Goal: Information Seeking & Learning: Learn about a topic

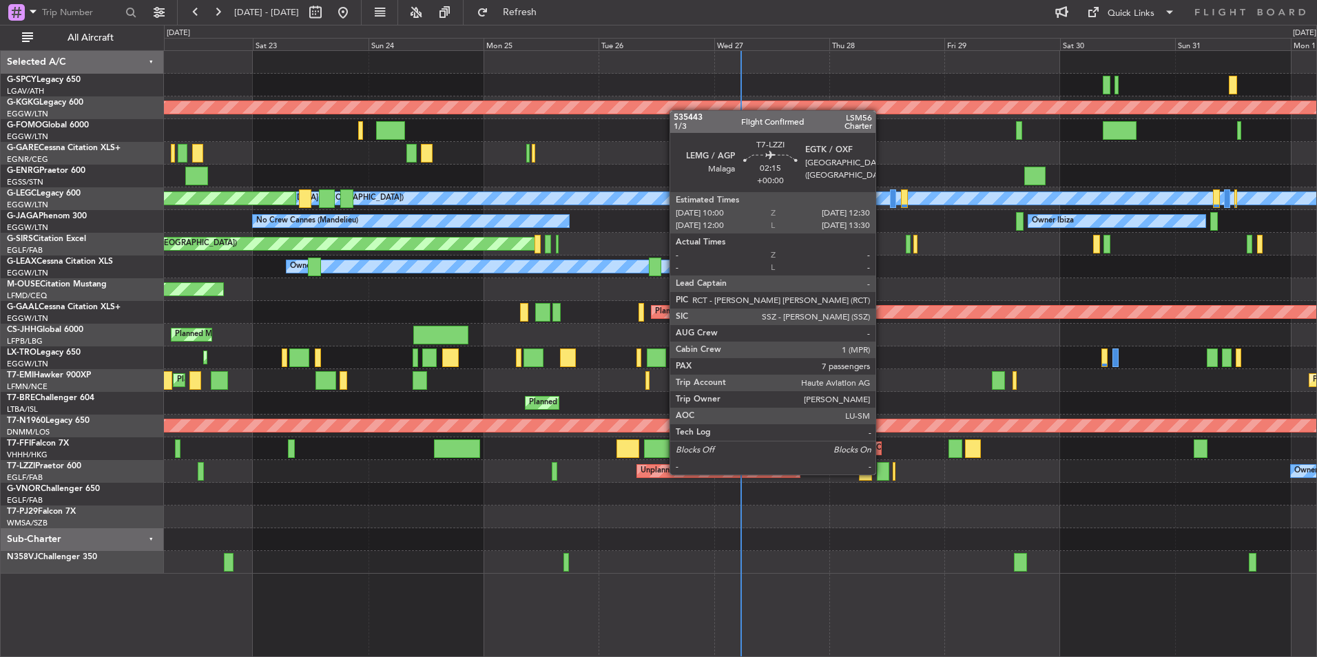
click at [882, 473] on div at bounding box center [883, 471] width 12 height 19
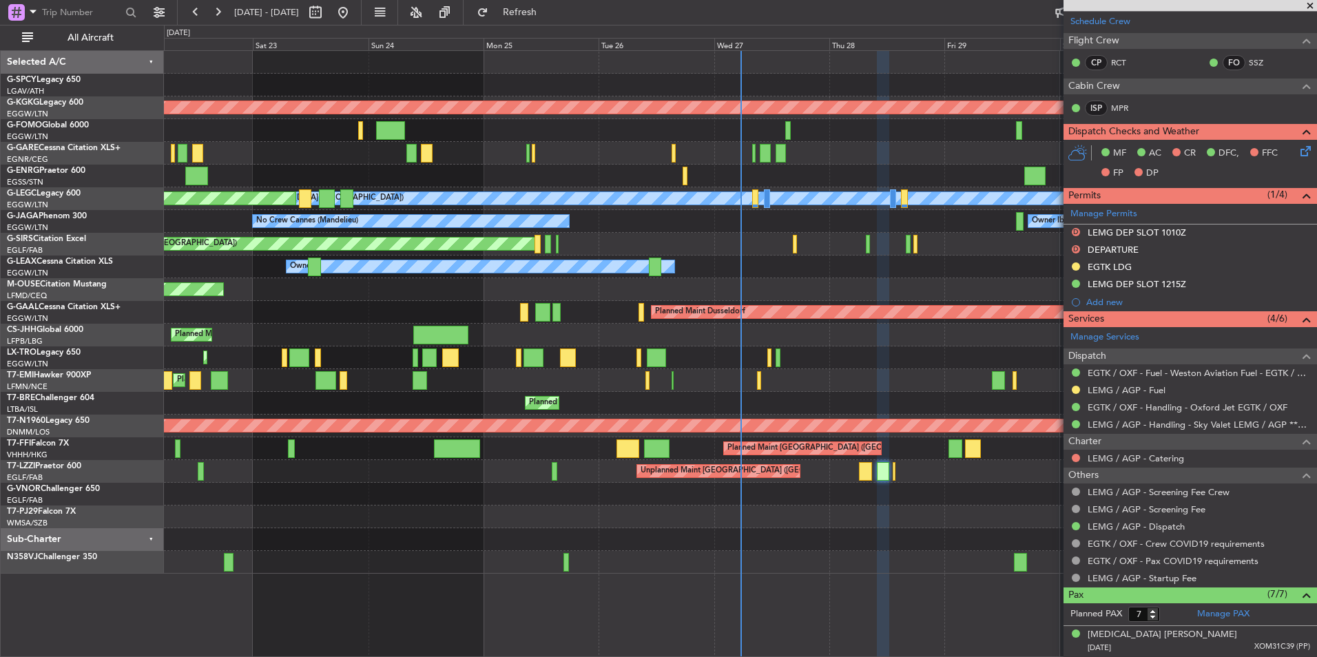
scroll to position [237, 0]
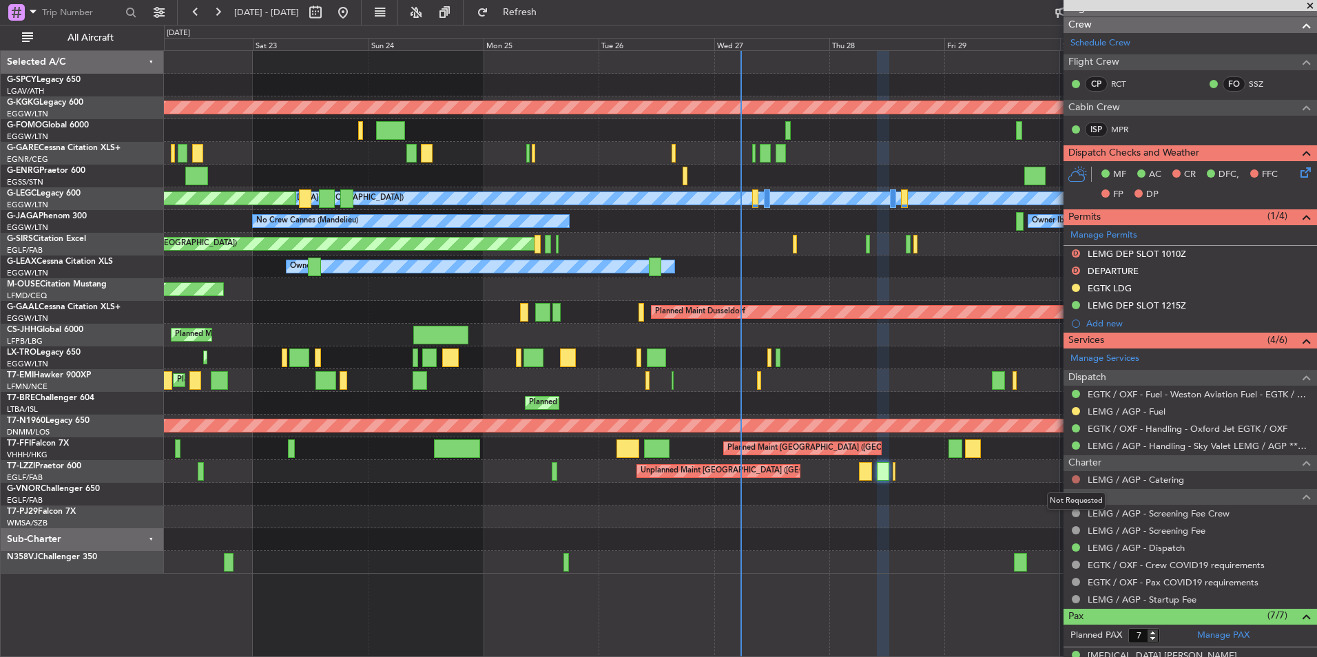
click at [1079, 479] on button at bounding box center [1076, 479] width 8 height 8
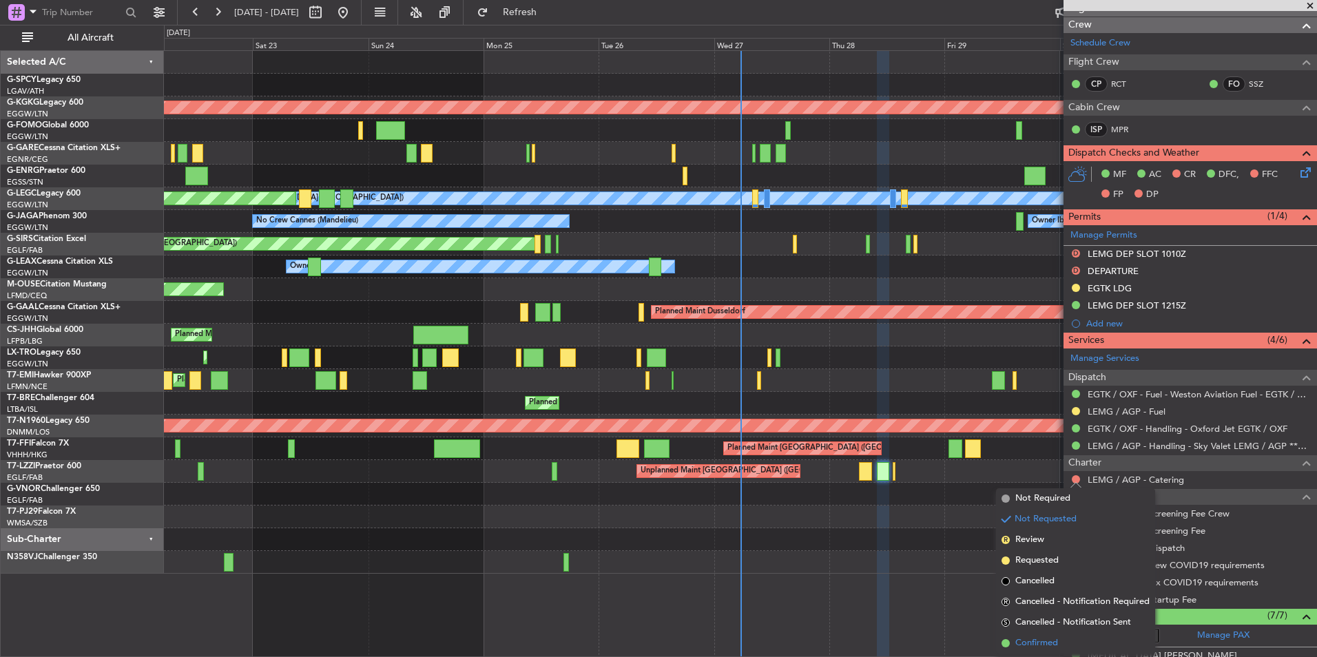
click at [1040, 643] on span "Confirmed" at bounding box center [1036, 643] width 43 height 14
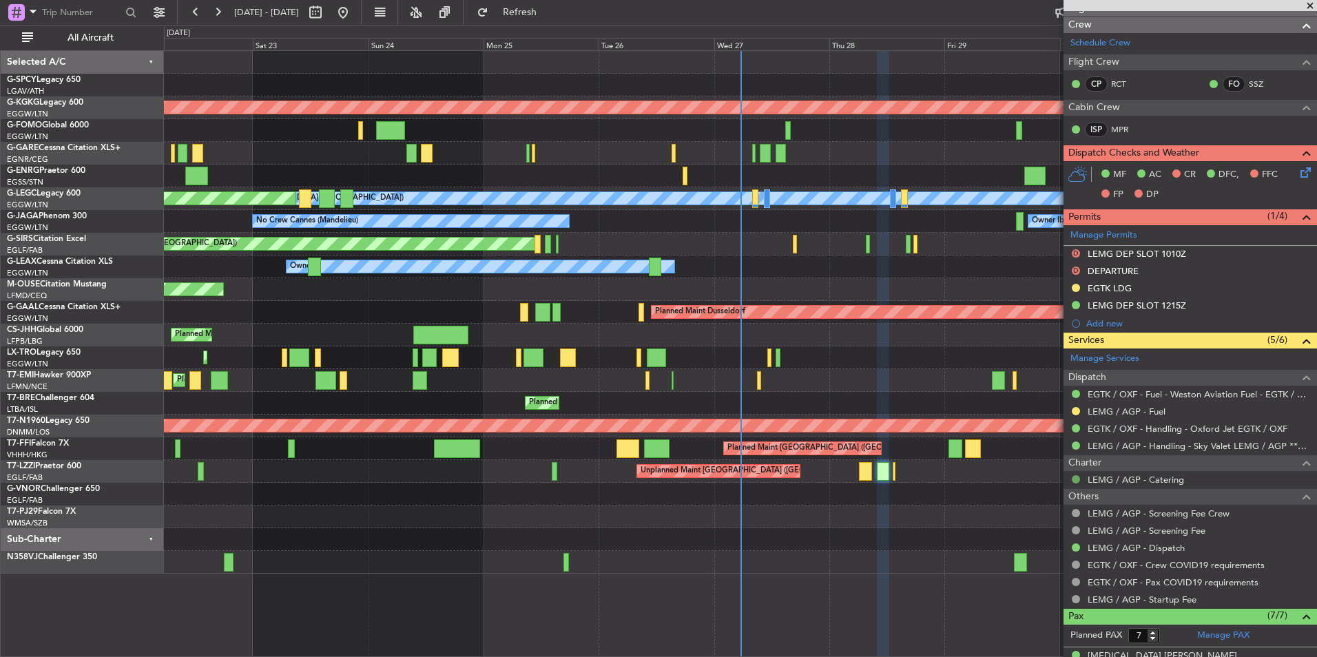
click at [1074, 480] on button at bounding box center [1076, 479] width 8 height 8
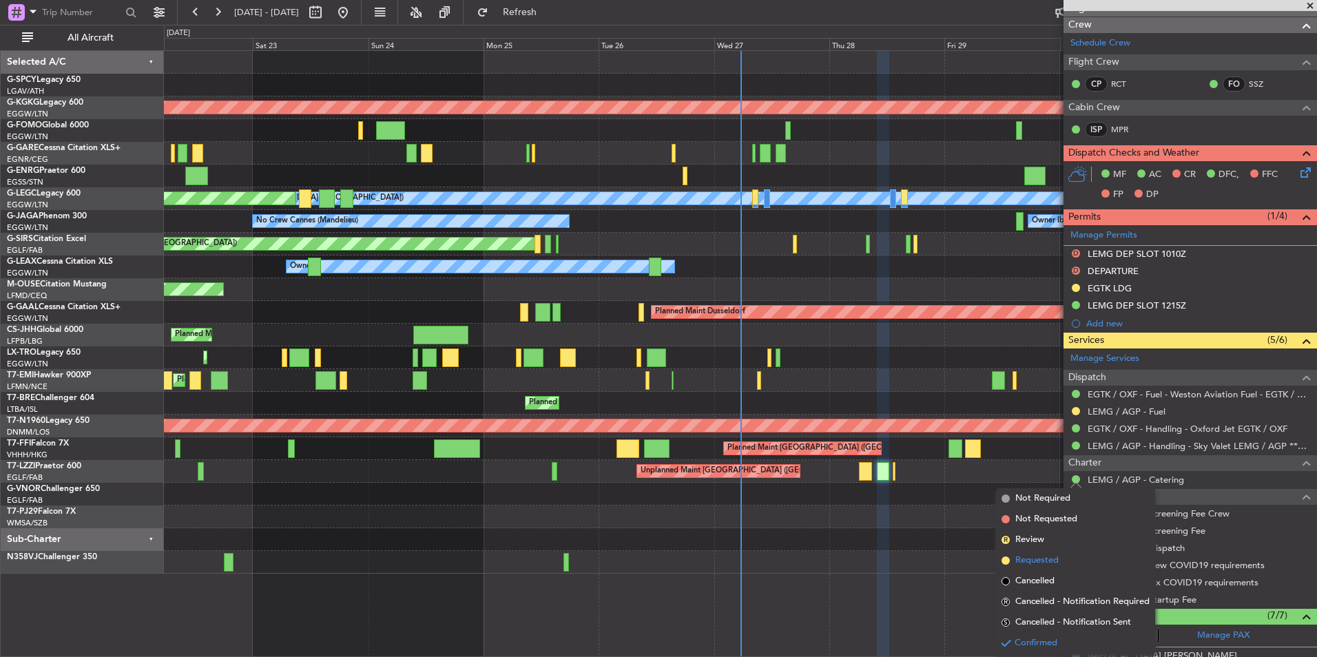
click at [1053, 558] on span "Requested" at bounding box center [1036, 561] width 43 height 14
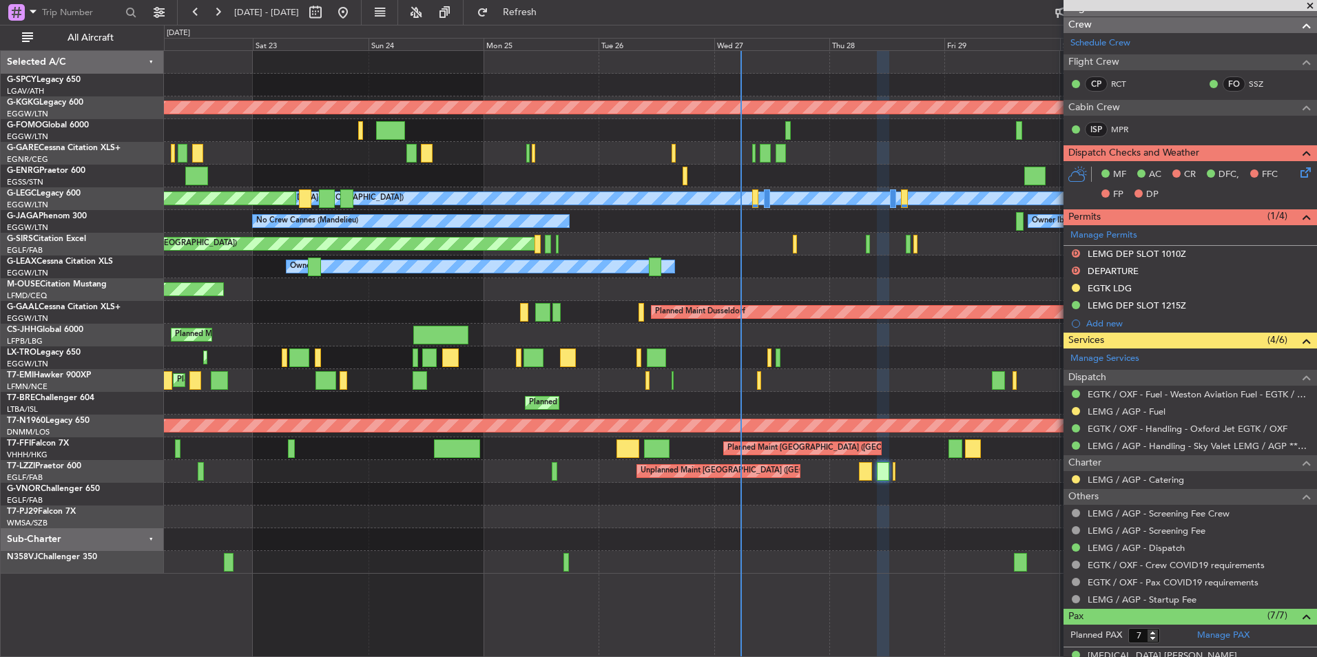
click at [1312, 8] on span at bounding box center [1310, 6] width 14 height 12
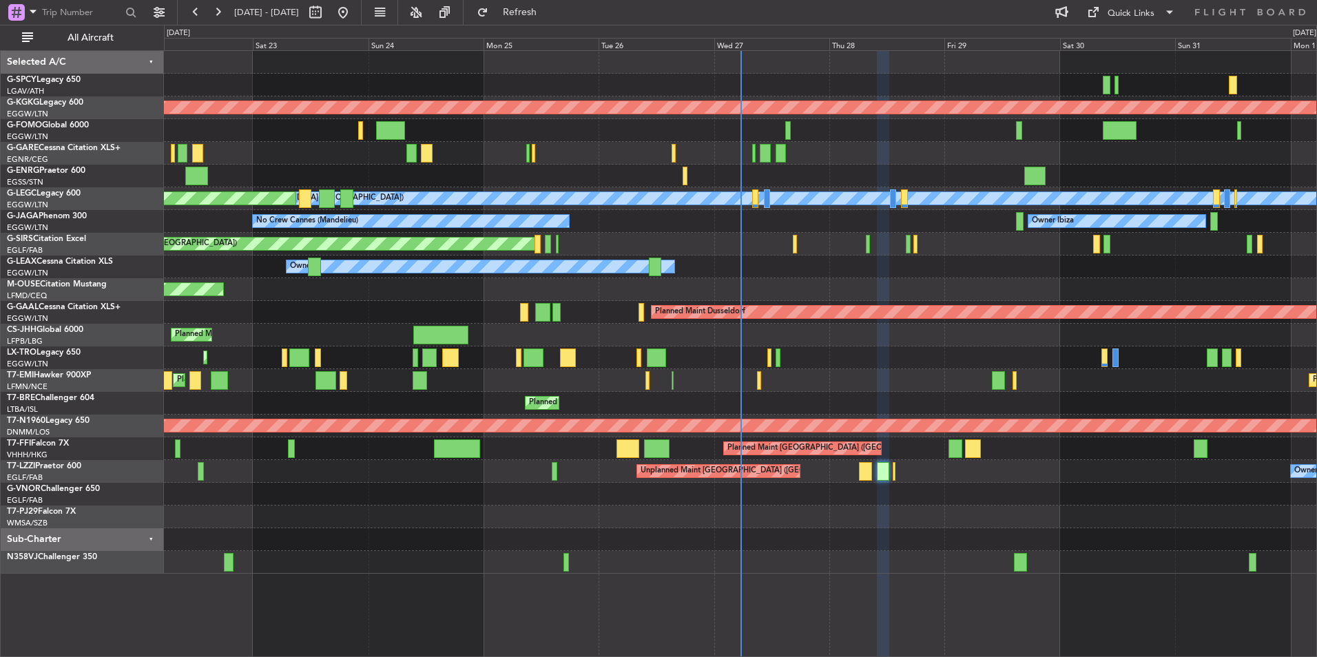
type input "0"
click at [887, 286] on div "Planned Maint Bournemouth" at bounding box center [740, 289] width 1152 height 23
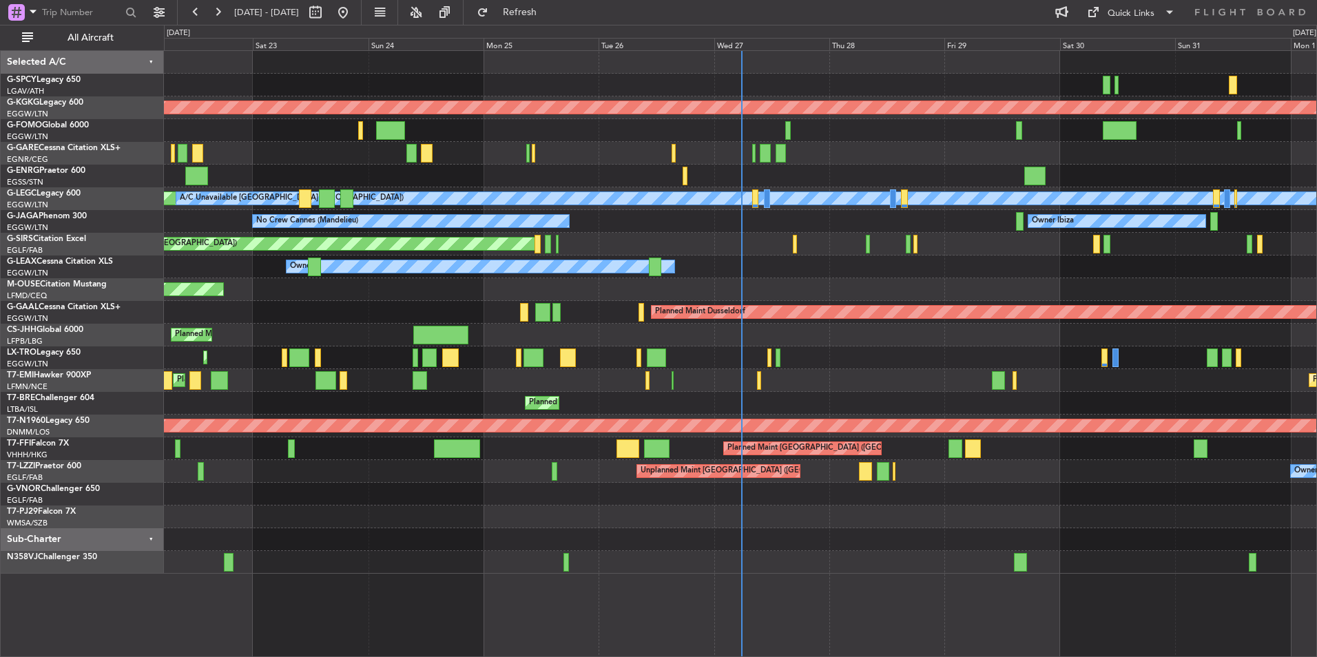
click at [780, 574] on div "AOG Maint Istanbul (Ataturk) Unplanned Maint Chester Planned Maint London (Luto…" at bounding box center [740, 353] width 1153 height 607
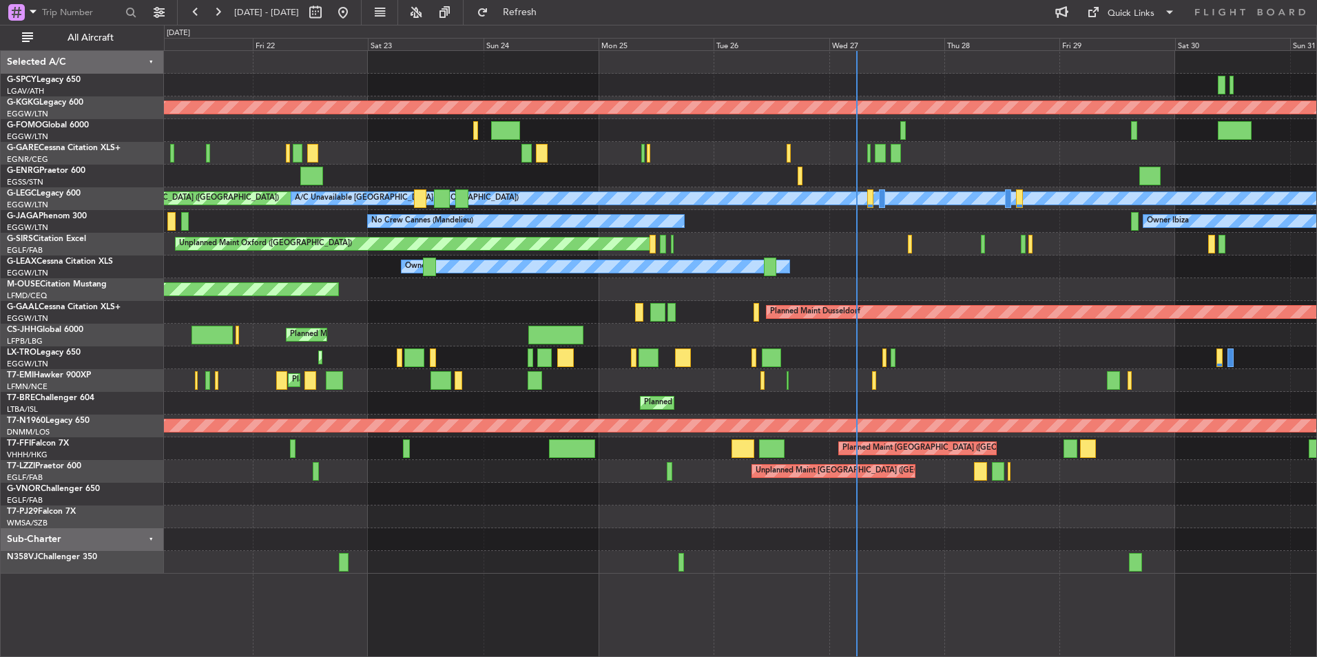
click at [870, 282] on div "Planned Maint Bournemouth" at bounding box center [740, 289] width 1152 height 23
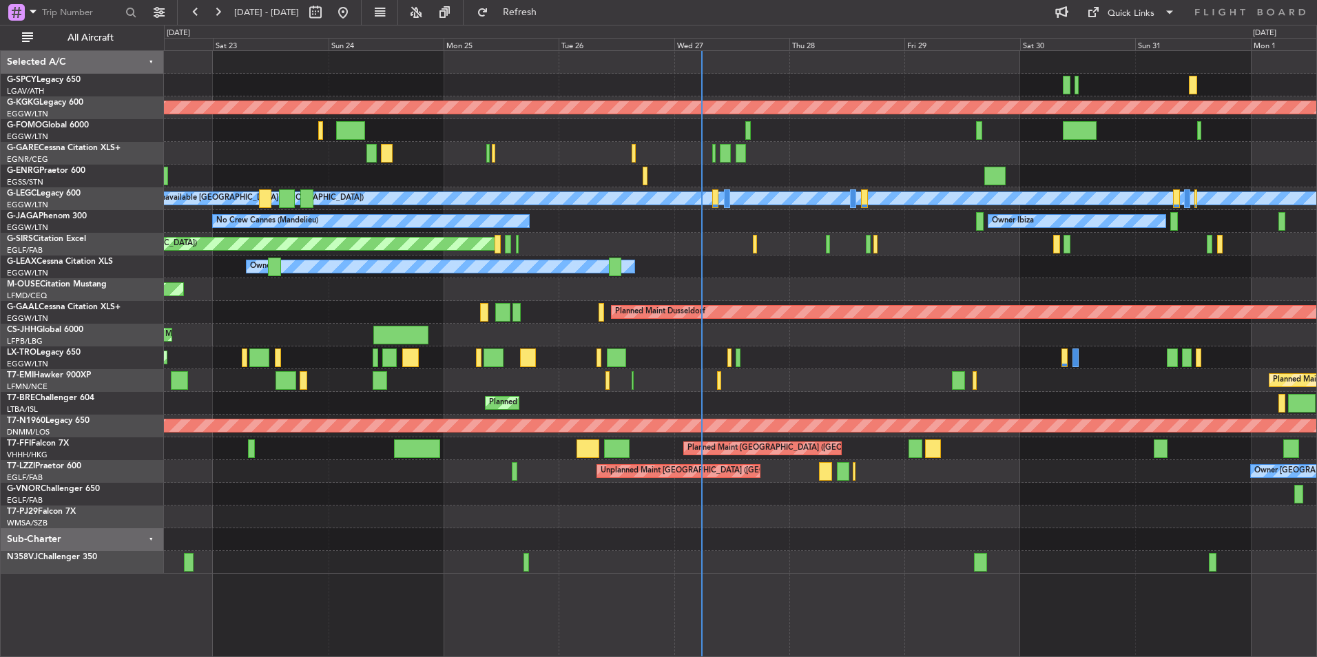
click at [694, 278] on div "Planned Maint Bournemouth" at bounding box center [740, 289] width 1152 height 23
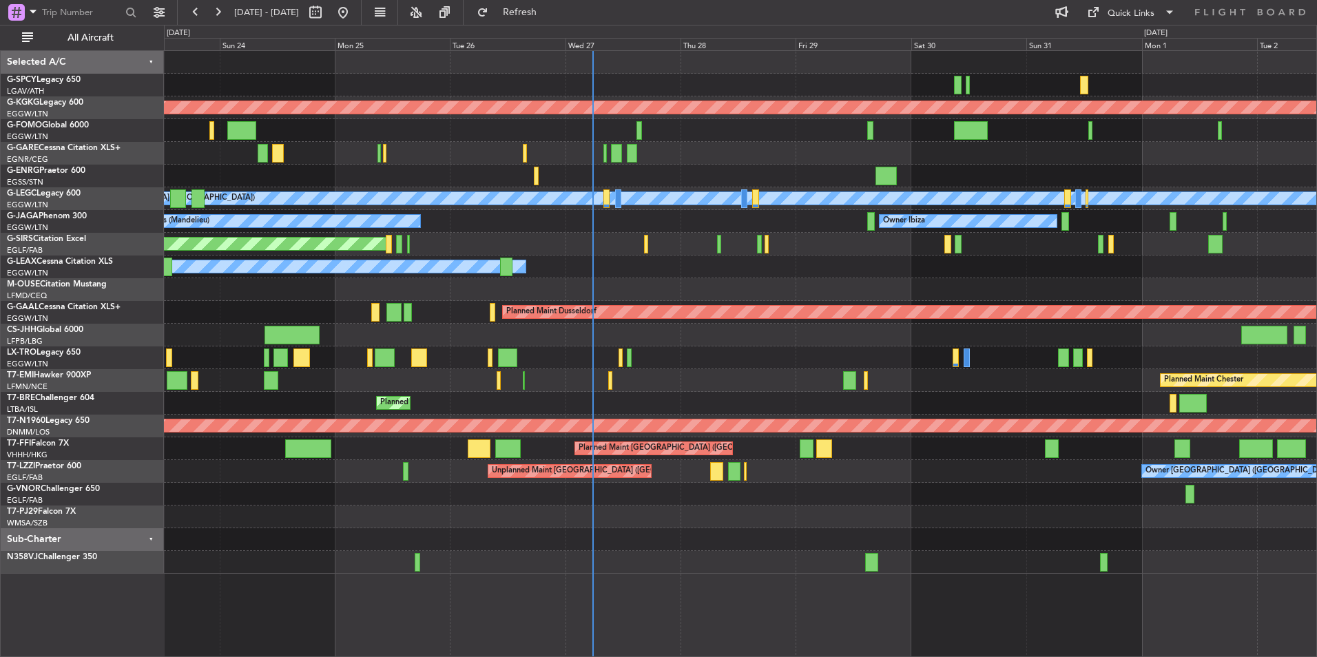
click at [718, 279] on div "Planned Maint Bournemouth" at bounding box center [740, 289] width 1152 height 23
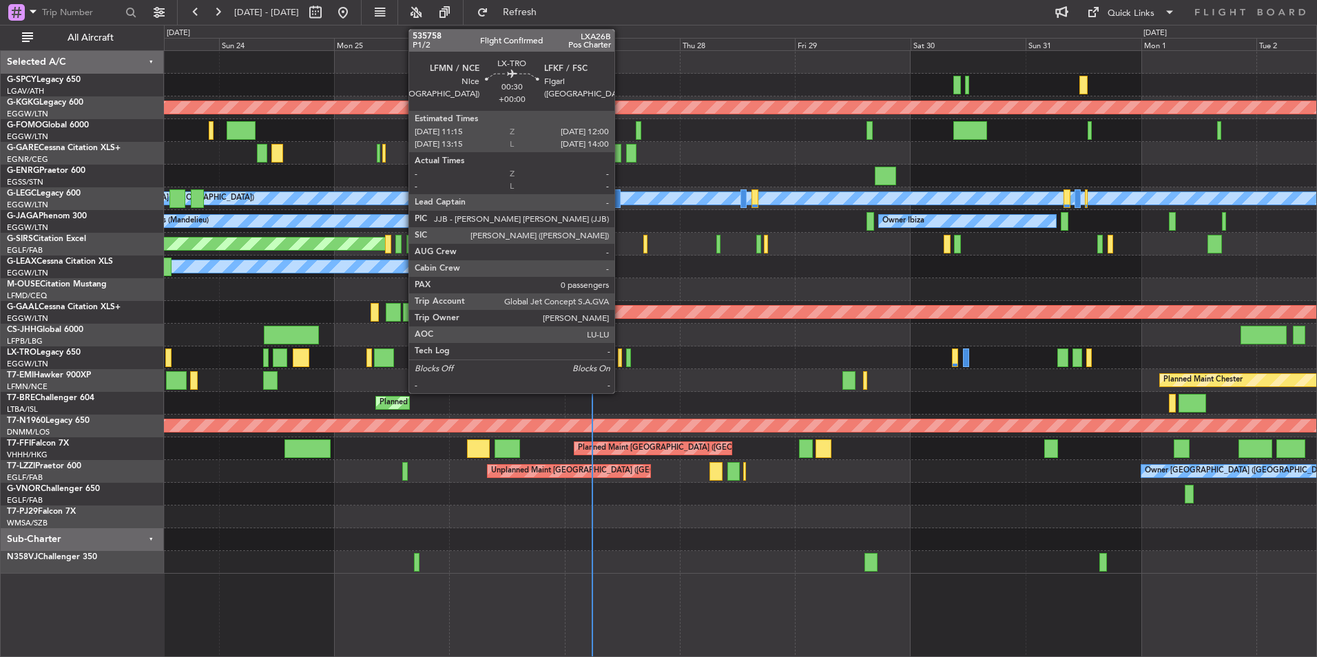
click at [621, 358] on div at bounding box center [620, 358] width 4 height 19
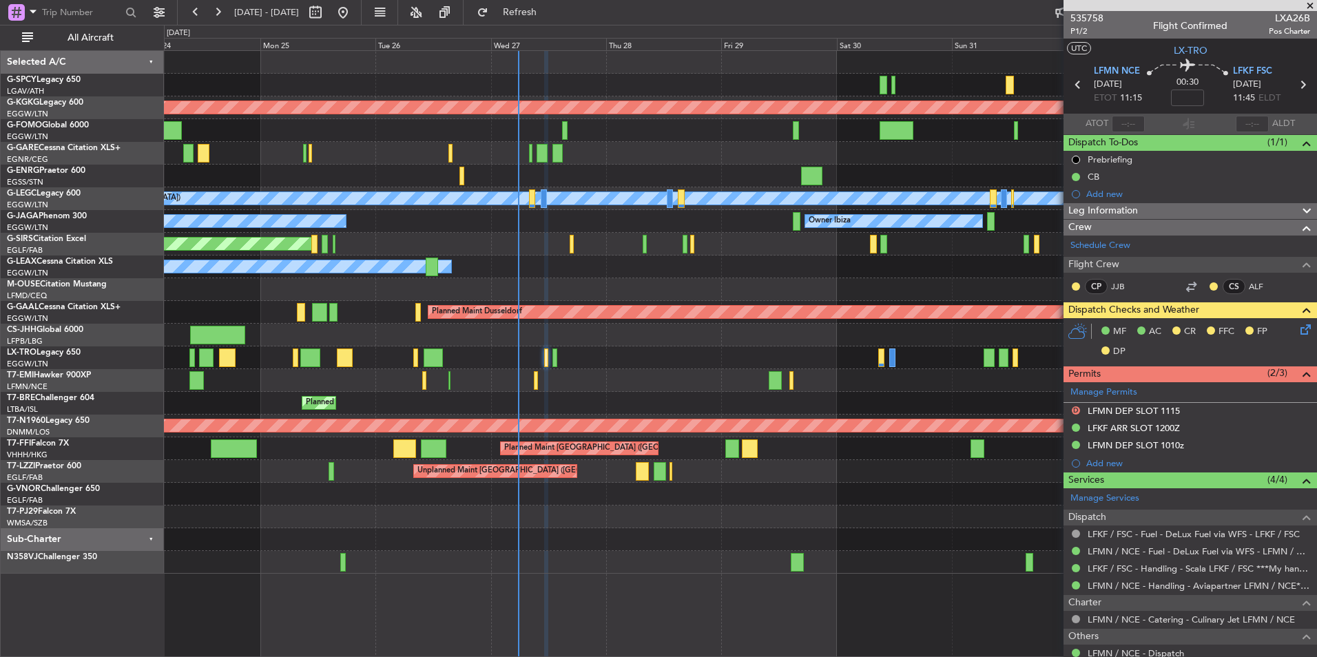
click at [564, 525] on div at bounding box center [740, 517] width 1152 height 23
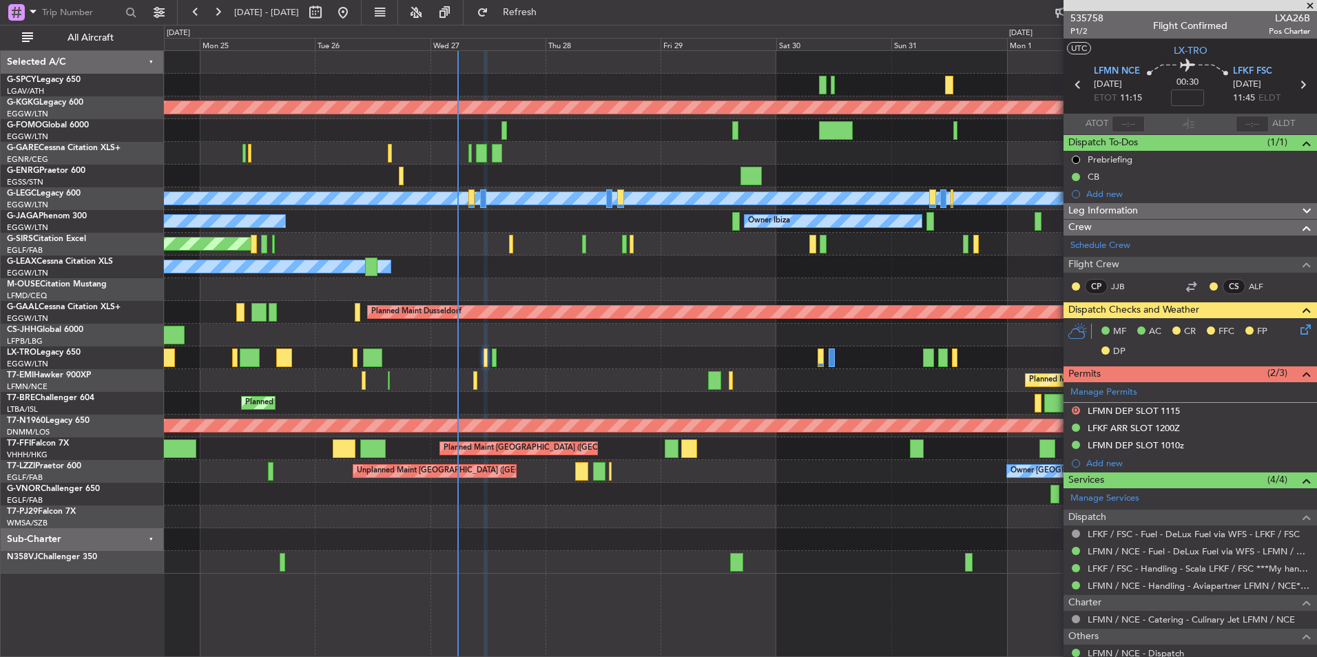
click at [516, 535] on div "AOG Maint Istanbul (Ataturk) A/C Unavailable London (Luton) Planned Maint Londo…" at bounding box center [740, 312] width 1152 height 523
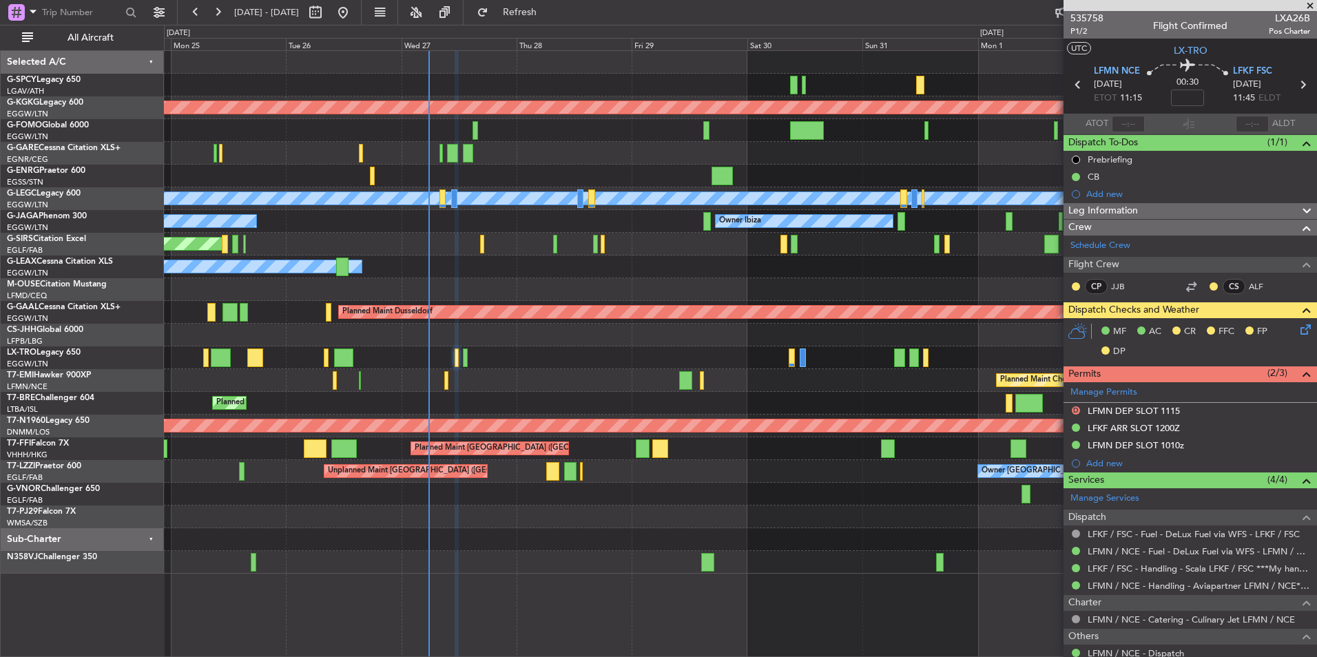
click at [490, 550] on div "AOG Maint Istanbul (Ataturk) A/C Unavailable London (Luton) Planned Maint Londo…" at bounding box center [740, 312] width 1152 height 523
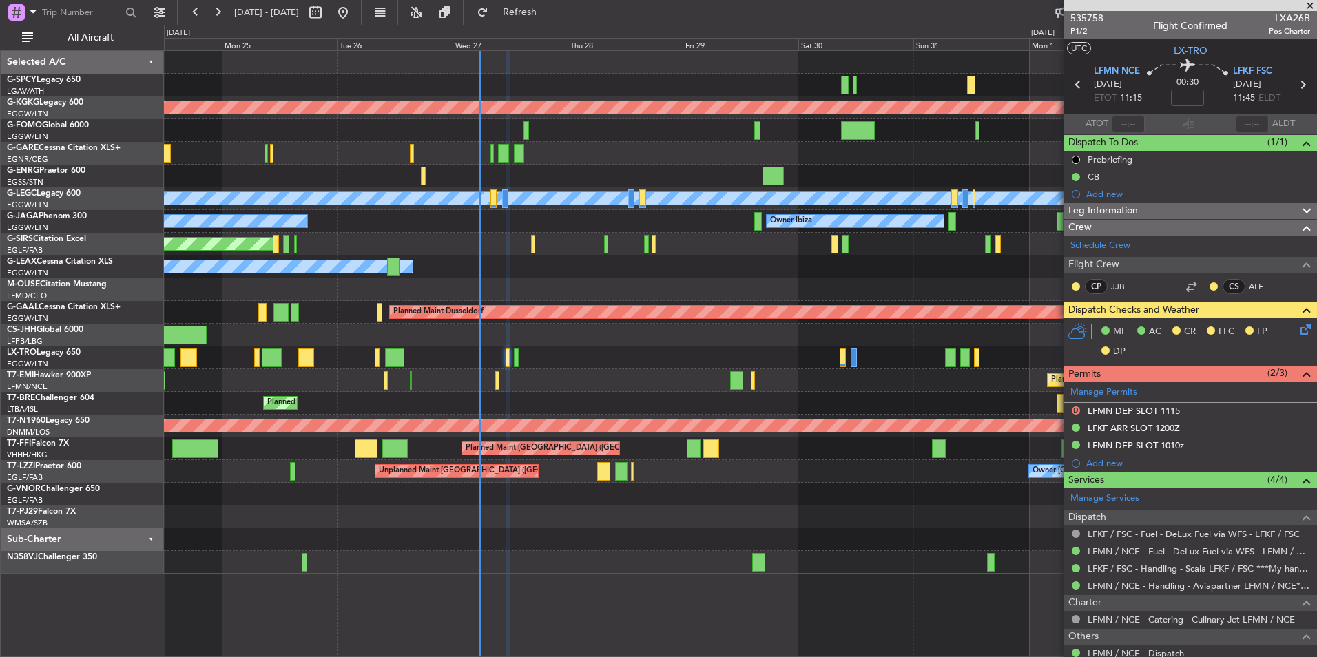
click at [563, 541] on div at bounding box center [740, 539] width 1152 height 23
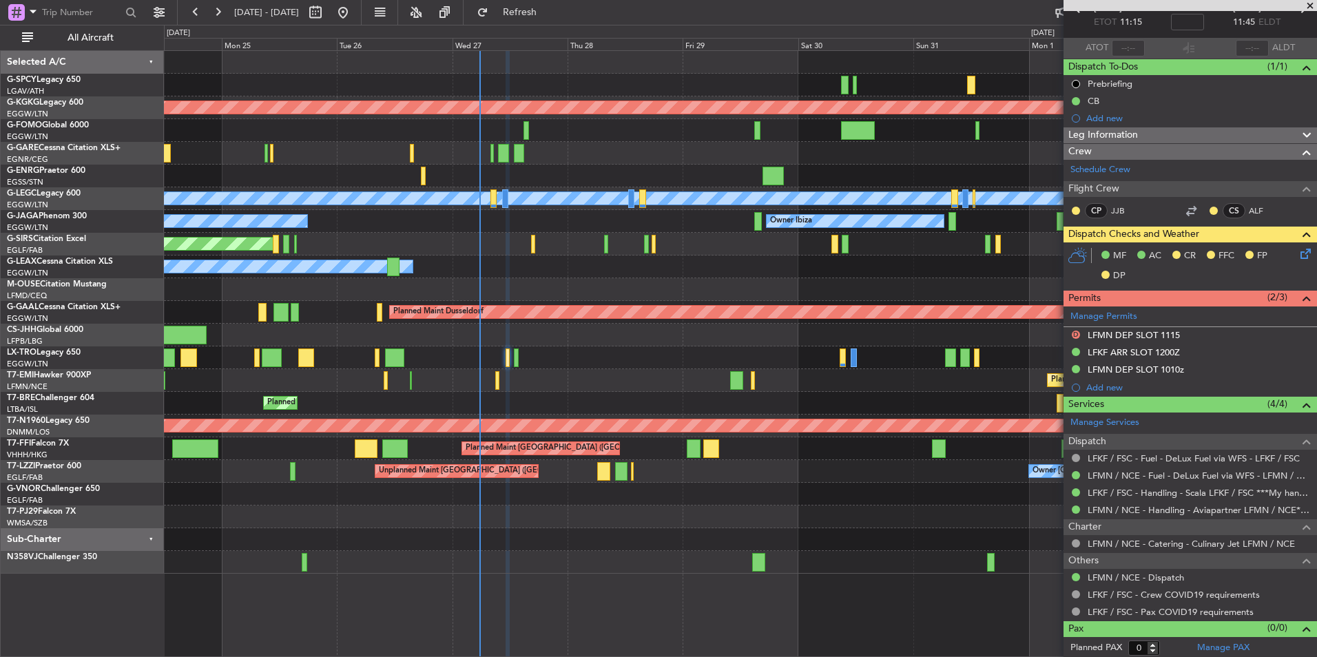
scroll to position [78, 0]
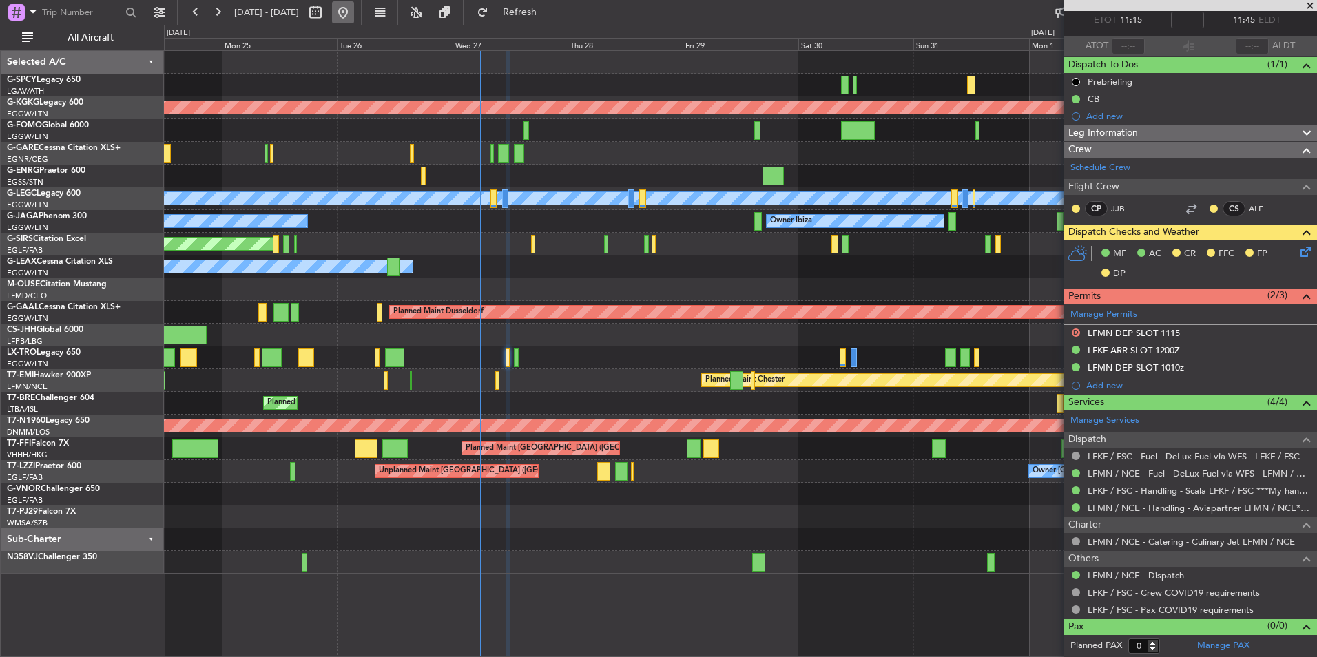
click at [354, 12] on button at bounding box center [343, 12] width 22 height 22
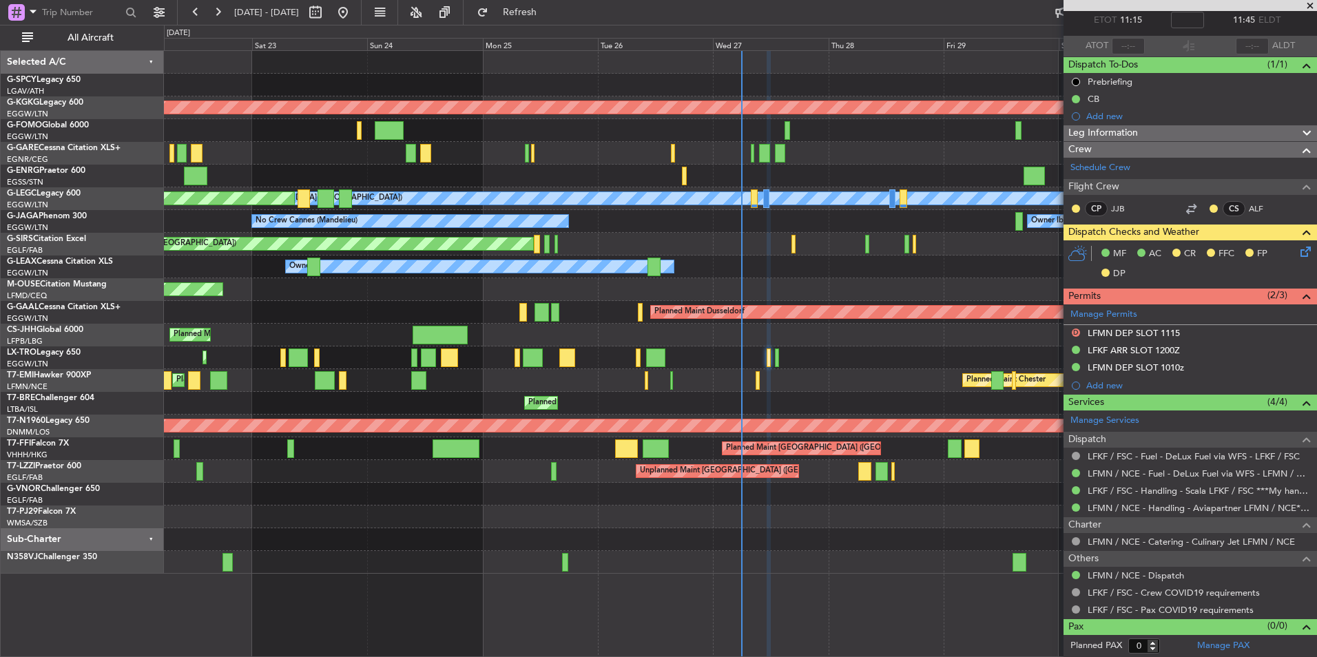
click at [927, 370] on div "Planned Maint Chester Planned Maint Chester" at bounding box center [740, 380] width 1152 height 23
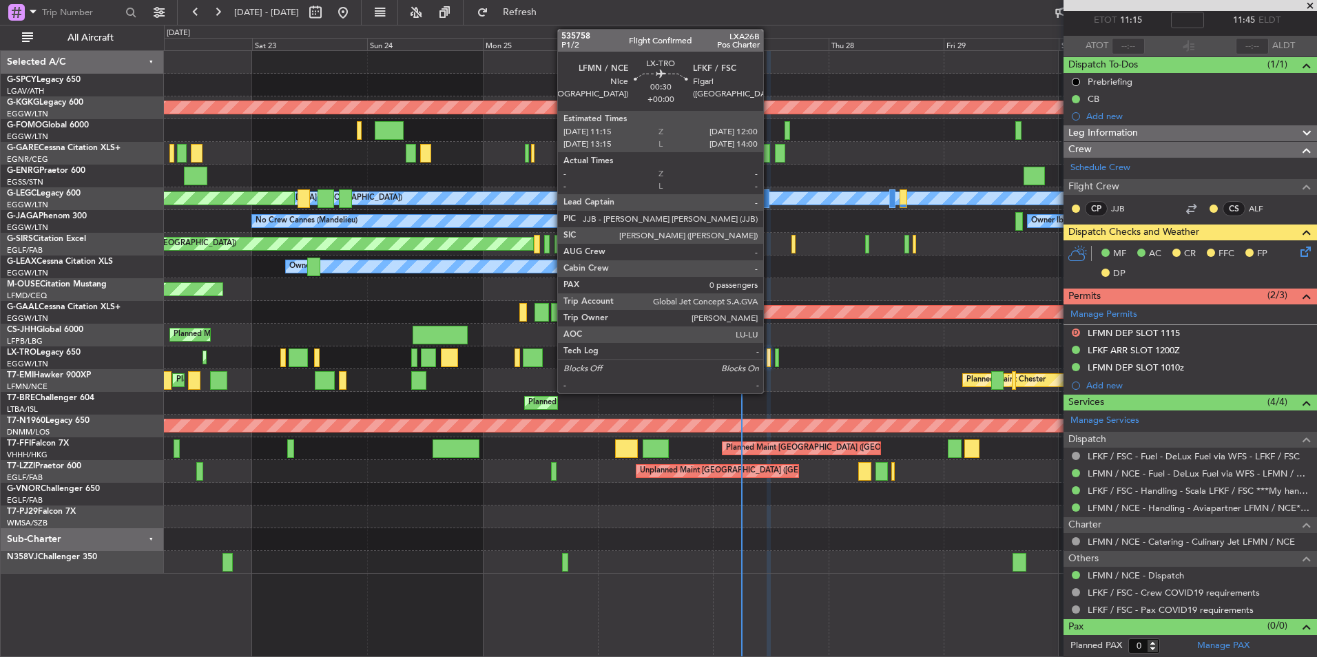
click at [769, 359] on div at bounding box center [769, 358] width 4 height 19
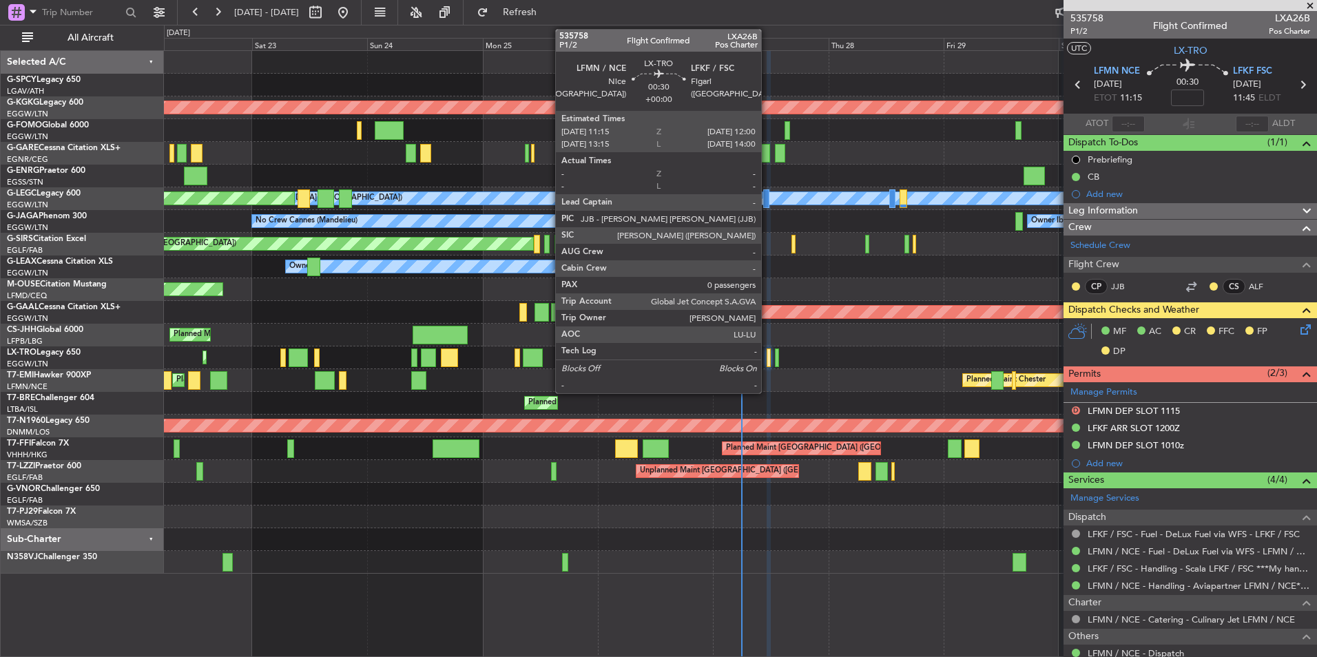
click at [767, 353] on div at bounding box center [769, 358] width 4 height 19
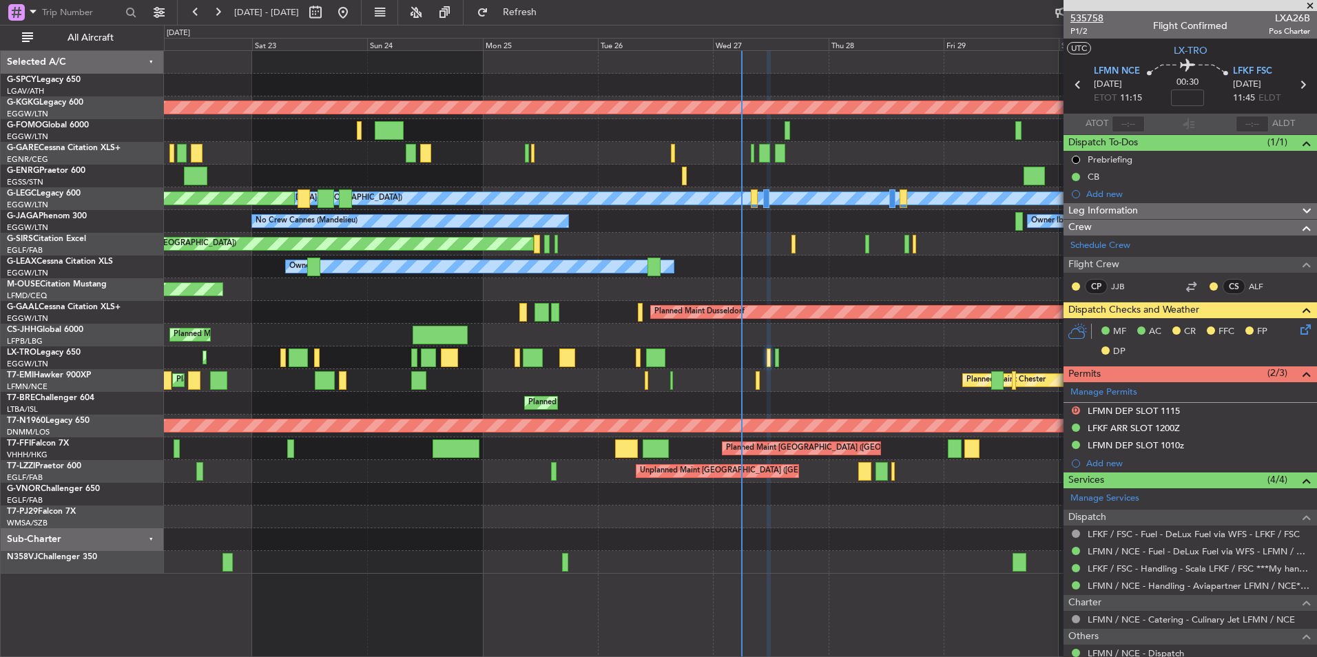
click at [1097, 21] on span "535758" at bounding box center [1086, 18] width 33 height 14
click at [549, 8] on span "Refresh" at bounding box center [520, 13] width 58 height 10
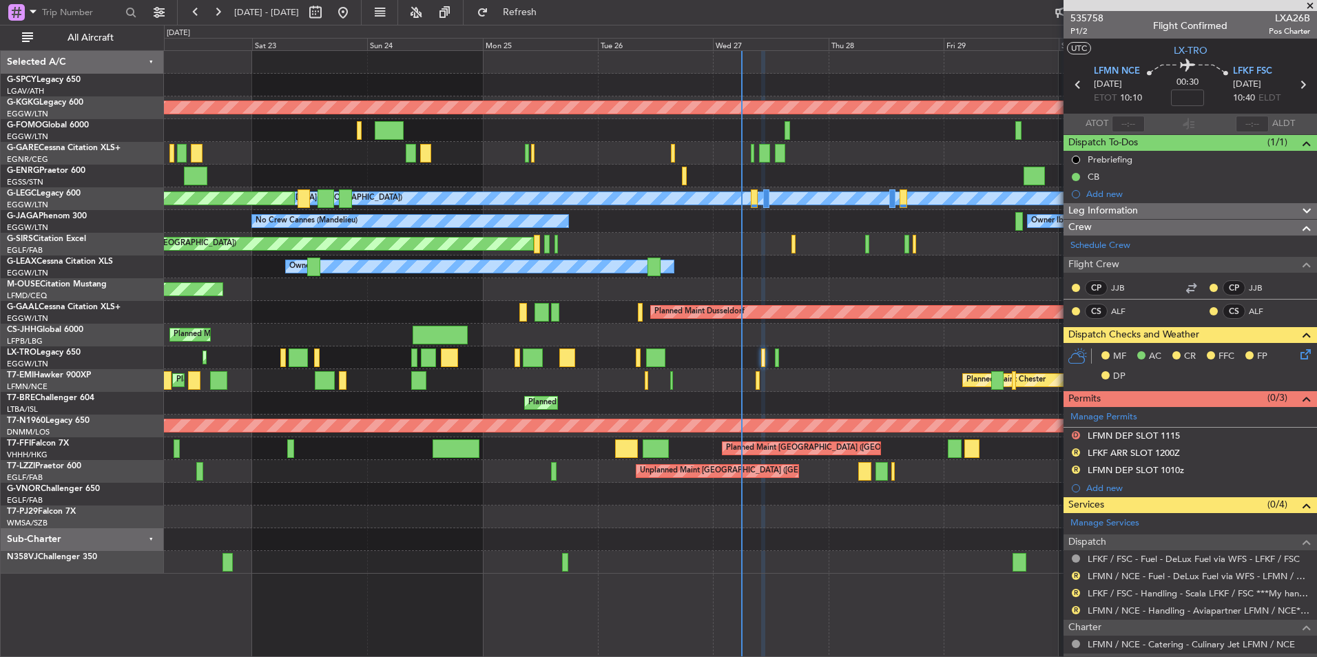
click at [1314, 3] on span at bounding box center [1310, 6] width 14 height 12
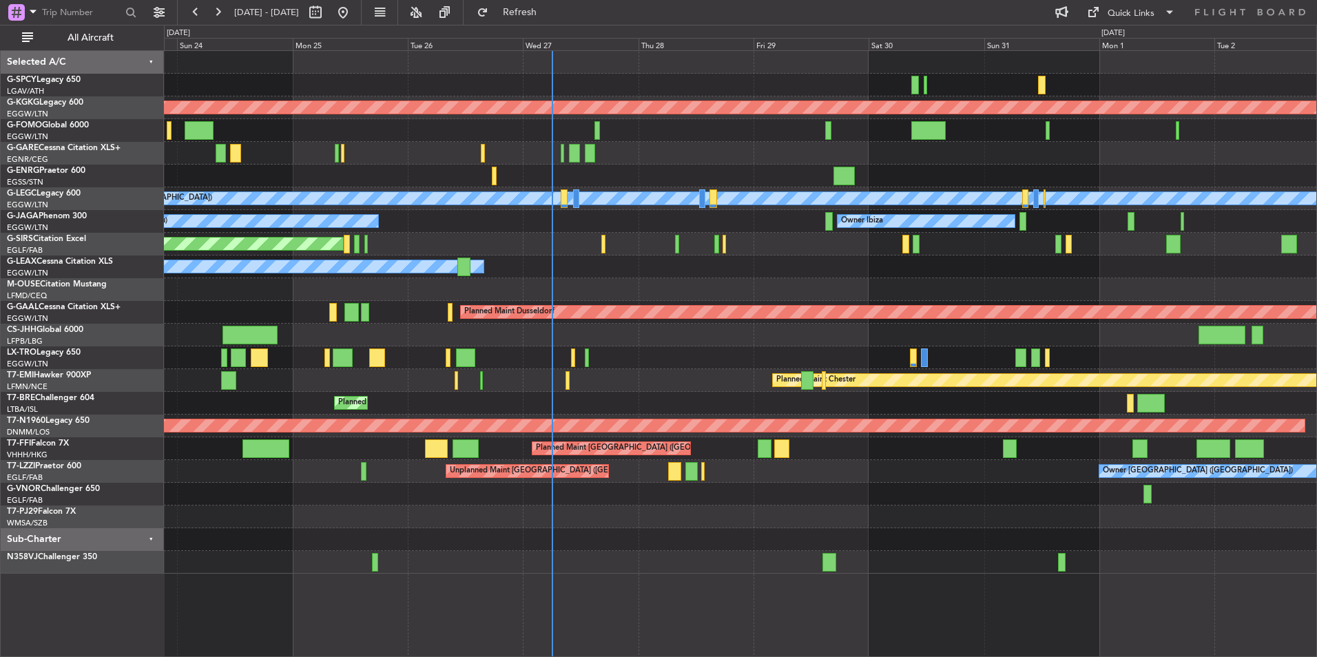
click at [514, 434] on div "AOG Maint Istanbul (Ataturk) A/C Unavailable London (Luton) Planned Maint Londo…" at bounding box center [740, 312] width 1152 height 523
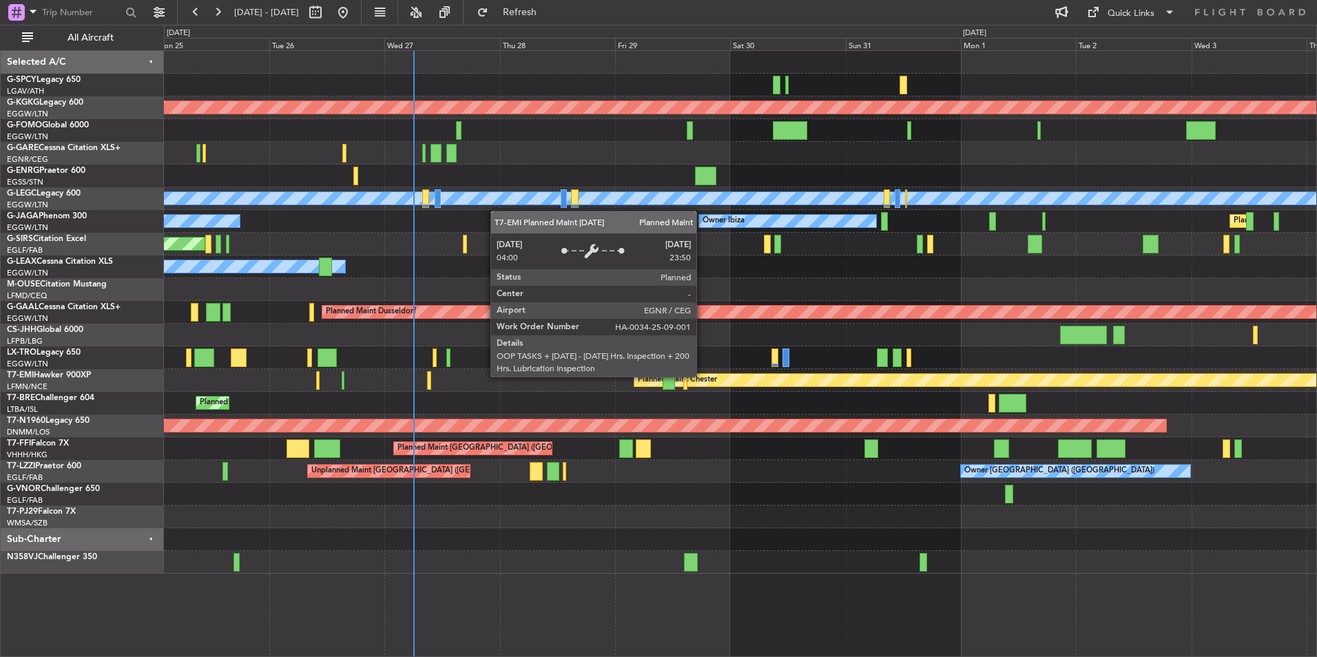
click at [417, 346] on div "AOG Maint Istanbul (Ataturk) A/C Unavailable London (Luton) Planned Maint Londo…" at bounding box center [740, 312] width 1152 height 523
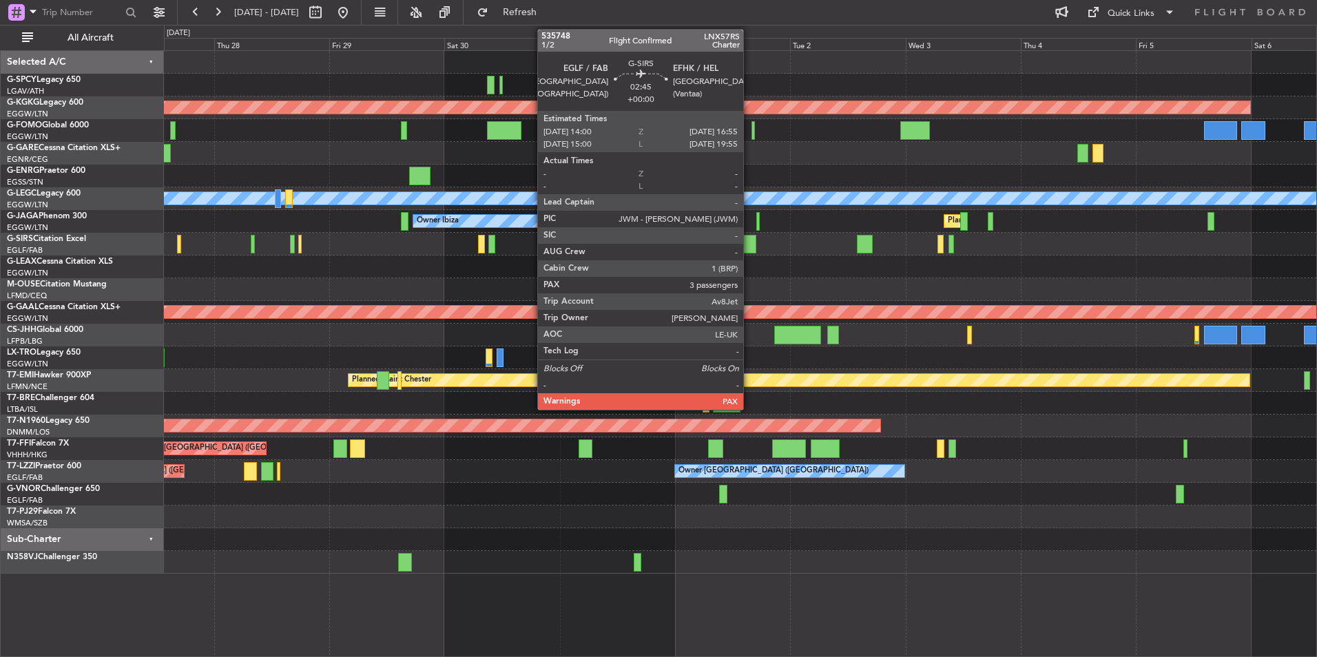
click at [749, 247] on div at bounding box center [749, 244] width 14 height 19
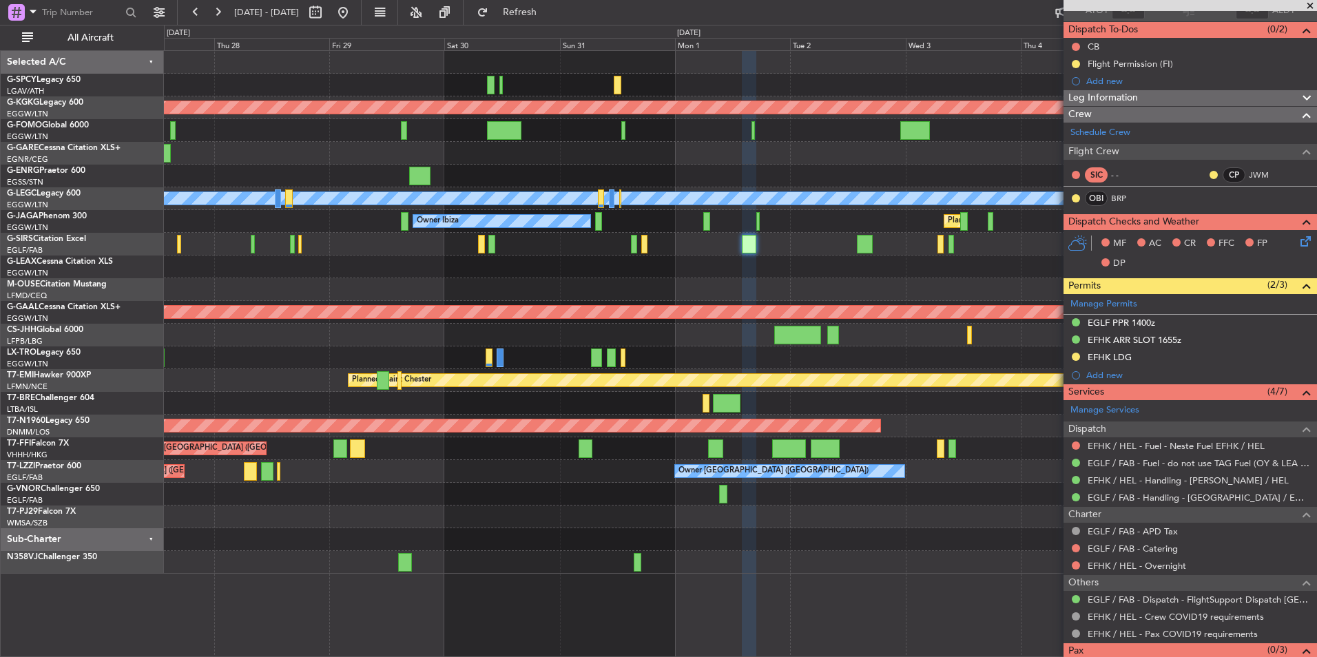
scroll to position [154, 0]
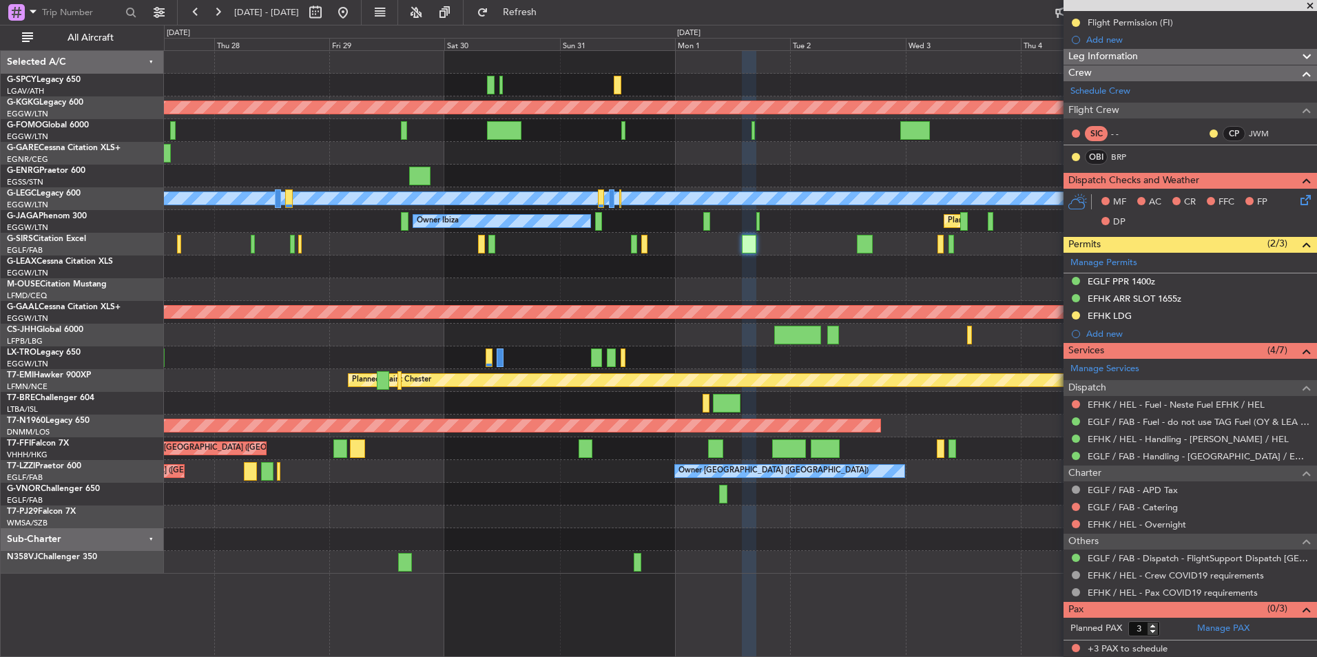
click at [585, 564] on div at bounding box center [740, 562] width 1152 height 23
click at [34, 515] on span "T7-PJ29" at bounding box center [22, 512] width 31 height 8
click at [22, 464] on div "AOG Maint Istanbul (Ataturk) A/C Unavailable London (Luton) Owner Ibiza Planned…" at bounding box center [658, 341] width 1317 height 632
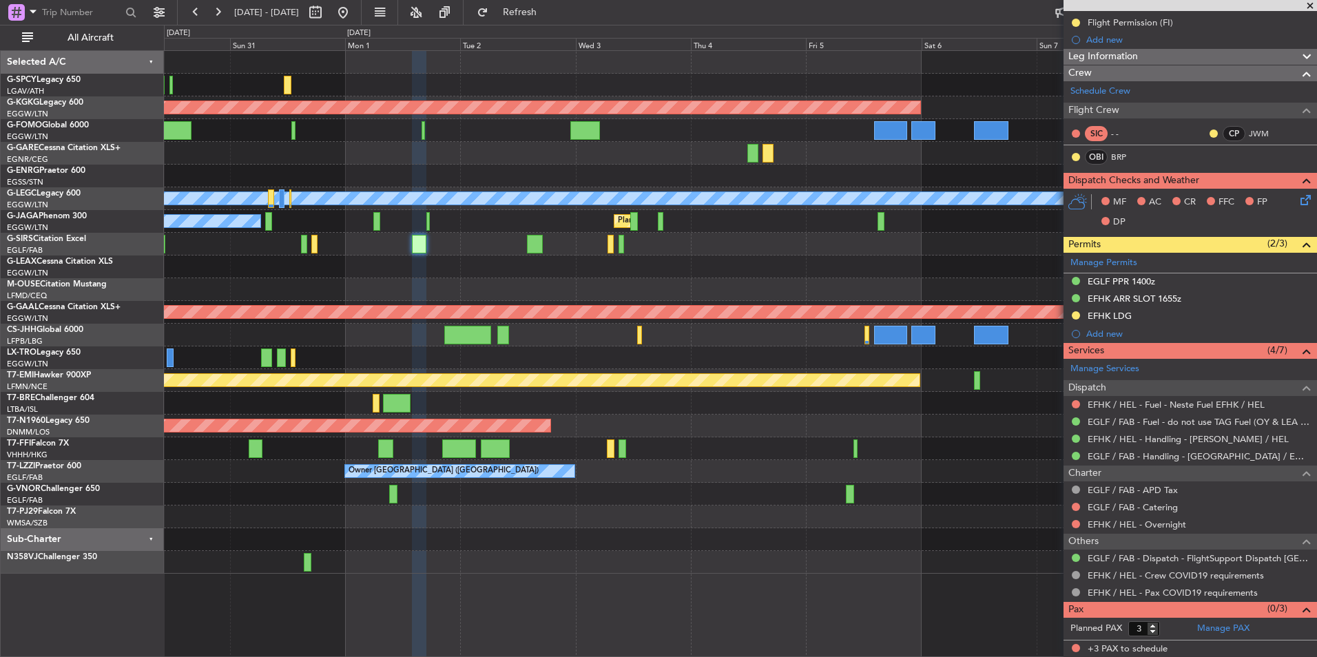
click at [1056, 456] on div "AOG Maint Istanbul (Ataturk) A/C Unavailable London (Luton) Owner Ibiza Planned…" at bounding box center [740, 312] width 1152 height 523
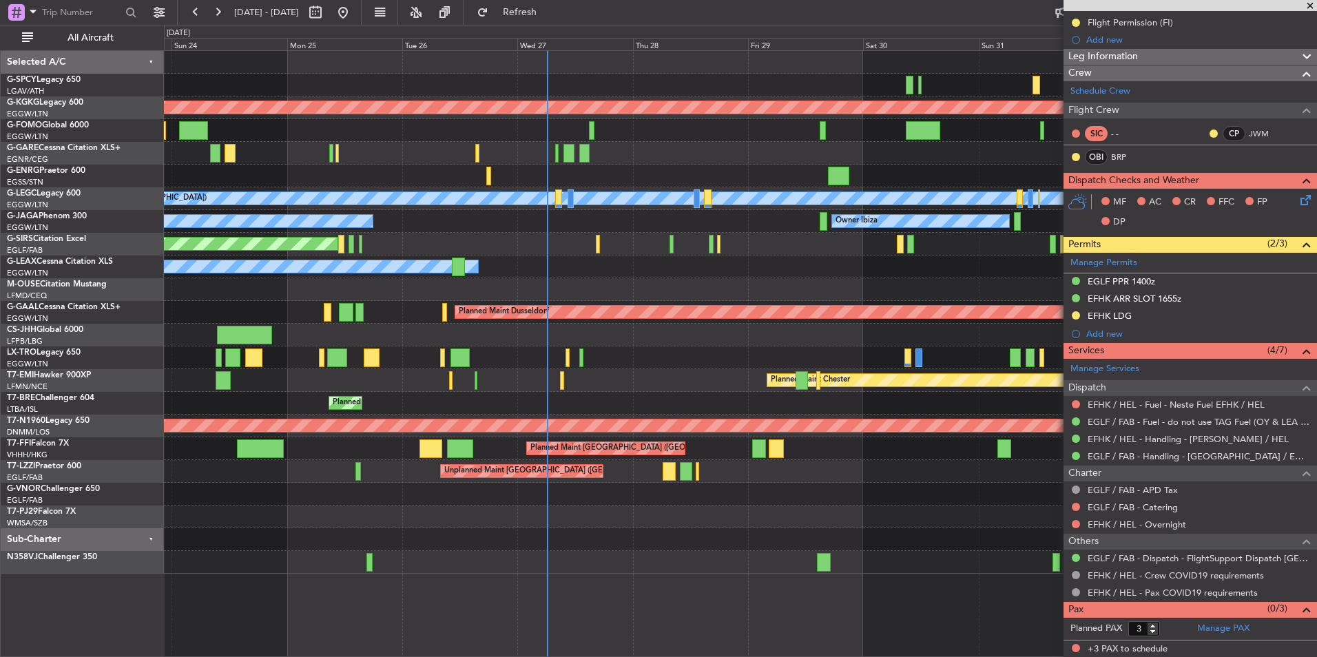
click at [961, 457] on div "AOG Maint Istanbul (Ataturk) A/C Unavailable London (Luton) Planned Maint Londo…" at bounding box center [740, 312] width 1152 height 523
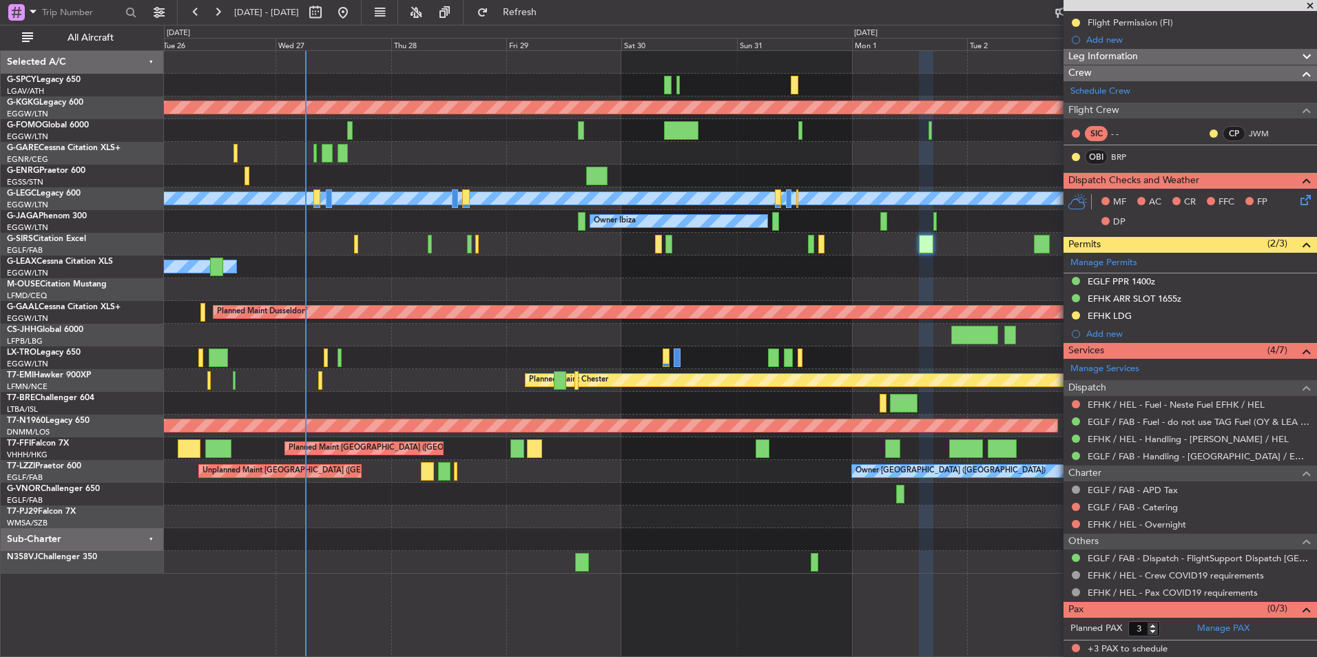
click at [356, 459] on div "AOG Maint Istanbul (Ataturk) A/C Unavailable London (Luton) Owner Ibiza Planned…" at bounding box center [740, 312] width 1152 height 523
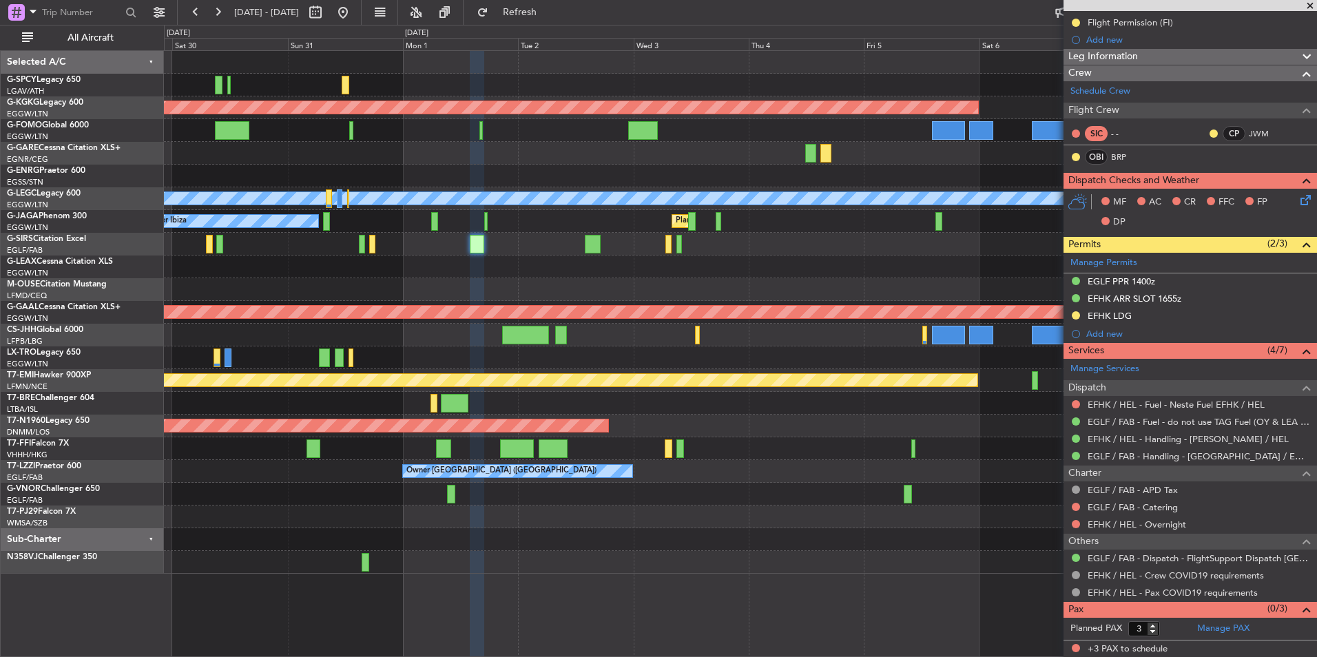
click at [103, 443] on div "AOG Maint Istanbul (Ataturk) A/C Unavailable London (Luton) Owner Ibiza Planned…" at bounding box center [658, 341] width 1317 height 632
click at [221, 462] on div "AOG Maint Istanbul (Ataturk) A/C Unavailable London (Luton) Owner Ibiza Planned…" at bounding box center [740, 312] width 1152 height 523
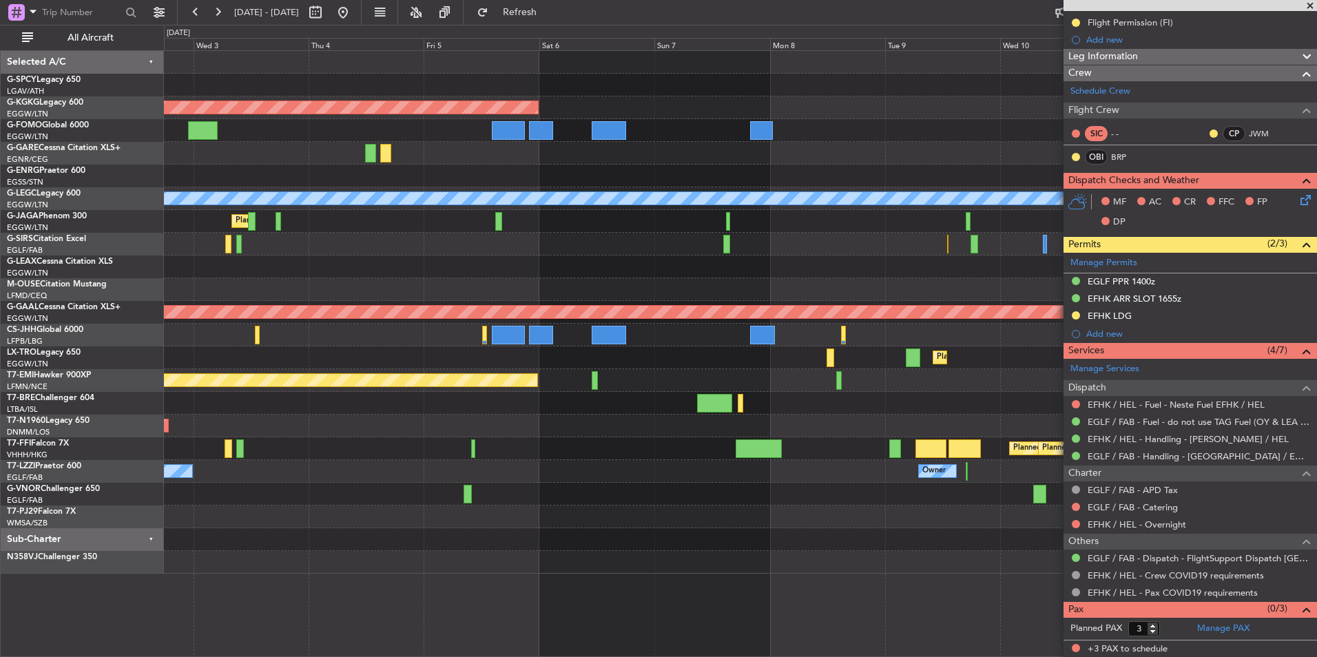
click at [307, 477] on div "AOG Maint Istanbul (Ataturk) A/C Unavailable London (Luton) Planned Maint Londo…" at bounding box center [740, 312] width 1152 height 523
click at [214, 483] on div "AOG Maint Istanbul (Ataturk) A/C Unavailable London (Luton) Planned Maint Londo…" at bounding box center [740, 312] width 1152 height 523
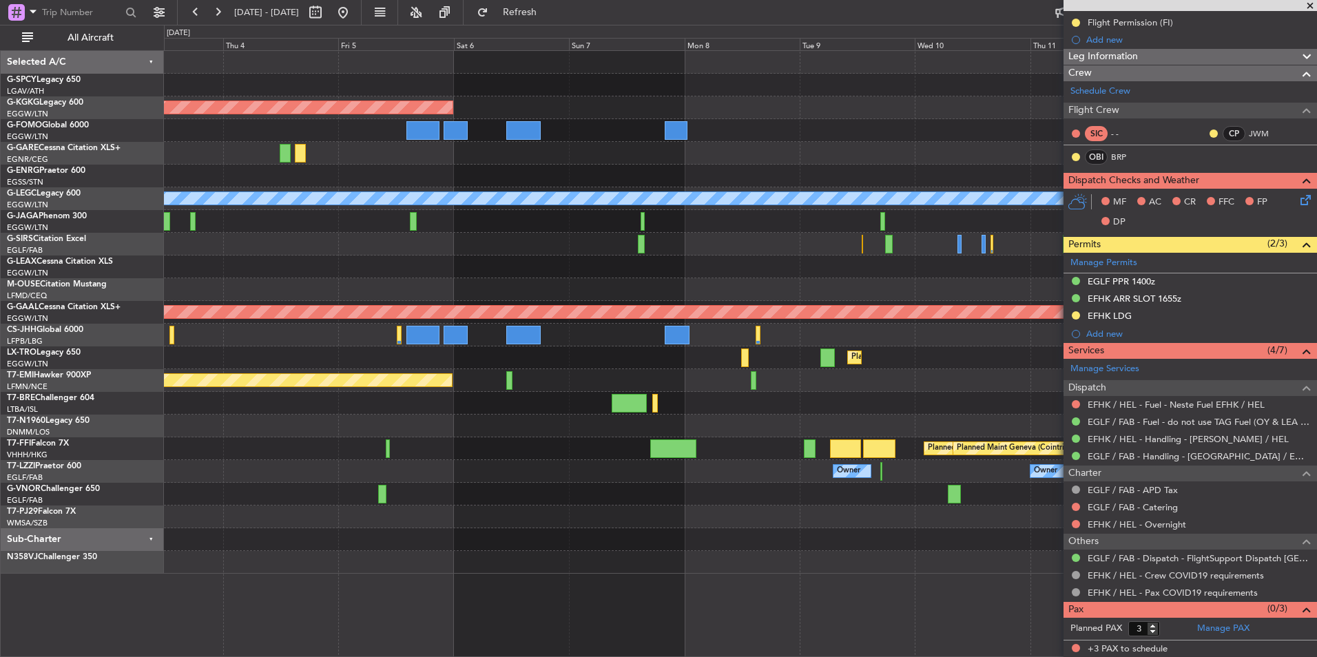
click at [413, 532] on div "AOG Maint Istanbul (Ataturk) A/C Unavailable London (Luton) Planned Maint Londo…" at bounding box center [740, 353] width 1153 height 607
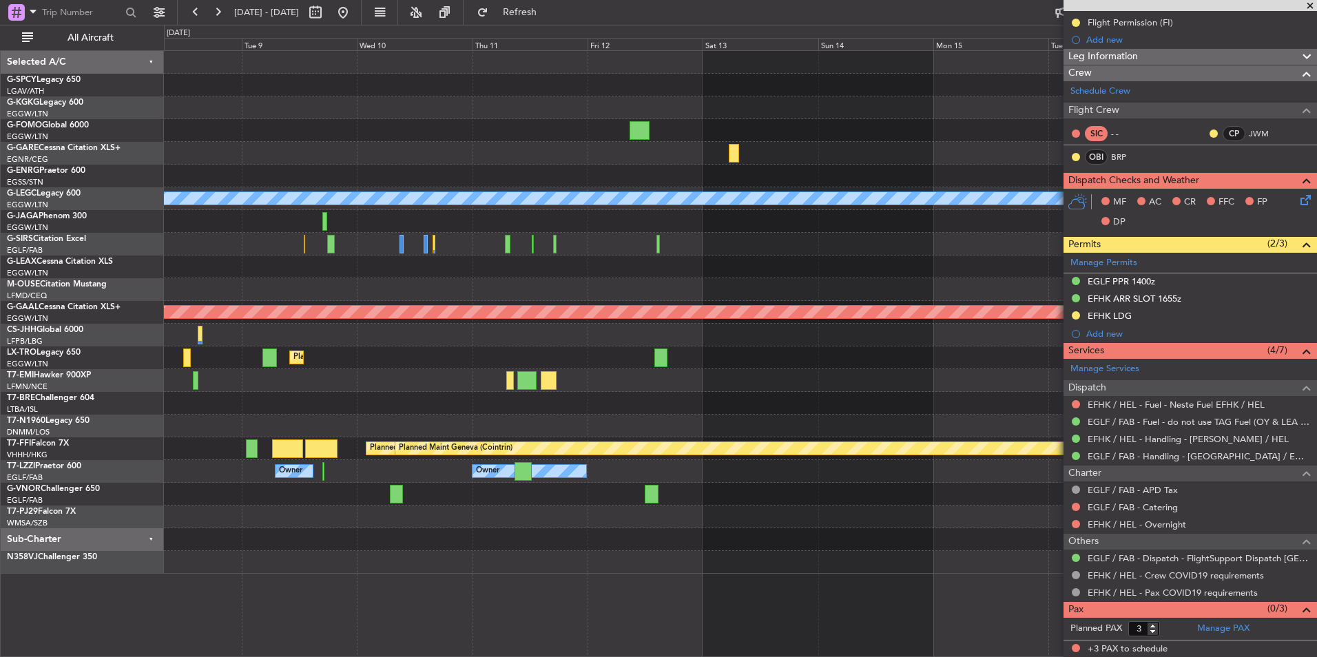
click at [287, 508] on div "AOG Maint Istanbul (Ataturk) A/C Unavailable London (Luton) Planned Maint Dusse…" at bounding box center [740, 312] width 1152 height 523
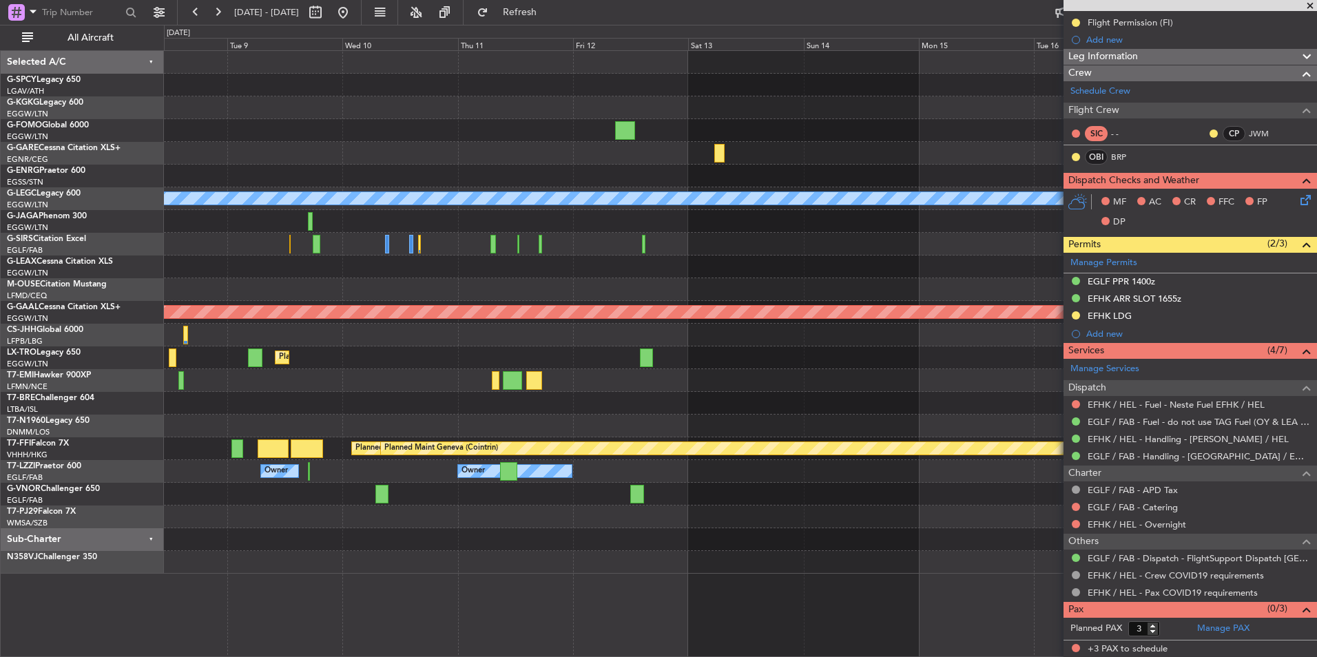
click at [165, 489] on div "AOG Maint Istanbul (Ataturk) A/C Unavailable London (Luton) Planned Maint Dusse…" at bounding box center [740, 312] width 1152 height 523
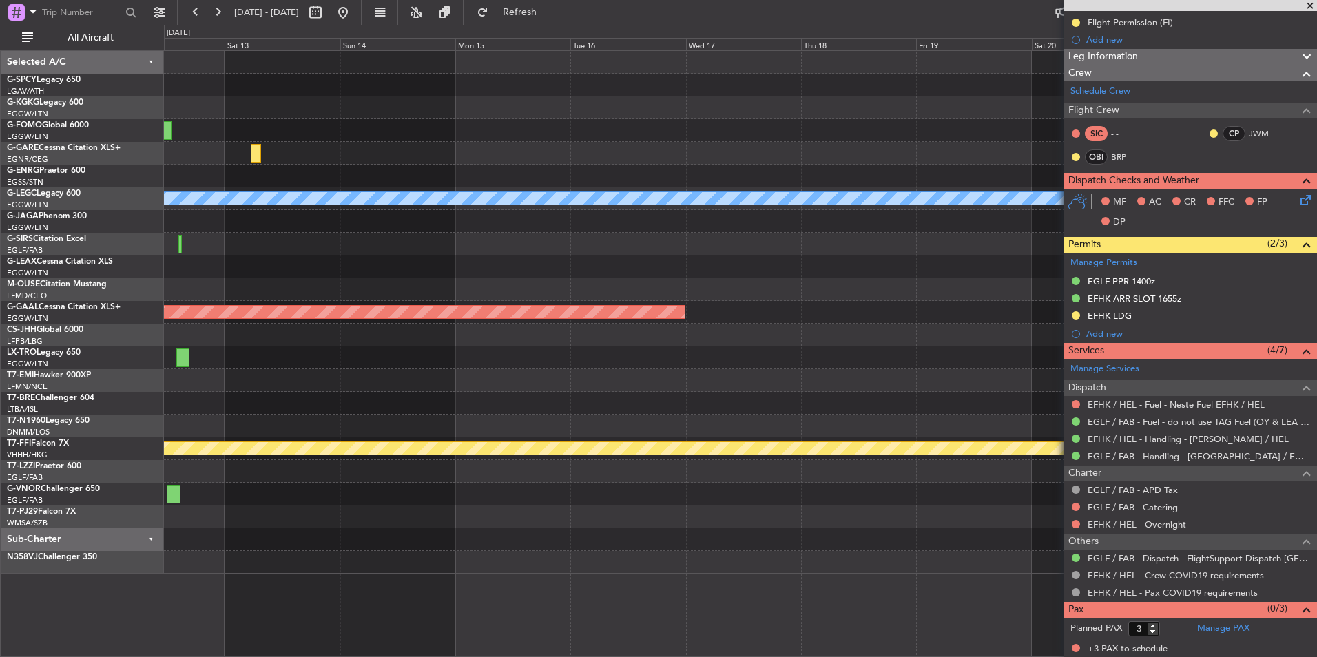
click at [6, 506] on div "A/C Unavailable London (Luton) Planned Maint Dusseldorf Planned Maint Tianjin (…" at bounding box center [658, 341] width 1317 height 632
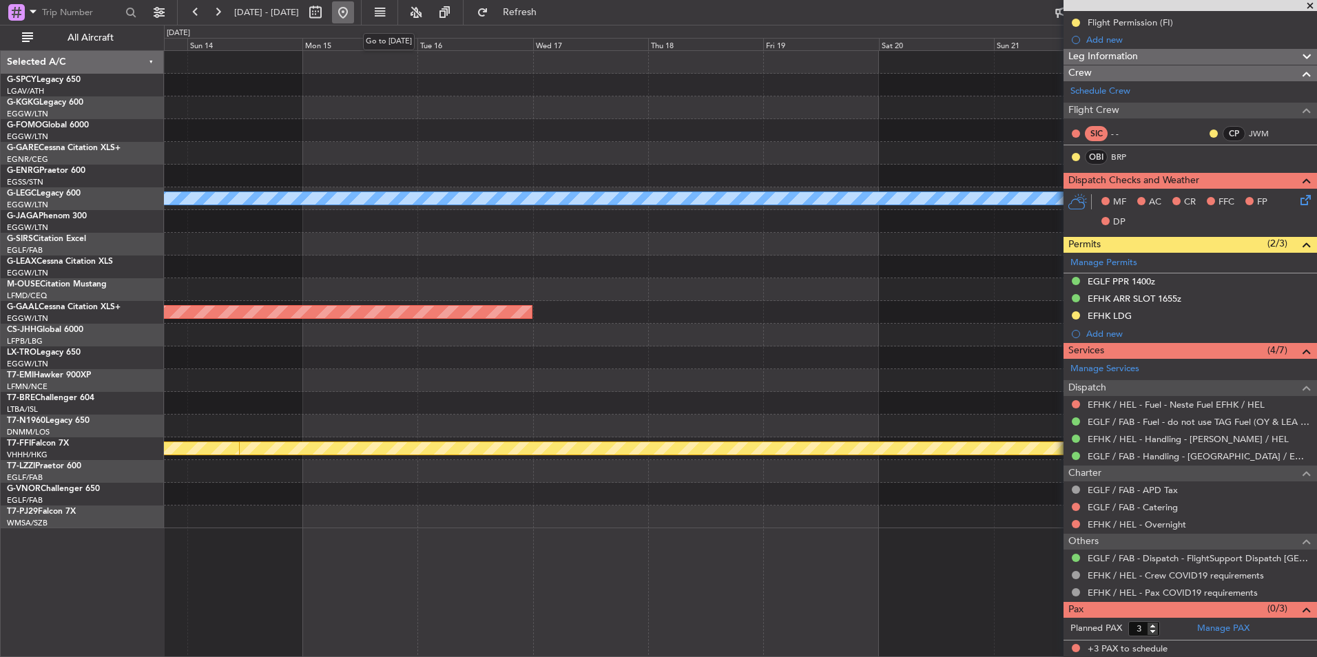
click at [354, 19] on button at bounding box center [343, 12] width 22 height 22
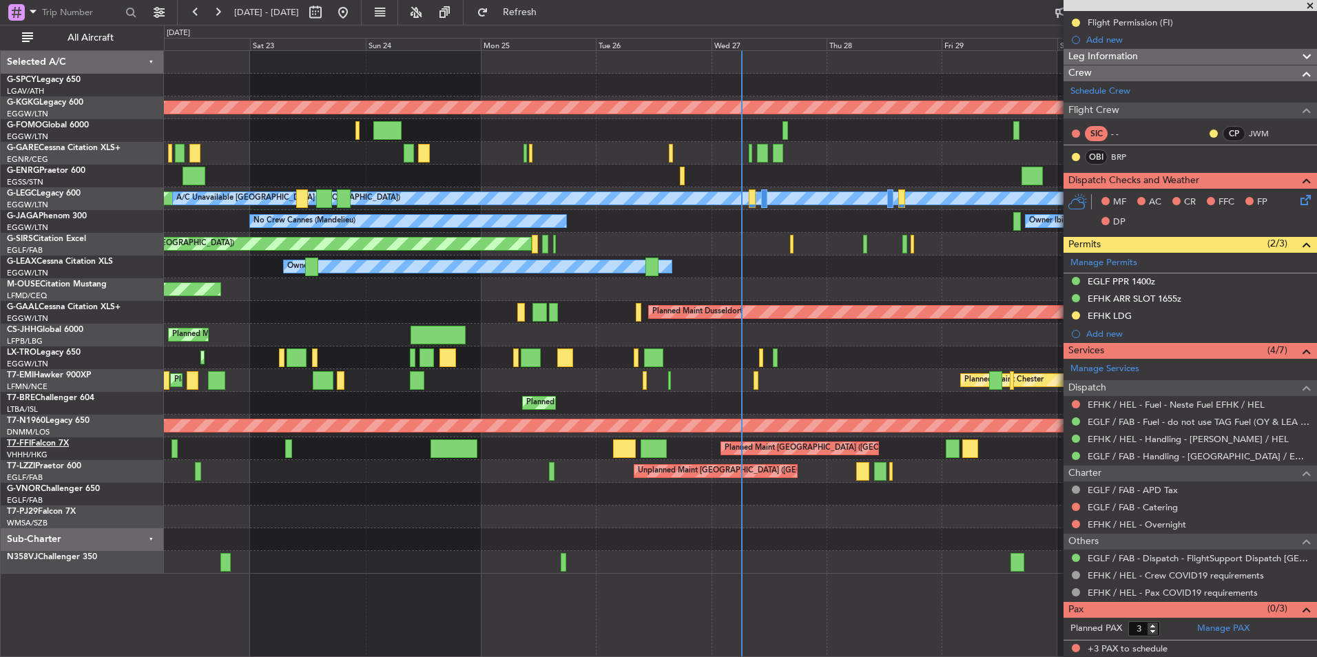
click at [64, 442] on link "T7-FFI Falcon 7X" at bounding box center [38, 443] width 62 height 8
click at [28, 31] on button "All Aircraft" at bounding box center [82, 38] width 134 height 22
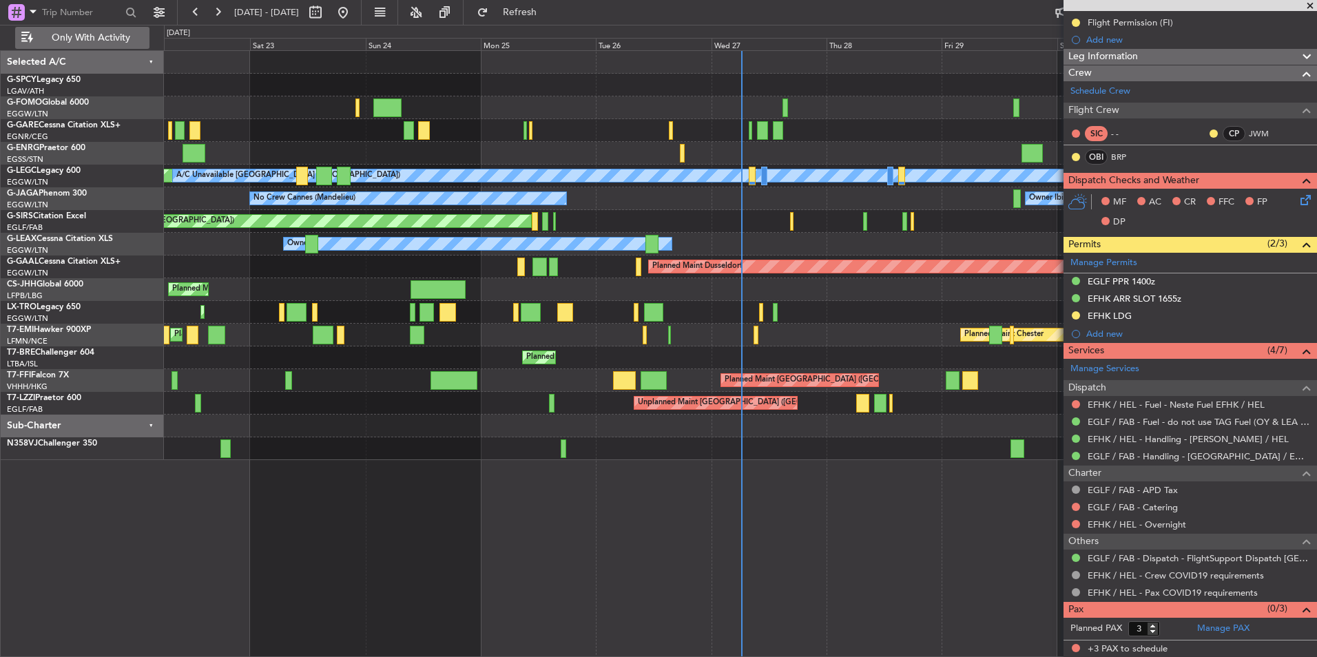
click at [28, 31] on button "Only With Activity" at bounding box center [82, 38] width 134 height 22
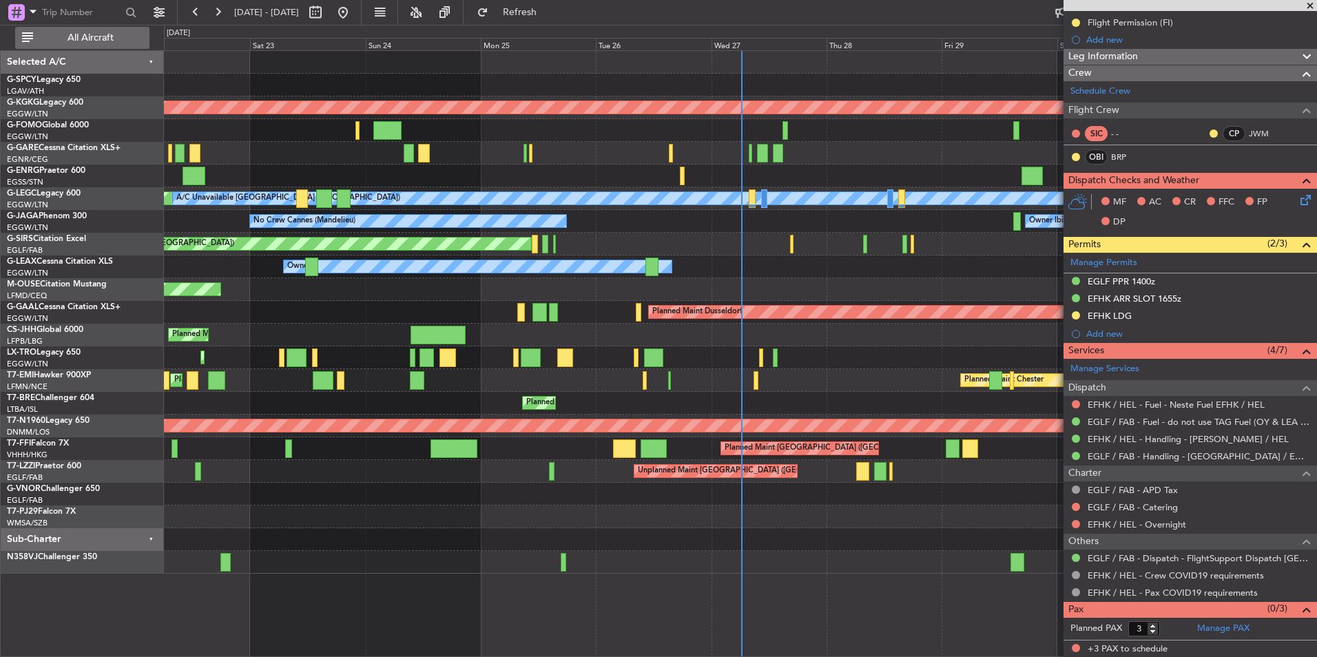
click at [28, 31] on button "All Aircraft" at bounding box center [82, 38] width 134 height 22
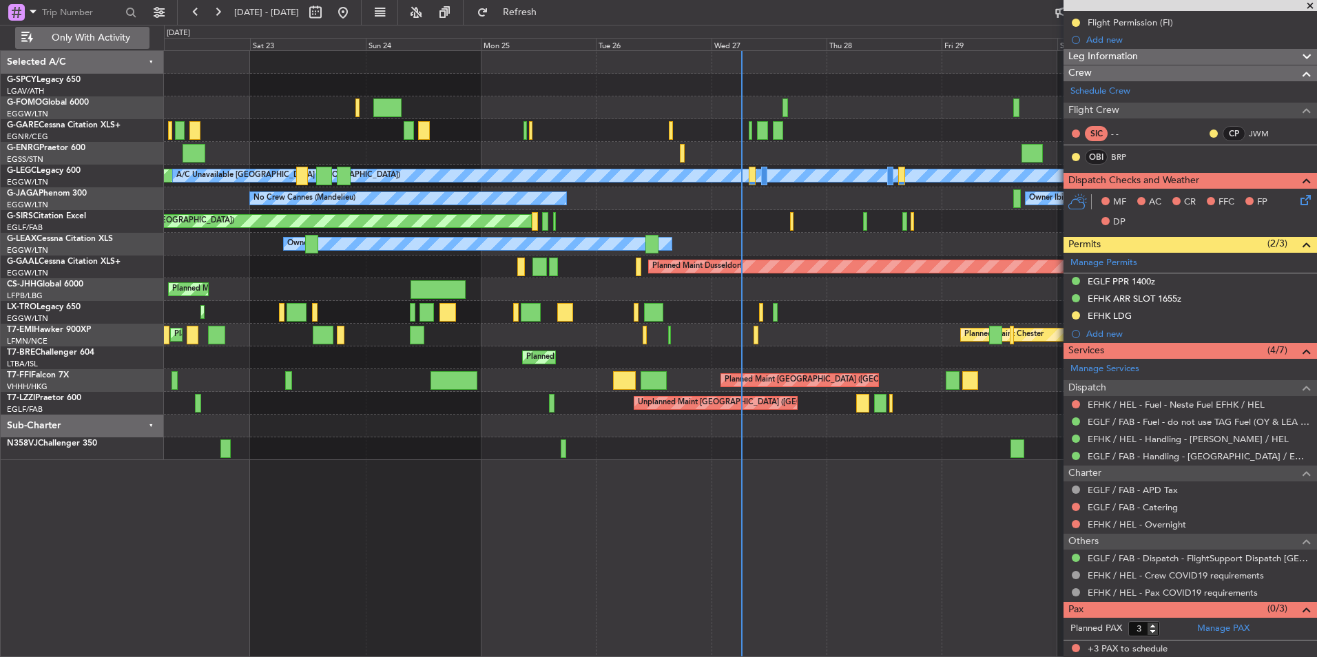
click at [28, 31] on button "Only With Activity" at bounding box center [82, 38] width 134 height 22
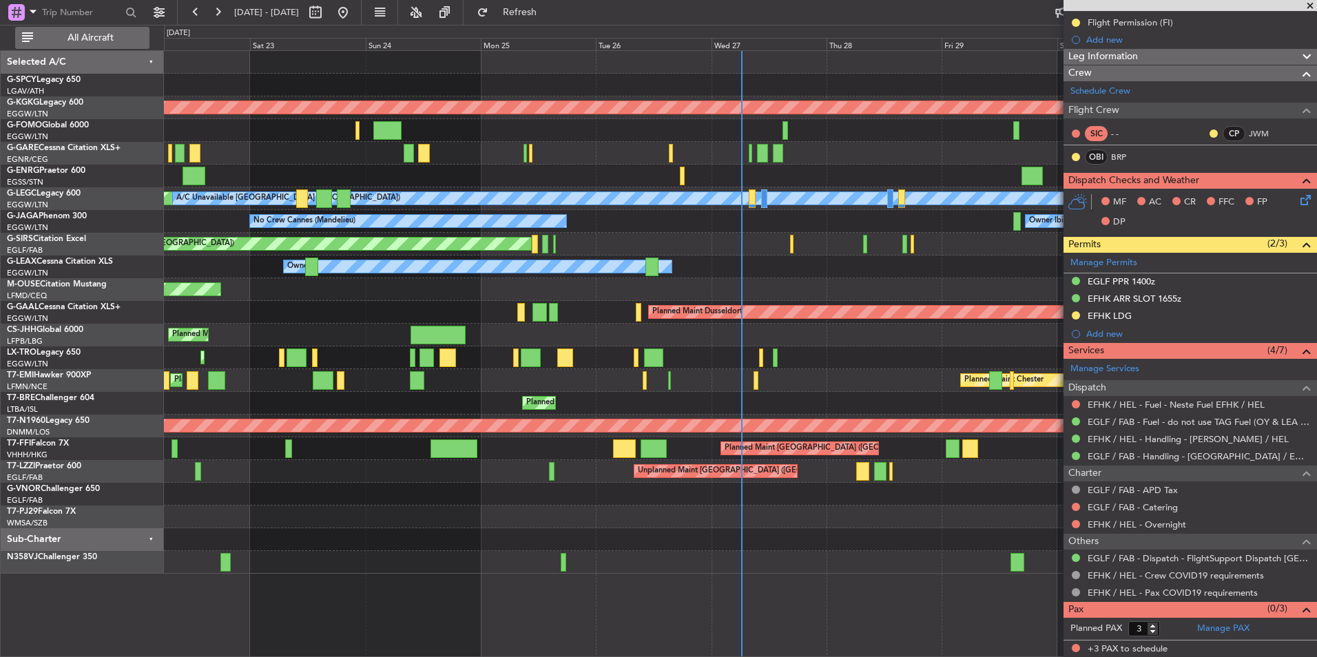
click at [28, 31] on button "All Aircraft" at bounding box center [82, 38] width 134 height 22
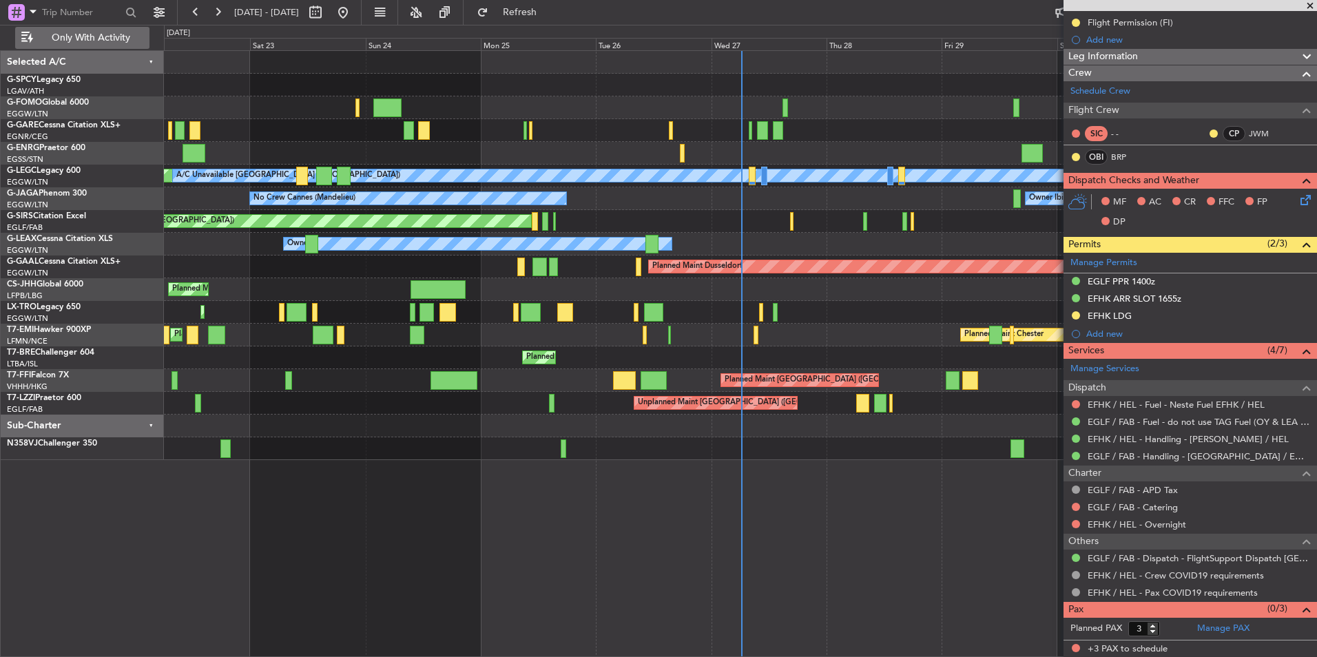
click at [28, 31] on button "Only With Activity" at bounding box center [82, 38] width 134 height 22
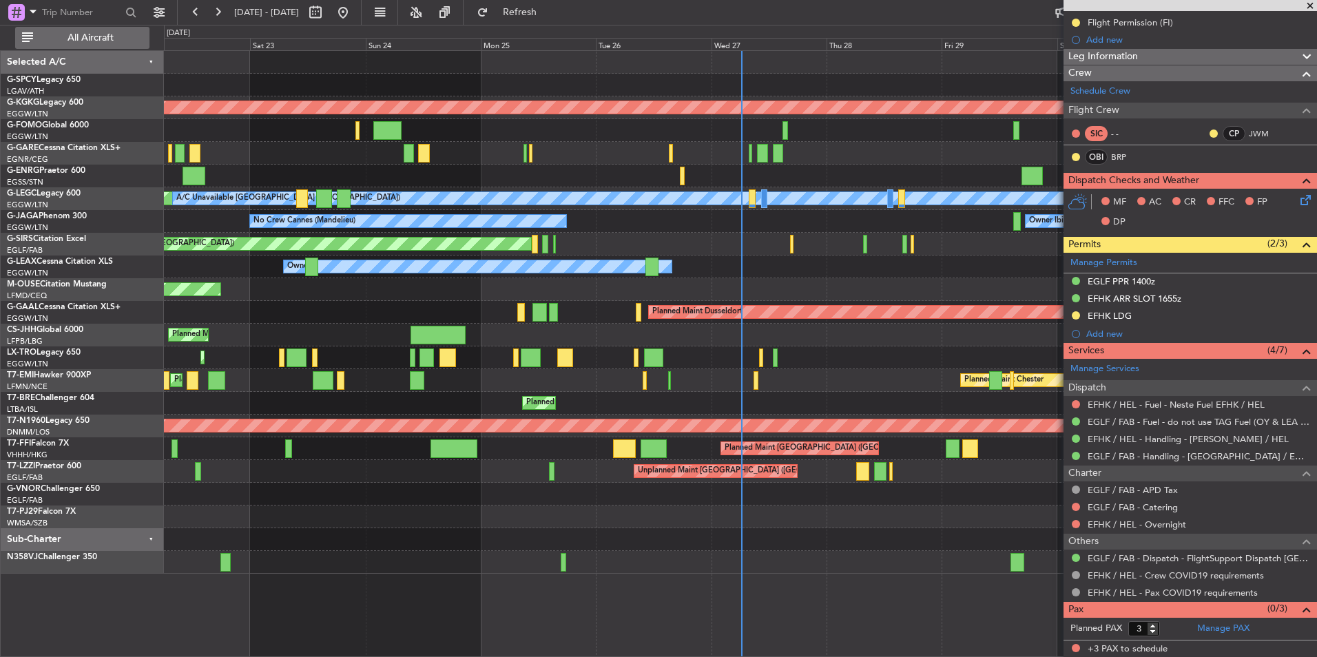
click at [28, 31] on button "All Aircraft" at bounding box center [82, 38] width 134 height 22
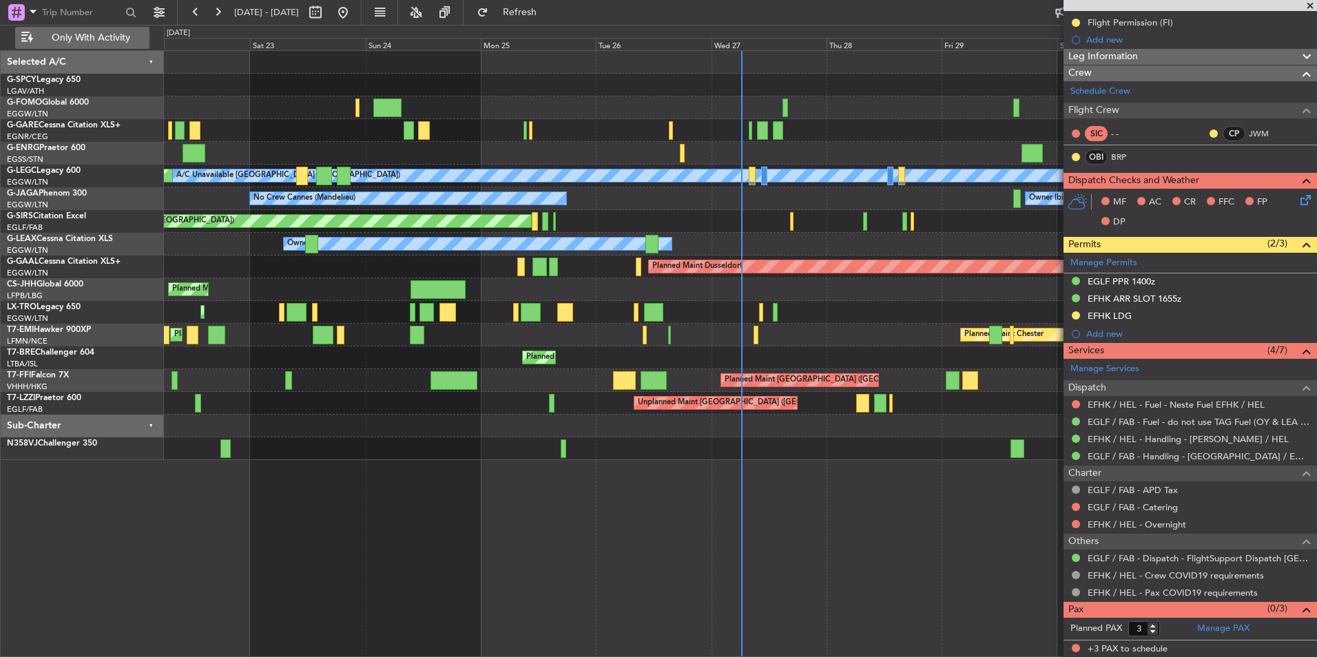
click at [28, 31] on button "Only With Activity" at bounding box center [82, 38] width 134 height 22
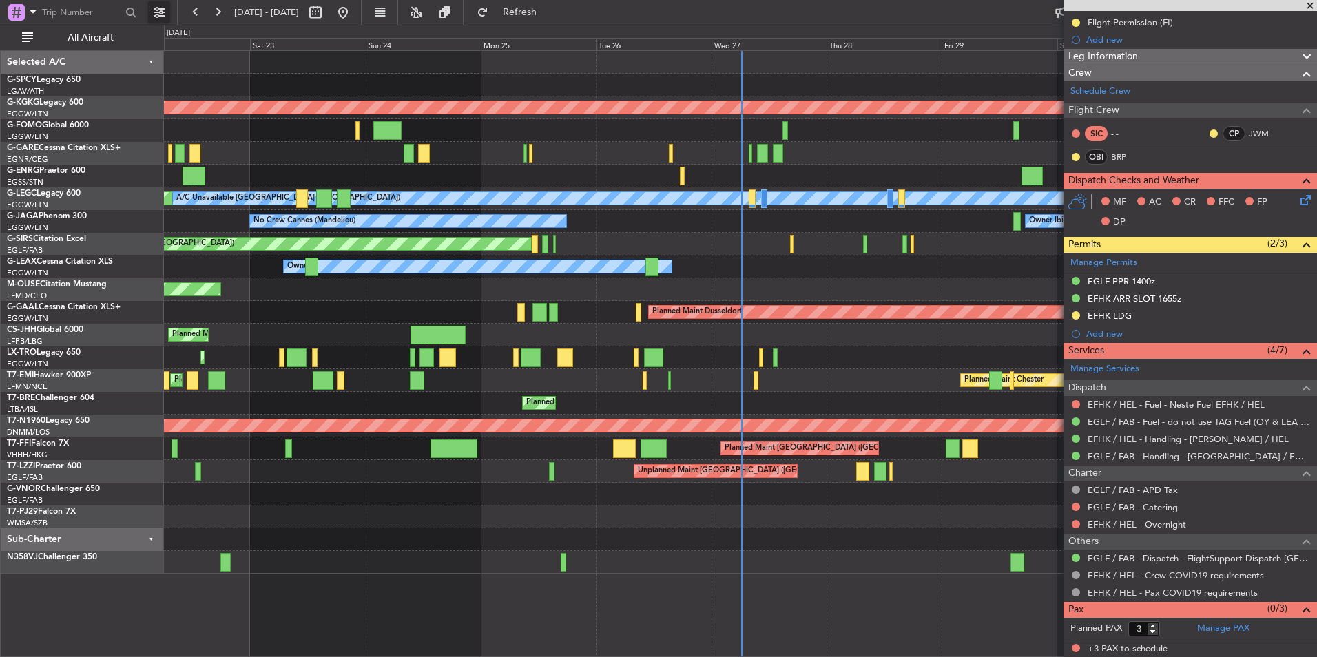
click at [151, 11] on button at bounding box center [159, 12] width 22 height 22
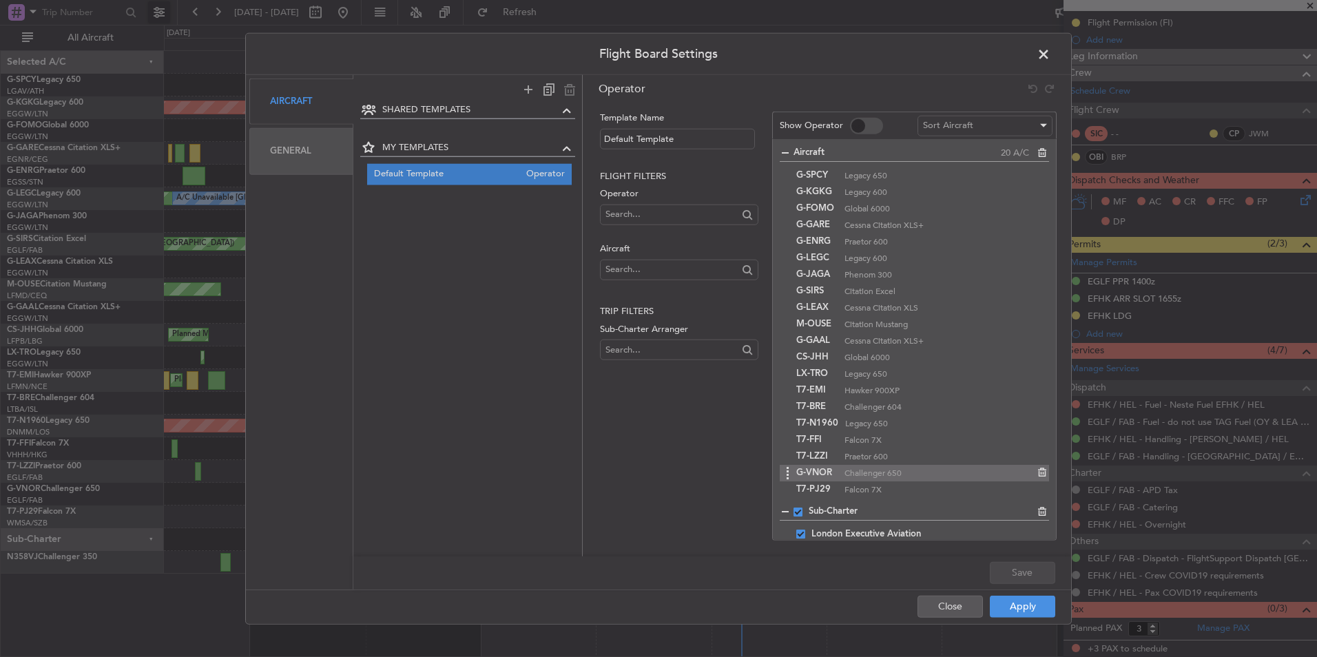
scroll to position [10, 0]
click at [787, 485] on icon at bounding box center [788, 480] width 17 height 17
click at [787, 486] on icon at bounding box center [788, 480] width 17 height 17
click at [1036, 479] on icon at bounding box center [1041, 478] width 10 height 10
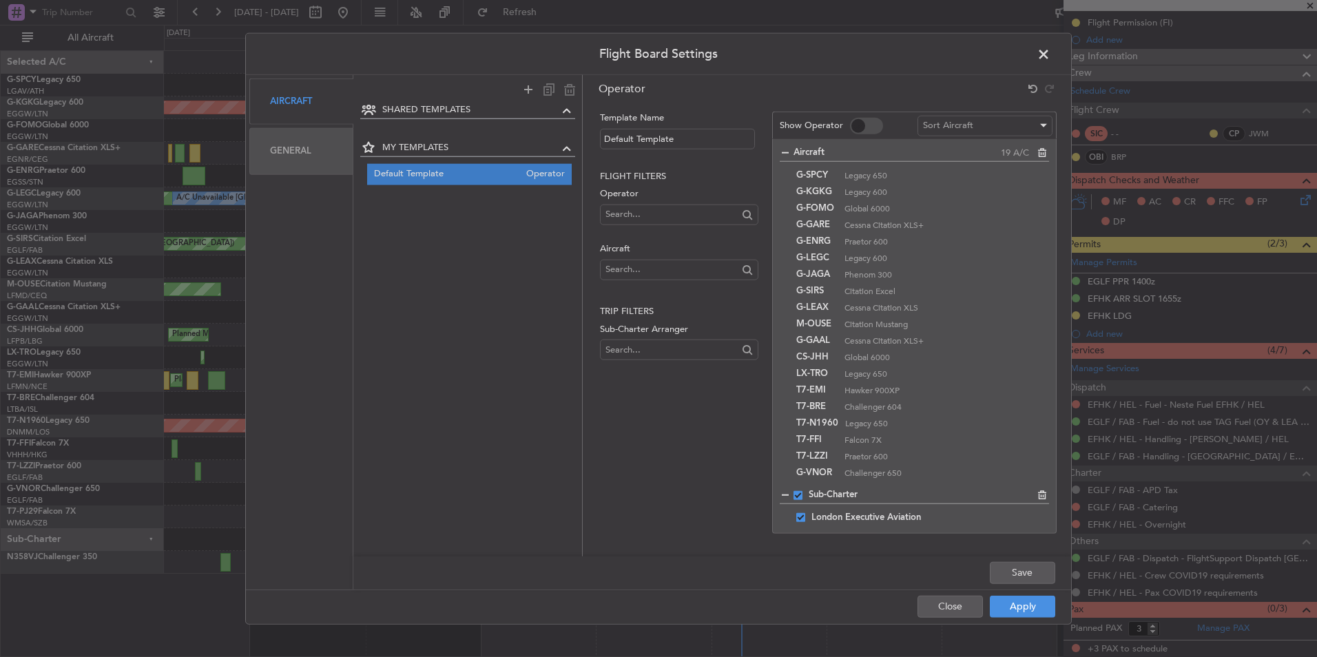
click at [304, 111] on div "Aircraft" at bounding box center [301, 102] width 104 height 46
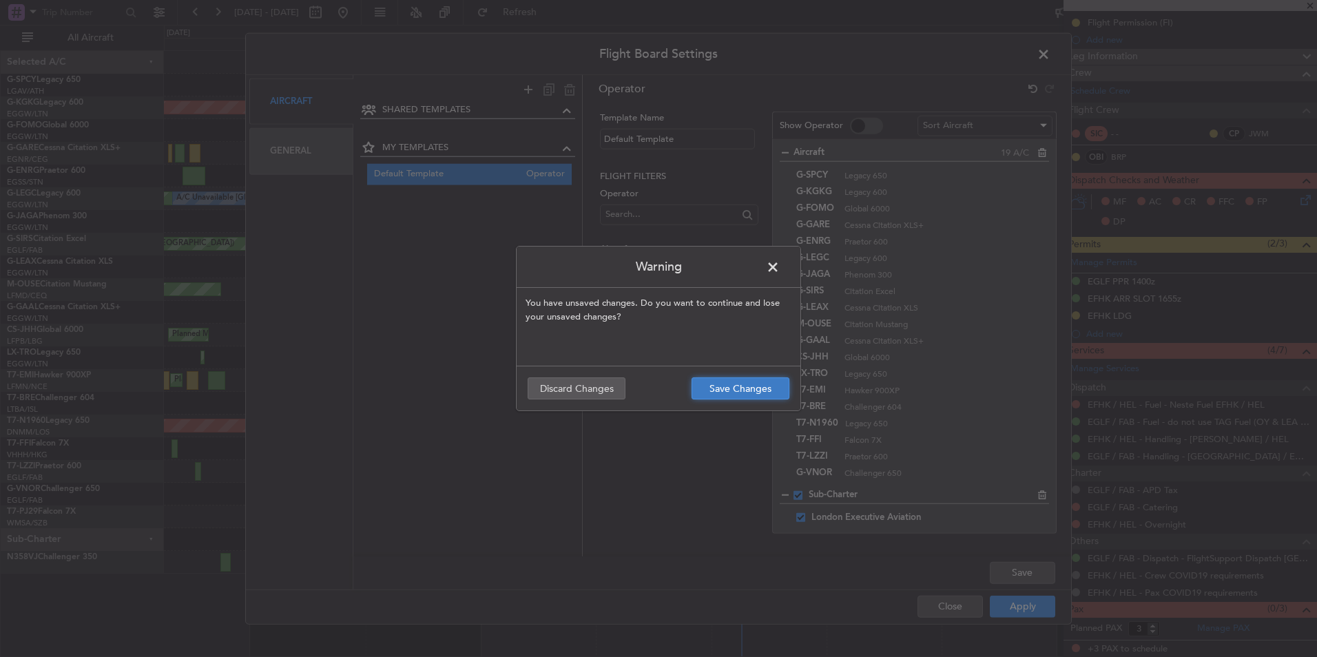
click at [754, 394] on button "Save Changes" at bounding box center [741, 388] width 98 height 22
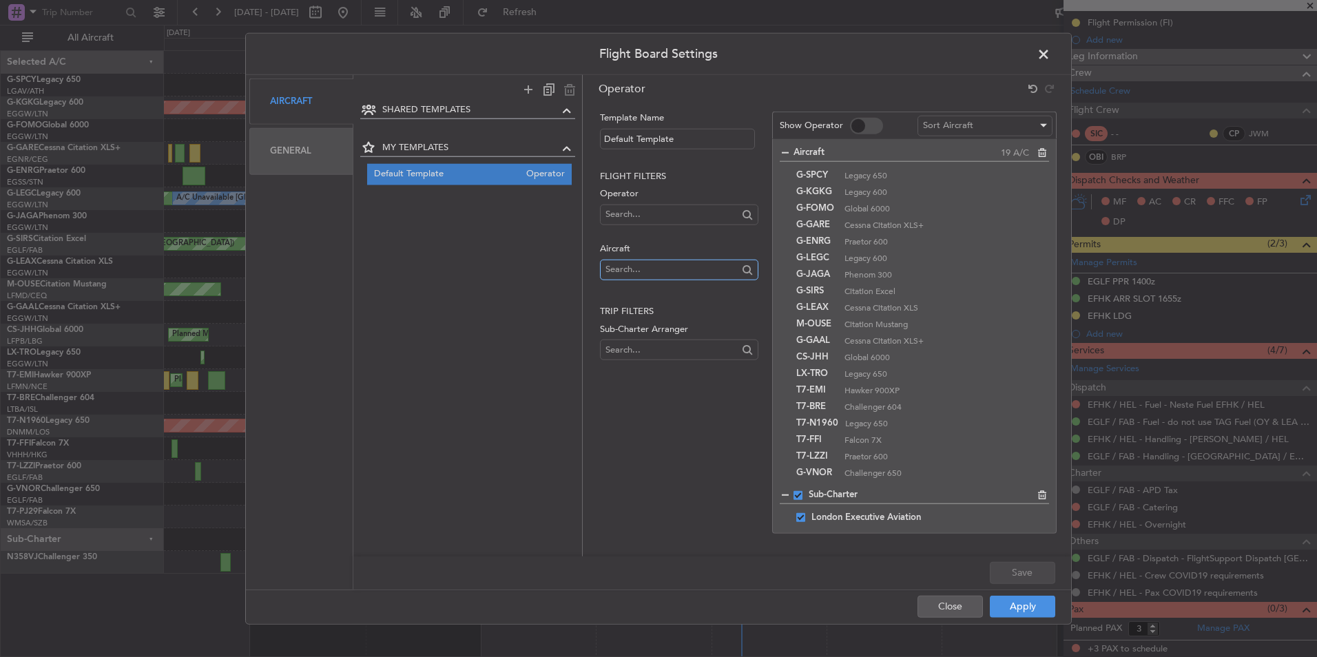
click at [639, 275] on input "text" at bounding box center [671, 269] width 132 height 21
click at [540, 335] on div "SHARED TEMPLATES MY TEMPLATES Default Template Operator" at bounding box center [467, 319] width 229 height 435
click at [1050, 45] on span at bounding box center [1050, 58] width 0 height 28
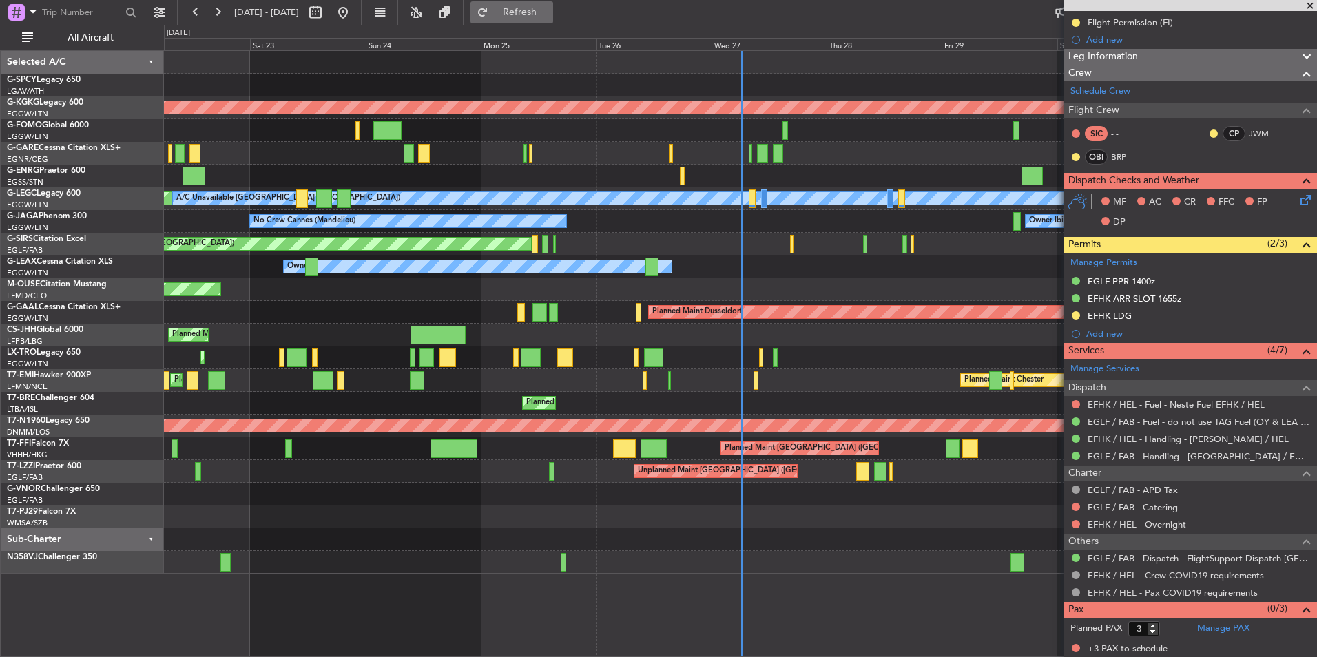
click at [553, 19] on button "Refresh" at bounding box center [511, 12] width 83 height 22
click at [55, 510] on link "T7-PJ29 Falcon 7X" at bounding box center [41, 512] width 69 height 8
click at [148, 7] on button at bounding box center [159, 12] width 22 height 22
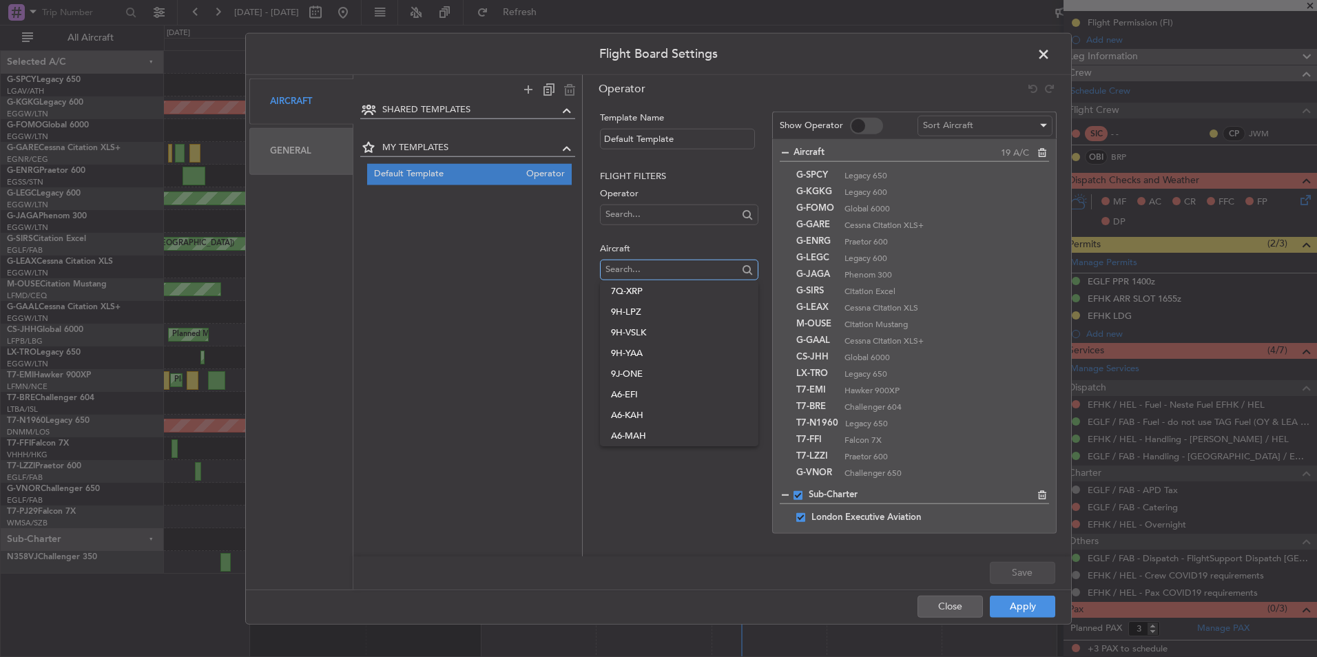
click at [650, 262] on input "text" at bounding box center [671, 269] width 132 height 21
type input "t"
click at [397, 470] on div "SHARED TEMPLATES MY TEMPLATES Default Template Operator" at bounding box center [467, 319] width 229 height 435
click at [979, 123] on div "Sort Aircraft" at bounding box center [980, 125] width 114 height 21
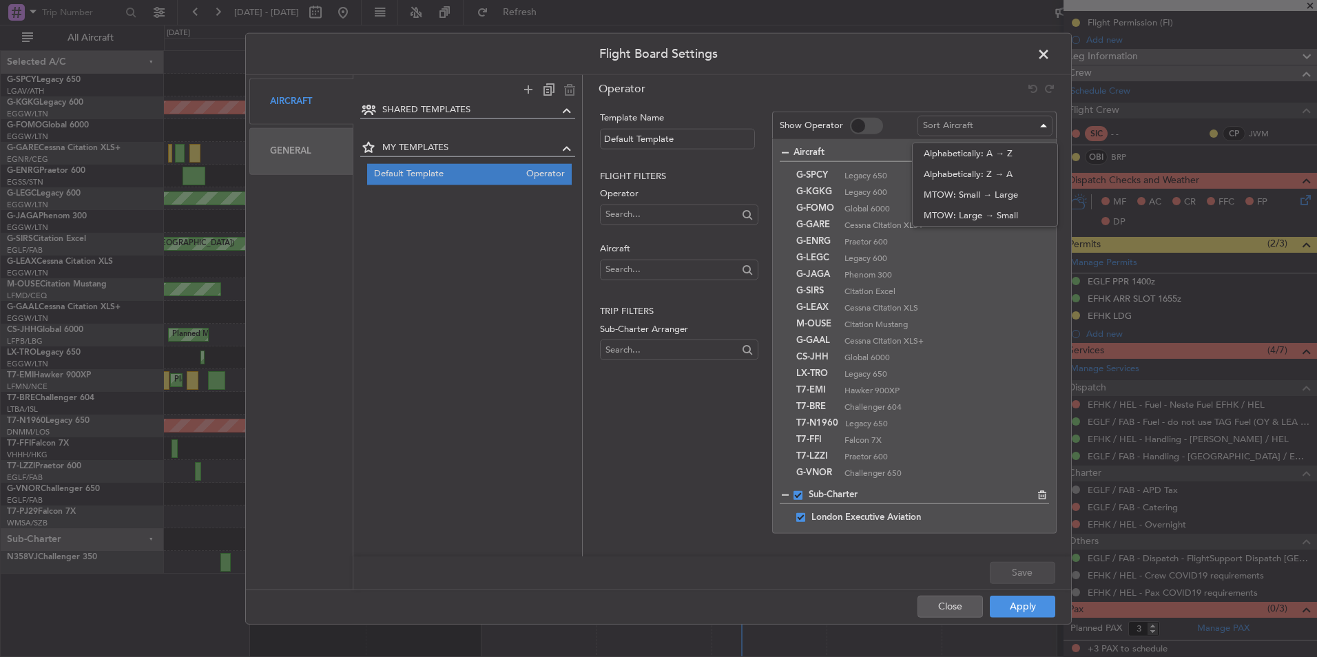
click at [964, 90] on div at bounding box center [658, 328] width 1317 height 657
click at [526, 93] on icon at bounding box center [528, 89] width 17 height 17
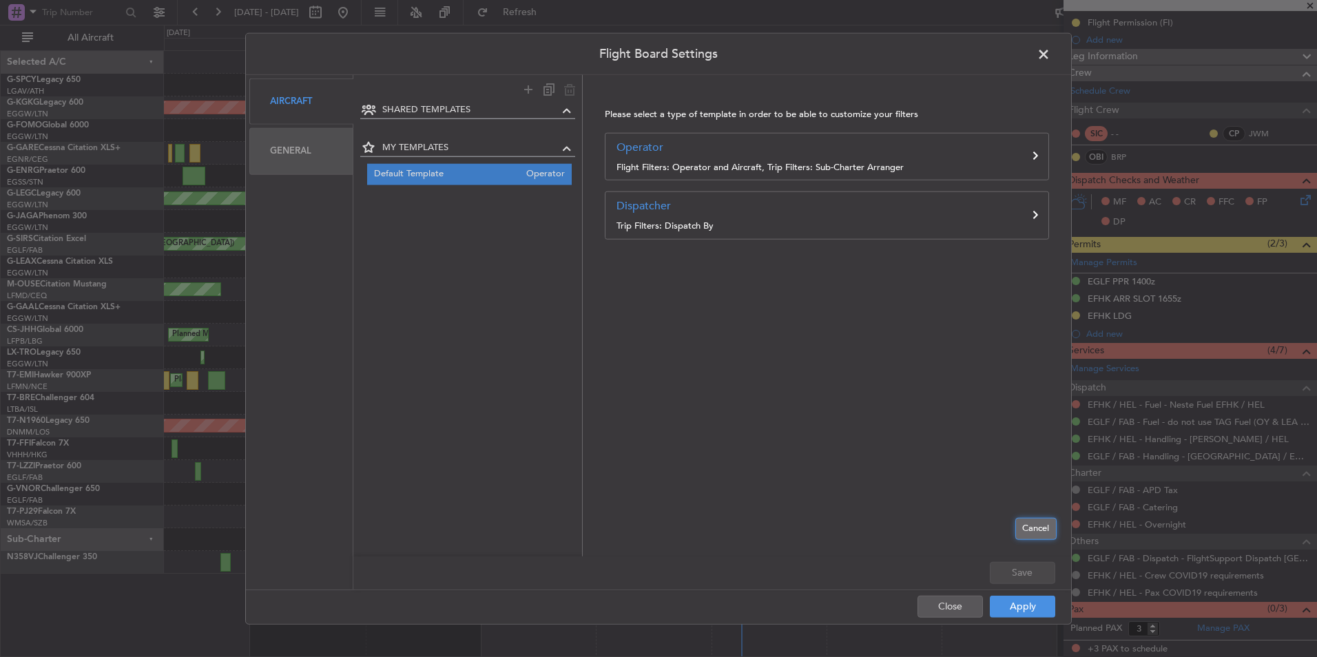
click at [1047, 526] on button "Cancel" at bounding box center [1035, 528] width 41 height 22
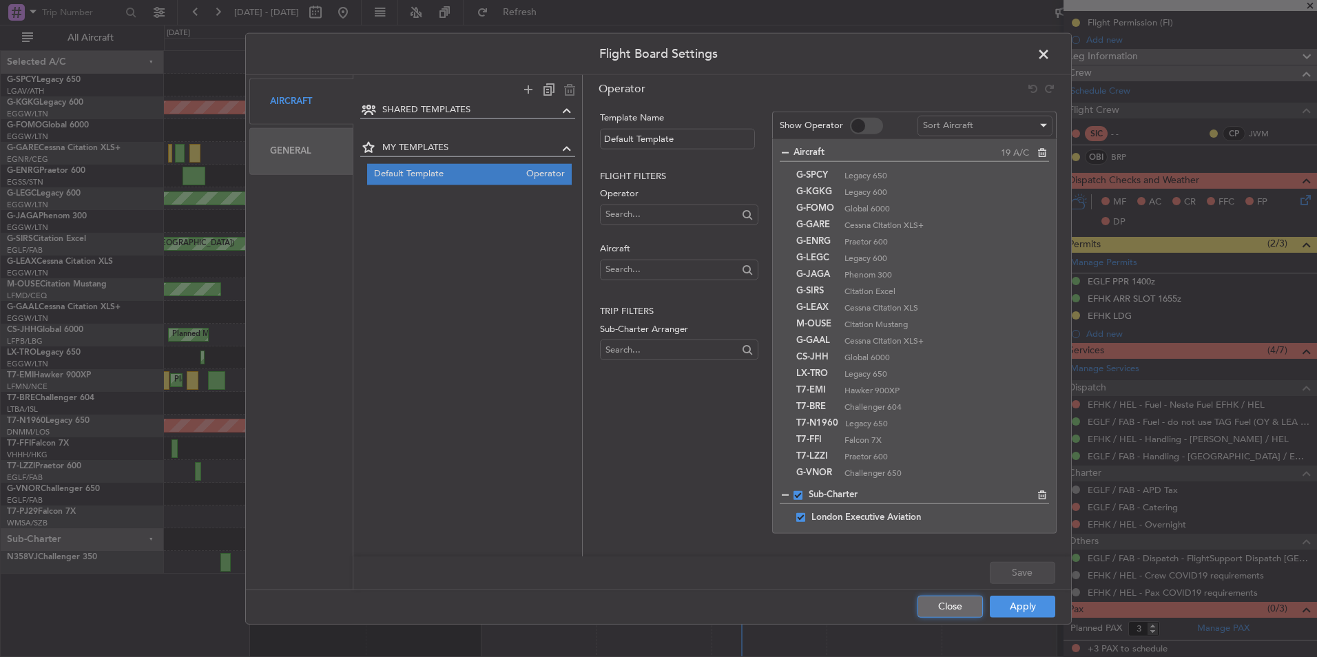
click at [949, 606] on button "Close" at bounding box center [950, 606] width 65 height 22
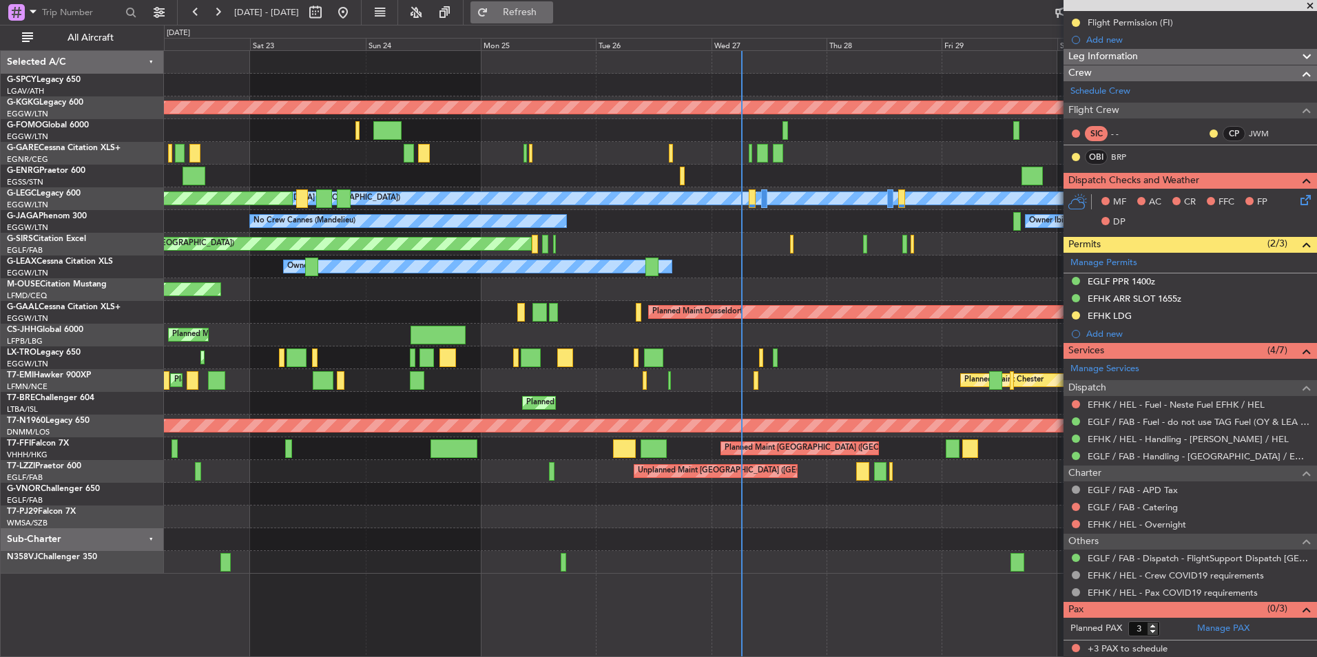
click at [549, 17] on span "Refresh" at bounding box center [520, 13] width 58 height 10
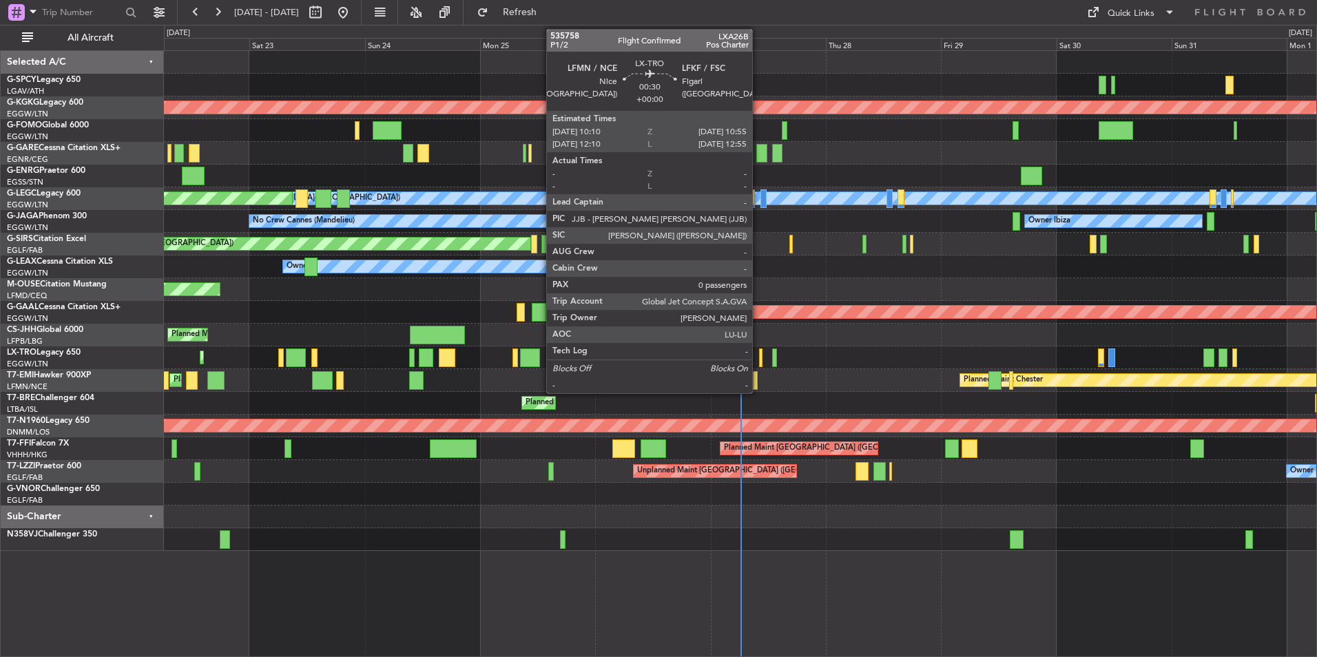
click at [759, 356] on div at bounding box center [761, 358] width 4 height 19
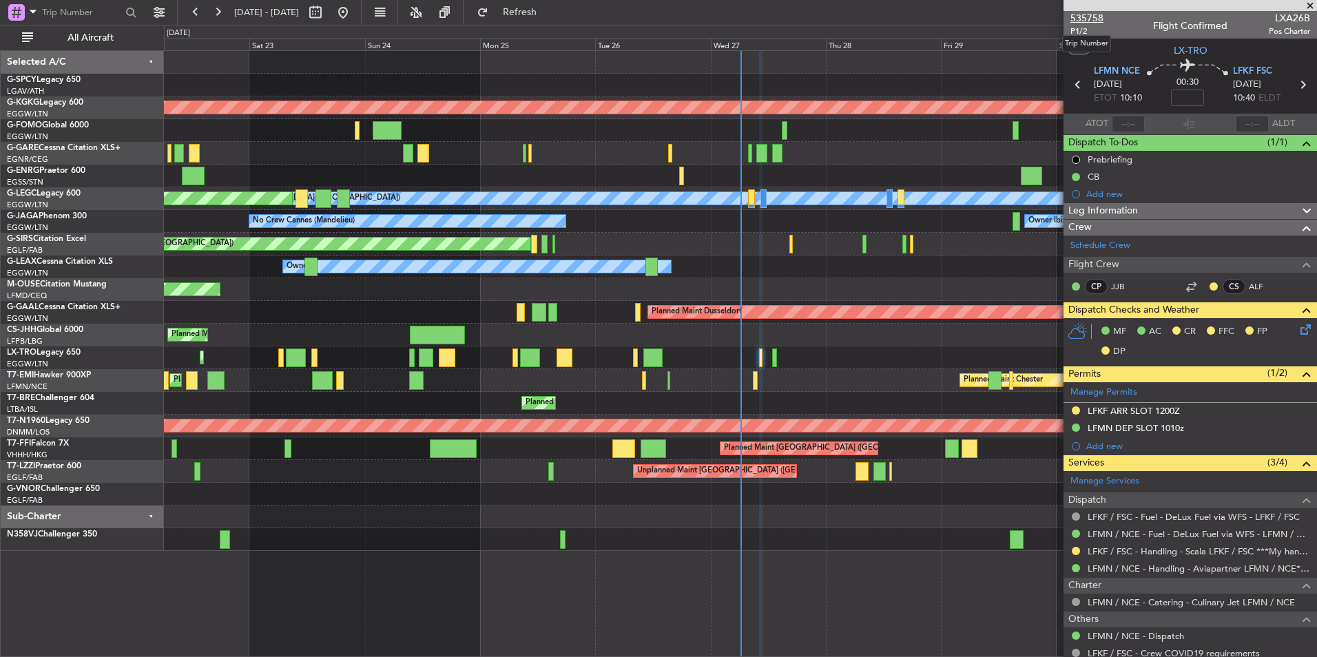
click at [1100, 16] on span "535758" at bounding box center [1086, 18] width 33 height 14
click at [549, 17] on span "Refresh" at bounding box center [520, 13] width 58 height 10
click at [1311, 5] on span at bounding box center [1310, 6] width 14 height 12
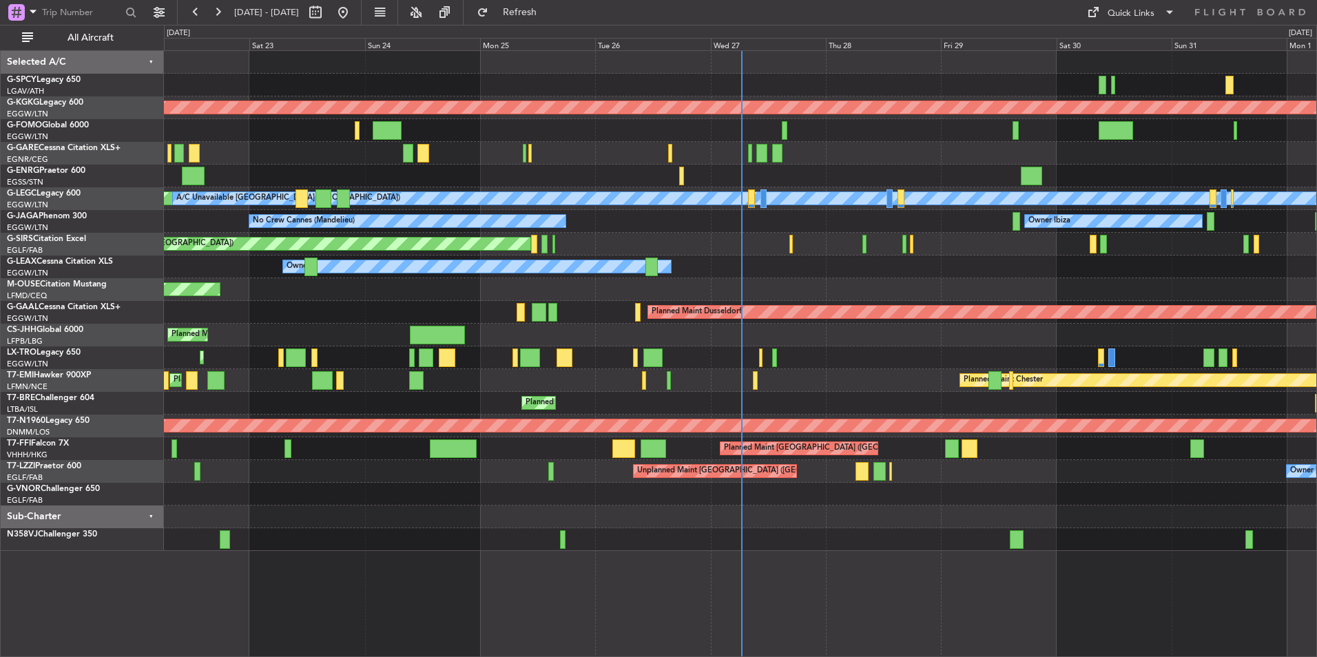
click at [333, 574] on div "AOG Maint Istanbul (Ataturk) Unplanned Maint Chester Planned Maint London (Luto…" at bounding box center [740, 353] width 1153 height 607
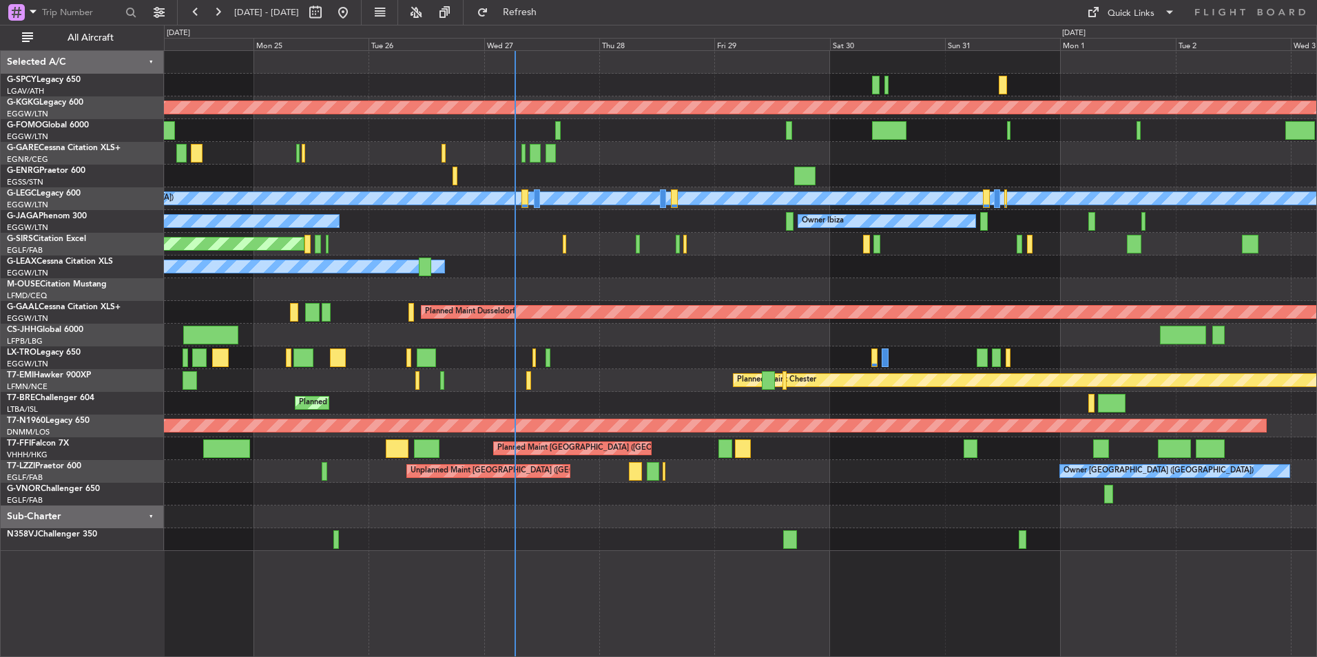
click at [519, 229] on div "AOG Maint Istanbul (Ataturk) A/C Unavailable London (Luton) Planned Maint Londo…" at bounding box center [740, 301] width 1152 height 500
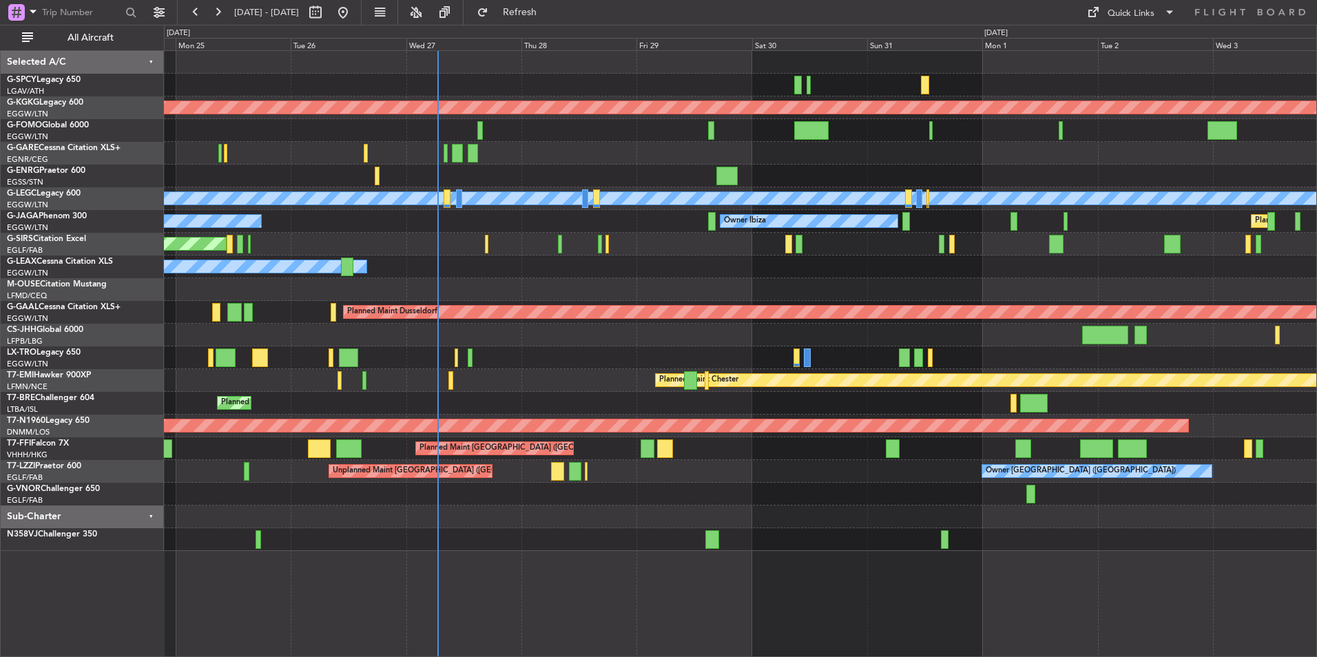
click at [874, 174] on div "AOG Maint Istanbul (Ataturk) A/C Unavailable London (Luton) Planned Maint Londo…" at bounding box center [740, 301] width 1152 height 500
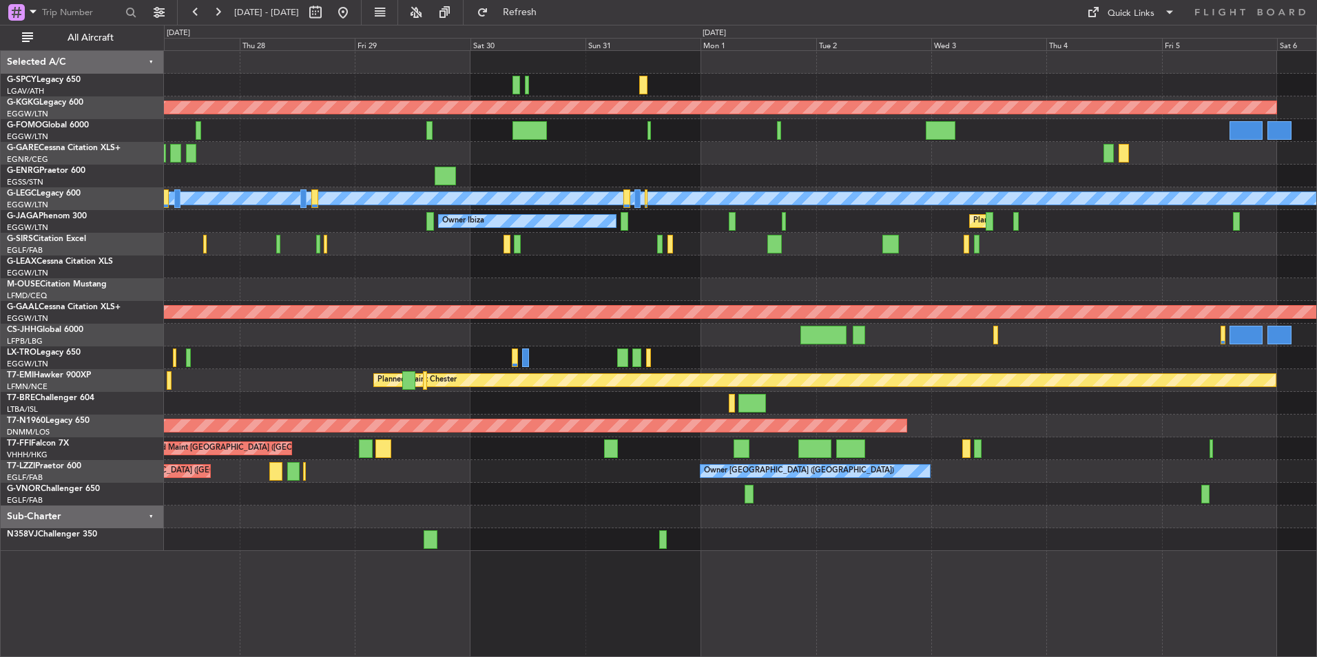
click at [659, 275] on div "Owner" at bounding box center [740, 267] width 1152 height 23
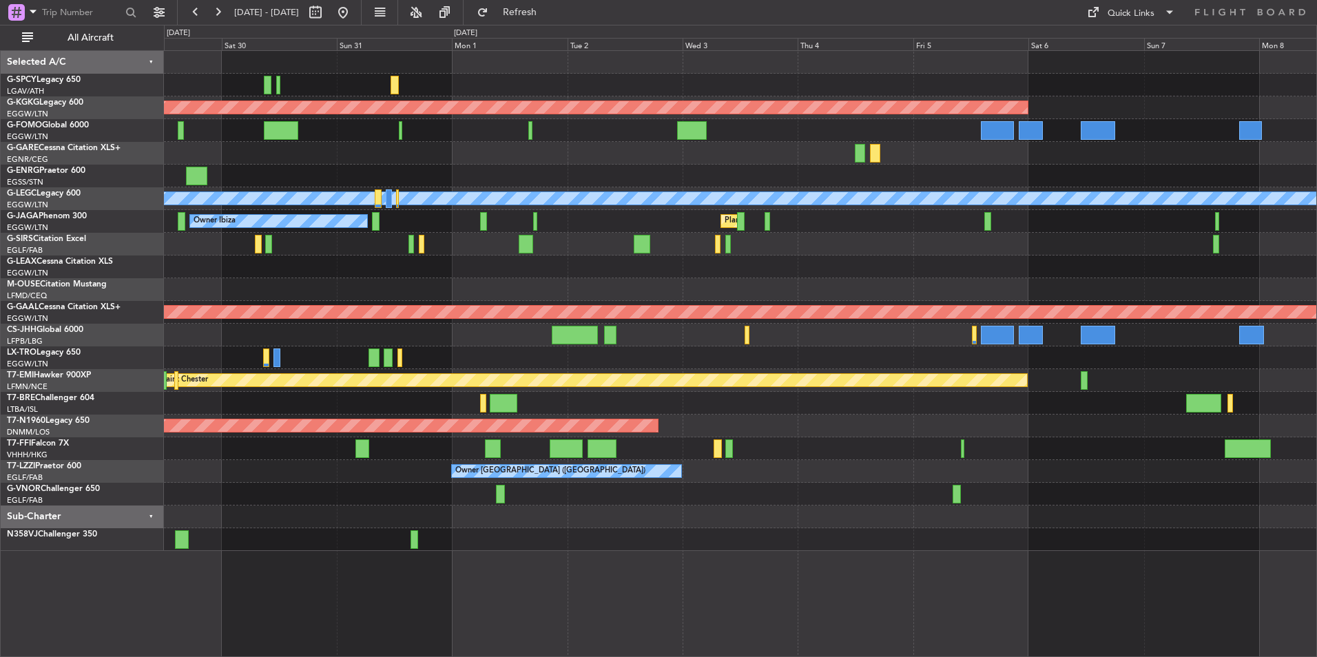
click at [878, 222] on div "AOG Maint Istanbul (Ataturk) A/C Unavailable London (Luton) Owner Ibiza Planned…" at bounding box center [740, 301] width 1152 height 500
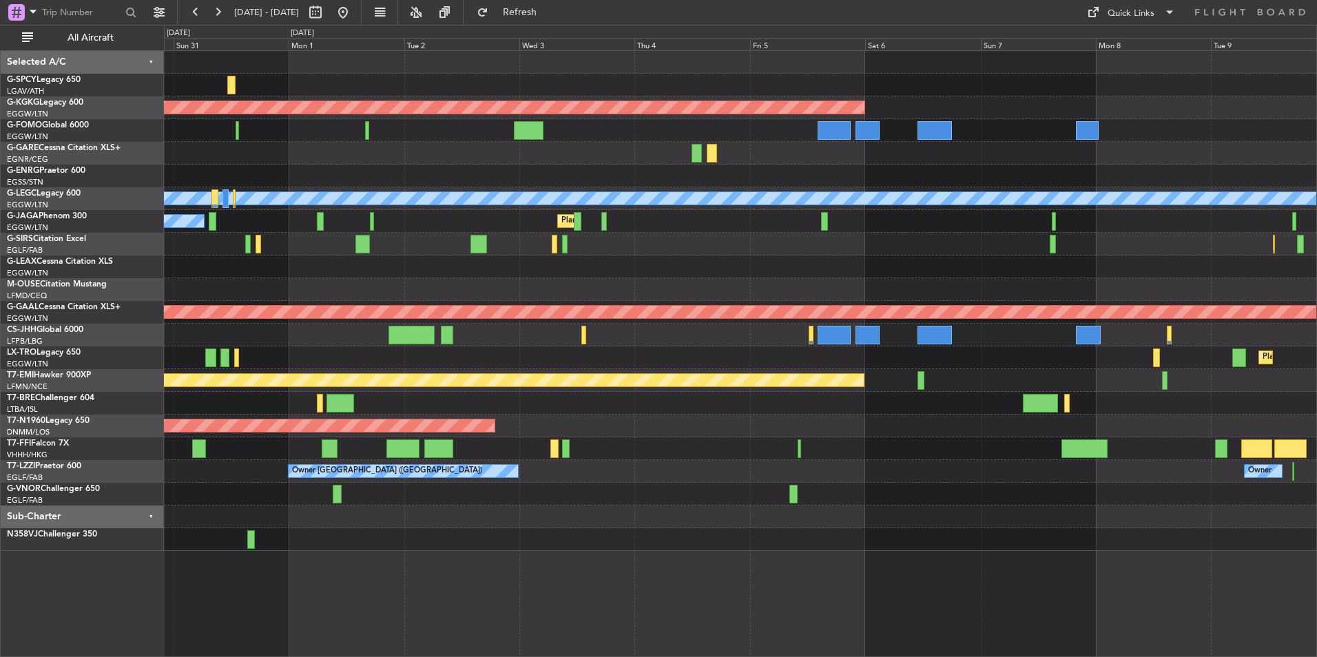
click at [840, 494] on div "AOG Maint Istanbul (Ataturk) A/C Unavailable London (Luton) Planned Maint Londo…" at bounding box center [740, 301] width 1152 height 500
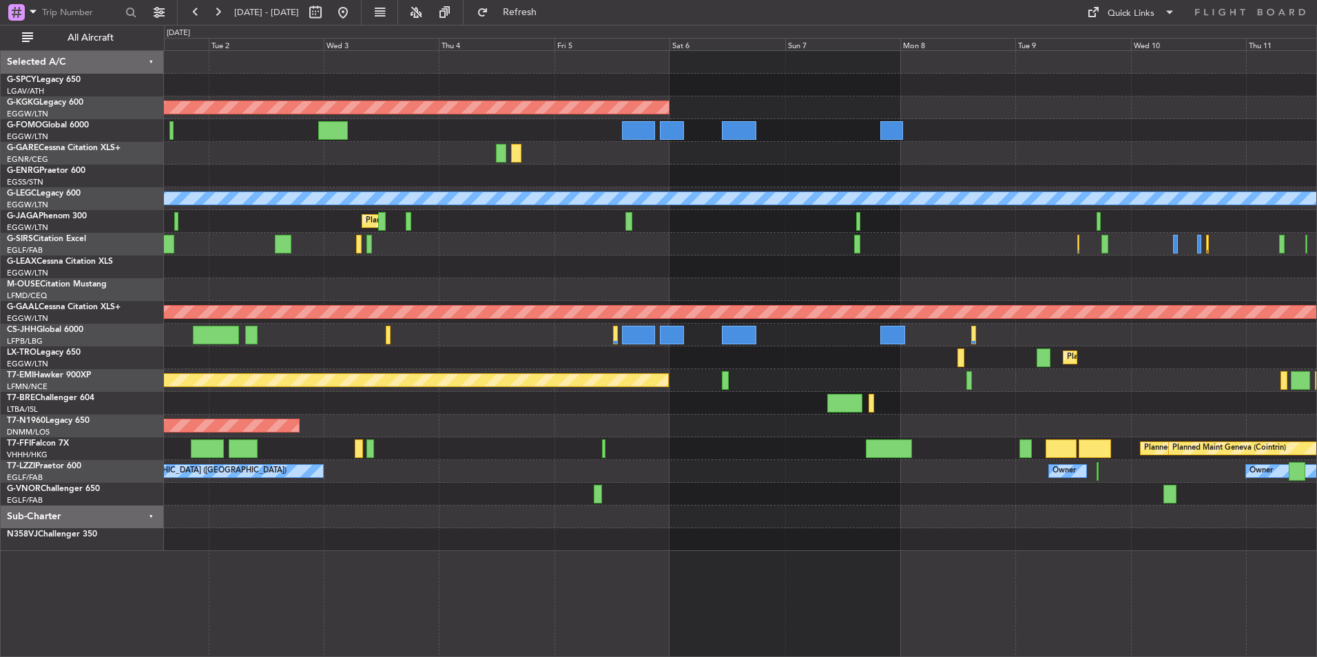
click at [862, 289] on div "AOG Maint Istanbul (Ataturk) A/C Unavailable London (Luton) Planned Maint Londo…" at bounding box center [740, 301] width 1152 height 500
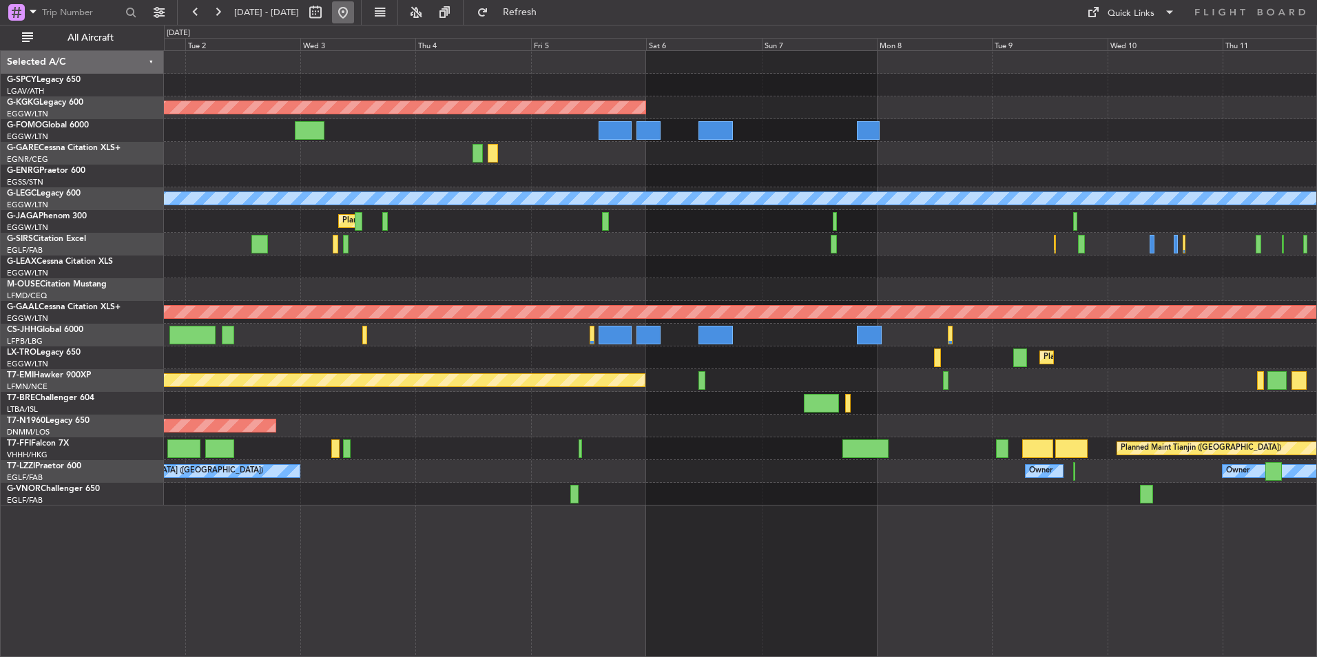
click at [354, 10] on button at bounding box center [343, 12] width 22 height 22
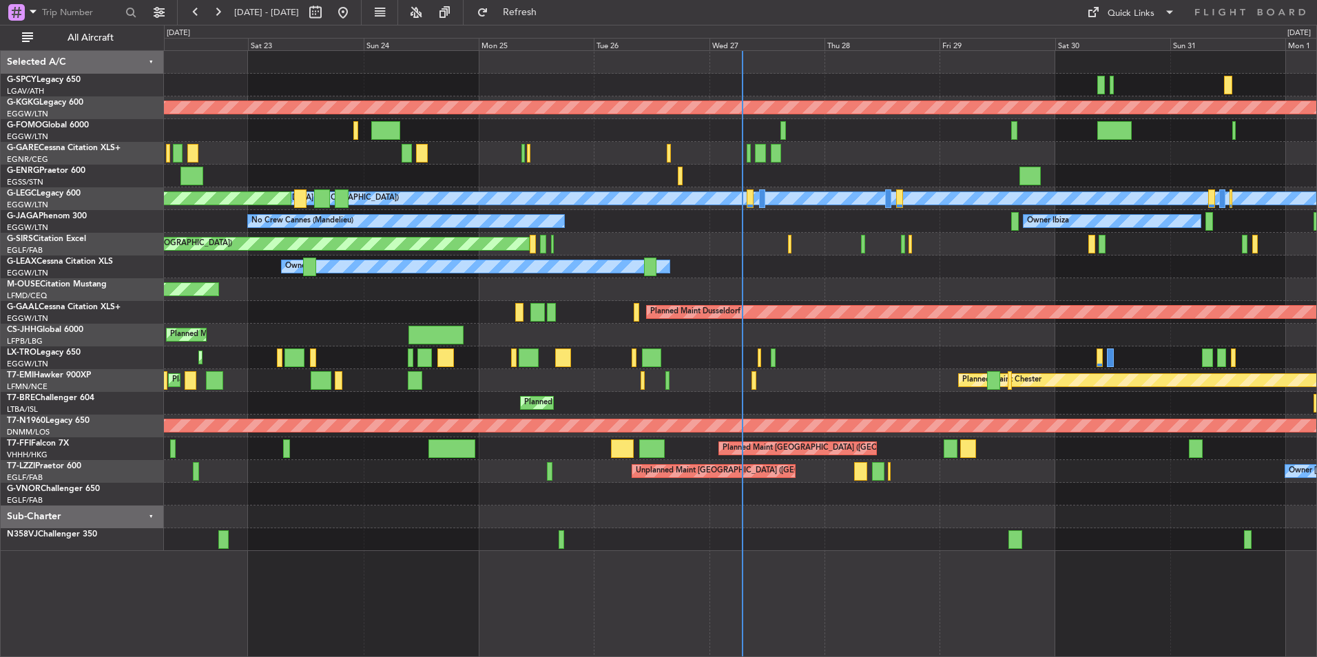
click at [581, 70] on div "AOG Maint Istanbul (Ataturk) Unplanned Maint Chester A/C Unavailable London (Lu…" at bounding box center [740, 301] width 1152 height 500
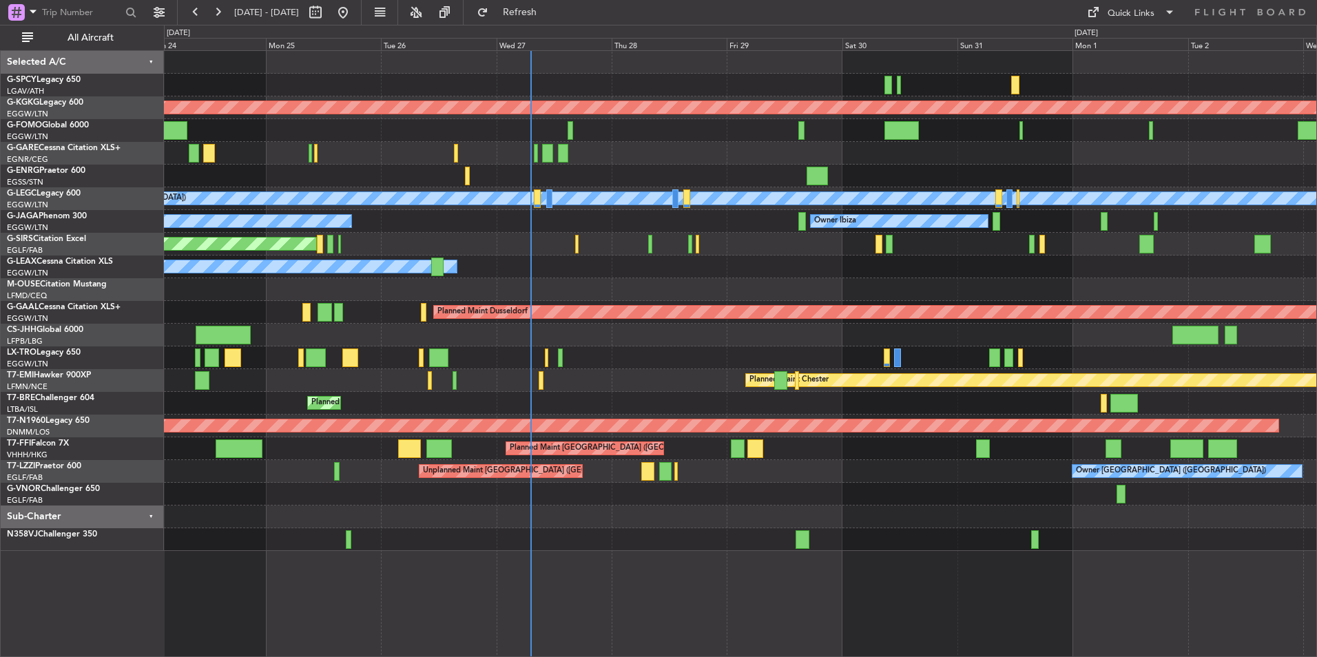
click at [505, 269] on div "Owner" at bounding box center [740, 267] width 1152 height 23
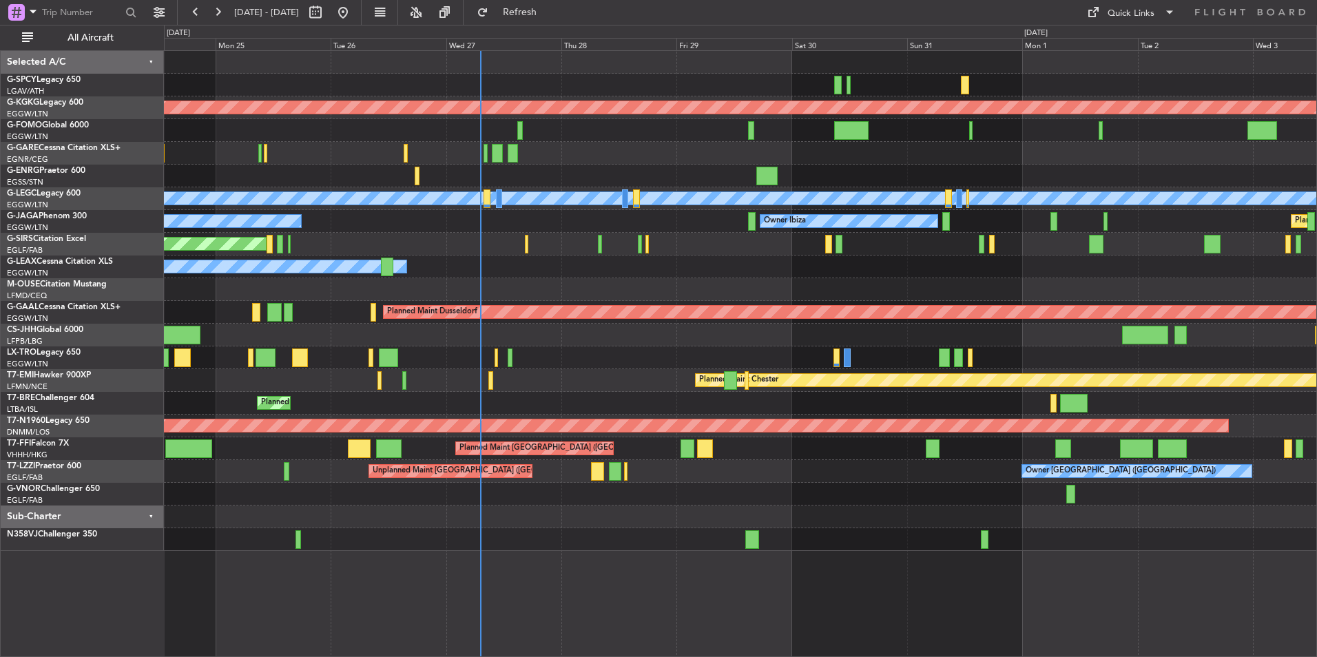
click at [534, 269] on div "Owner" at bounding box center [740, 267] width 1152 height 23
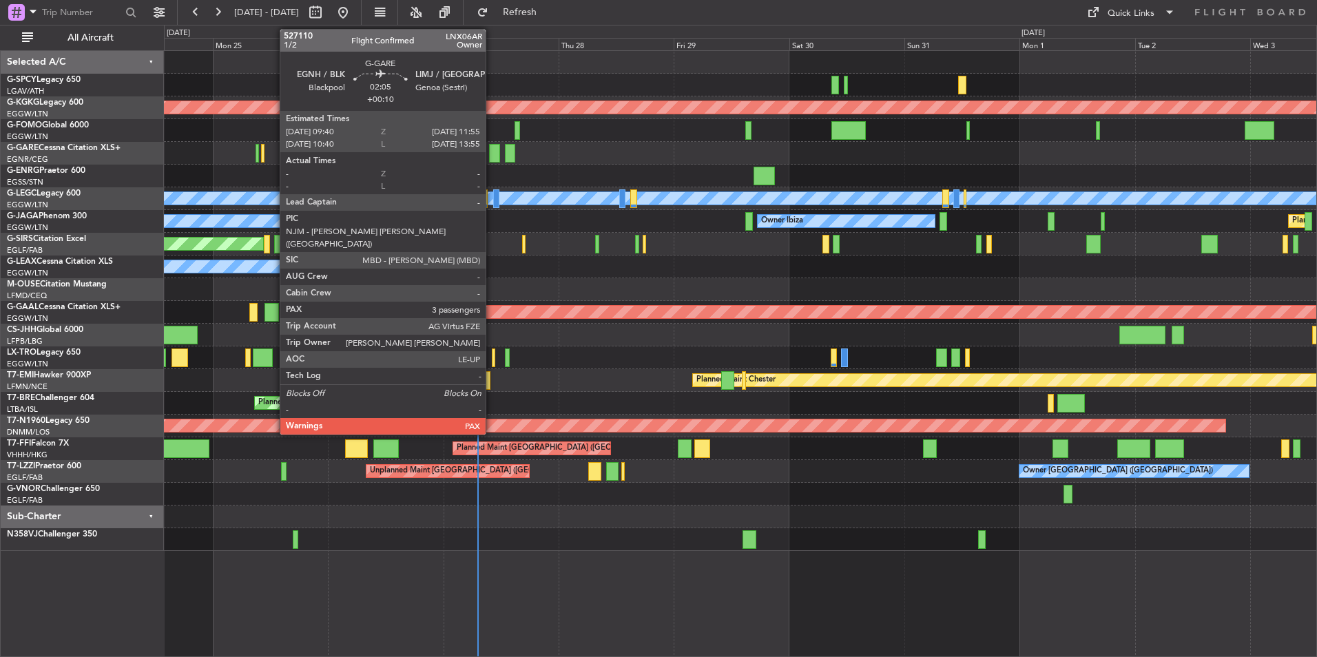
click at [492, 154] on div at bounding box center [494, 153] width 11 height 19
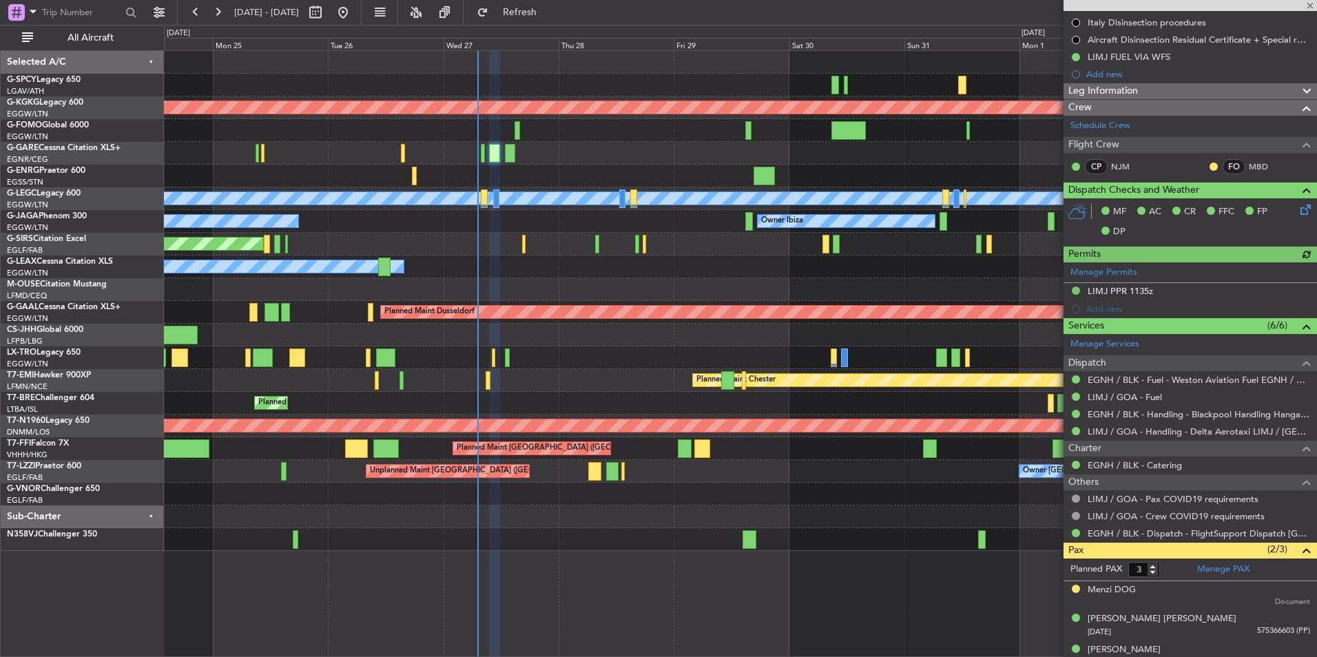
scroll to position [238, 0]
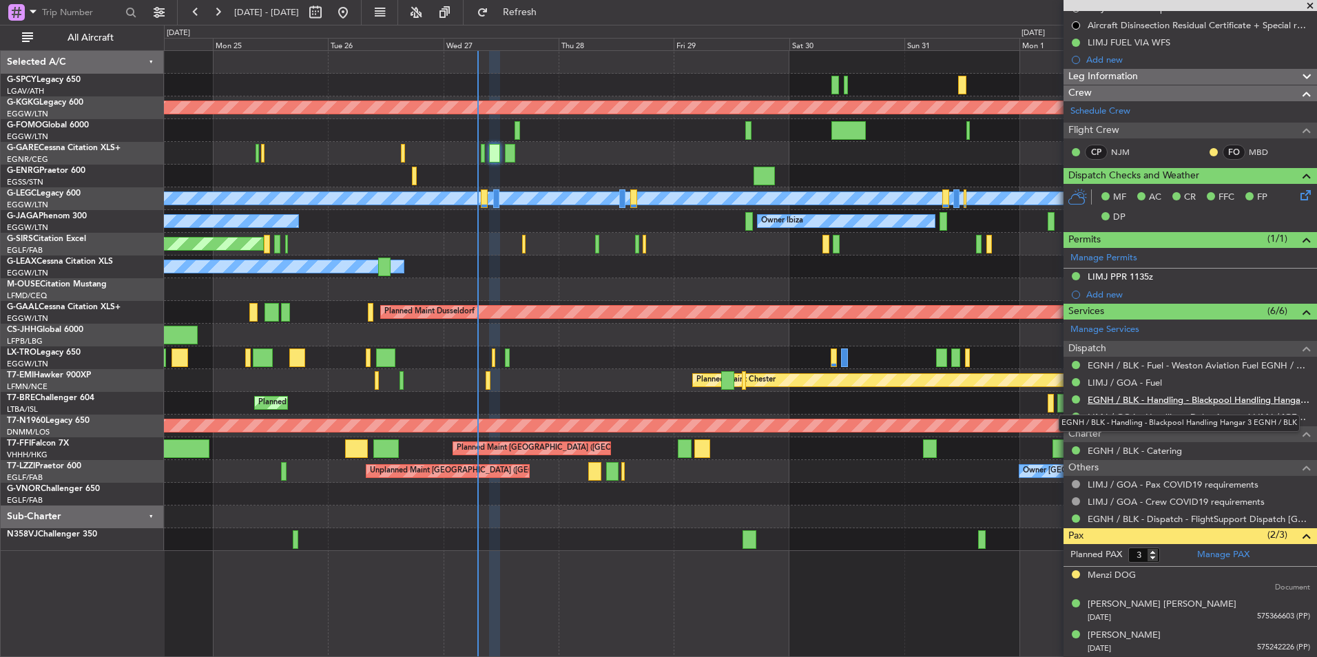
click at [1207, 403] on link "EGNH / BLK - Handling - Blackpool Handling Hangar 3 EGNH / BLK" at bounding box center [1199, 400] width 222 height 12
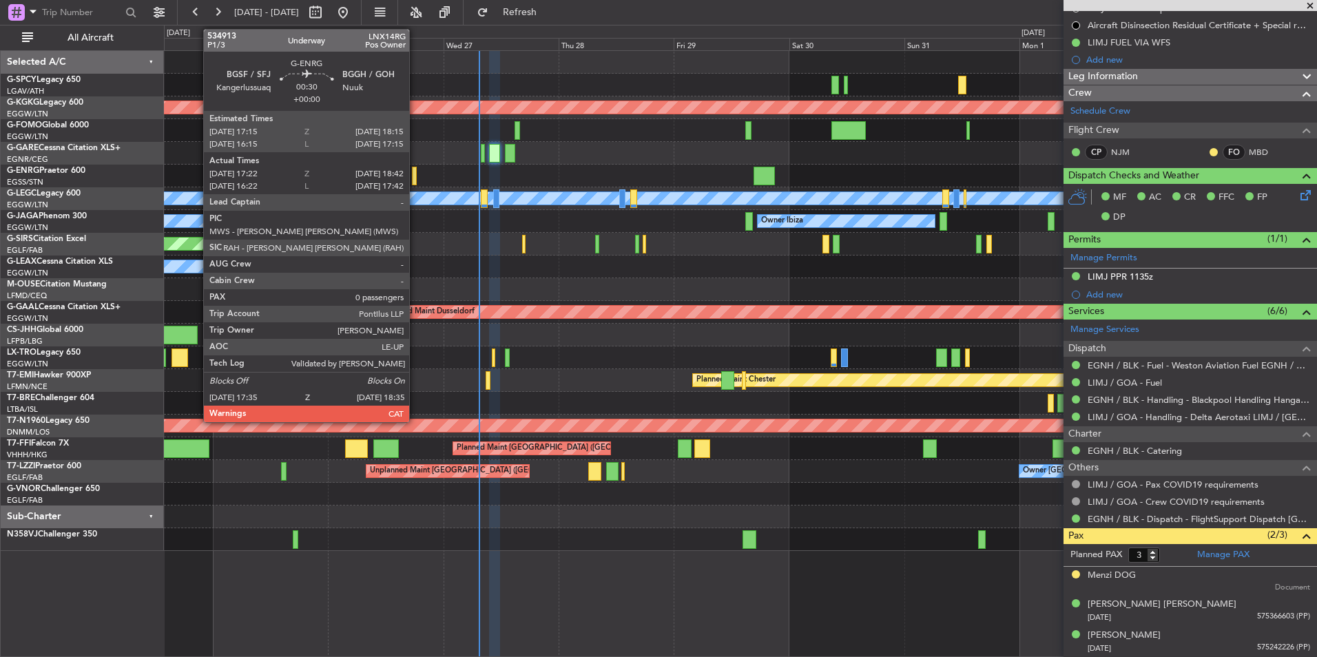
click at [415, 176] on div at bounding box center [414, 176] width 5 height 19
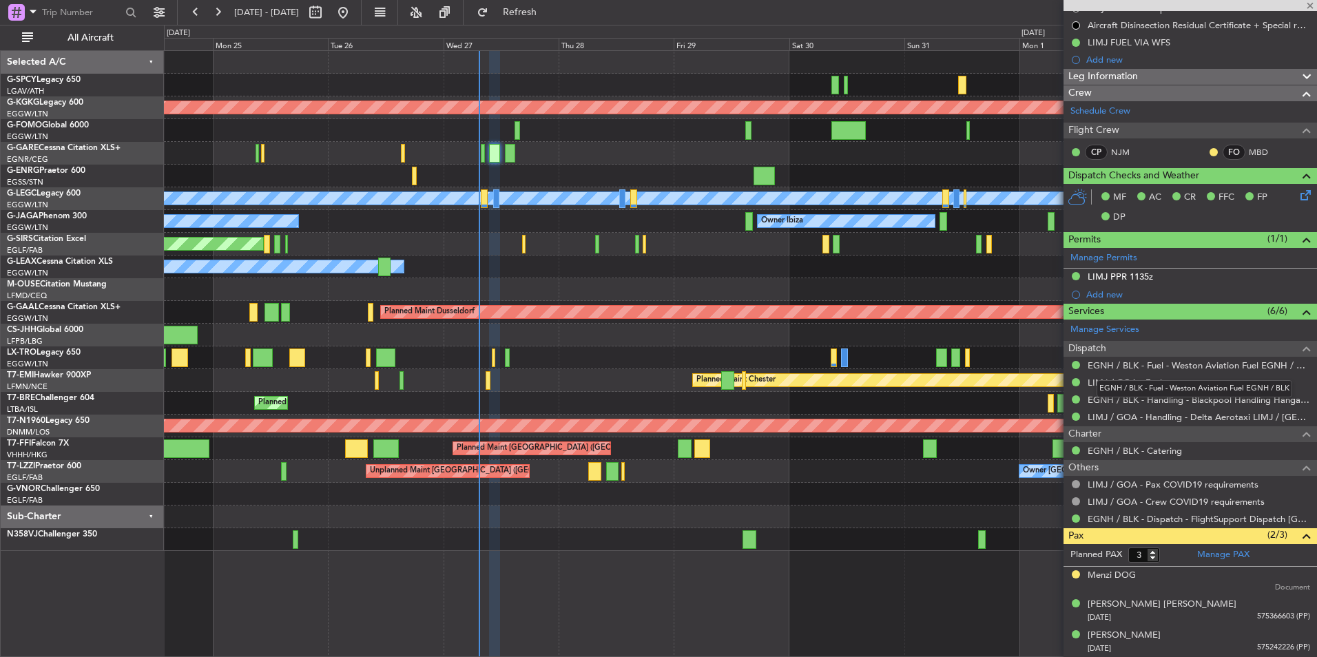
type input "17:37"
type input "18:27"
type input "0"
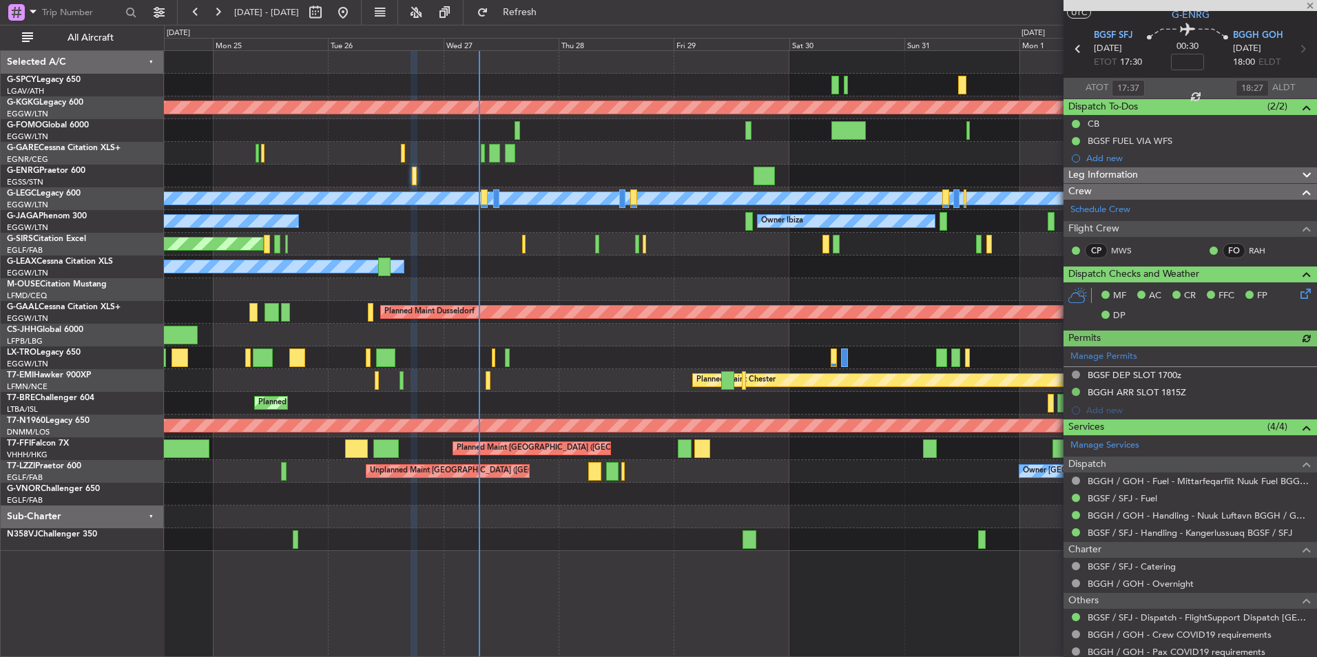
scroll to position [69, 0]
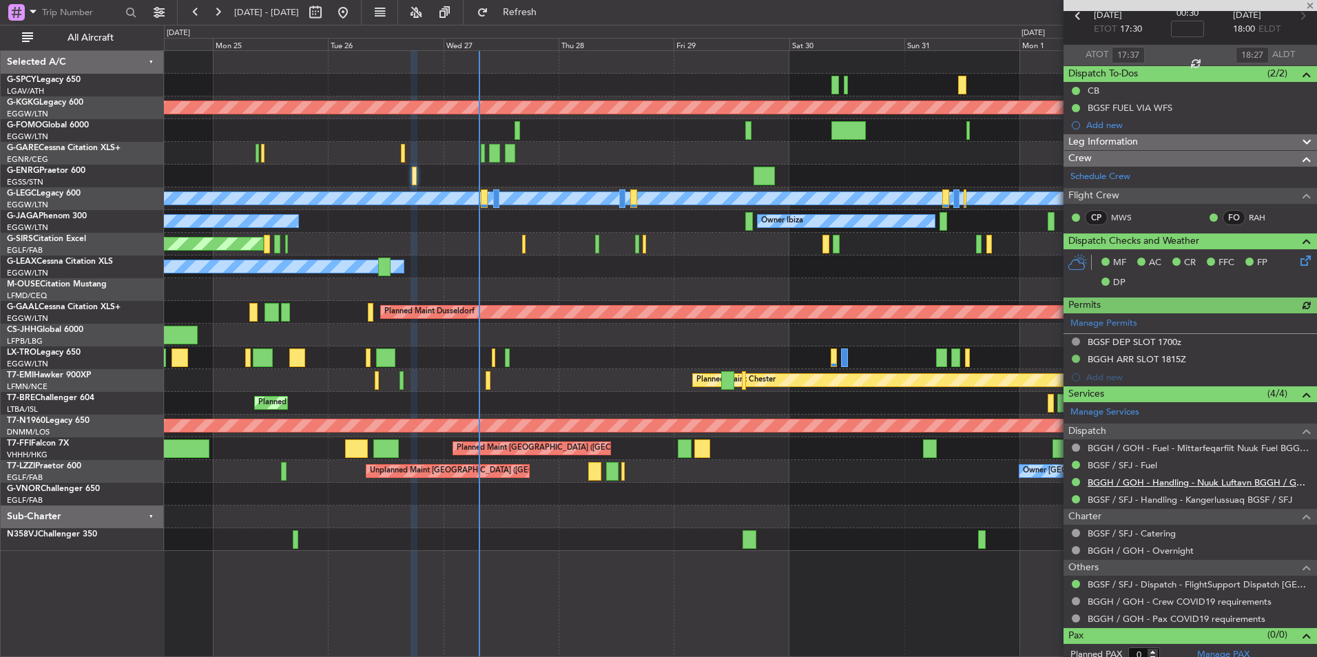
click at [1182, 484] on link "BGGH / GOH - Handling - Nuuk Luftavn BGGH / GOH" at bounding box center [1199, 483] width 222 height 12
click at [1196, 485] on link "BGGH / GOH - Handling - Nuuk Luftavn BGGH / GOH" at bounding box center [1199, 483] width 222 height 12
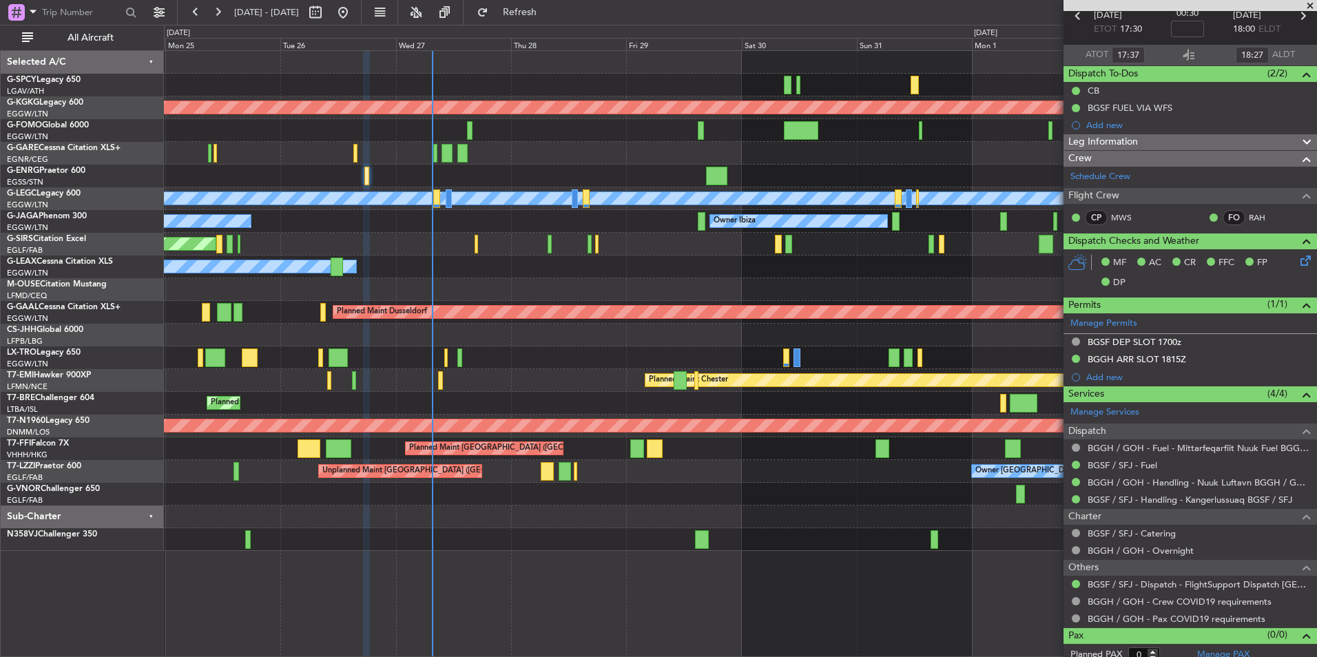
click at [257, 375] on div "AOG Maint Istanbul (Ataturk) A/C Unavailable London (Luton) Planned Maint Londo…" at bounding box center [740, 301] width 1152 height 500
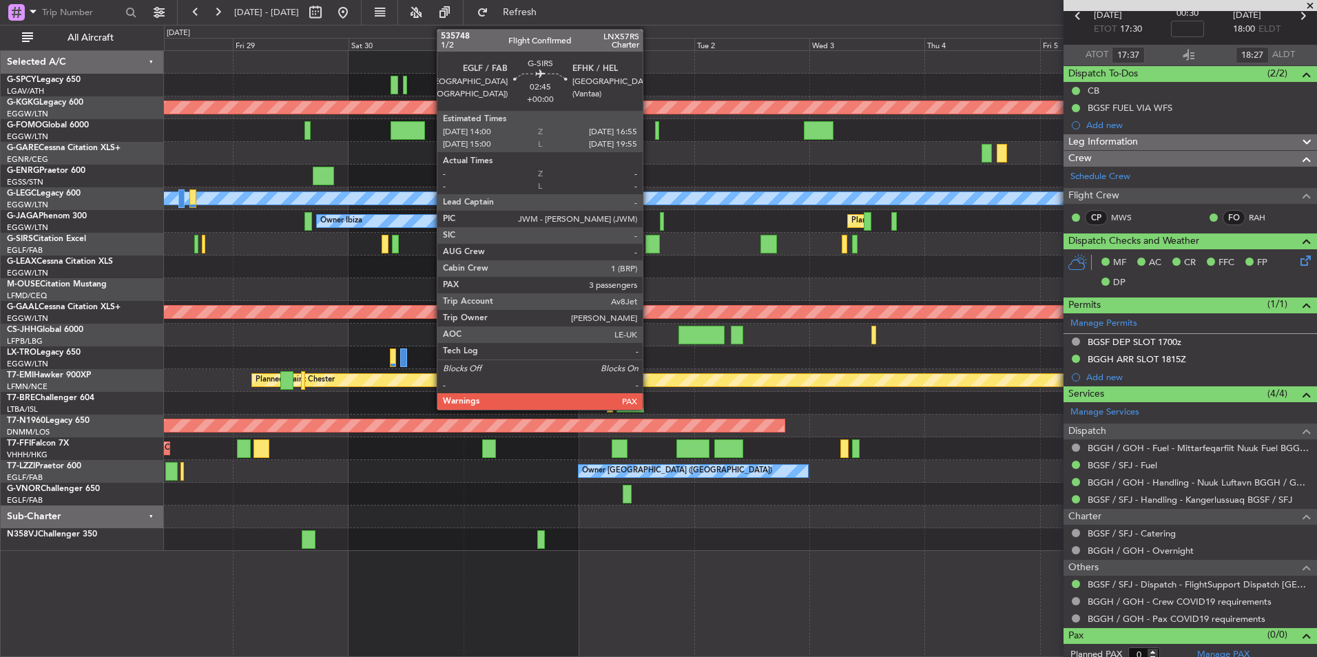
click at [649, 239] on div at bounding box center [652, 244] width 14 height 19
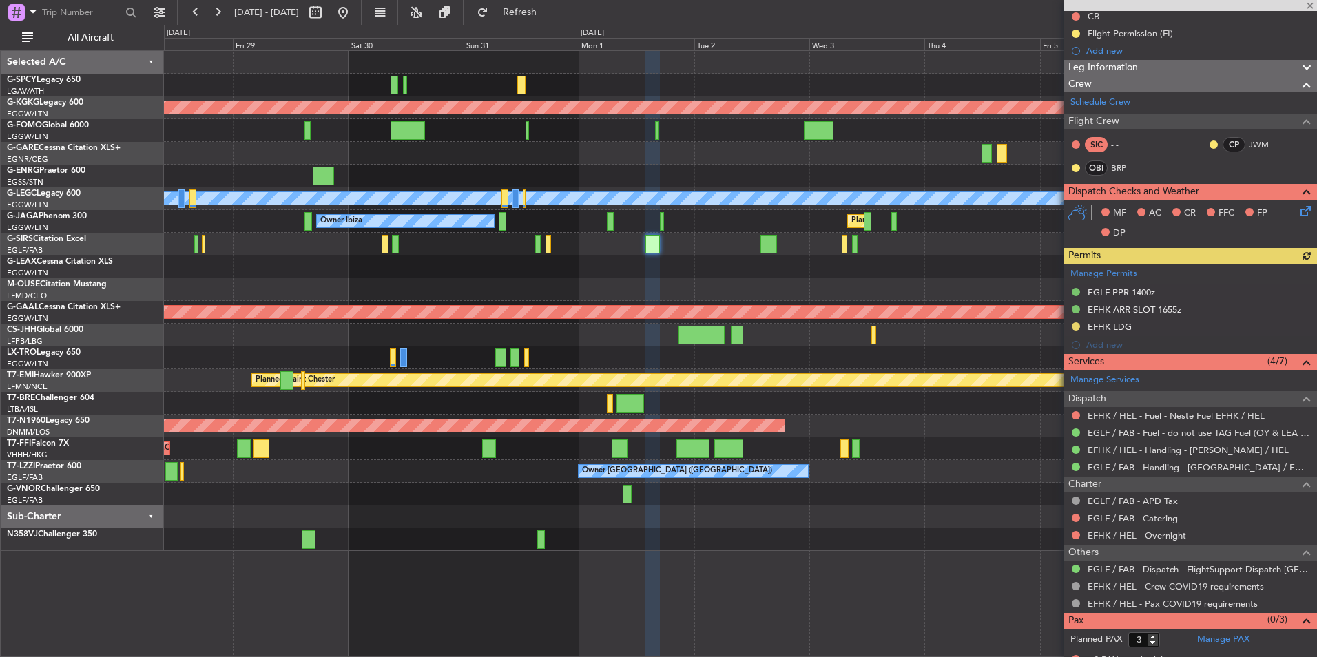
scroll to position [154, 0]
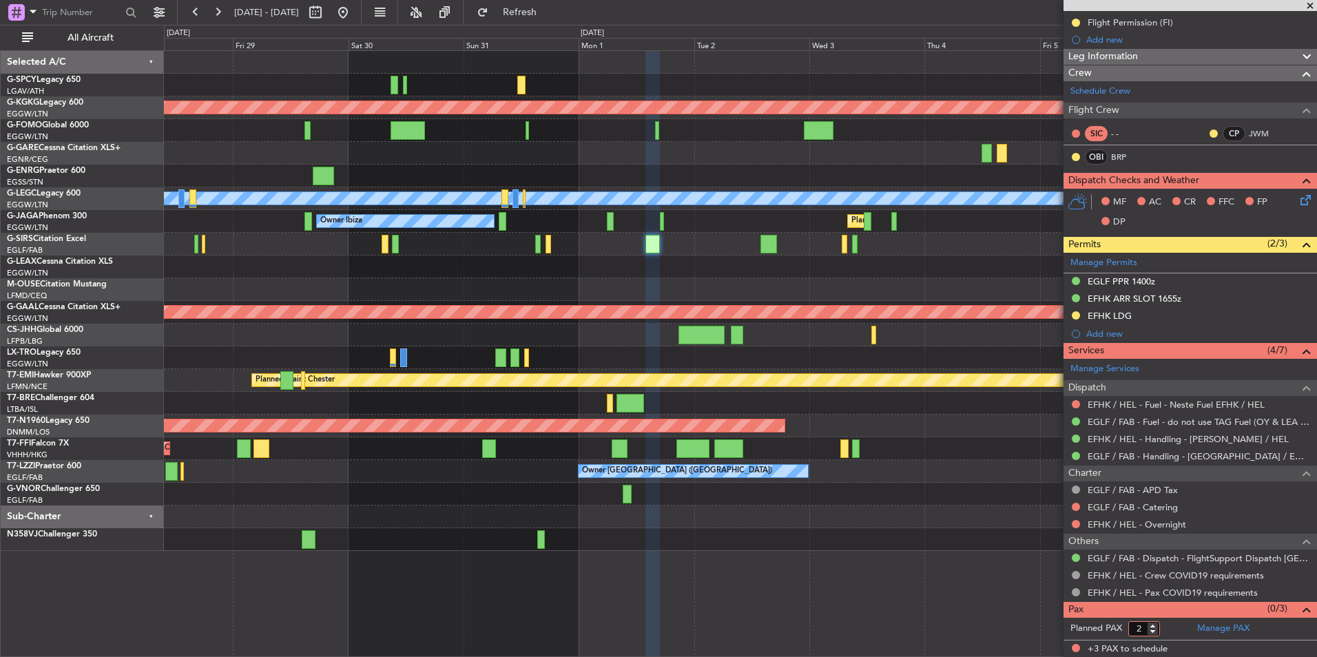
type input "2"
click at [1150, 632] on input "2" at bounding box center [1144, 628] width 32 height 15
click at [1168, 630] on form "Planned PAX" at bounding box center [1127, 629] width 127 height 22
click at [1210, 627] on link "Manage PAX" at bounding box center [1223, 629] width 52 height 14
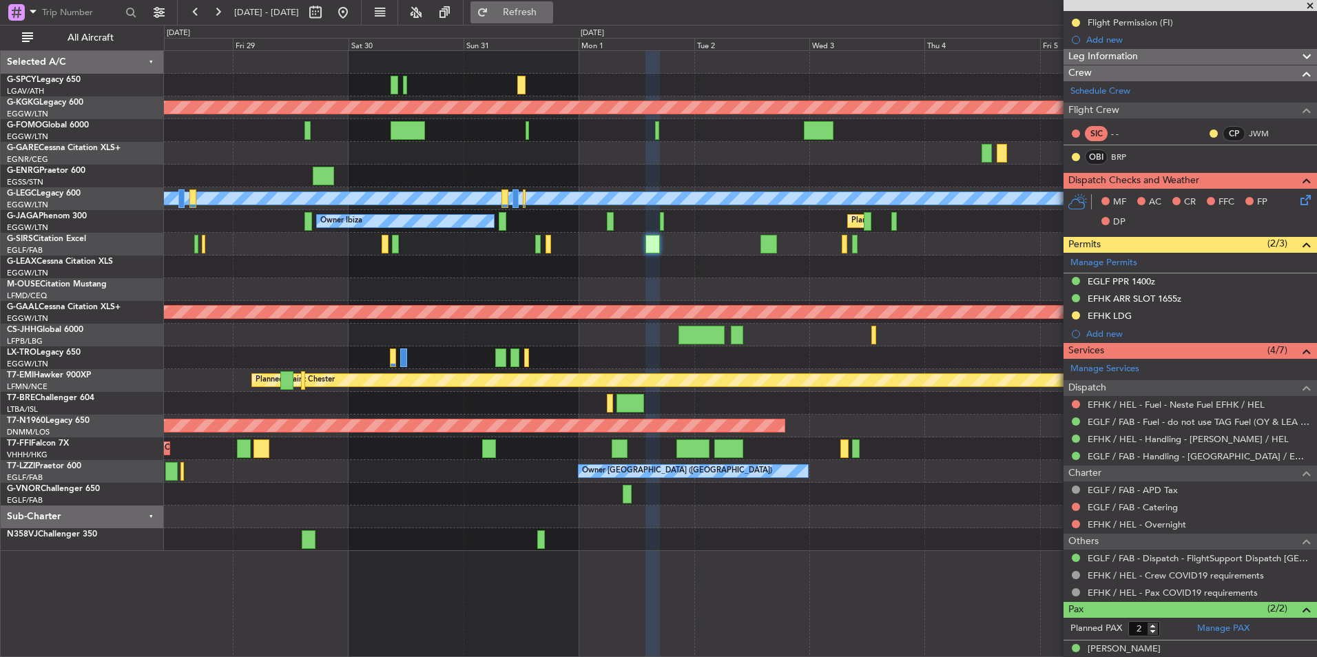
click at [542, 21] on button "Refresh" at bounding box center [511, 12] width 83 height 22
click at [1196, 558] on link "EGLF / FAB - Dispatch - FlightSupport Dispatch UK" at bounding box center [1199, 558] width 222 height 12
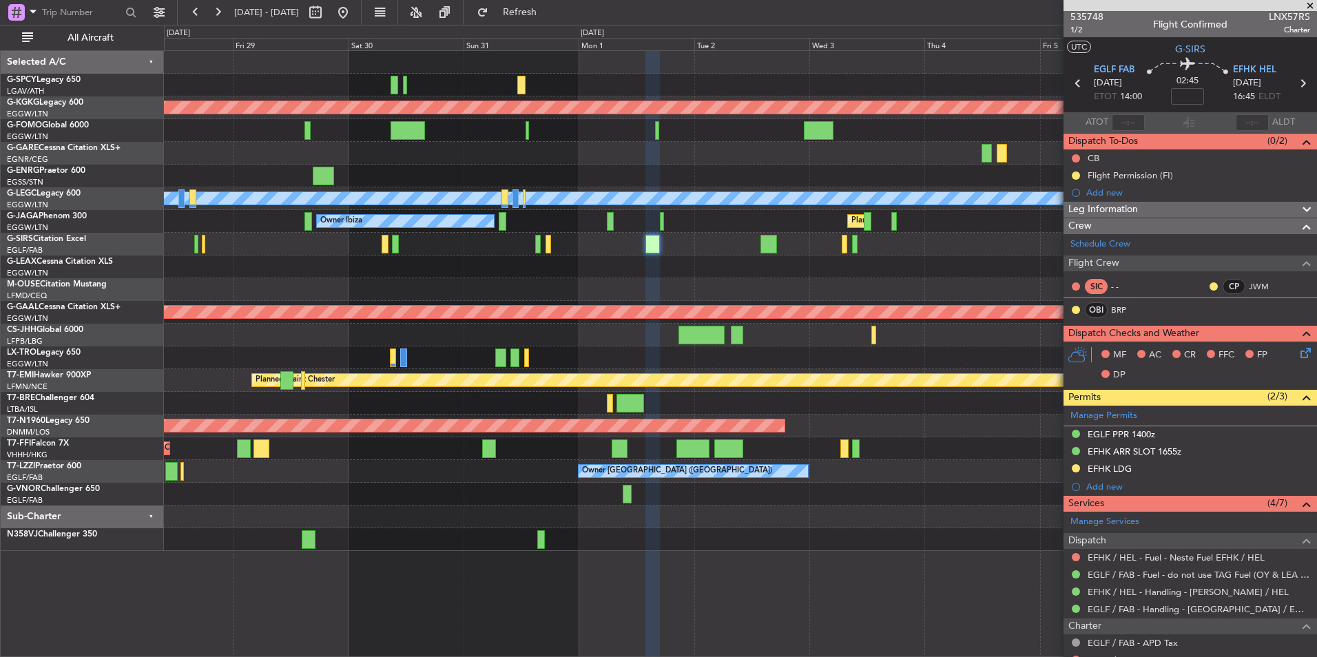
scroll to position [0, 0]
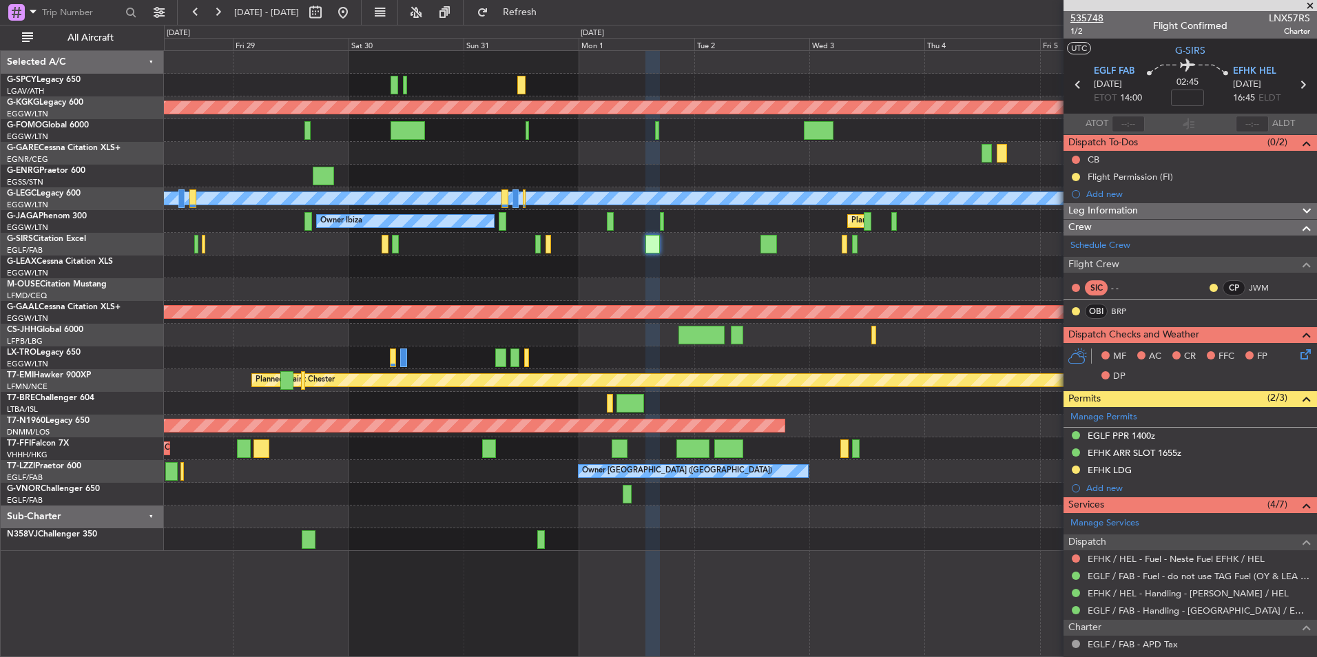
click at [1090, 21] on span "535748" at bounding box center [1086, 18] width 33 height 14
click at [354, 5] on button at bounding box center [343, 12] width 22 height 22
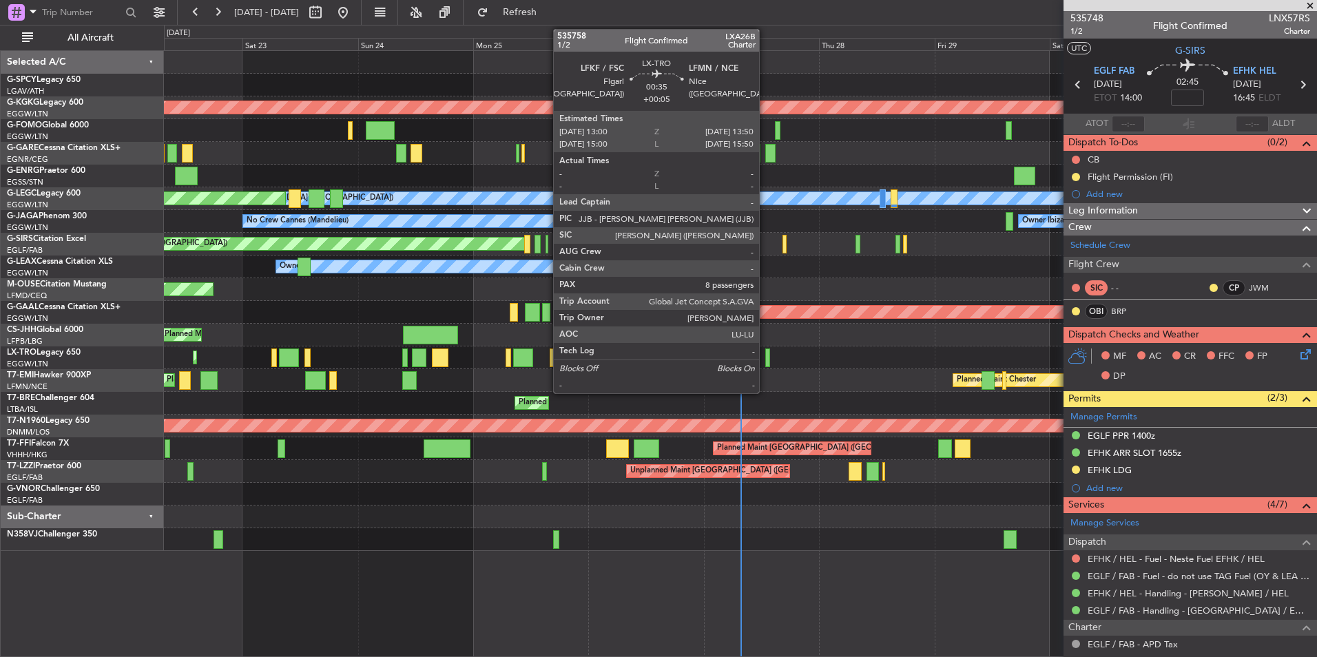
click at [765, 364] on div at bounding box center [767, 358] width 4 height 19
type input "+00:05"
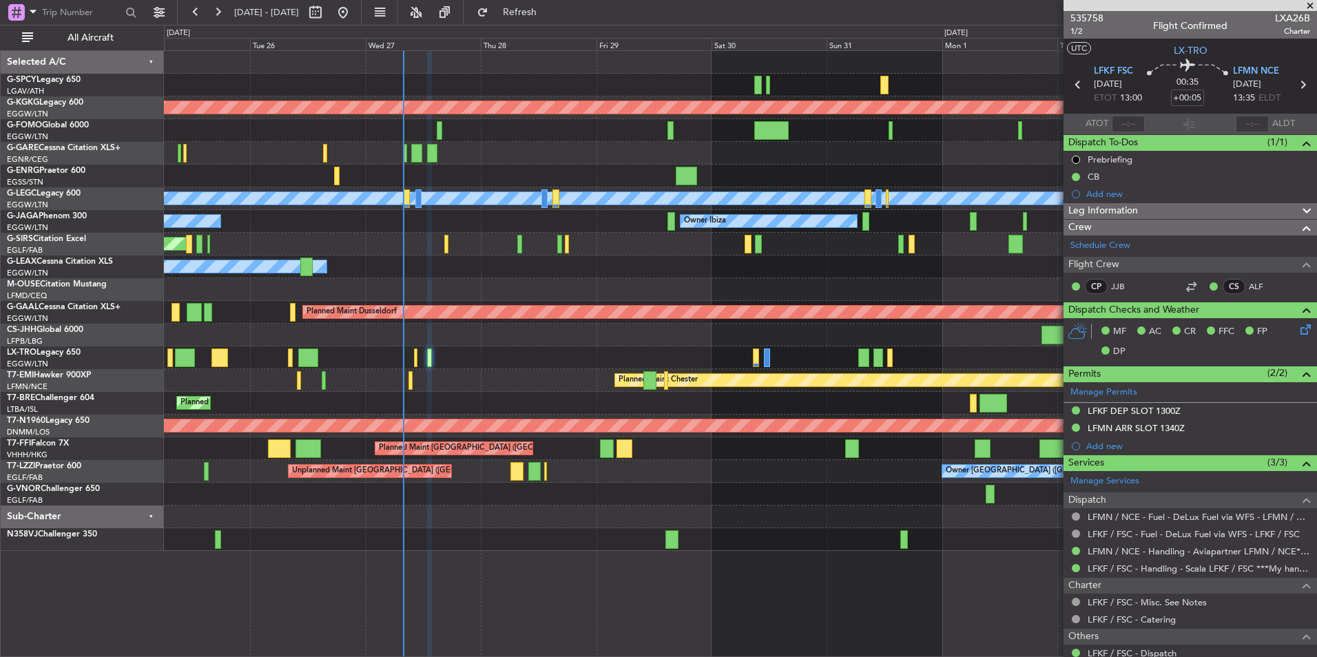
click at [271, 293] on div "AOG Maint Istanbul (Ataturk) A/C Unavailable London (Luton) Planned Maint Londo…" at bounding box center [740, 301] width 1152 height 500
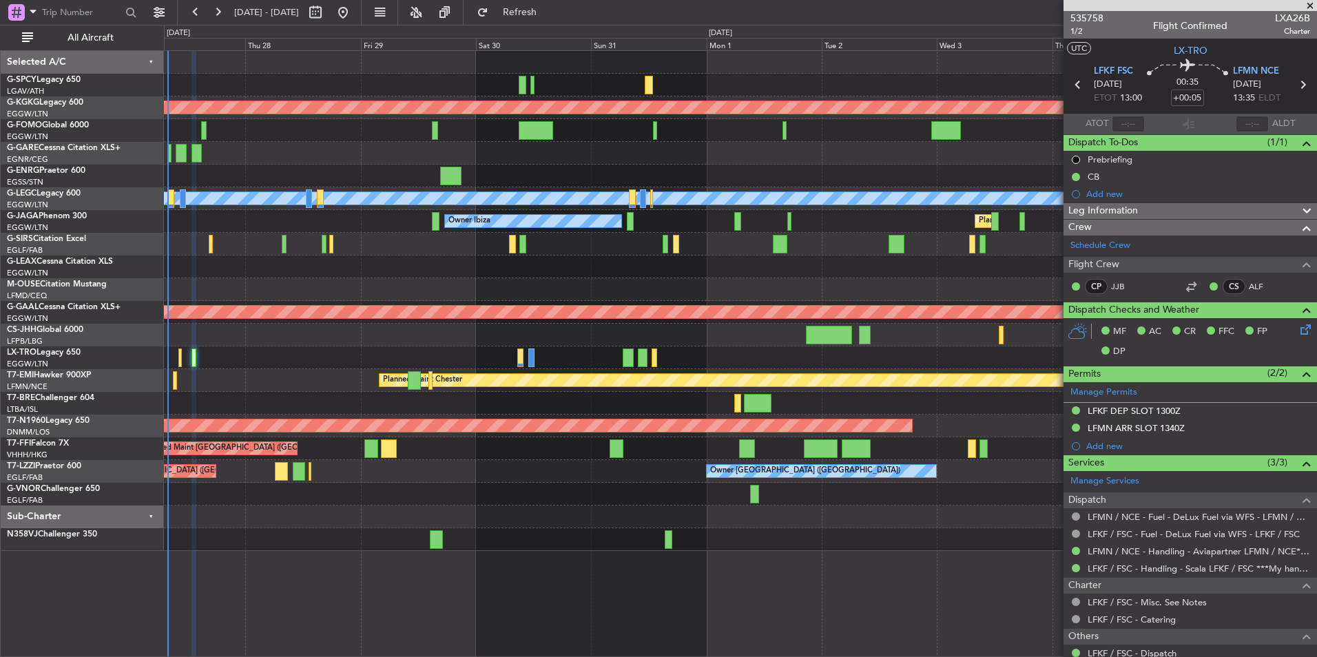
click at [251, 309] on div "AOG Maint Istanbul (Ataturk) A/C Unavailable London (Luton) Owner Ibiza Planned…" at bounding box center [740, 301] width 1152 height 500
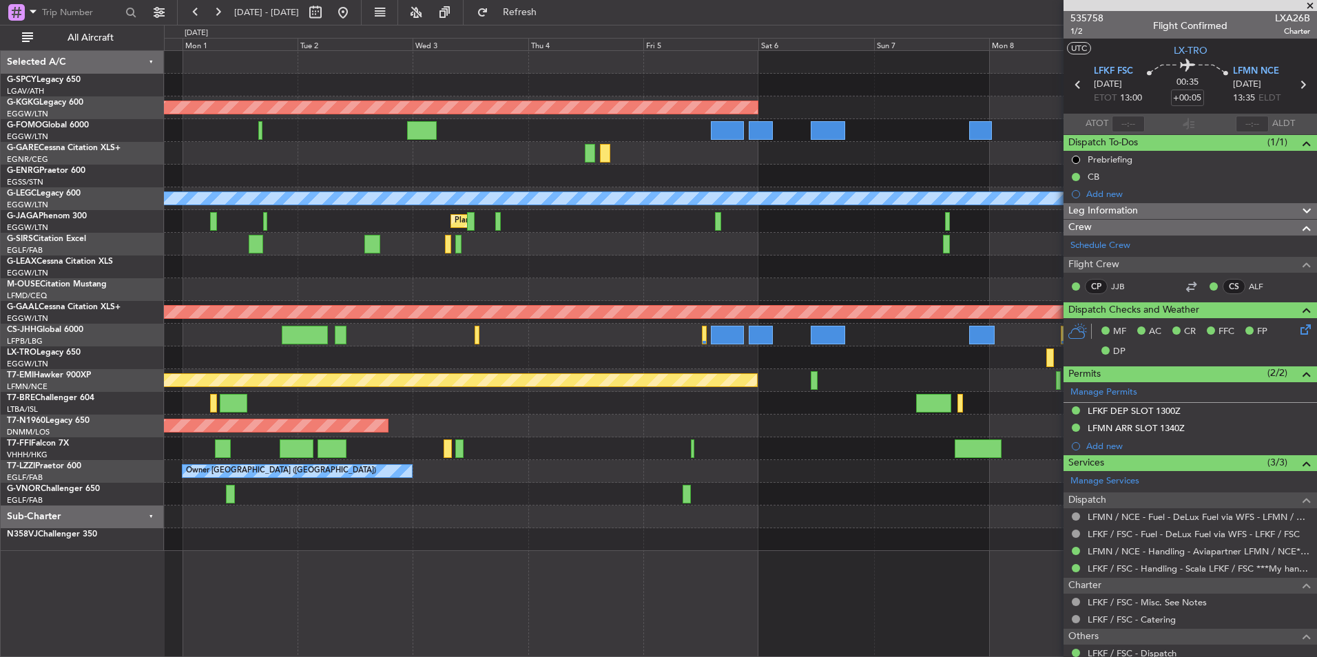
click at [273, 357] on div "AOG Maint Istanbul (Ataturk) A/C Unavailable London (Luton) Planned Maint Londo…" at bounding box center [740, 301] width 1152 height 500
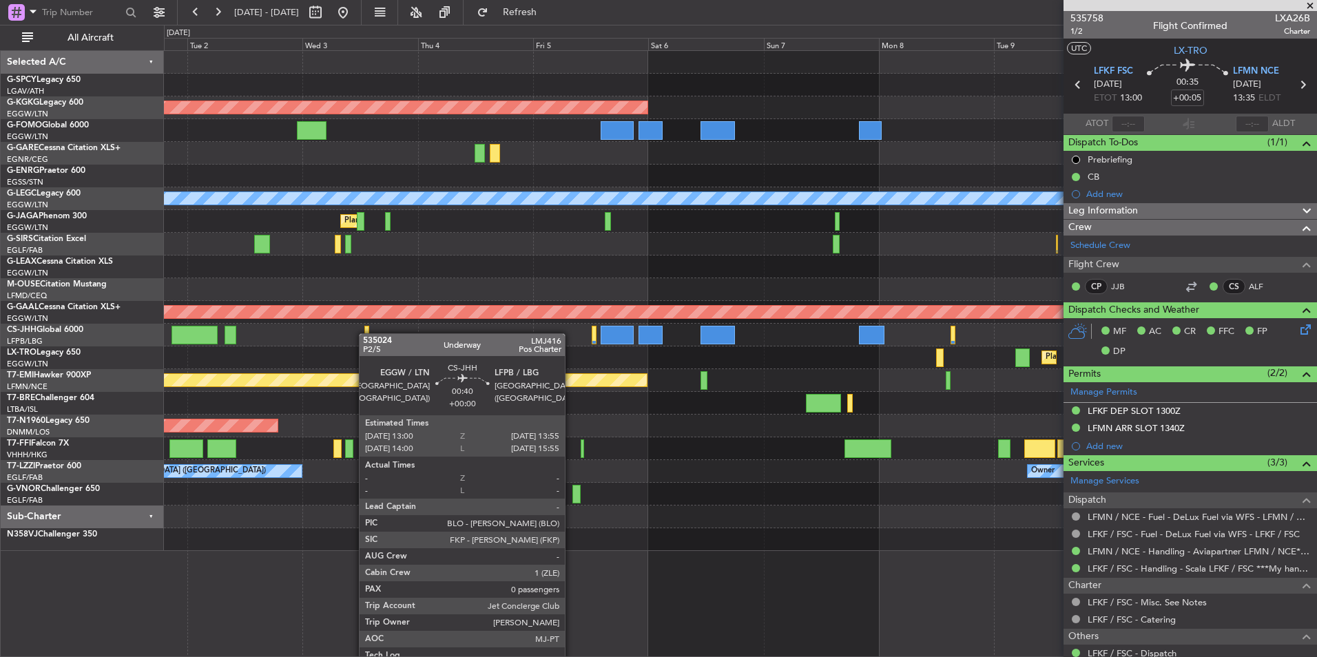
click at [366, 333] on div "AOG Maint Istanbul (Ataturk) A/C Unavailable London (Luton) Planned Maint Londo…" at bounding box center [740, 301] width 1152 height 500
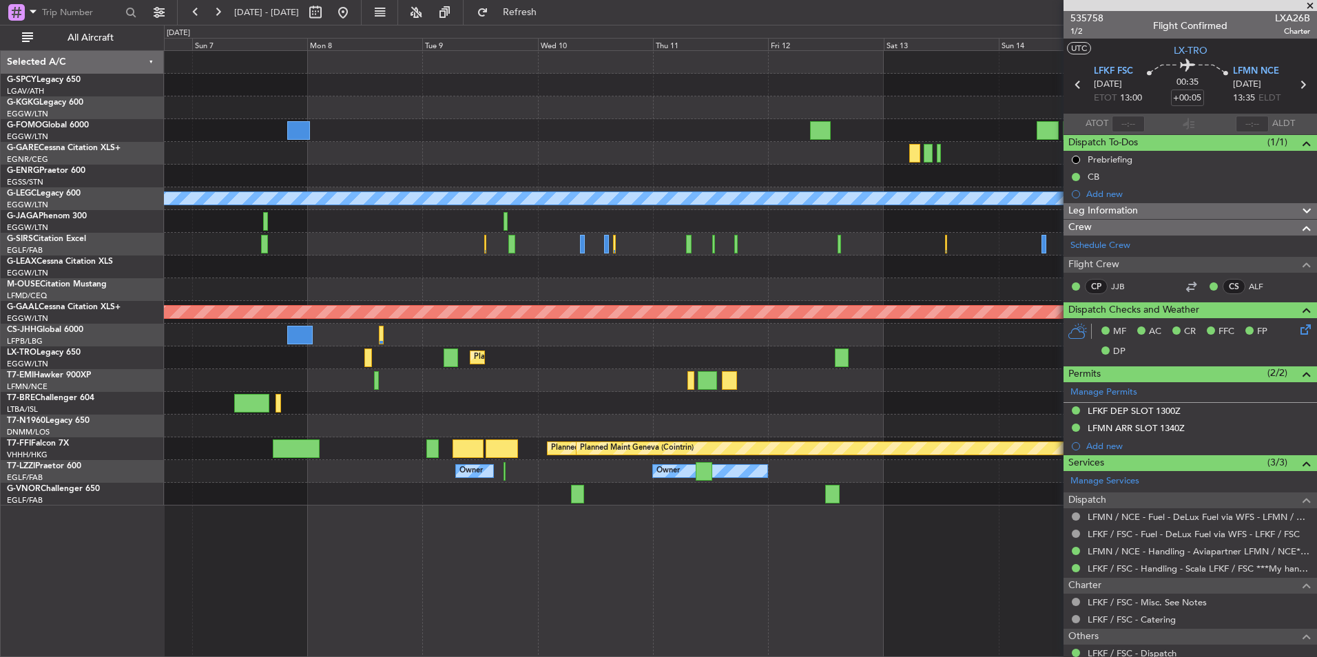
click at [193, 323] on div "AOG Maint [GEOGRAPHIC_DATA] (Ataturk) A/C Unavailable [GEOGRAPHIC_DATA] ([GEOGR…" at bounding box center [740, 278] width 1152 height 455
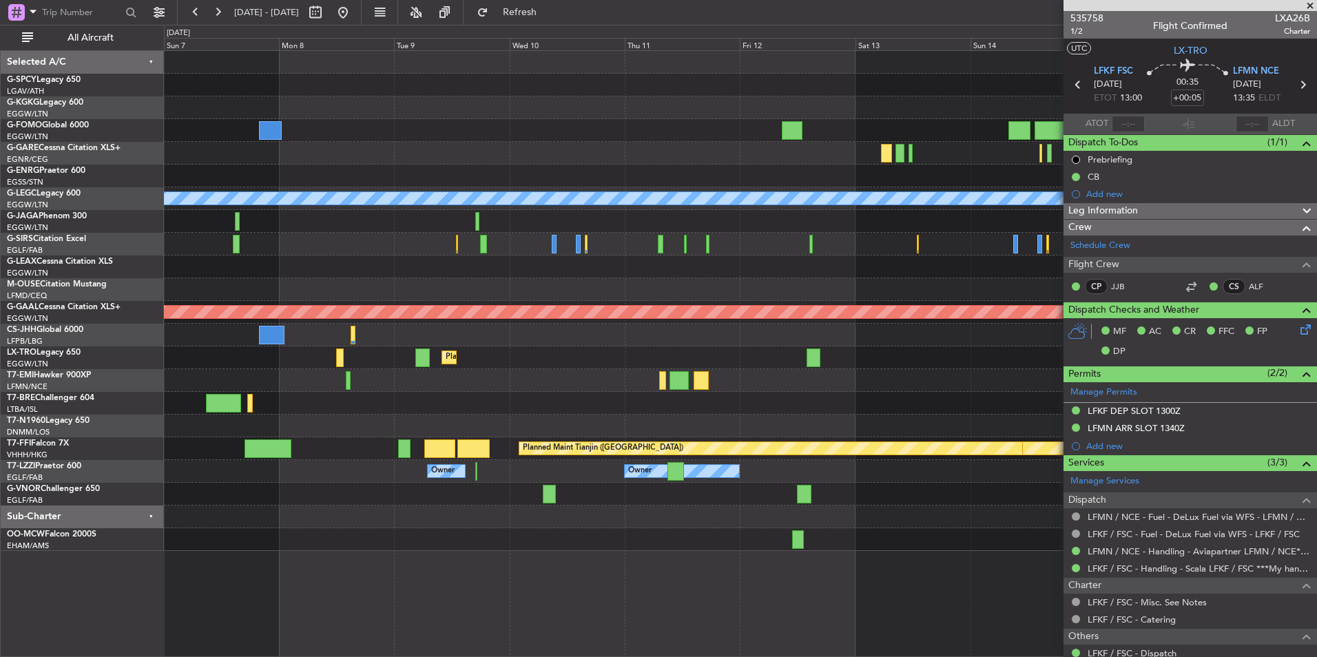
click at [1307, 6] on span at bounding box center [1310, 6] width 14 height 12
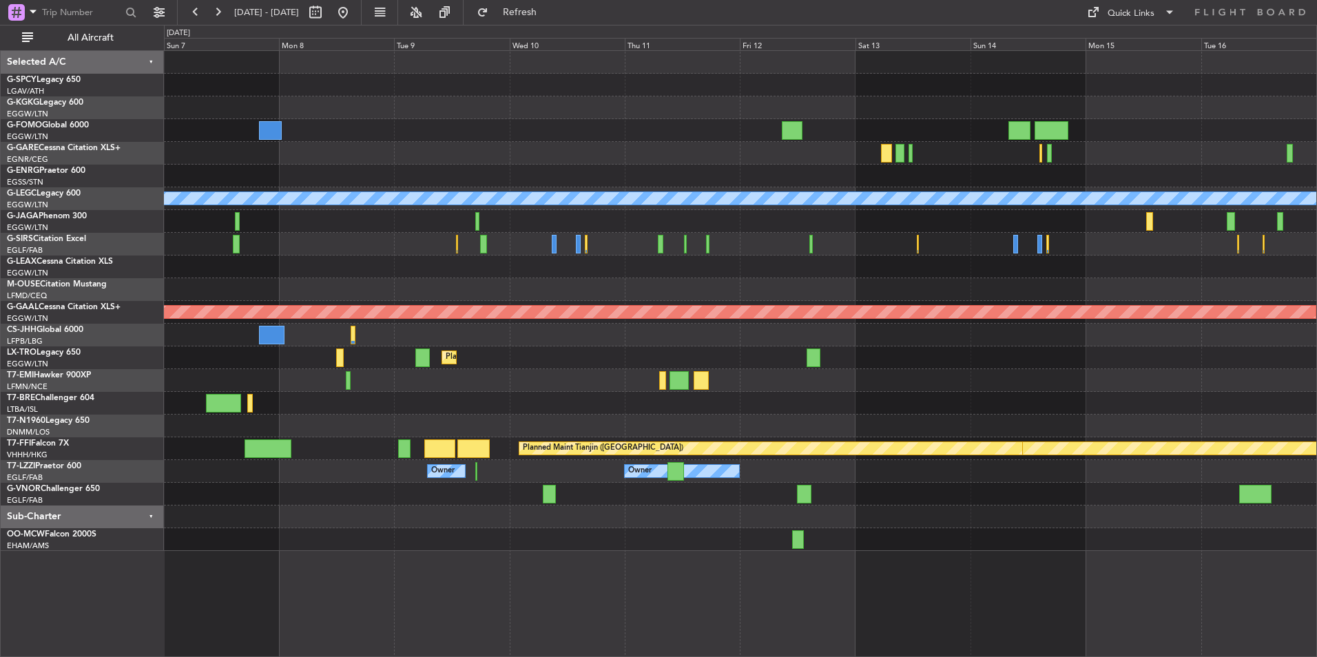
type input "0"
click at [1172, 17] on span at bounding box center [1169, 12] width 17 height 17
click at [1138, 39] on button "Trip Builder" at bounding box center [1131, 45] width 103 height 33
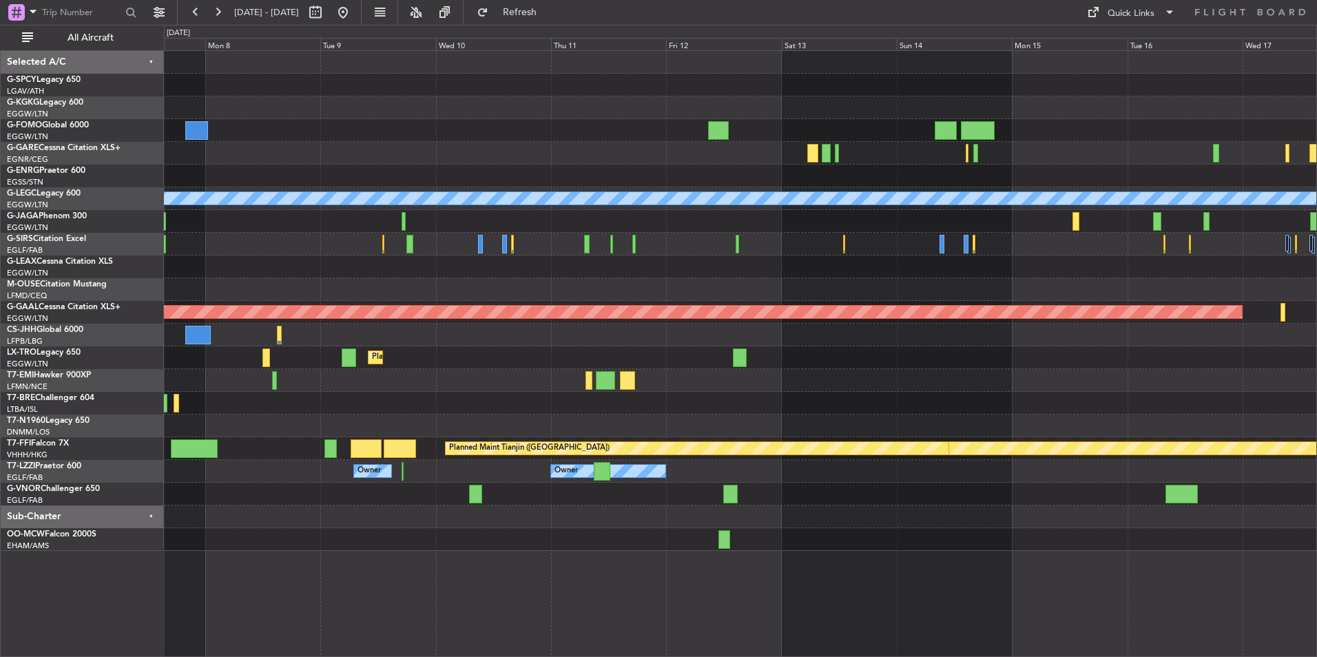
click at [458, 276] on div at bounding box center [740, 267] width 1152 height 23
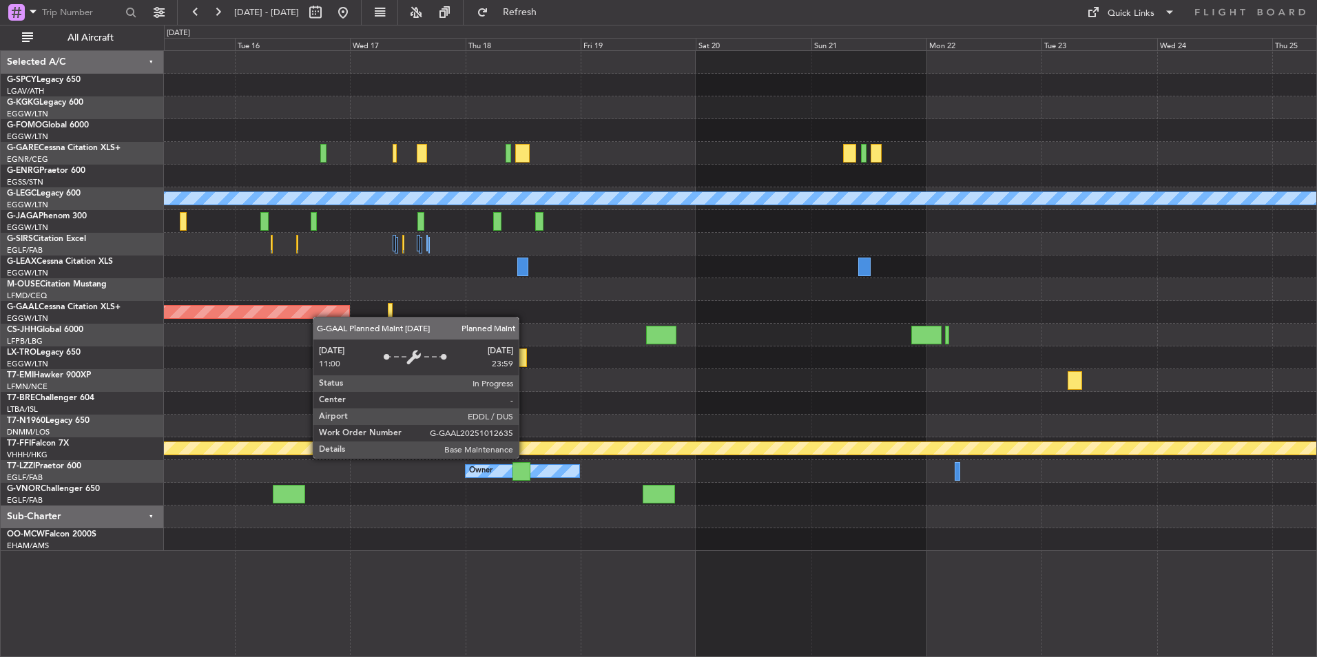
click at [222, 304] on div "Planned Maint Dusseldorf" at bounding box center [740, 312] width 1152 height 23
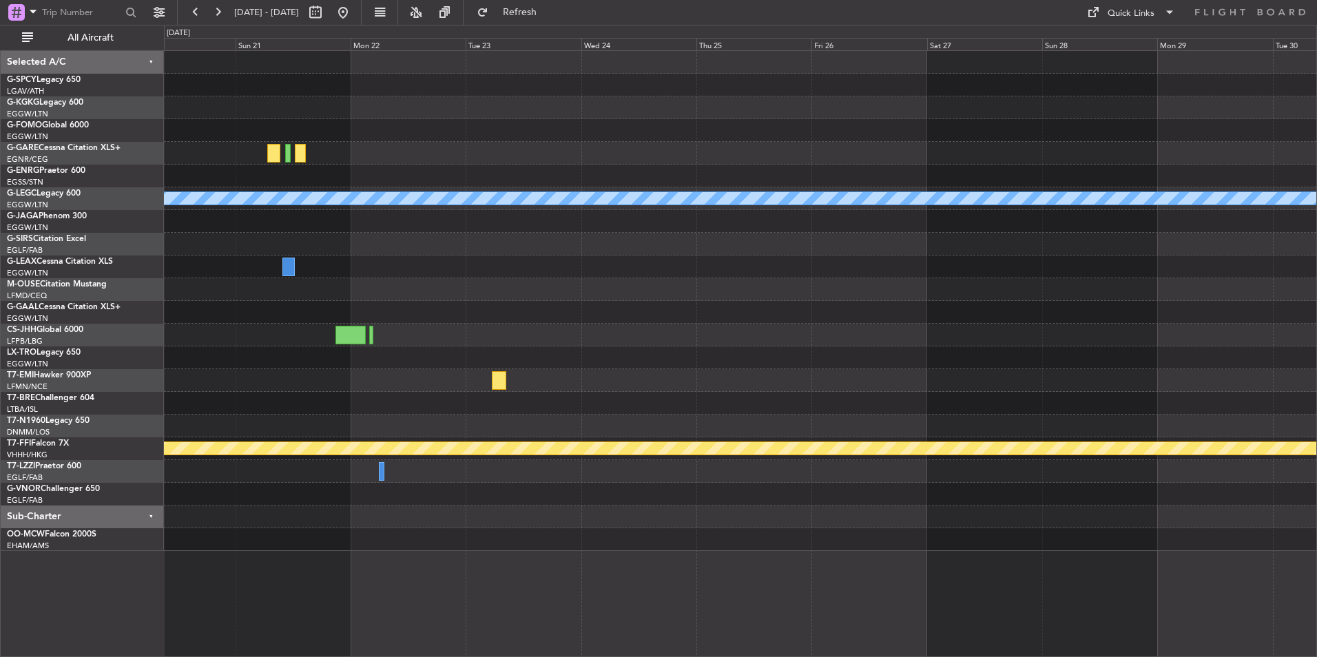
click at [315, 288] on div "A/C Unavailable London (Luton) Planned Maint Geneva (Cointrin) Owner" at bounding box center [740, 301] width 1152 height 500
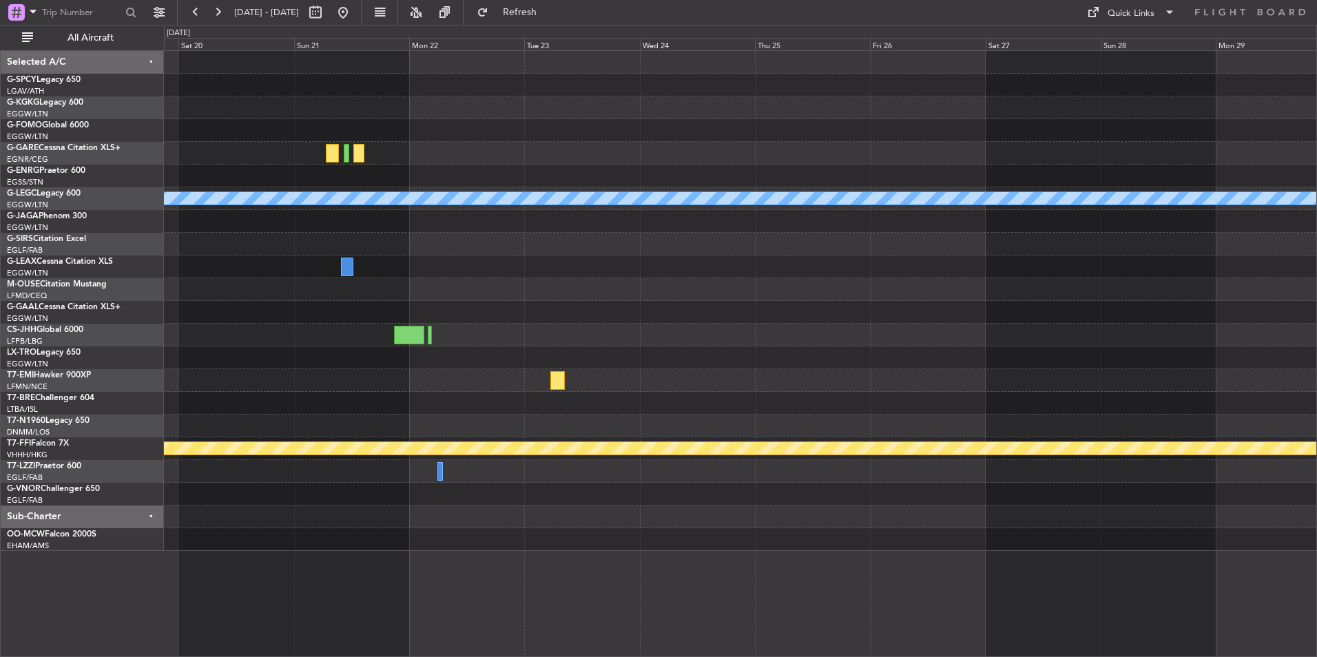
click at [616, 233] on div at bounding box center [740, 244] width 1152 height 23
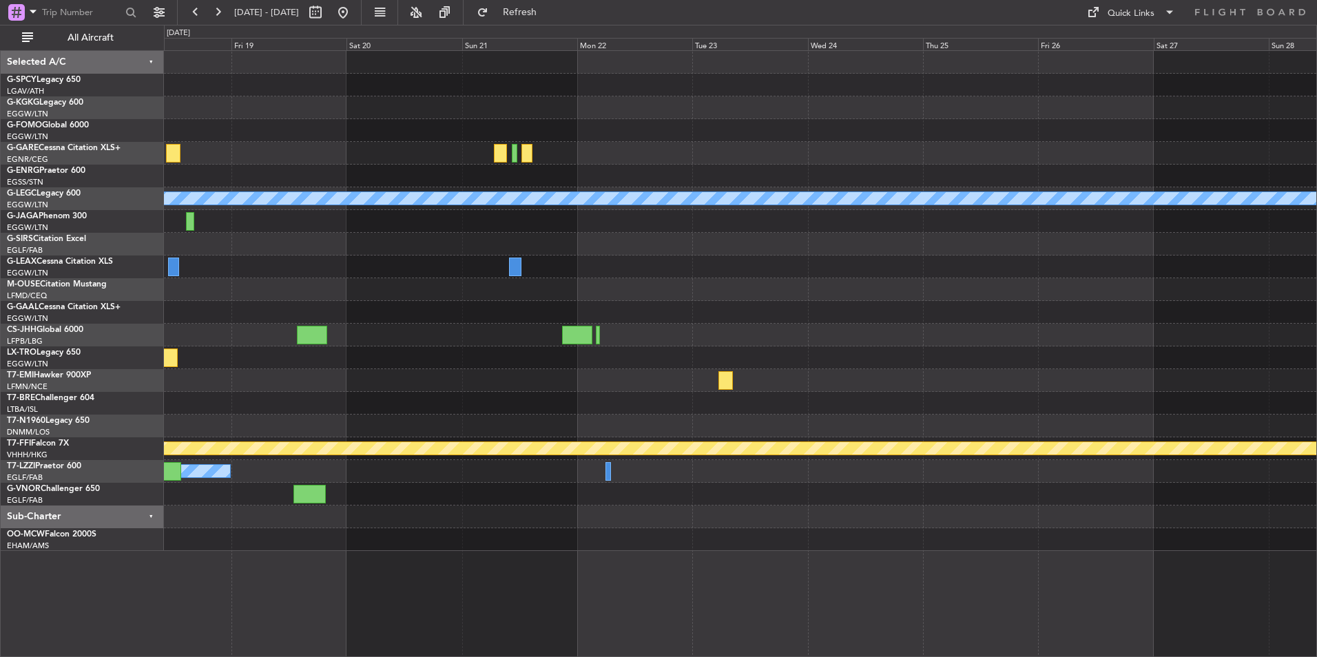
click at [503, 249] on div at bounding box center [740, 244] width 1152 height 23
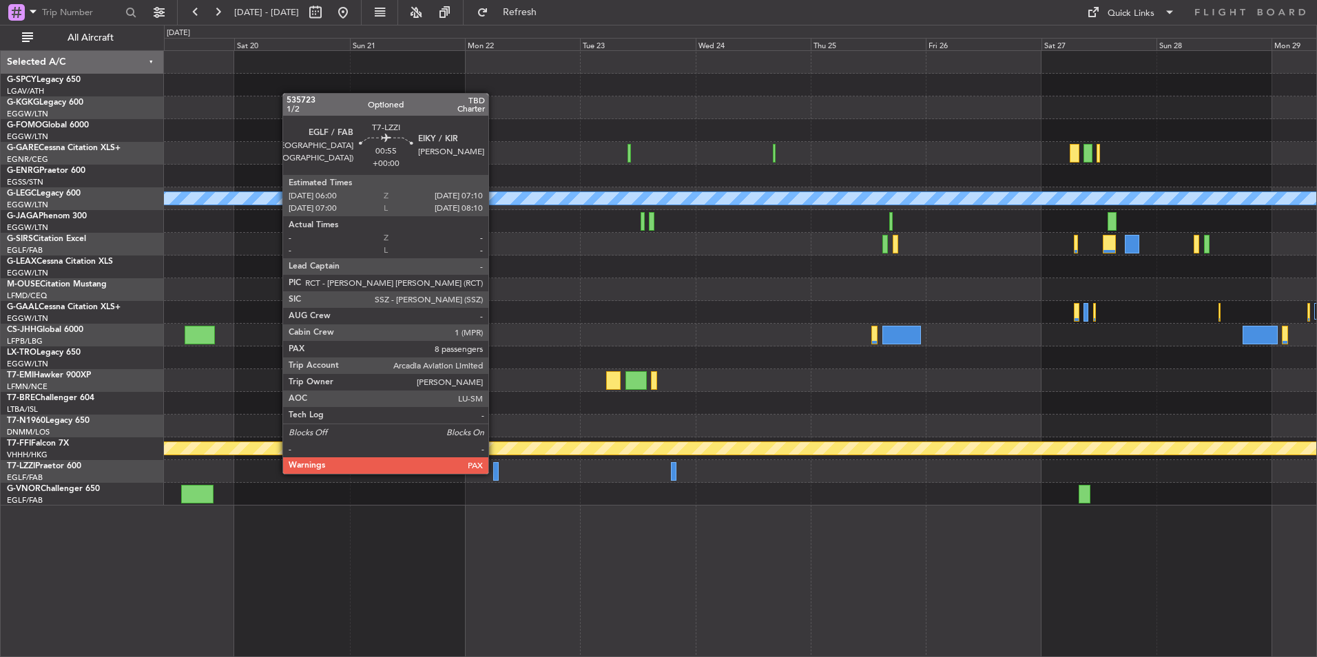
click at [495, 473] on div at bounding box center [496, 471] width 6 height 19
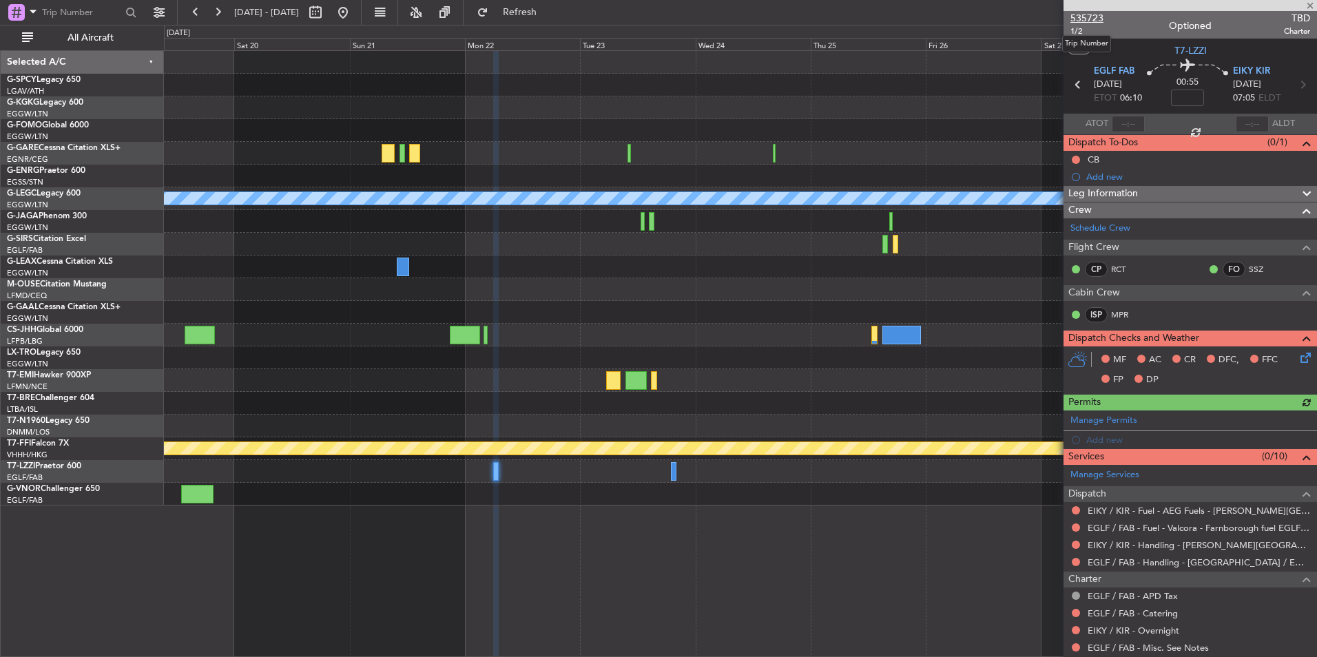
click at [1097, 19] on span "535723" at bounding box center [1086, 18] width 33 height 14
click at [553, 19] on button "Refresh" at bounding box center [511, 12] width 83 height 22
click at [1084, 18] on span "535723" at bounding box center [1086, 18] width 33 height 14
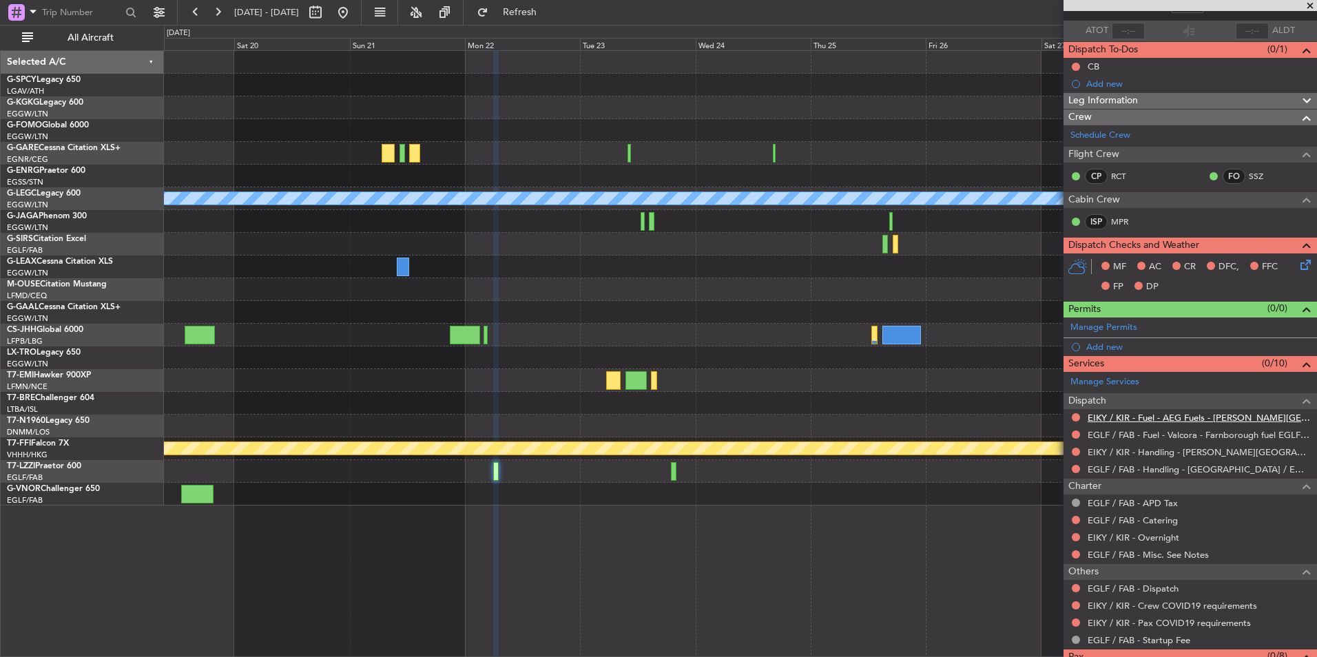
scroll to position [141, 0]
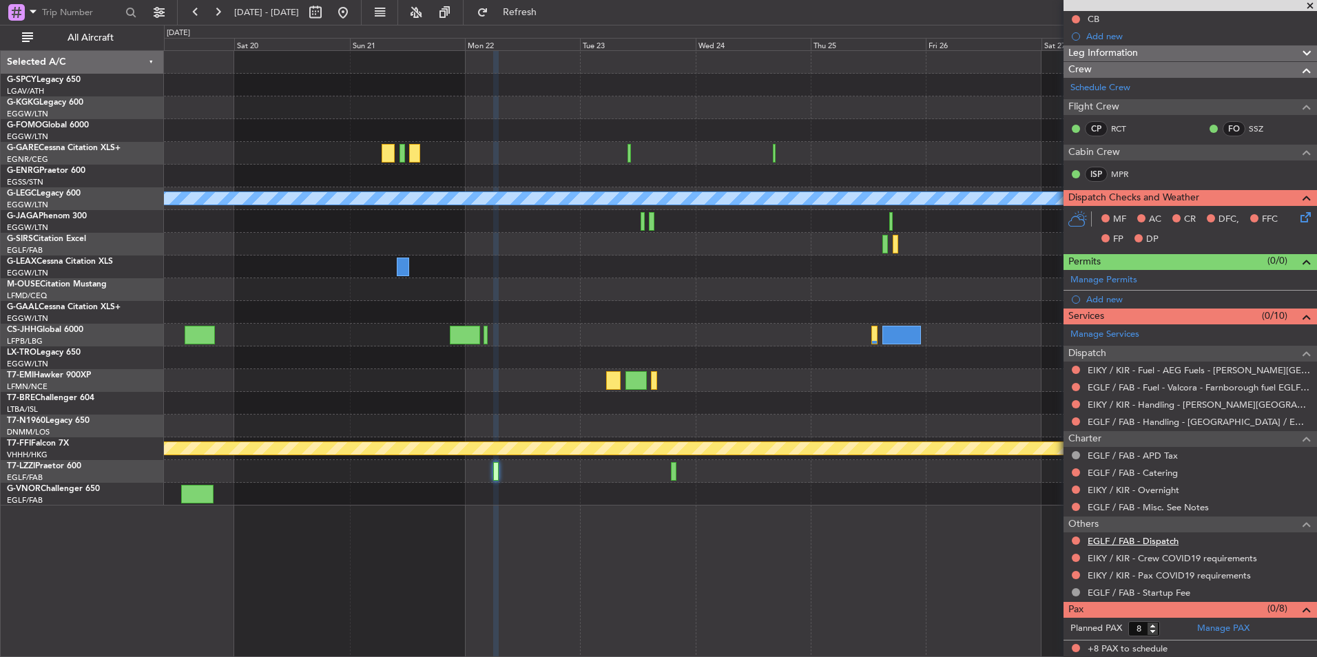
click at [1154, 543] on link "EGLF / FAB - Dispatch" at bounding box center [1133, 541] width 91 height 12
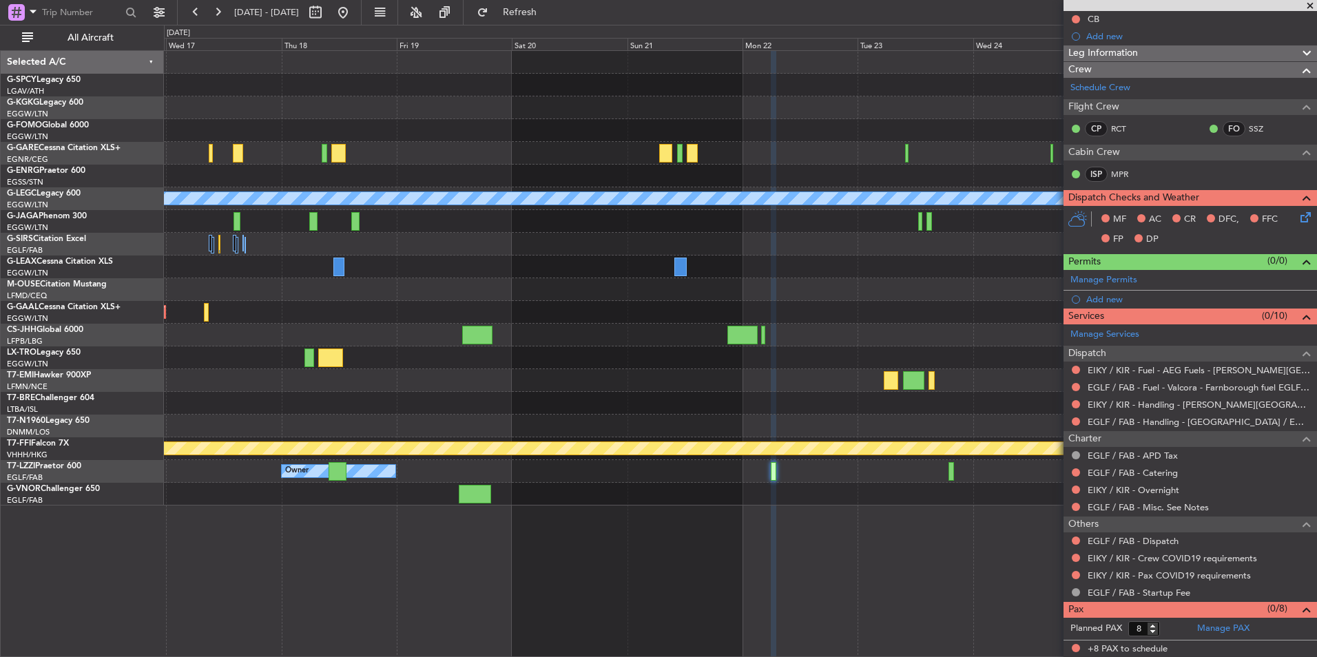
click at [981, 464] on div "A/C Unavailable London (Luton) Planned Maint Dusseldorf Planned Maint Geneva (C…" at bounding box center [740, 353] width 1153 height 607
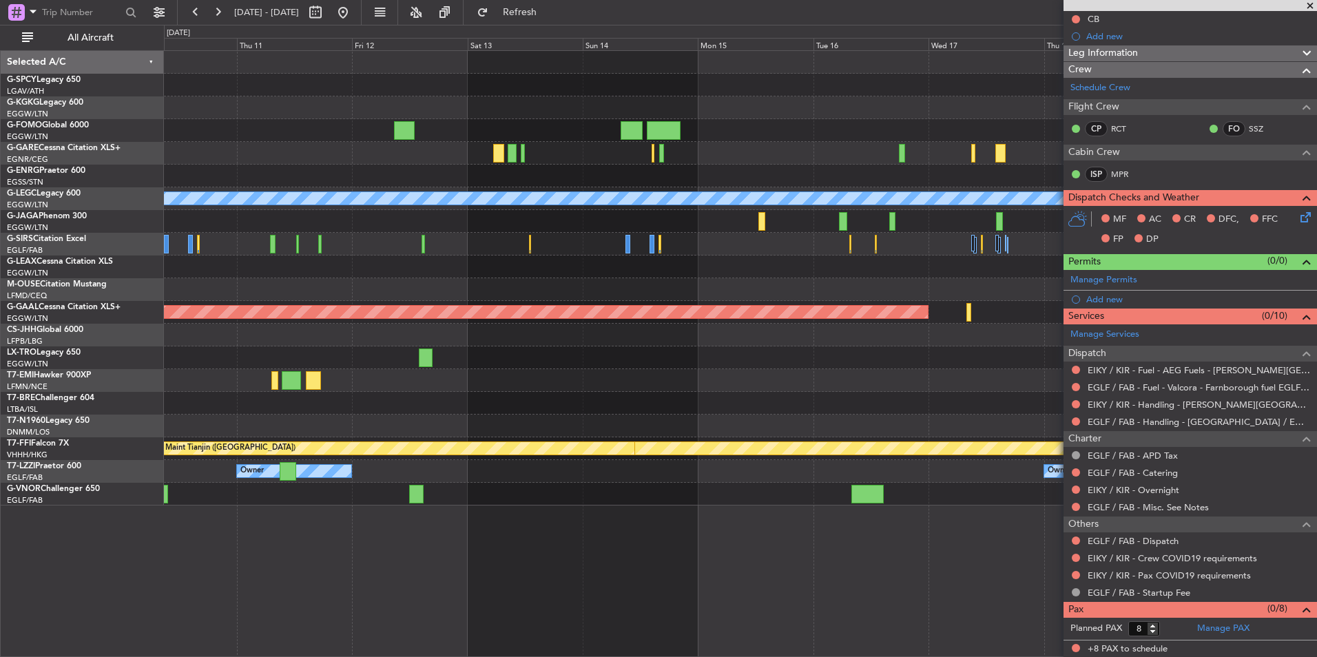
click at [1055, 492] on div at bounding box center [740, 494] width 1152 height 23
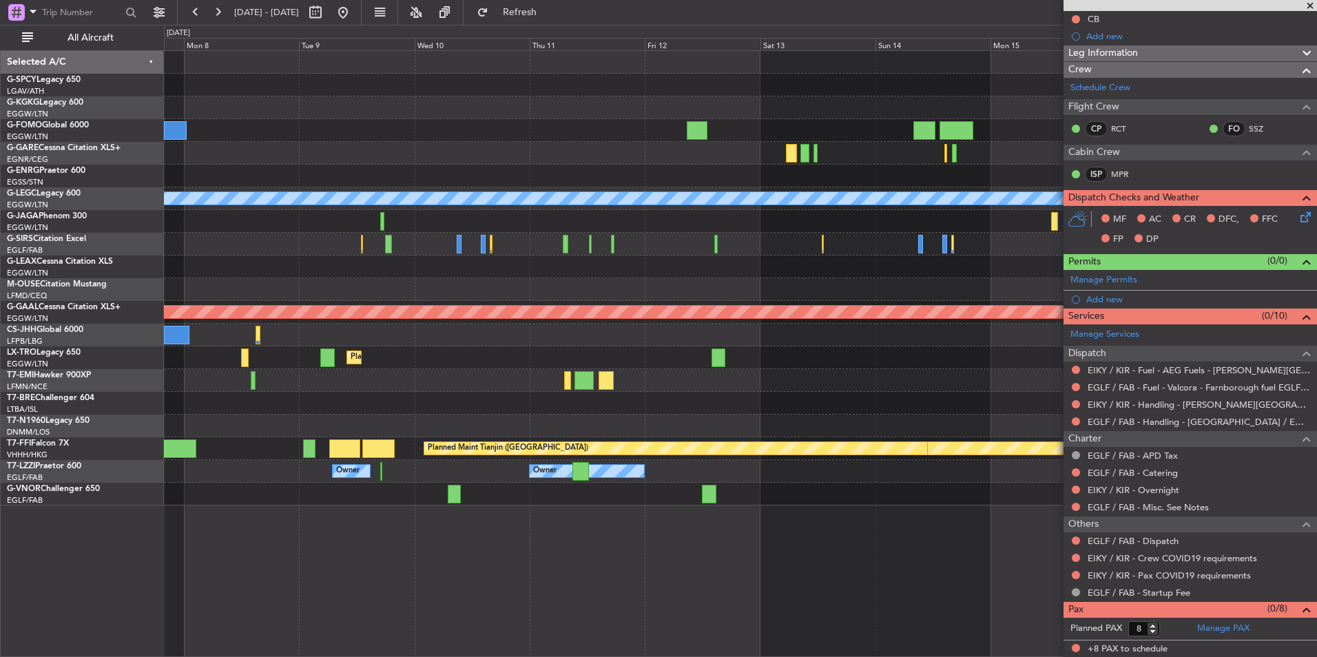
click at [620, 495] on div at bounding box center [740, 494] width 1152 height 23
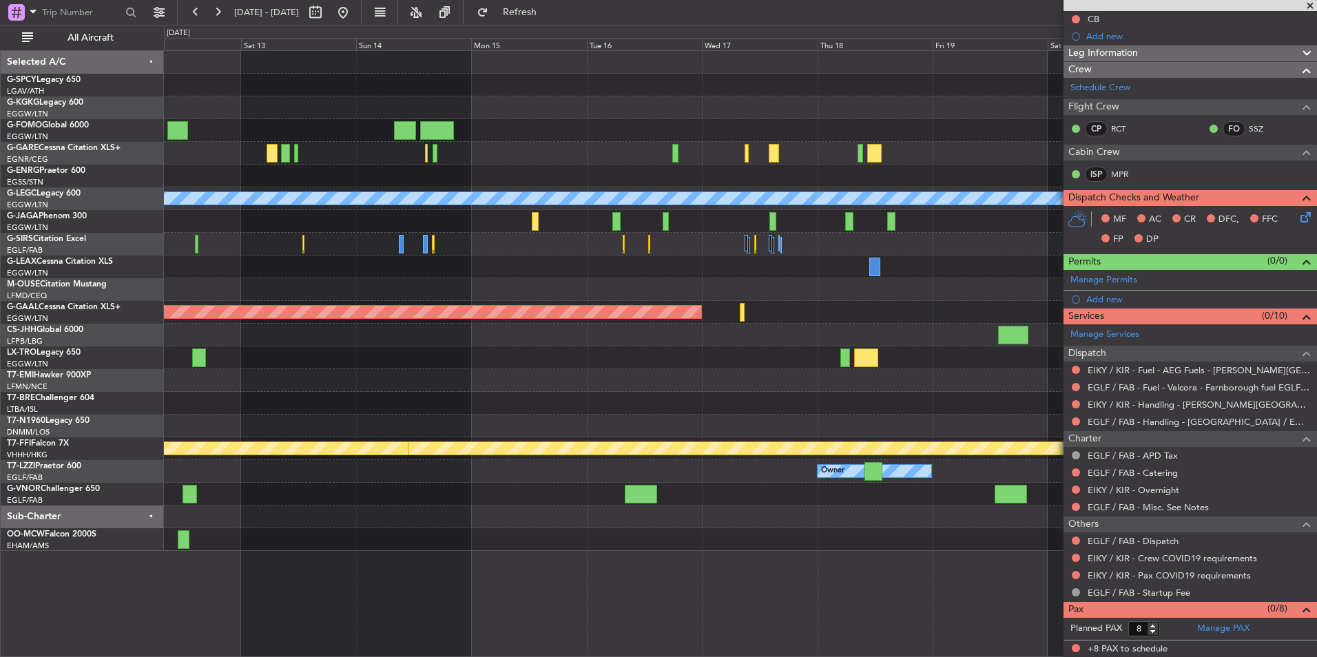
click at [62, 347] on div "A/C Unavailable London (Luton) Planned Maint Dusseldorf Planned Maint Geneva (C…" at bounding box center [658, 341] width 1317 height 632
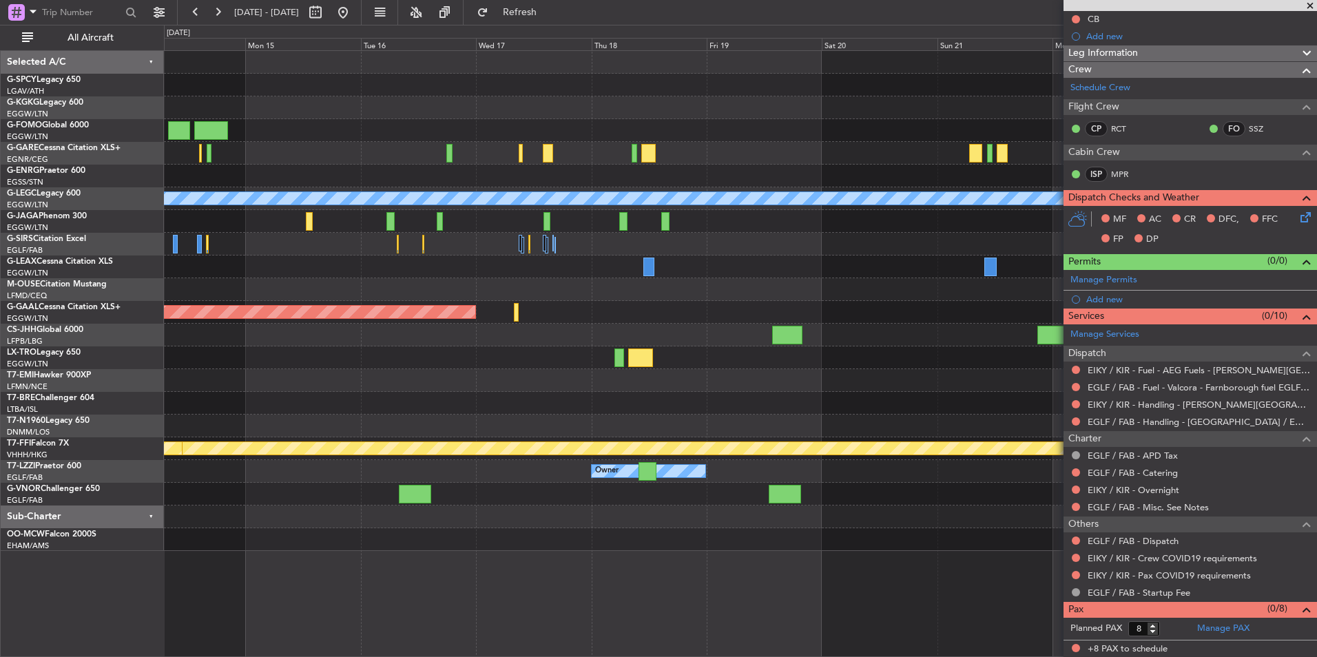
click at [111, 305] on div "A/C Unavailable London (Luton) Planned Maint Dusseldorf Planned Maint Geneva (C…" at bounding box center [658, 341] width 1317 height 632
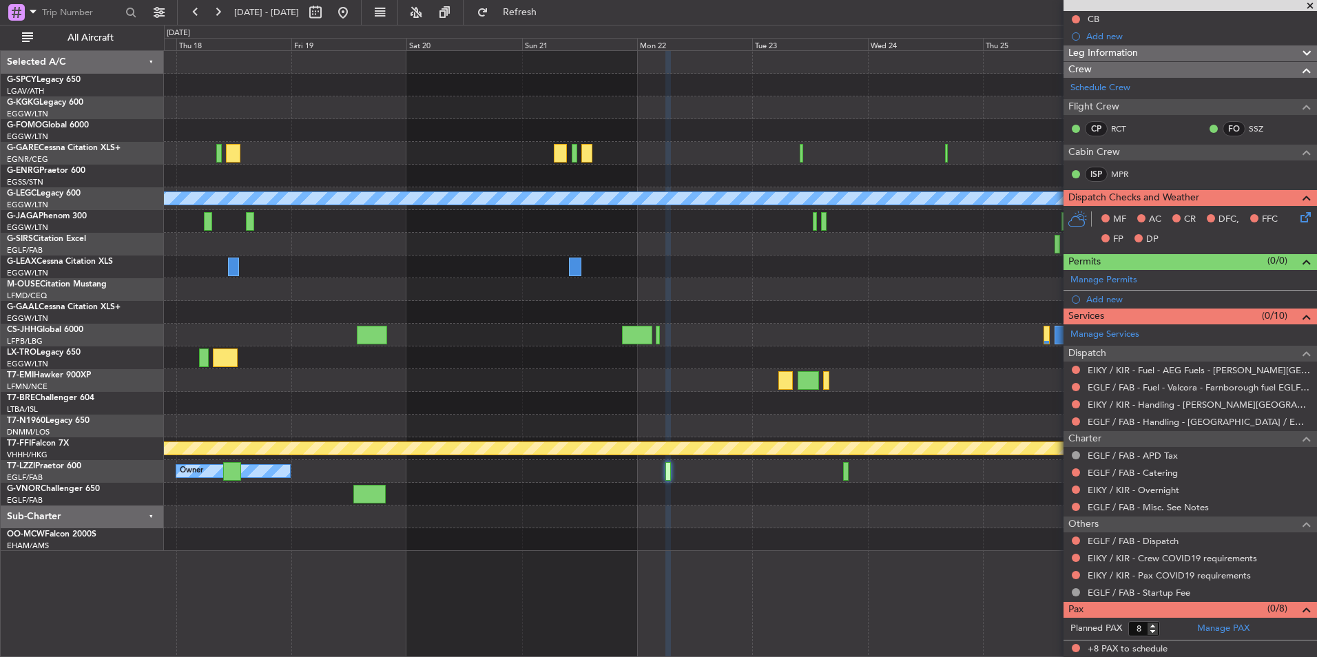
click at [521, 359] on div "A/C Unavailable London (Luton) Planned Maint Dusseldorf Planned Maint Geneva (C…" at bounding box center [740, 301] width 1152 height 500
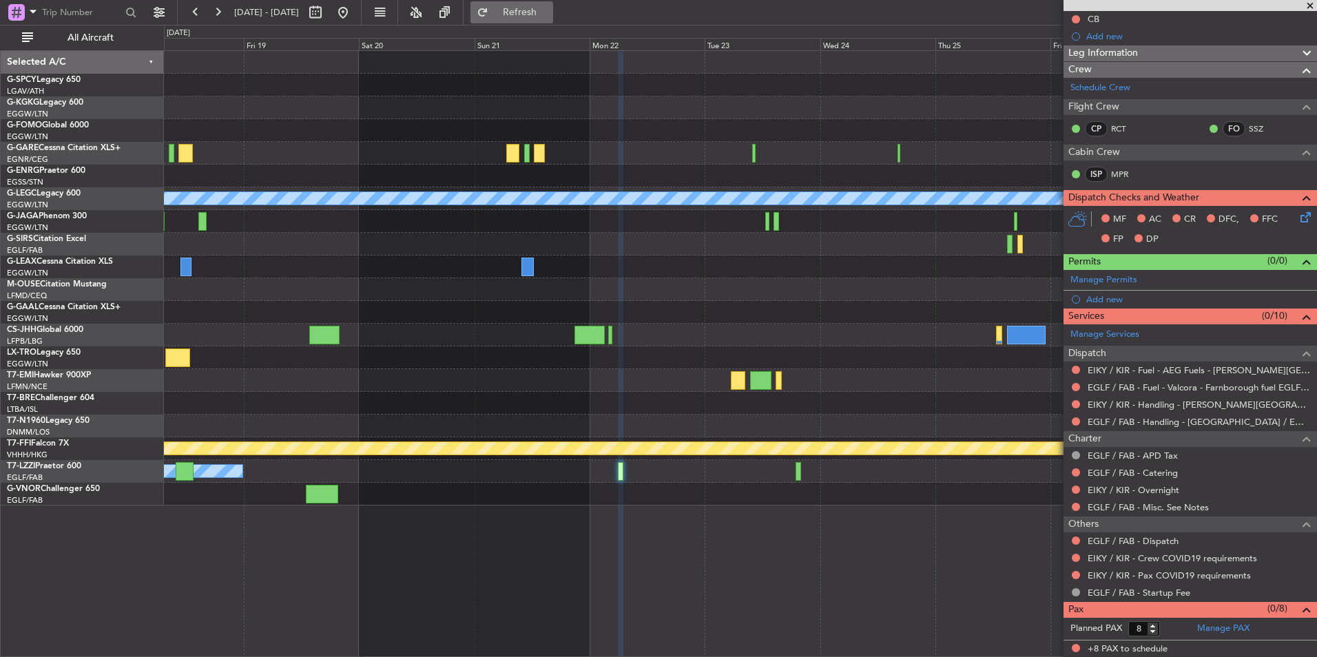
click at [545, 6] on button "Refresh" at bounding box center [511, 12] width 83 height 22
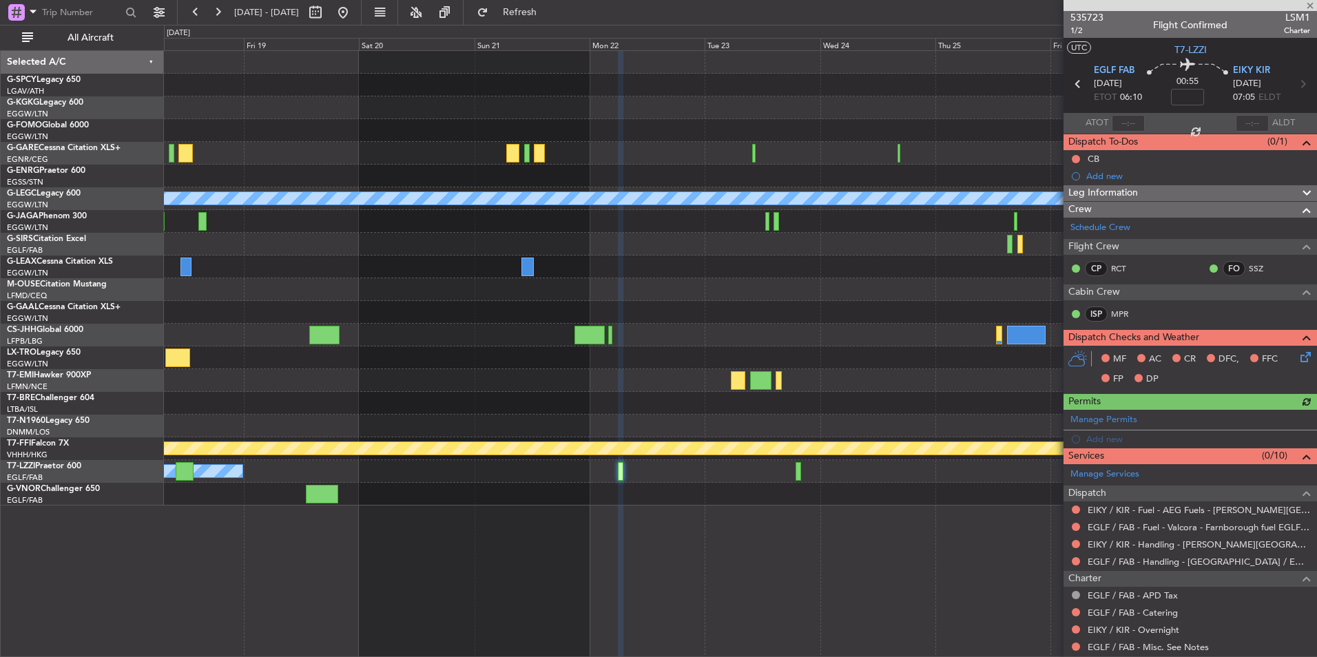
scroll to position [0, 0]
click at [1094, 14] on span "535723" at bounding box center [1086, 18] width 33 height 14
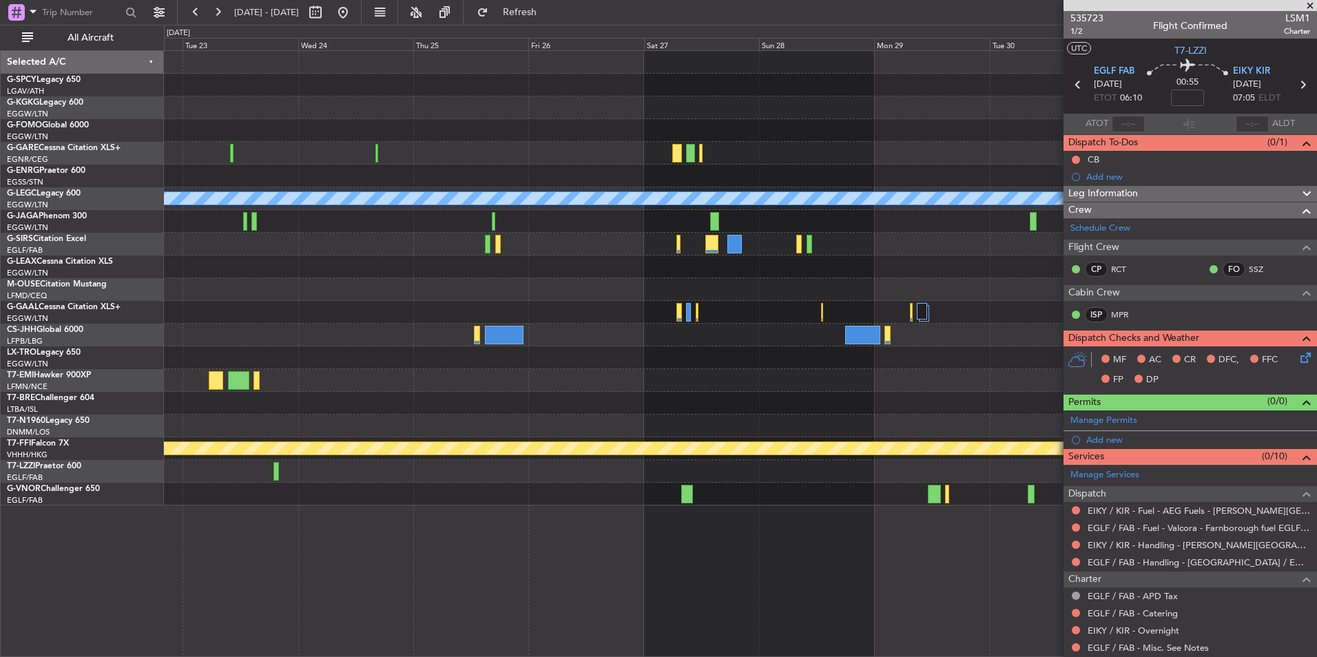
click at [245, 216] on div at bounding box center [740, 221] width 1152 height 23
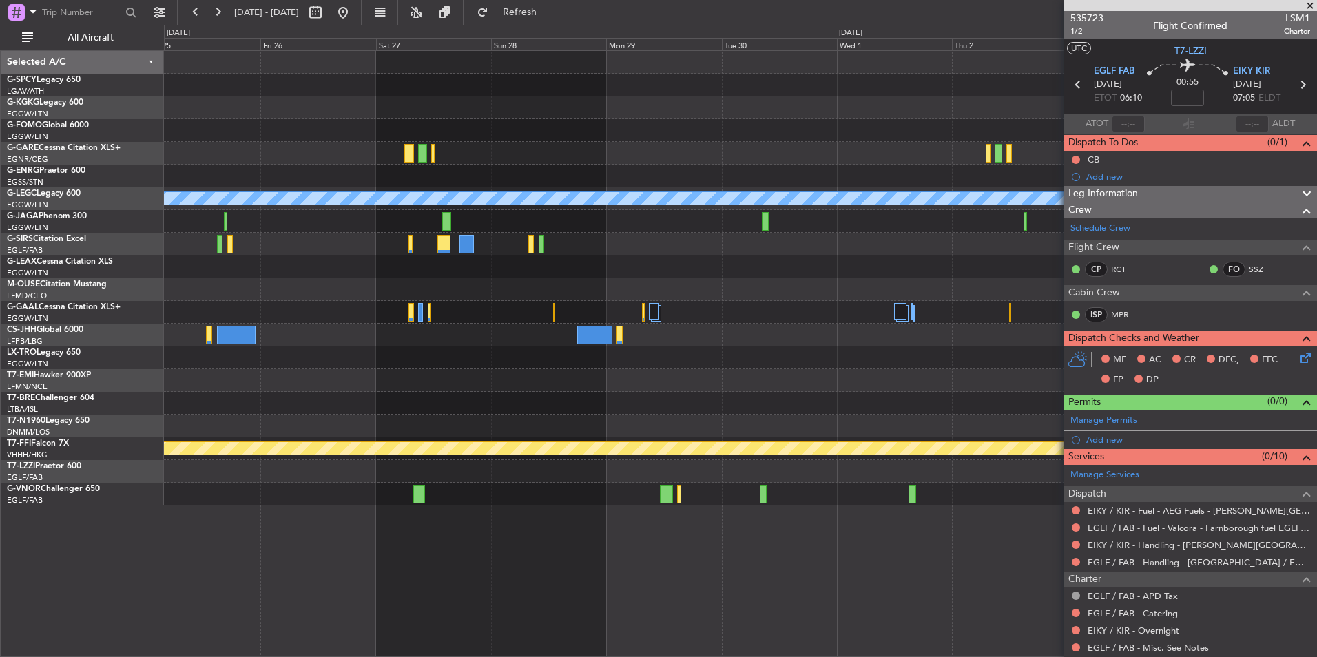
click at [360, 335] on div "A/C Unavailable London (Luton) Planned Maint Geneva (Cointrin)" at bounding box center [740, 278] width 1152 height 455
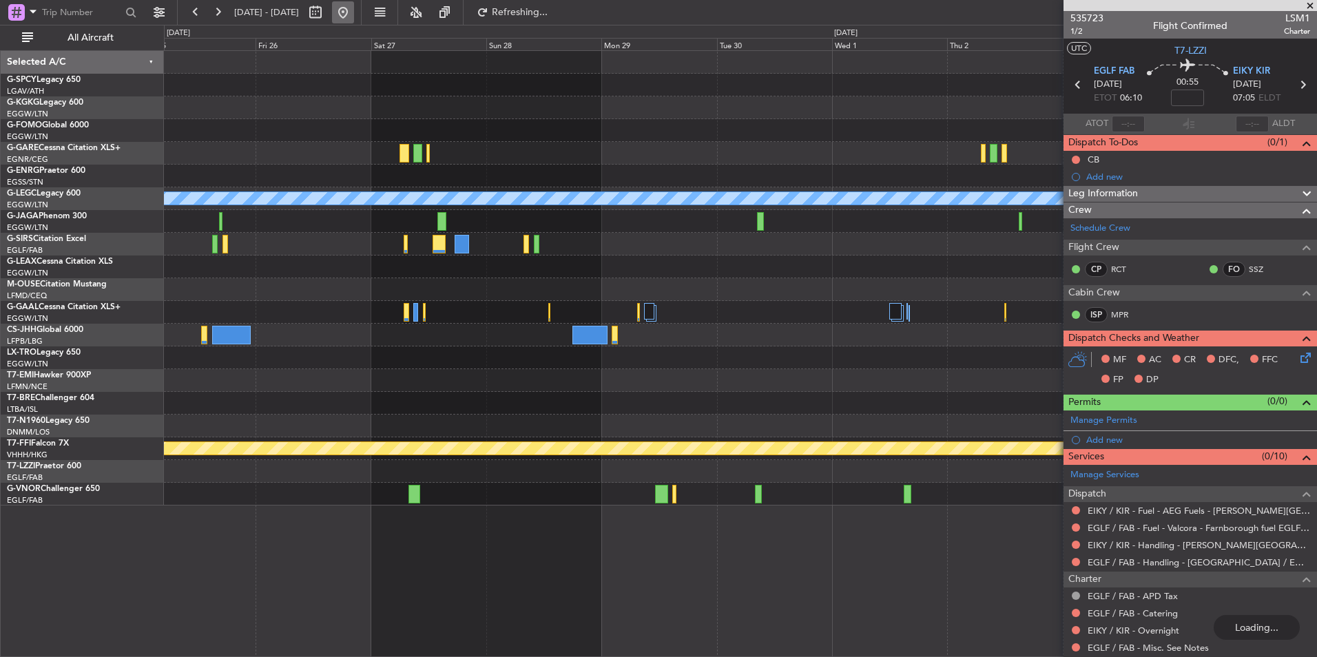
click at [354, 17] on button at bounding box center [343, 12] width 22 height 22
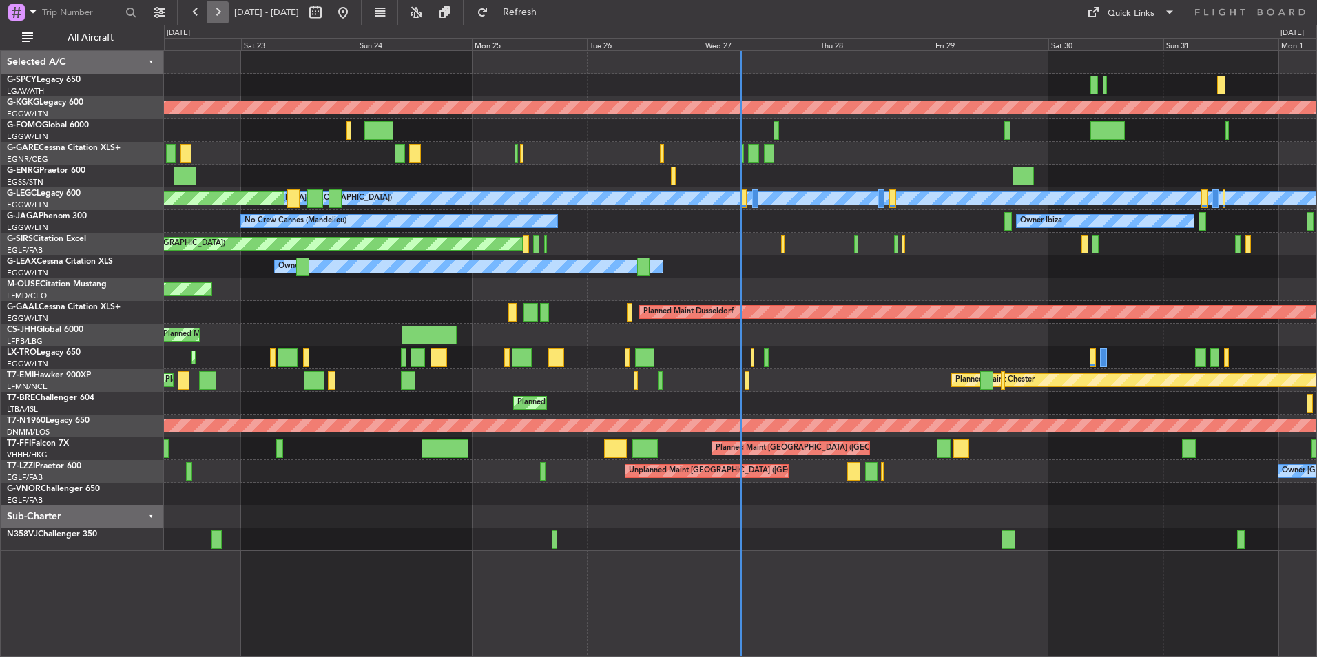
click at [218, 12] on button at bounding box center [218, 12] width 22 height 22
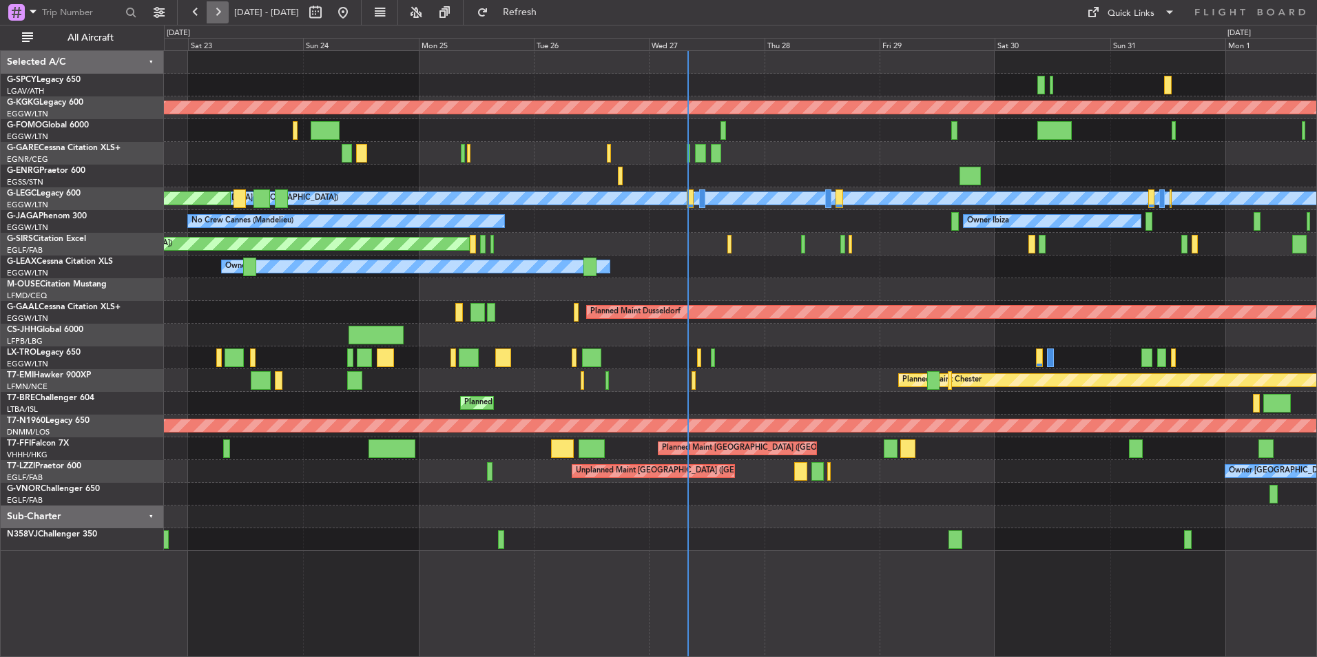
click at [218, 12] on button at bounding box center [218, 12] width 22 height 22
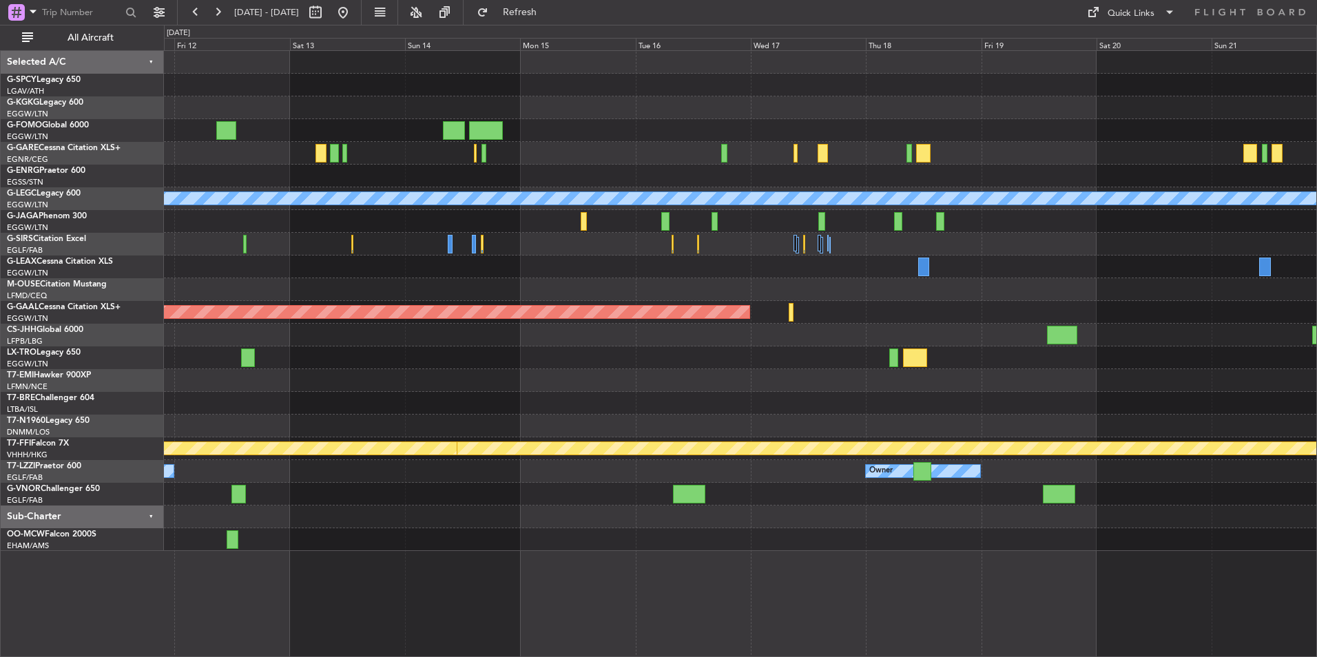
click at [732, 510] on div "A/C Unavailable [GEOGRAPHIC_DATA] ([GEOGRAPHIC_DATA]) Planned [GEOGRAPHIC_DATA]…" at bounding box center [740, 301] width 1152 height 500
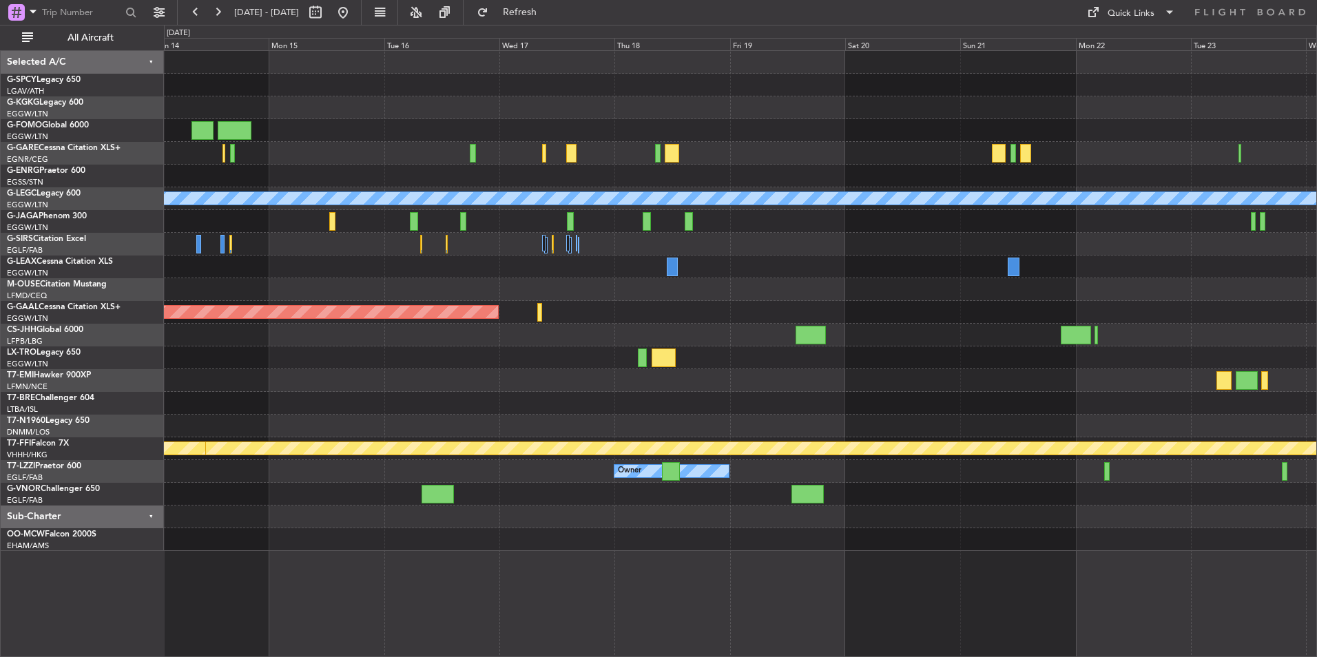
click at [637, 509] on div "A/C Unavailable London (Luton) Planned Maint Dusseldorf Planned Maint Geneva (C…" at bounding box center [740, 301] width 1152 height 500
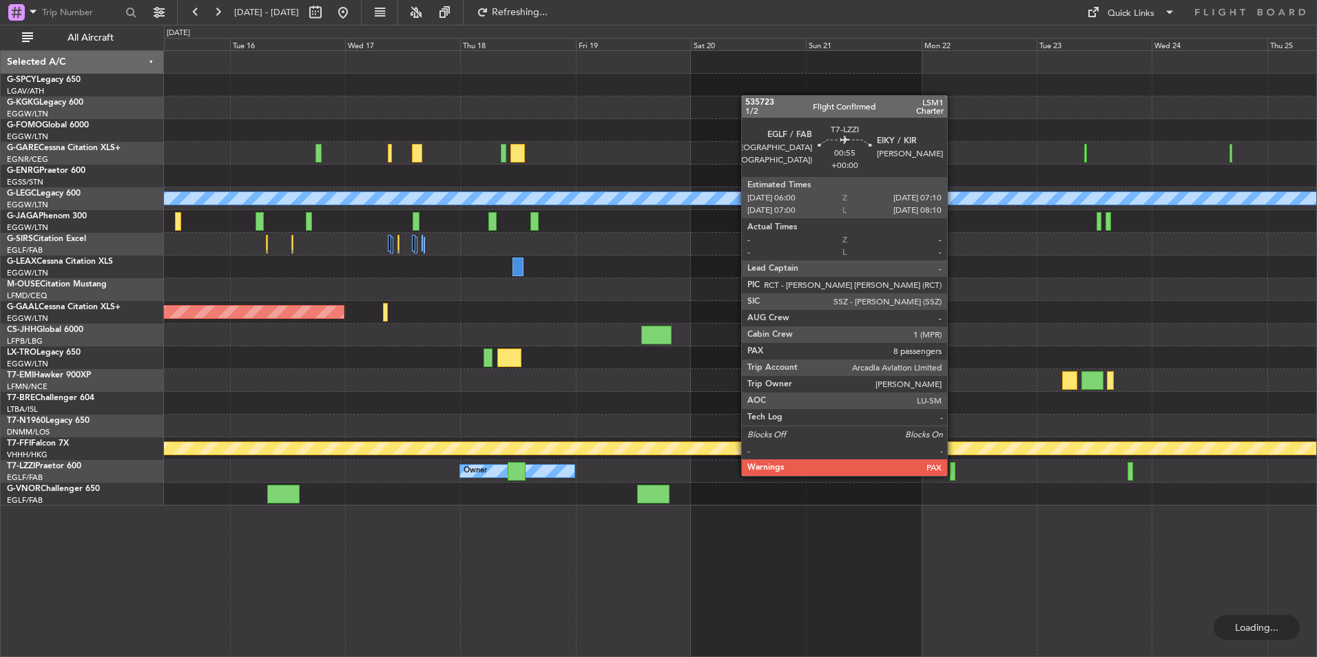
click at [953, 475] on div at bounding box center [953, 471] width 6 height 19
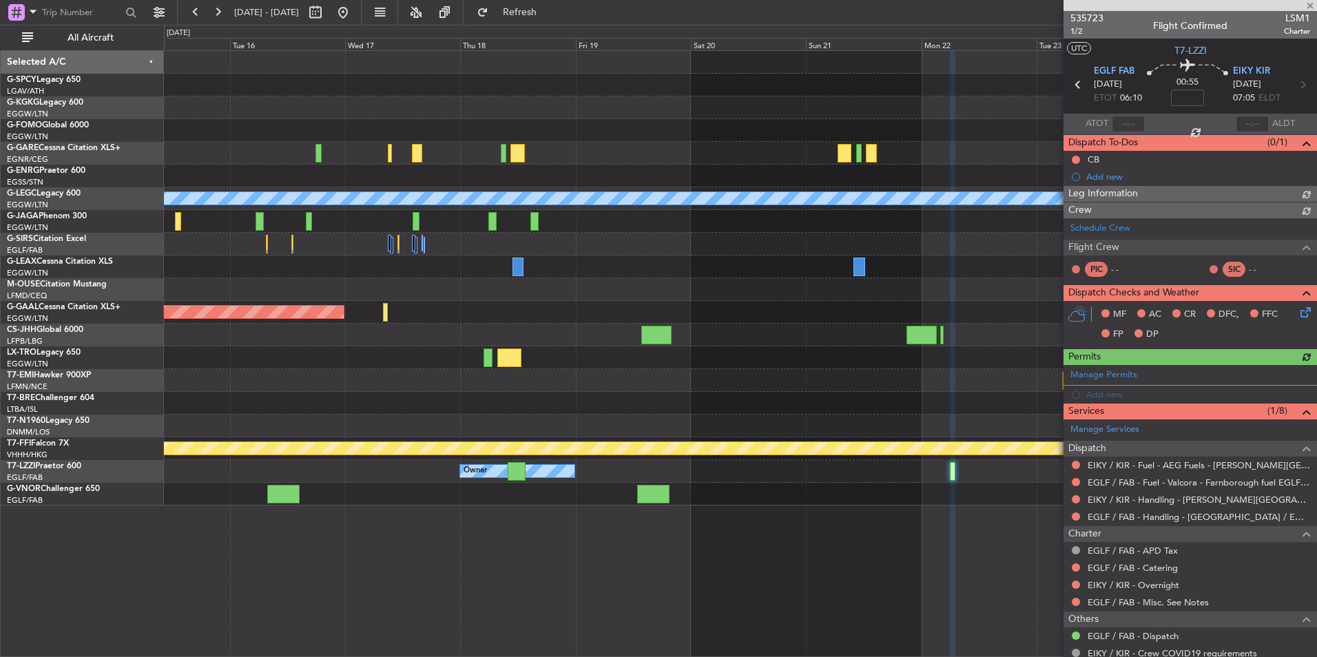
click at [1097, 14] on span "535723" at bounding box center [1086, 18] width 33 height 14
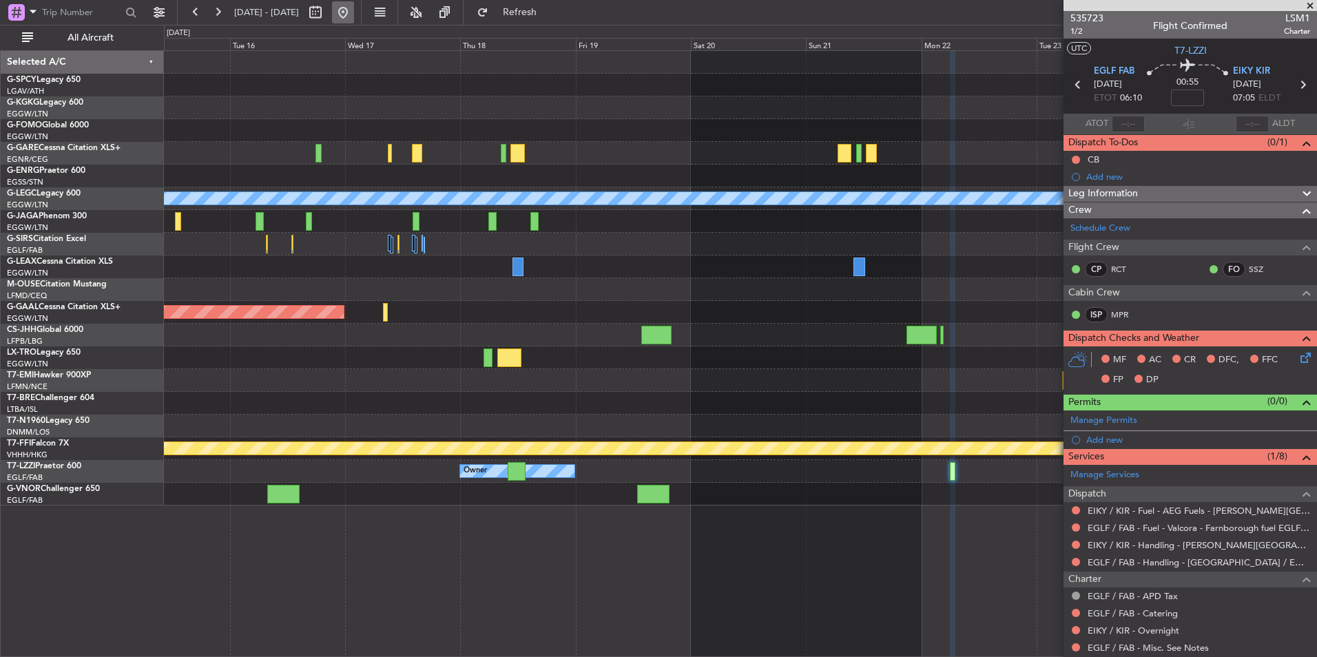
click at [354, 8] on button at bounding box center [343, 12] width 22 height 22
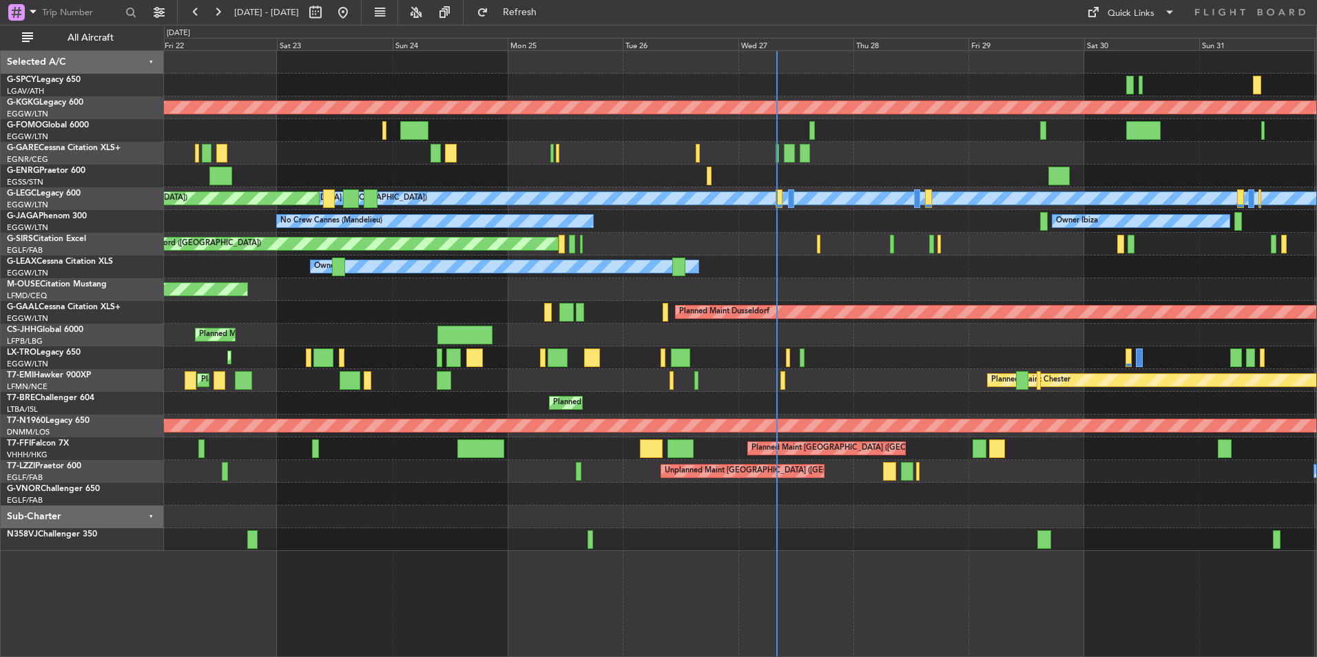
click at [650, 470] on div "Owner London (Farnborough) Unplanned Maint London (Farnborough)" at bounding box center [740, 471] width 1152 height 23
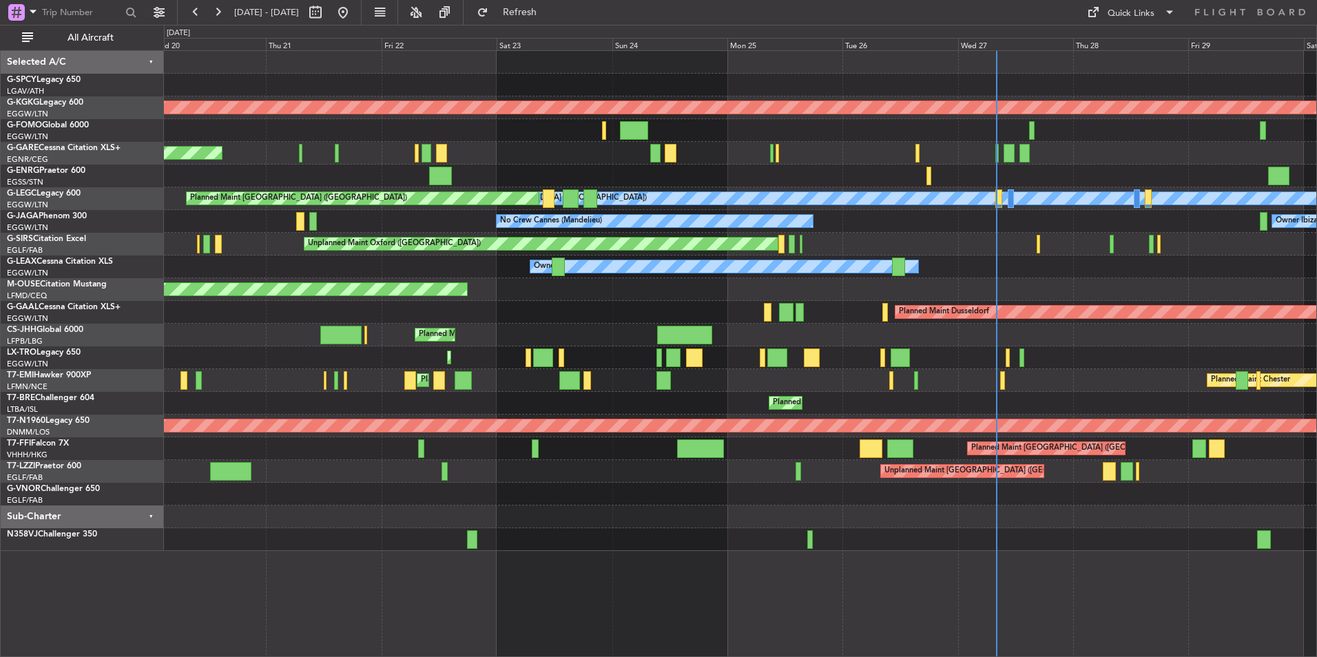
click at [438, 477] on div "Unplanned Maint London (Farnborough) Owner London (Farnborough)" at bounding box center [740, 471] width 1152 height 23
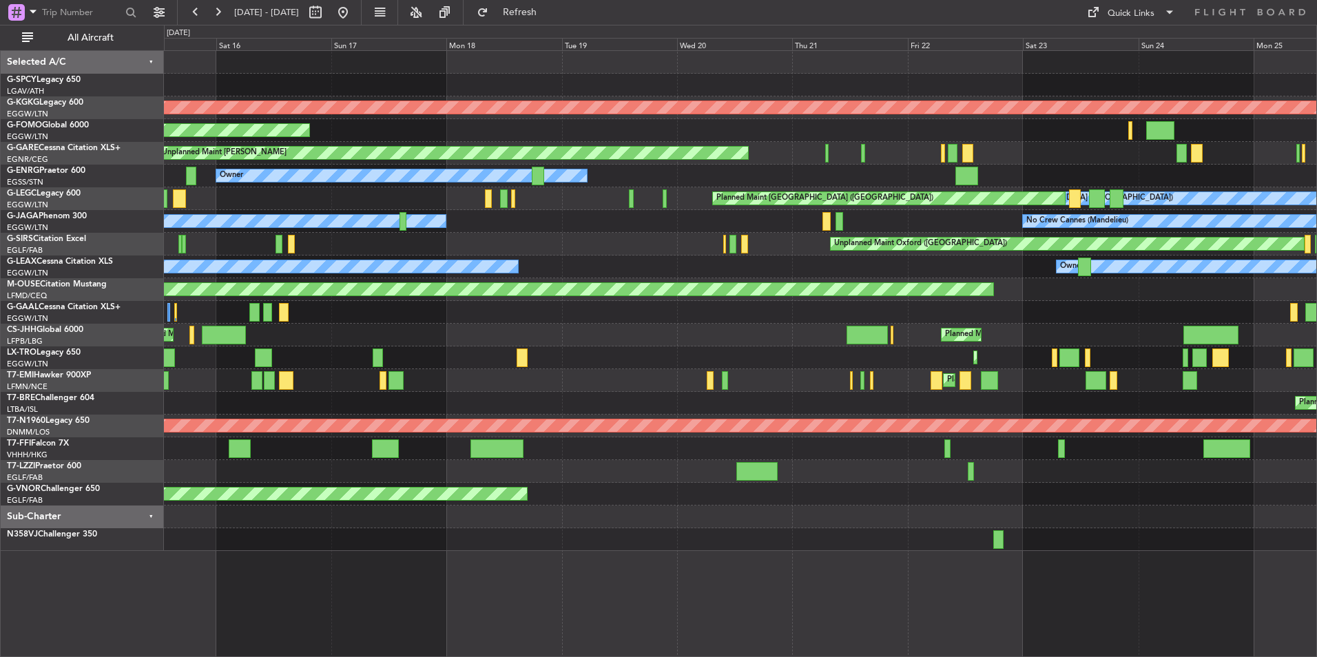
click at [750, 508] on div "AOG Maint Istanbul (Ataturk) Planned Maint Windsor Locks (Bradley Intl) Unplann…" at bounding box center [740, 301] width 1152 height 500
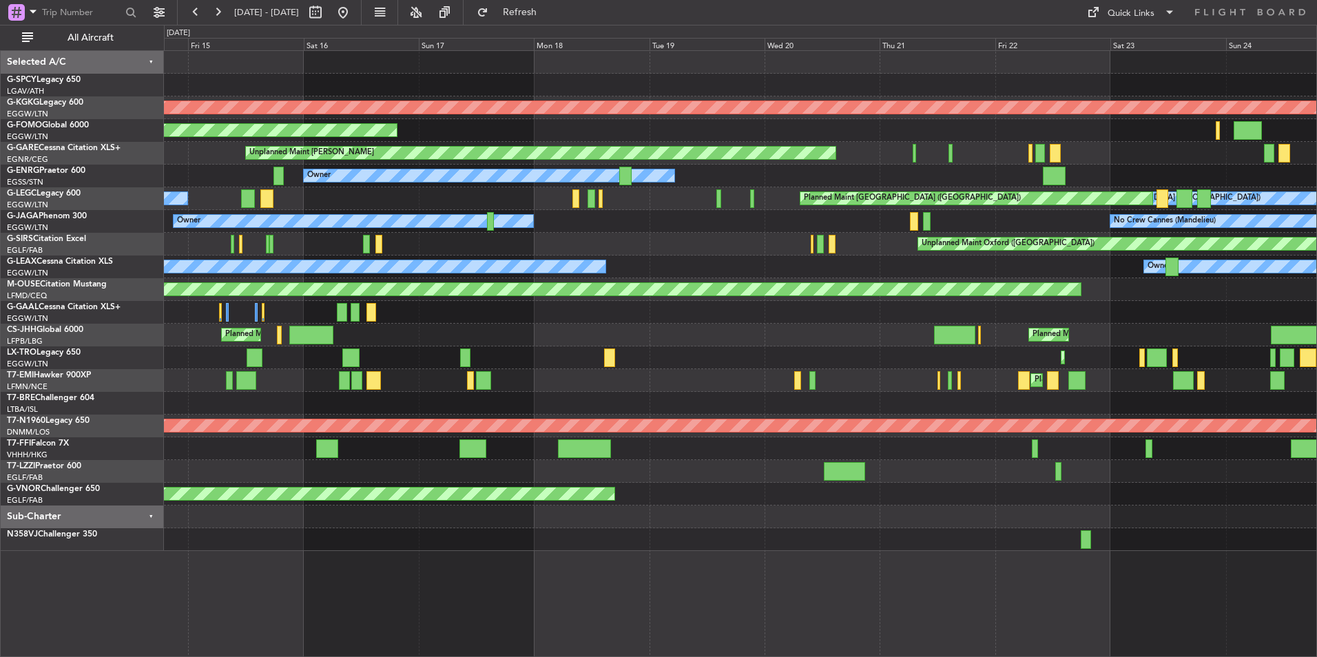
click at [809, 486] on div "AOG Maint Istanbul (Ataturk) Planned Maint Windsor Locks (Bradley Intl) Unplann…" at bounding box center [740, 301] width 1152 height 500
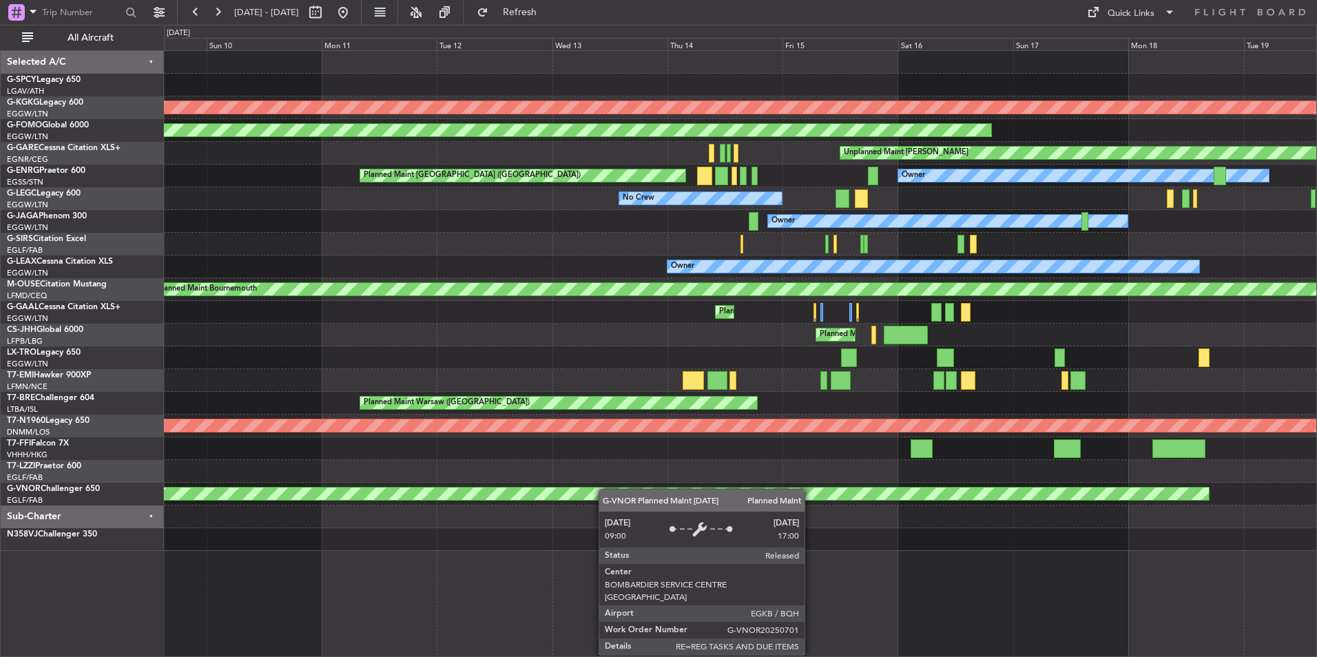
click at [787, 497] on div "AOG Maint Istanbul (Ataturk) Planned Maint Windsor Locks (Bradley Intl) Unplann…" at bounding box center [740, 301] width 1152 height 500
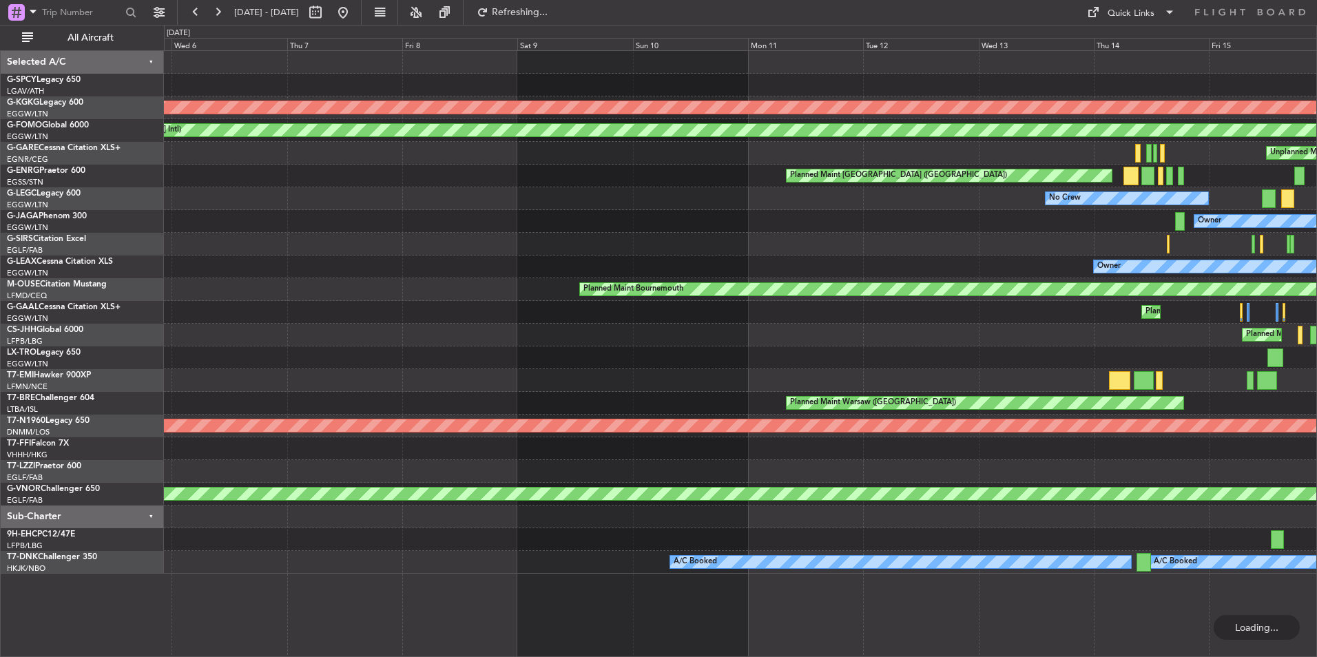
click at [1012, 469] on div at bounding box center [740, 471] width 1152 height 23
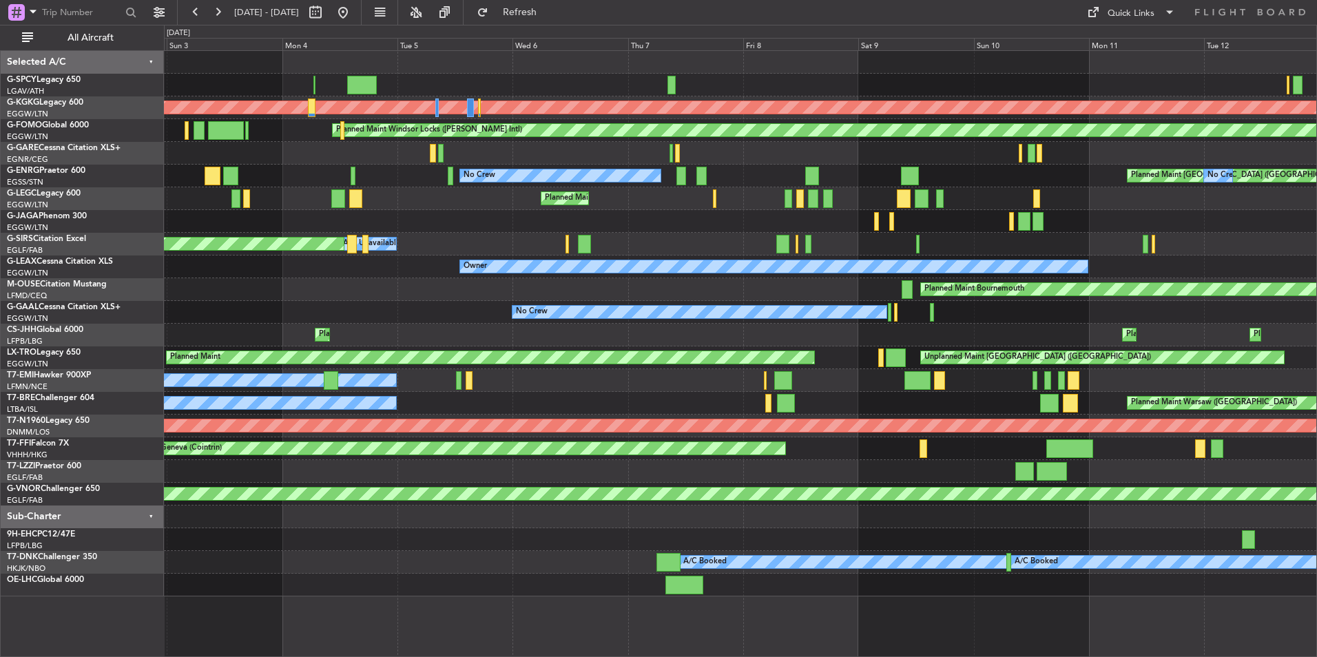
click at [899, 466] on div "AOG Maint Istanbul (Ataturk) Planned Maint Windsor Locks (Bradley Intl) Planned…" at bounding box center [740, 324] width 1152 height 546
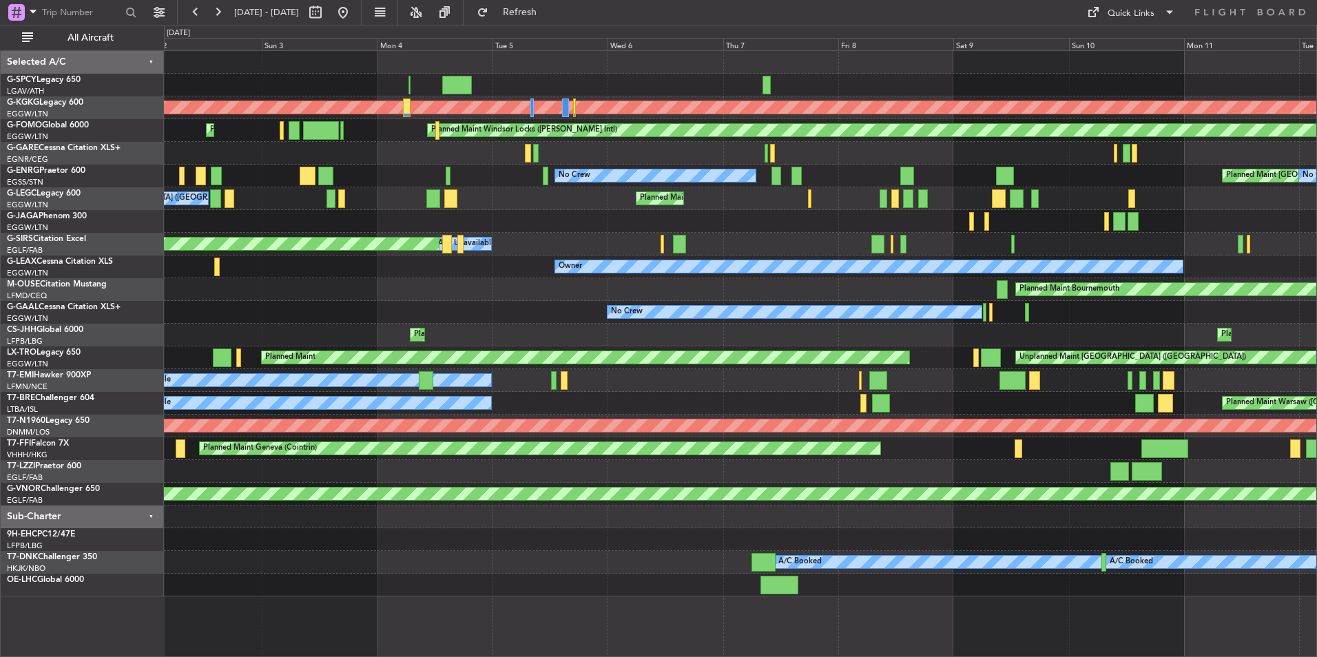
click at [707, 475] on div "AOG Maint Istanbul (Ataturk) Planned Maint Windsor Locks (Bradley Intl) Planned…" at bounding box center [740, 324] width 1152 height 546
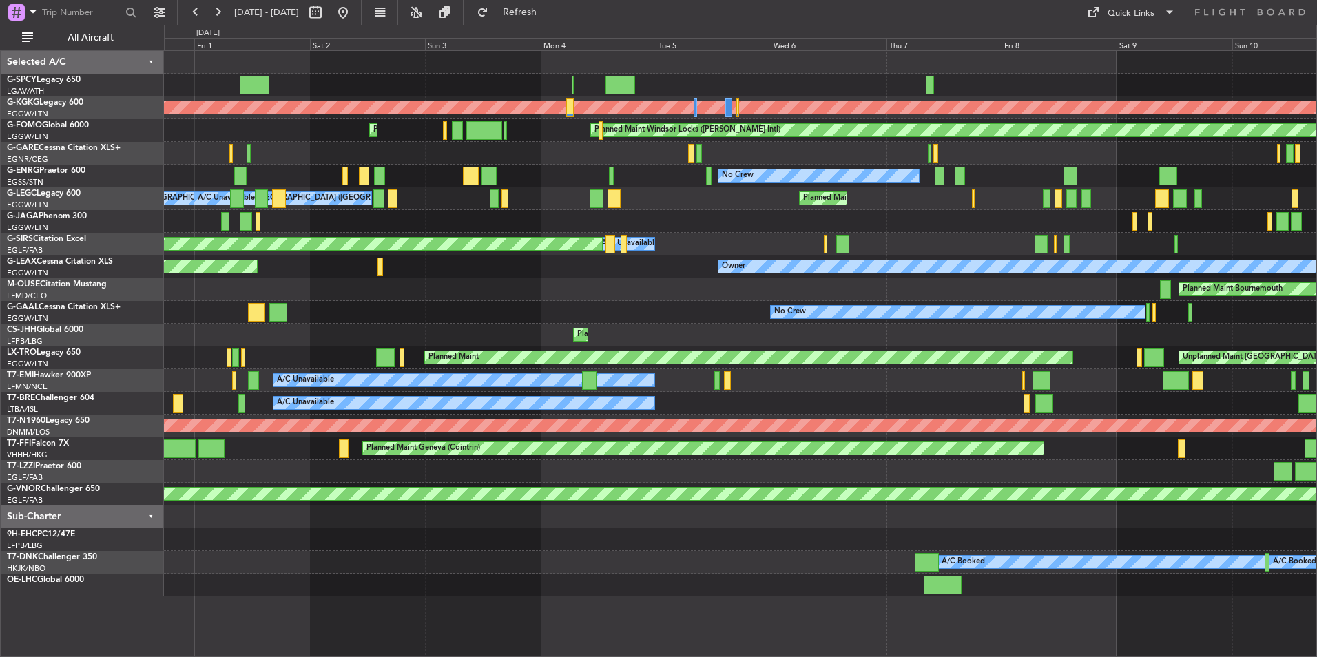
click at [720, 479] on div at bounding box center [740, 471] width 1152 height 23
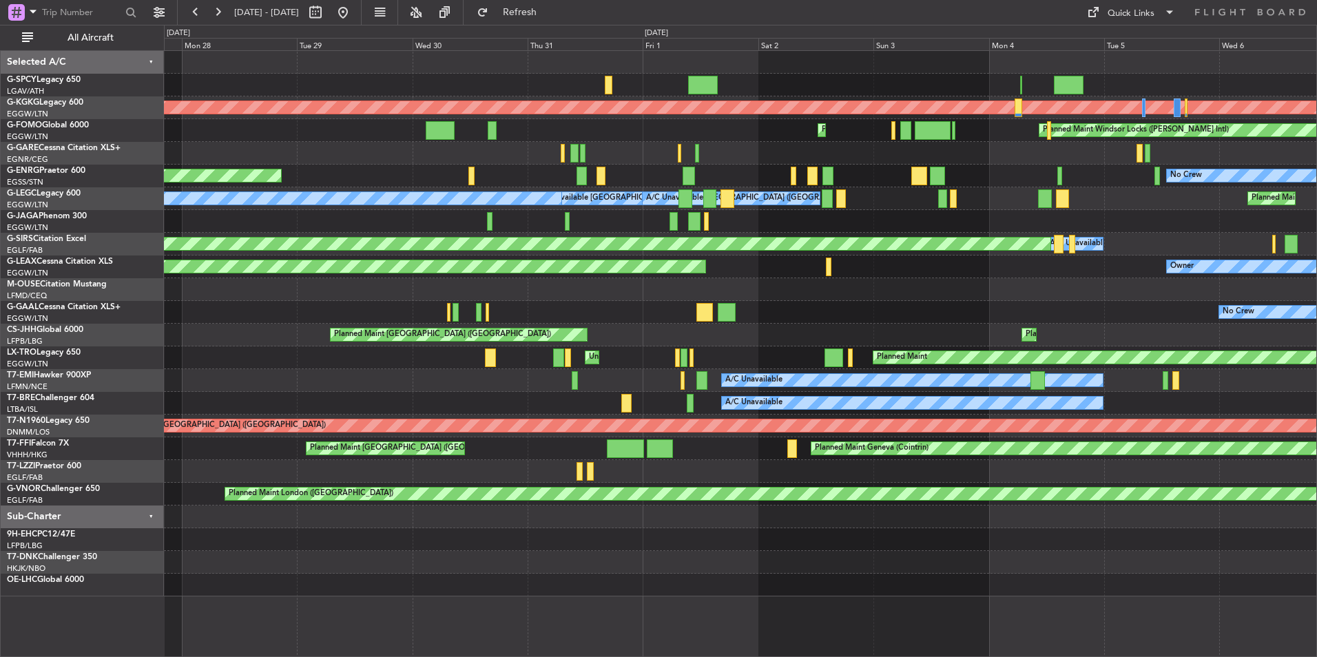
click at [673, 483] on div "AOG Maint Istanbul (Ataturk) Planned Maint Windsor Locks (Bradley Intl) Planned…" at bounding box center [740, 324] width 1152 height 546
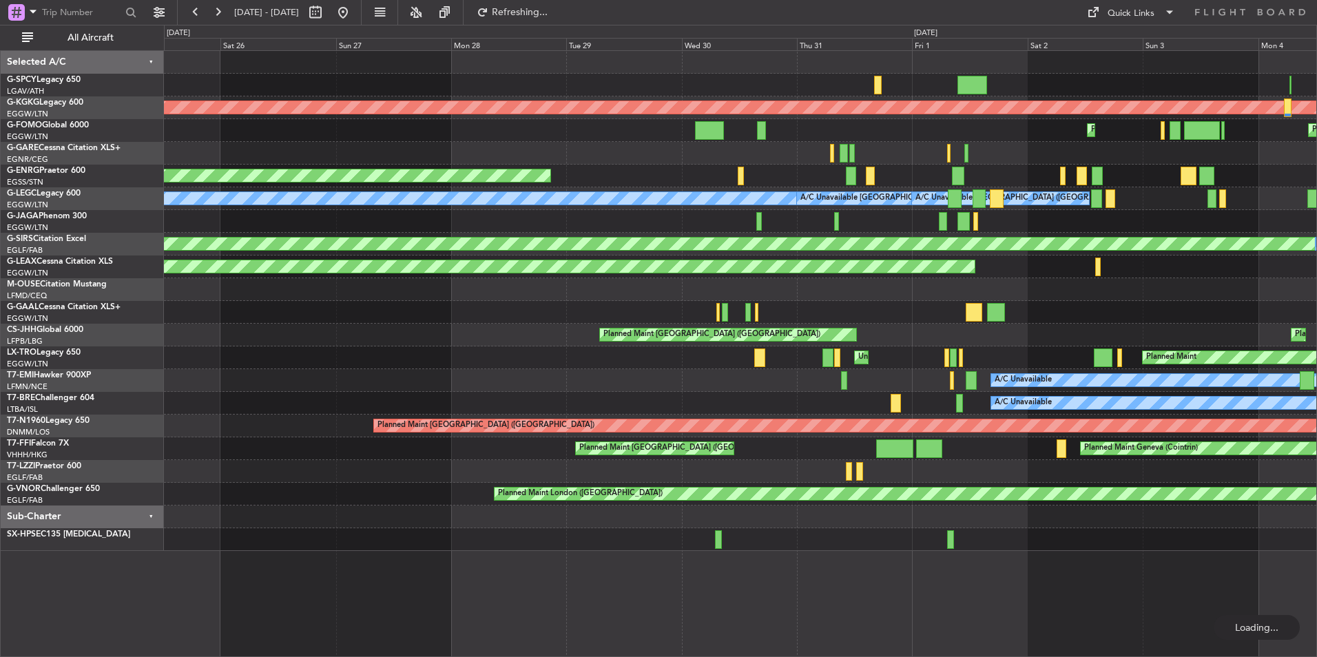
click at [898, 478] on div at bounding box center [740, 471] width 1152 height 23
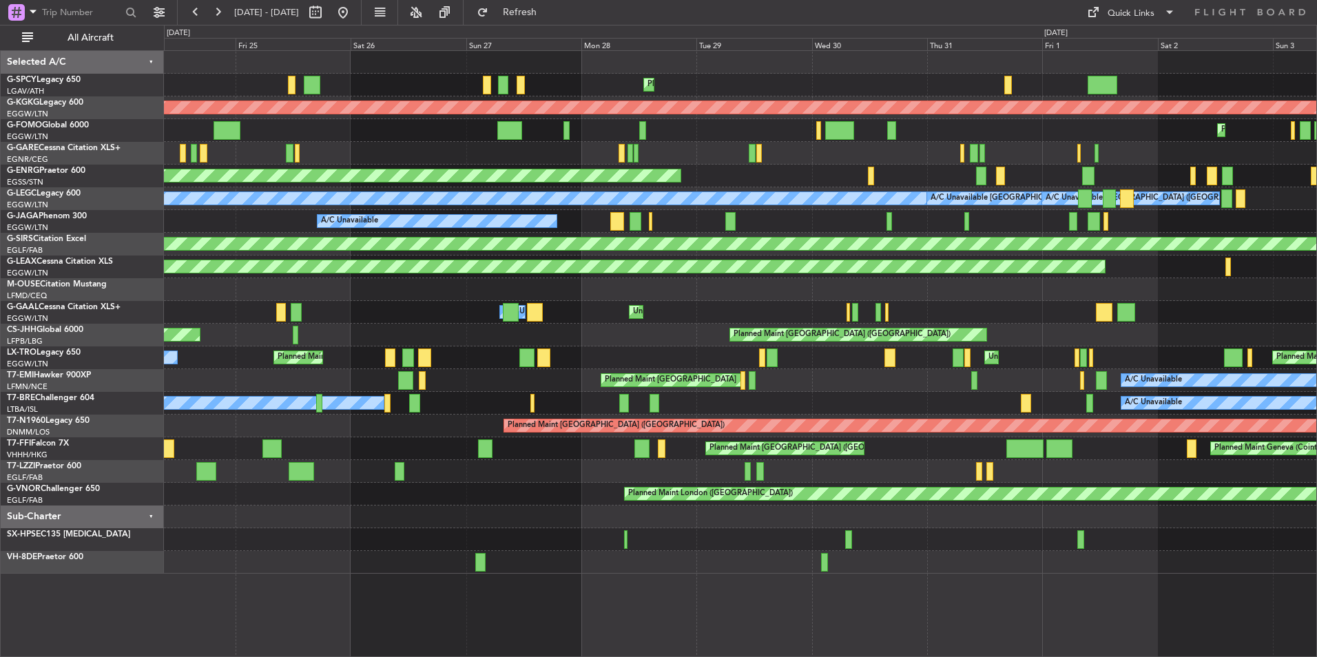
click at [544, 477] on div at bounding box center [740, 471] width 1152 height 23
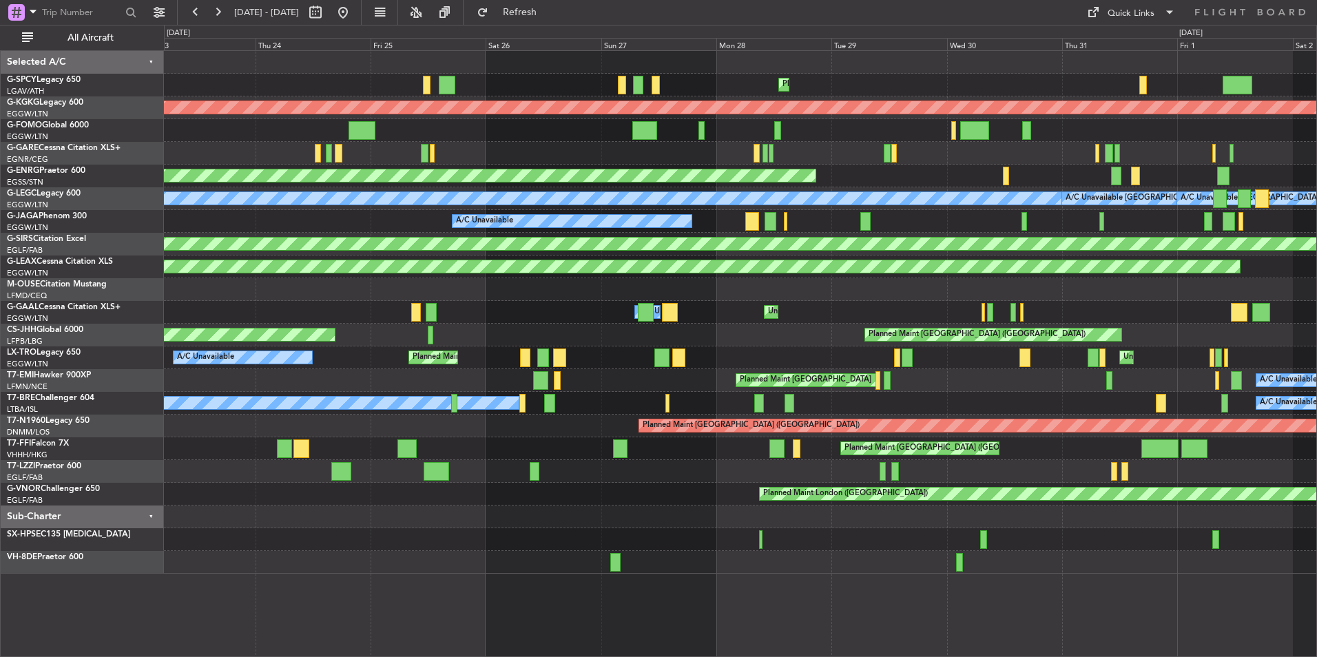
click at [736, 499] on div "Planned Maint London ([GEOGRAPHIC_DATA])" at bounding box center [740, 494] width 1152 height 23
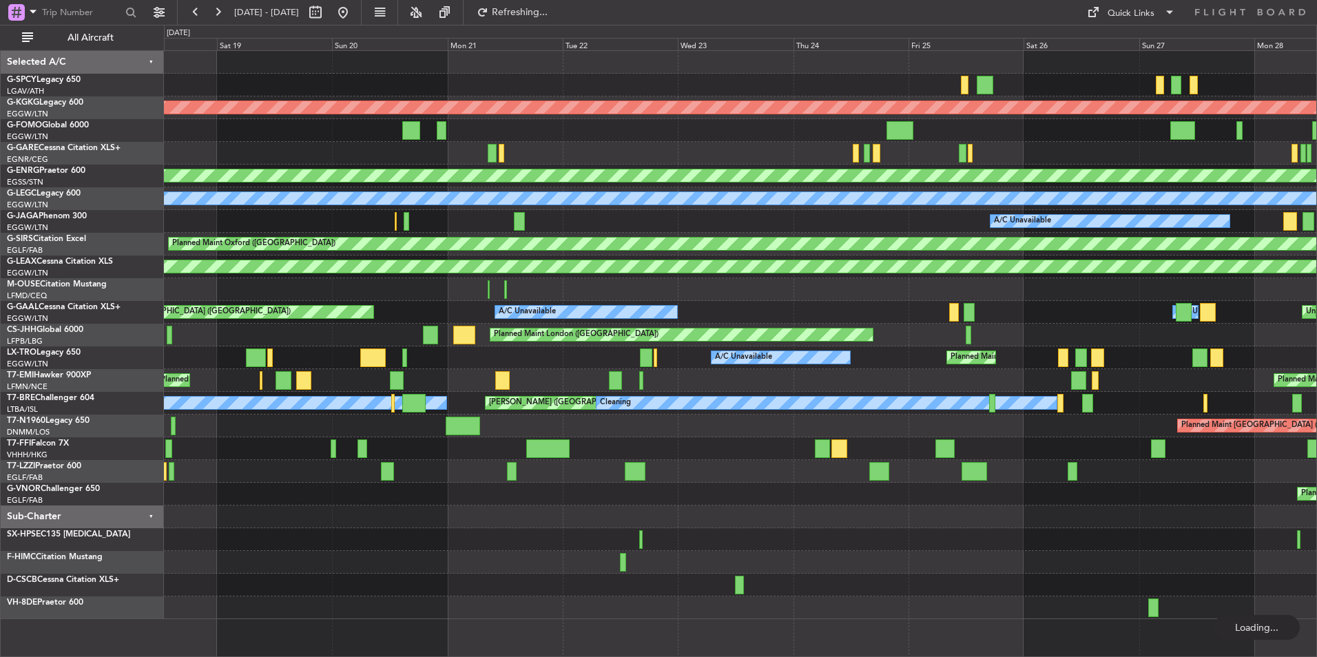
click at [559, 484] on div "Planned Maint Athens ([PERSON_NAME] Intl) AOG Maint [GEOGRAPHIC_DATA] ([GEOGRAP…" at bounding box center [740, 335] width 1152 height 568
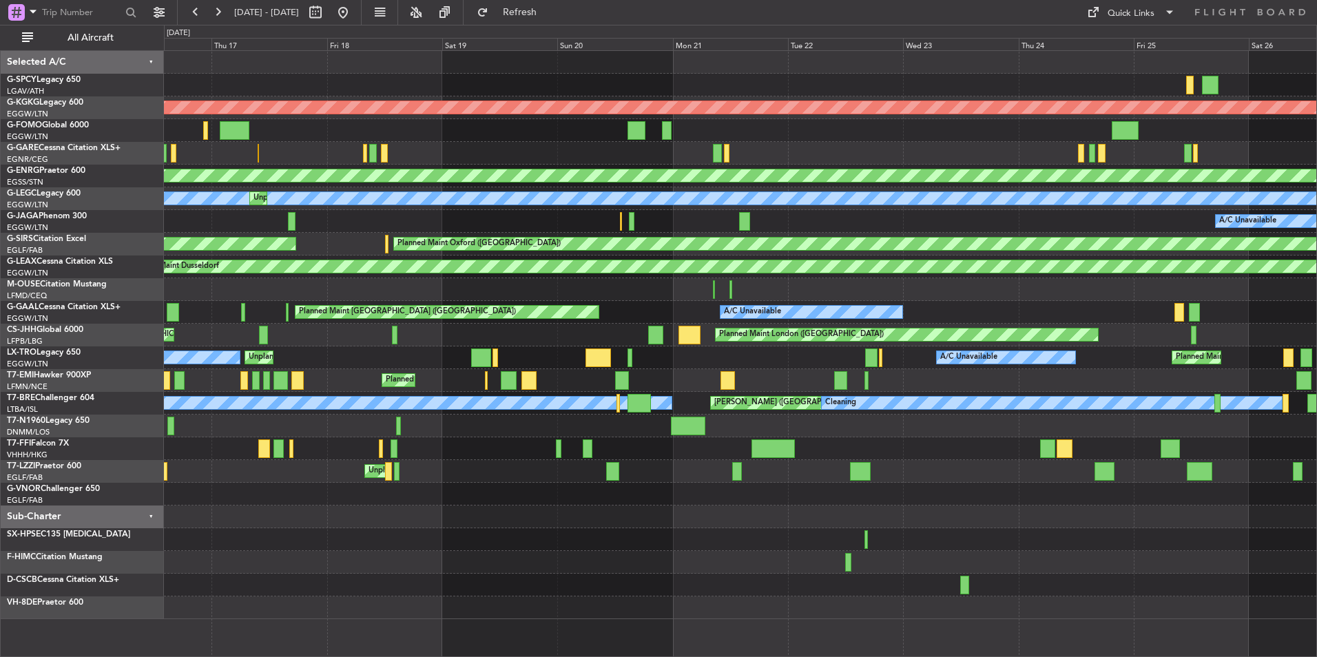
click at [588, 481] on div "Unplanned Maint [GEOGRAPHIC_DATA] ([GEOGRAPHIC_DATA])" at bounding box center [740, 471] width 1152 height 23
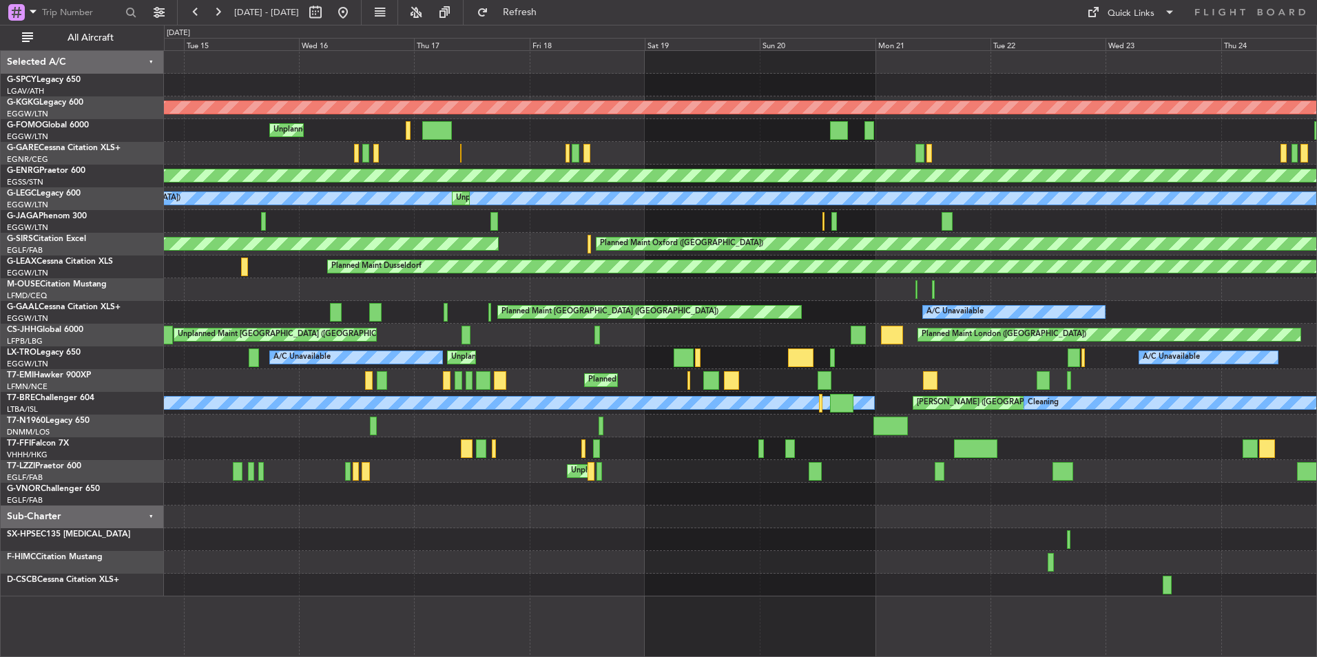
click at [503, 480] on div "Unplanned Maint [GEOGRAPHIC_DATA] ([GEOGRAPHIC_DATA])" at bounding box center [740, 471] width 1152 height 23
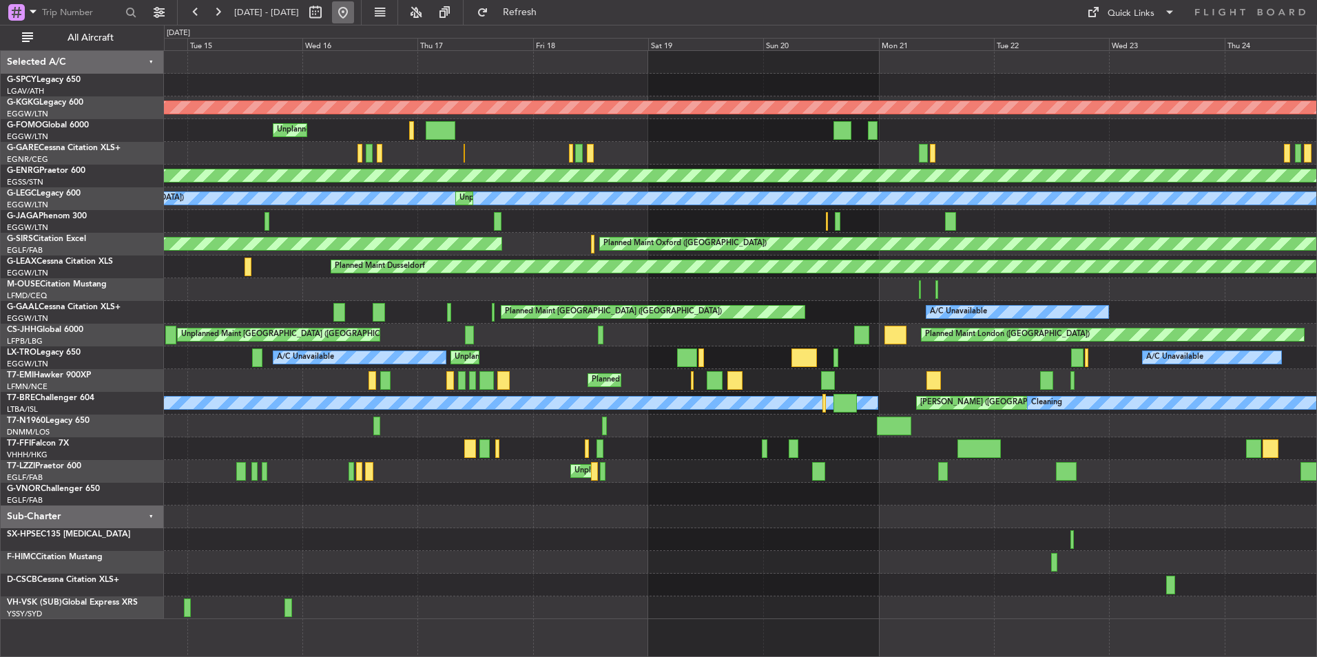
click at [354, 16] on button at bounding box center [343, 12] width 22 height 22
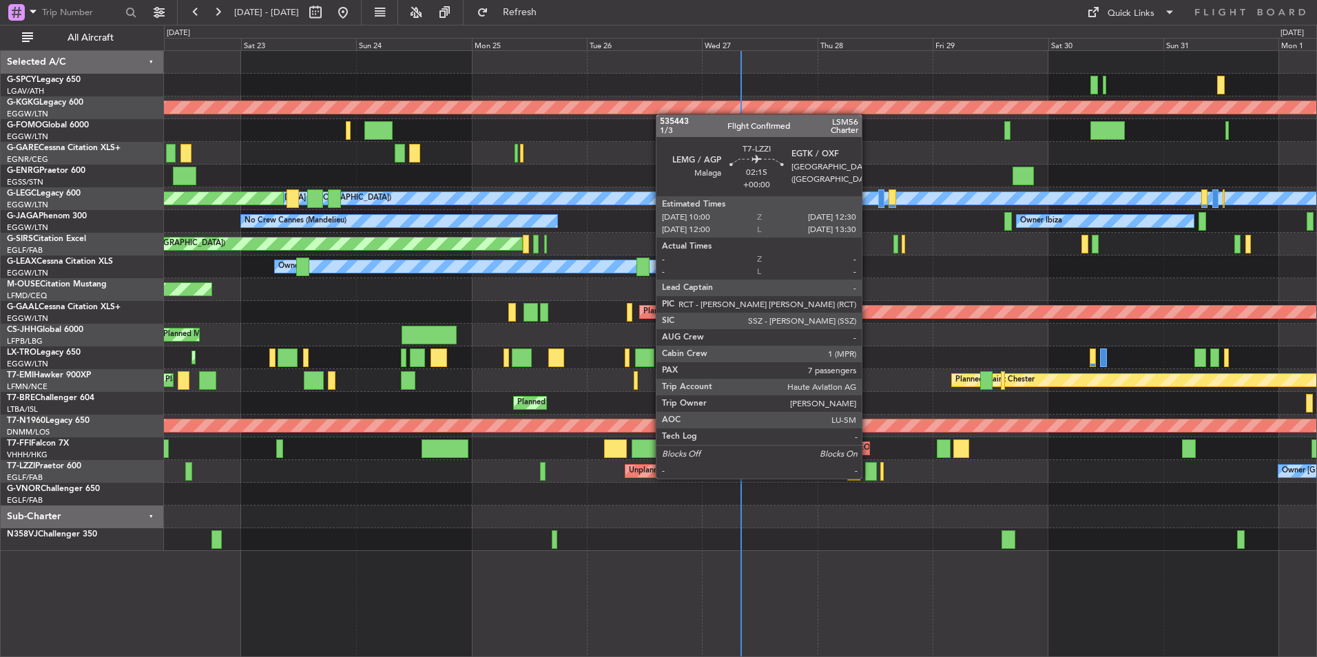
click at [868, 477] on div at bounding box center [871, 471] width 12 height 19
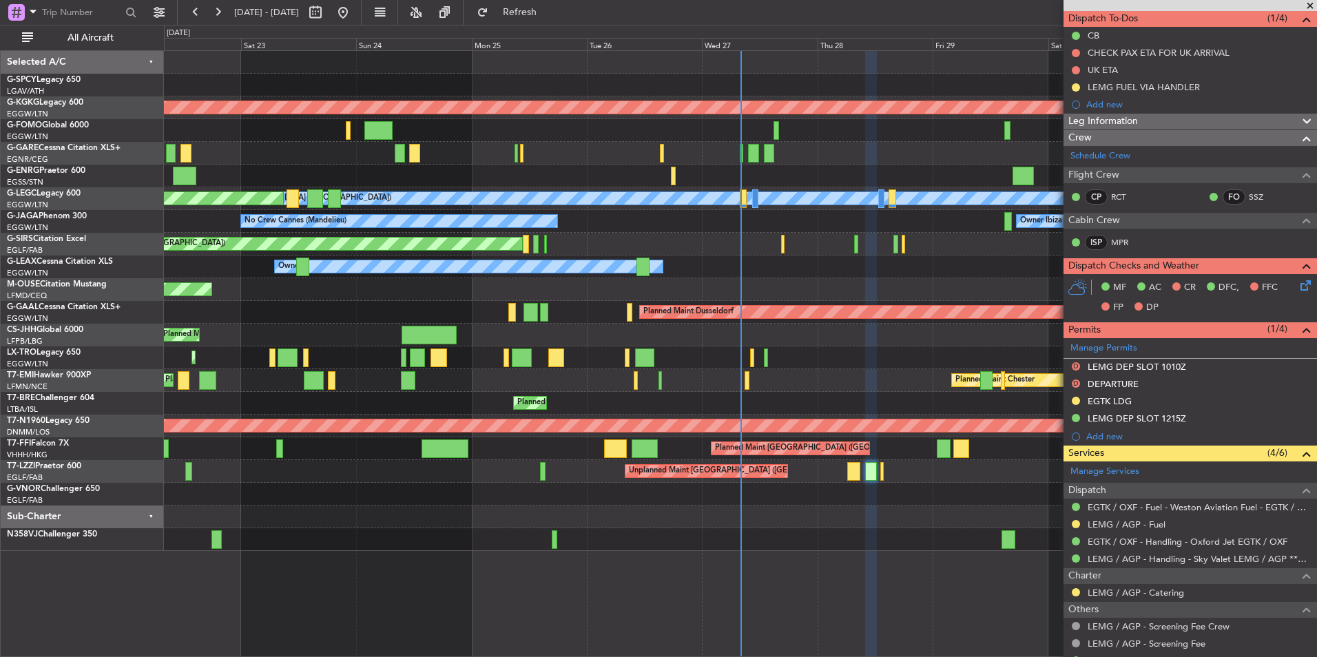
scroll to position [276, 0]
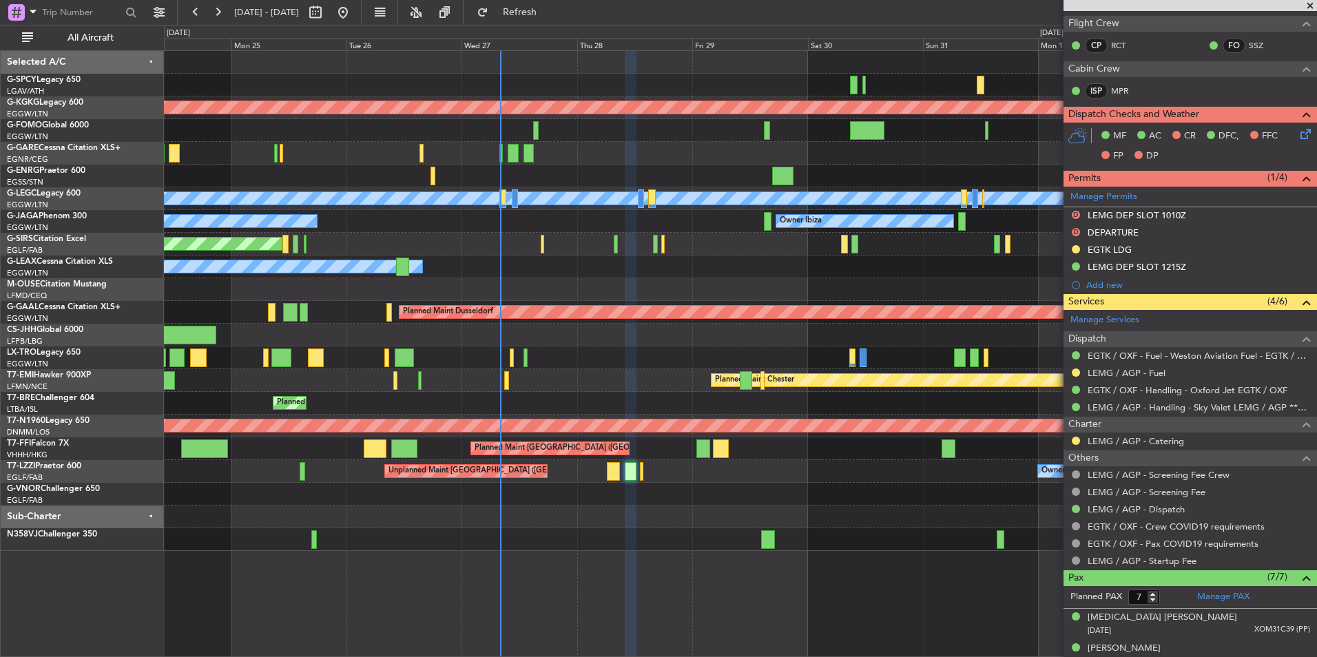
click at [495, 506] on div "AOG Maint Istanbul (Ataturk) A/C Unavailable London (Luton) Planned Maint Londo…" at bounding box center [740, 301] width 1152 height 500
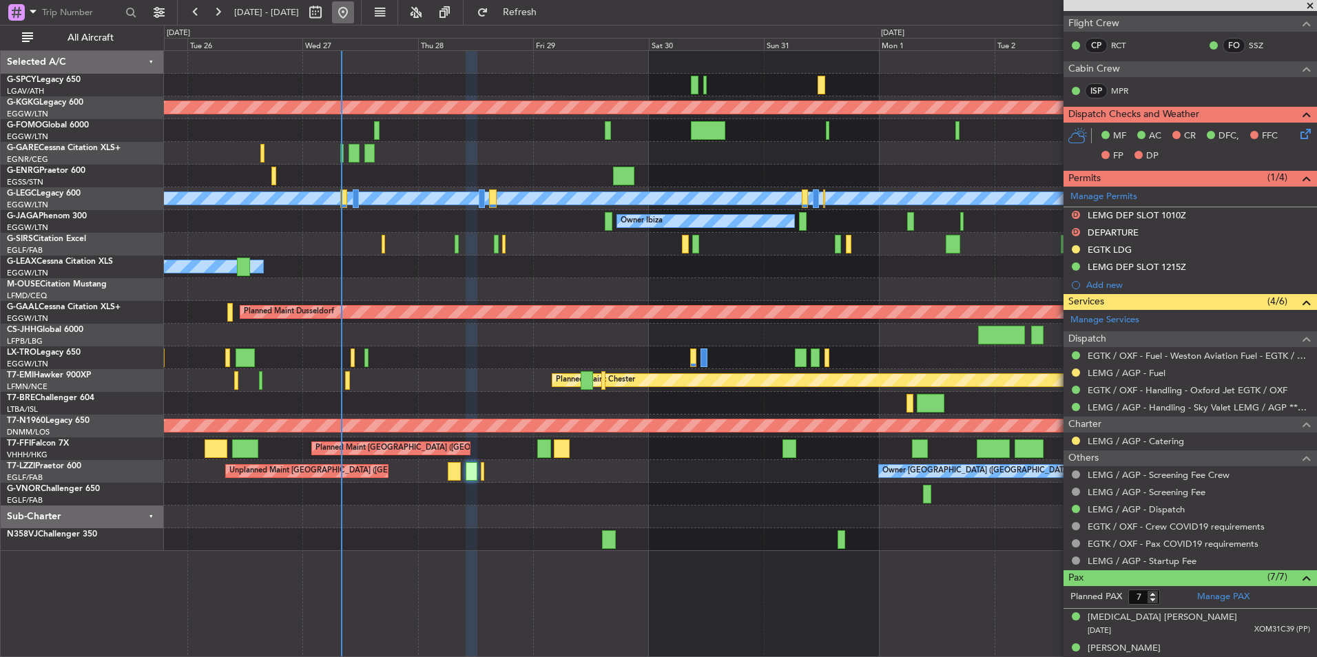
click at [354, 10] on button at bounding box center [343, 12] width 22 height 22
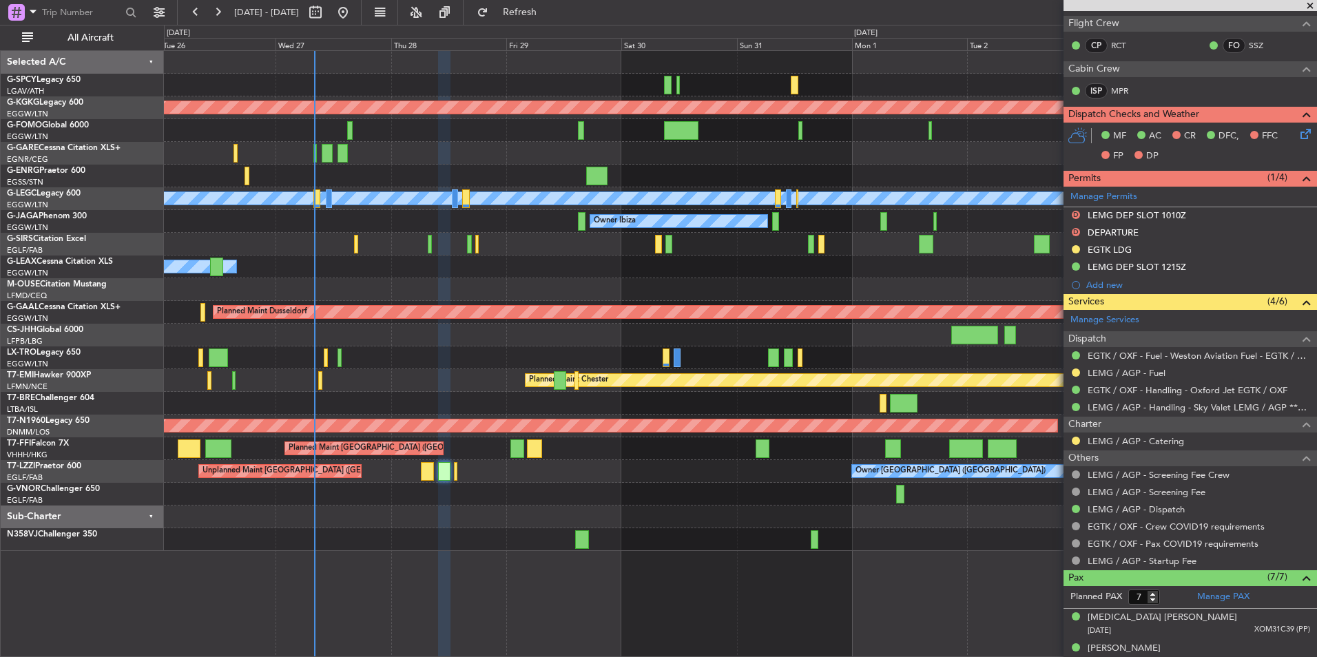
click at [539, 525] on div "AOG Maint Istanbul (Ataturk) A/C Unavailable London (Luton) Owner Ibiza Planned…" at bounding box center [740, 301] width 1152 height 500
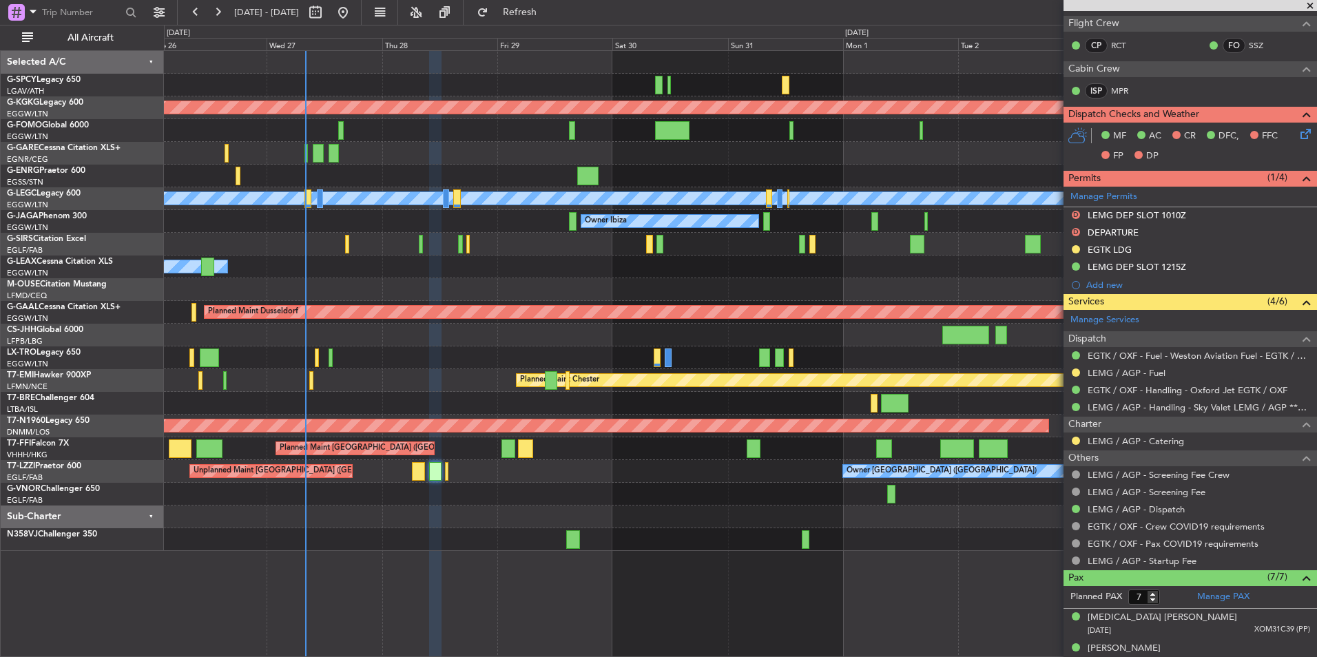
click at [703, 359] on div at bounding box center [740, 357] width 1152 height 23
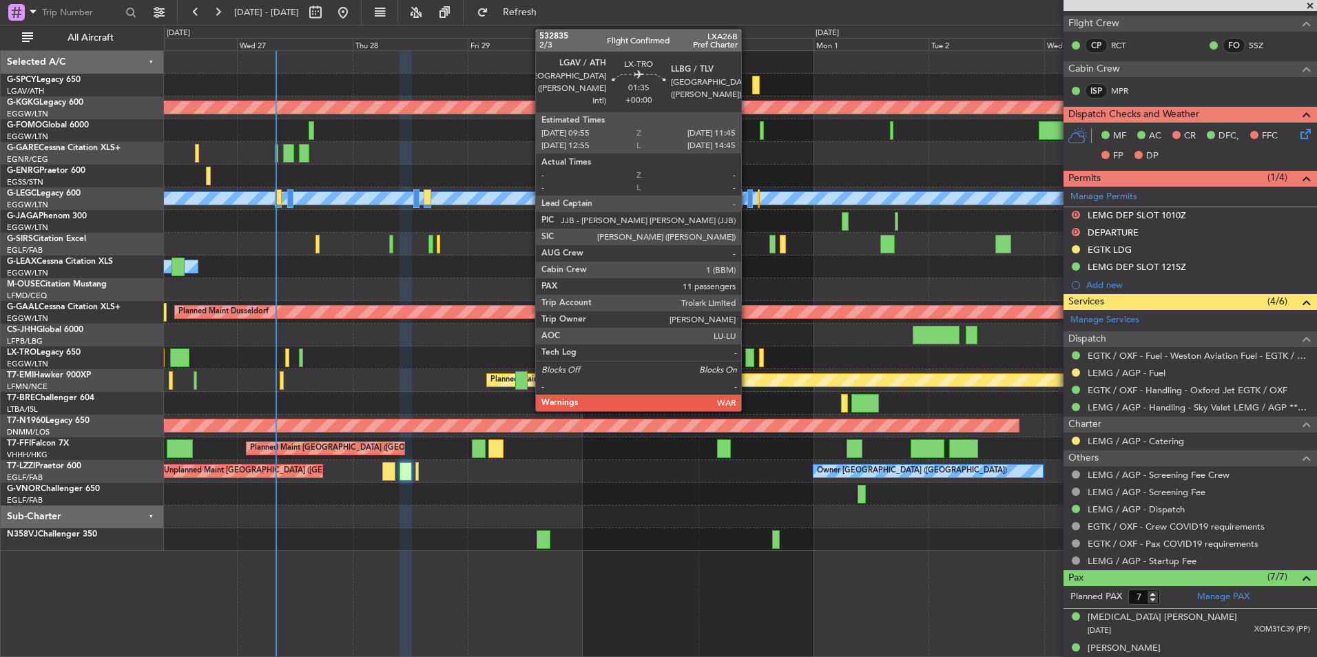
click at [747, 355] on div at bounding box center [749, 358] width 9 height 19
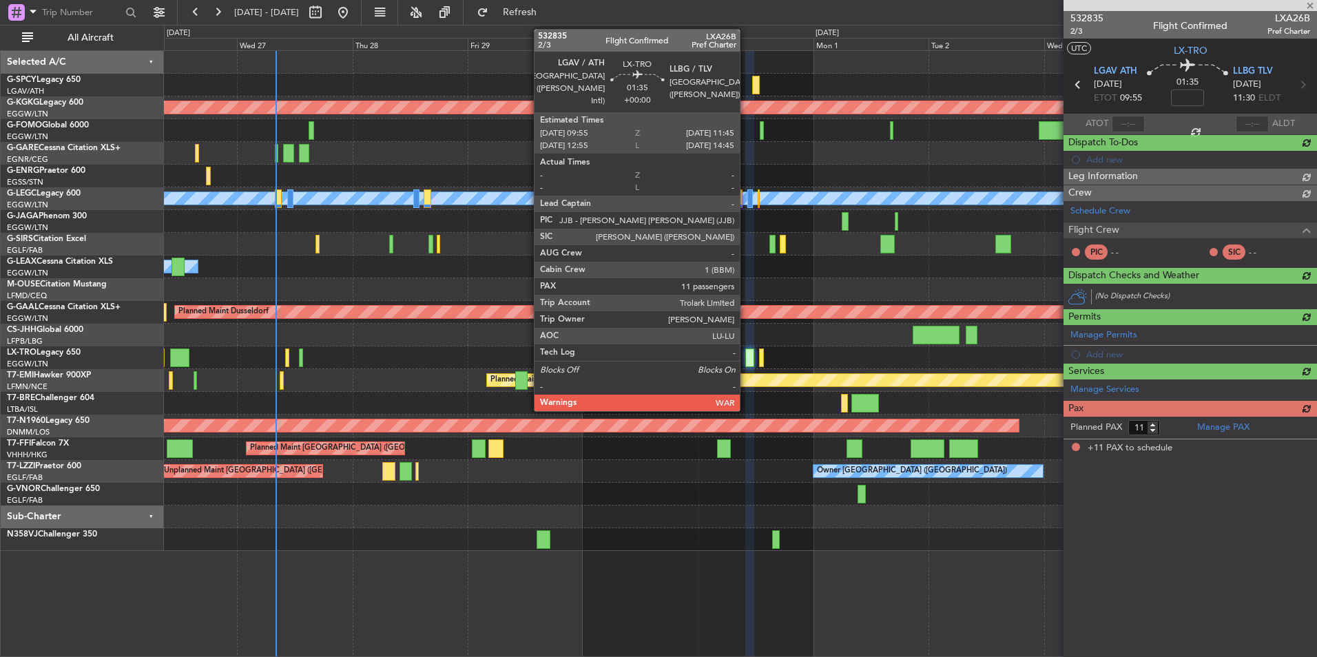
scroll to position [0, 0]
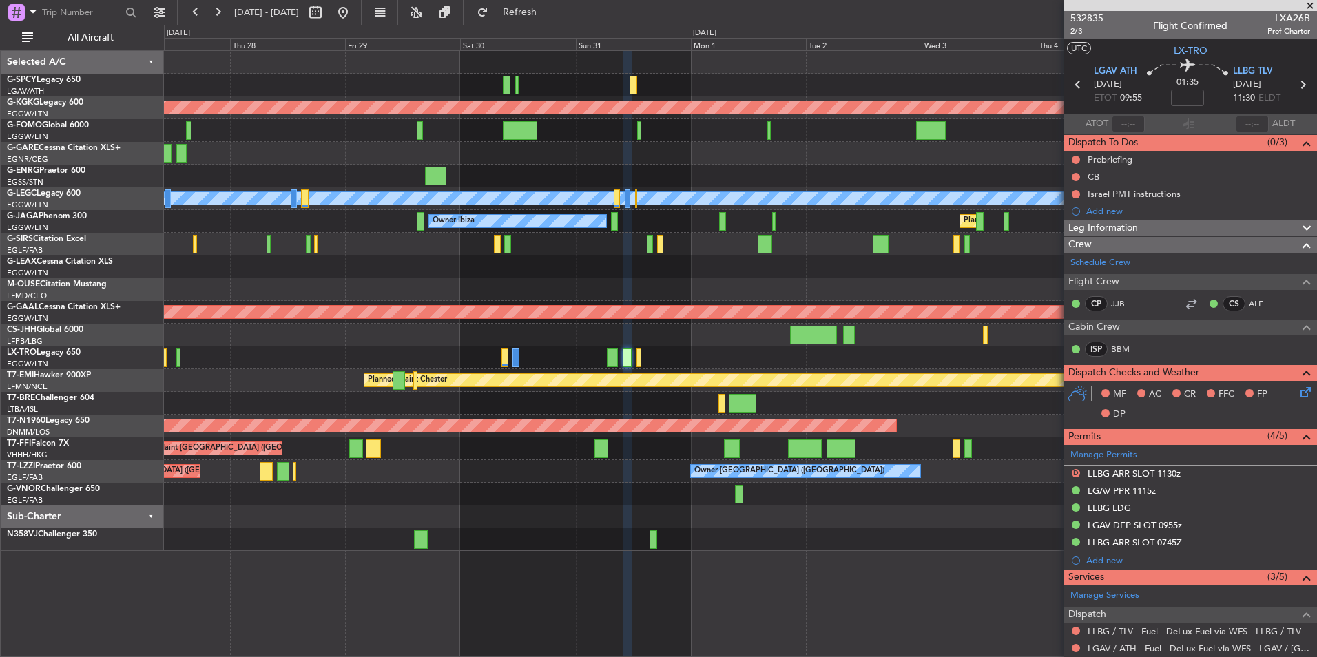
click at [667, 357] on div at bounding box center [740, 357] width 1152 height 23
click at [354, 13] on button at bounding box center [343, 12] width 22 height 22
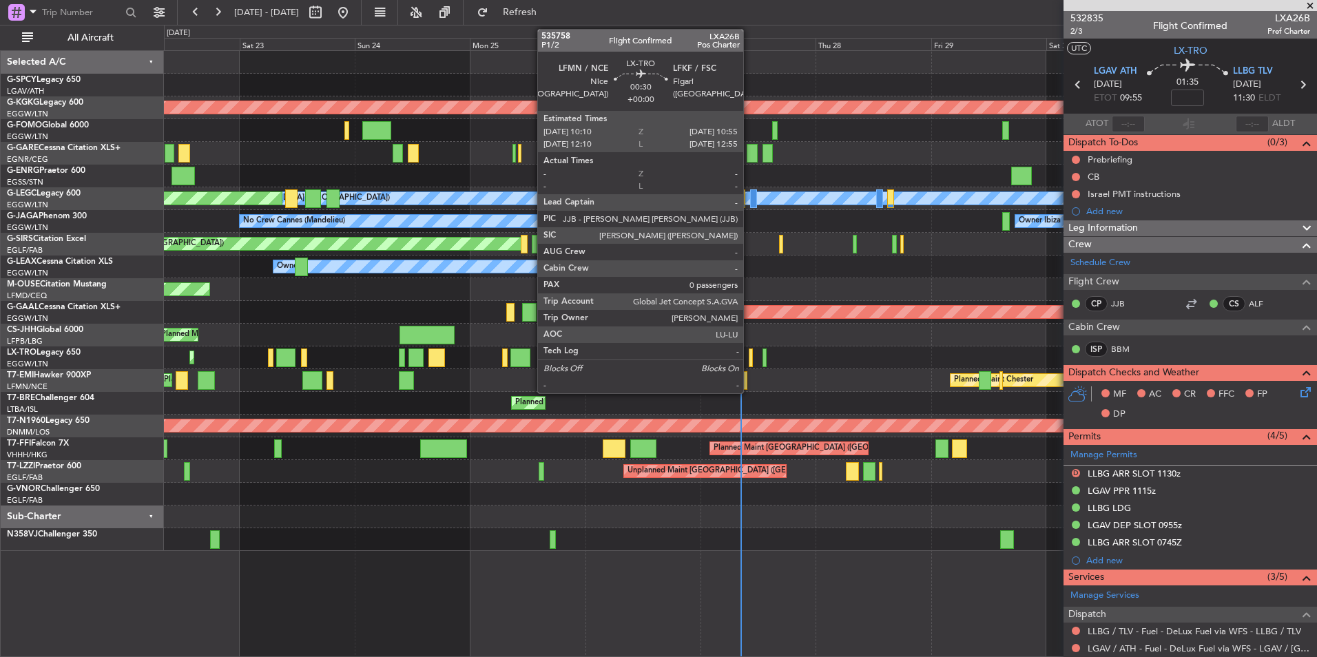
click at [749, 357] on div at bounding box center [751, 358] width 4 height 19
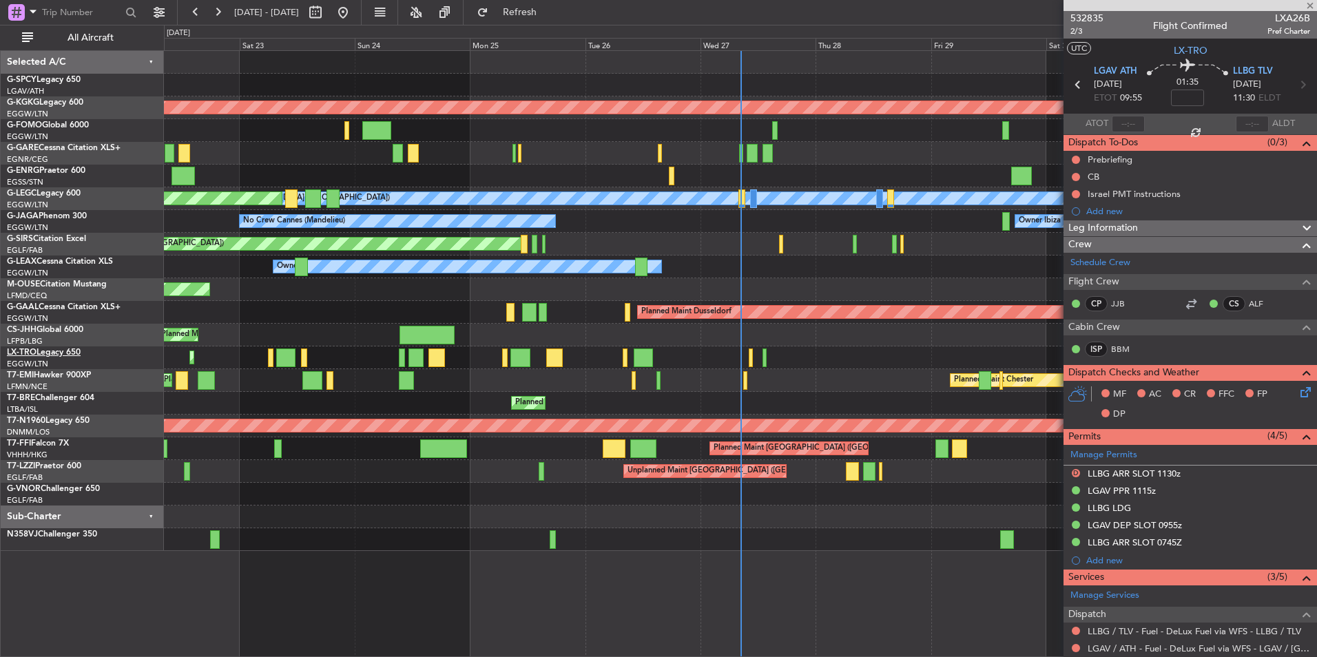
type input "0"
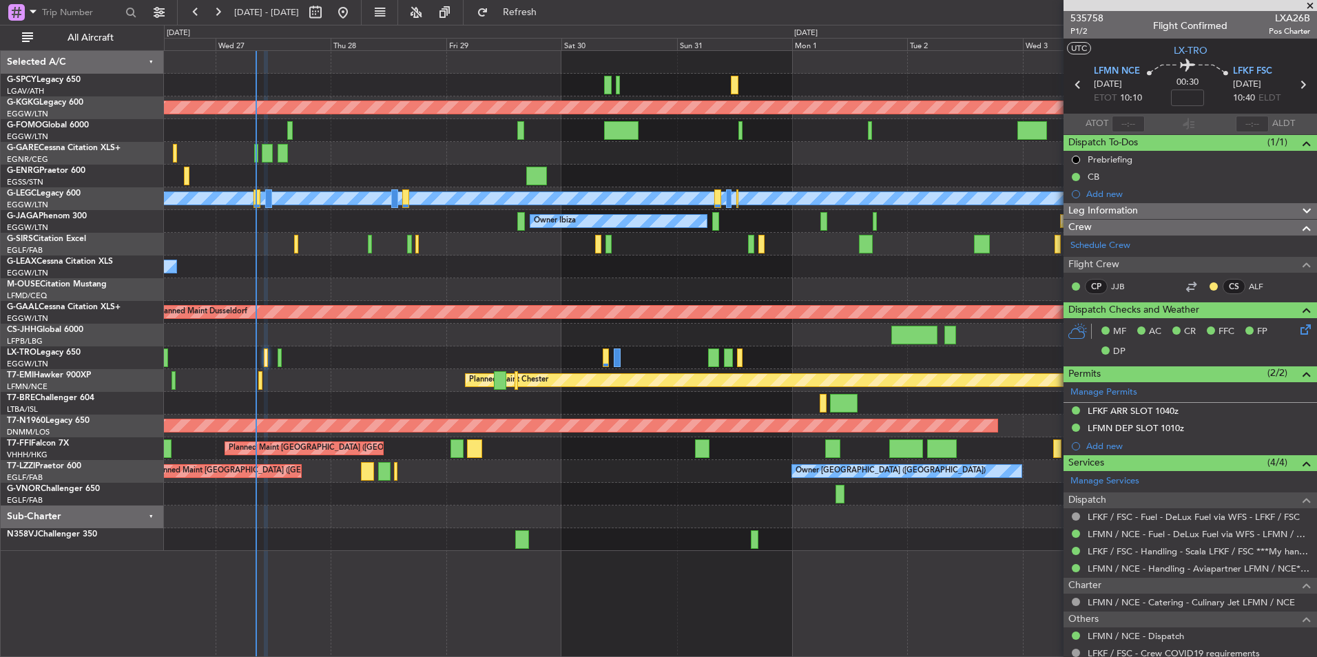
click at [355, 385] on div "AOG Maint Istanbul (Ataturk) A/C Unavailable London (Luton) Owner Ibiza Planned…" at bounding box center [740, 301] width 1152 height 500
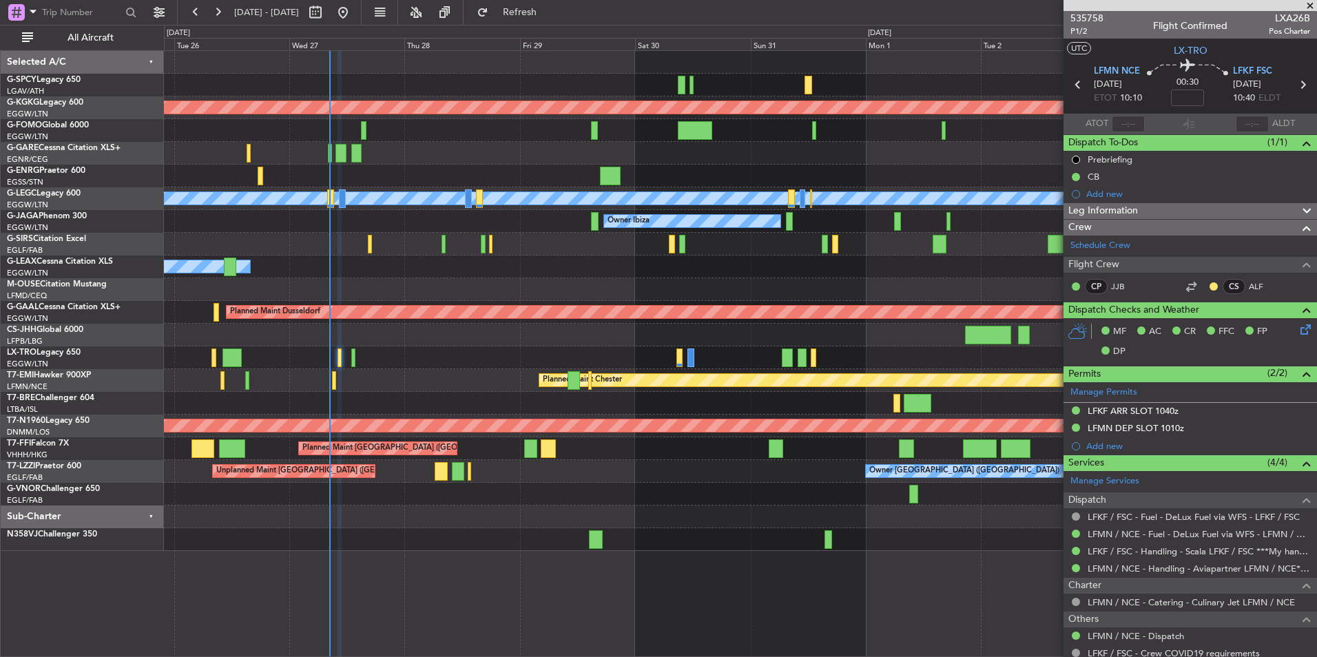
click at [834, 506] on div "AOG Maint Istanbul (Ataturk) A/C Unavailable London (Luton) Owner Ibiza Planned…" at bounding box center [740, 301] width 1152 height 500
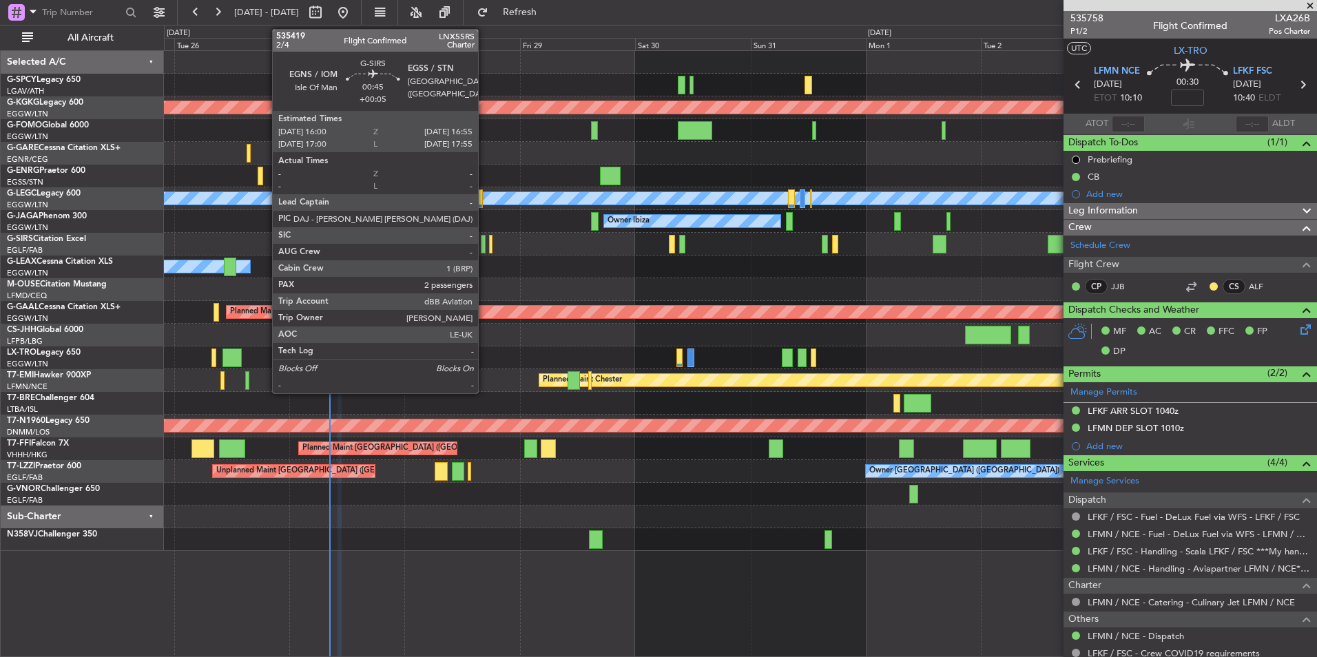
click at [484, 246] on div at bounding box center [483, 244] width 5 height 19
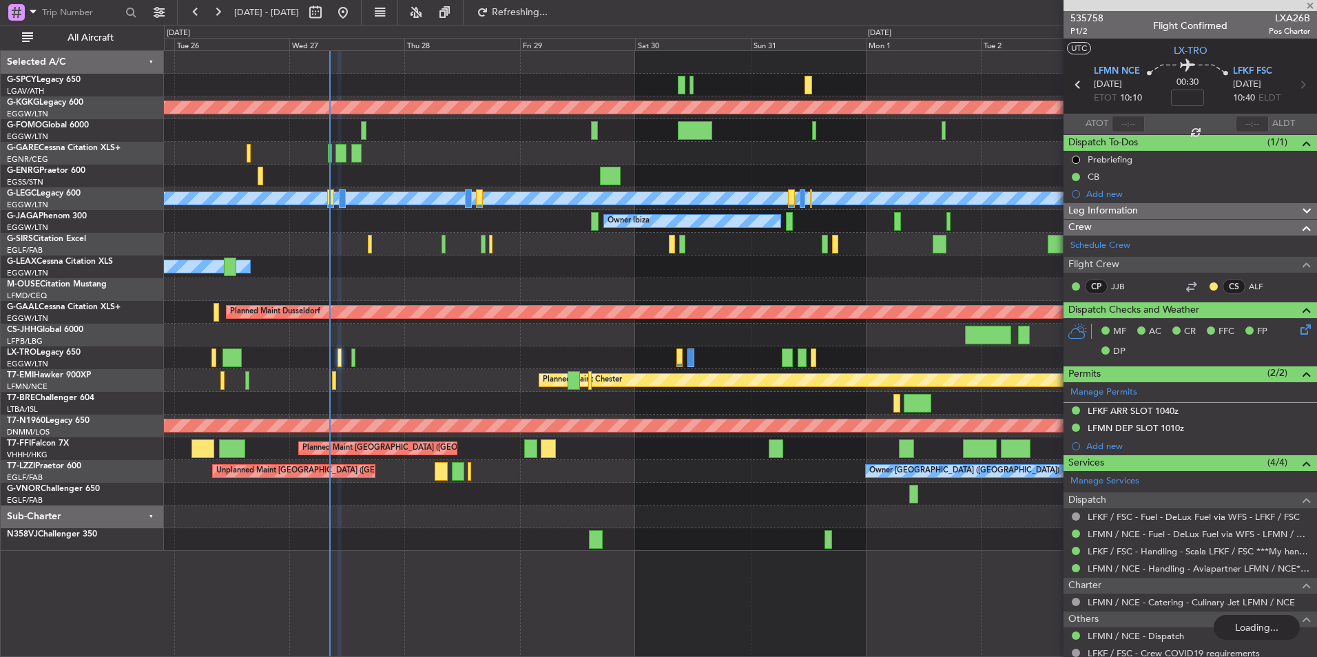
type input "+00:05"
type input "2"
click at [1090, 17] on span "535758" at bounding box center [1086, 18] width 33 height 14
click at [440, 241] on div "Unplanned Maint Oxford ([GEOGRAPHIC_DATA])" at bounding box center [740, 244] width 1152 height 23
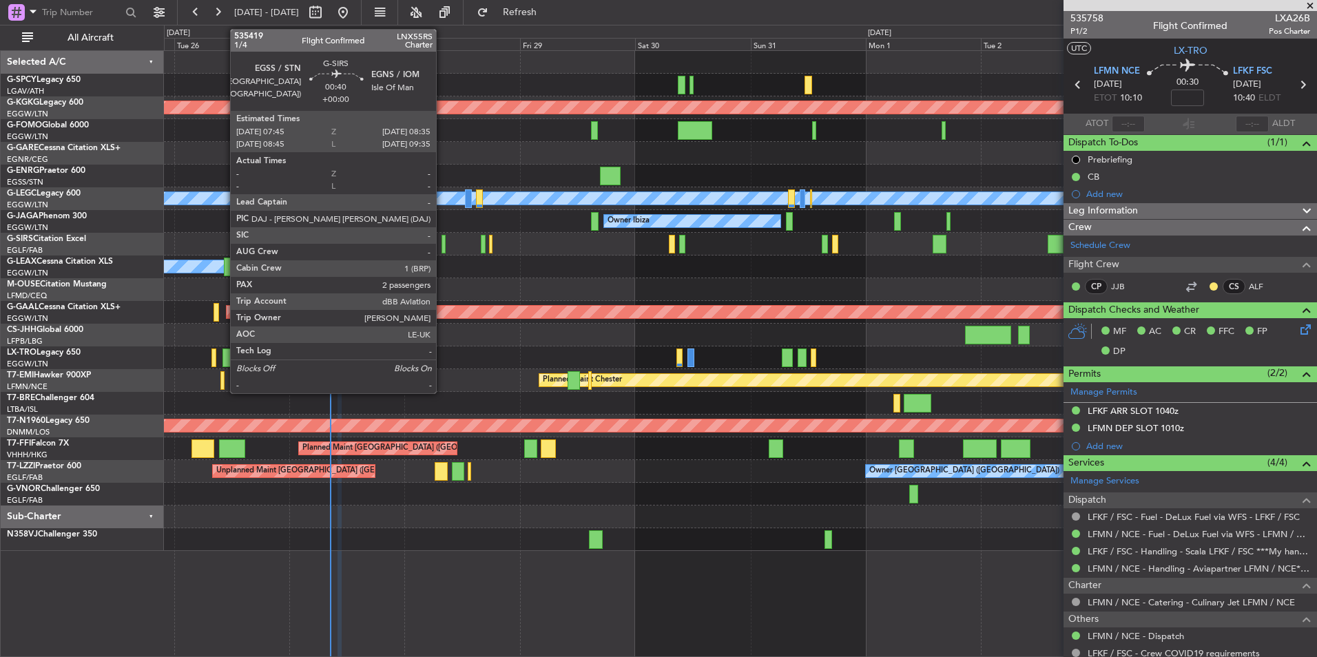
click at [442, 242] on div at bounding box center [444, 244] width 4 height 19
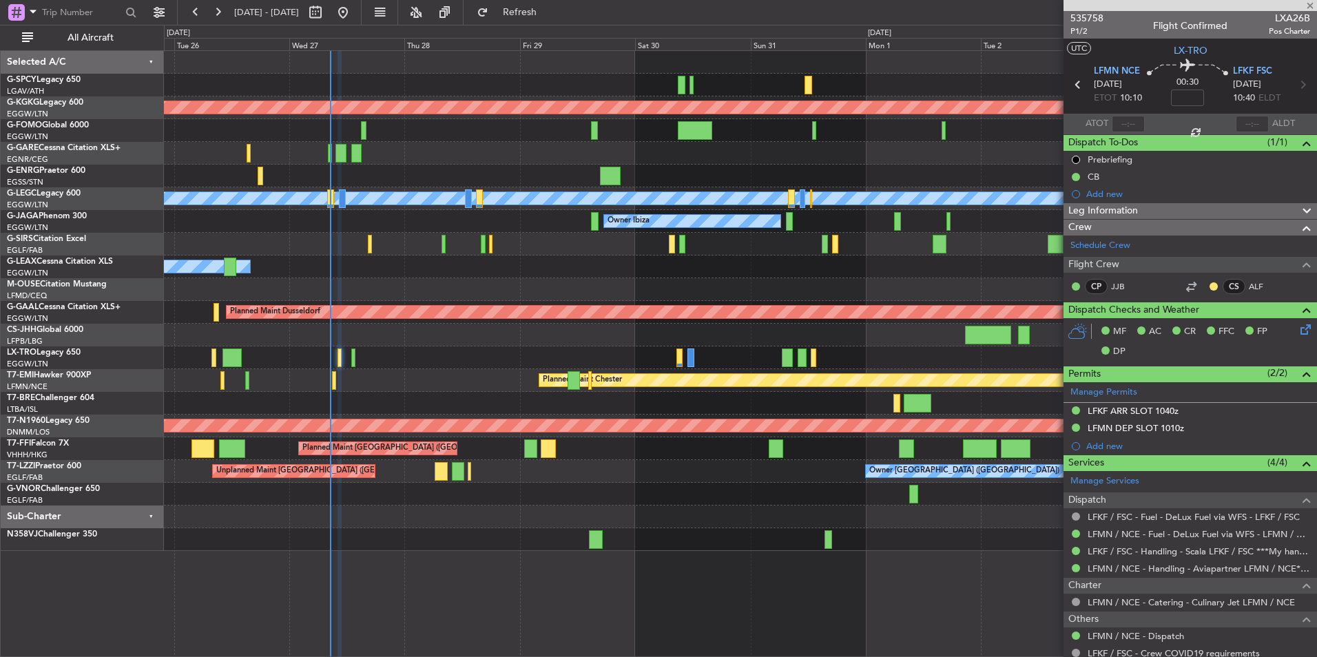
type input "2"
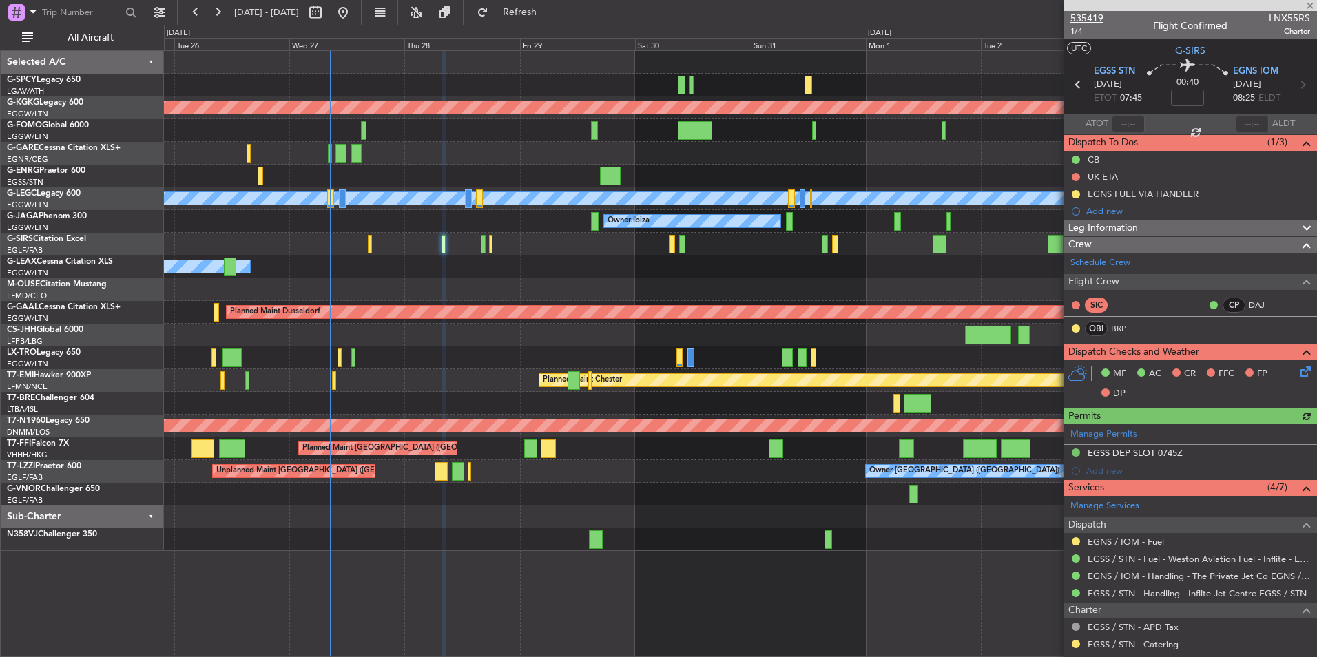
click at [1098, 20] on div "535419 1/4 Flight Confirmed LNX55RS Charter" at bounding box center [1190, 25] width 253 height 28
click at [1088, 17] on span "535419" at bounding box center [1086, 18] width 33 height 14
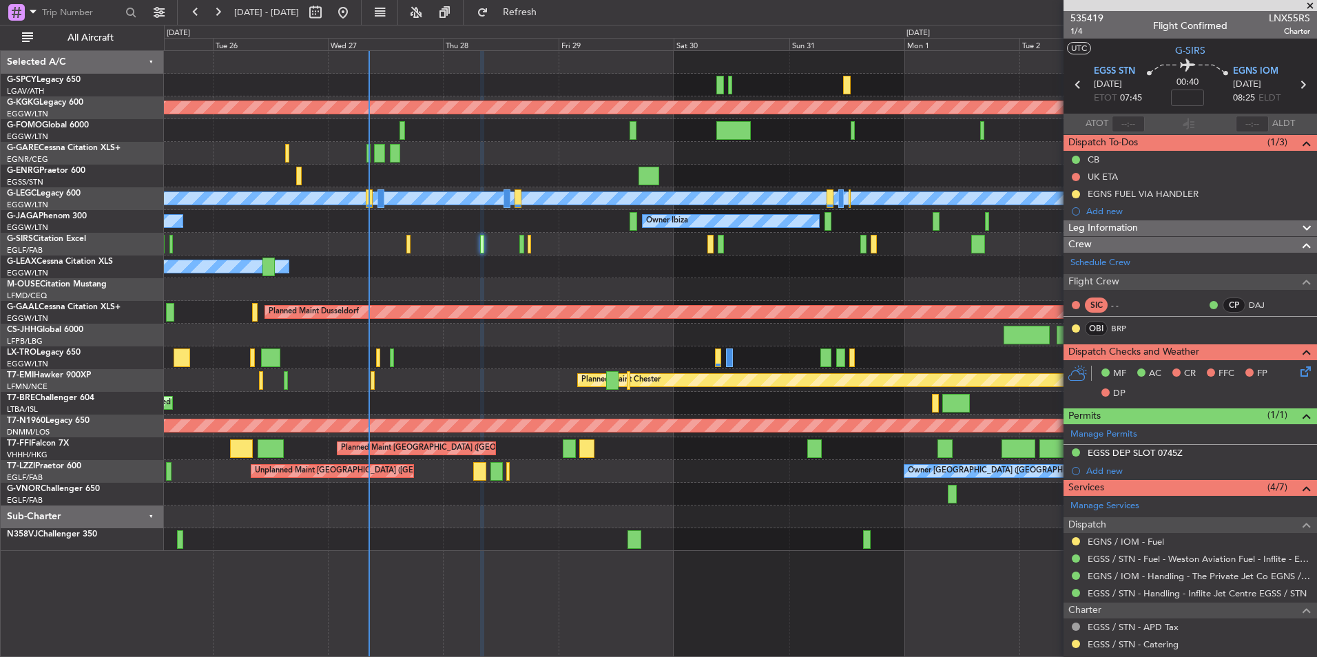
click at [423, 177] on div at bounding box center [740, 176] width 1152 height 23
click at [438, 601] on div "AOG Maint Istanbul (Ataturk) A/C Unavailable London (Luton) Planned Maint Londo…" at bounding box center [740, 353] width 1153 height 607
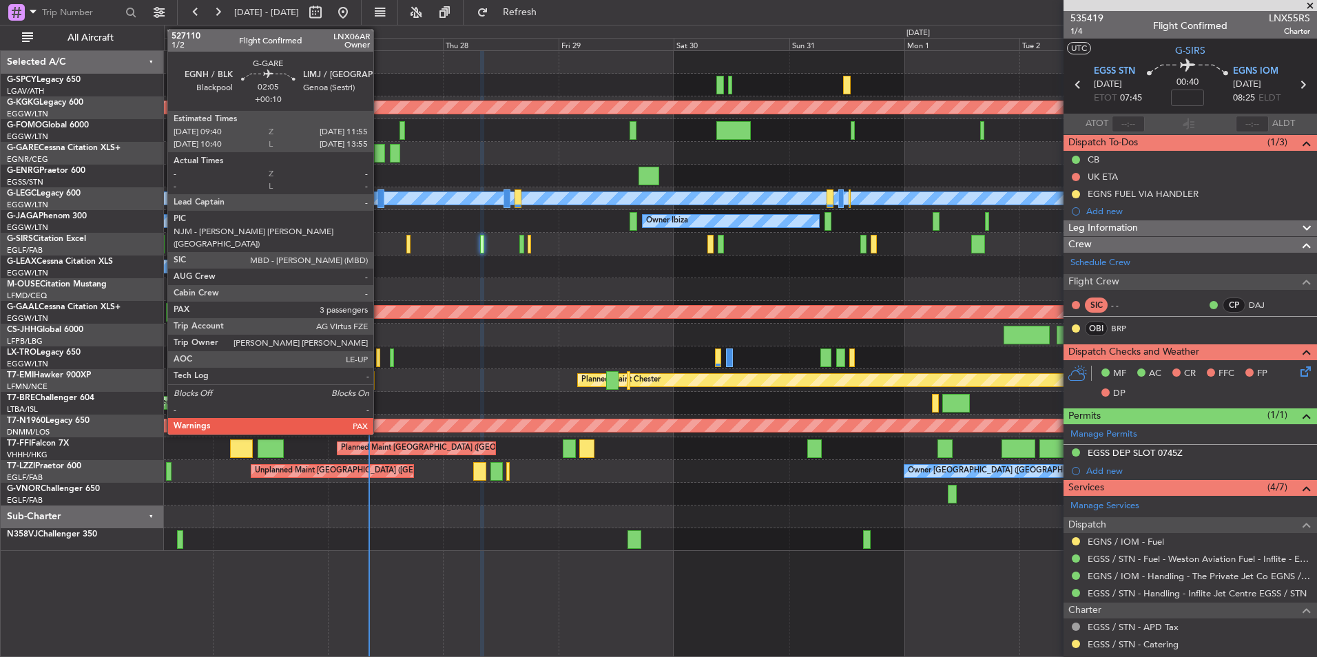
click at [380, 156] on div at bounding box center [379, 153] width 11 height 19
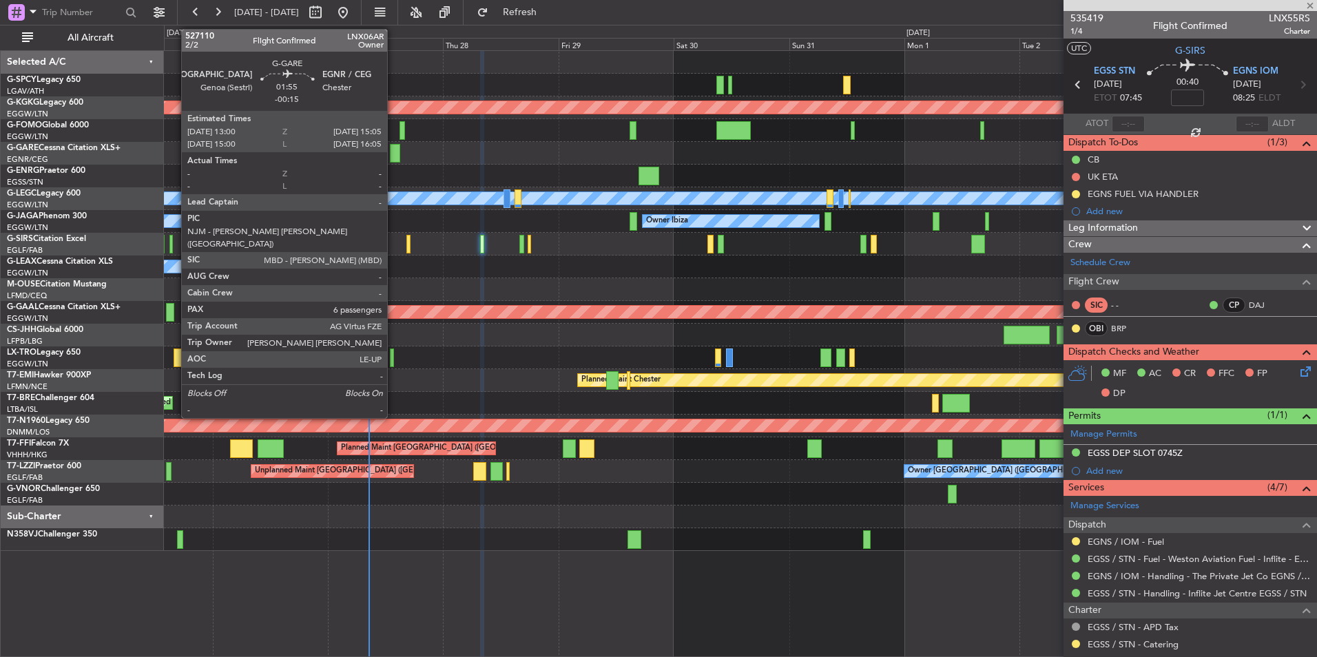
type input "+00:10"
type input "3"
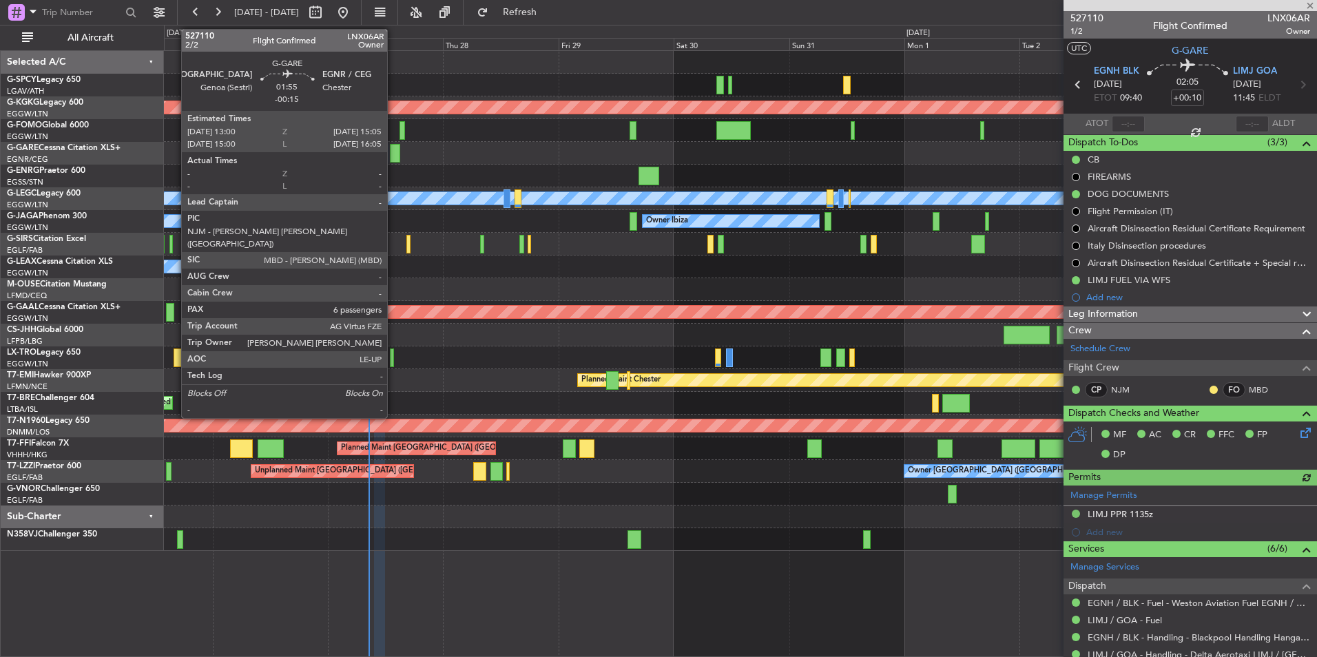
click at [393, 157] on div at bounding box center [395, 153] width 10 height 19
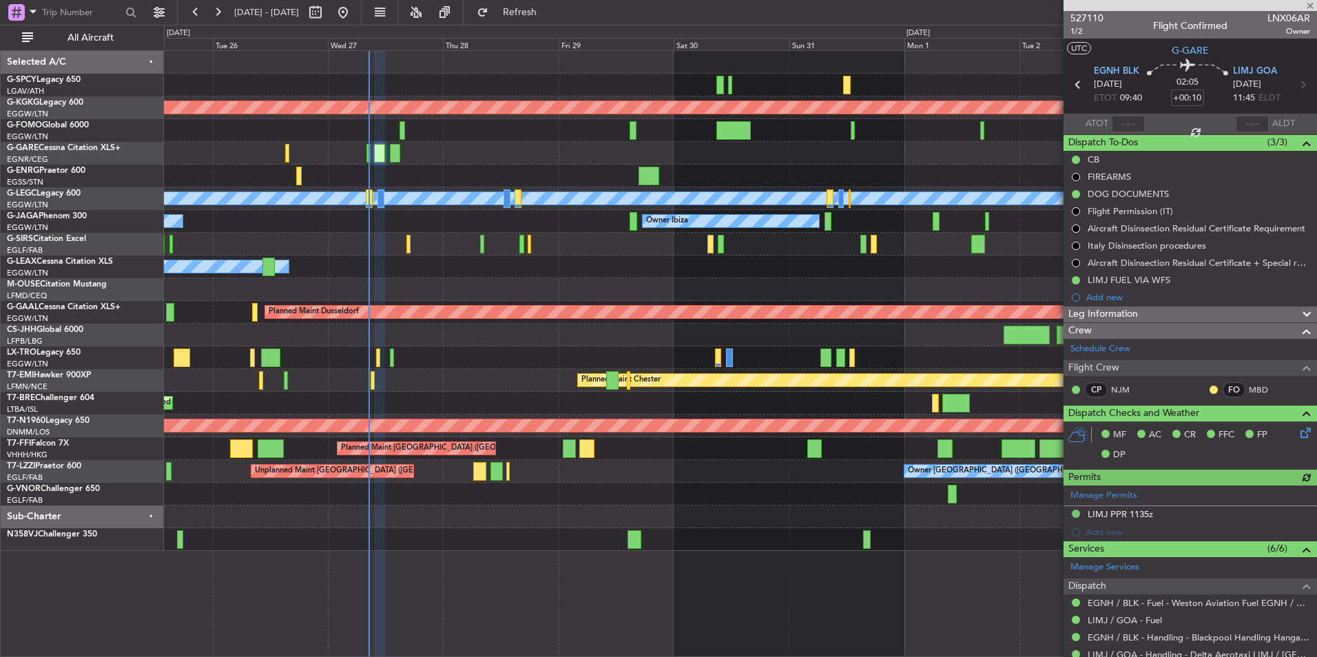
type input "-00:15"
type input "6"
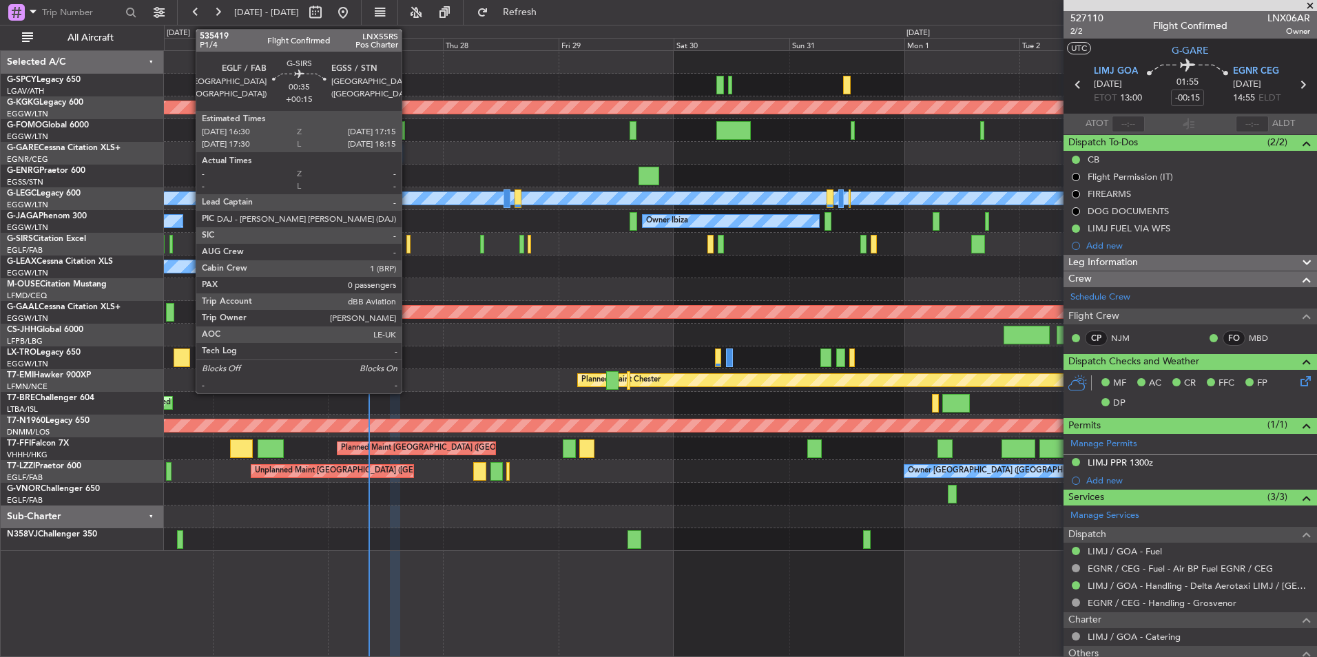
click at [408, 249] on div at bounding box center [408, 244] width 4 height 19
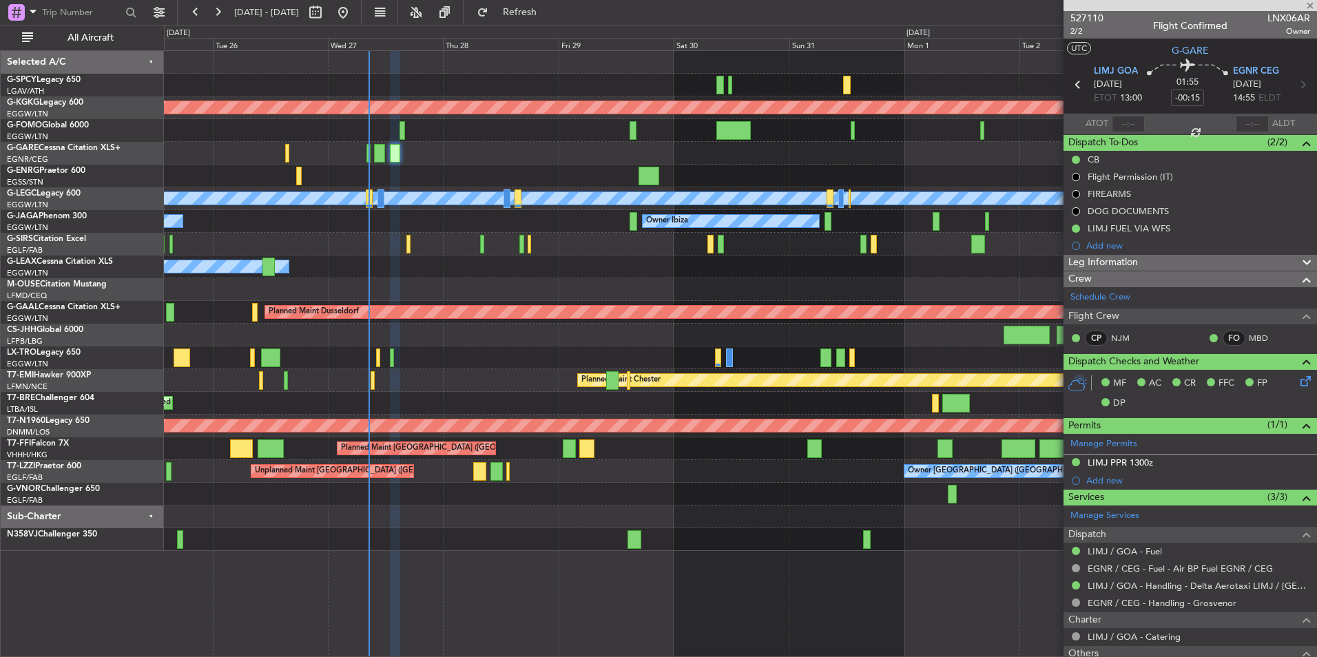
type input "+00:15"
type input "0"
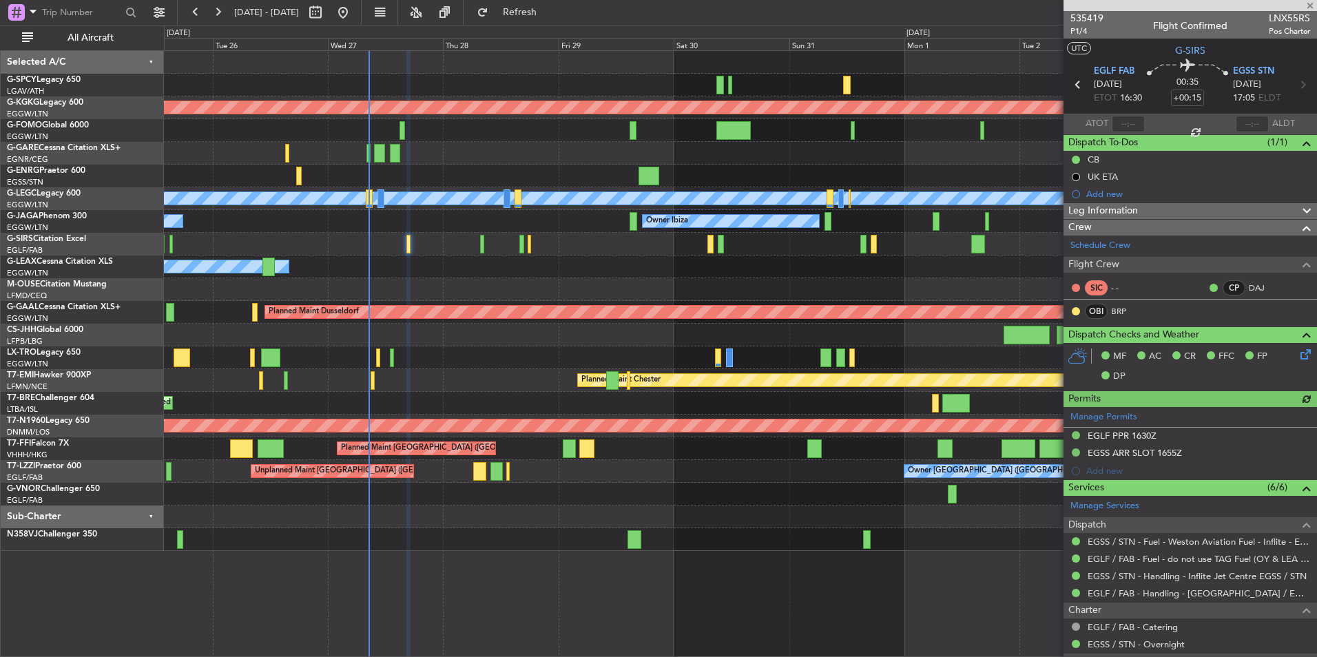
scroll to position [103, 0]
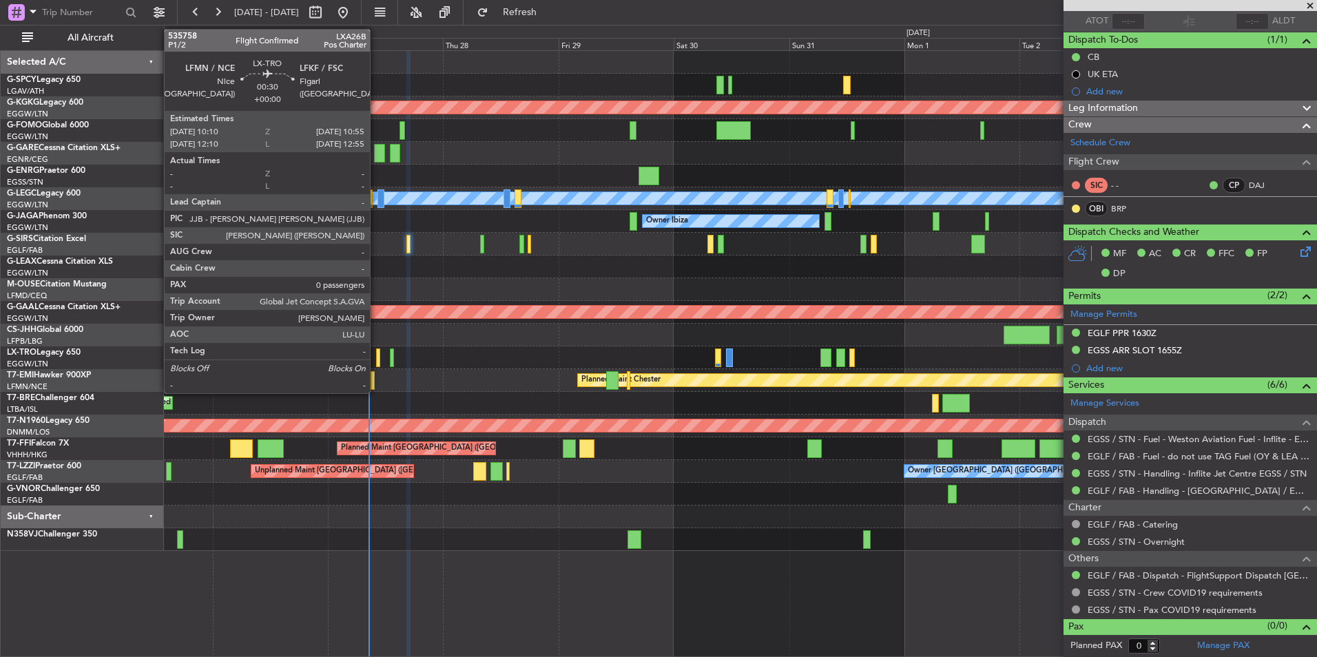
click at [376, 362] on div at bounding box center [378, 358] width 4 height 19
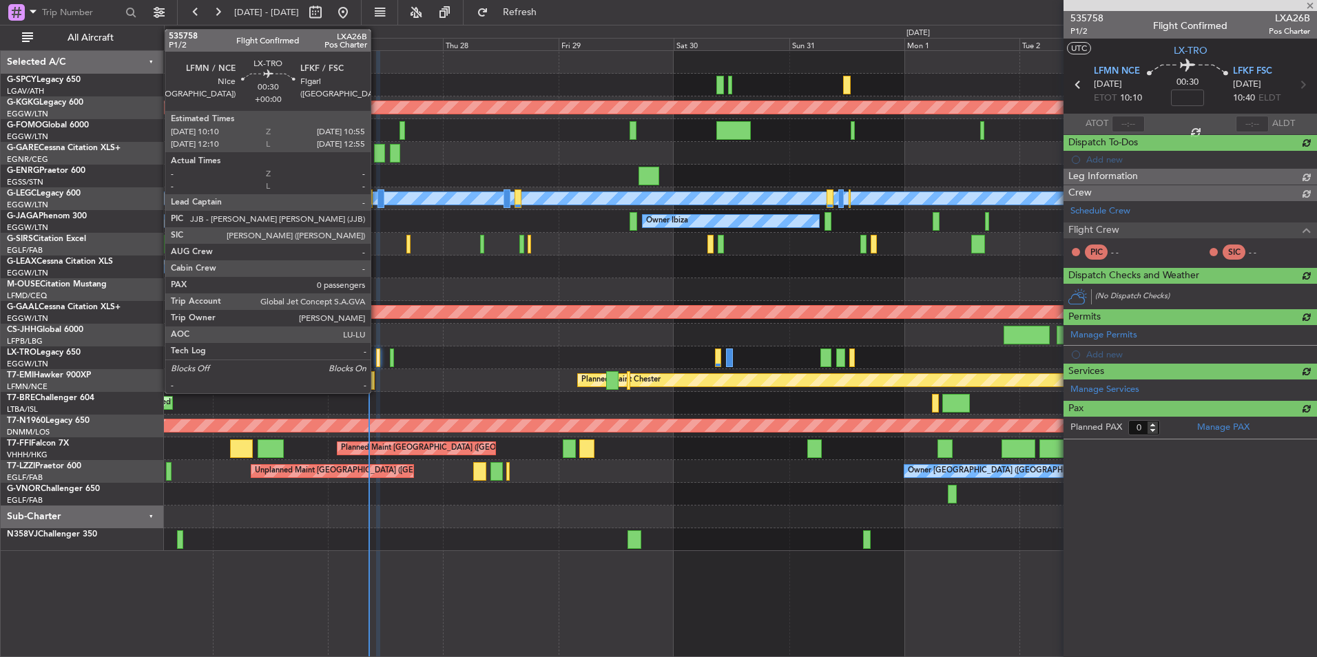
scroll to position [0, 0]
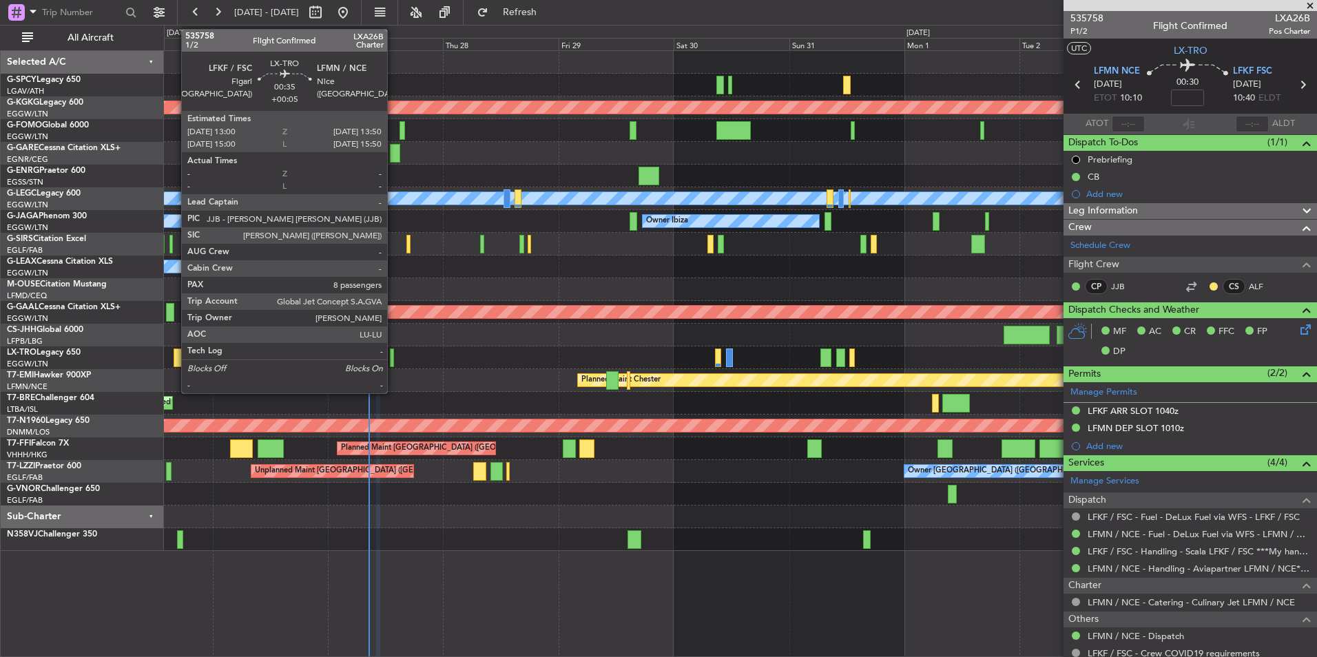
click at [393, 352] on div at bounding box center [392, 358] width 4 height 19
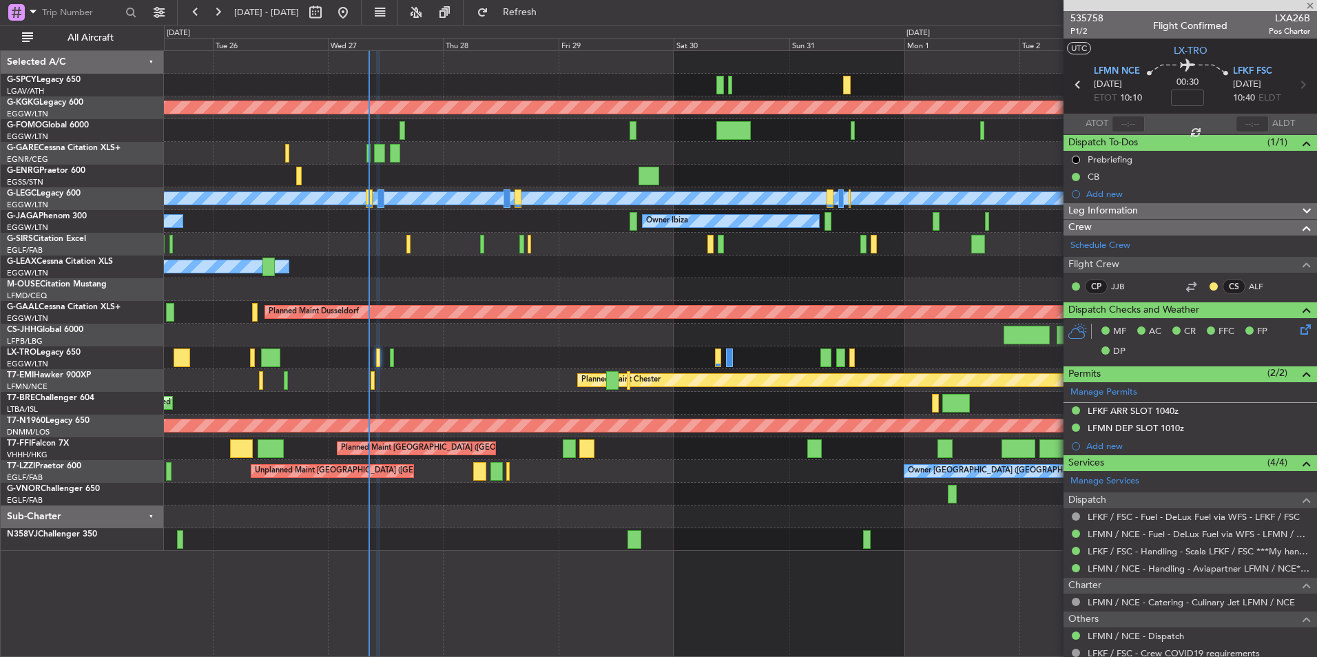
type input "+00:05"
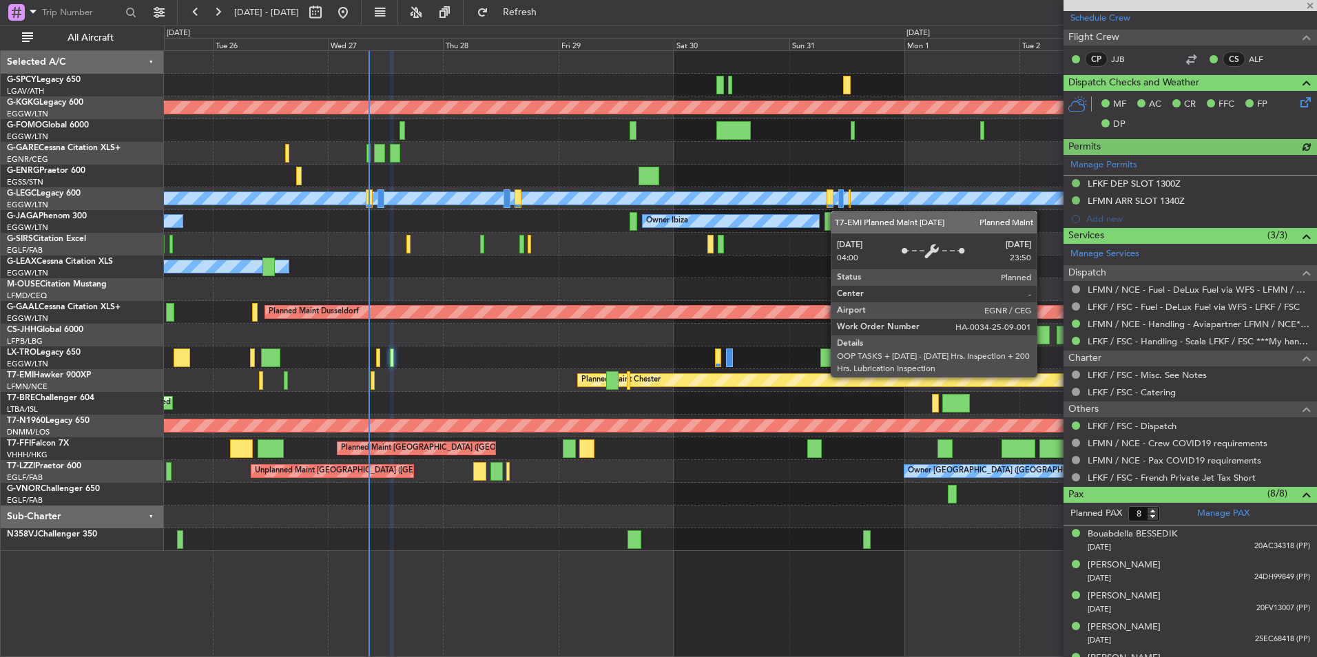
scroll to position [343, 0]
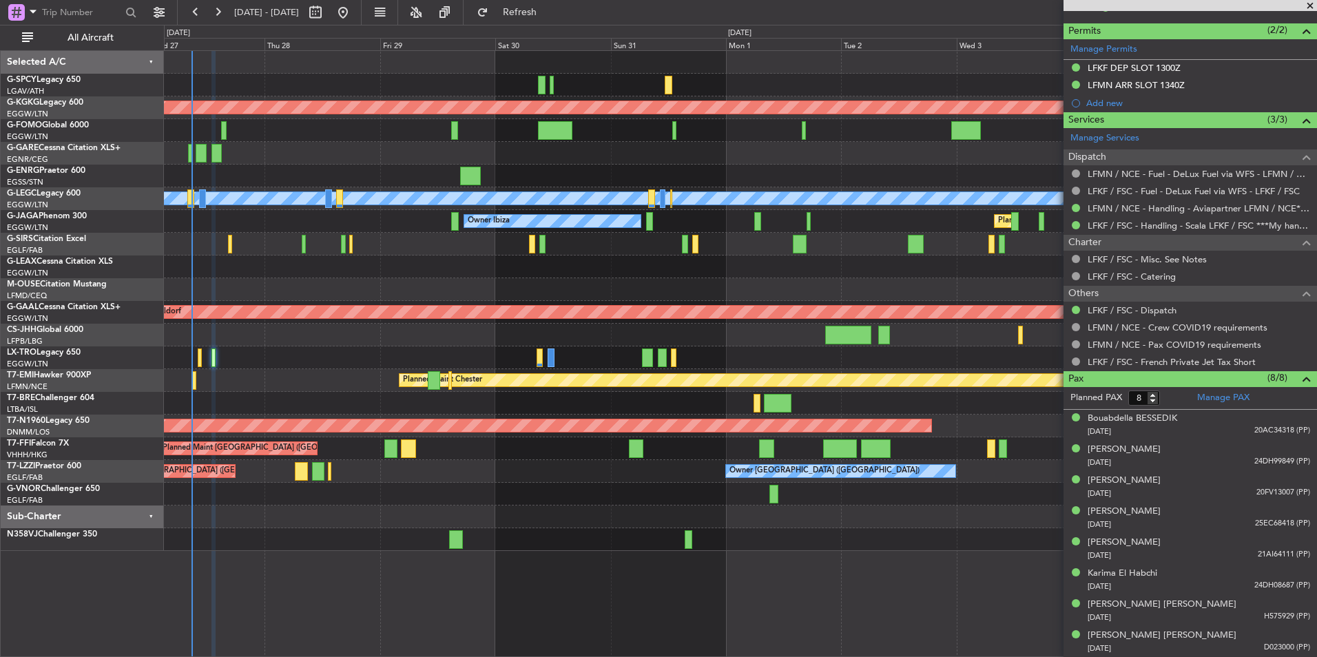
click at [285, 411] on div "AOG Maint Istanbul (Ataturk) A/C Unavailable London (Luton) Owner Ibiza Planned…" at bounding box center [740, 301] width 1152 height 500
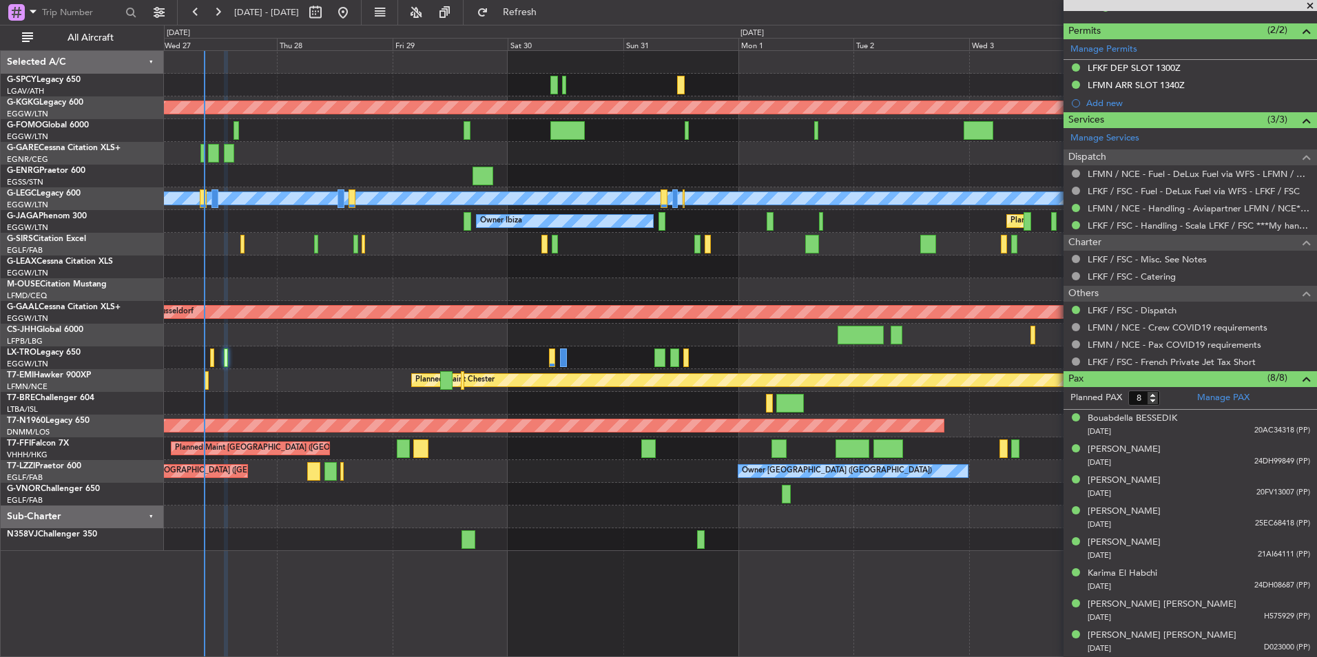
click at [380, 497] on div at bounding box center [740, 494] width 1152 height 23
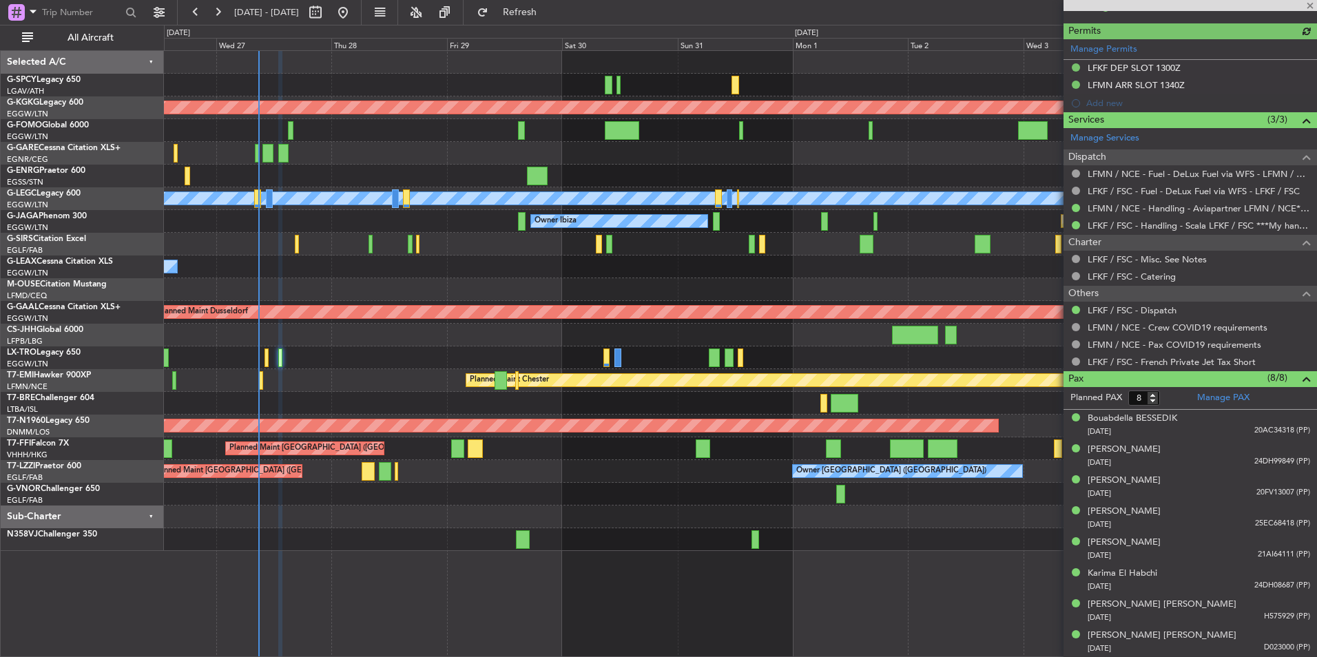
click at [1312, 5] on div at bounding box center [1190, 5] width 253 height 11
click at [1313, 6] on div at bounding box center [1190, 5] width 253 height 11
click at [1309, 6] on span at bounding box center [1310, 6] width 14 height 12
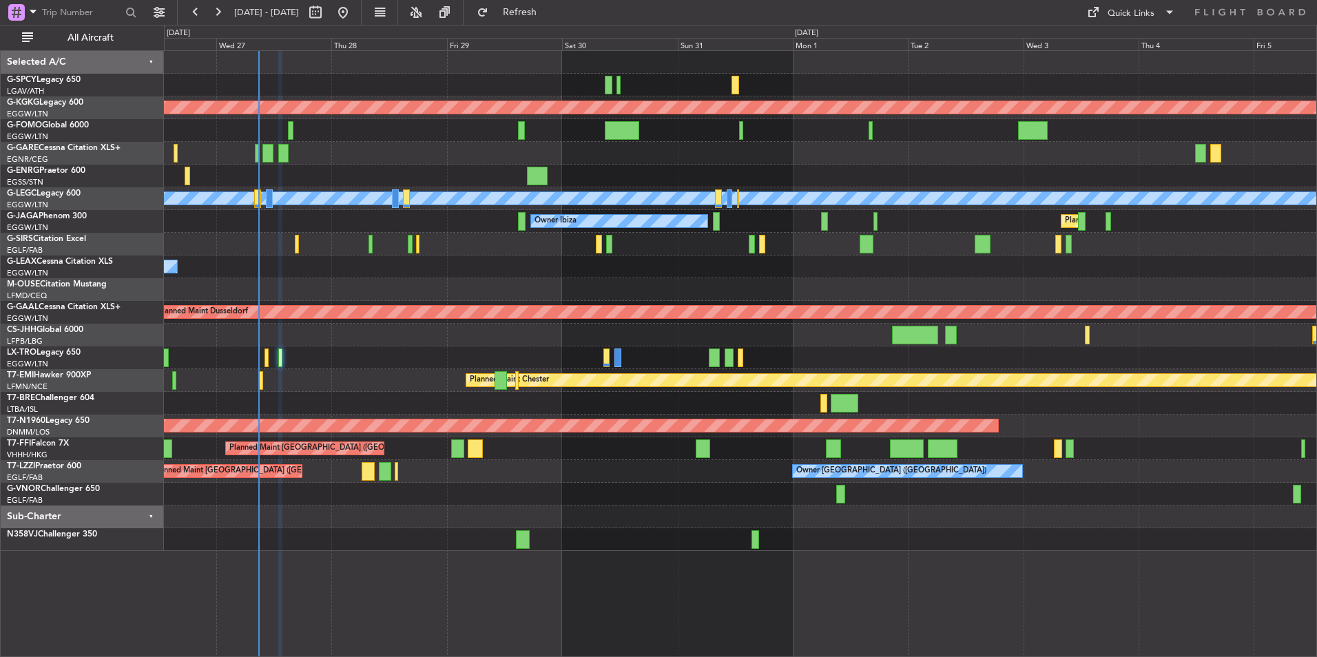
type input "0"
click at [1119, 10] on div "Quick Links" at bounding box center [1131, 14] width 47 height 14
click at [1116, 47] on button "Trip Builder" at bounding box center [1131, 45] width 103 height 33
click at [1127, 11] on div "Quick Links" at bounding box center [1131, 14] width 47 height 14
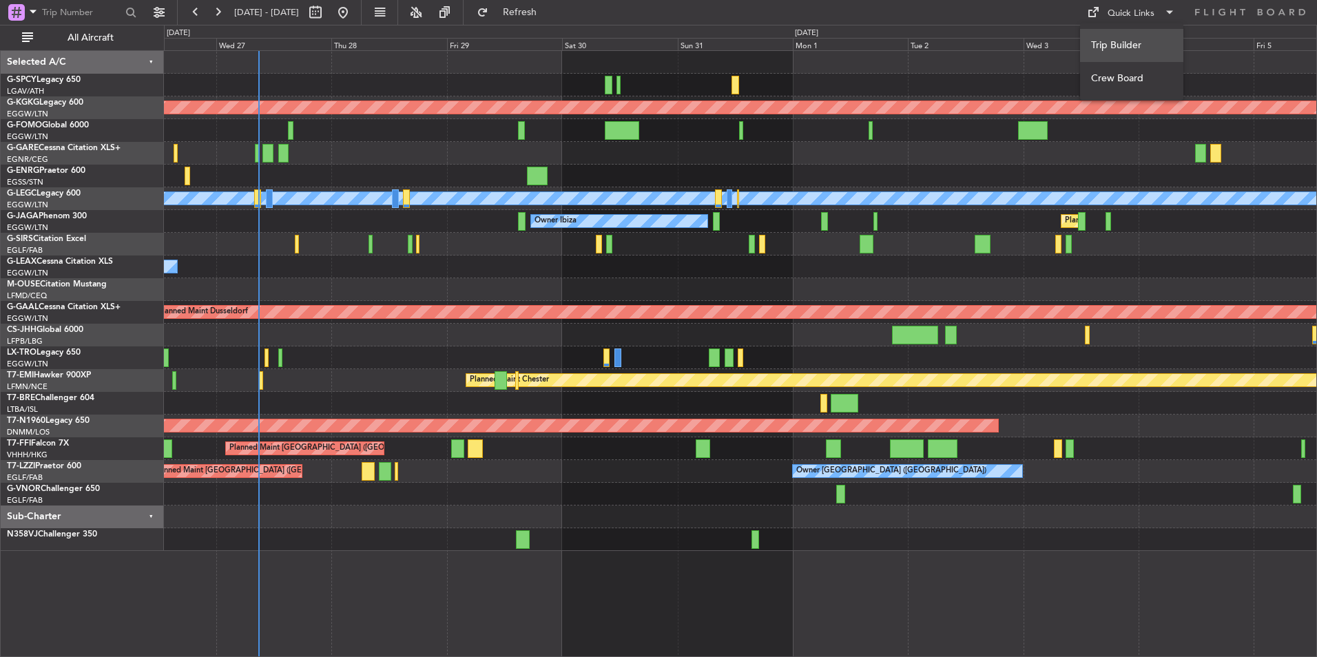
click at [1138, 44] on button "Trip Builder" at bounding box center [1131, 45] width 103 height 33
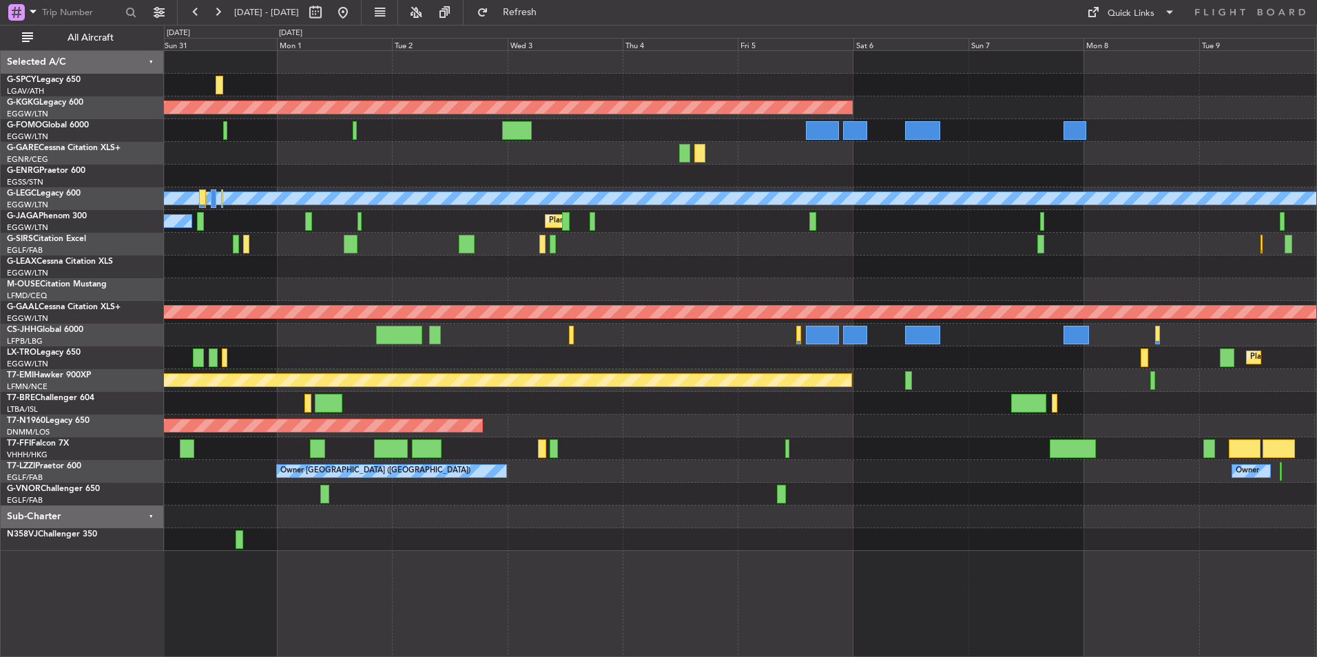
click at [245, 364] on div "AOG Maint Istanbul (Ataturk) A/C Unavailable London (Luton) Planned Maint Londo…" at bounding box center [740, 301] width 1152 height 500
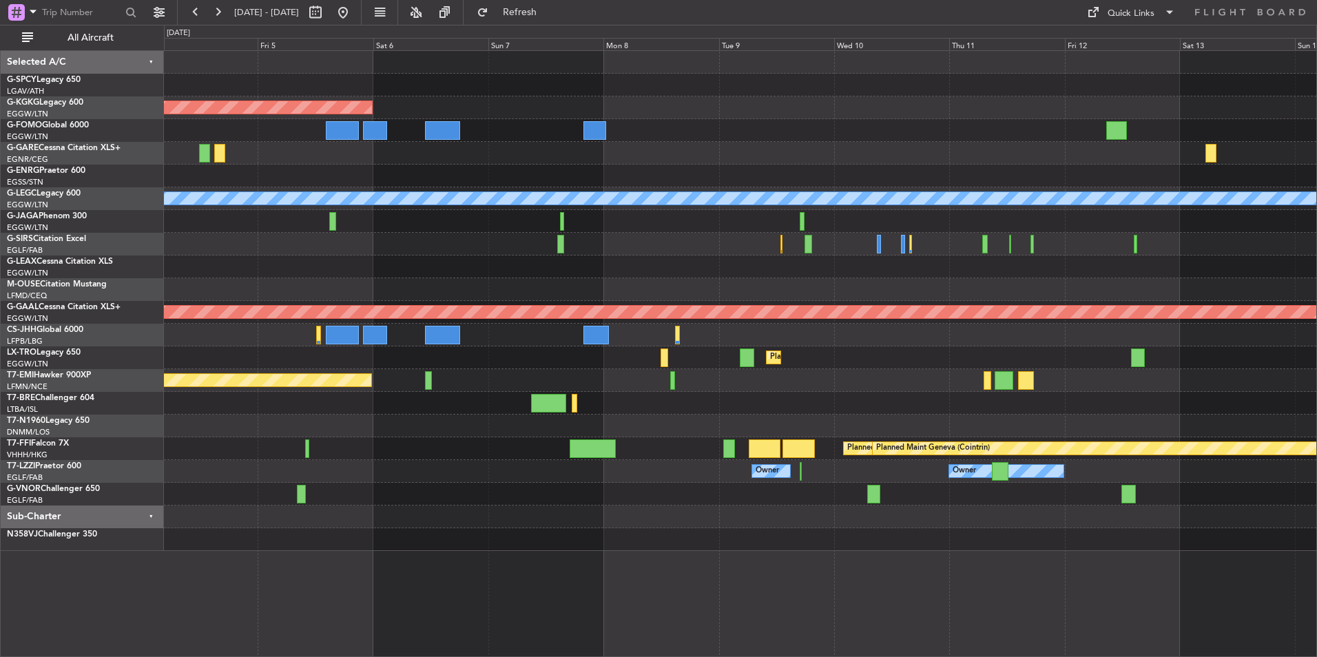
click at [349, 424] on div "AOG Maint Istanbul (Ataturk) A/C Unavailable London (Luton) Planned Maint Londo…" at bounding box center [740, 301] width 1152 height 500
click at [258, 360] on div "AOG Maint Istanbul (Ataturk) A/C Unavailable London (Luton) Planned Maint Londo…" at bounding box center [740, 301] width 1152 height 500
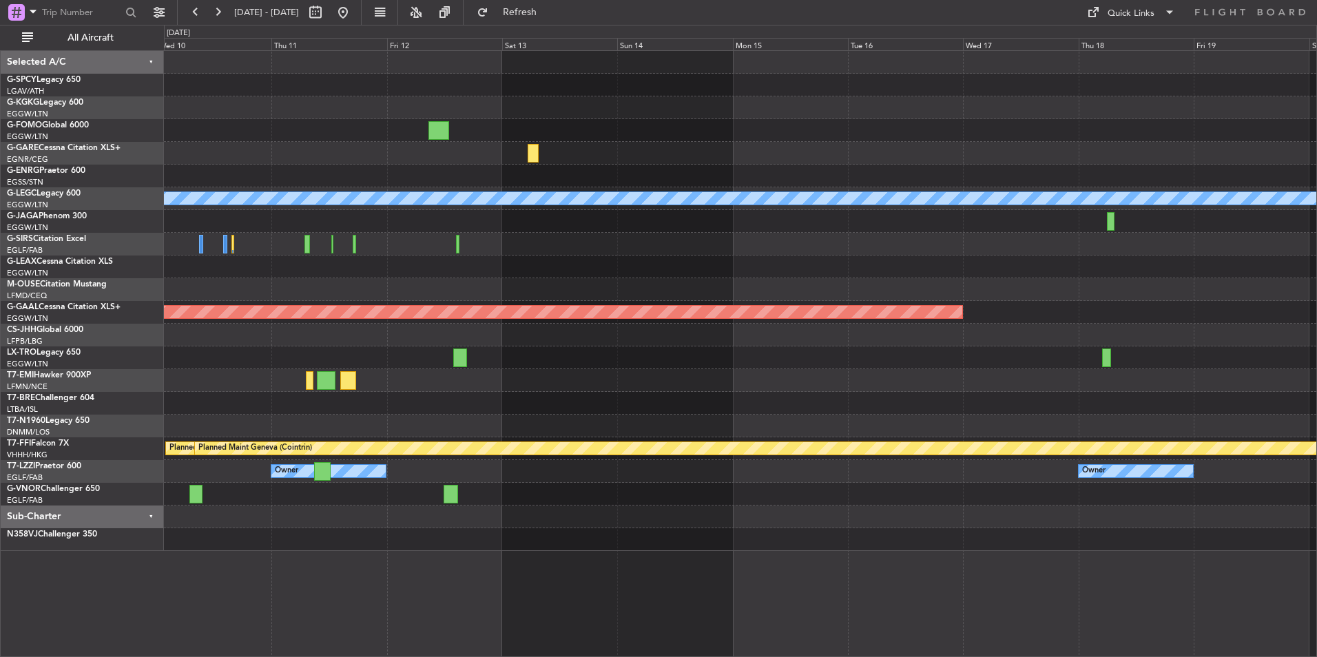
click at [355, 400] on div "A/C Unavailable London (Luton) Planned Maint Dusseldorf Planned Maint Dusseldor…" at bounding box center [740, 301] width 1152 height 500
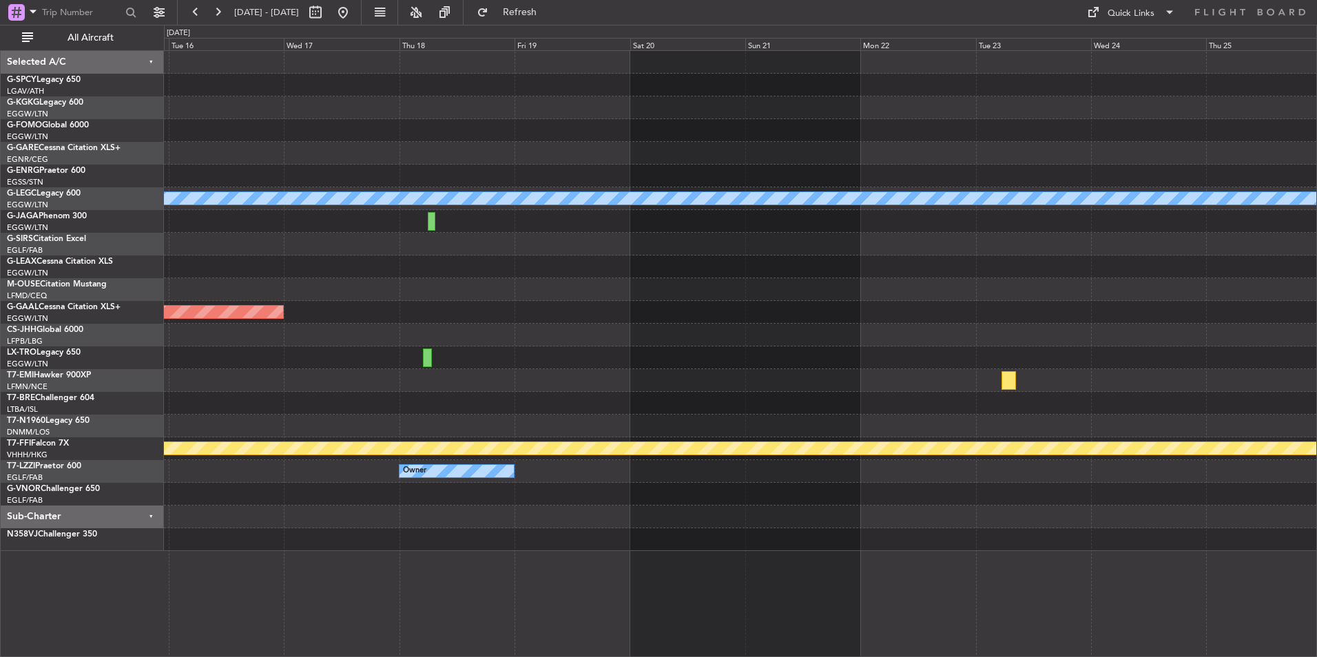
click at [462, 430] on div "A/C Unavailable London (Luton) Planned Maint Dusseldorf Planned Maint Geneva (C…" at bounding box center [740, 301] width 1152 height 500
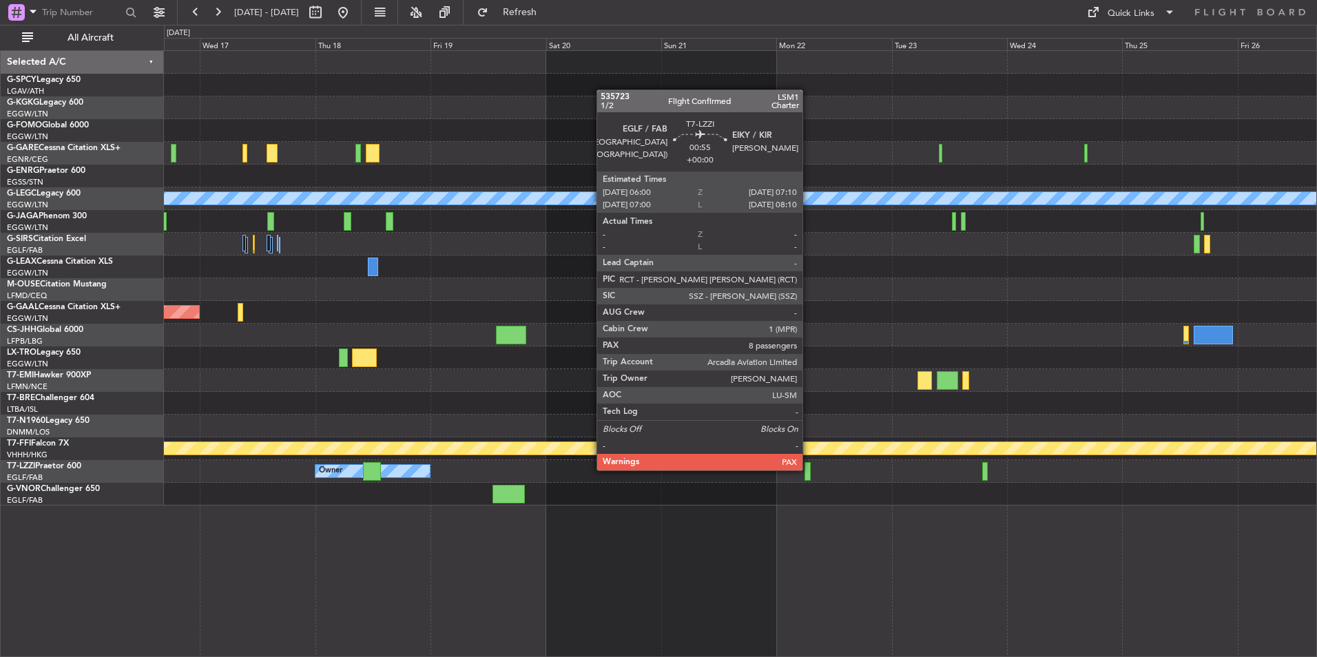
click at [807, 470] on div at bounding box center [808, 471] width 6 height 19
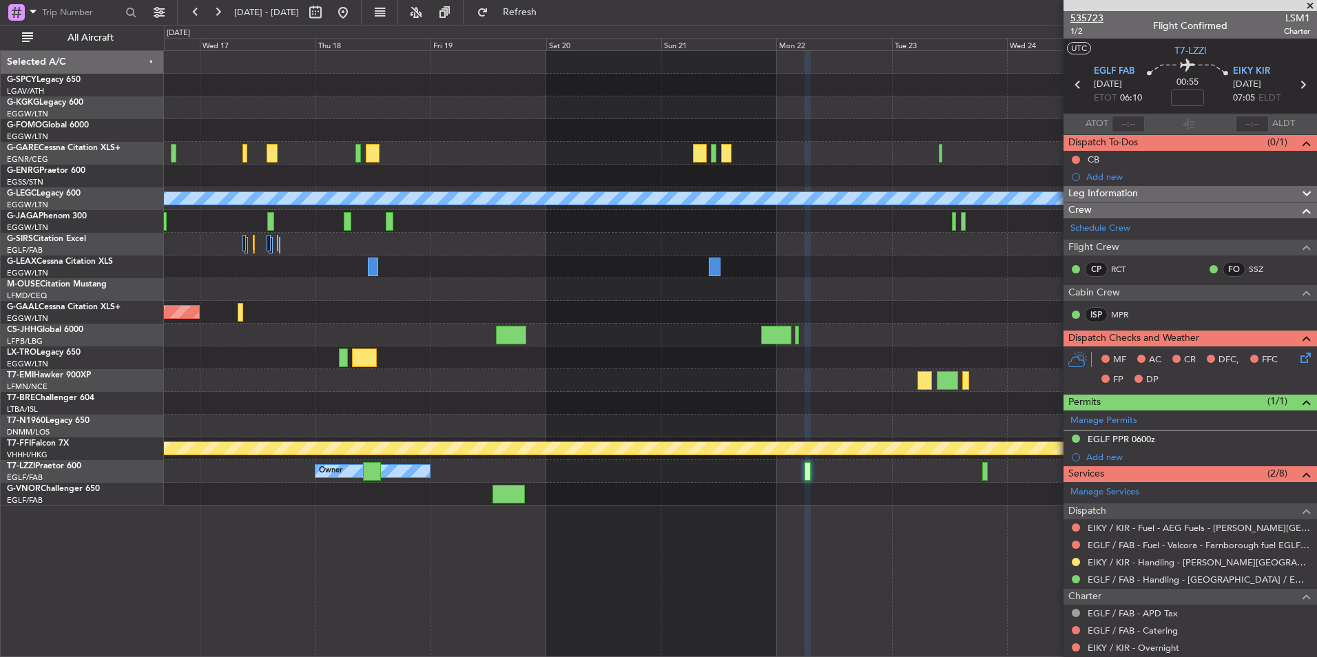
click at [1095, 15] on span "535723" at bounding box center [1086, 18] width 33 height 14
click at [547, 19] on button "Refresh" at bounding box center [511, 12] width 83 height 22
click at [354, 21] on button at bounding box center [343, 12] width 22 height 22
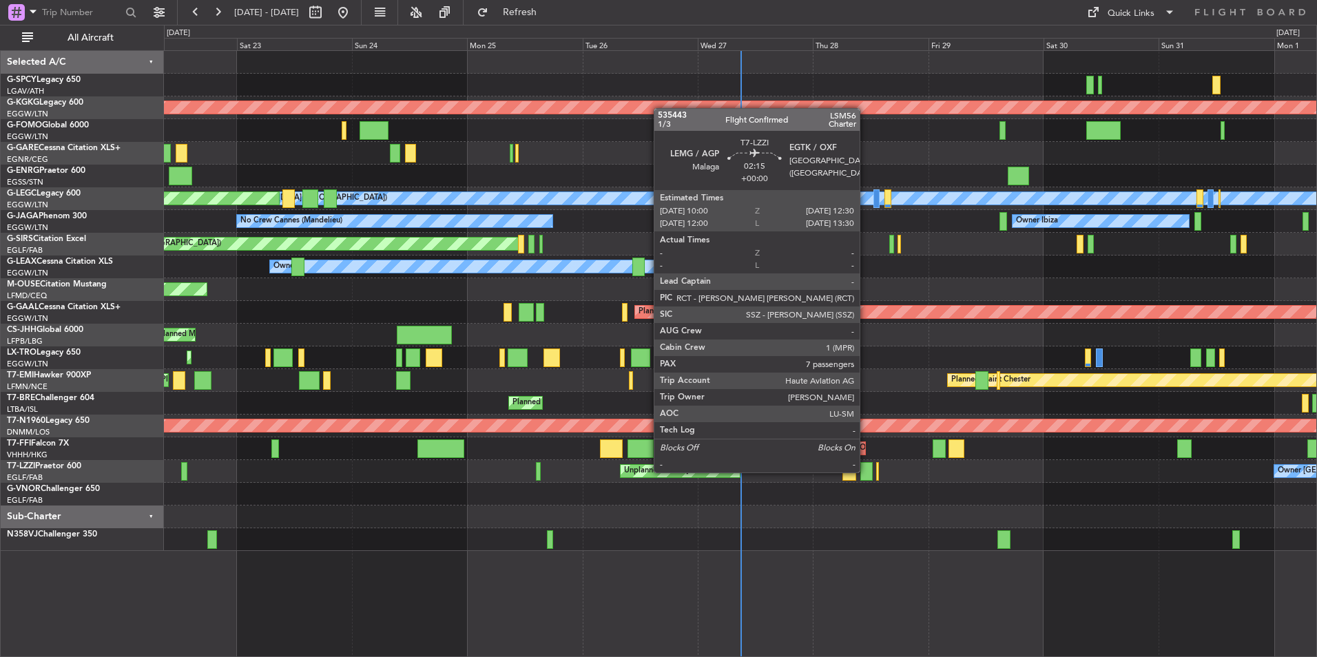
click at [866, 471] on div at bounding box center [866, 471] width 12 height 19
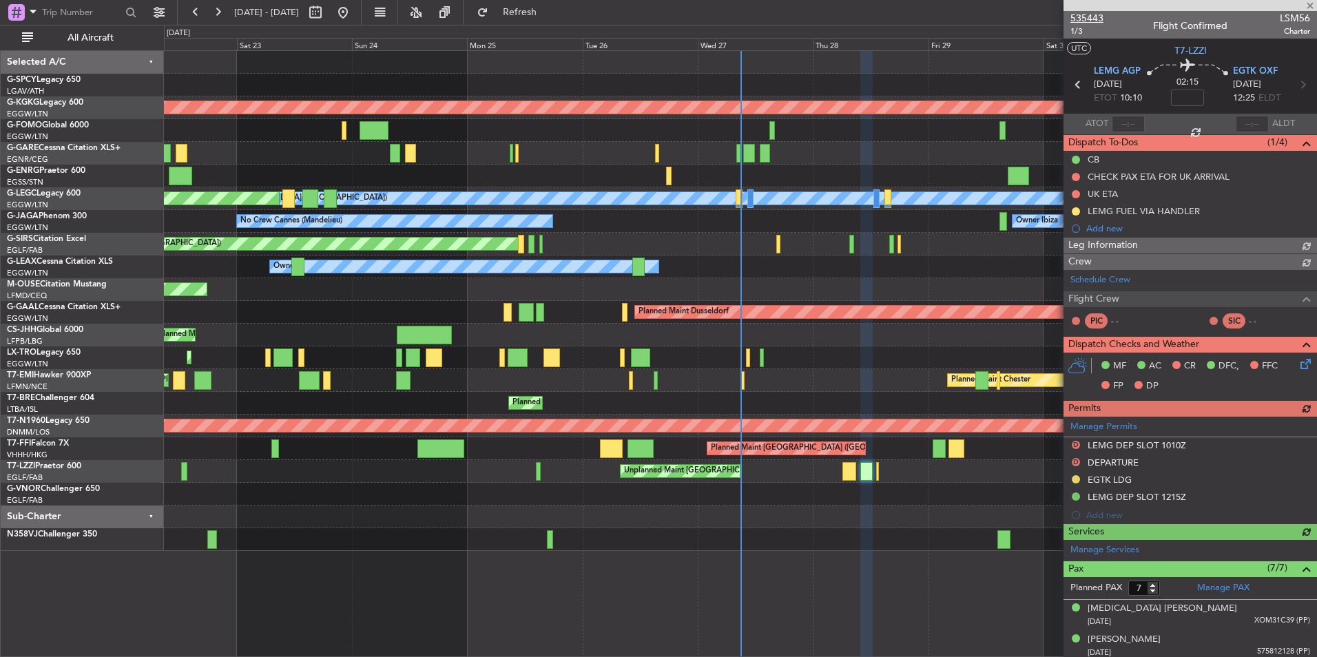
click at [1090, 20] on span "535443" at bounding box center [1086, 18] width 33 height 14
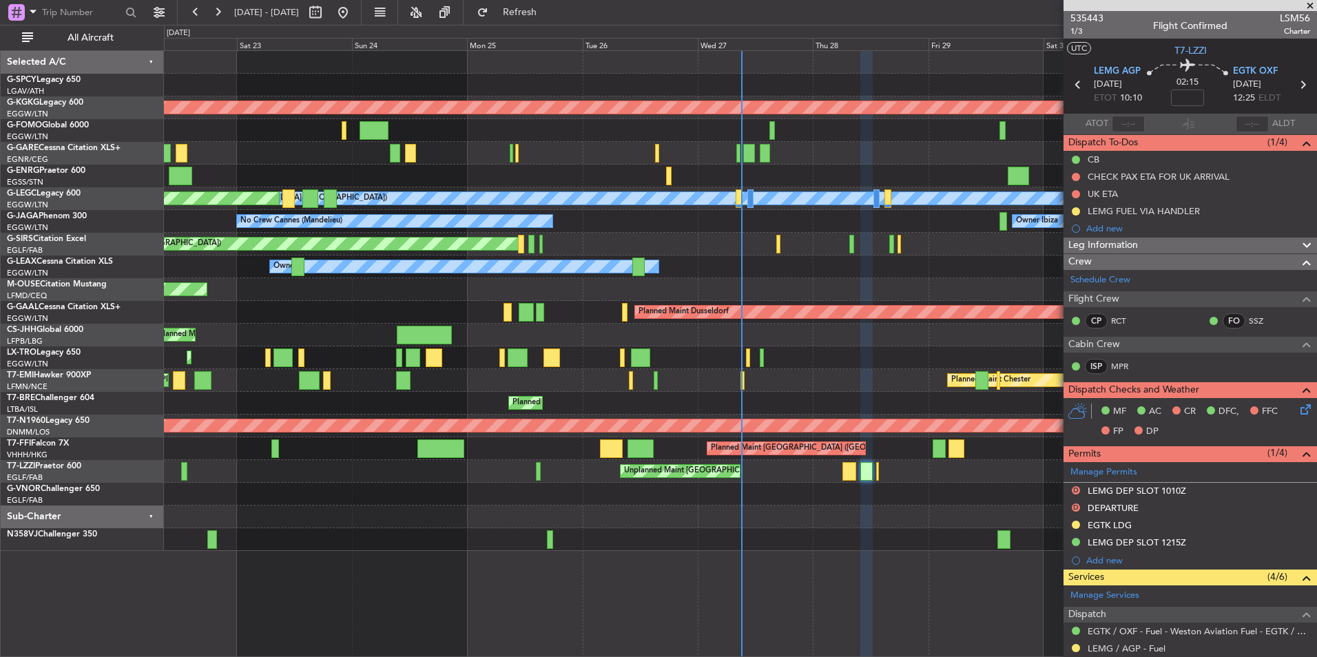
click at [1316, 3] on span at bounding box center [1310, 6] width 14 height 12
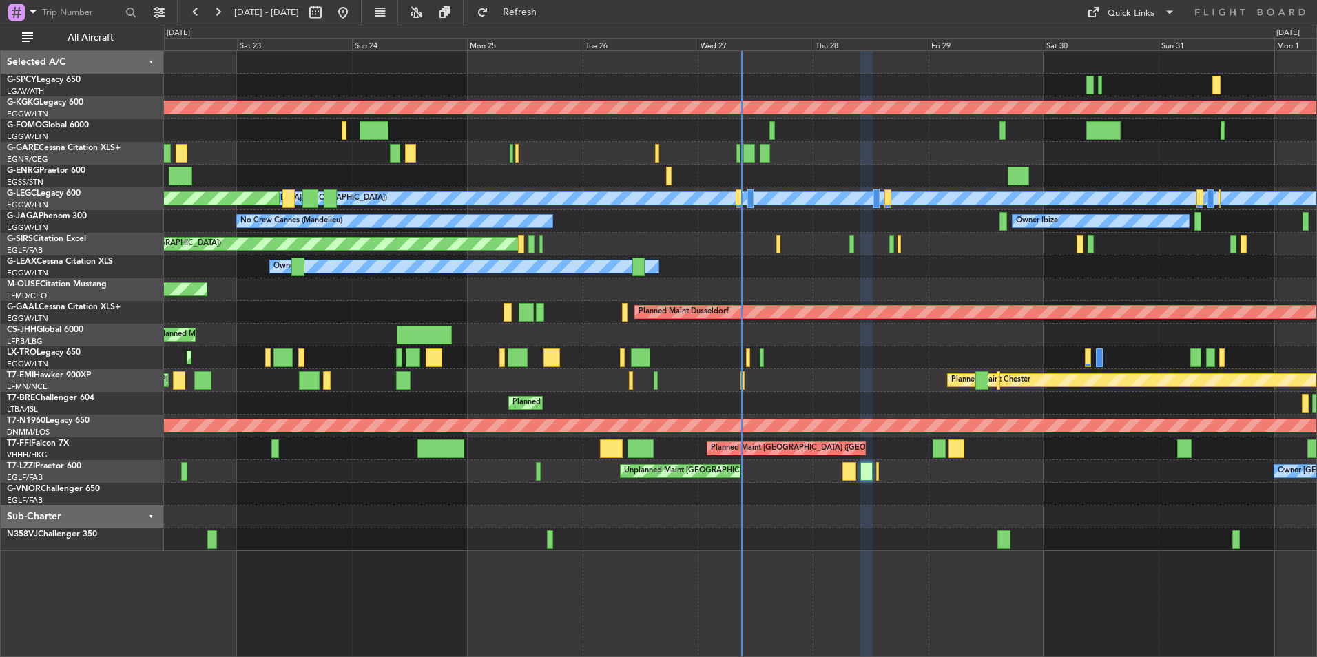
type input "0"
click at [253, 94] on div at bounding box center [740, 85] width 1152 height 23
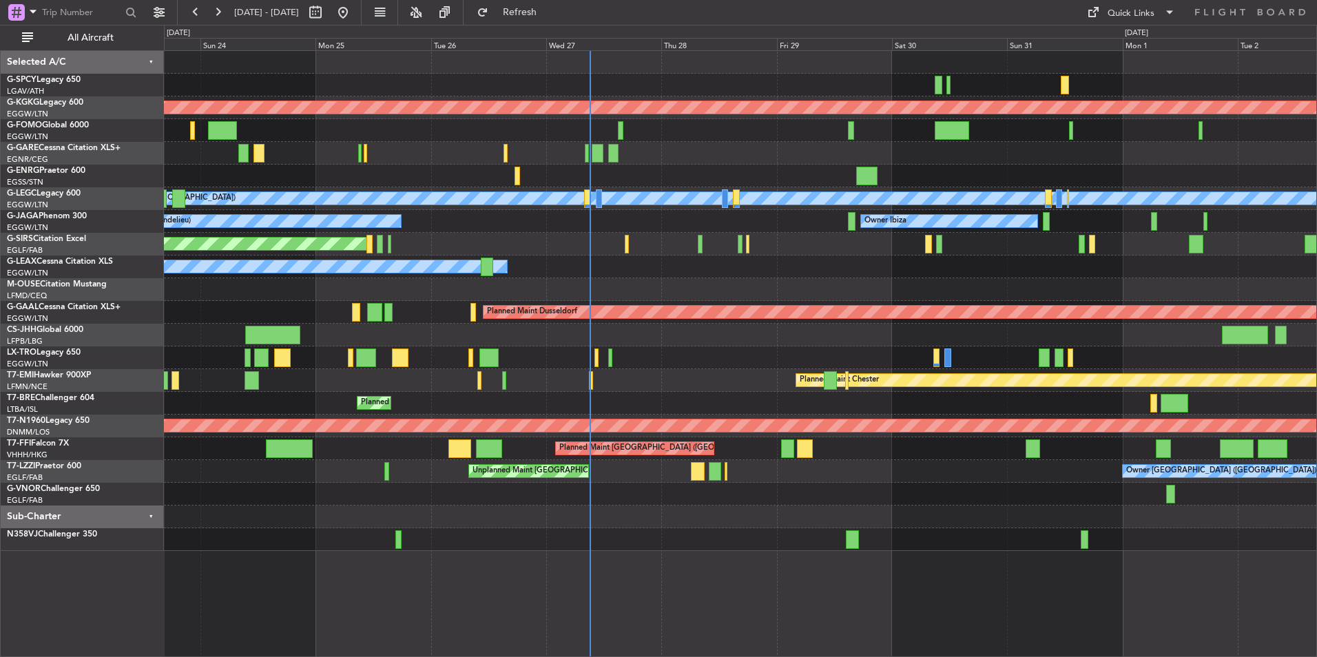
click at [539, 408] on div "AOG Maint [GEOGRAPHIC_DATA] (Ataturk) A/C Unavailable [GEOGRAPHIC_DATA] ([GEOGR…" at bounding box center [740, 301] width 1152 height 500
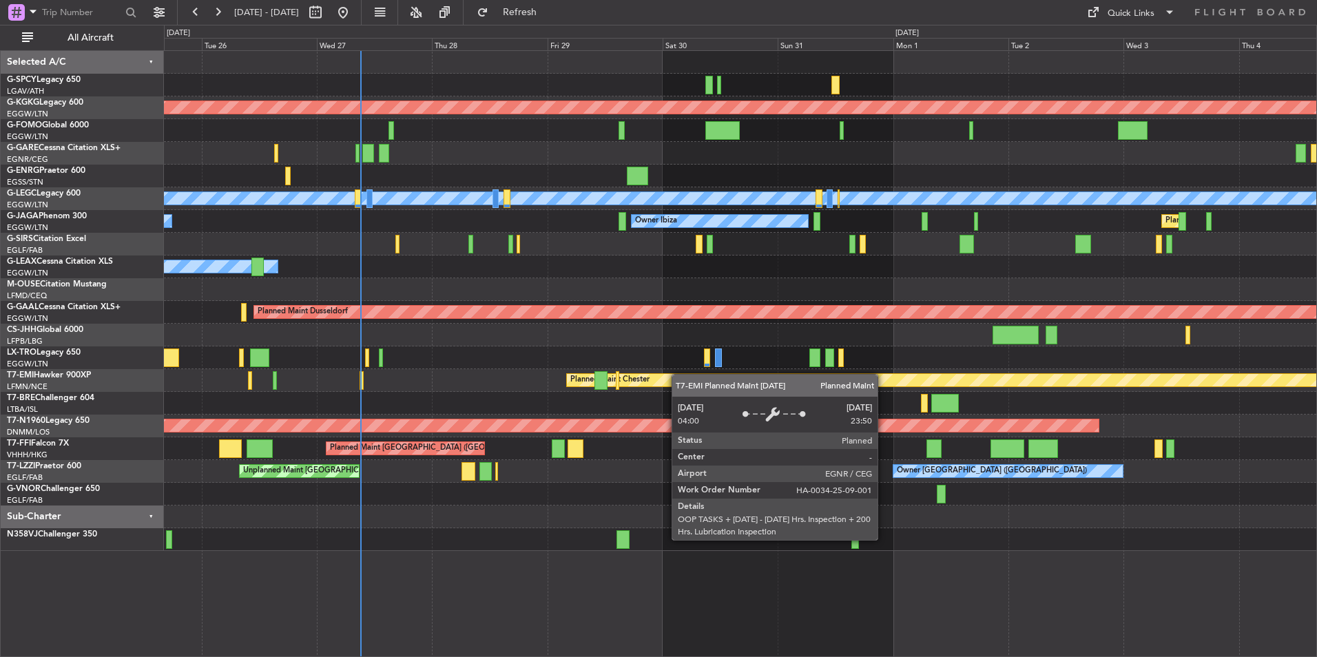
click at [522, 412] on div "AOG Maint Istanbul (Ataturk) A/C Unavailable London (Luton) Planned Maint Londo…" at bounding box center [740, 301] width 1152 height 500
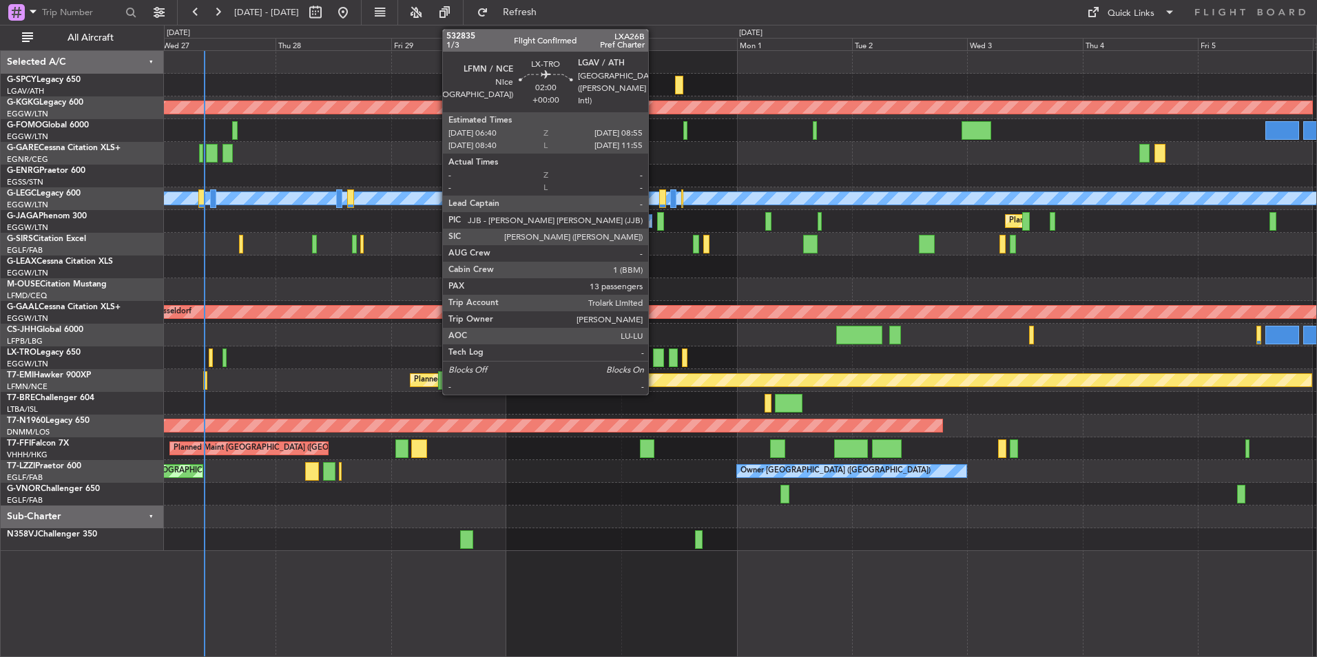
click at [654, 364] on div at bounding box center [658, 358] width 11 height 19
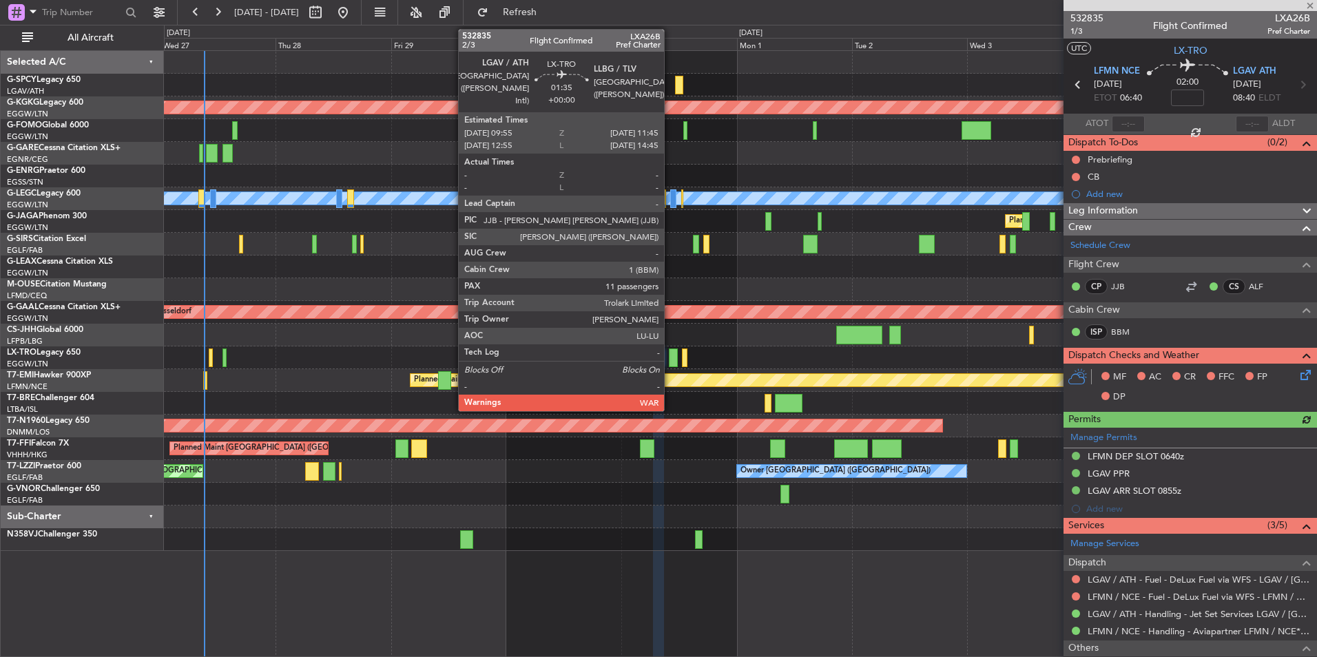
click at [670, 355] on div at bounding box center [673, 358] width 9 height 19
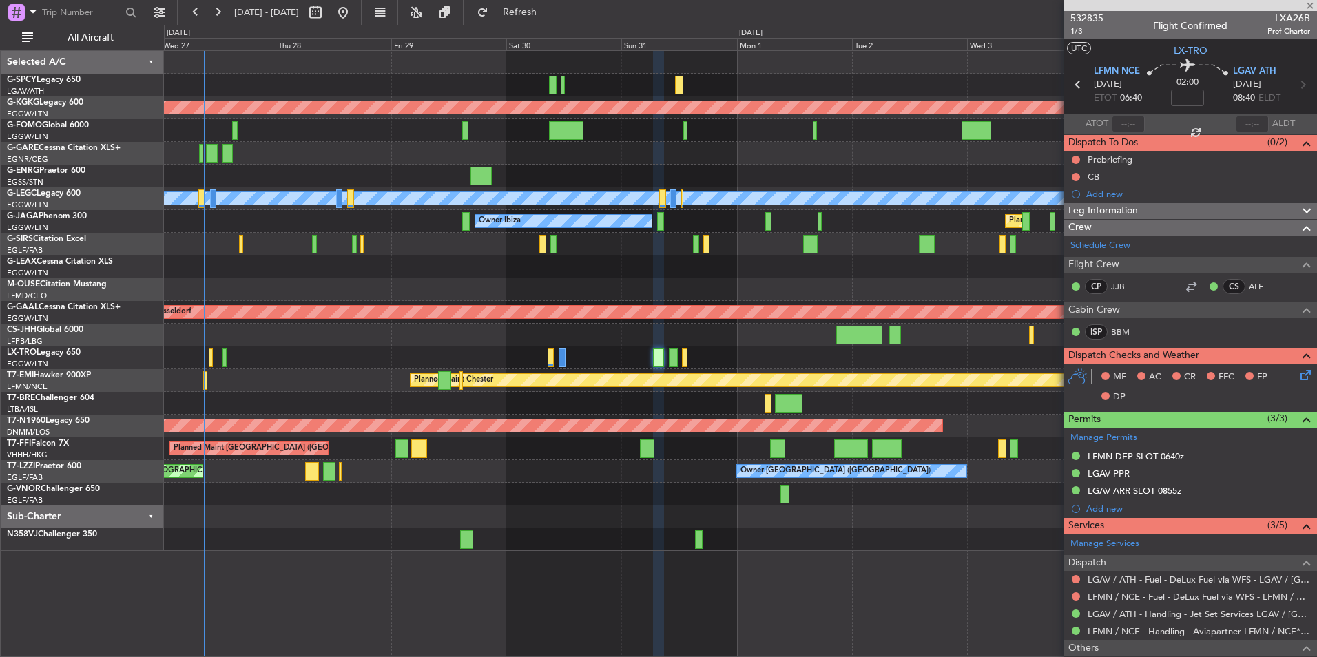
type input "11"
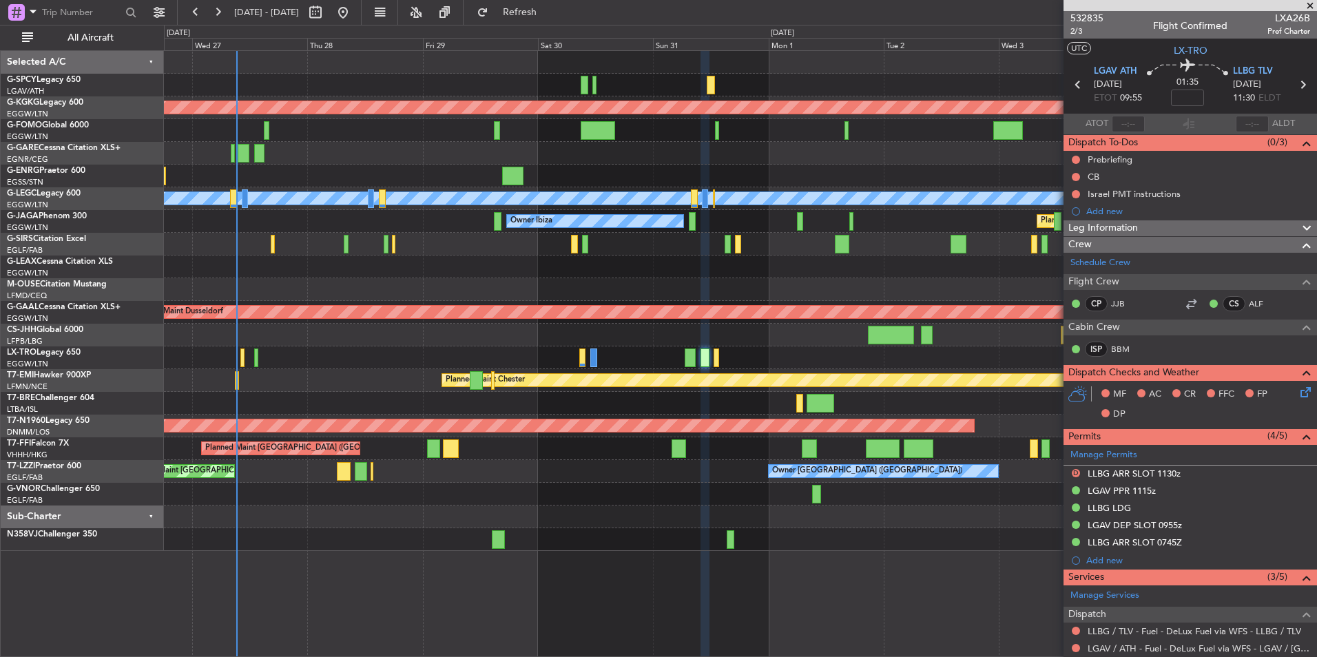
click at [503, 277] on div "Owner" at bounding box center [740, 267] width 1152 height 23
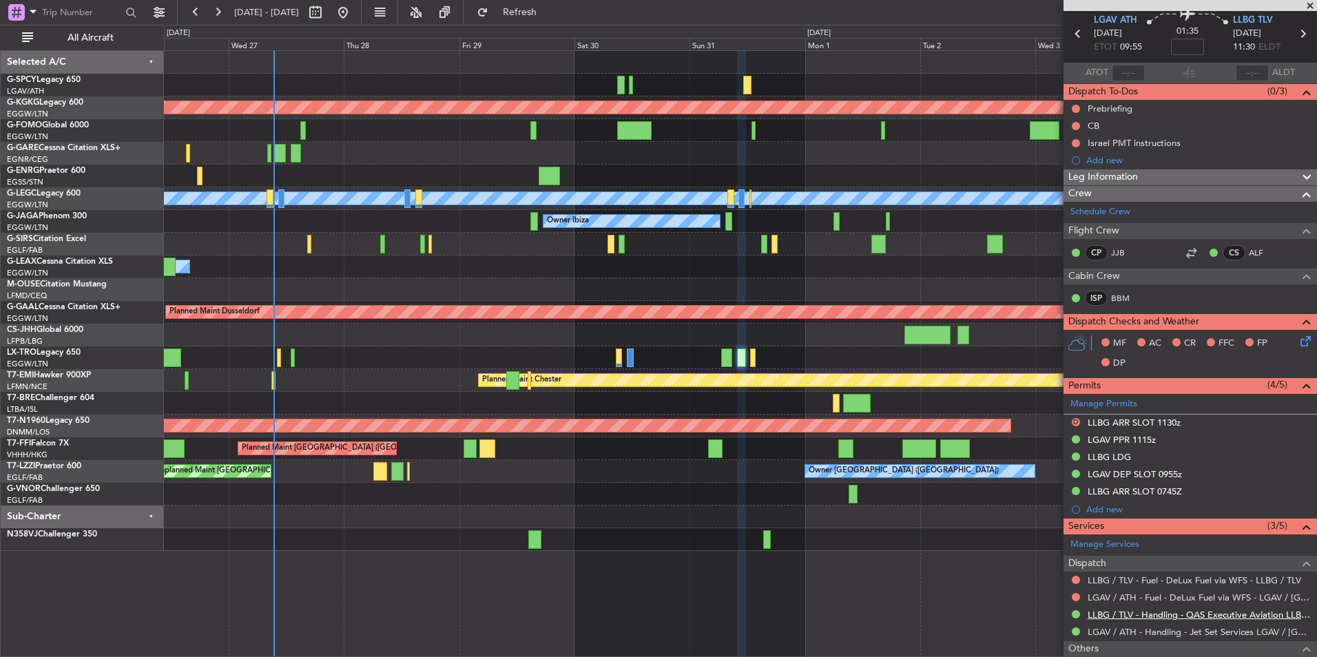
scroll to position [138, 0]
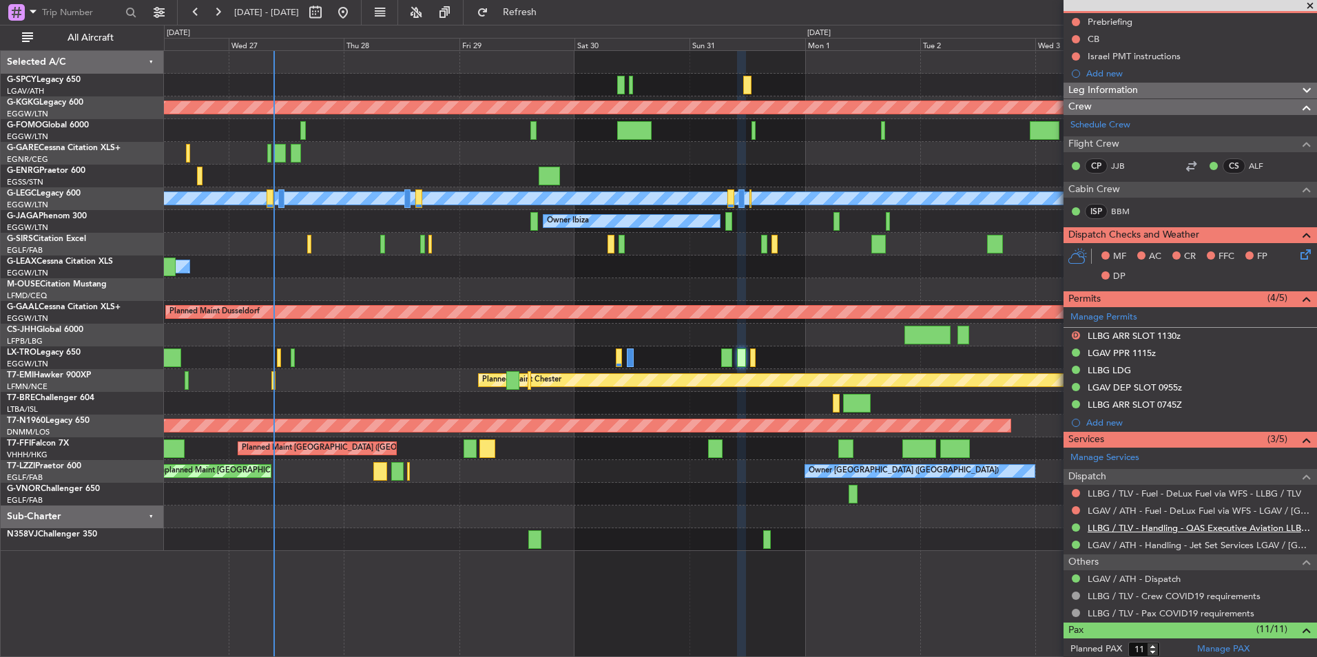
click at [1225, 527] on link "LLBG / TLV - Handling - QAS Executive Aviation LLBG / TLV" at bounding box center [1199, 528] width 222 height 12
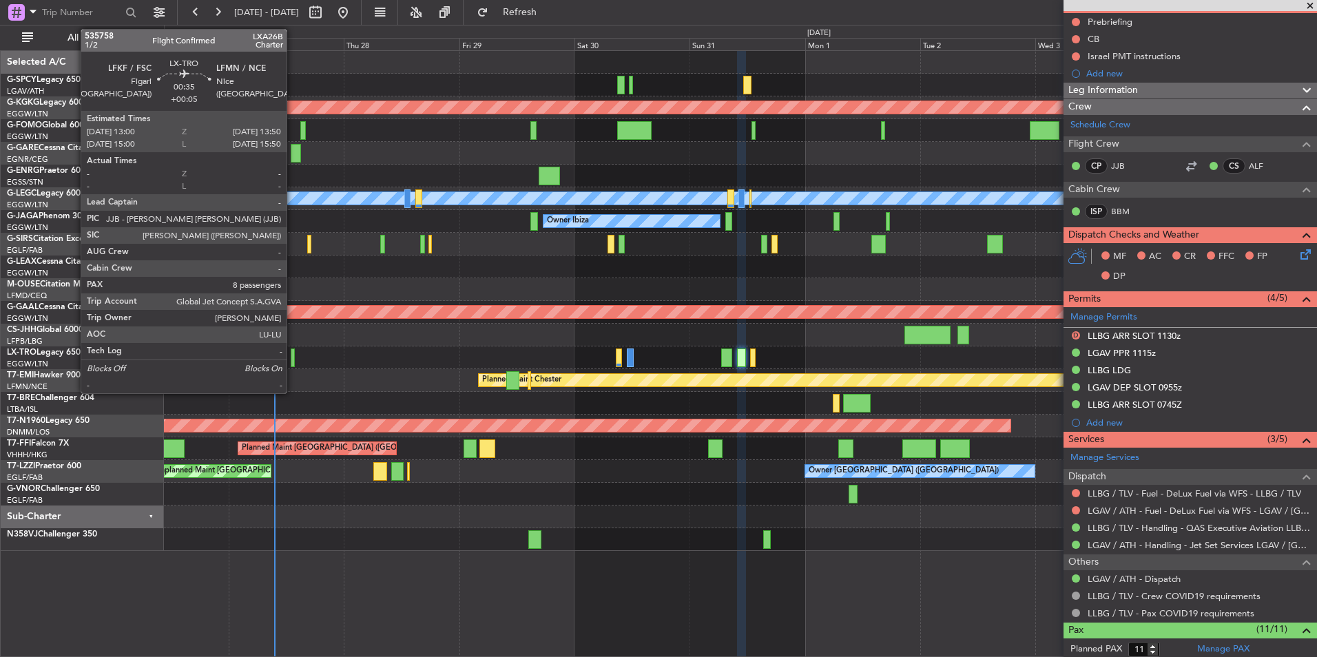
click at [293, 356] on div at bounding box center [293, 358] width 4 height 19
type input "+00:05"
type input "8"
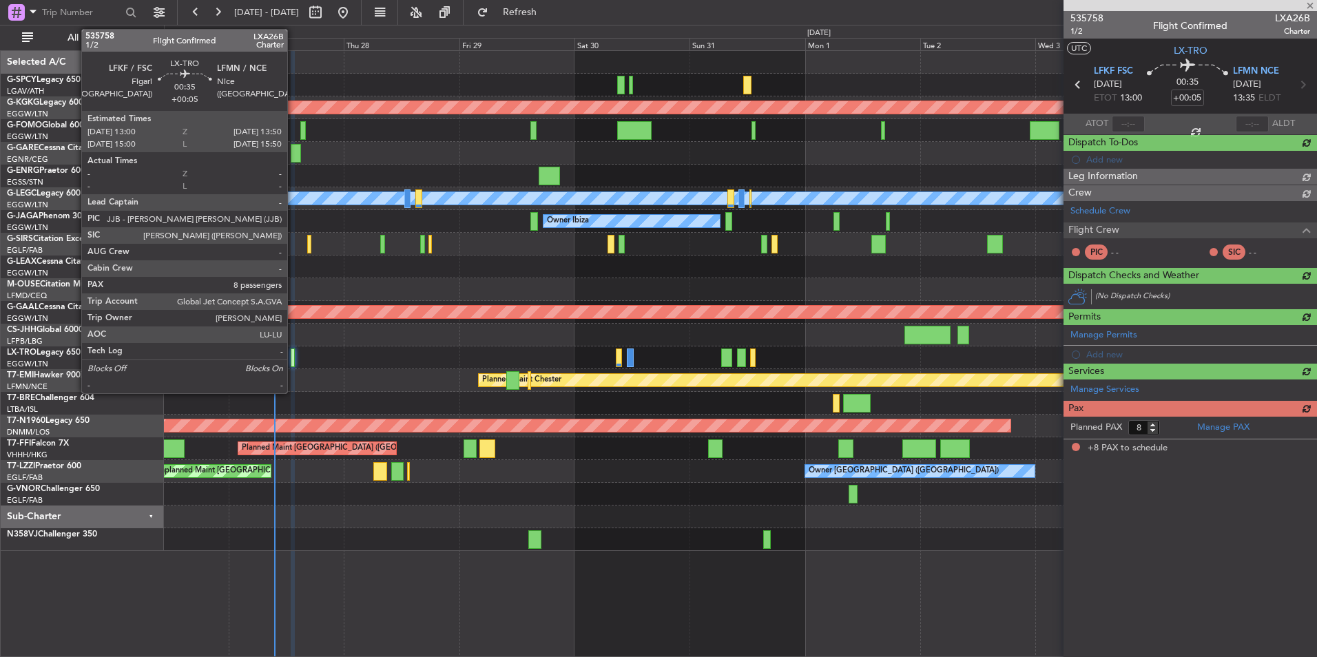
scroll to position [0, 0]
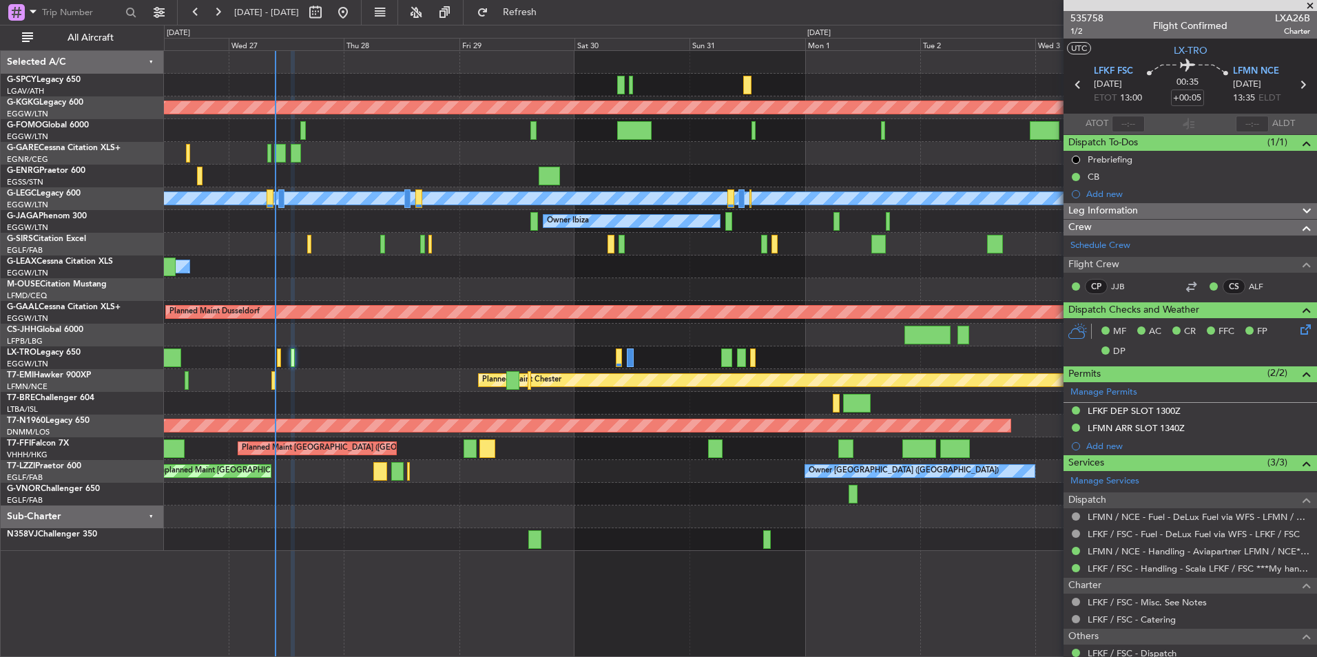
click at [340, 119] on div at bounding box center [740, 130] width 1152 height 23
click at [385, 588] on div "AOG Maint [GEOGRAPHIC_DATA] (Ataturk) A/C Unavailable [GEOGRAPHIC_DATA] ([GEOGR…" at bounding box center [740, 353] width 1153 height 607
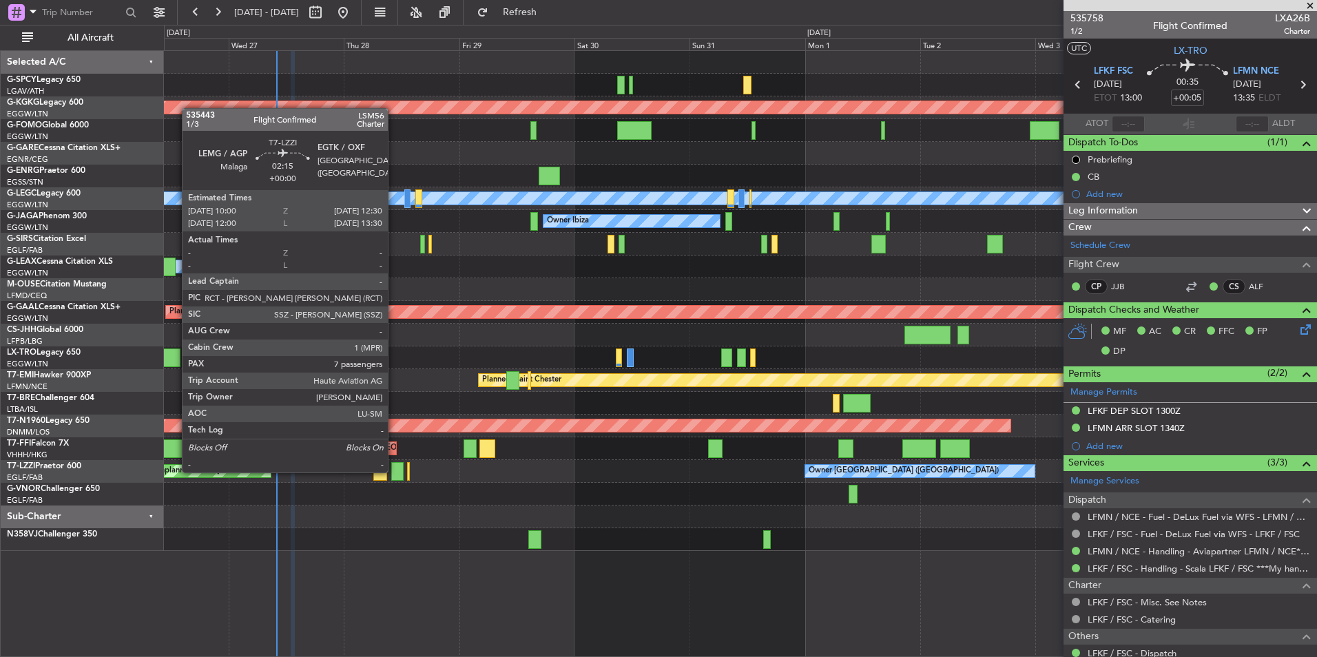
click at [394, 471] on div at bounding box center [397, 471] width 12 height 19
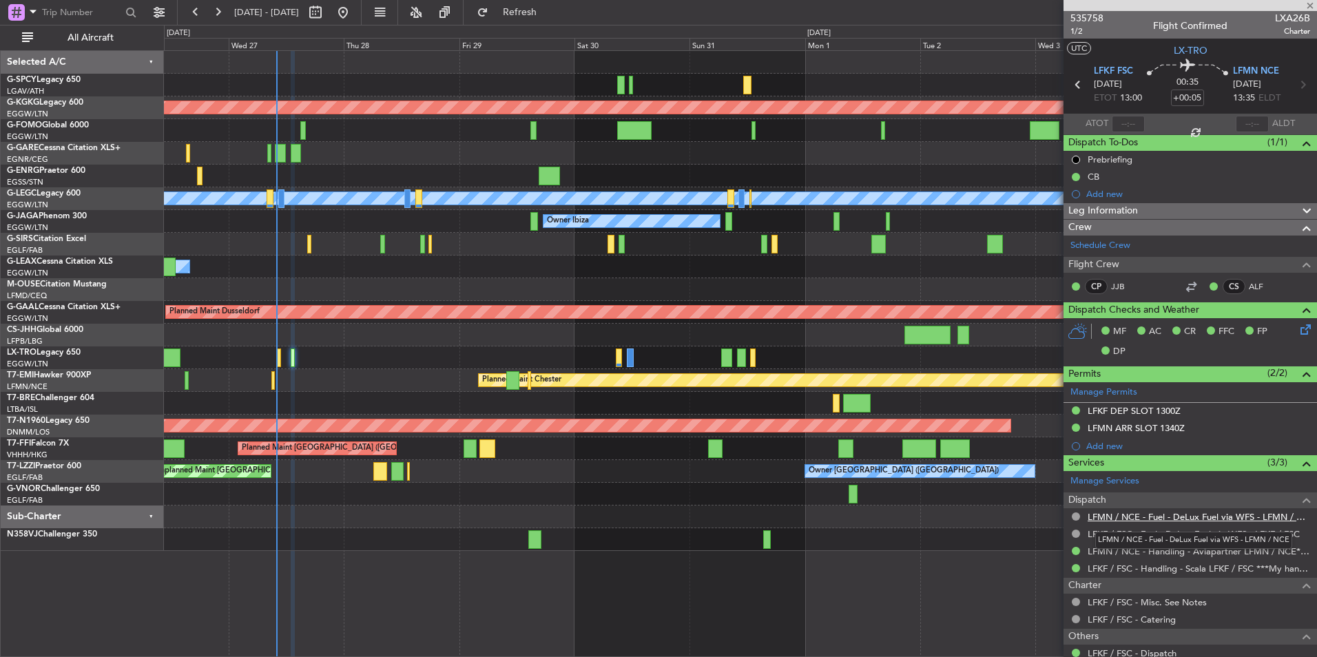
type input "7"
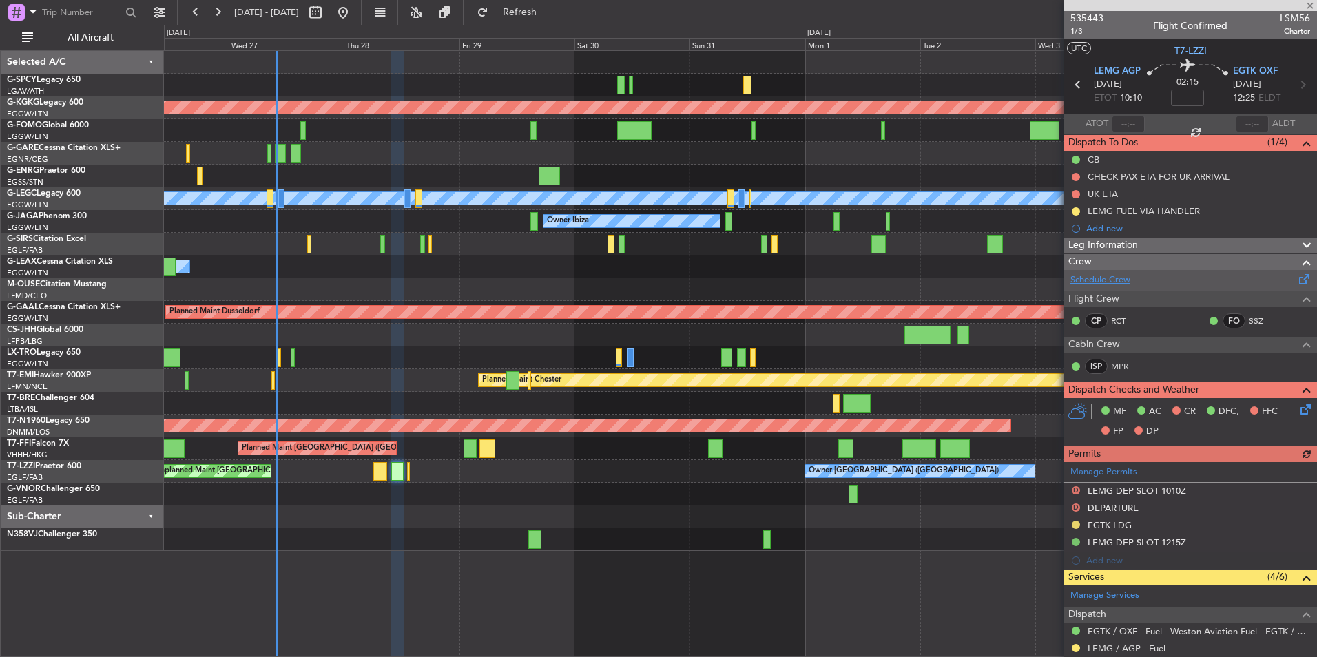
click at [1095, 280] on link "Schedule Crew" at bounding box center [1100, 280] width 60 height 14
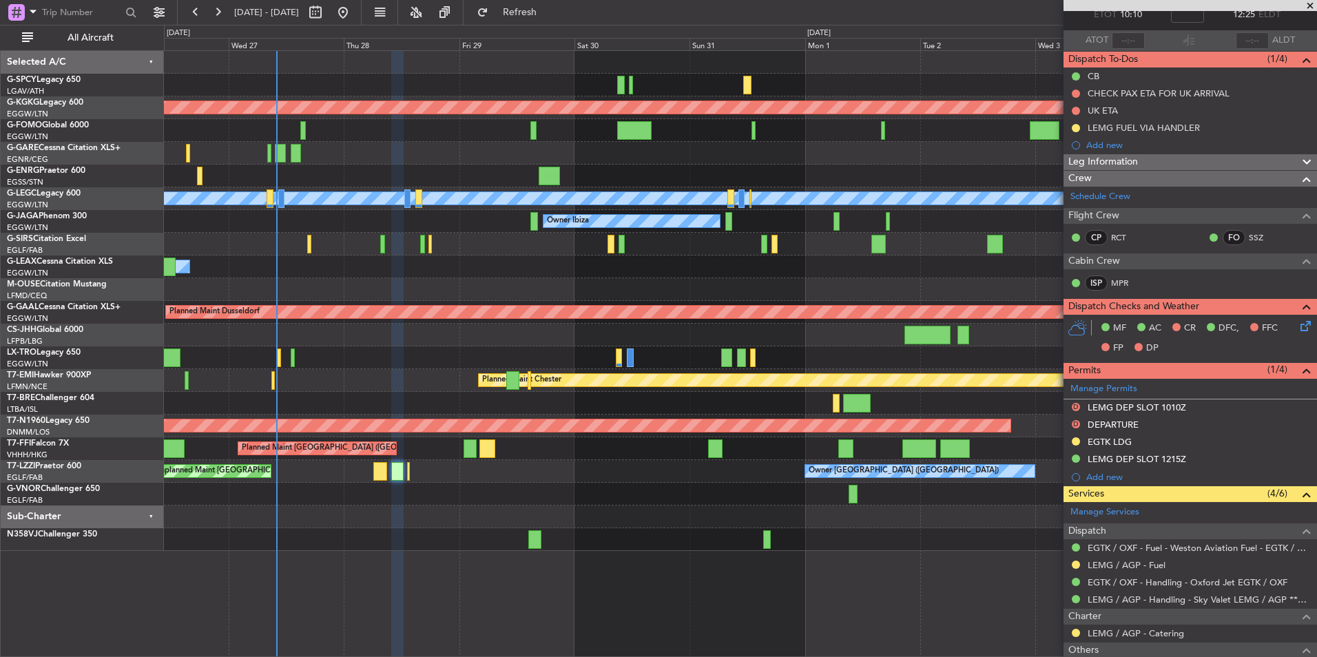
scroll to position [138, 0]
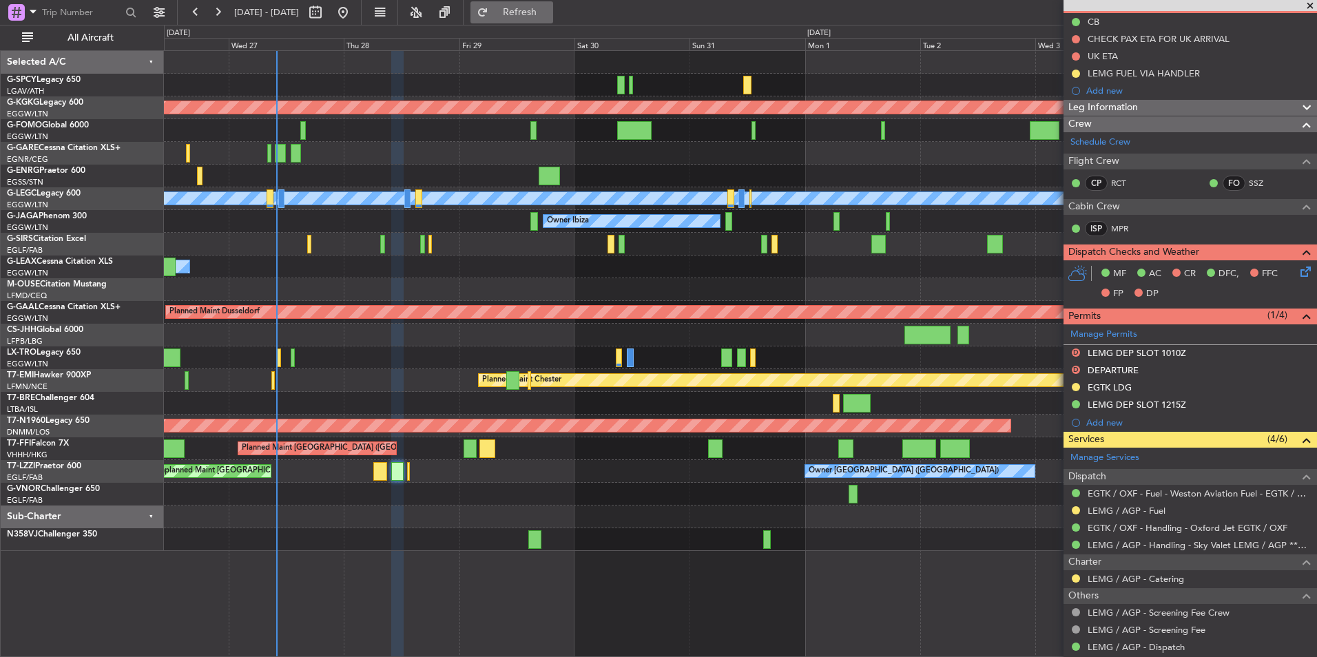
click at [549, 8] on span "Refresh" at bounding box center [520, 13] width 58 height 10
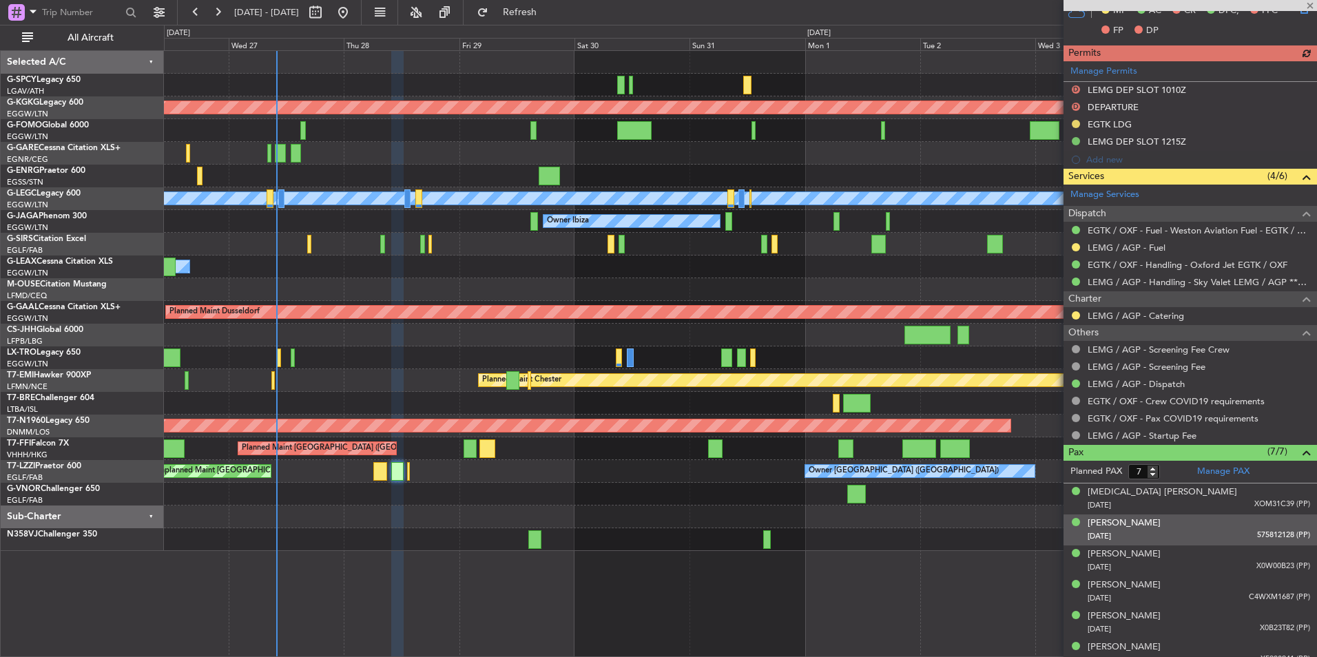
scroll to position [398, 0]
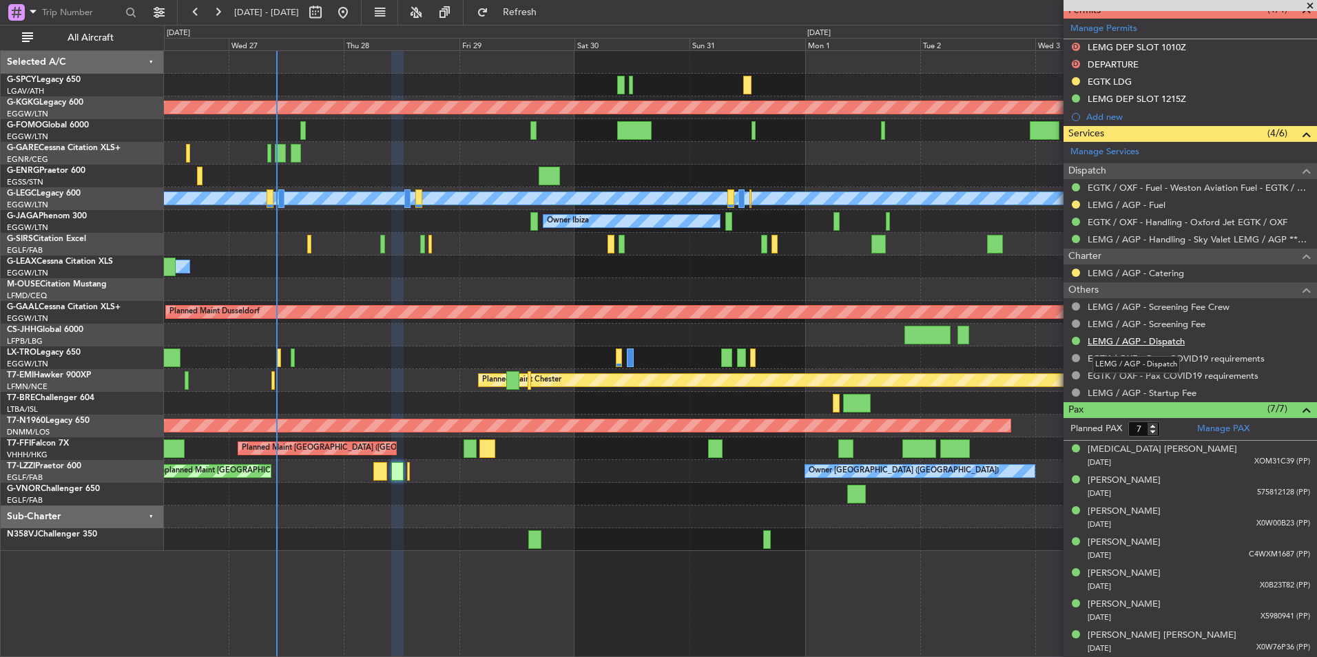
click at [1162, 344] on link "LEMG / AGP - Dispatch" at bounding box center [1136, 341] width 97 height 12
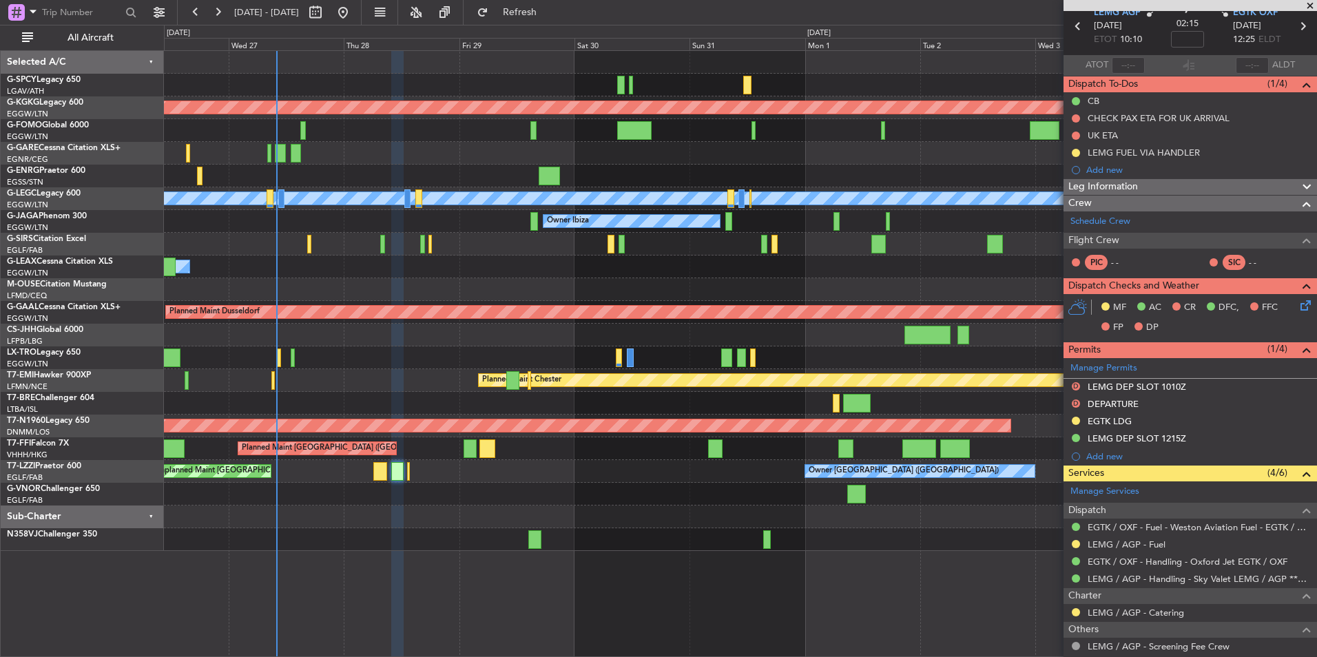
scroll to position [0, 0]
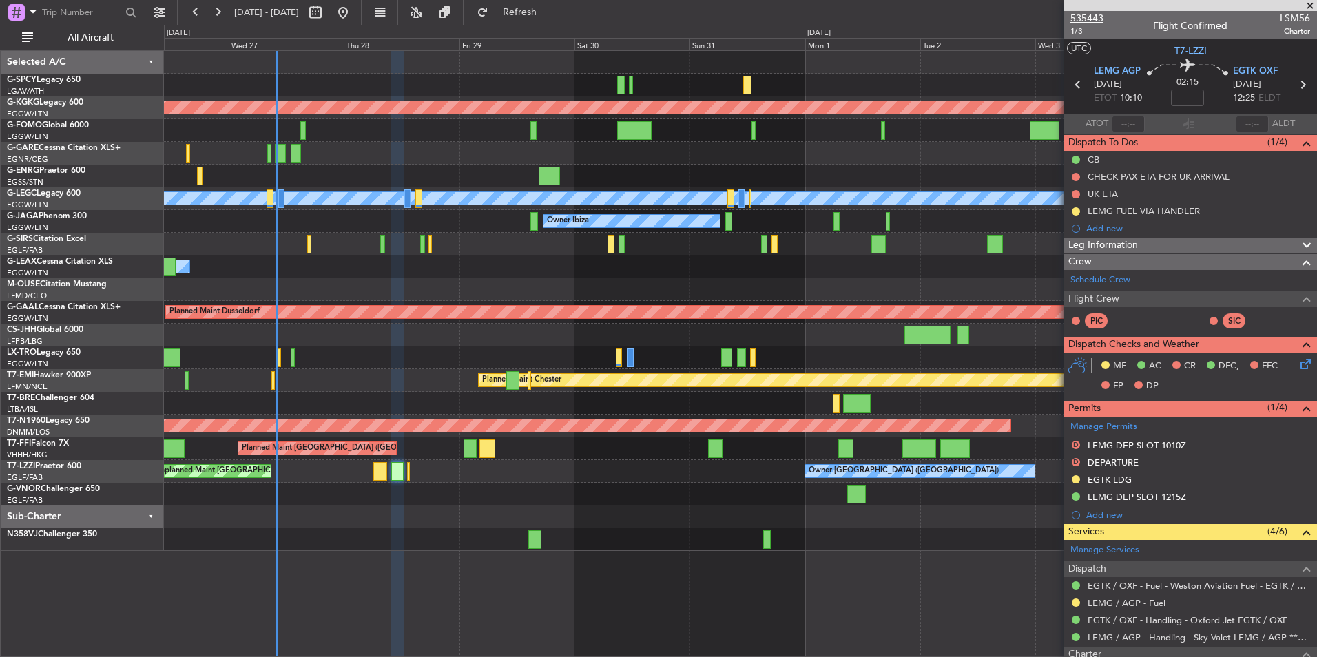
click at [1095, 16] on span "535443" at bounding box center [1086, 18] width 33 height 14
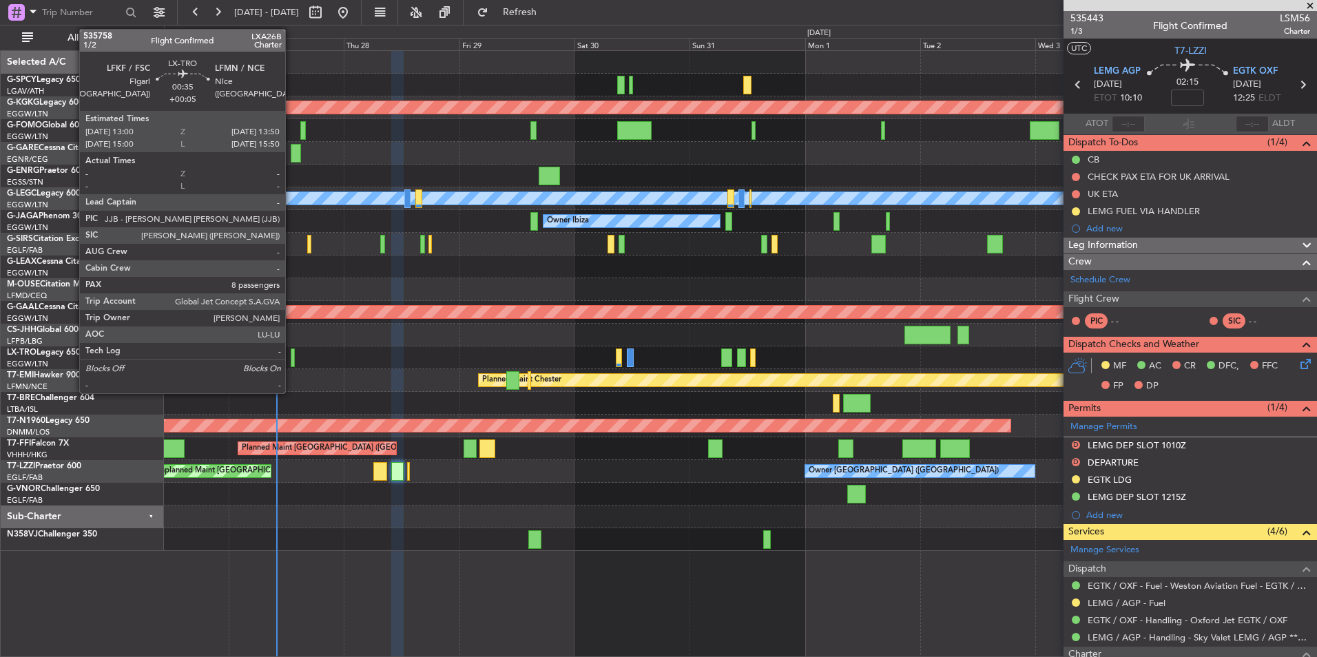
click at [291, 362] on div at bounding box center [293, 358] width 4 height 19
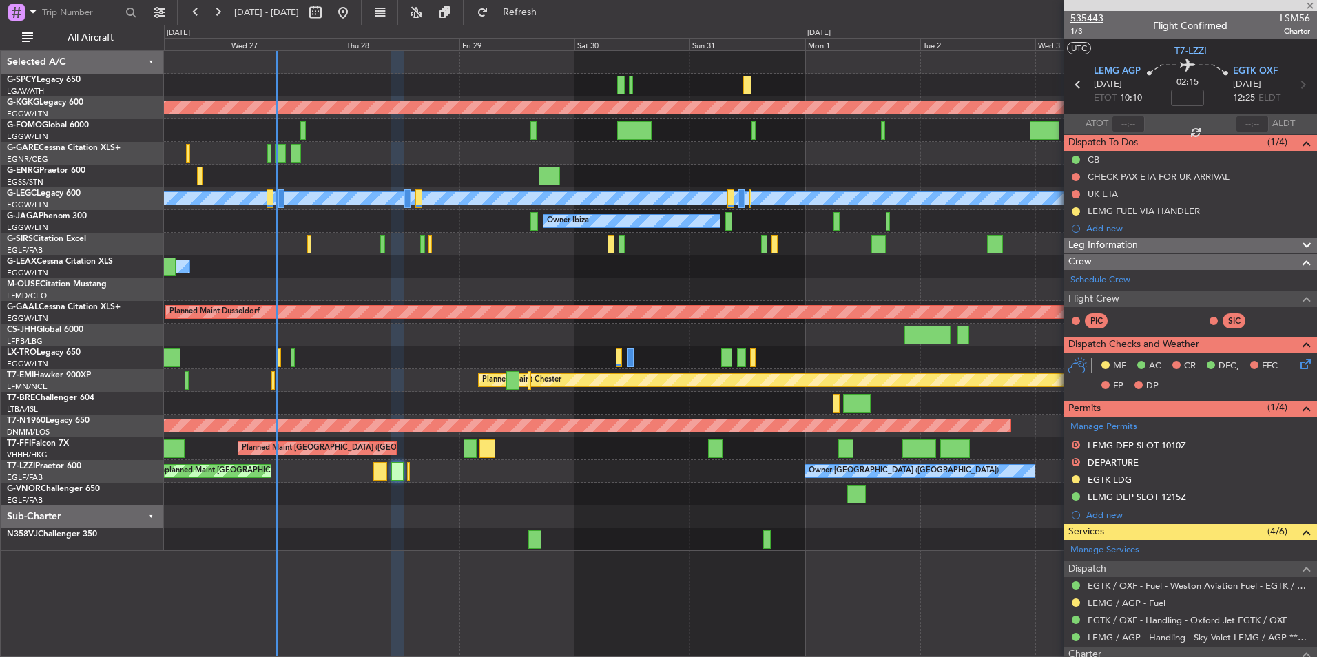
type input "+00:05"
type input "8"
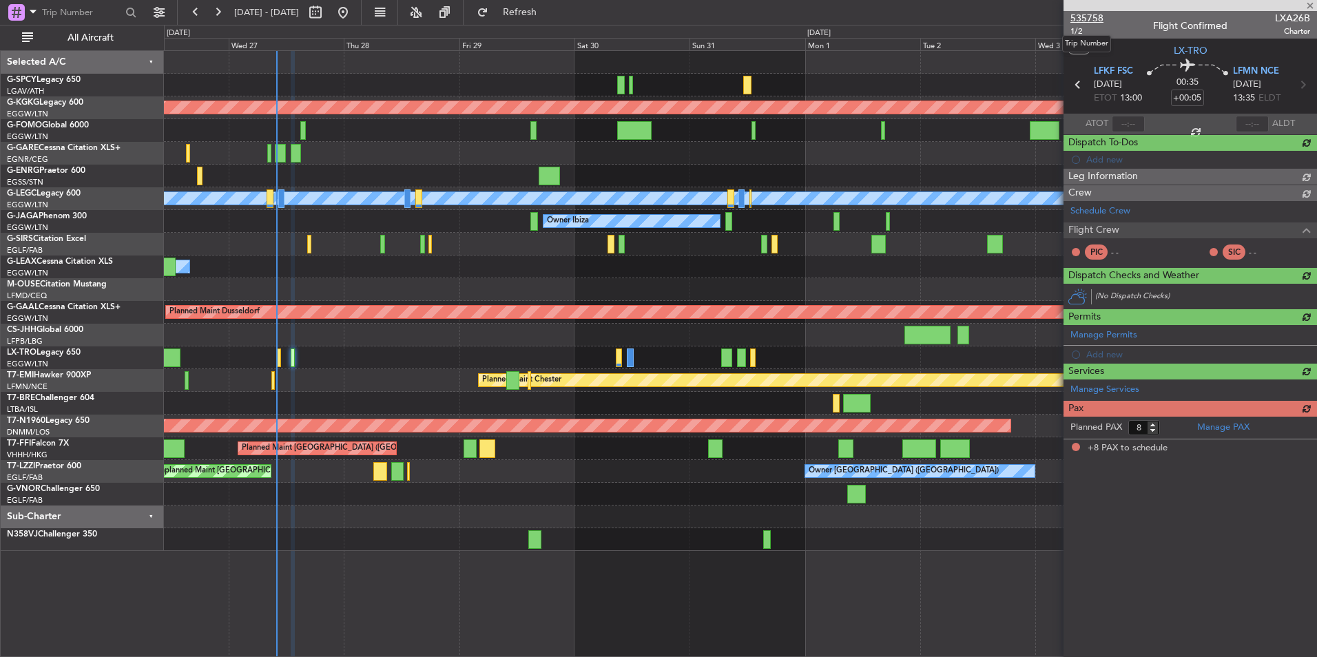
click at [1095, 17] on span "535758" at bounding box center [1086, 18] width 33 height 14
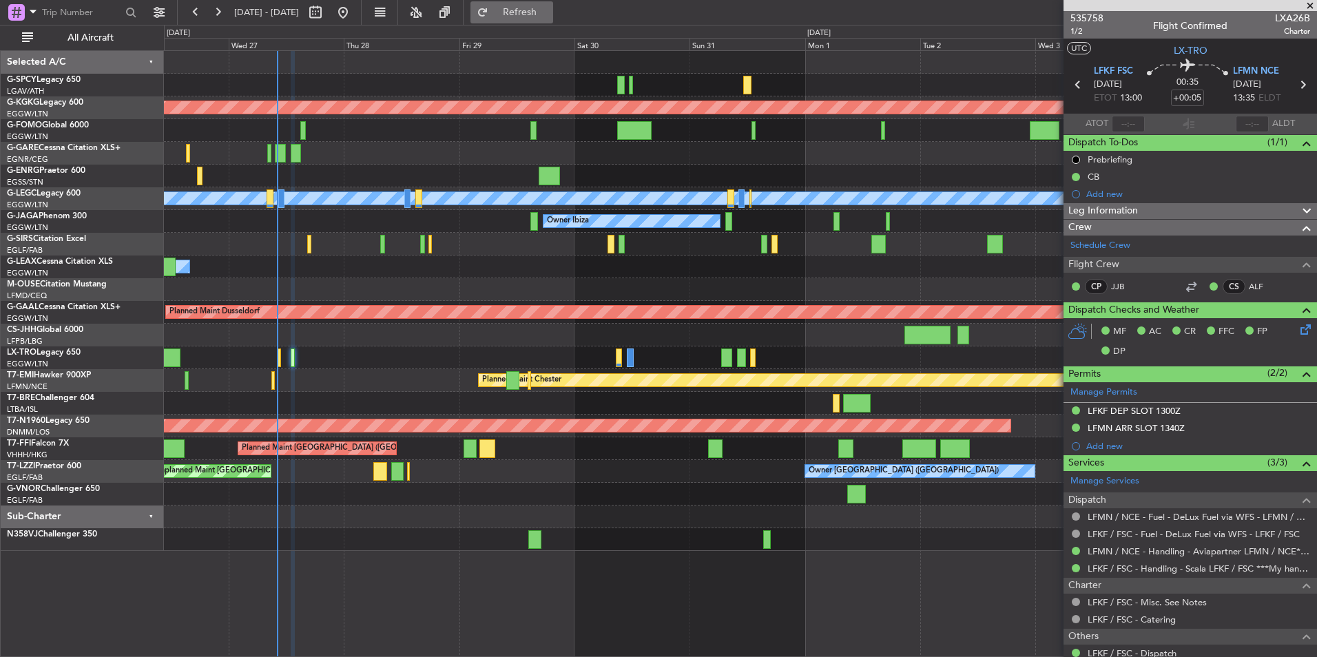
click at [537, 14] on span "Refresh" at bounding box center [520, 13] width 58 height 10
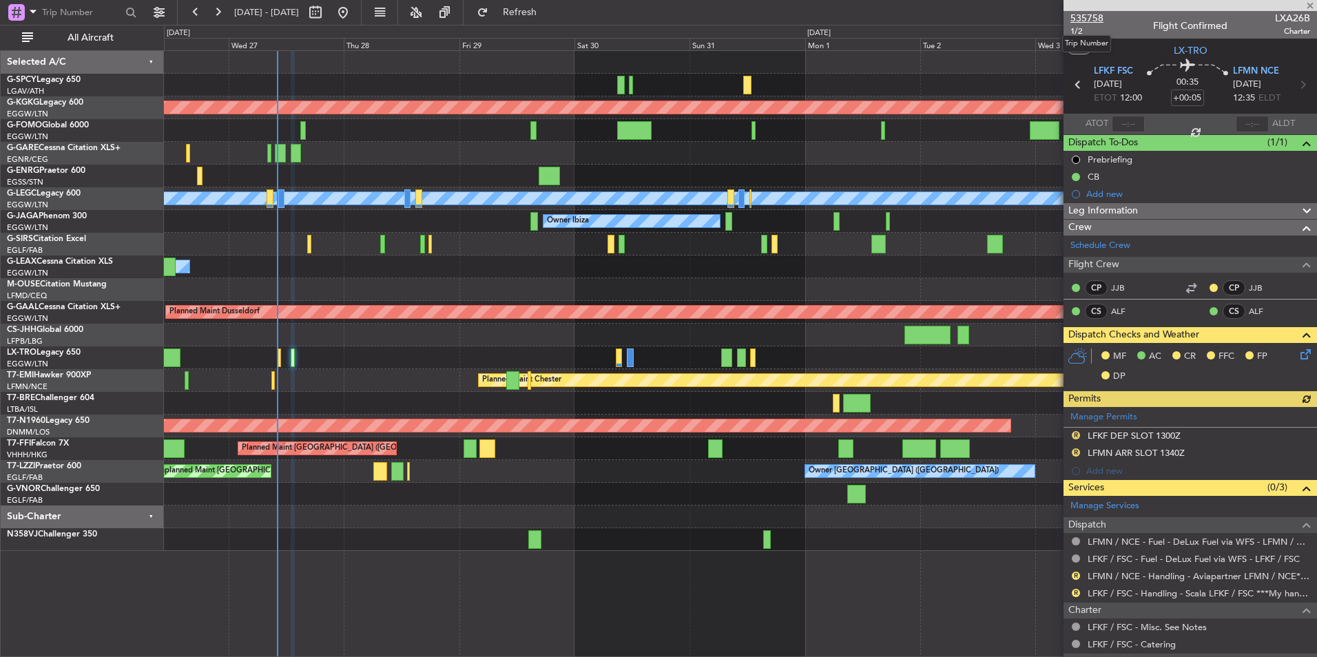
click at [1097, 19] on span "535758" at bounding box center [1086, 18] width 33 height 14
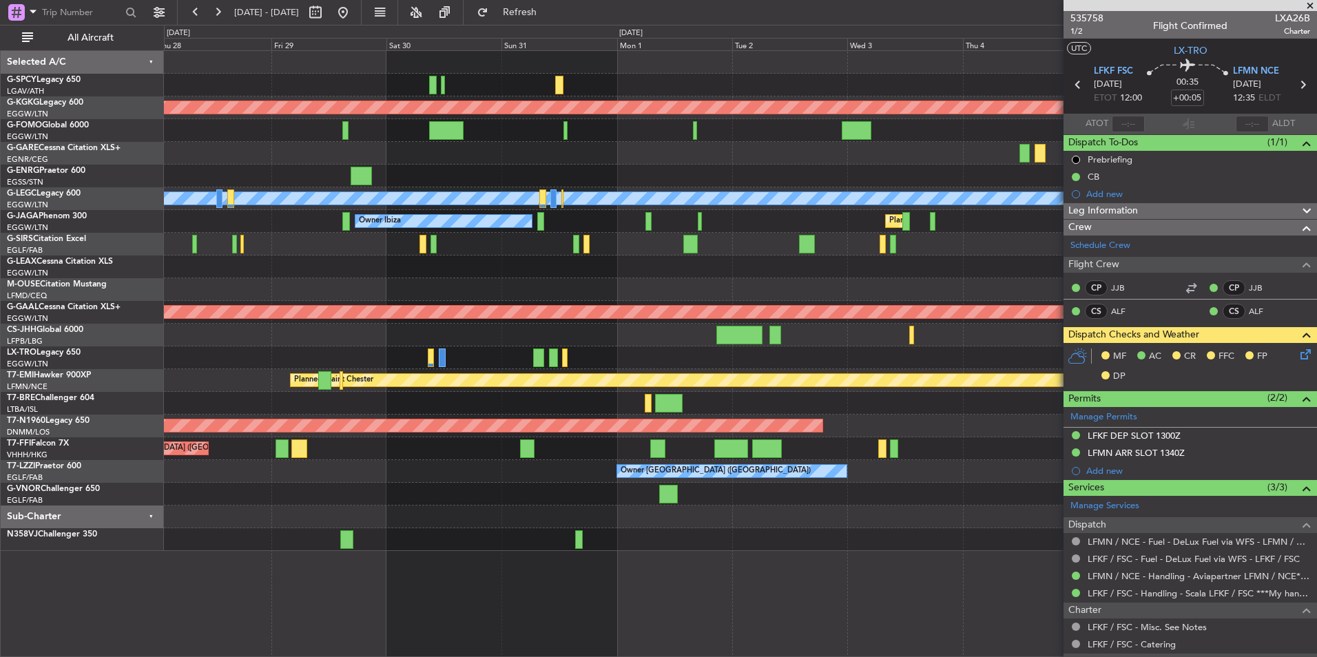
click at [233, 344] on div at bounding box center [740, 335] width 1152 height 23
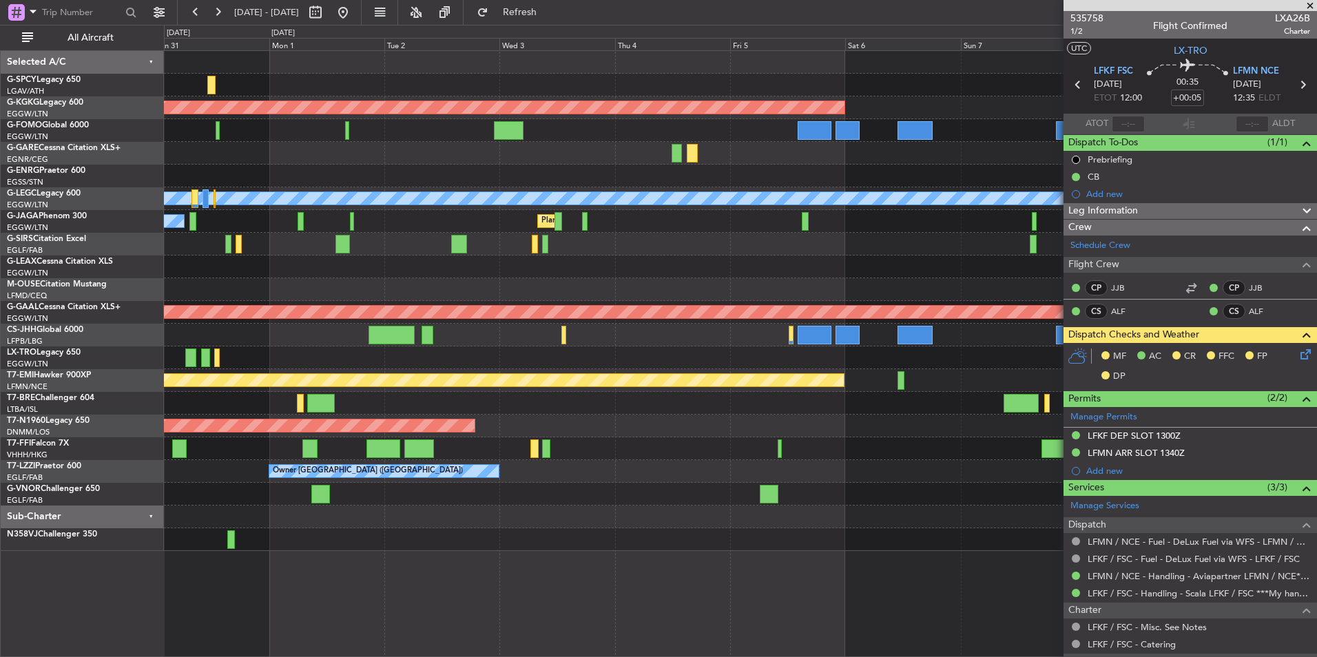
click at [388, 369] on div "AOG Maint [GEOGRAPHIC_DATA] (Ataturk) A/C Unavailable [GEOGRAPHIC_DATA] ([GEOGR…" at bounding box center [740, 301] width 1152 height 500
click at [362, 329] on div at bounding box center [740, 335] width 1152 height 23
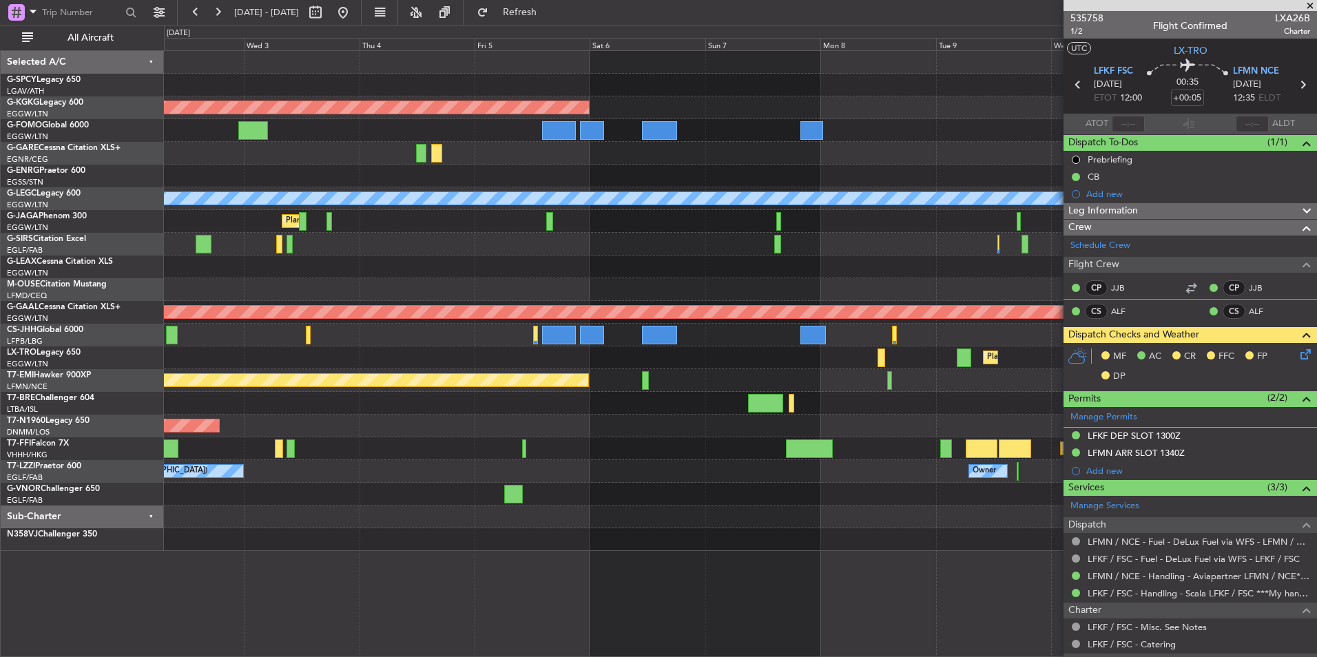
click at [407, 331] on div at bounding box center [740, 335] width 1152 height 23
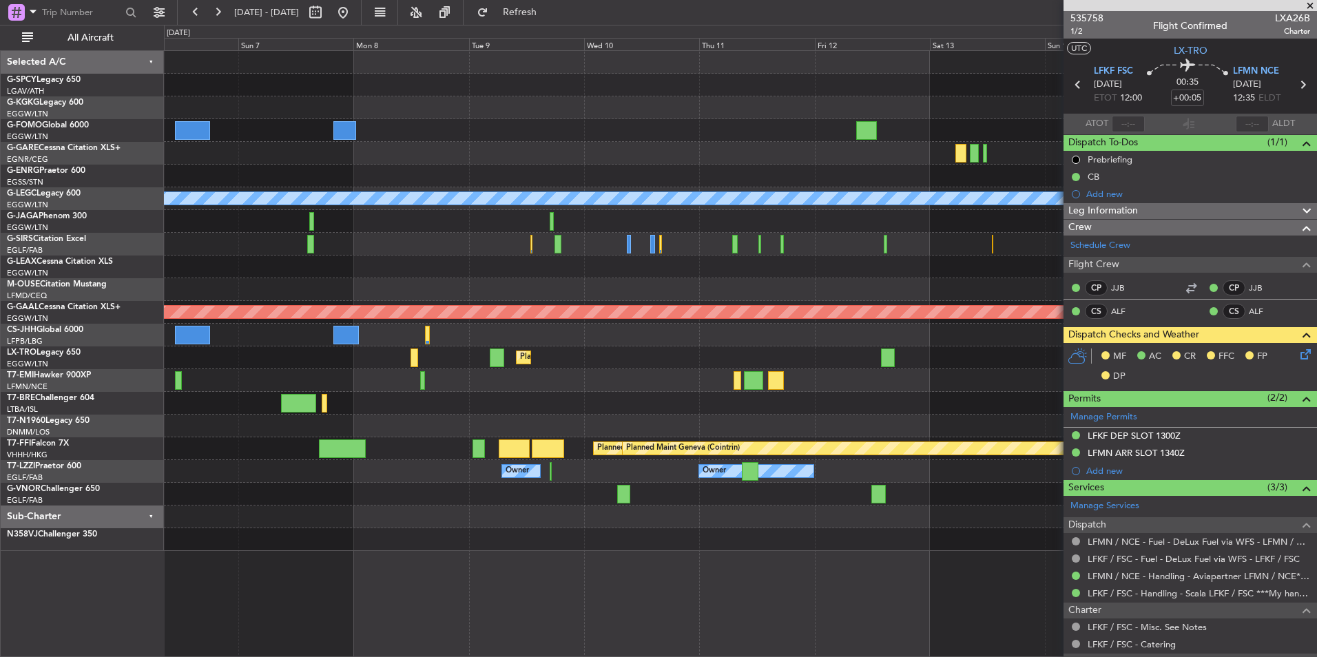
click at [393, 337] on div "AOG Maint [GEOGRAPHIC_DATA] (Ataturk) A/C Unavailable [GEOGRAPHIC_DATA] ([GEOGR…" at bounding box center [740, 301] width 1152 height 500
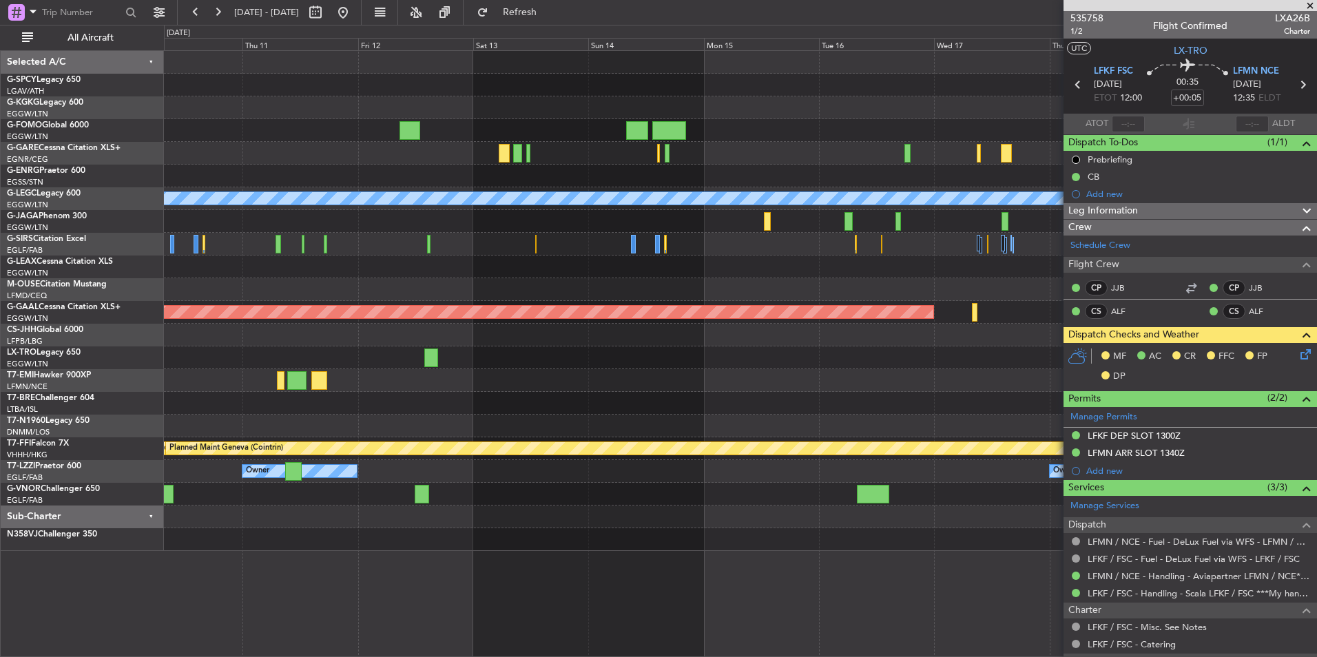
click at [324, 336] on div at bounding box center [740, 335] width 1152 height 23
click at [515, 382] on div "A/C Unavailable [GEOGRAPHIC_DATA] ([GEOGRAPHIC_DATA]) Planned [GEOGRAPHIC_DATA]…" at bounding box center [740, 301] width 1152 height 500
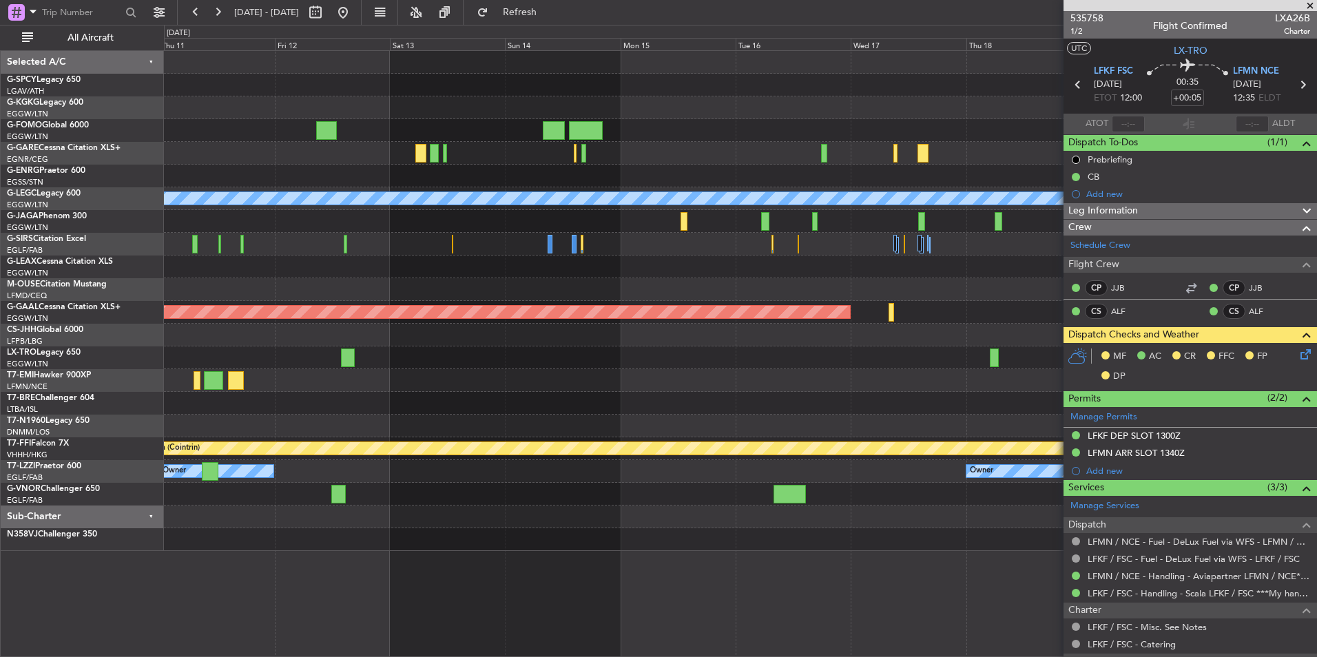
click at [715, 366] on div "Planned Maint Dusseldorf" at bounding box center [740, 357] width 1152 height 23
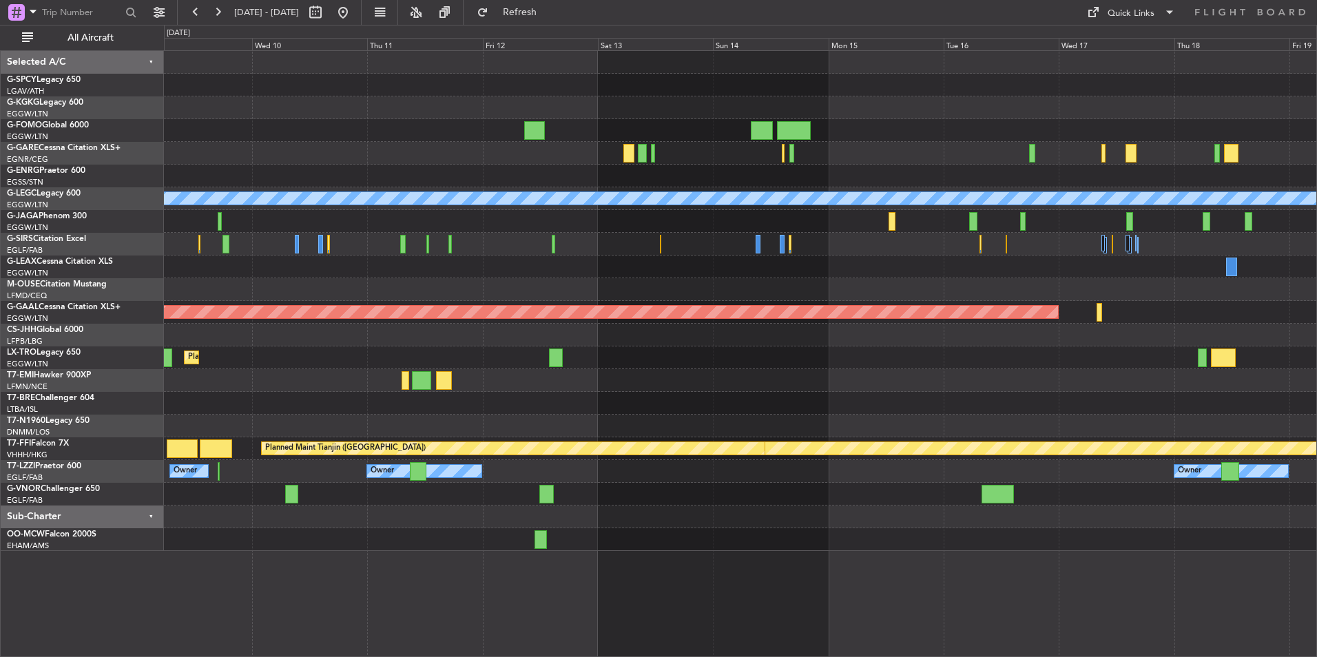
click at [1316, 414] on html "[DATE] - [DATE] Refresh Quick Links All Aircraft A/C Unavailable [GEOGRAPHIC_DA…" at bounding box center [658, 328] width 1317 height 657
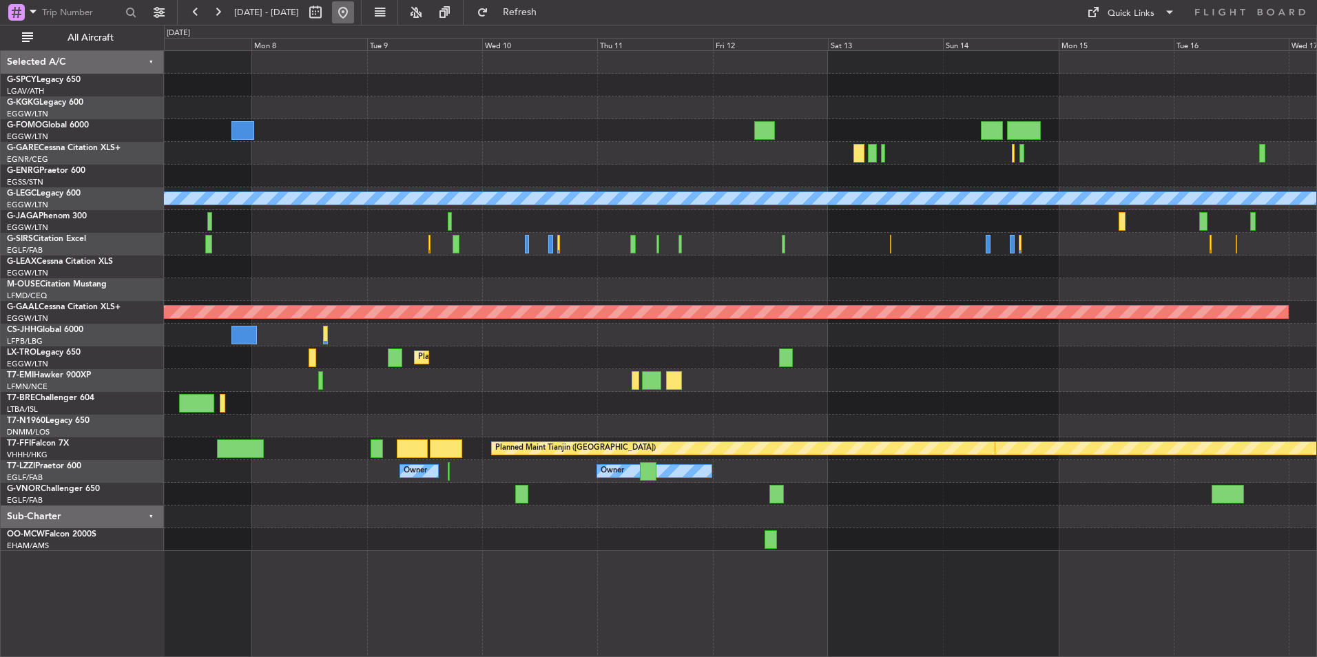
drag, startPoint x: 375, startPoint y: 19, endPoint x: 386, endPoint y: 19, distance: 11.7
click at [354, 19] on div at bounding box center [329, 12] width 50 height 22
click at [354, 19] on button at bounding box center [343, 12] width 22 height 22
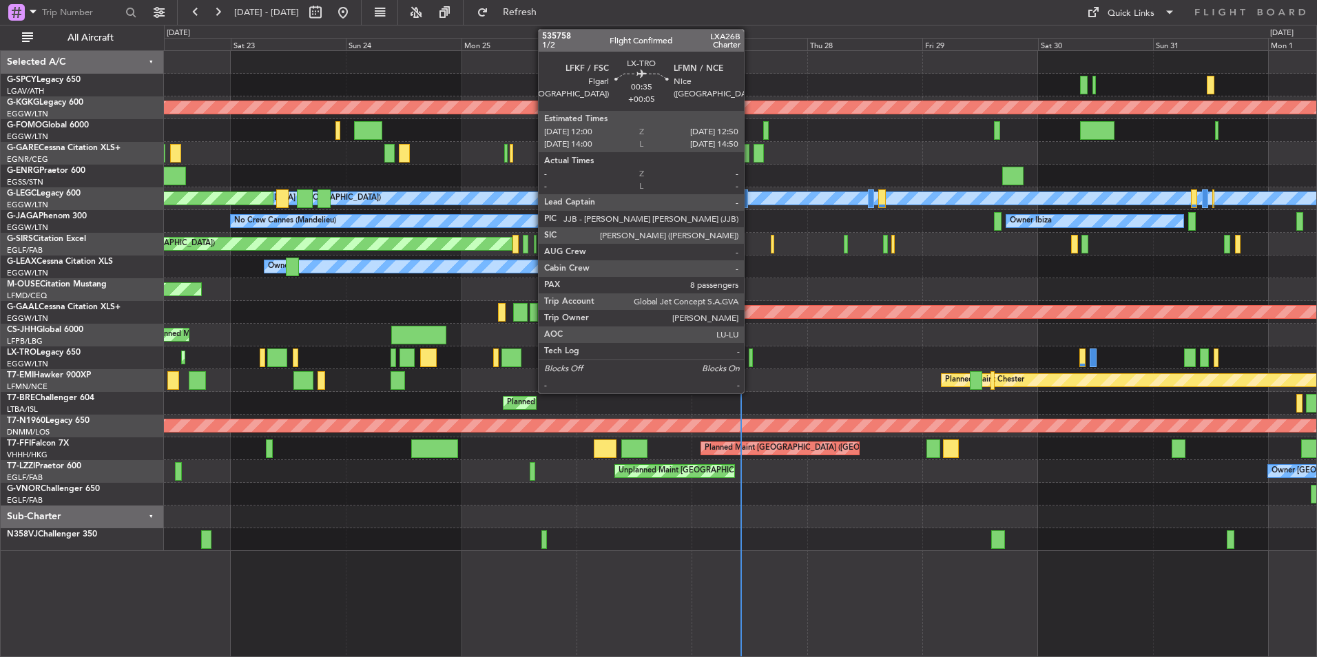
click at [750, 359] on div at bounding box center [751, 358] width 4 height 19
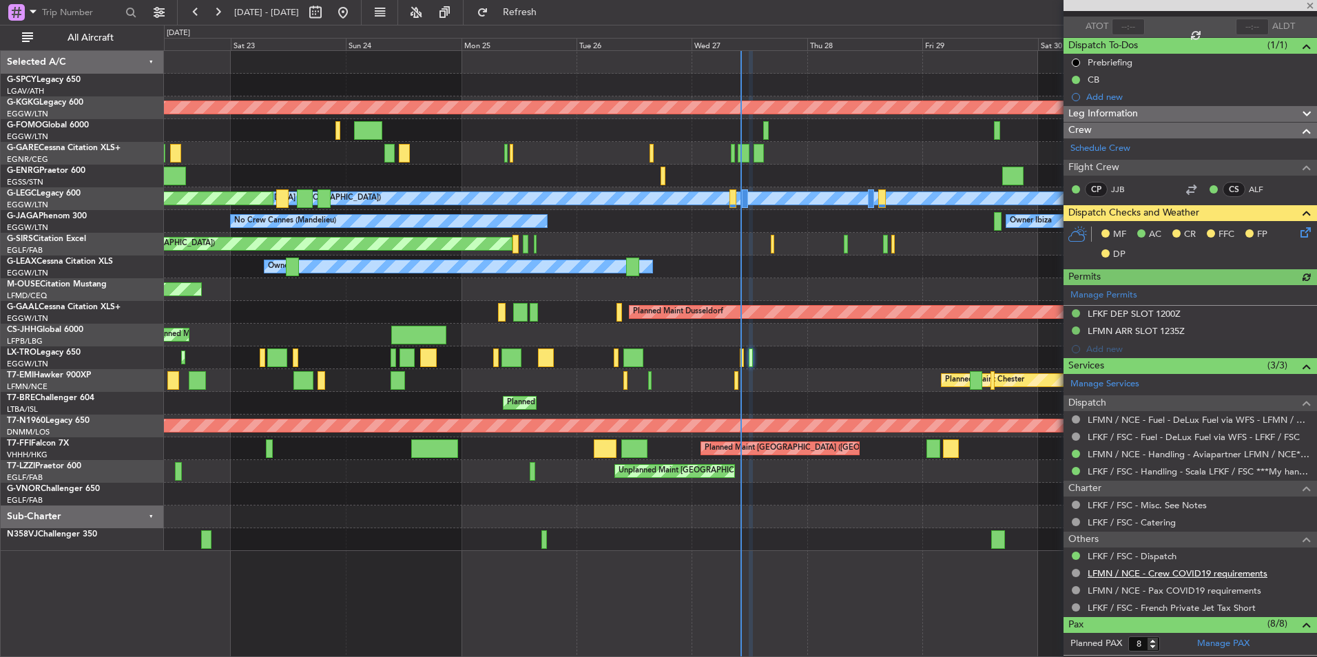
scroll to position [138, 0]
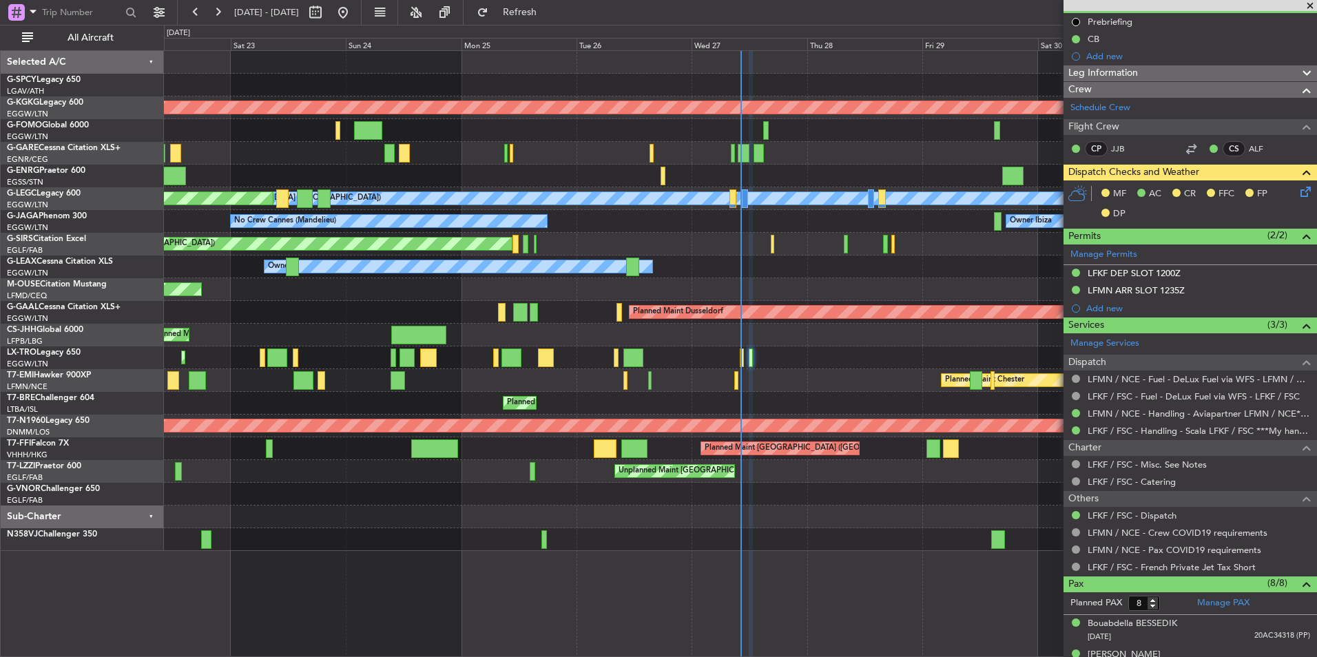
click at [1309, 6] on span at bounding box center [1310, 6] width 14 height 12
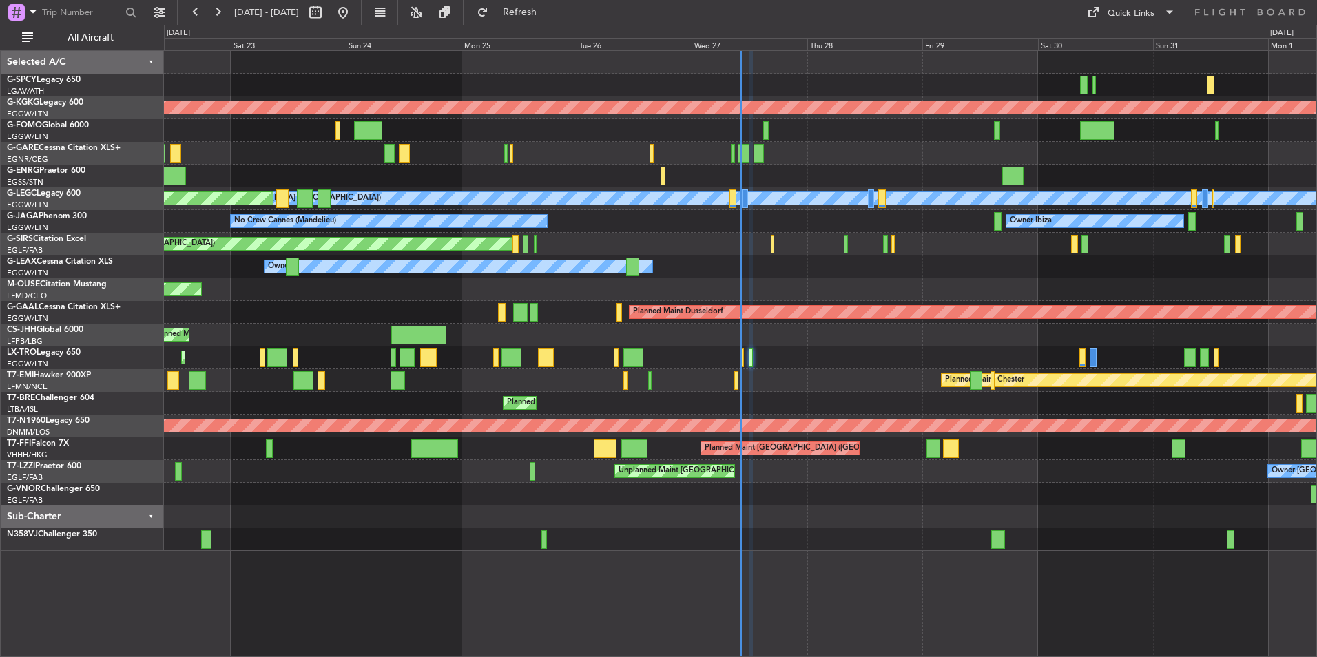
type input "0"
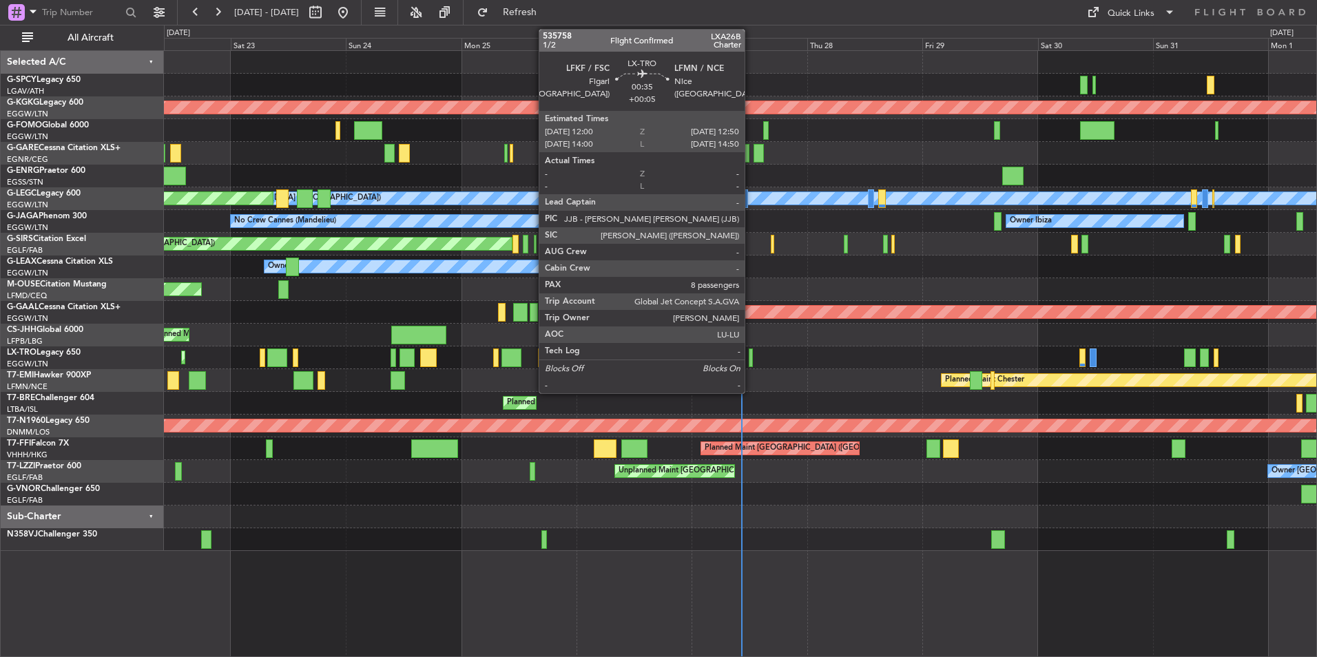
click at [751, 360] on div at bounding box center [751, 358] width 4 height 19
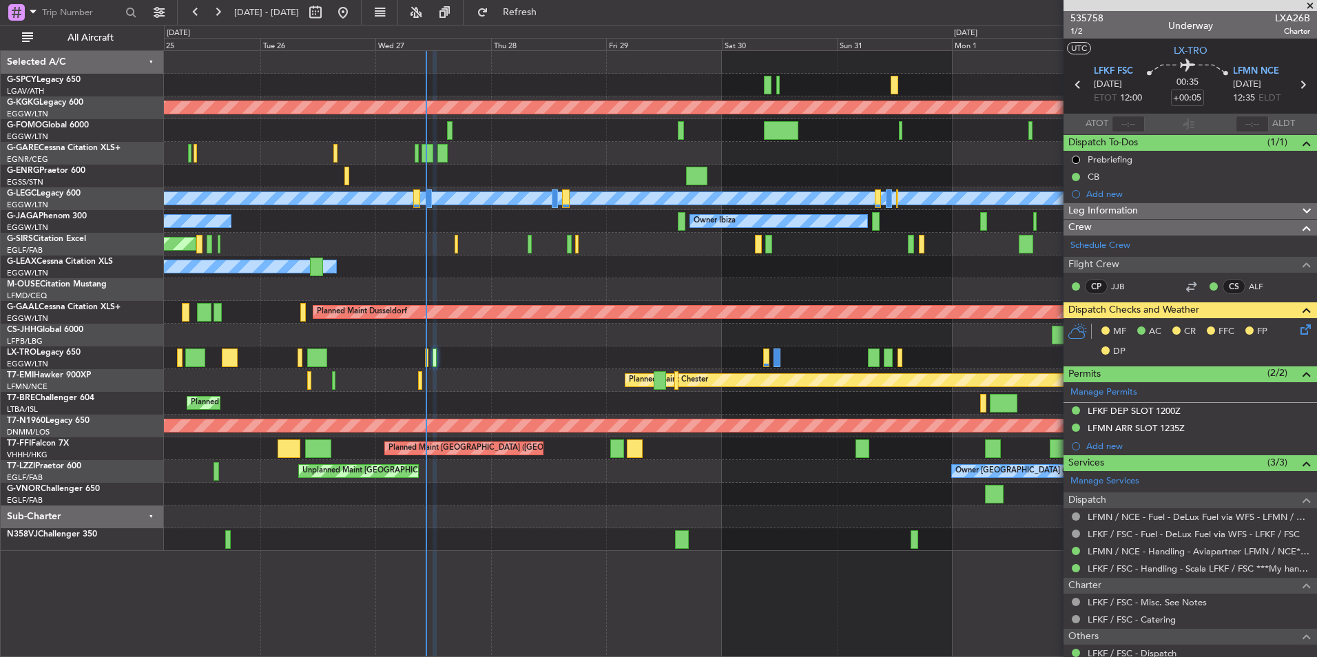
click at [445, 584] on div "AOG Maint [GEOGRAPHIC_DATA] (Ataturk) A/C Unavailable [GEOGRAPHIC_DATA] ([GEOGR…" at bounding box center [740, 353] width 1153 height 607
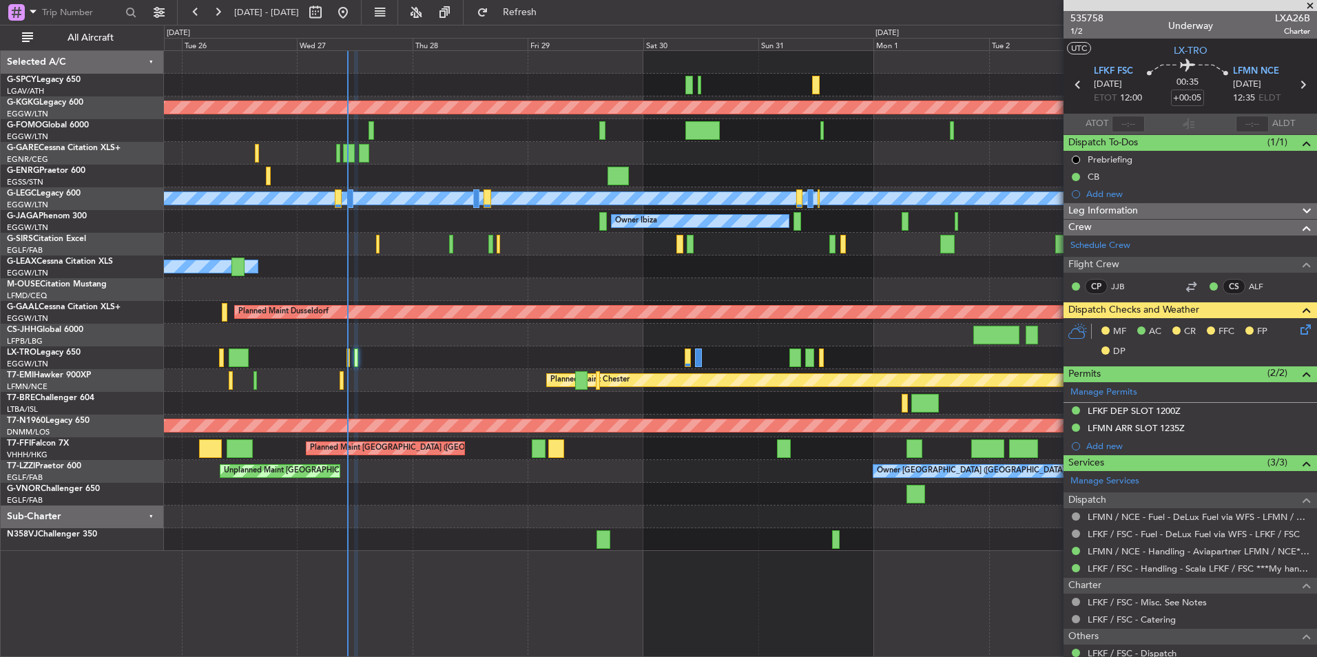
click at [570, 167] on div "AOG Maint [GEOGRAPHIC_DATA] (Ataturk) A/C Unavailable [GEOGRAPHIC_DATA] ([GEOGR…" at bounding box center [740, 301] width 1152 height 500
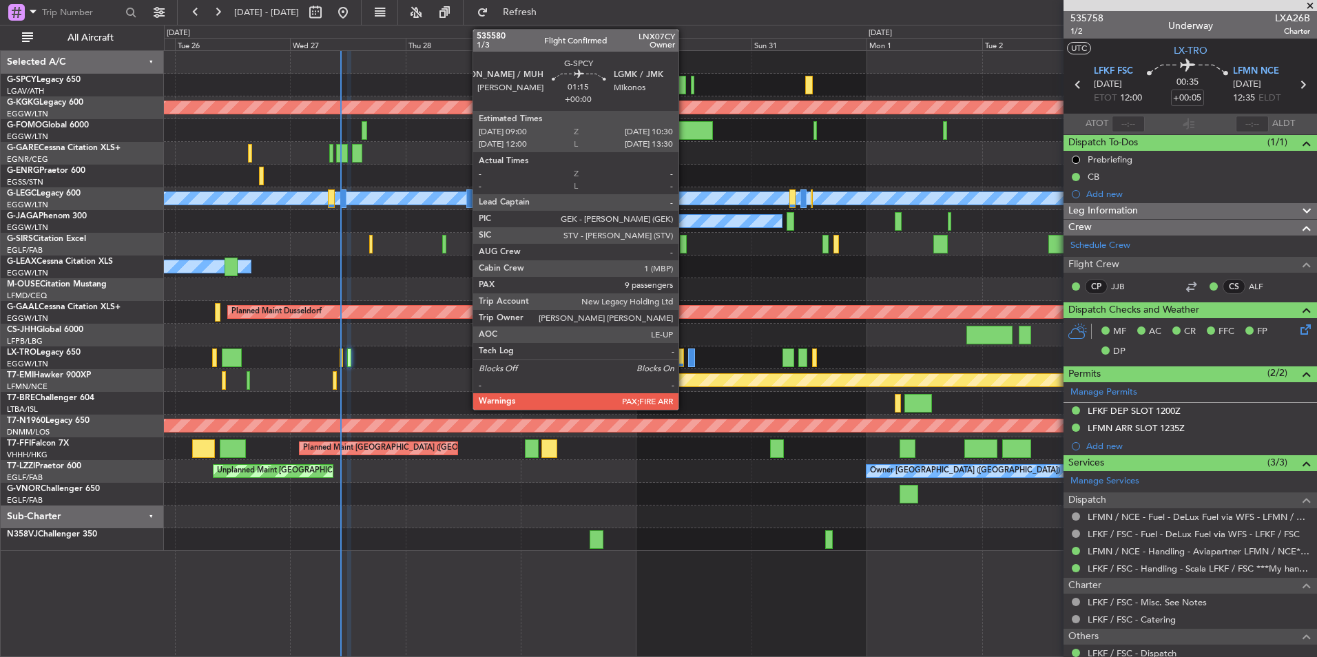
click at [685, 92] on div at bounding box center [682, 85] width 8 height 19
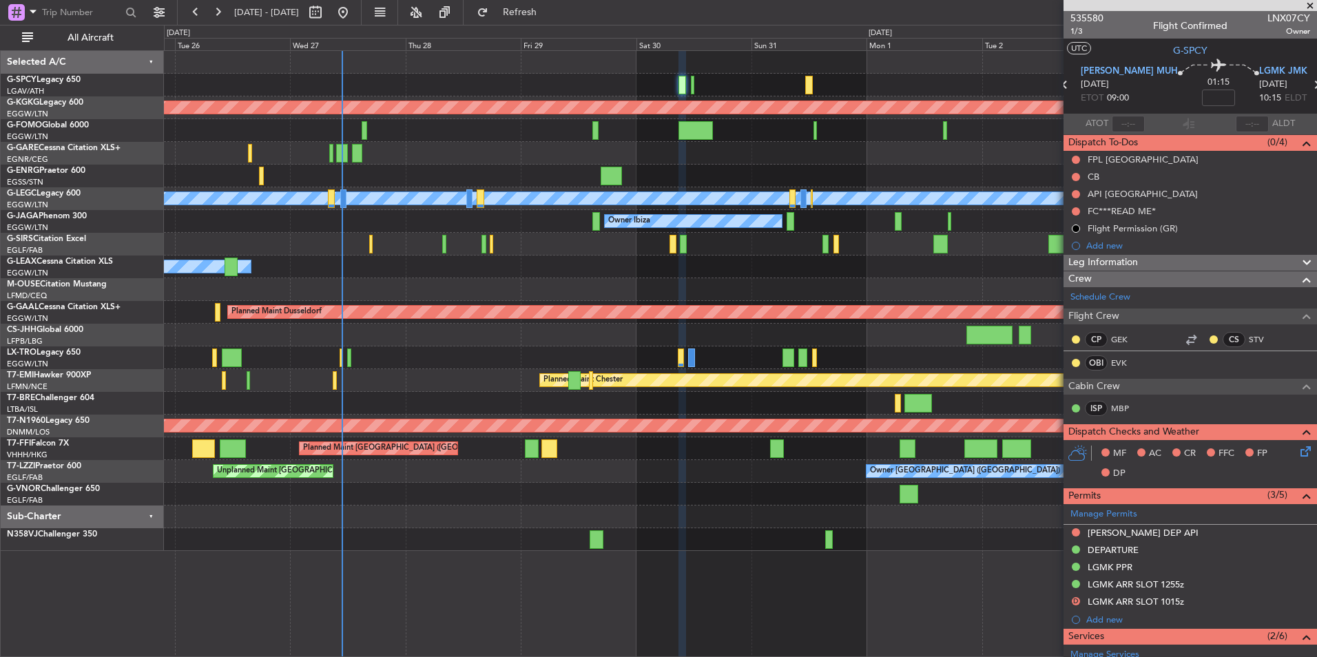
click at [1315, 6] on span at bounding box center [1310, 6] width 14 height 12
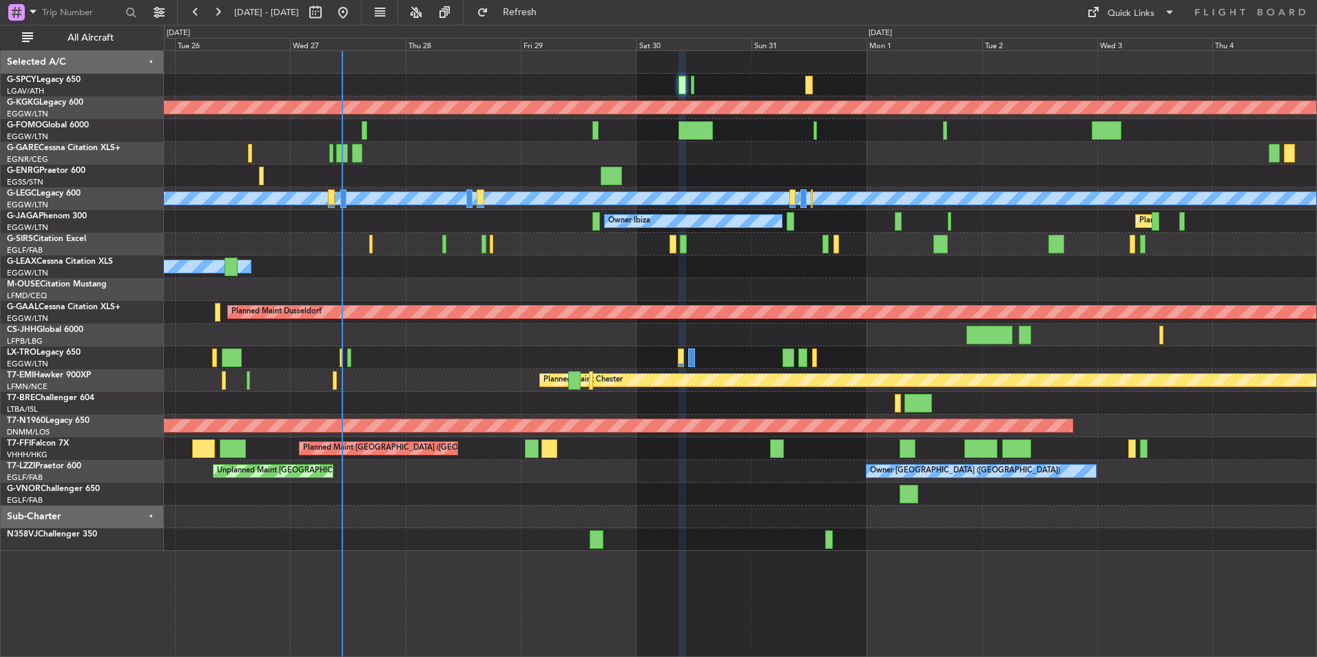
type input "0"
click at [309, 486] on div "AOG Maint [GEOGRAPHIC_DATA] (Ataturk) A/C Unavailable [GEOGRAPHIC_DATA] ([GEOGR…" at bounding box center [740, 301] width 1152 height 500
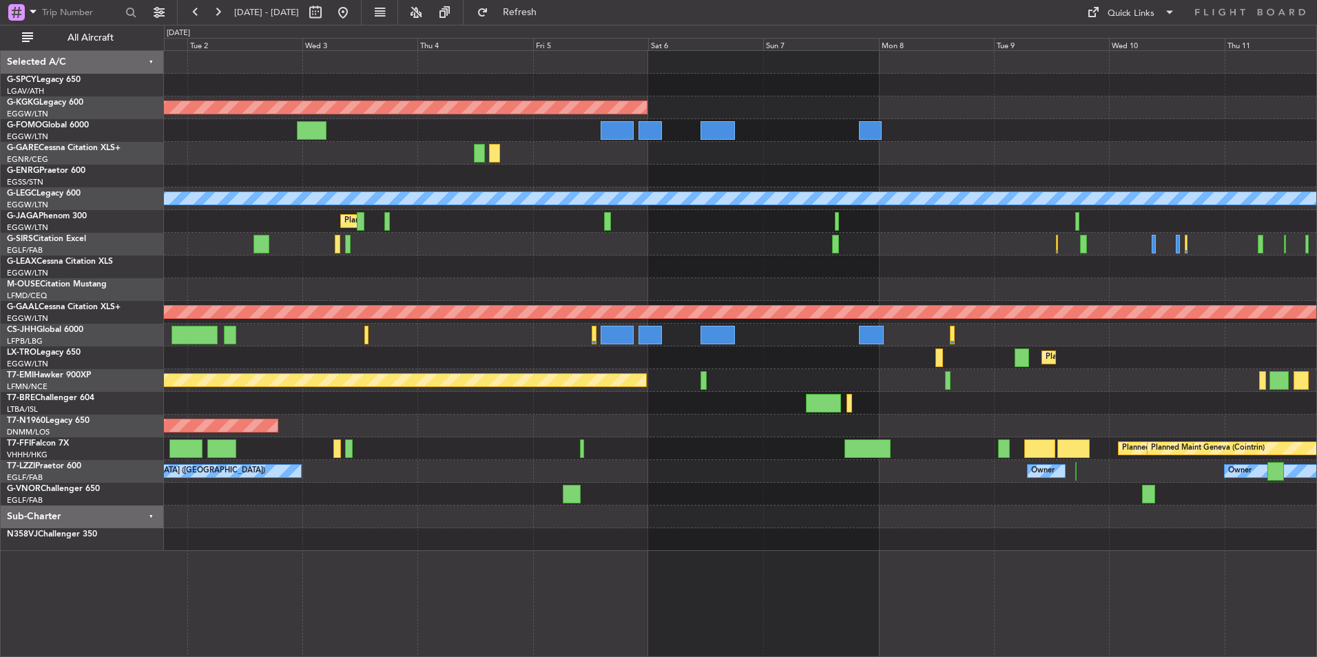
click at [276, 489] on div "AOG Maint [GEOGRAPHIC_DATA] (Ataturk) A/C Unavailable [GEOGRAPHIC_DATA] ([GEOGR…" at bounding box center [740, 301] width 1152 height 500
click at [414, 478] on div "AOG Maint [GEOGRAPHIC_DATA] (Ataturk) A/C Unavailable [GEOGRAPHIC_DATA] ([GEOGR…" at bounding box center [740, 301] width 1152 height 500
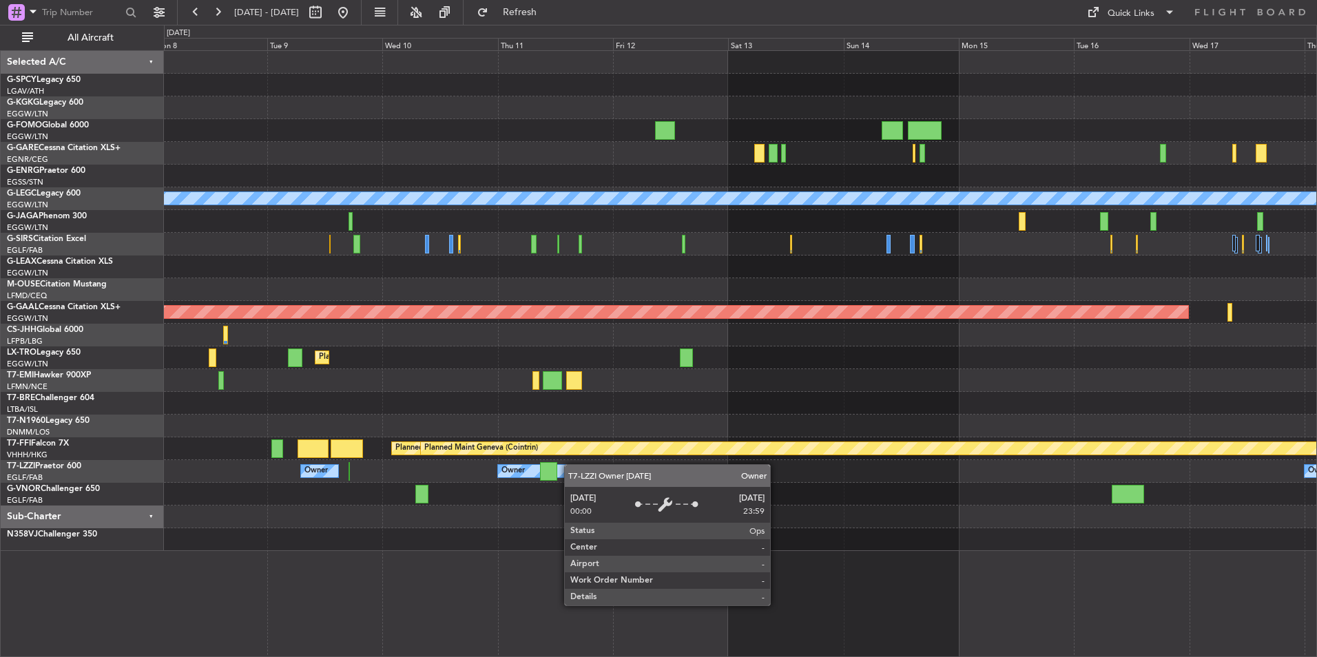
click at [538, 473] on div "AOG Maint [GEOGRAPHIC_DATA] (Ataturk) A/C Unavailable [GEOGRAPHIC_DATA] ([GEOGR…" at bounding box center [740, 301] width 1152 height 500
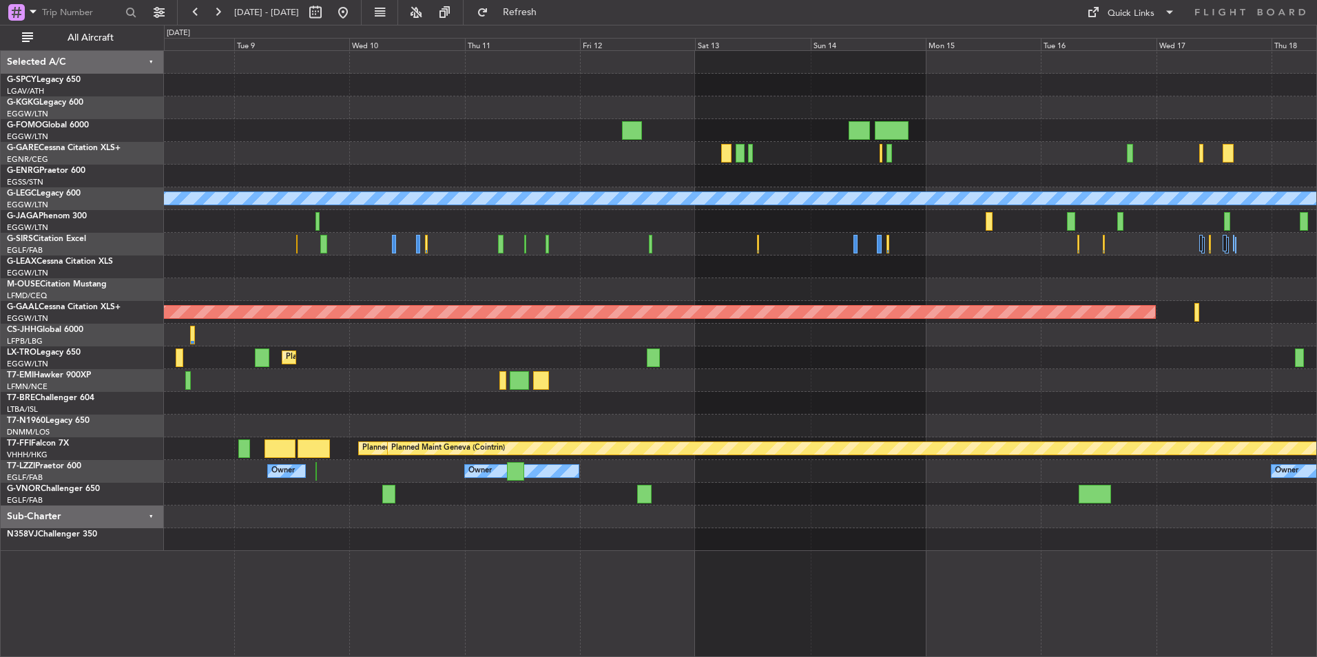
click at [539, 482] on div "AOG Maint [GEOGRAPHIC_DATA] (Ataturk) A/C Unavailable [GEOGRAPHIC_DATA] ([GEOGR…" at bounding box center [740, 301] width 1152 height 500
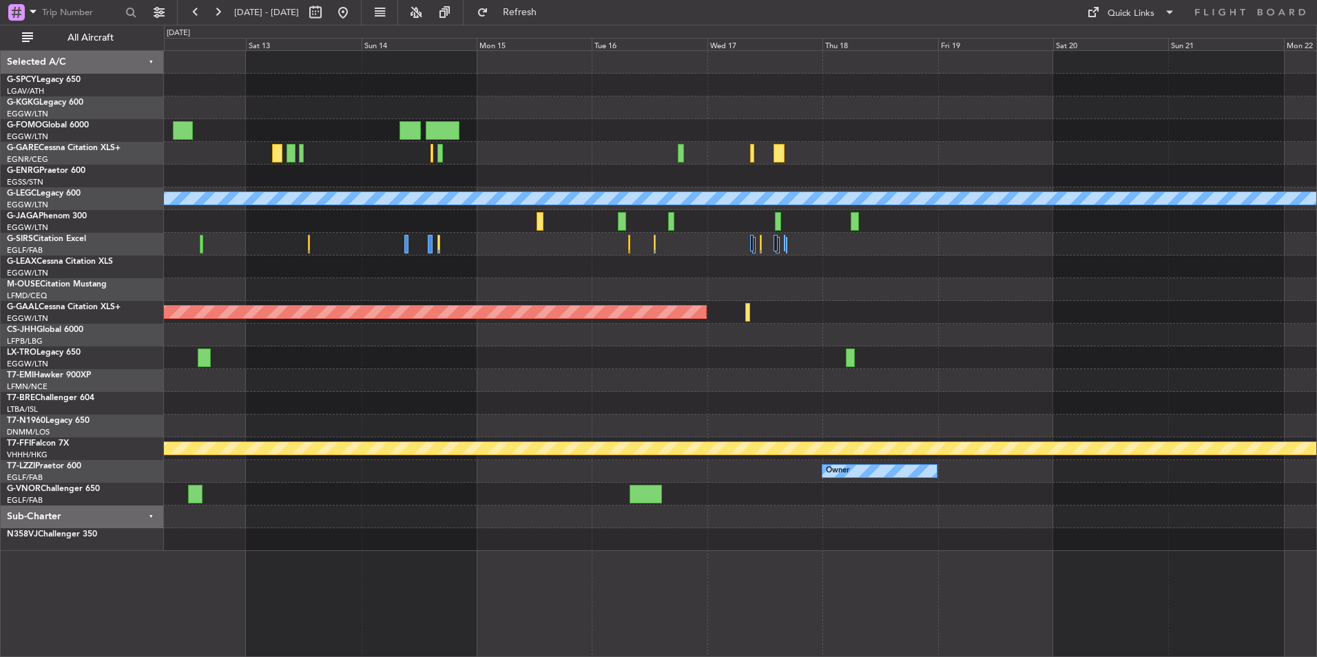
click at [417, 506] on div "A/C Unavailable [GEOGRAPHIC_DATA] ([GEOGRAPHIC_DATA]) Planned [GEOGRAPHIC_DATA]…" at bounding box center [740, 301] width 1152 height 500
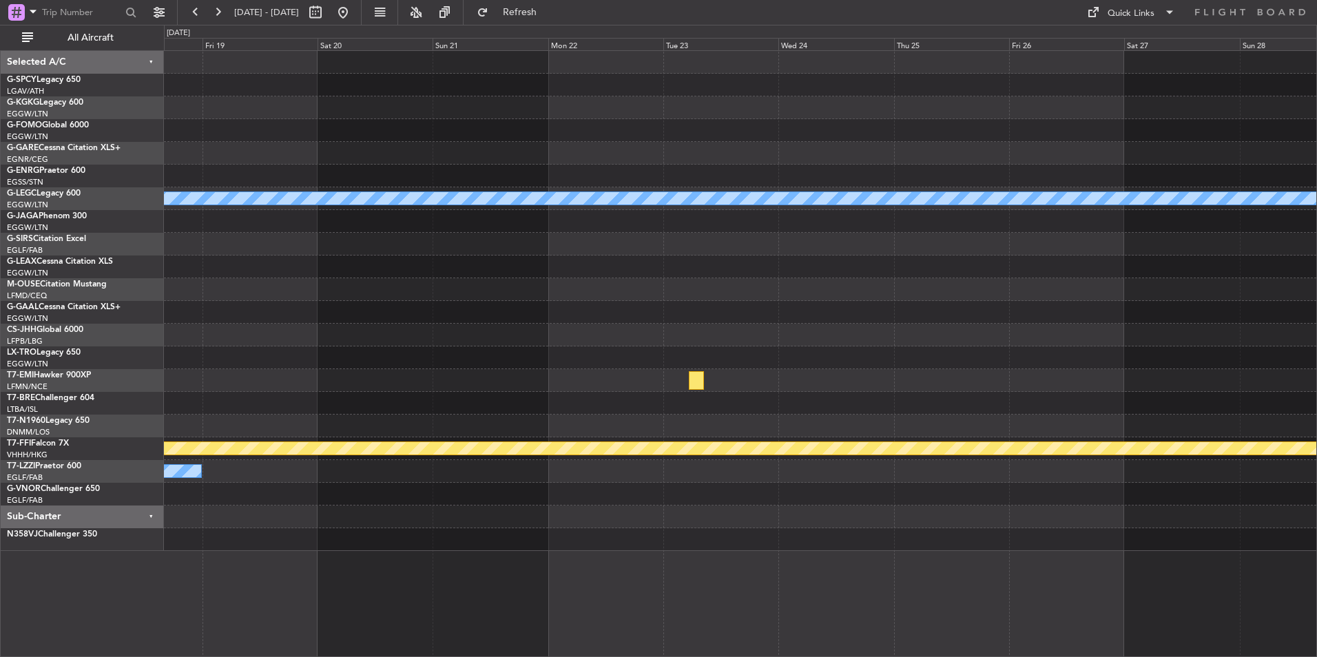
click at [570, 490] on div "A/C Unavailable [GEOGRAPHIC_DATA] ([GEOGRAPHIC_DATA]) Planned [GEOGRAPHIC_DATA]…" at bounding box center [740, 301] width 1152 height 500
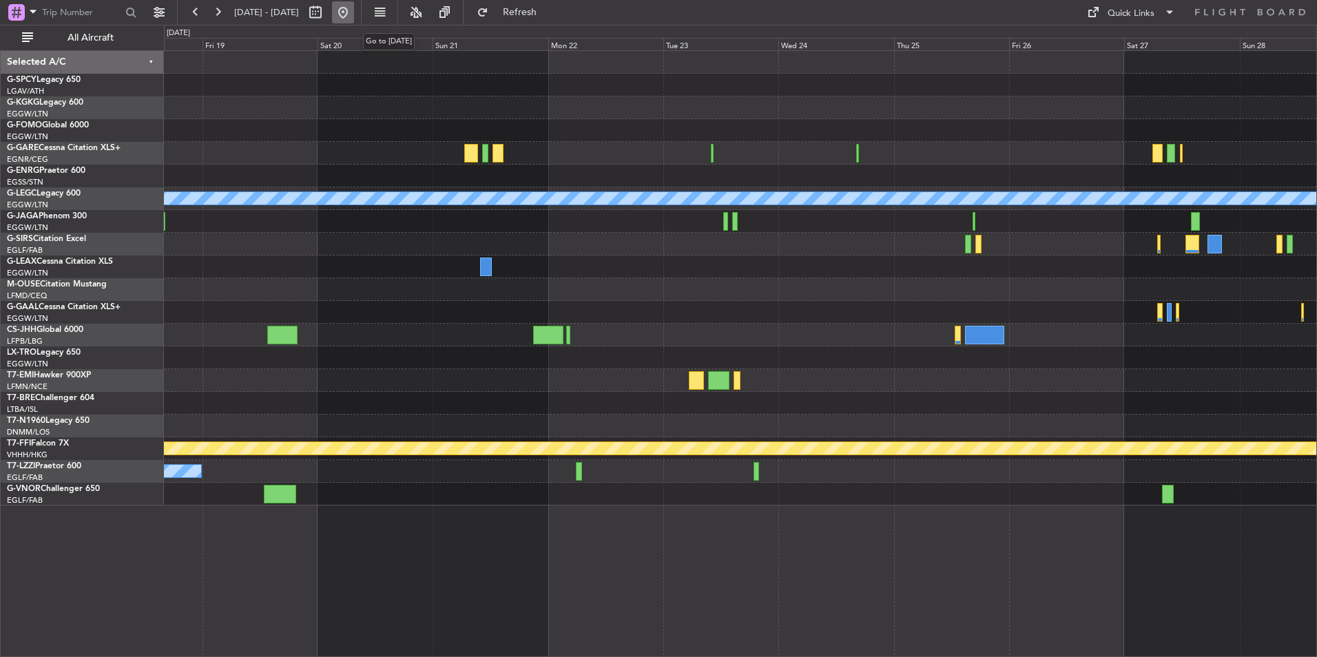
click at [354, 13] on button at bounding box center [343, 12] width 22 height 22
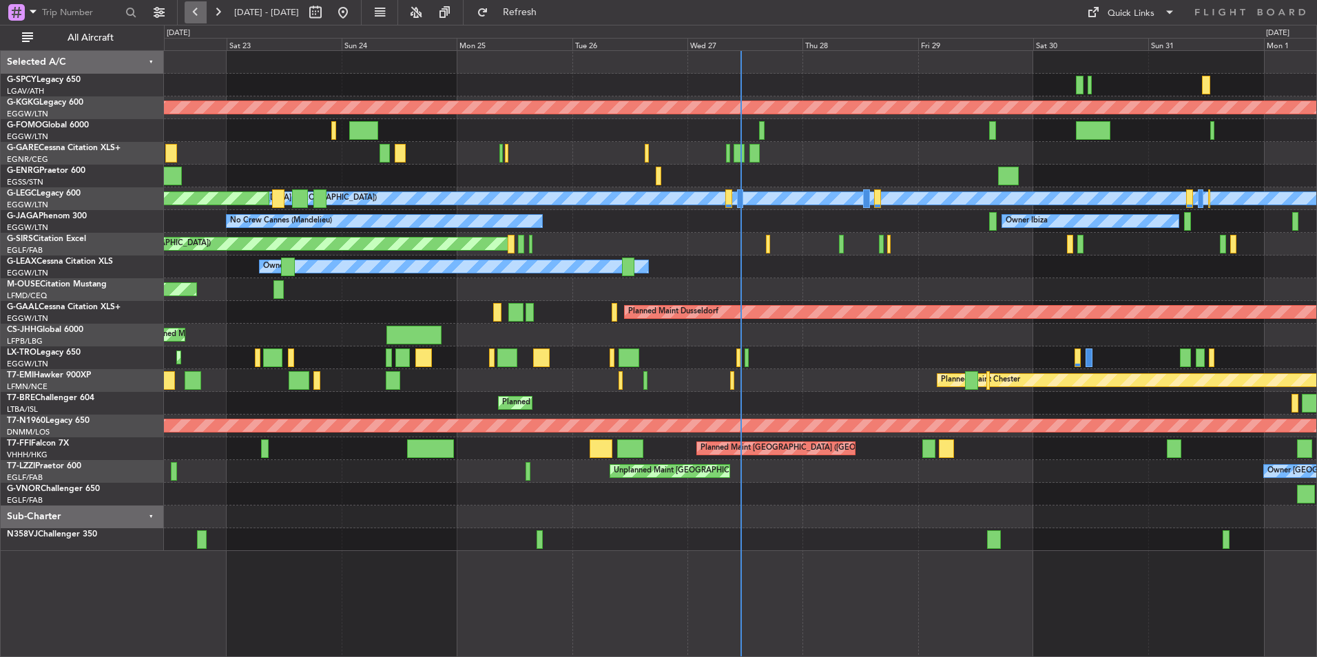
click at [205, 21] on button at bounding box center [196, 12] width 22 height 22
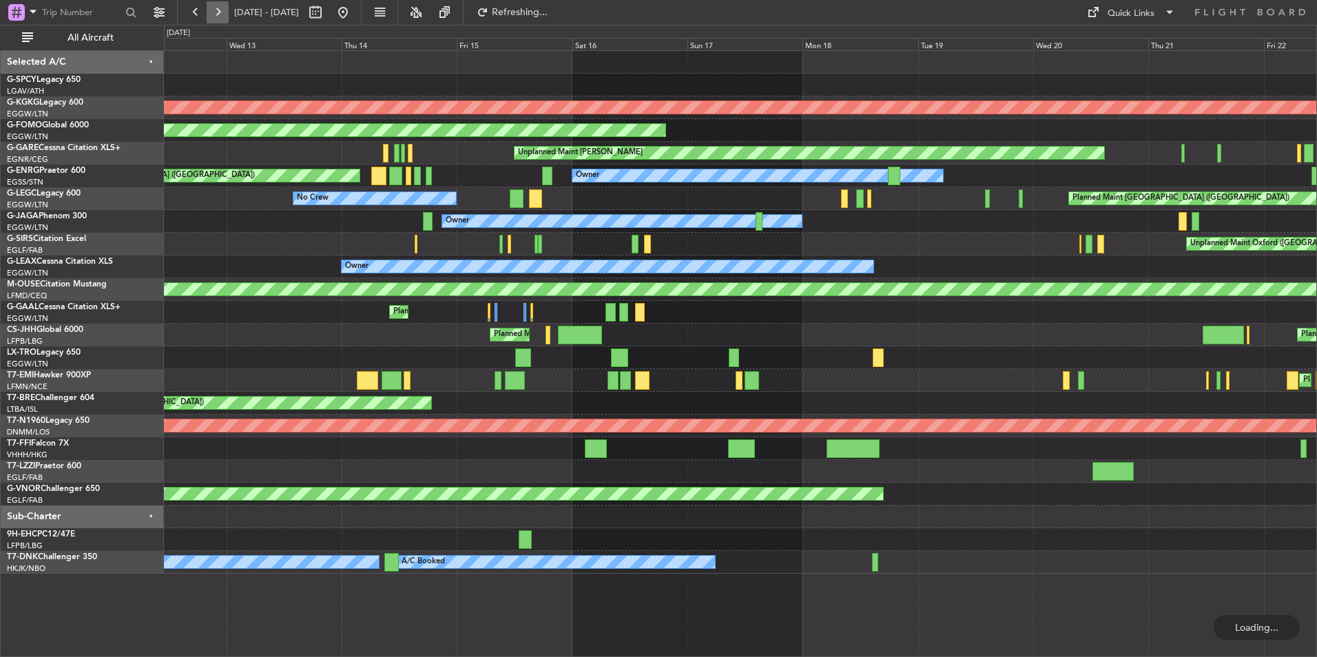
click at [216, 17] on button at bounding box center [218, 12] width 22 height 22
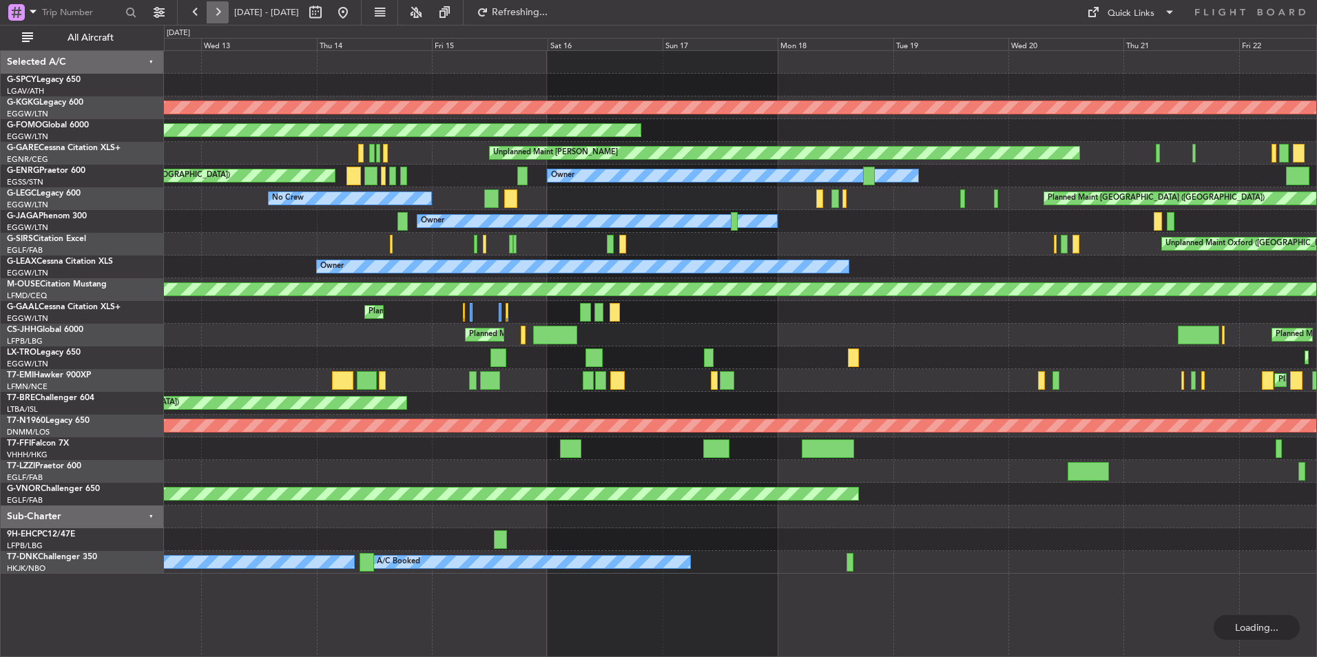
click at [216, 17] on button at bounding box center [218, 12] width 22 height 22
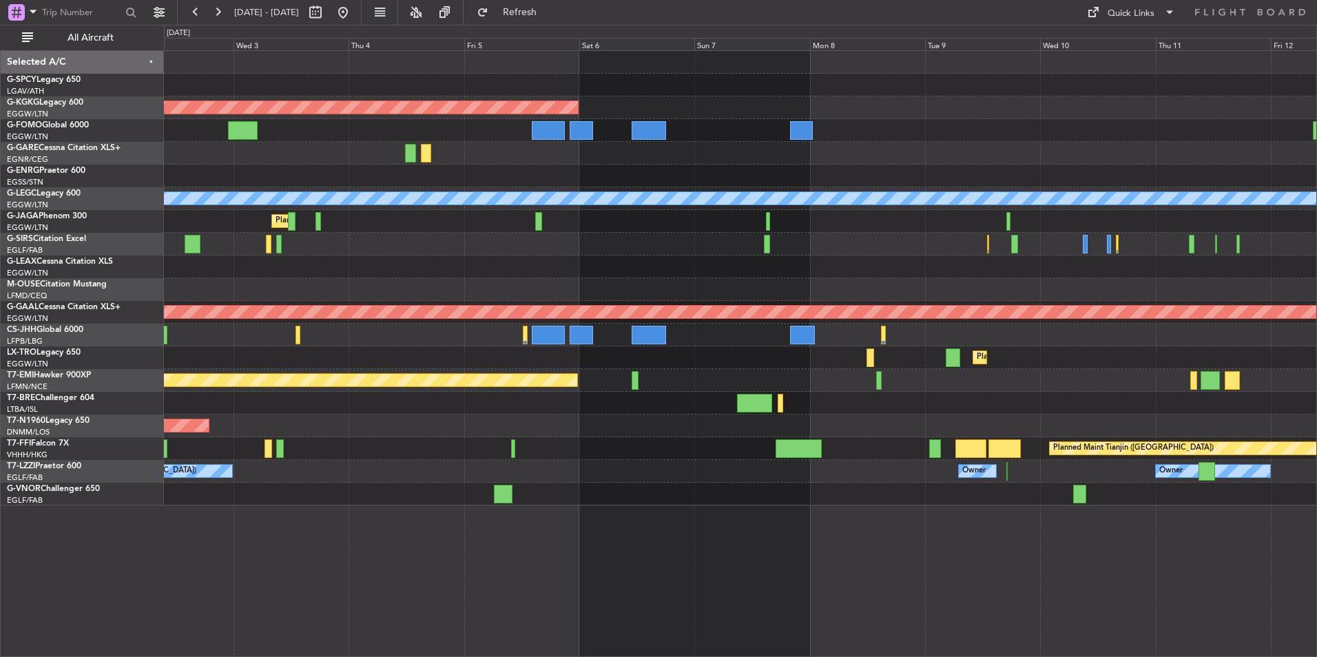
click at [227, 290] on div at bounding box center [740, 289] width 1152 height 23
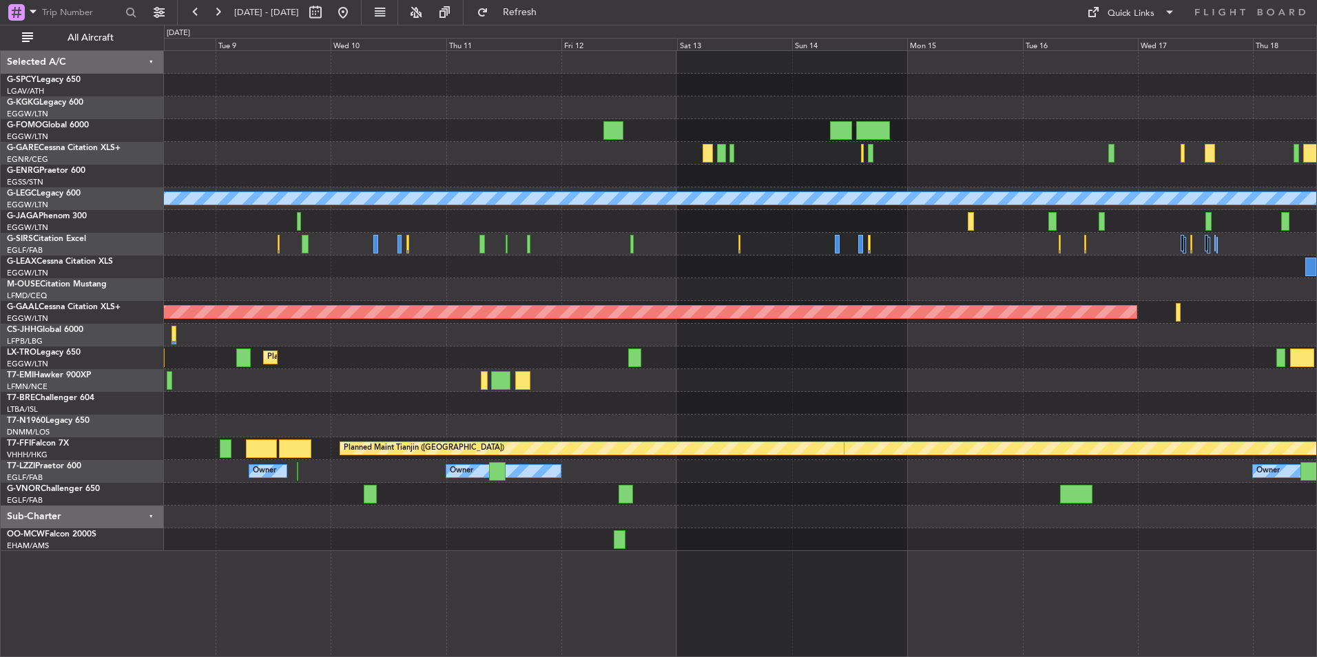
click at [747, 512] on div "A/C Unavailable [GEOGRAPHIC_DATA] ([GEOGRAPHIC_DATA]) Planned [GEOGRAPHIC_DATA]…" at bounding box center [740, 301] width 1152 height 500
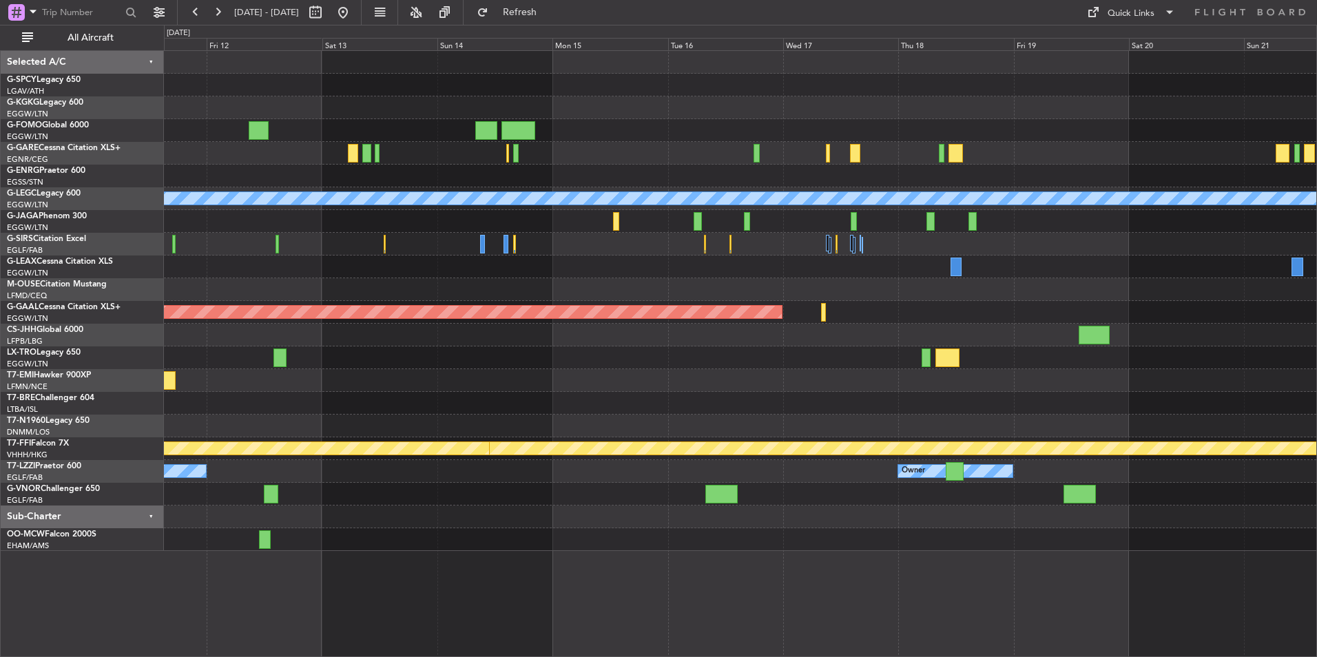
click at [471, 536] on div "A/C Unavailable [GEOGRAPHIC_DATA] ([GEOGRAPHIC_DATA]) Planned [GEOGRAPHIC_DATA]…" at bounding box center [740, 301] width 1152 height 500
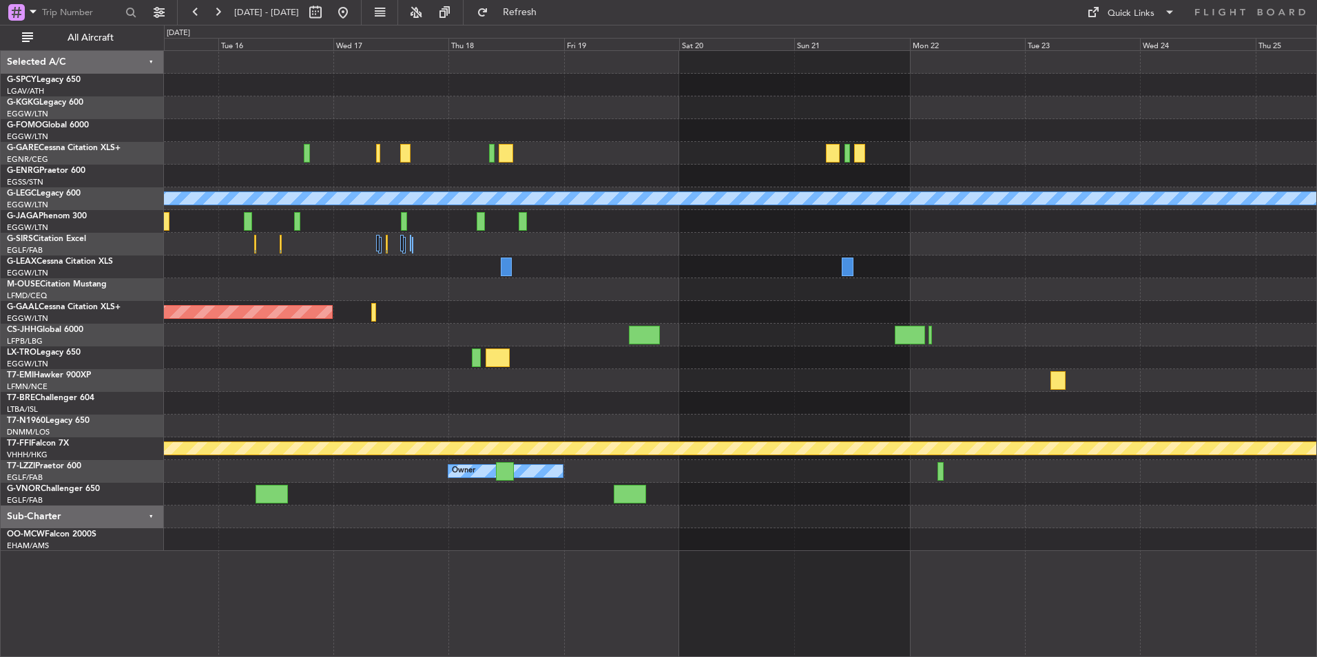
click at [545, 541] on div "A/C Unavailable [GEOGRAPHIC_DATA] ([GEOGRAPHIC_DATA]) Planned [GEOGRAPHIC_DATA]…" at bounding box center [740, 301] width 1152 height 500
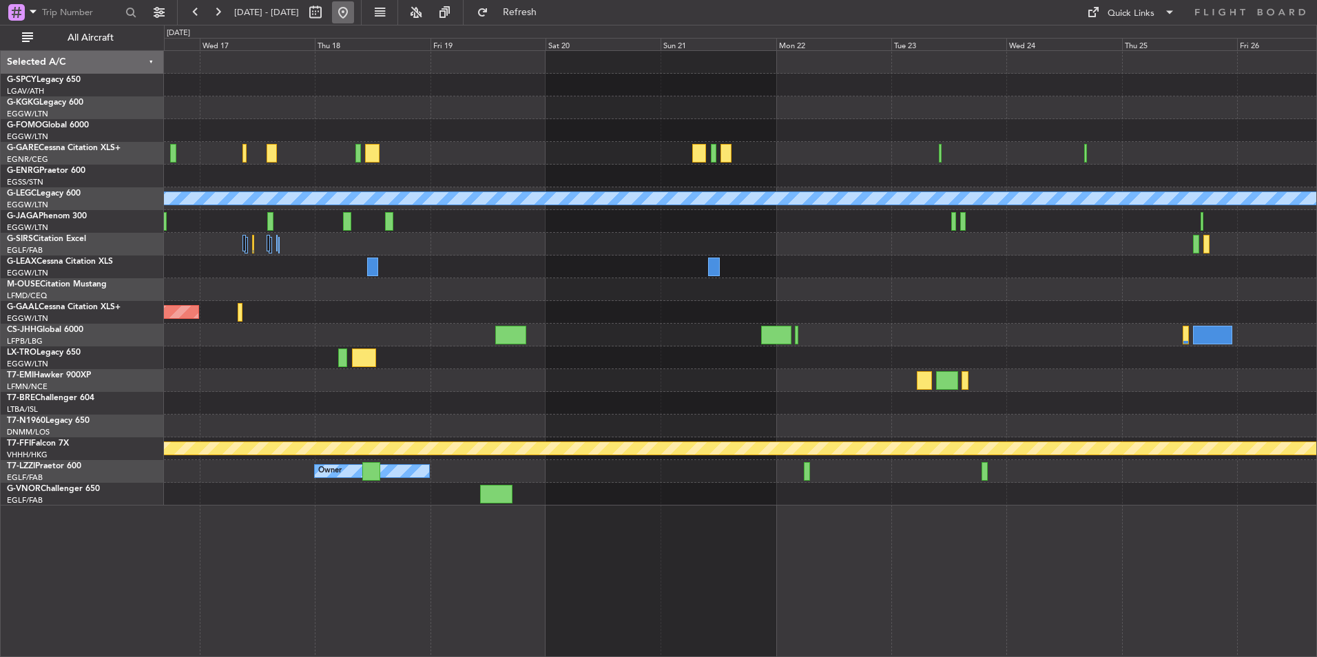
click at [354, 17] on button at bounding box center [343, 12] width 22 height 22
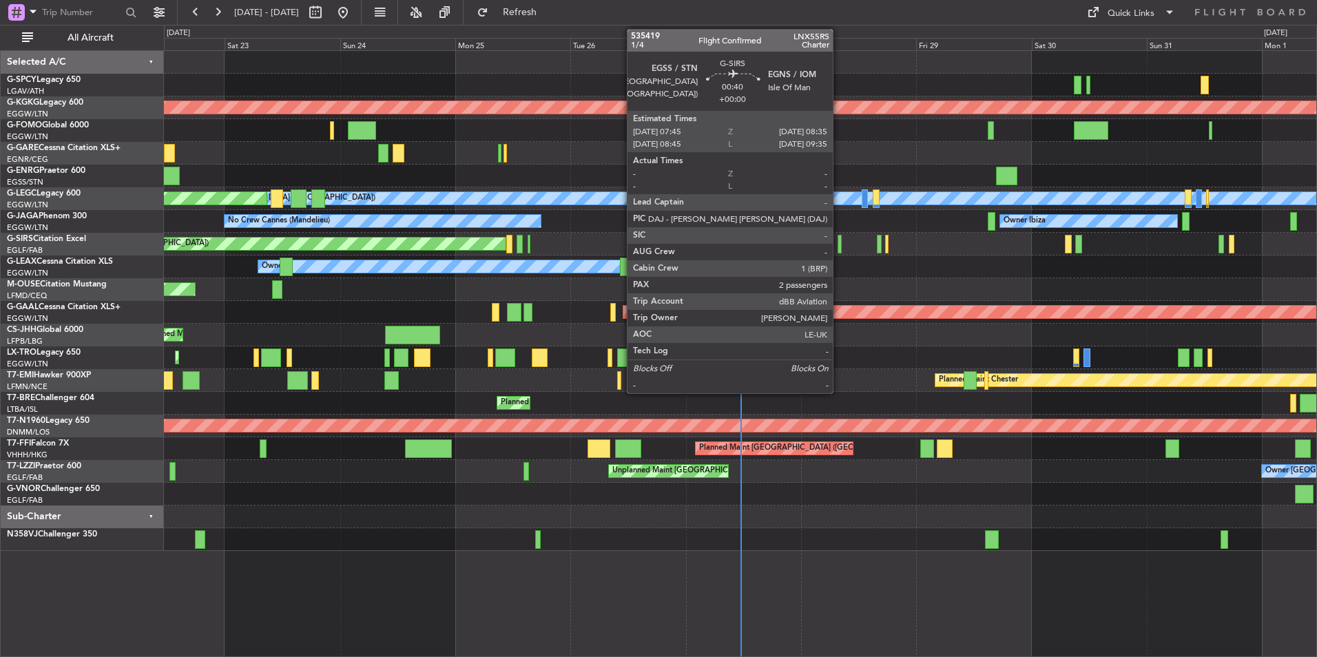
click at [839, 249] on div at bounding box center [840, 244] width 4 height 19
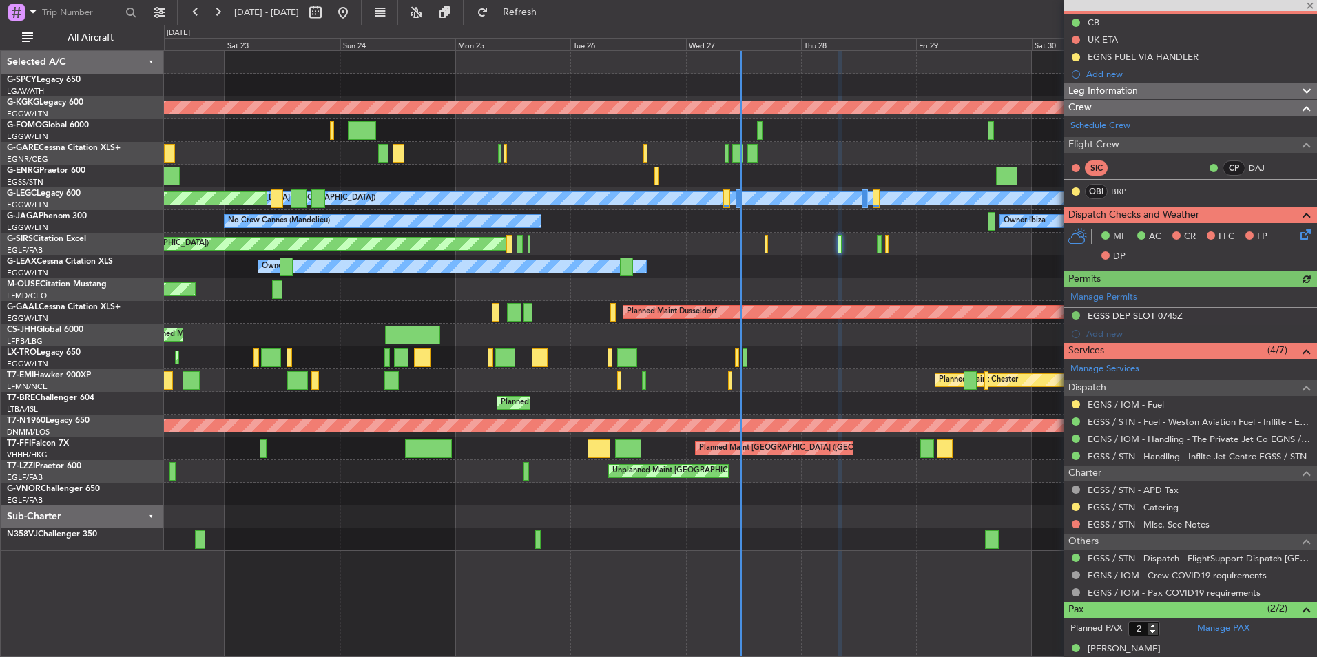
scroll to position [182, 0]
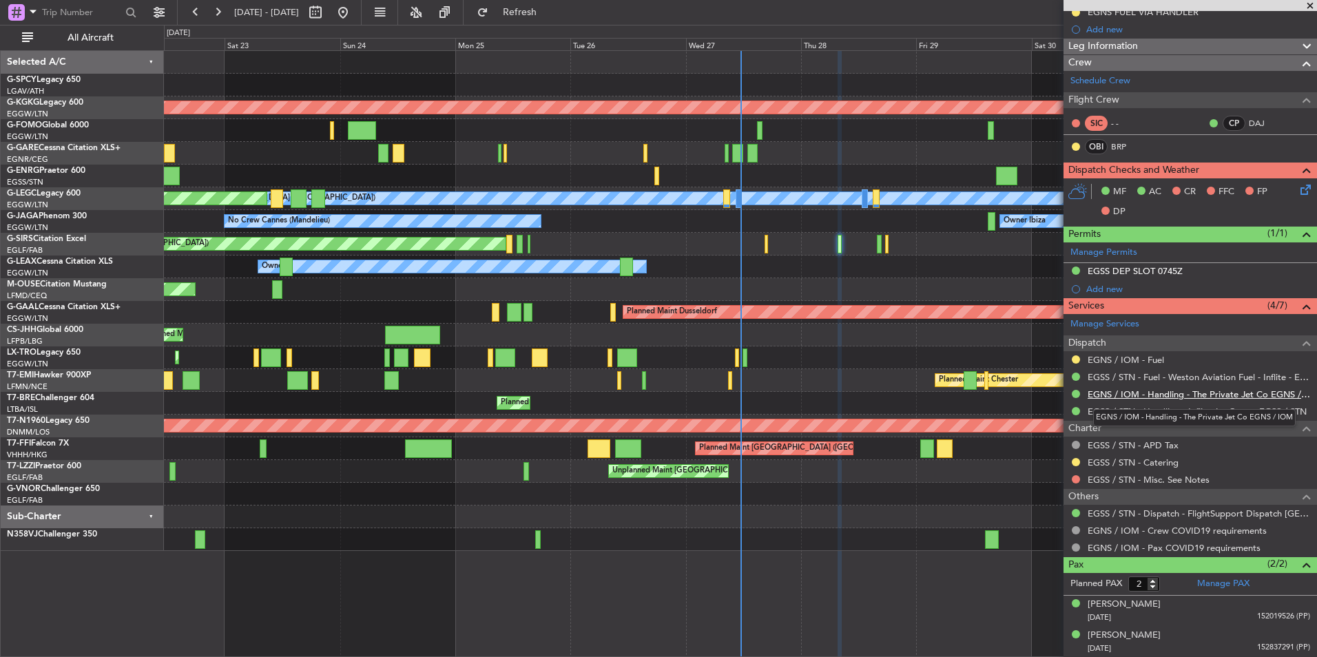
click at [1187, 398] on link "EGNS / IOM - Handling - The Private Jet Co EGNS / IOM" at bounding box center [1199, 394] width 222 height 12
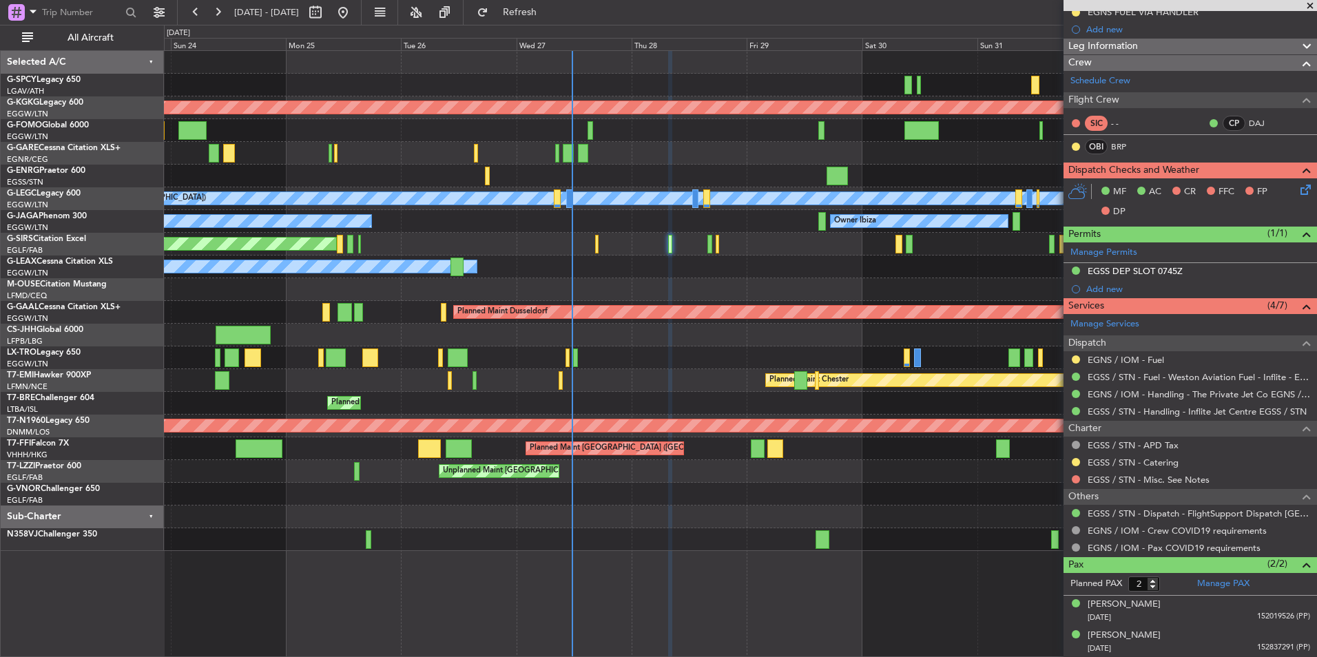
click at [658, 275] on div "Owner" at bounding box center [740, 267] width 1152 height 23
click at [284, 577] on div "AOG Maint [GEOGRAPHIC_DATA] (Ataturk) A/C Unavailable [GEOGRAPHIC_DATA] ([GEOGR…" at bounding box center [740, 353] width 1153 height 607
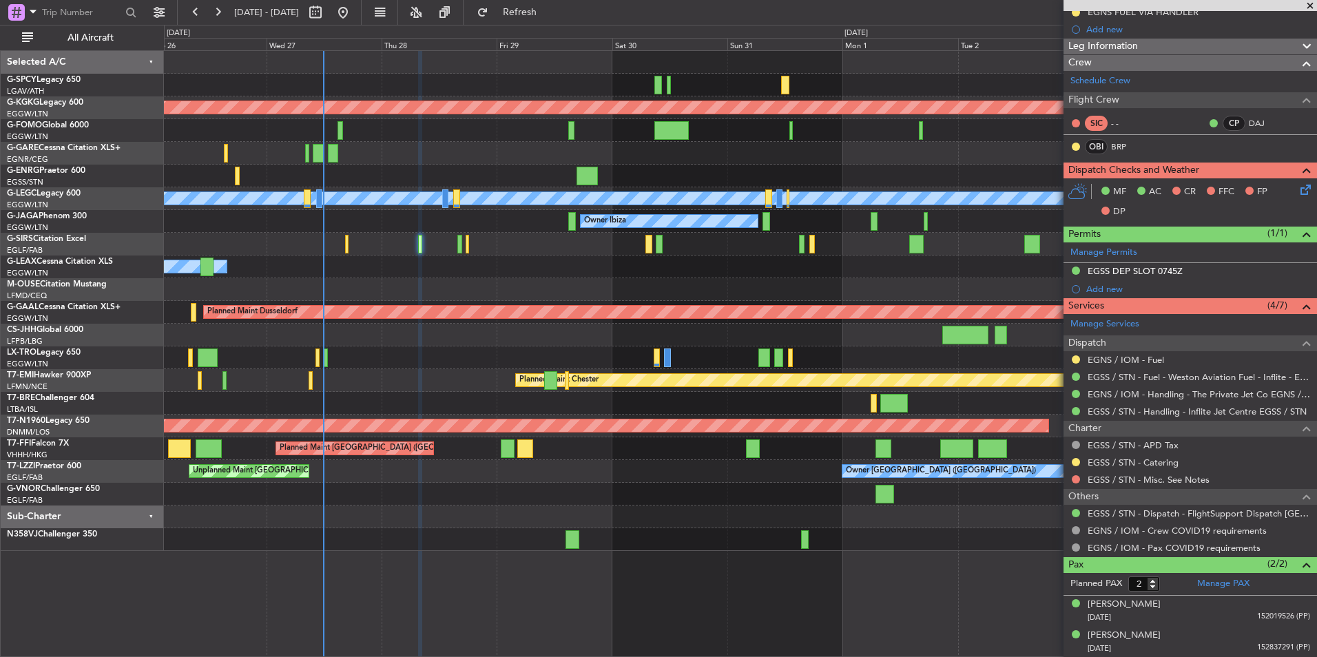
click at [413, 297] on div at bounding box center [740, 289] width 1152 height 23
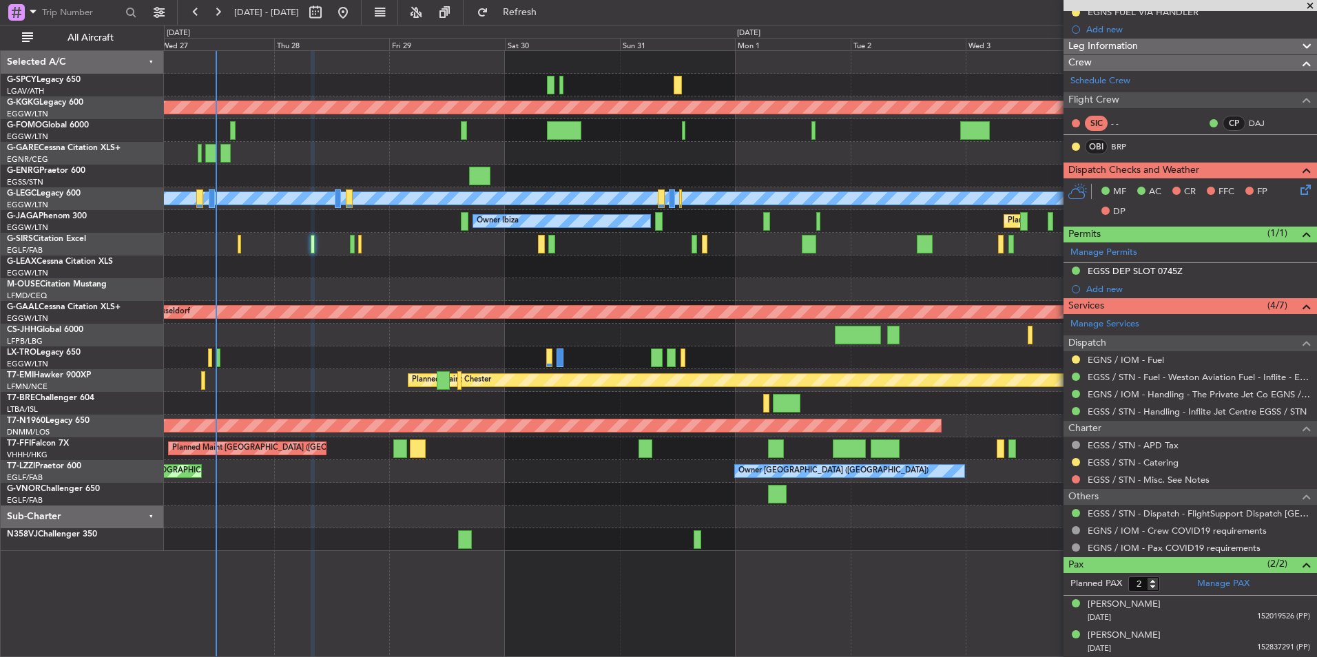
click at [42, 259] on div "AOG Maint [GEOGRAPHIC_DATA] (Ataturk) A/C Unavailable [GEOGRAPHIC_DATA] ([GEOGR…" at bounding box center [658, 341] width 1317 height 632
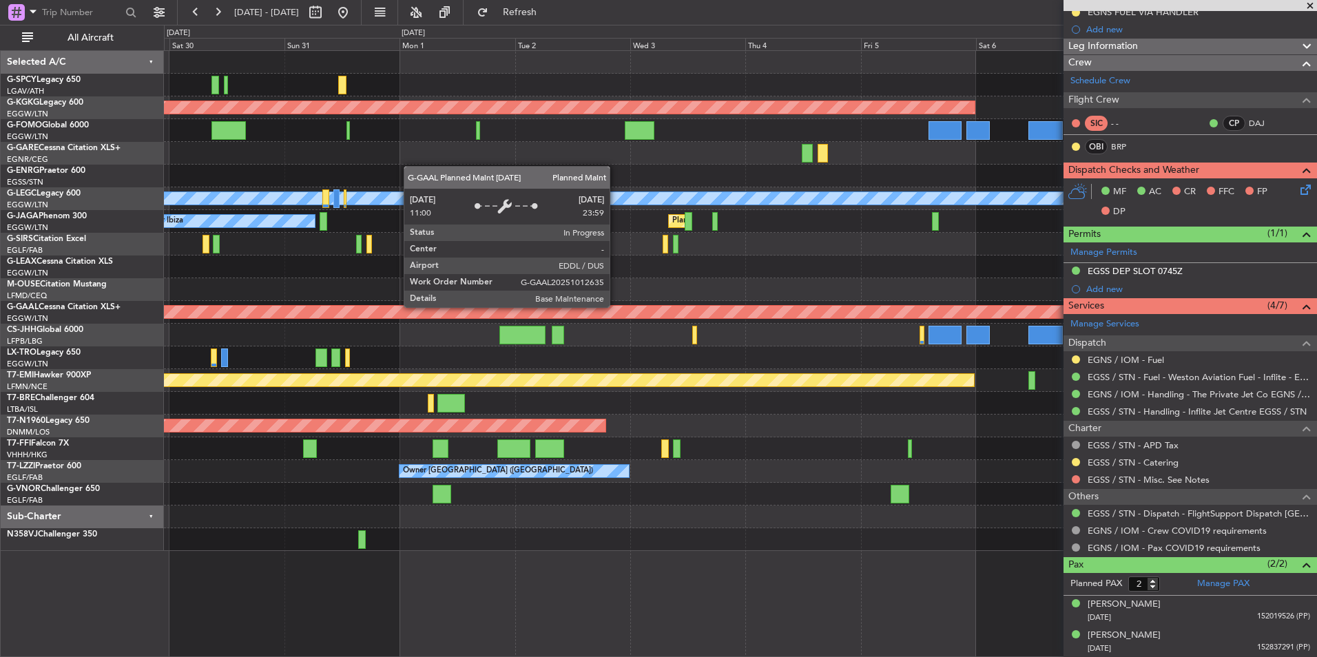
click at [0, 306] on html "[DATE] - [DATE] Refresh Quick Links All Aircraft AOG Maint [GEOGRAPHIC_DATA] ([…" at bounding box center [658, 328] width 1317 height 657
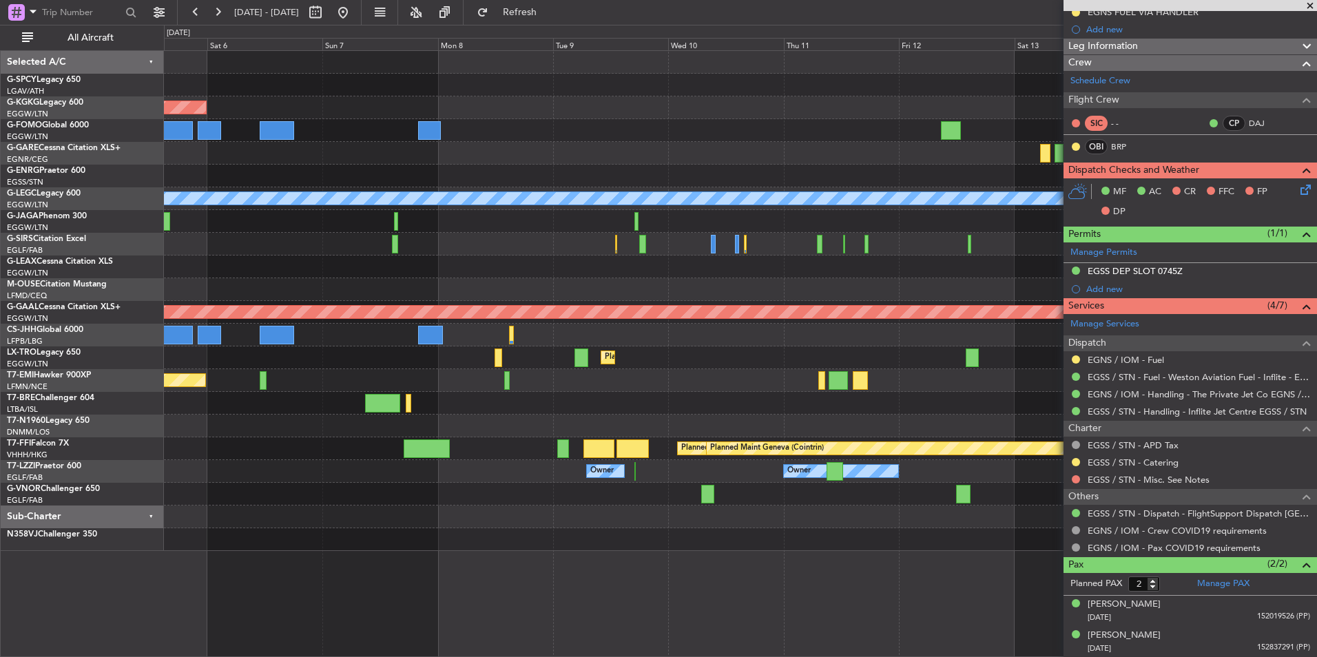
click at [125, 292] on div "AOG Maint [GEOGRAPHIC_DATA] (Ataturk) A/C Unavailable [GEOGRAPHIC_DATA] ([GEOGR…" at bounding box center [658, 341] width 1317 height 632
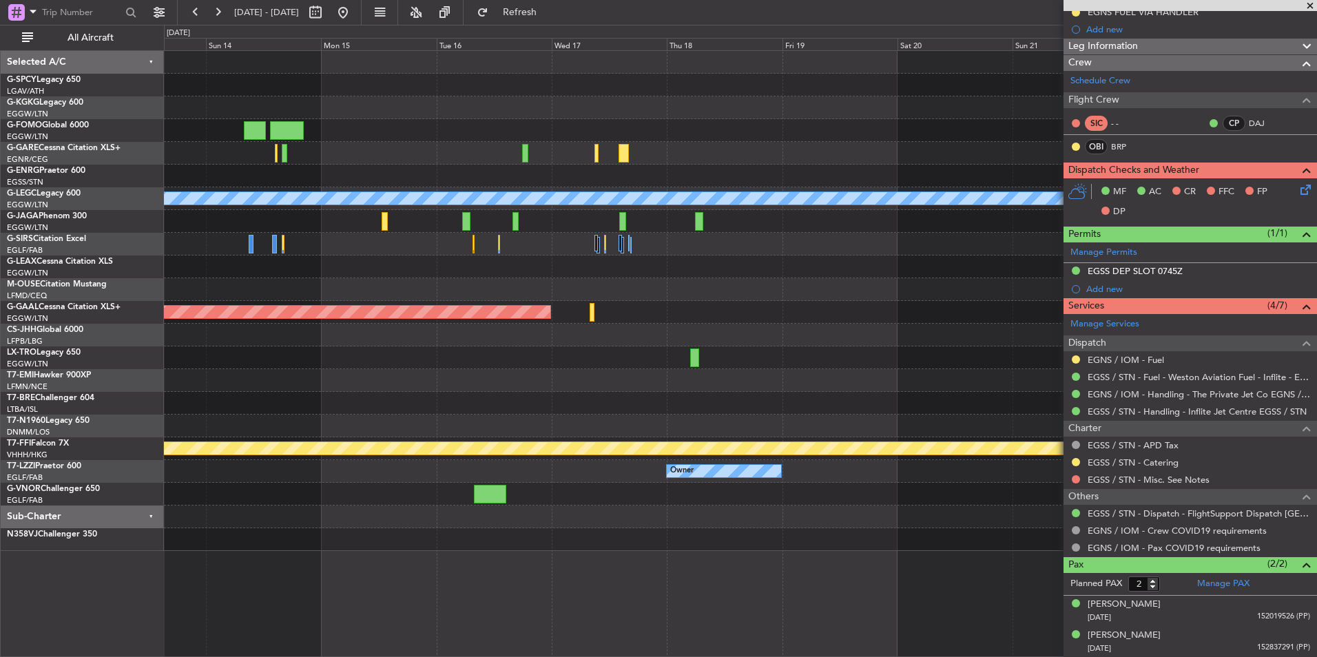
click at [233, 395] on div "A/C Unavailable [GEOGRAPHIC_DATA] ([GEOGRAPHIC_DATA]) Planned [GEOGRAPHIC_DATA]…" at bounding box center [740, 301] width 1152 height 500
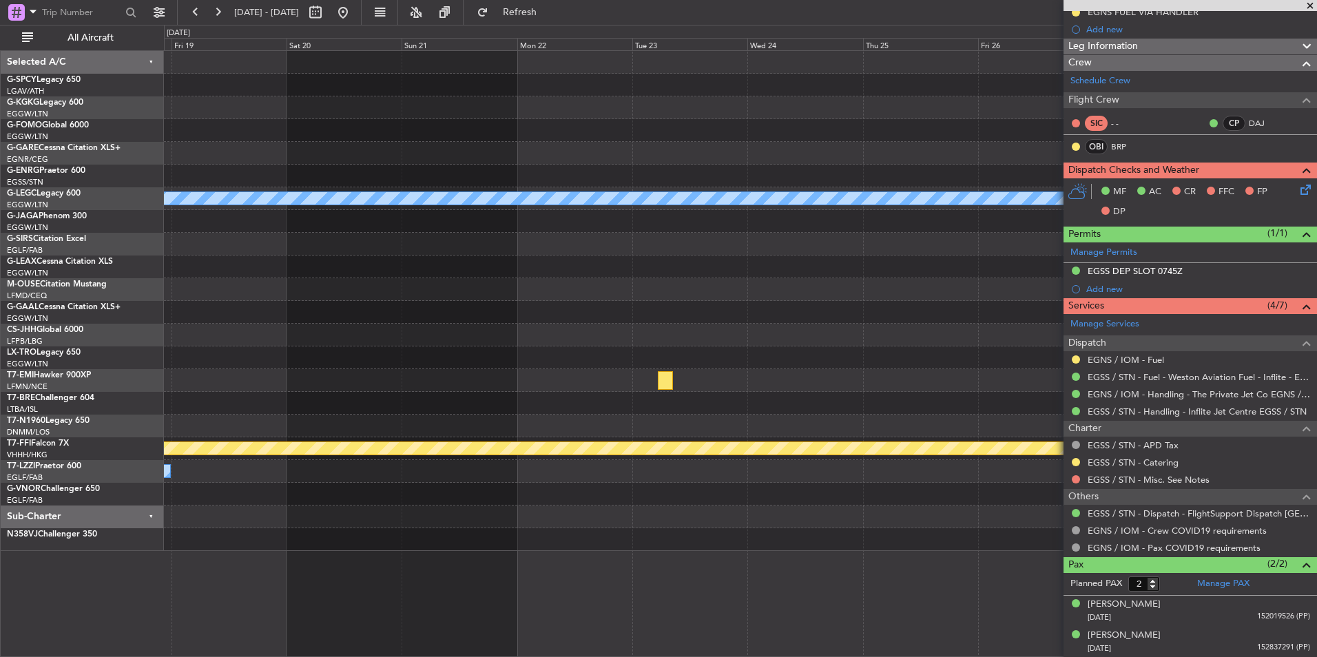
click at [176, 349] on div "A/C Unavailable [GEOGRAPHIC_DATA] ([GEOGRAPHIC_DATA]) Planned [GEOGRAPHIC_DATA]…" at bounding box center [740, 301] width 1152 height 500
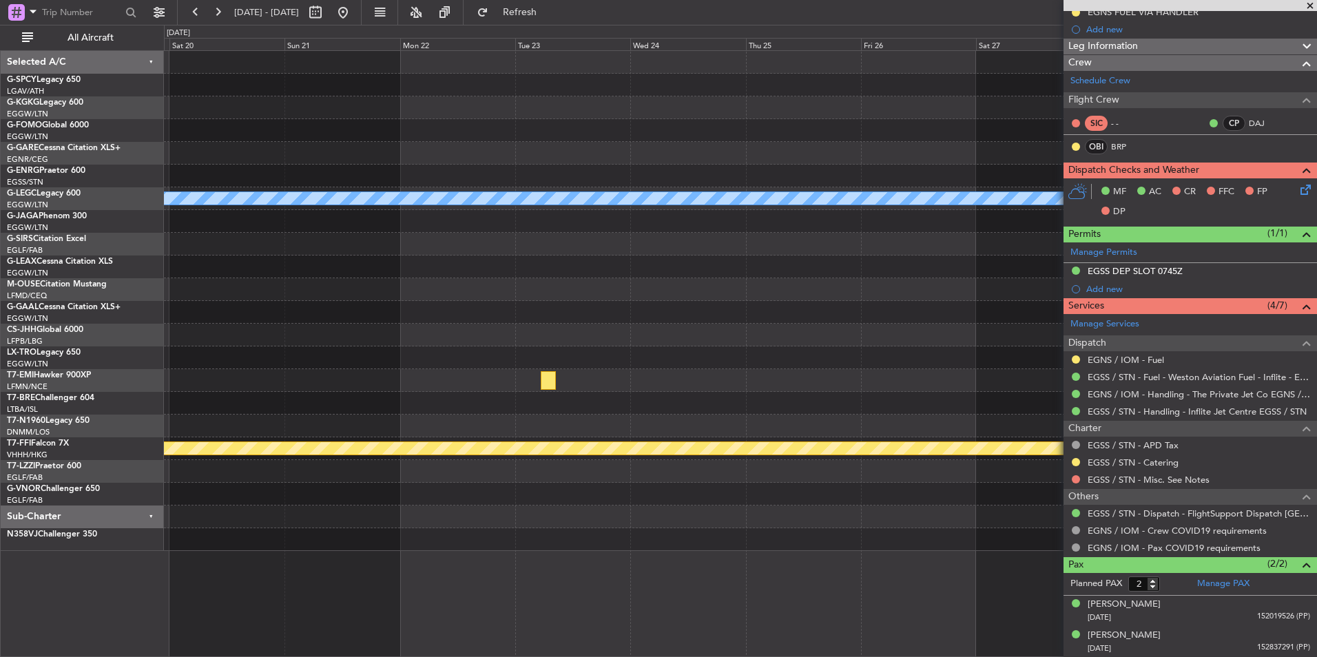
click at [377, 322] on div at bounding box center [740, 312] width 1152 height 23
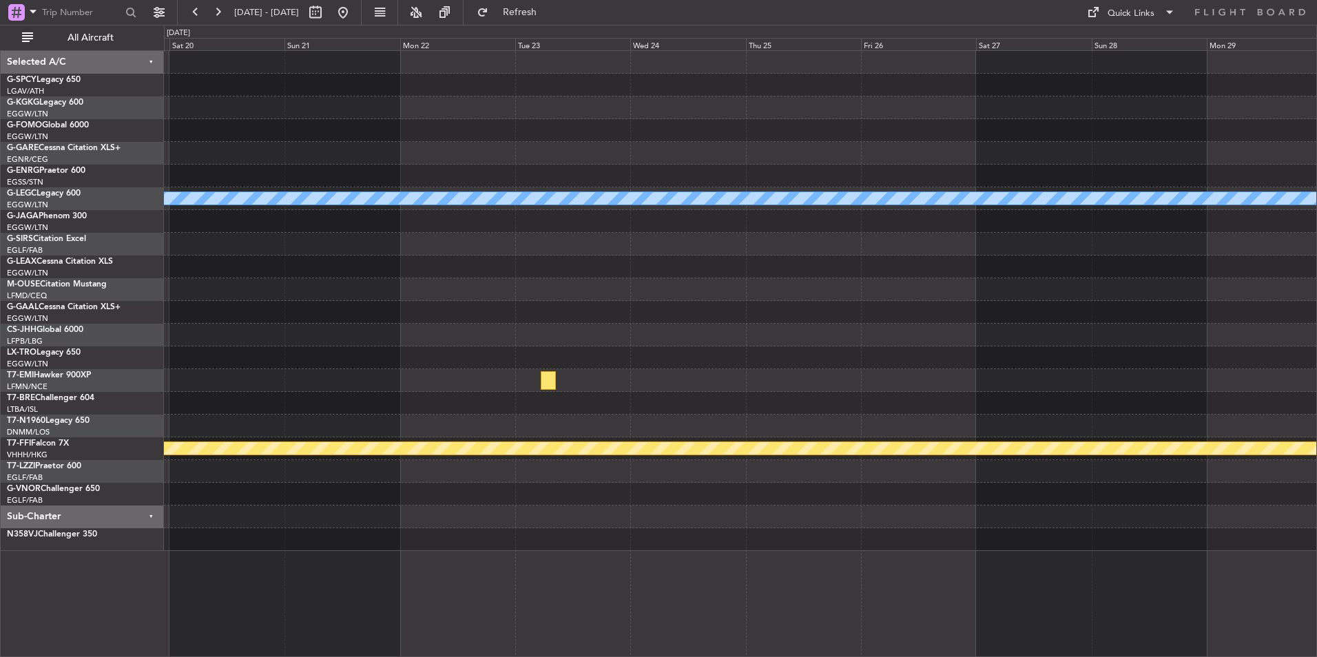
scroll to position [0, 0]
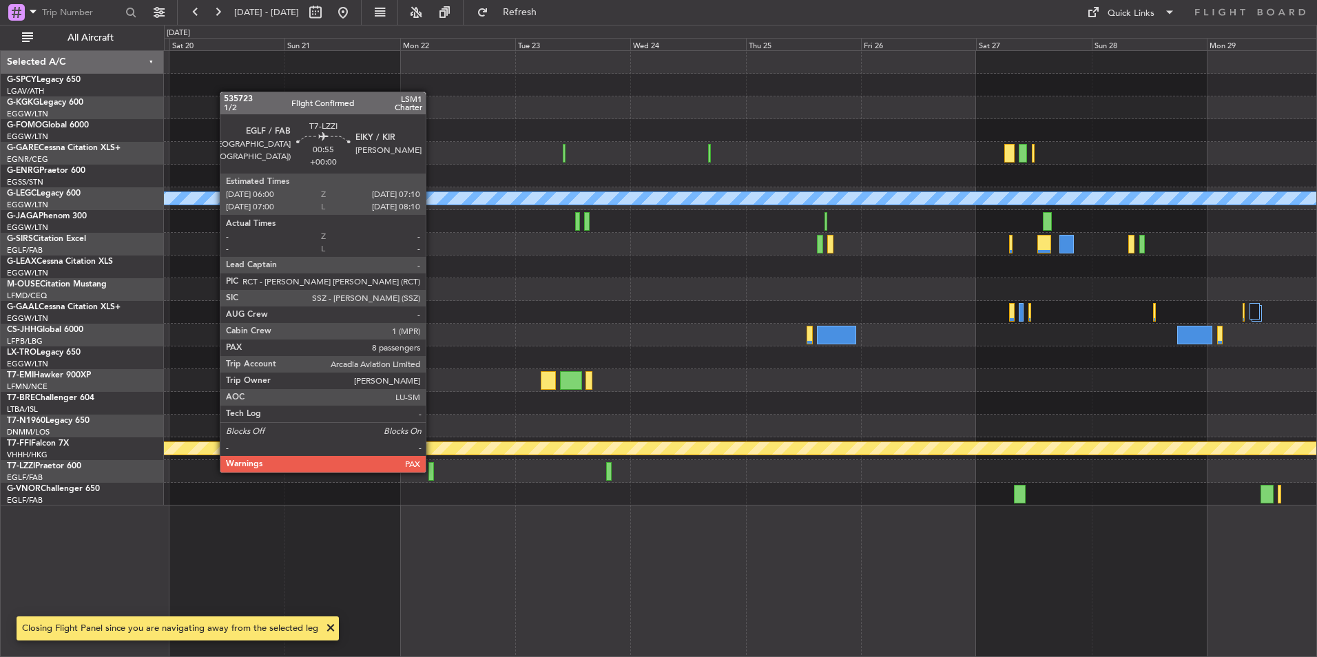
click at [432, 471] on div at bounding box center [431, 471] width 6 height 19
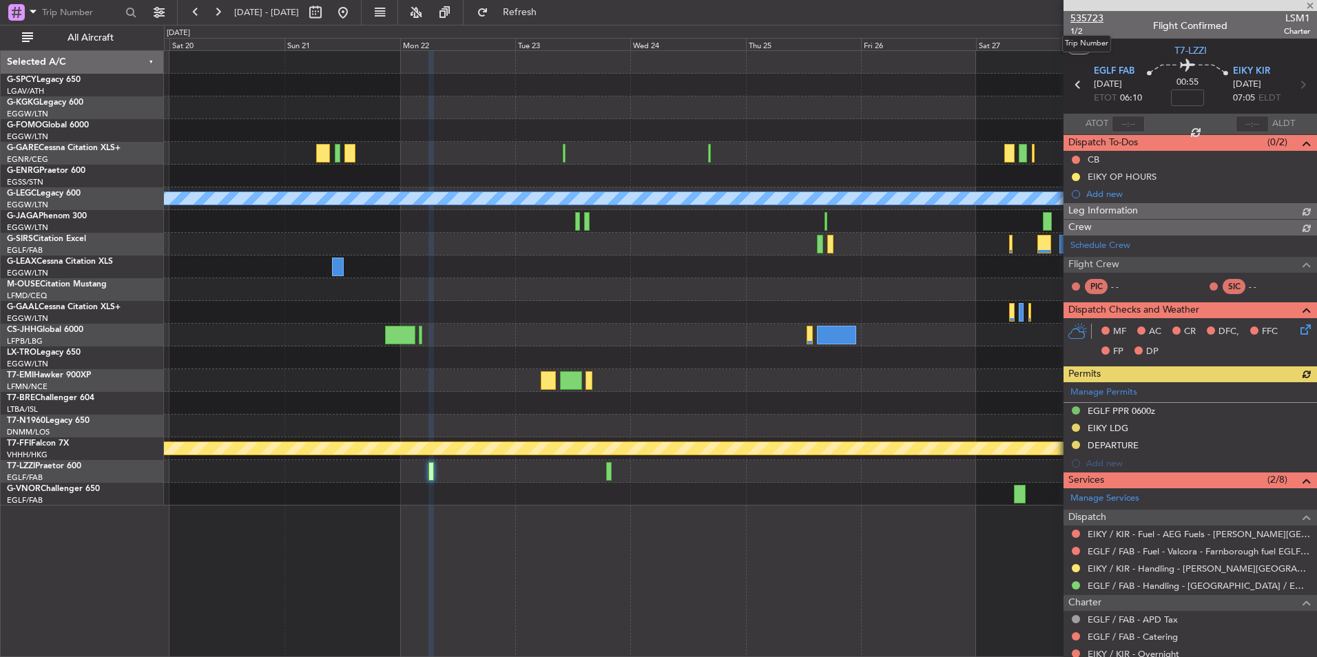
click at [1097, 22] on span "535723" at bounding box center [1086, 18] width 33 height 14
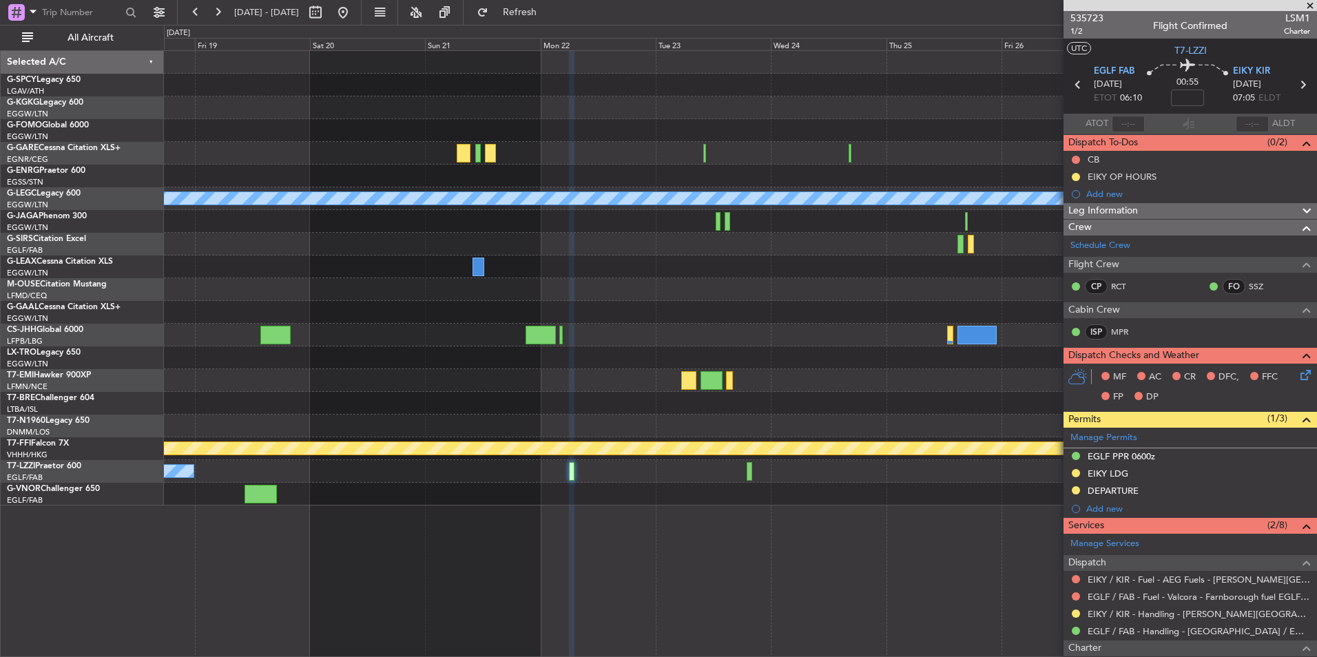
click at [840, 371] on div "A/C Unavailable [GEOGRAPHIC_DATA] ([GEOGRAPHIC_DATA]) Planned [GEOGRAPHIC_DATA]…" at bounding box center [740, 278] width 1152 height 455
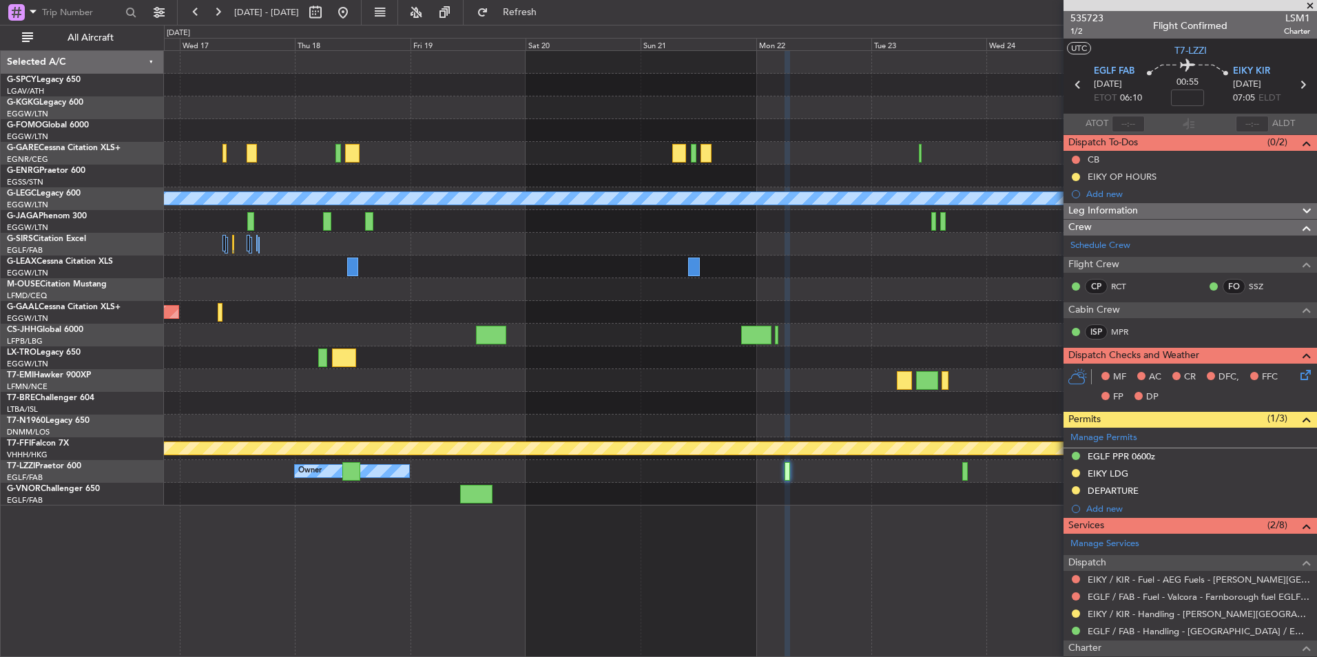
click at [785, 375] on div "A/C Unavailable [GEOGRAPHIC_DATA] ([GEOGRAPHIC_DATA]) Planned [GEOGRAPHIC_DATA]…" at bounding box center [740, 278] width 1152 height 455
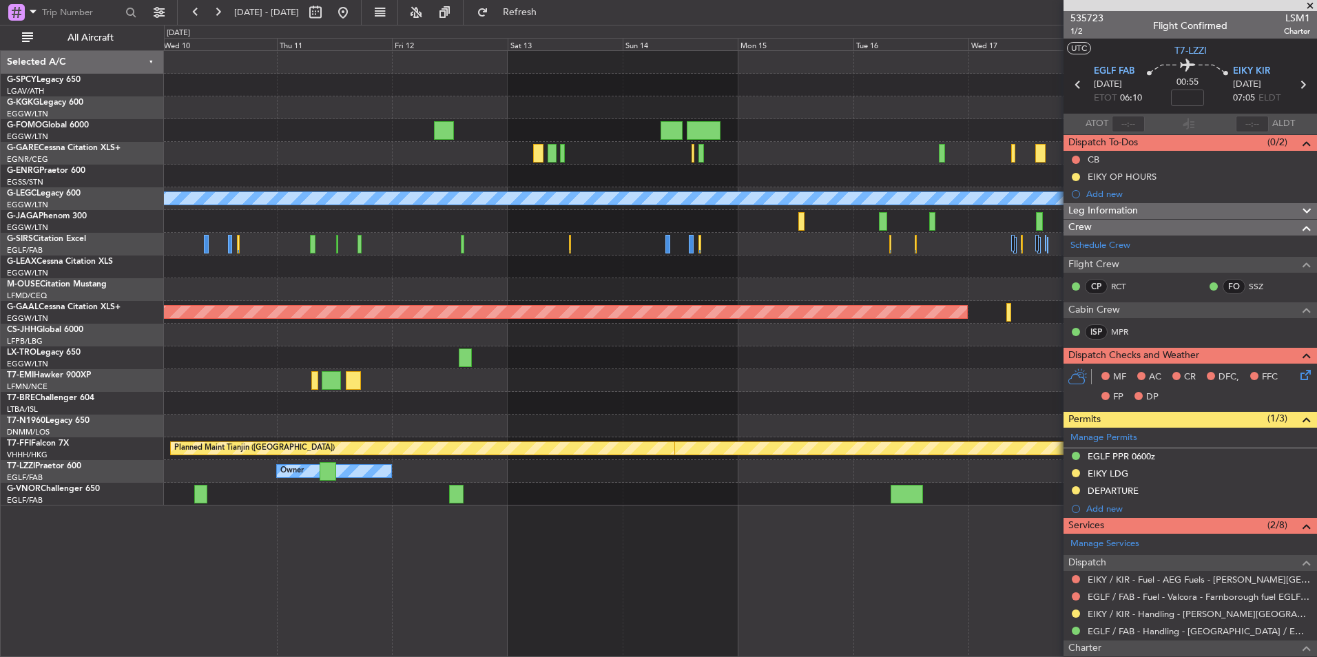
click at [763, 380] on div at bounding box center [740, 380] width 1152 height 23
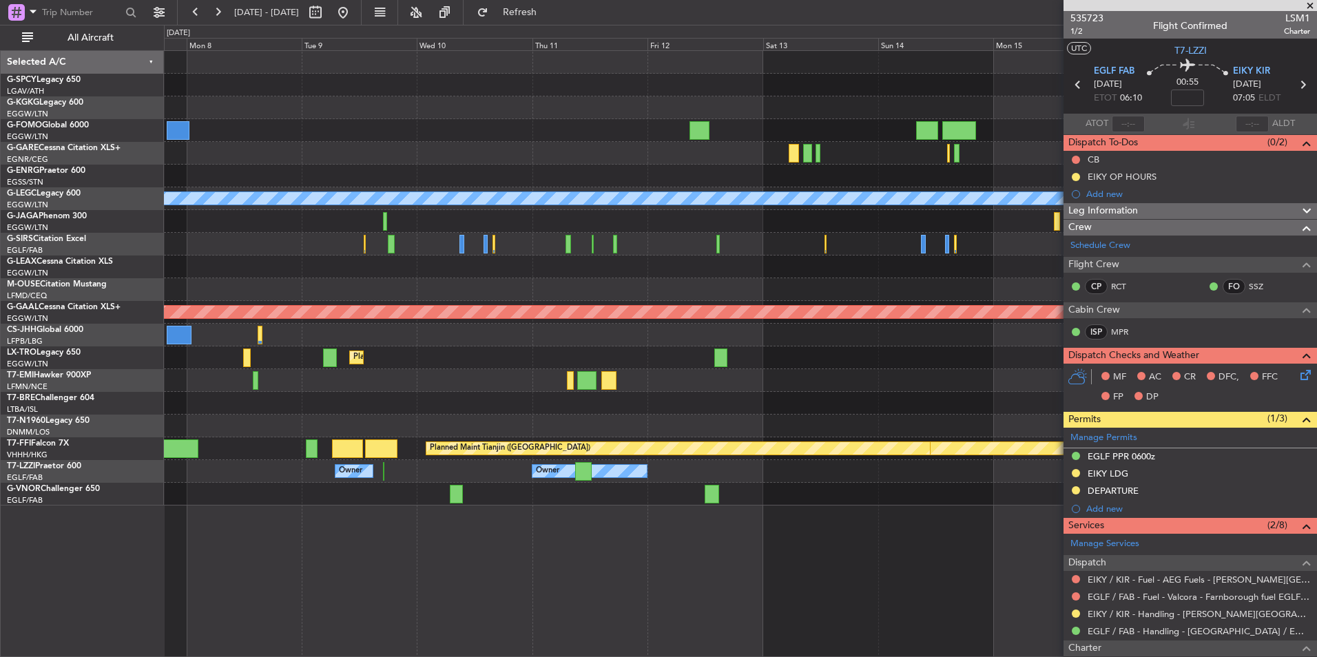
click at [780, 417] on div "AOG Maint [GEOGRAPHIC_DATA] (Ataturk) A/C Unavailable [GEOGRAPHIC_DATA] ([GEOGR…" at bounding box center [740, 278] width 1152 height 455
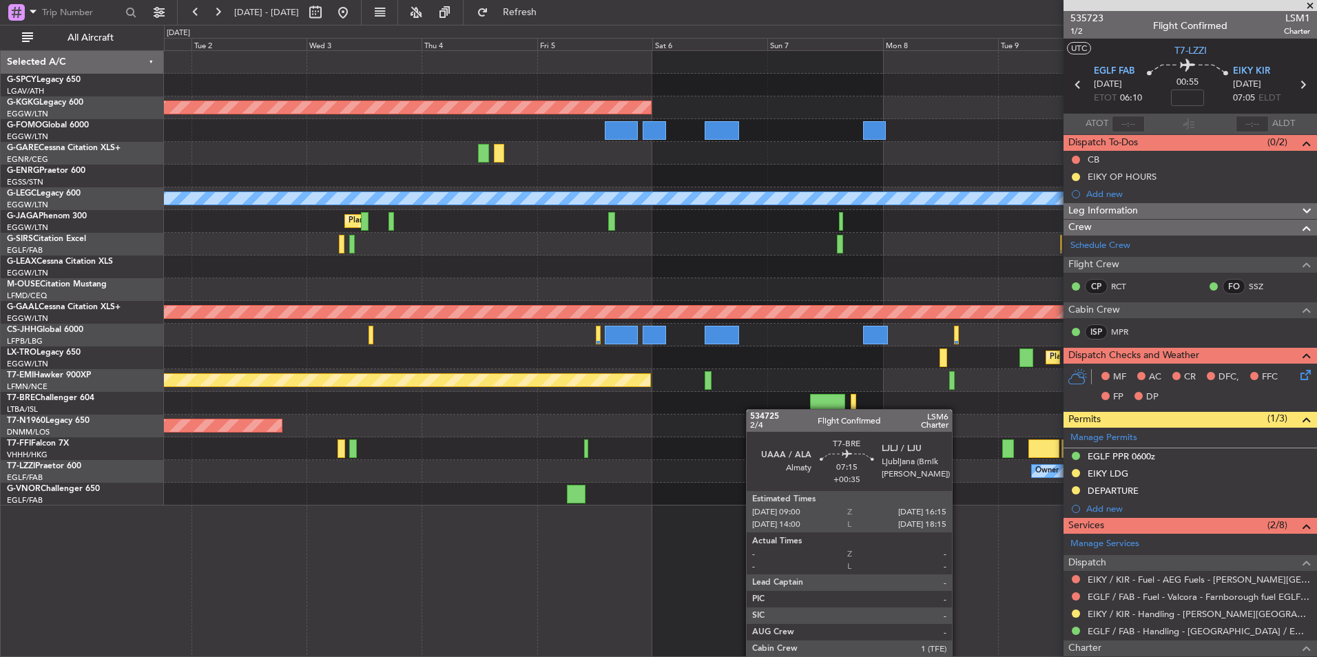
click at [1042, 368] on div "AOG Maint [GEOGRAPHIC_DATA] (Ataturk) A/C Unavailable [GEOGRAPHIC_DATA] ([GEOGR…" at bounding box center [740, 278] width 1152 height 455
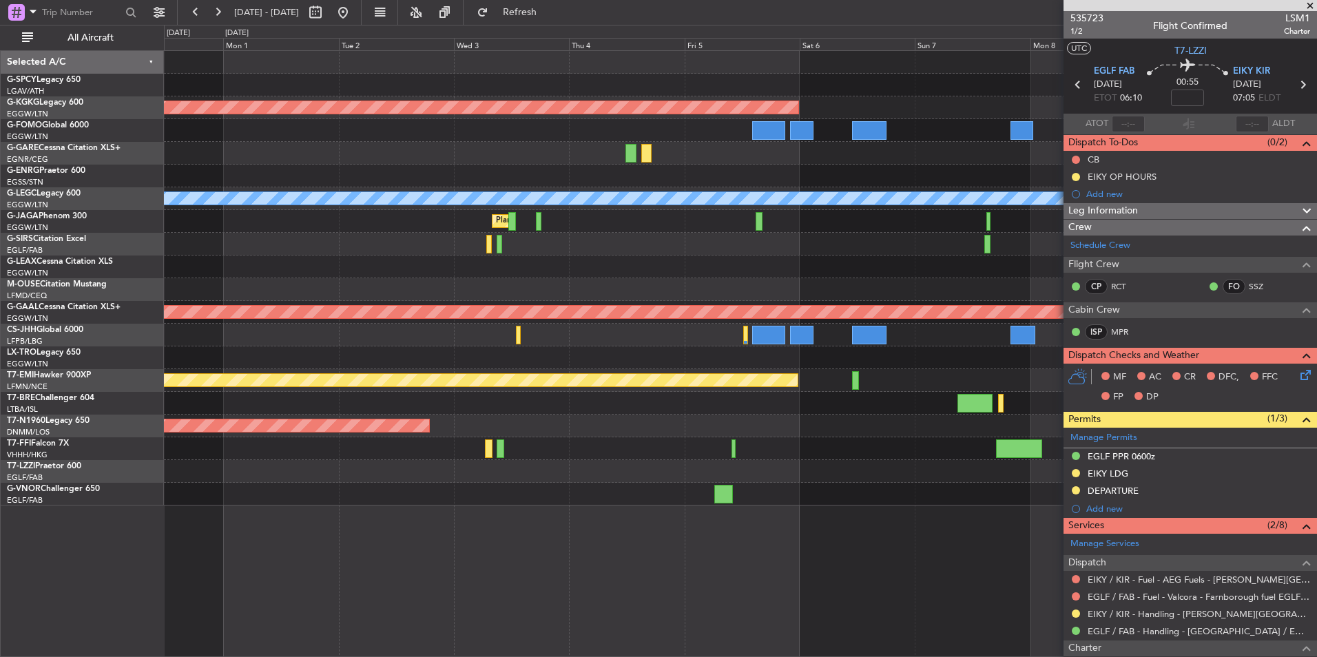
click at [268, 445] on div "AOG Maint [GEOGRAPHIC_DATA] (Ataturk) A/C Unavailable [GEOGRAPHIC_DATA] ([GEOGR…" at bounding box center [740, 278] width 1152 height 455
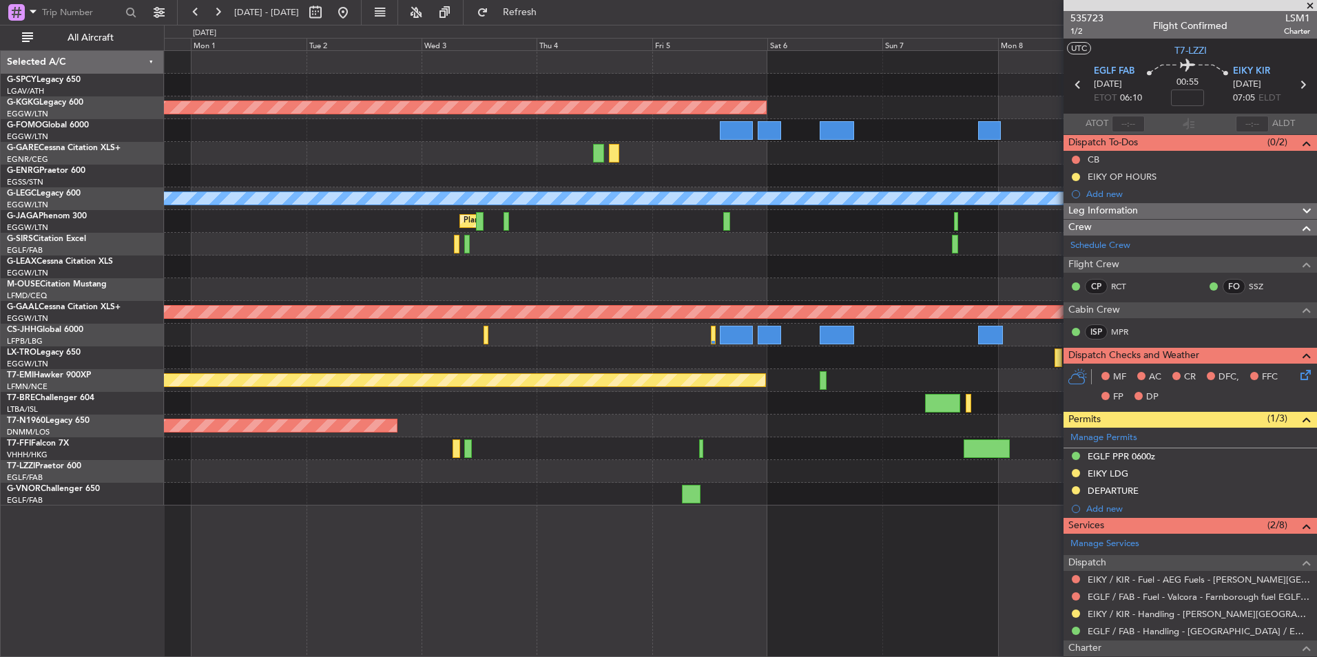
click at [435, 512] on div "AOG Maint [GEOGRAPHIC_DATA] (Ataturk) A/C Unavailable [GEOGRAPHIC_DATA] ([GEOGR…" at bounding box center [740, 353] width 1153 height 607
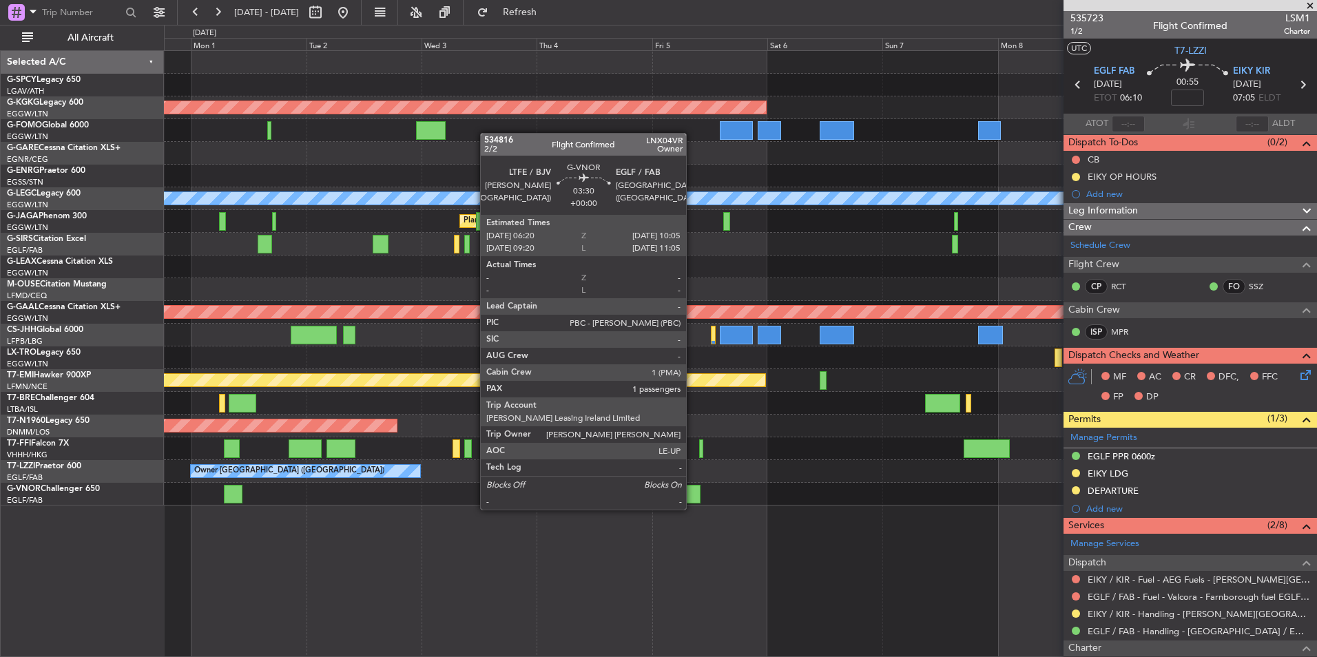
click at [692, 495] on div at bounding box center [691, 494] width 19 height 19
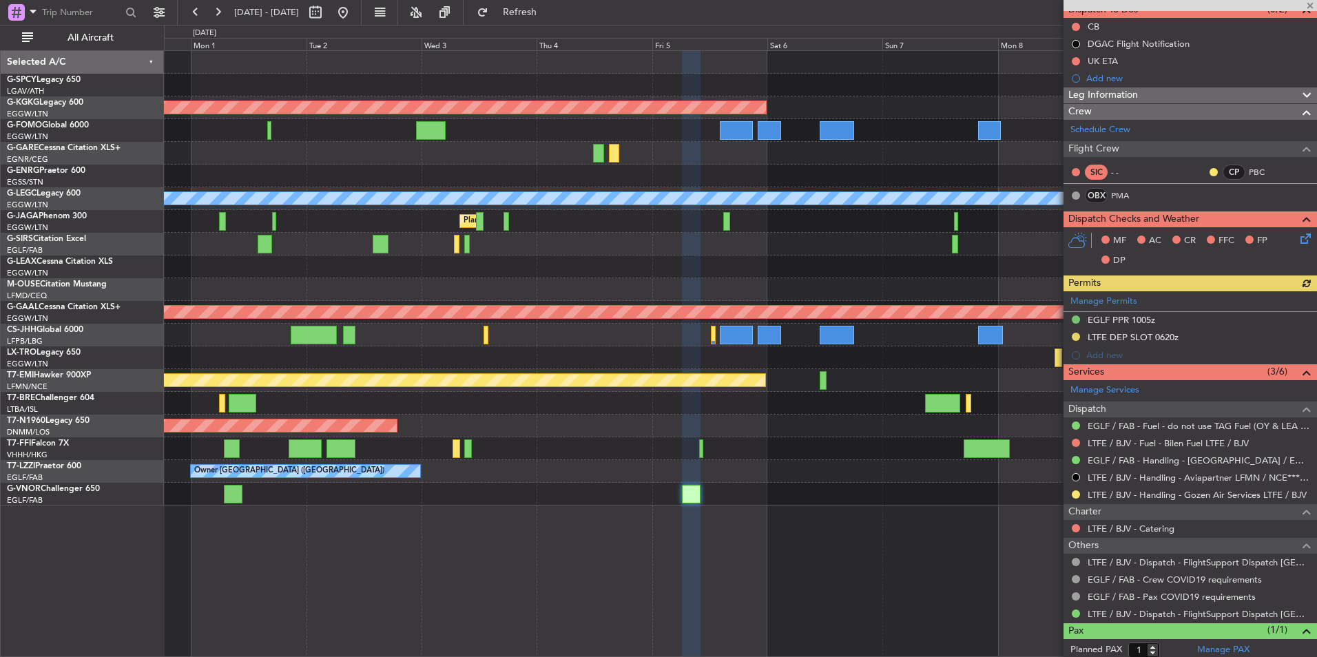
scroll to position [138, 0]
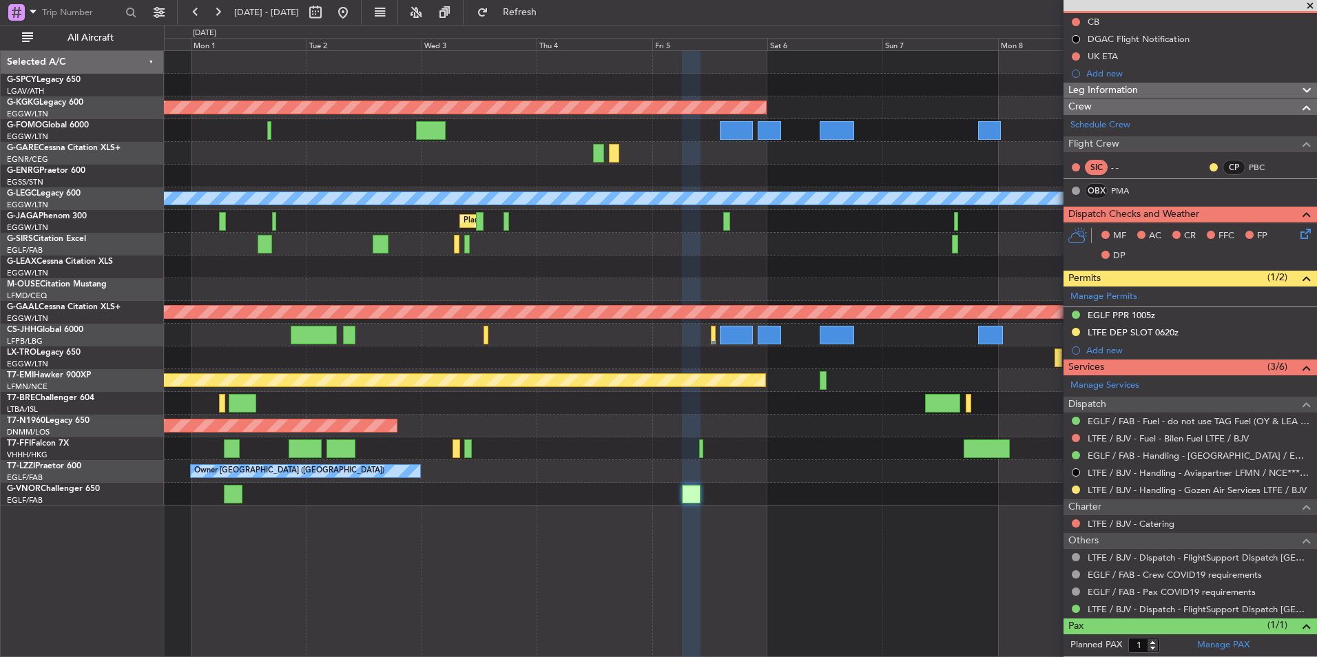
drag, startPoint x: 1314, startPoint y: 3, endPoint x: 1305, endPoint y: 6, distance: 8.7
click at [1314, 3] on span at bounding box center [1310, 6] width 14 height 12
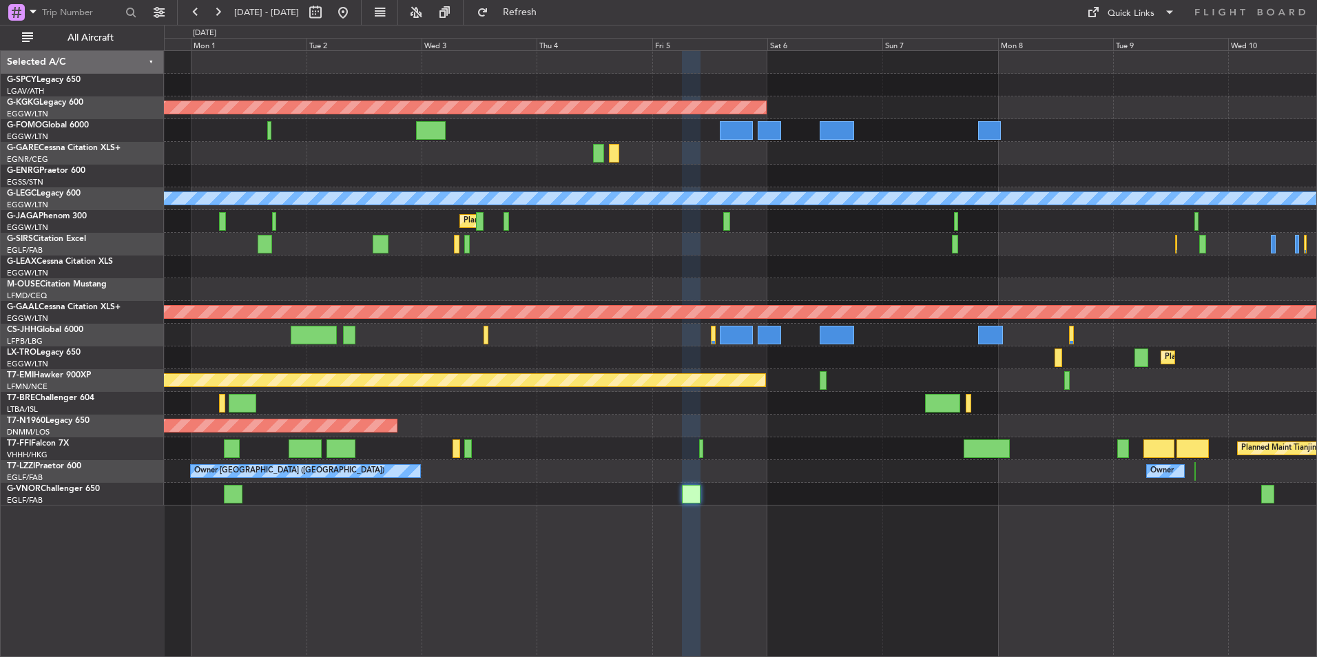
type input "0"
click at [354, 8] on button at bounding box center [343, 12] width 22 height 22
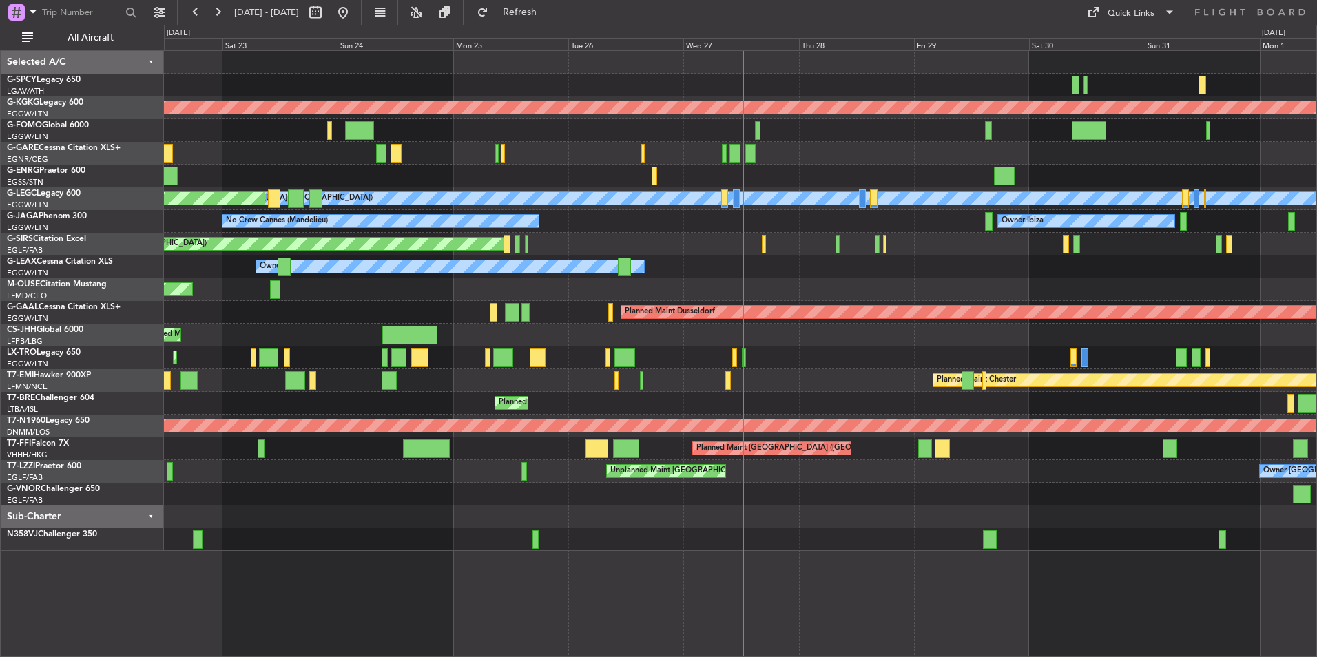
click at [546, 605] on div "AOG Maint Istanbul (Ataturk) Unplanned Maint Chester A/C Unavailable London (Lu…" at bounding box center [740, 353] width 1153 height 607
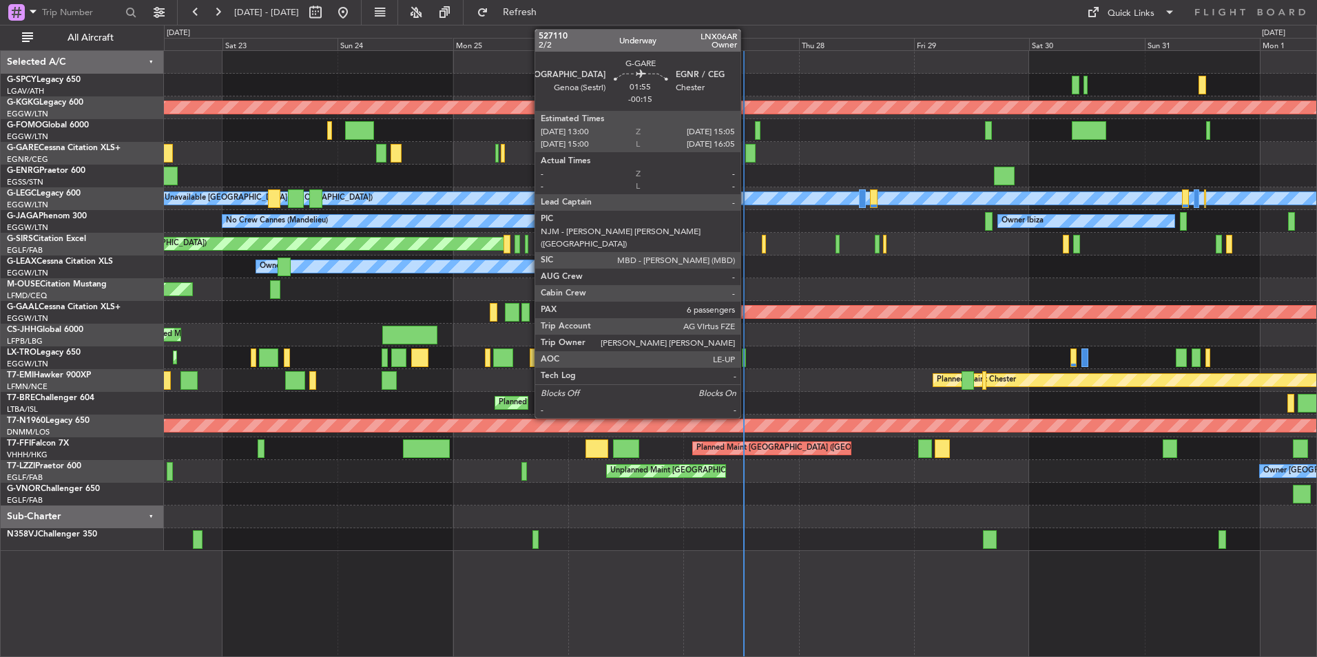
click at [747, 151] on div at bounding box center [750, 153] width 10 height 19
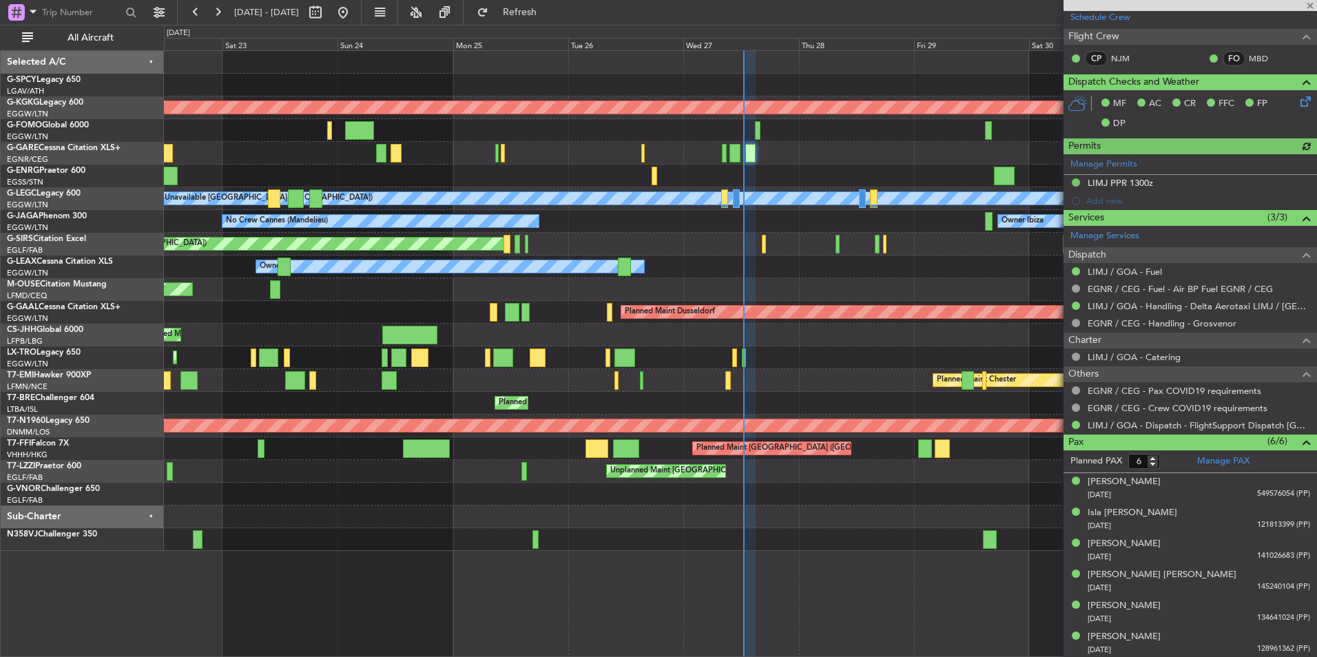
scroll to position [281, 0]
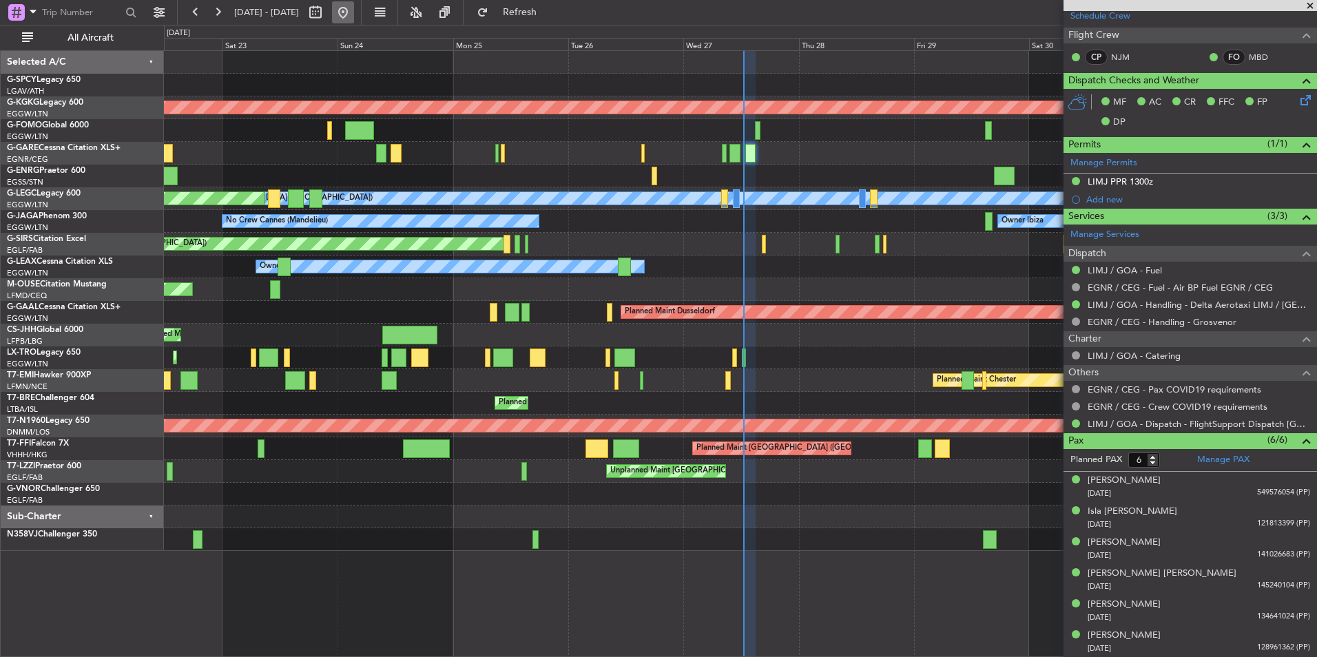
click at [354, 21] on button at bounding box center [343, 12] width 22 height 22
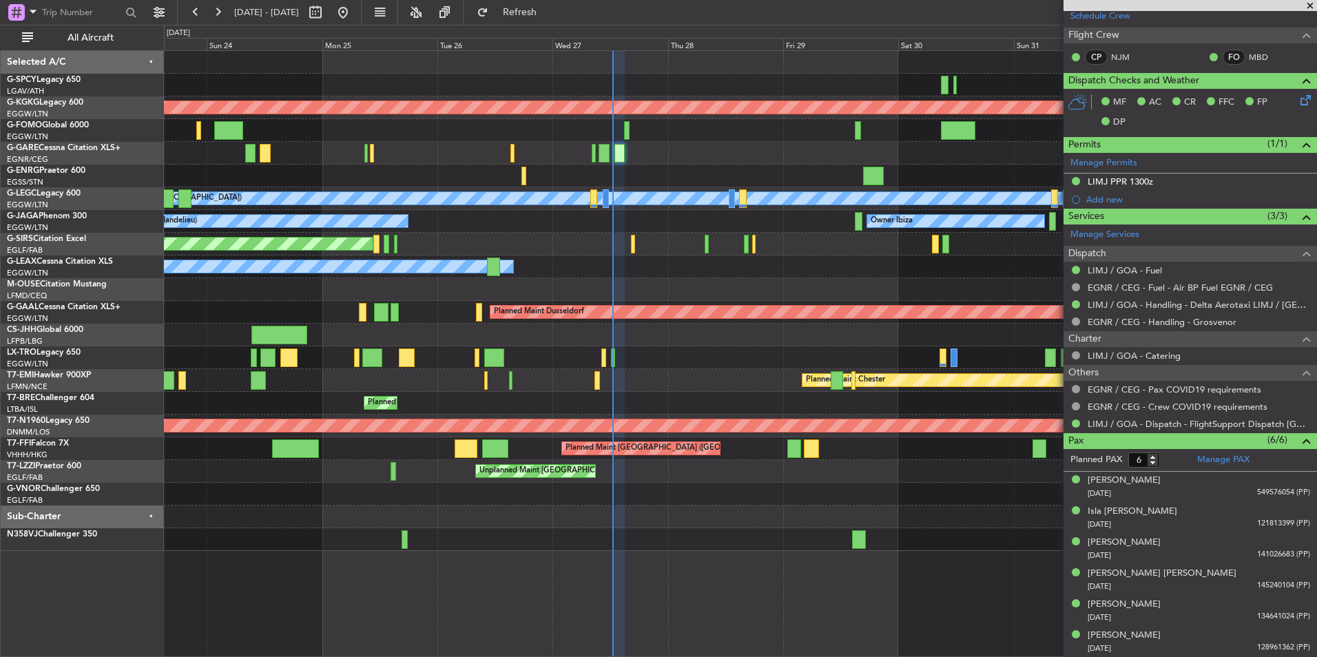
click at [660, 178] on div at bounding box center [740, 176] width 1152 height 23
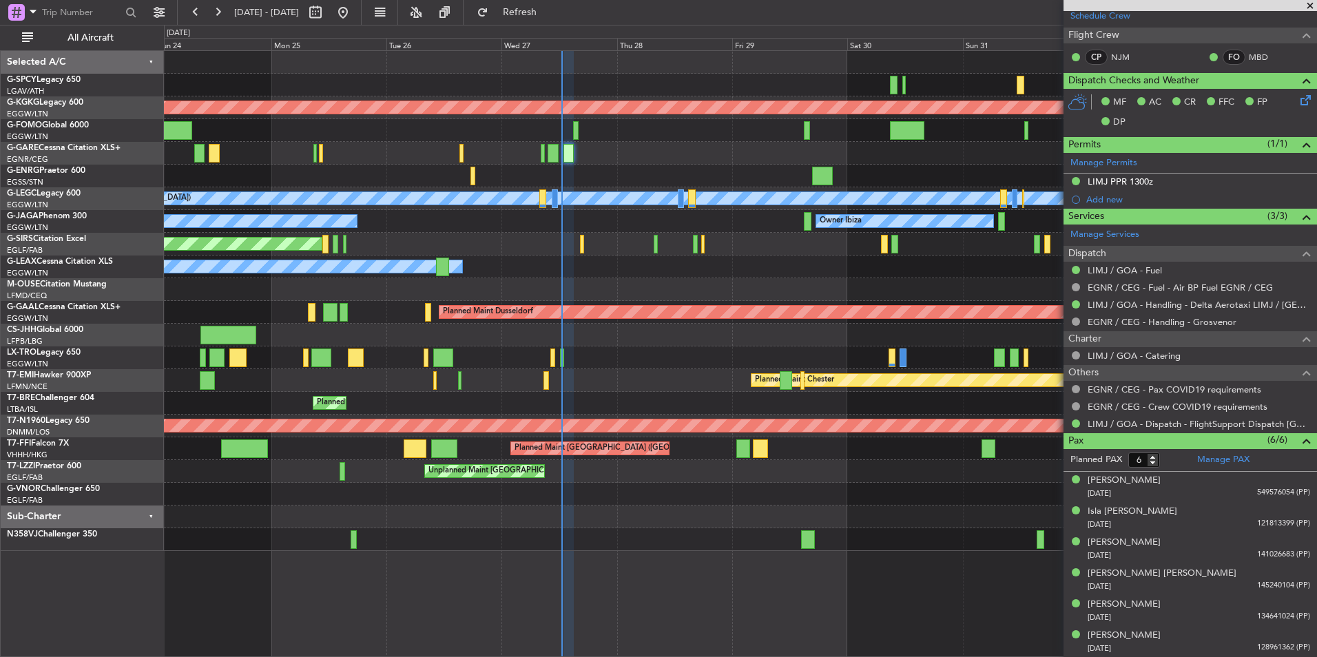
click at [616, 168] on div at bounding box center [740, 176] width 1152 height 23
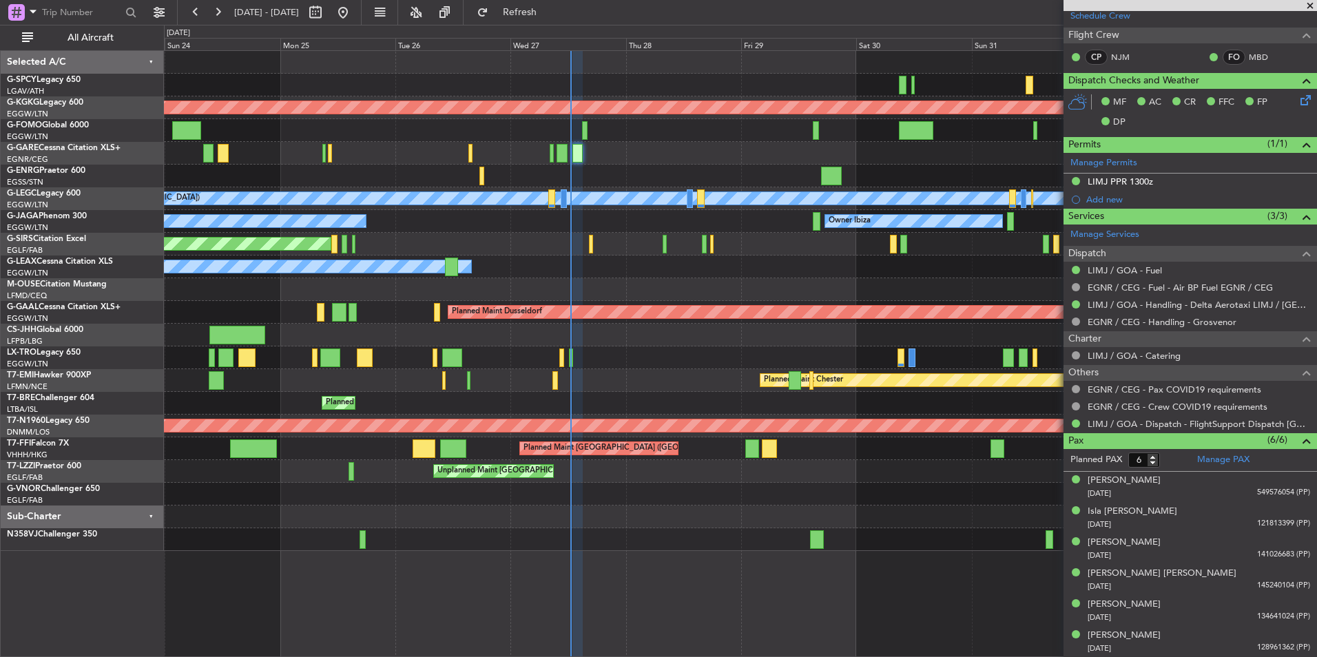
click at [681, 171] on div at bounding box center [740, 176] width 1152 height 23
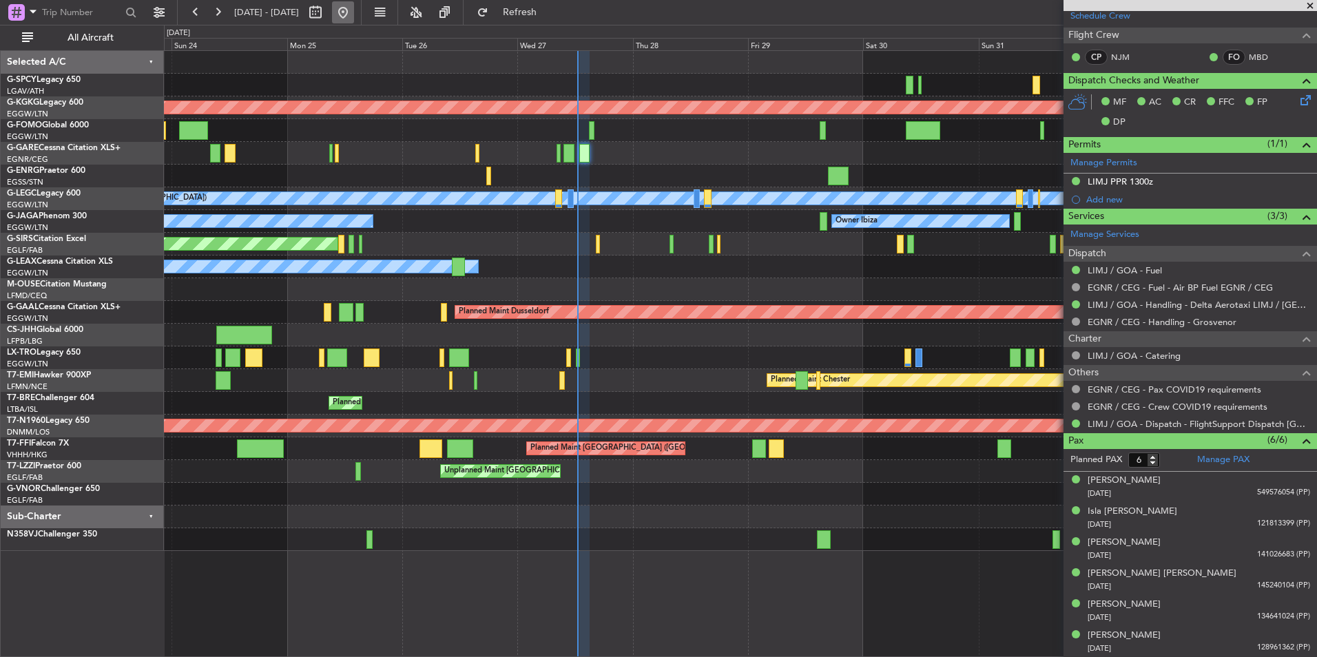
click at [354, 4] on button at bounding box center [343, 12] width 22 height 22
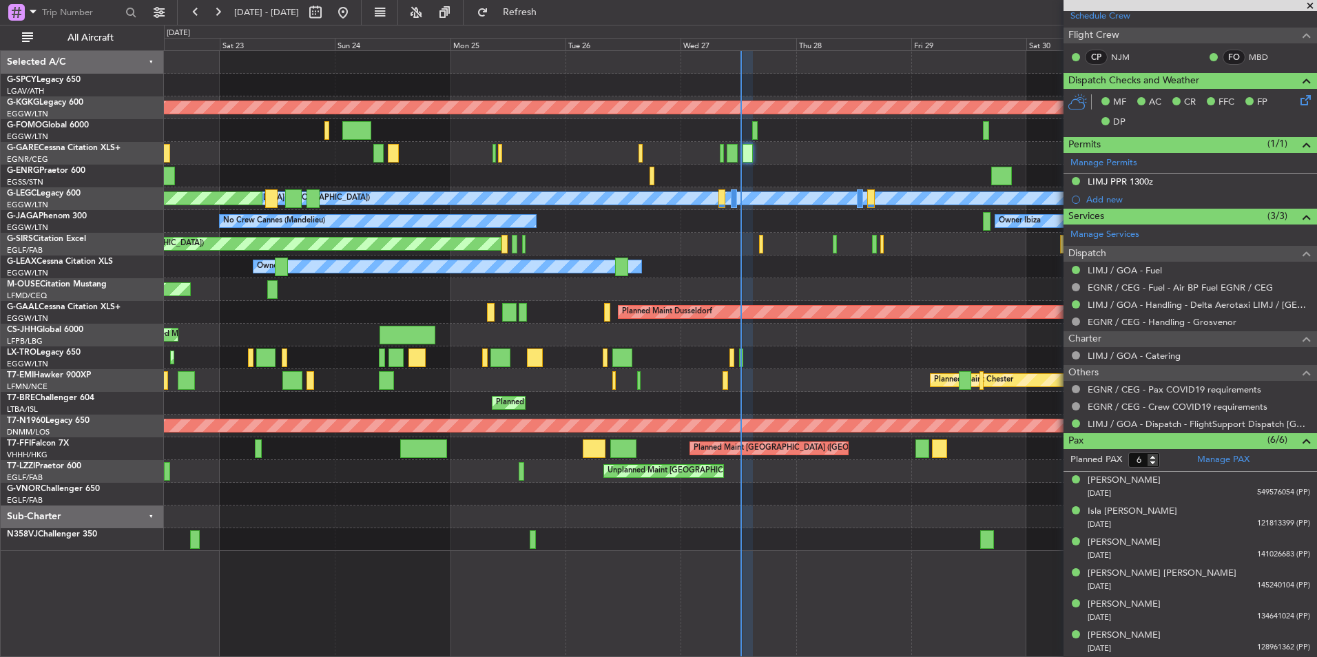
scroll to position [0, 0]
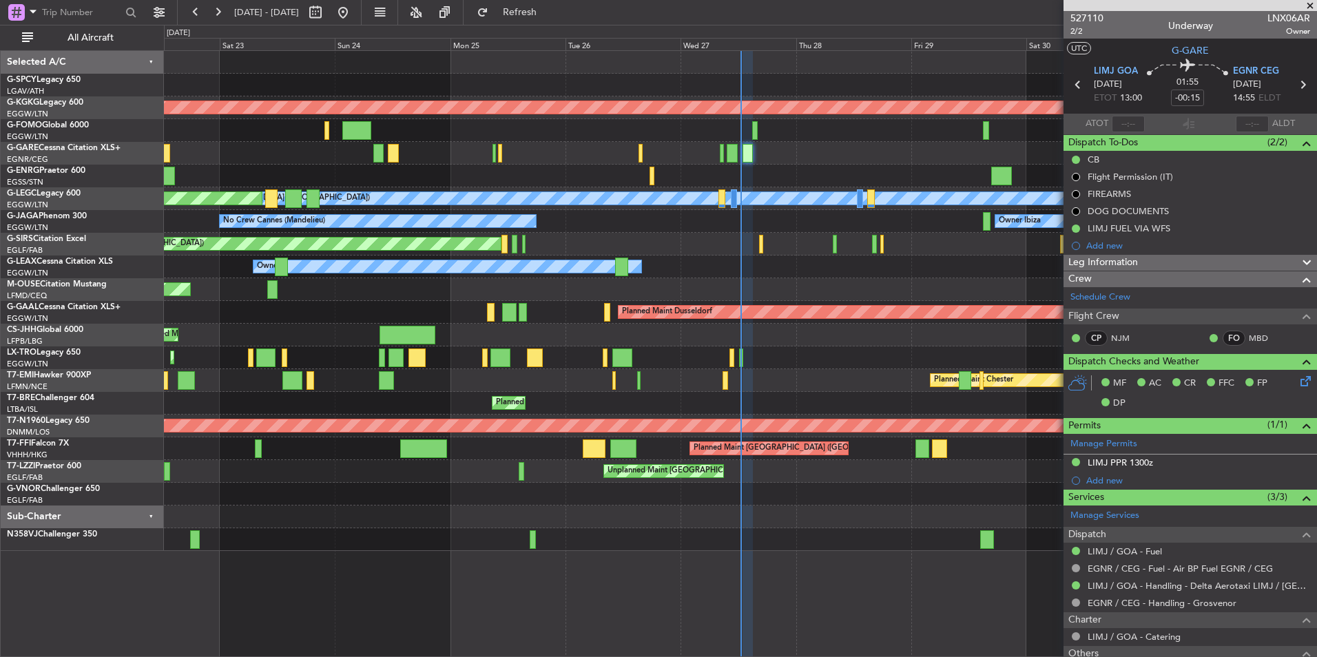
click at [1310, 8] on span at bounding box center [1310, 6] width 14 height 12
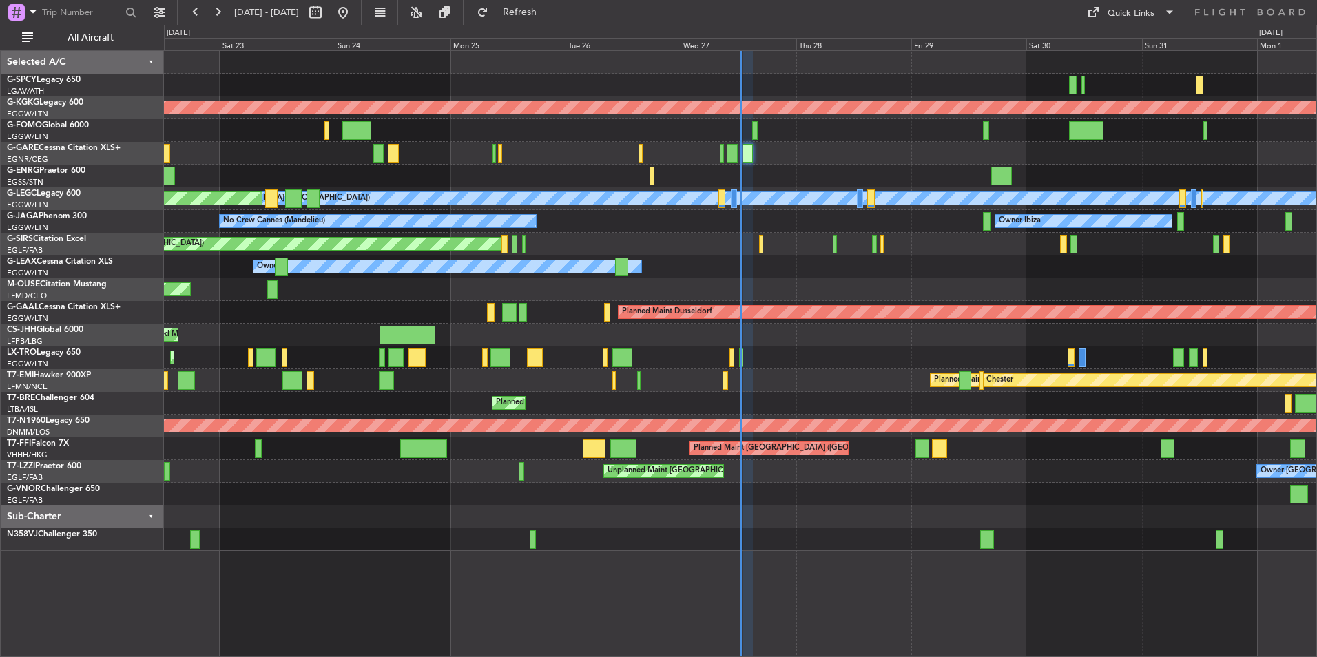
type input "0"
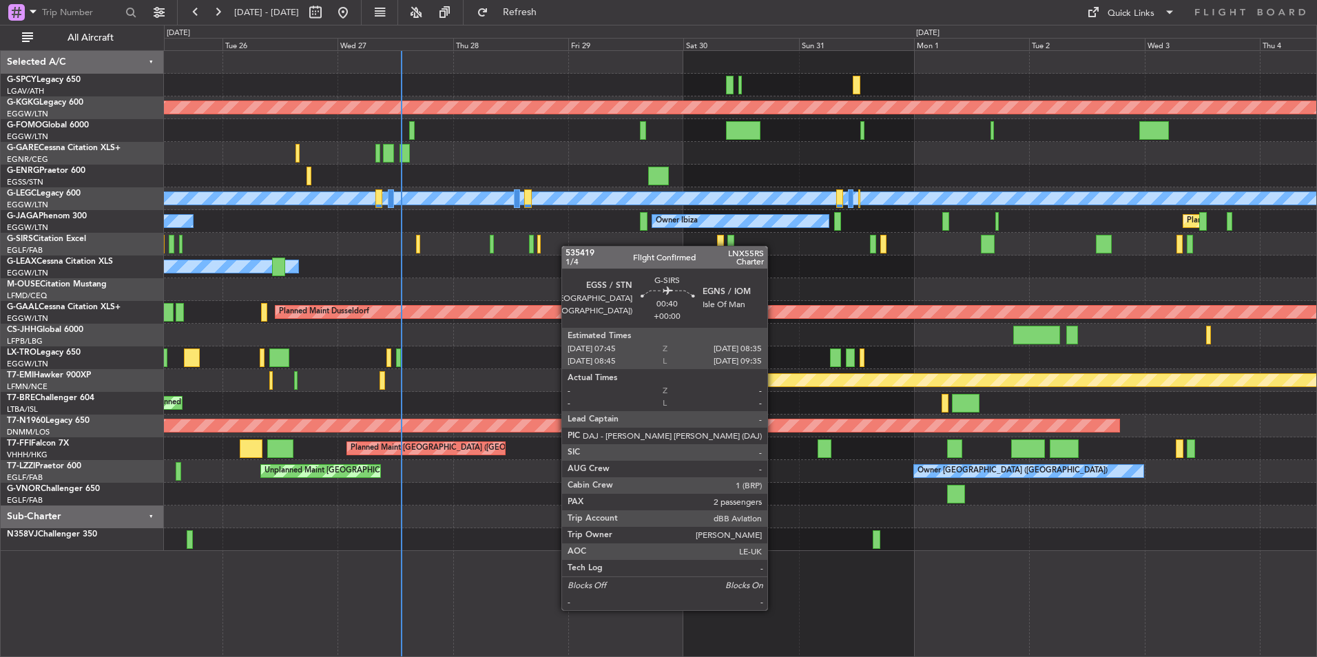
click at [428, 249] on div "Unplanned Maint Oxford ([GEOGRAPHIC_DATA])" at bounding box center [740, 244] width 1152 height 23
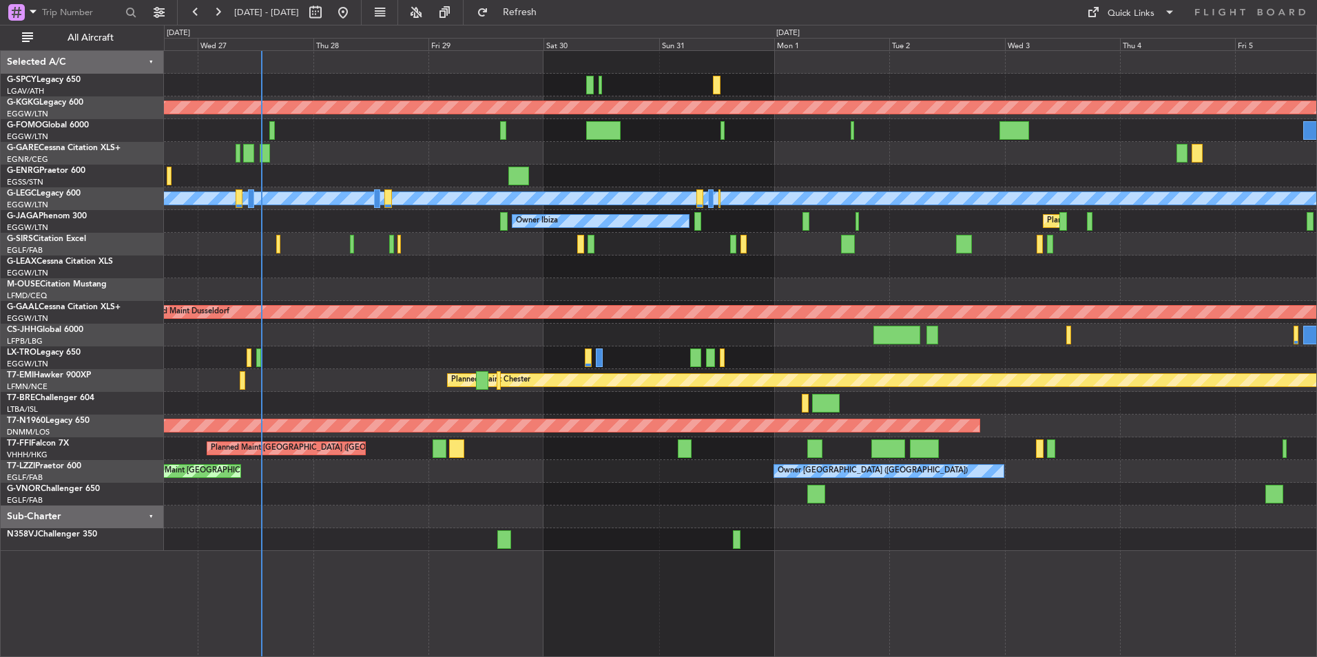
click at [517, 257] on div "AOG Maint Istanbul (Ataturk) A/C Unavailable London (Luton) Owner Ibiza Planned…" at bounding box center [740, 301] width 1152 height 500
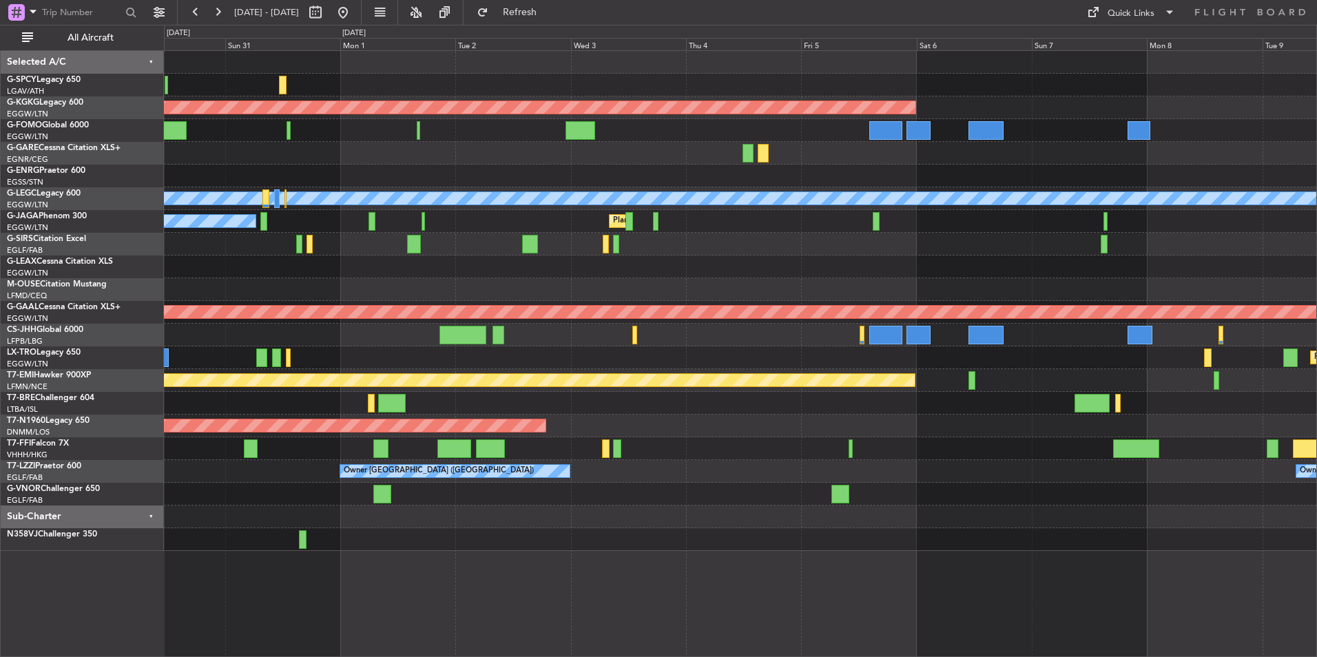
click at [490, 277] on div "AOG Maint Istanbul (Ataturk) A/C Unavailable London (Luton) Owner Ibiza Planned…" at bounding box center [740, 301] width 1152 height 500
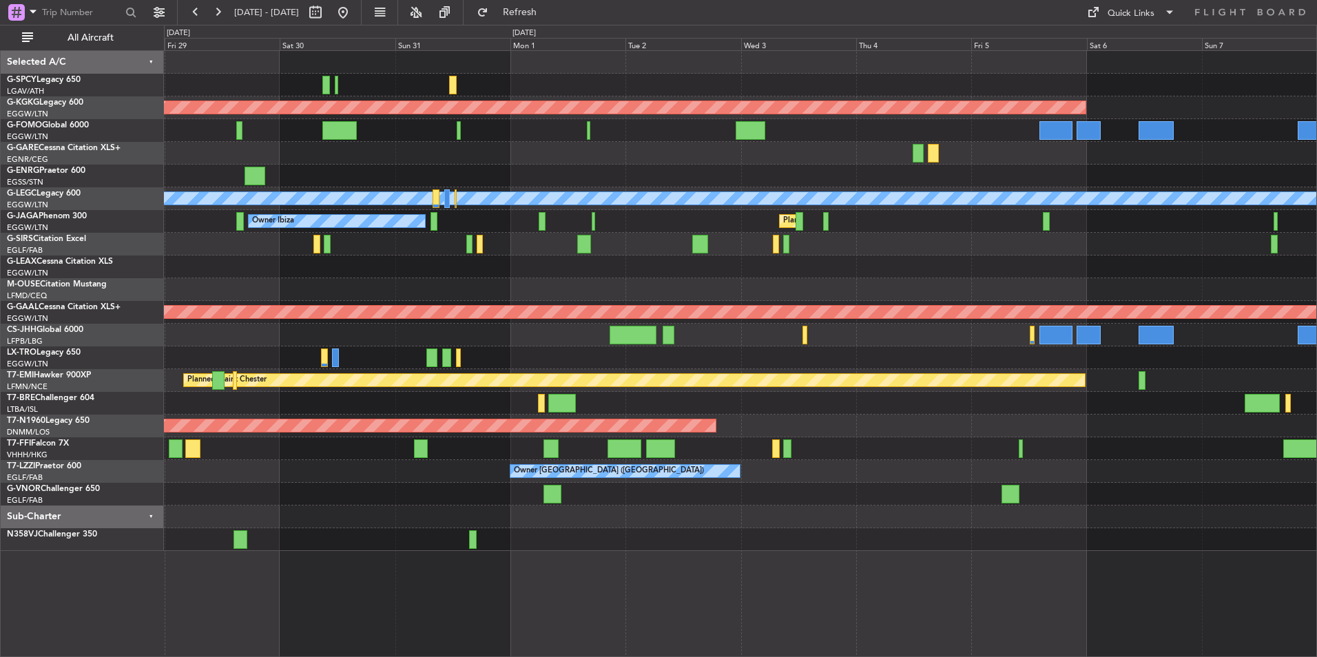
click at [1230, 277] on div "AOG Maint Istanbul (Ataturk) A/C Unavailable London (Luton) Planned Maint Londo…" at bounding box center [740, 301] width 1152 height 500
click at [294, 269] on div "Owner" at bounding box center [740, 267] width 1152 height 23
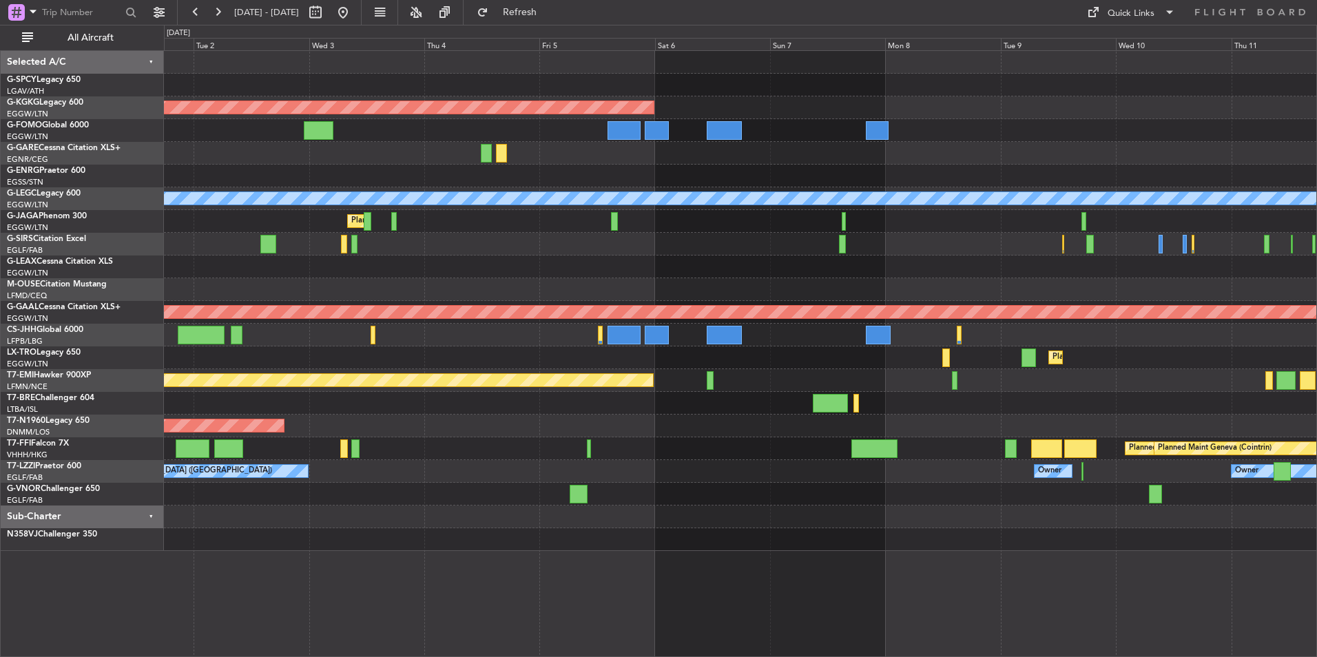
click at [288, 259] on div at bounding box center [740, 267] width 1152 height 23
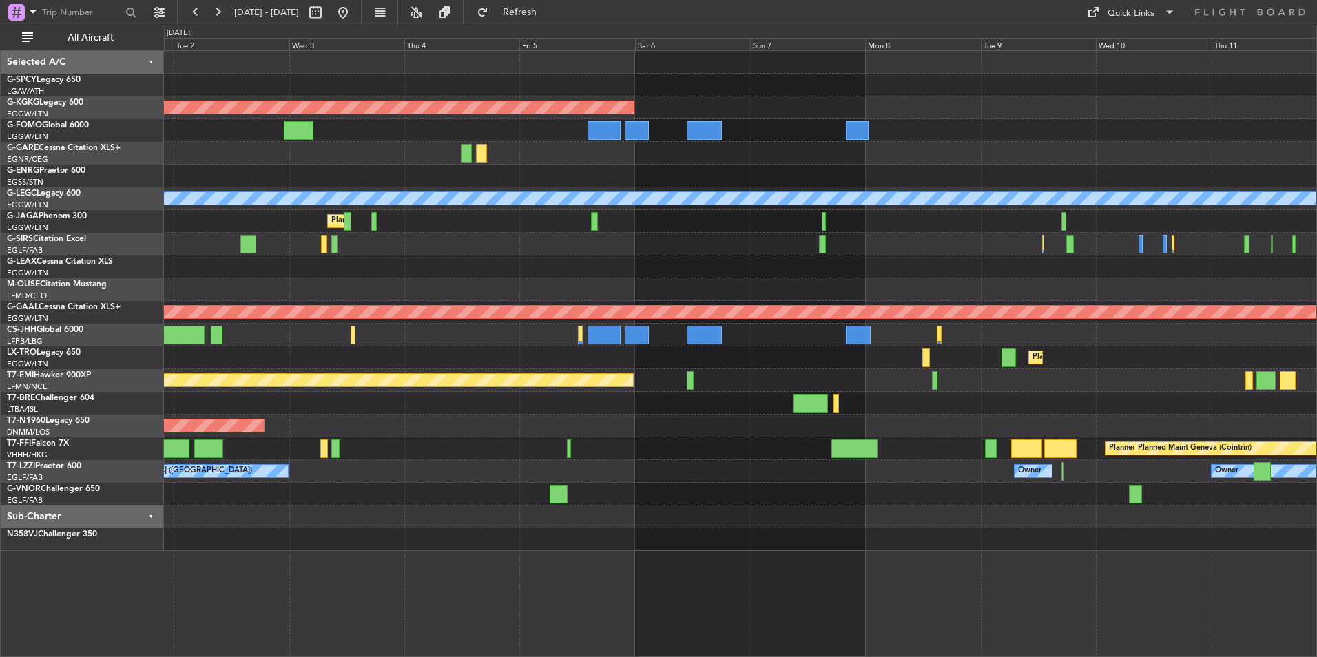
click at [421, 269] on div at bounding box center [740, 267] width 1152 height 23
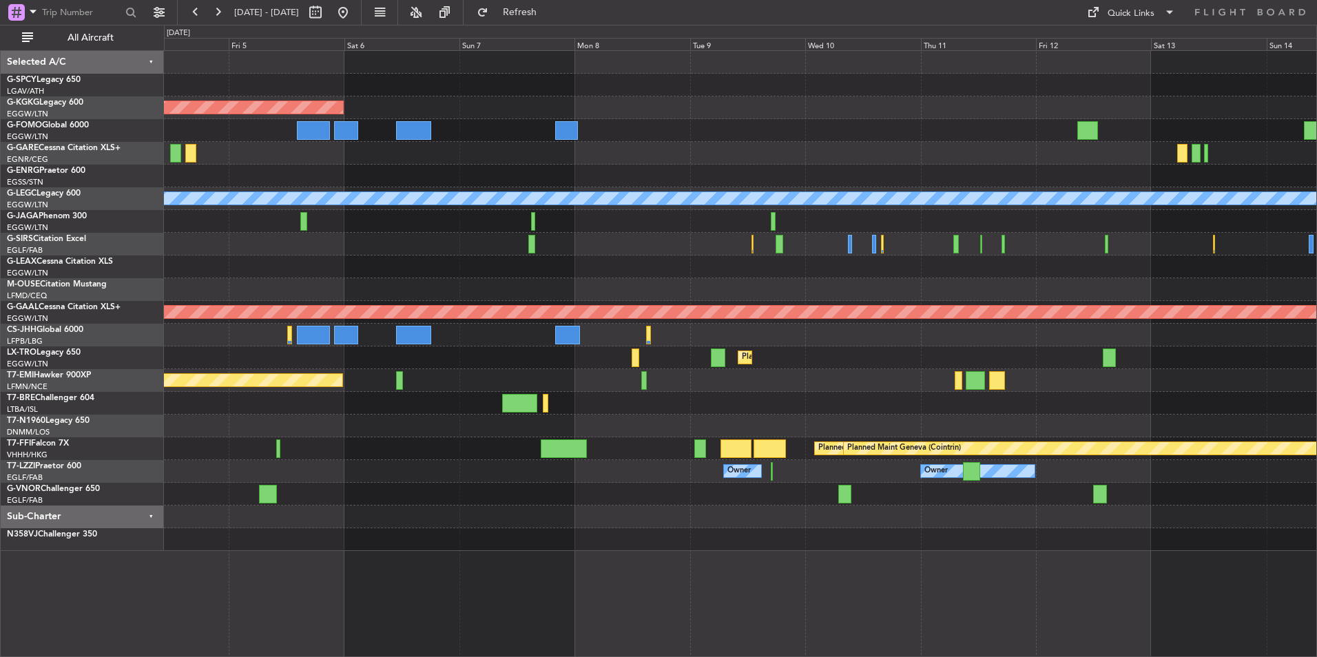
click at [453, 253] on div "AOG Maint [GEOGRAPHIC_DATA] (Ataturk) A/C Unavailable [GEOGRAPHIC_DATA] ([GEOGR…" at bounding box center [740, 301] width 1152 height 500
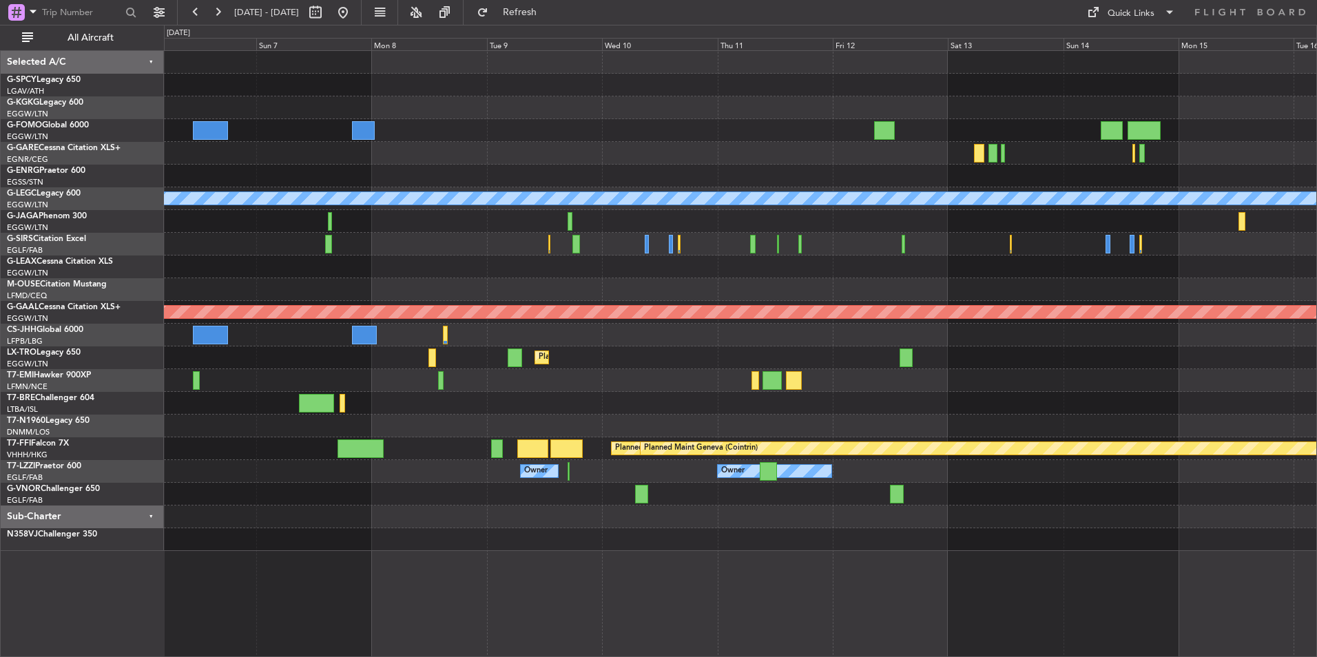
click at [515, 243] on div at bounding box center [740, 244] width 1152 height 23
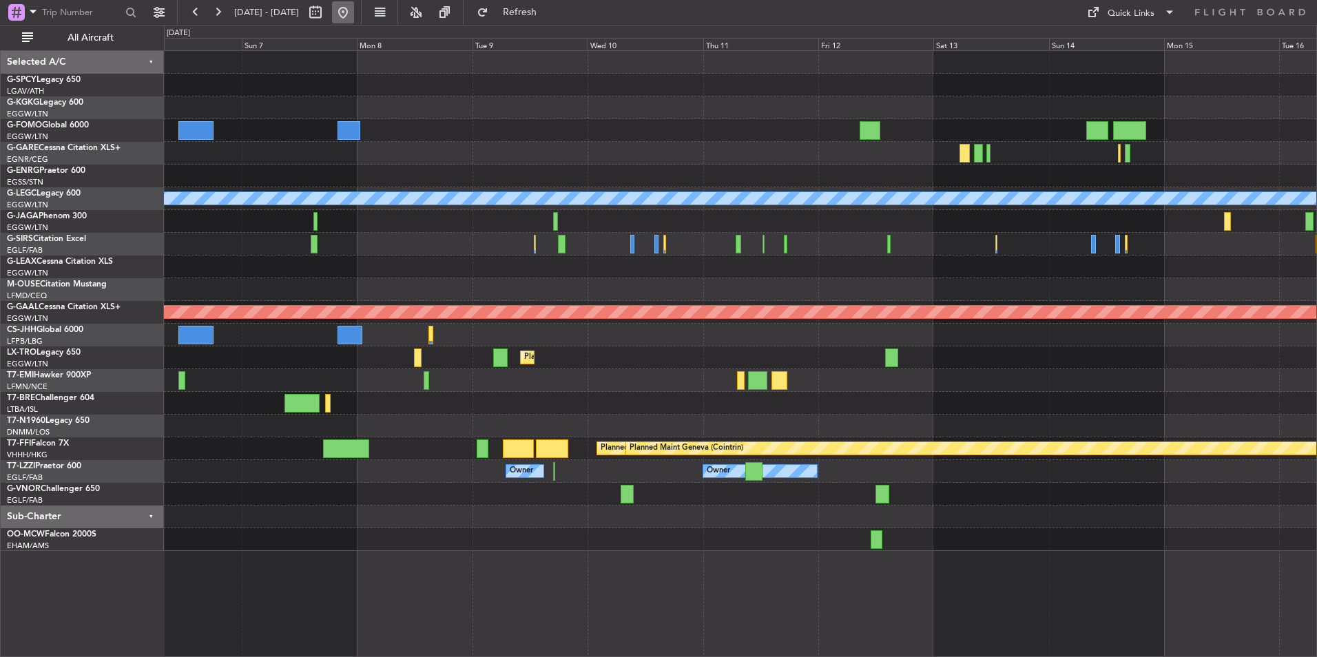
click at [354, 11] on button at bounding box center [343, 12] width 22 height 22
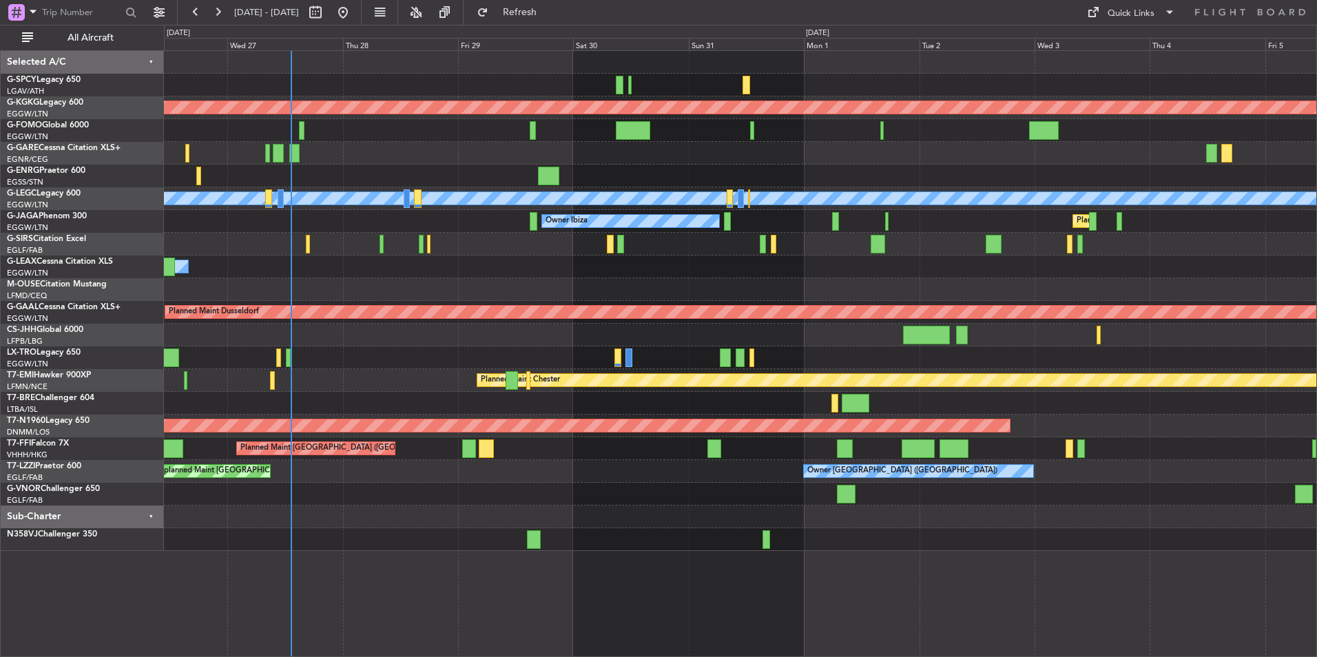
click at [690, 262] on div "AOG Maint Istanbul (Ataturk) A/C Unavailable London (Luton) Owner Ibiza Planned…" at bounding box center [740, 301] width 1152 height 500
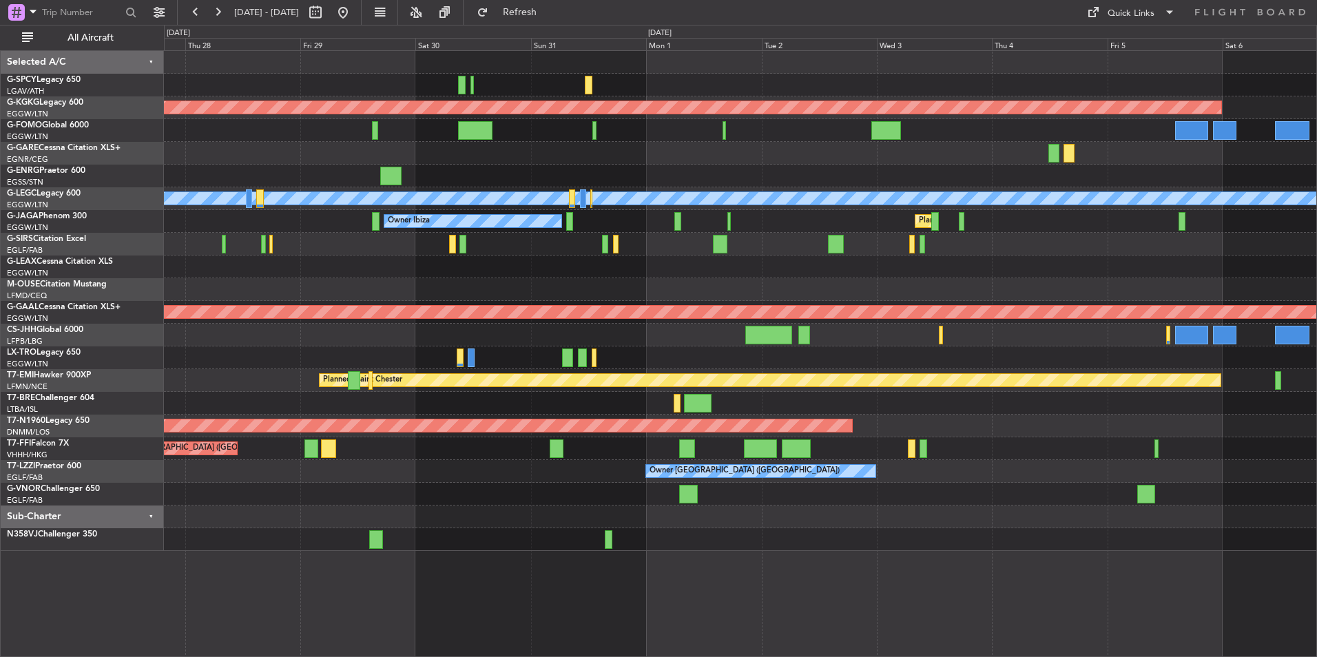
click at [774, 267] on div "Owner" at bounding box center [740, 267] width 1152 height 23
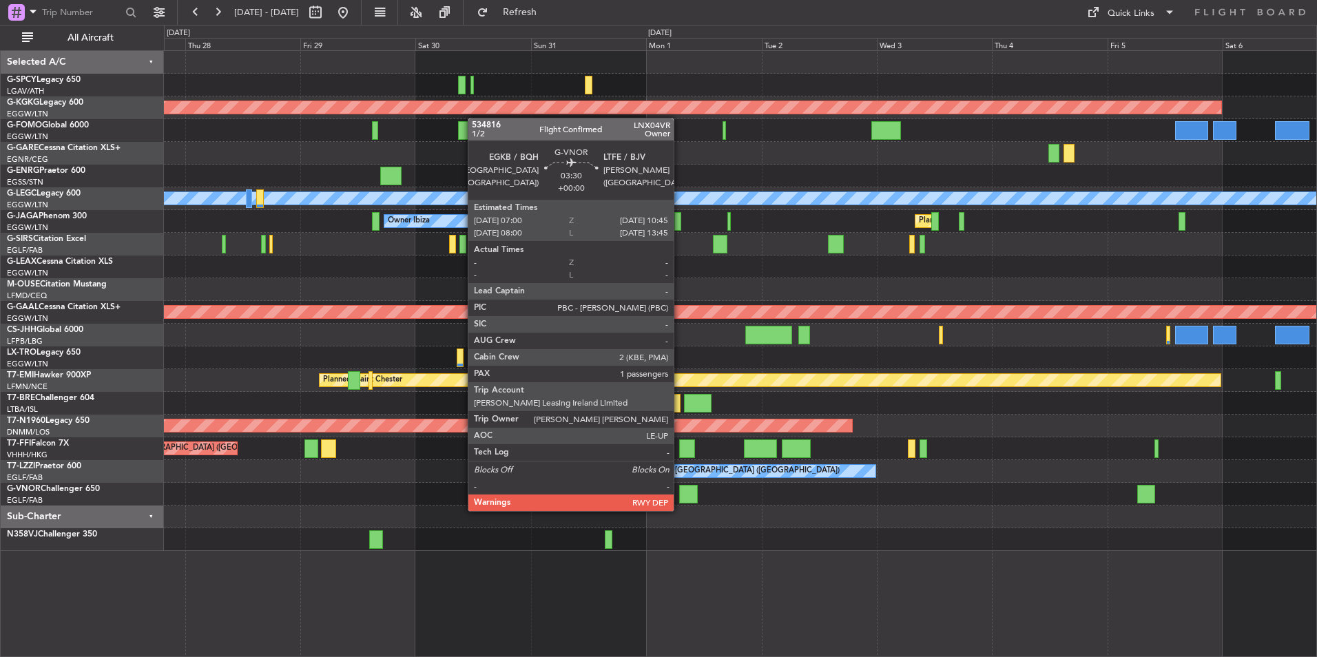
click at [680, 497] on div at bounding box center [688, 494] width 19 height 19
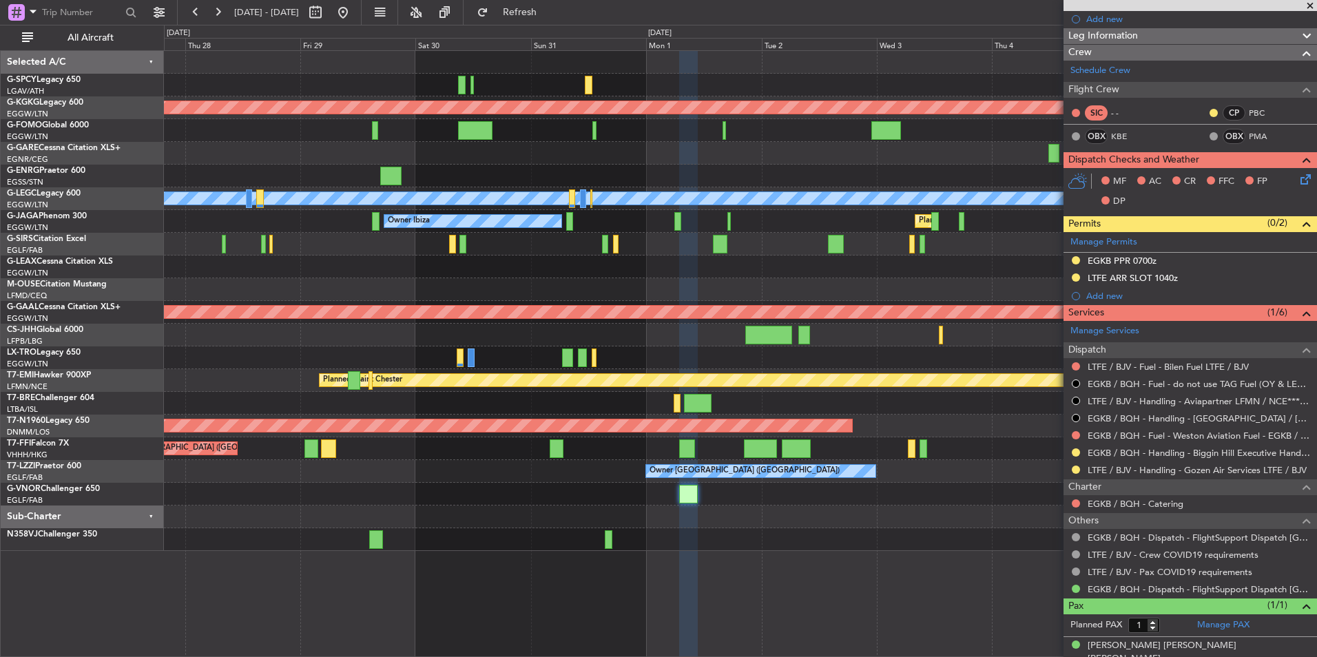
scroll to position [185, 0]
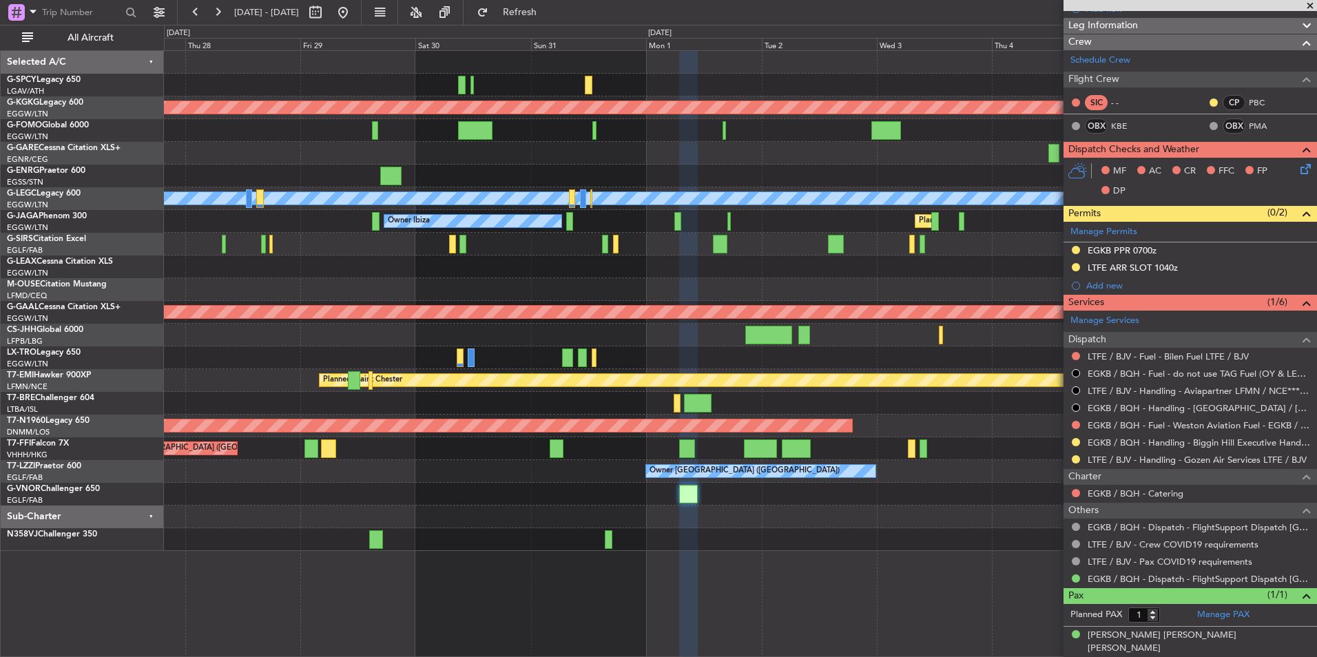
click at [1309, 8] on span at bounding box center [1310, 6] width 14 height 12
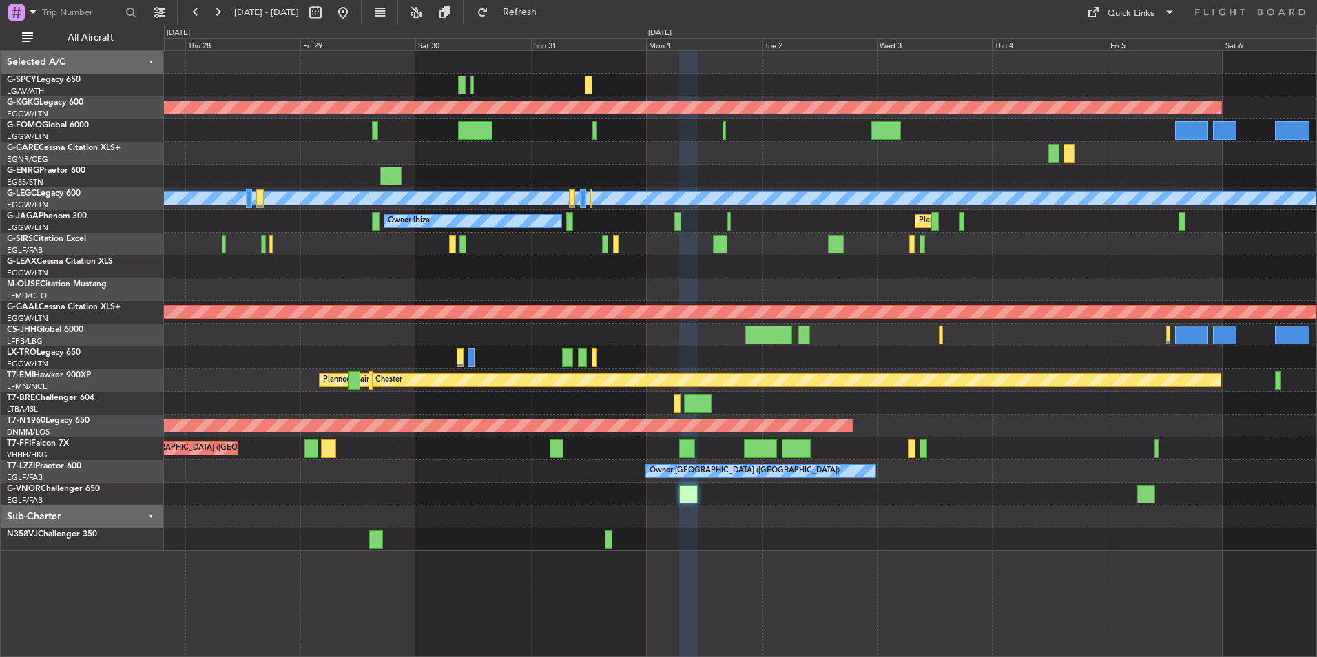
type input "0"
click at [354, 17] on button at bounding box center [343, 12] width 22 height 22
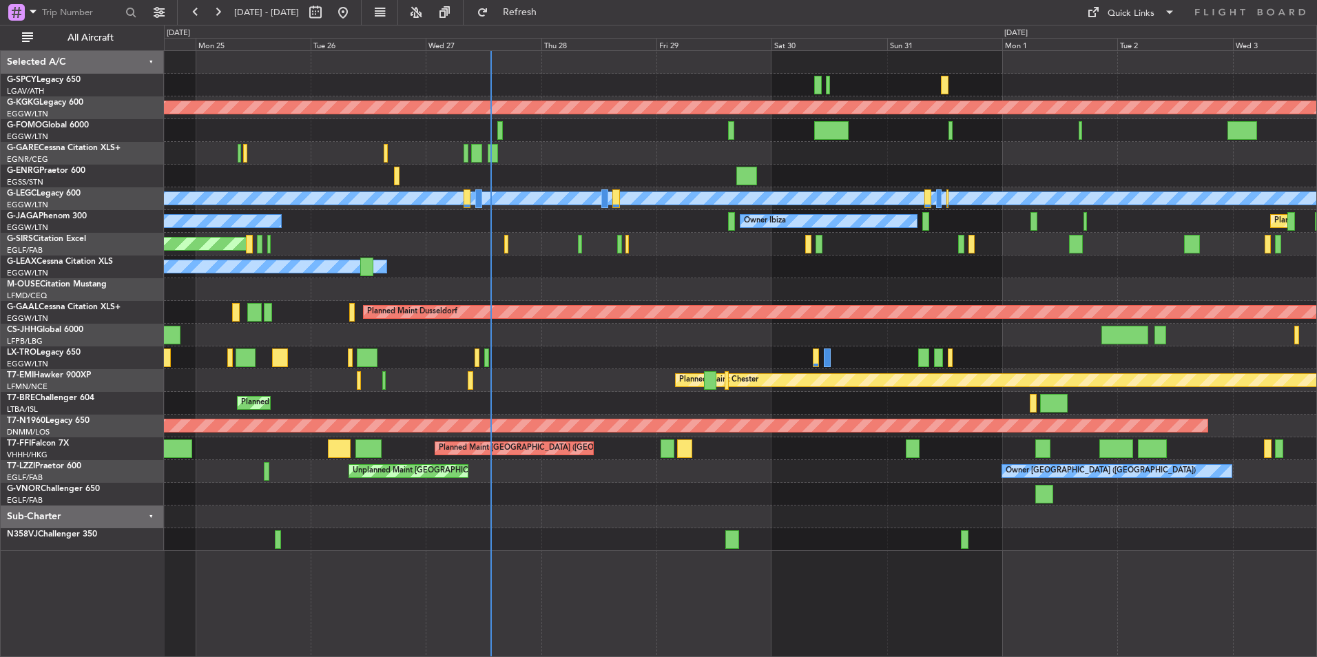
click at [769, 286] on div "AOG Maint Istanbul (Ataturk) A/C Unavailable London (Luton) Planned Maint Londo…" at bounding box center [740, 301] width 1152 height 500
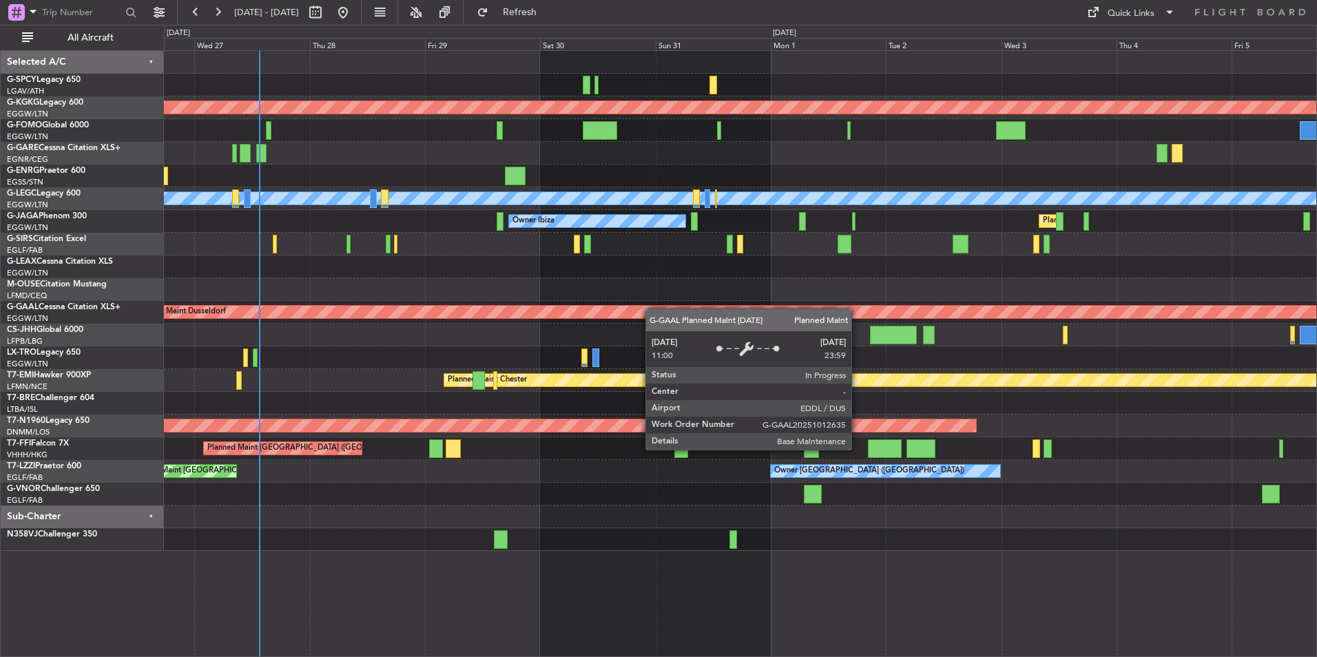
click at [643, 322] on div "AOG Maint Istanbul (Ataturk) A/C Unavailable London (Luton) Owner Ibiza Planned…" at bounding box center [740, 301] width 1152 height 500
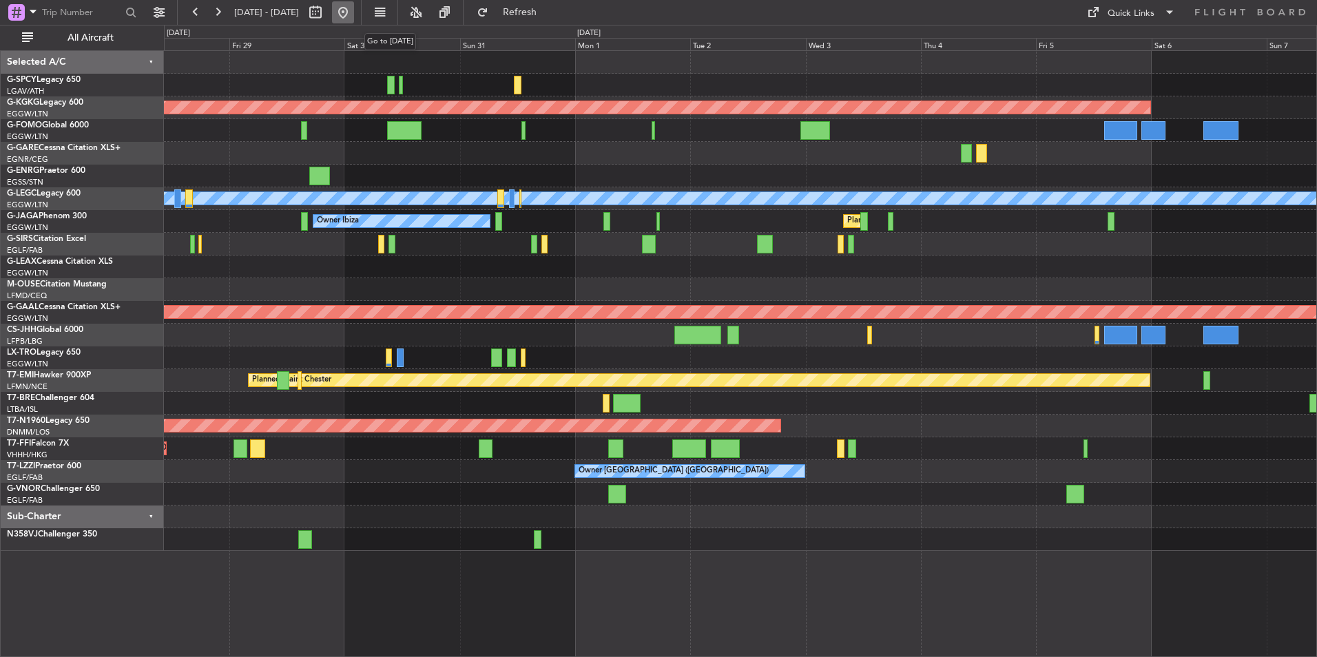
click at [354, 11] on button at bounding box center [343, 12] width 22 height 22
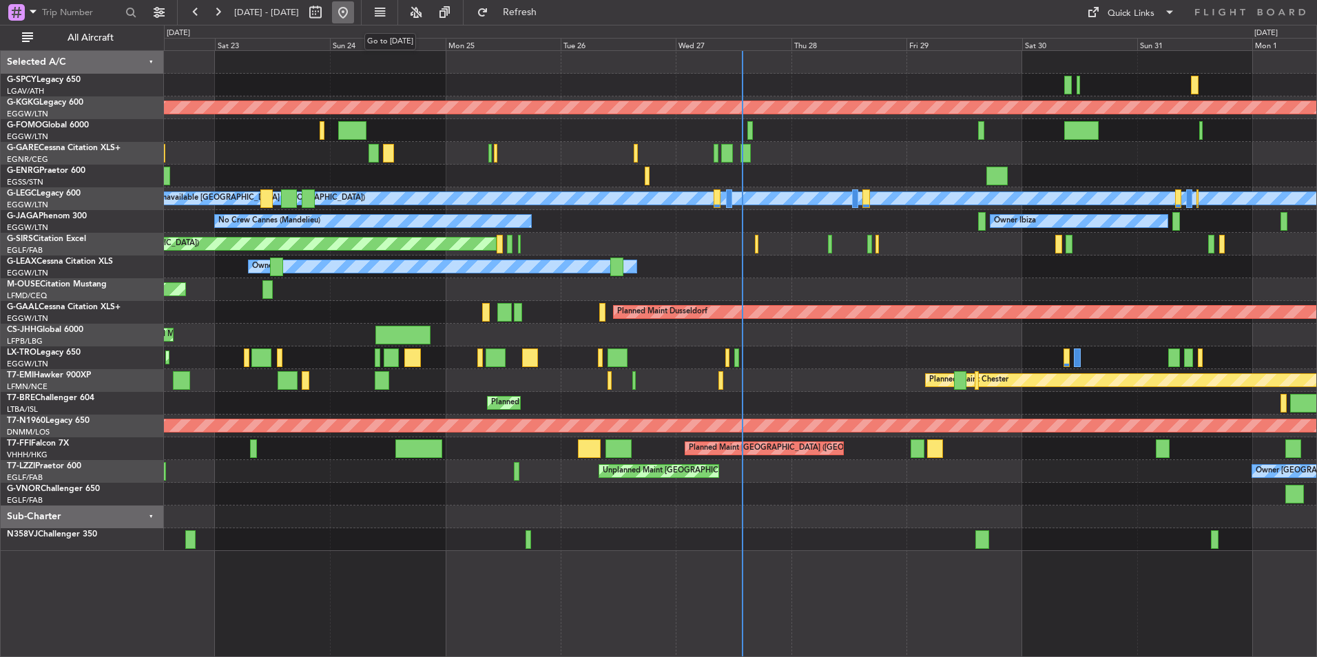
click at [354, 18] on button at bounding box center [343, 12] width 22 height 22
click at [442, 336] on div "Planned Maint [GEOGRAPHIC_DATA] ([GEOGRAPHIC_DATA])" at bounding box center [740, 335] width 1152 height 23
click at [419, 598] on div "AOG Maint Istanbul (Ataturk) Unplanned Maint Chester A/C Unavailable London (Lu…" at bounding box center [740, 353] width 1153 height 607
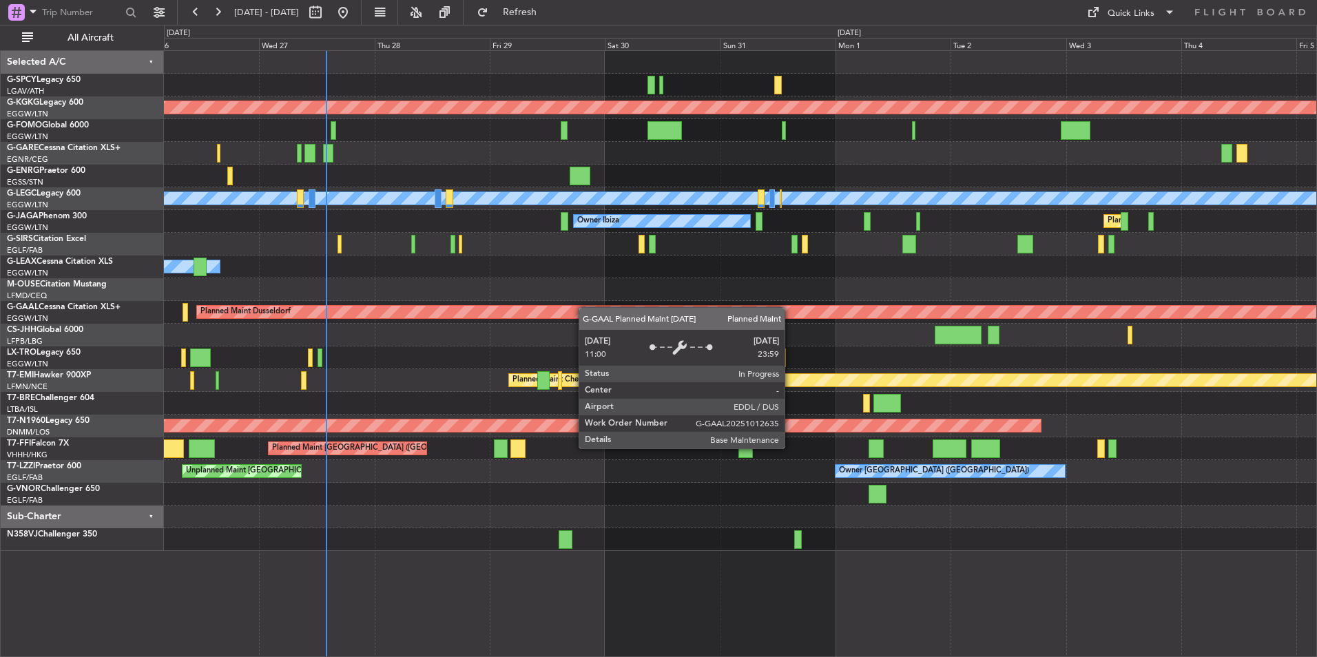
click at [472, 318] on div "AOG Maint Istanbul (Ataturk) A/C Unavailable London (Luton) Owner Ibiza Planned…" at bounding box center [740, 301] width 1152 height 500
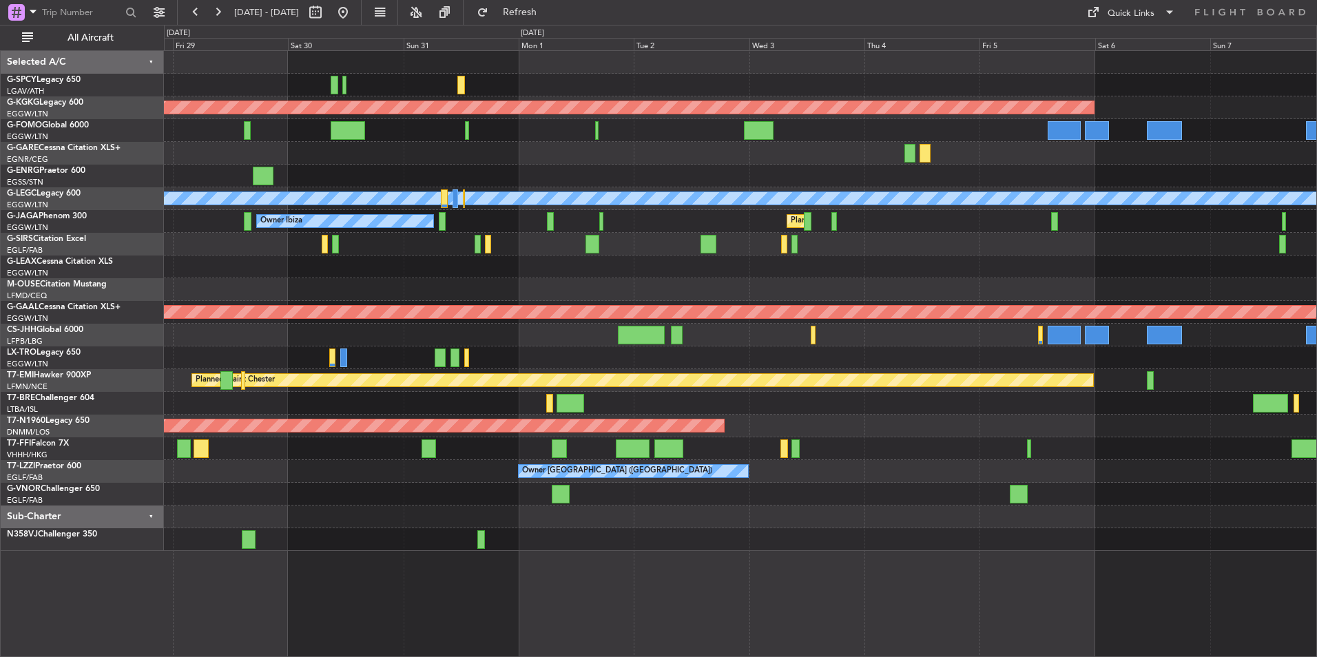
click at [349, 307] on div "AOG Maint Istanbul (Ataturk) A/C Unavailable London (Luton) Owner Ibiza Planned…" at bounding box center [740, 301] width 1152 height 500
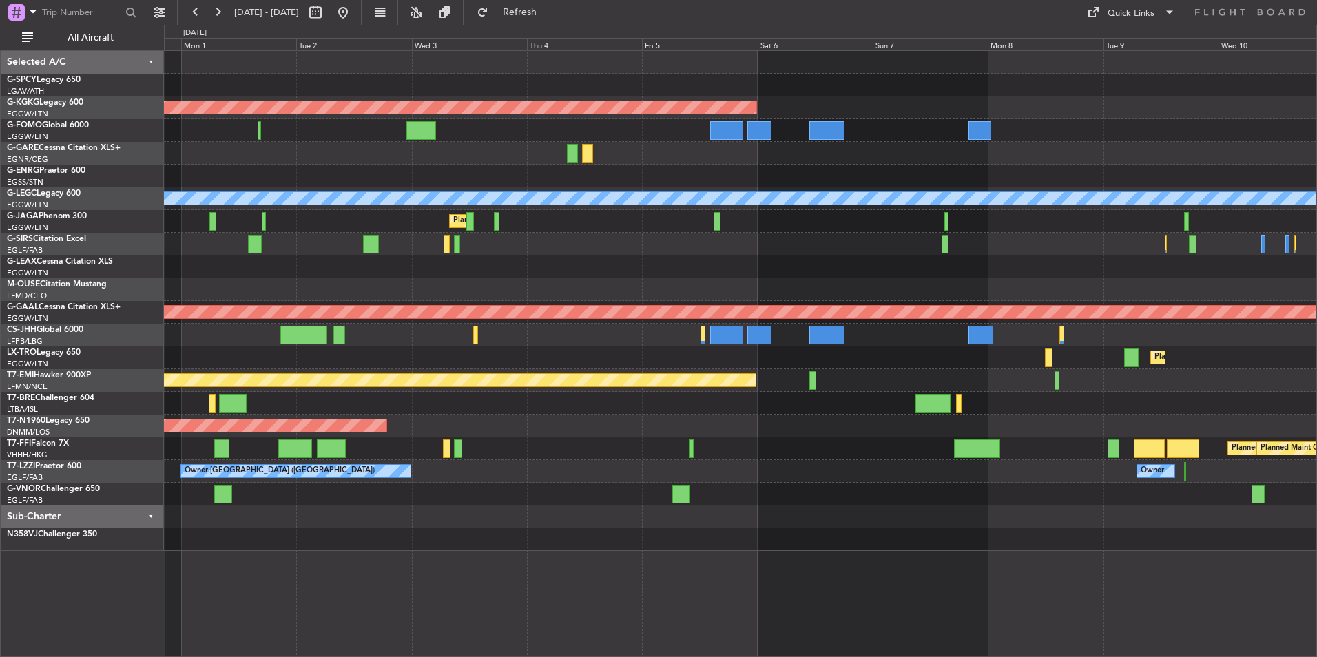
click at [249, 296] on div "AOG Maint [GEOGRAPHIC_DATA] (Ataturk) A/C Unavailable [GEOGRAPHIC_DATA] ([GEOGR…" at bounding box center [740, 301] width 1152 height 500
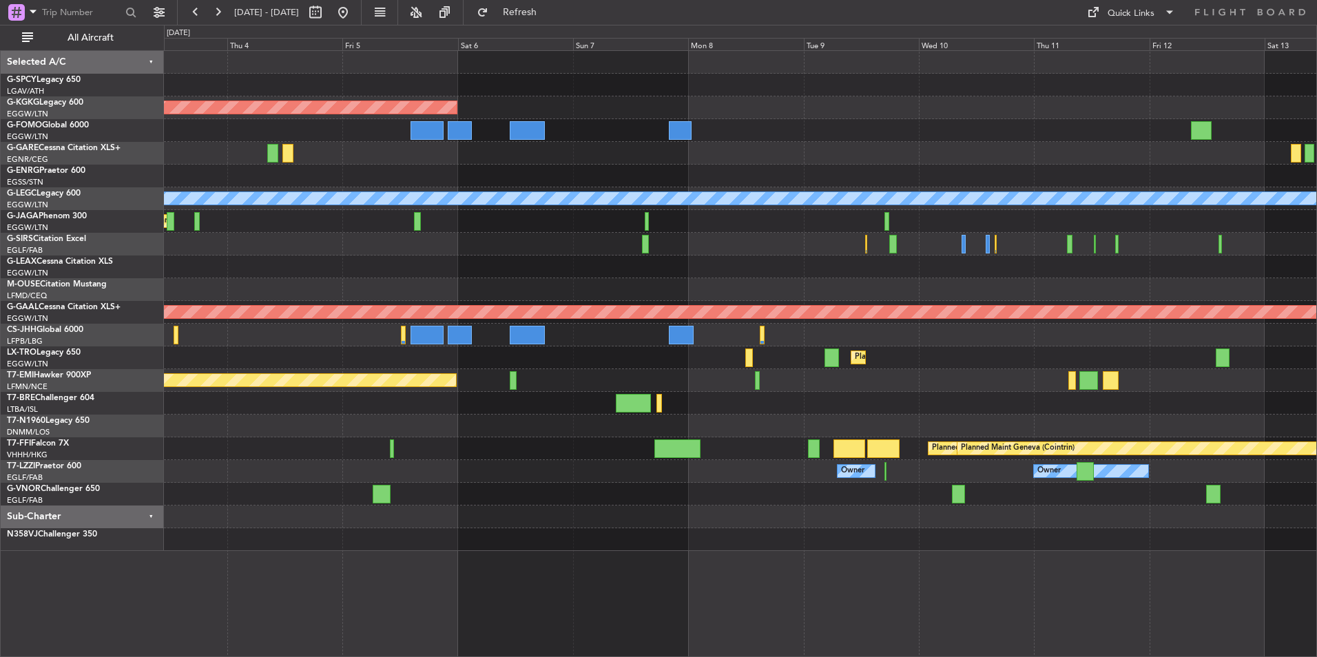
click at [417, 273] on div at bounding box center [740, 267] width 1152 height 23
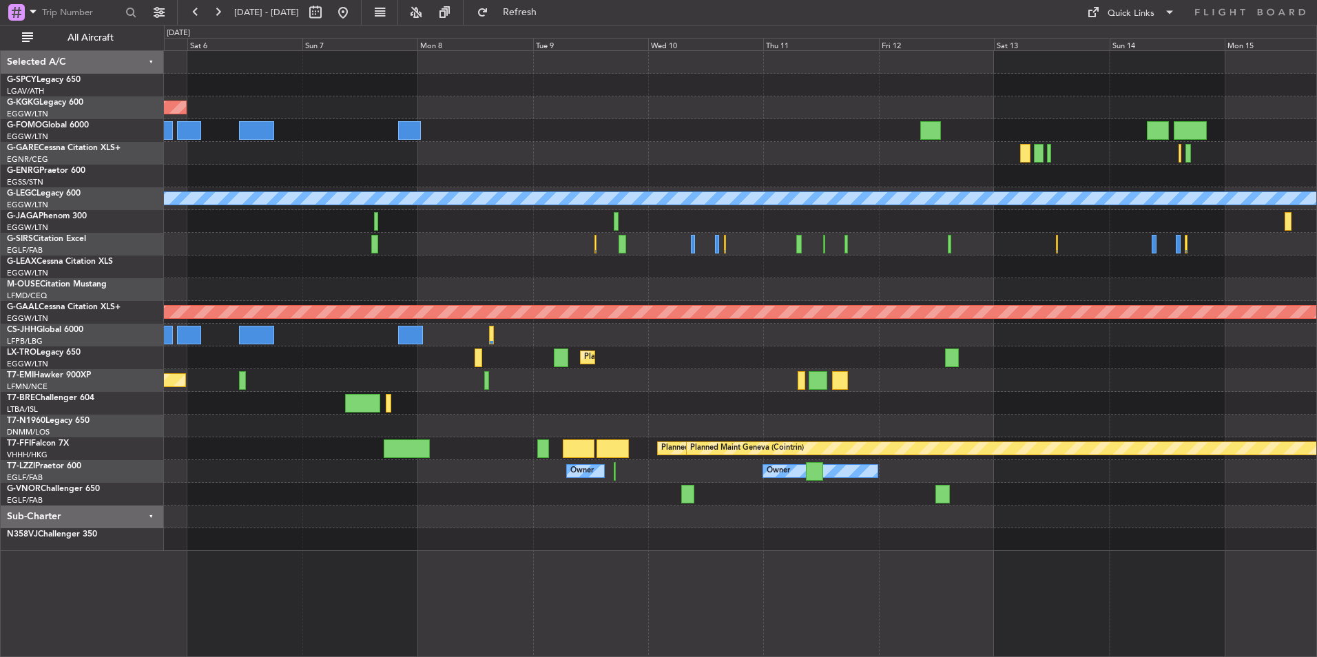
click at [408, 240] on div at bounding box center [740, 244] width 1152 height 23
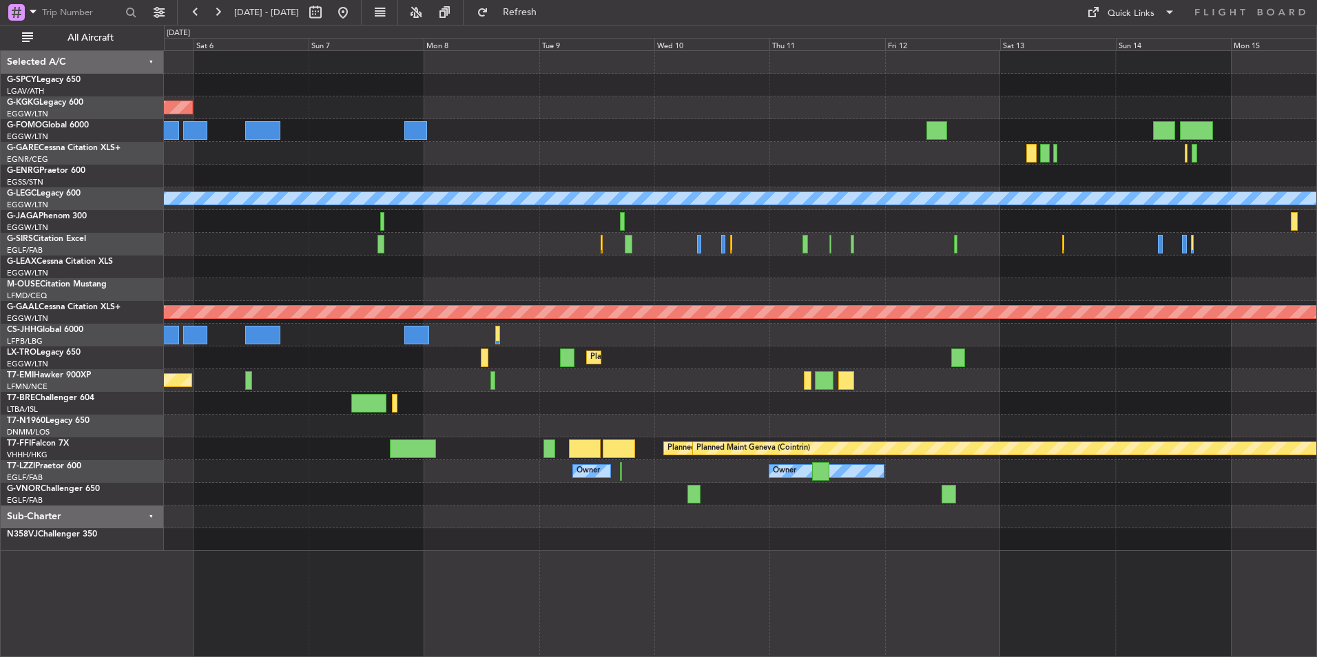
click at [388, 241] on div at bounding box center [740, 244] width 1152 height 23
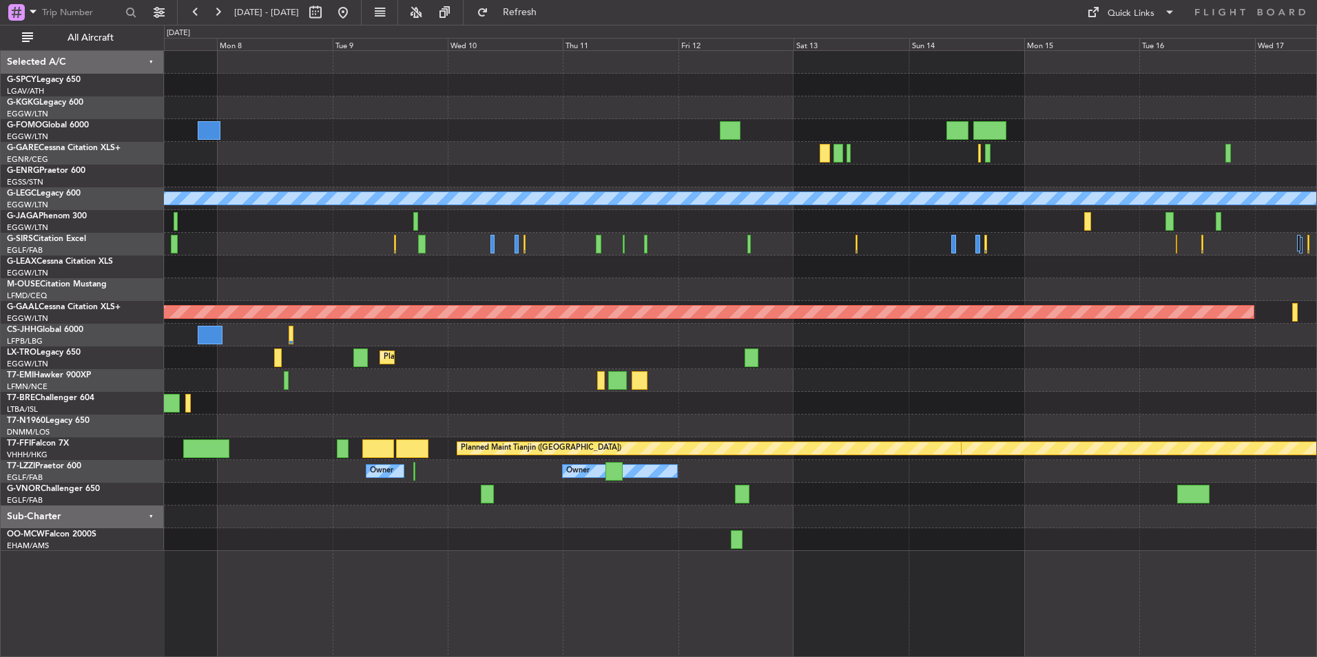
click at [329, 595] on div "AOG Maint Istanbul (Ataturk) A/C Unavailable London (Luton) Planned Maint Dusse…" at bounding box center [740, 353] width 1153 height 607
click at [1093, 10] on span at bounding box center [1092, 12] width 17 height 17
click at [957, 123] on div at bounding box center [658, 328] width 1317 height 657
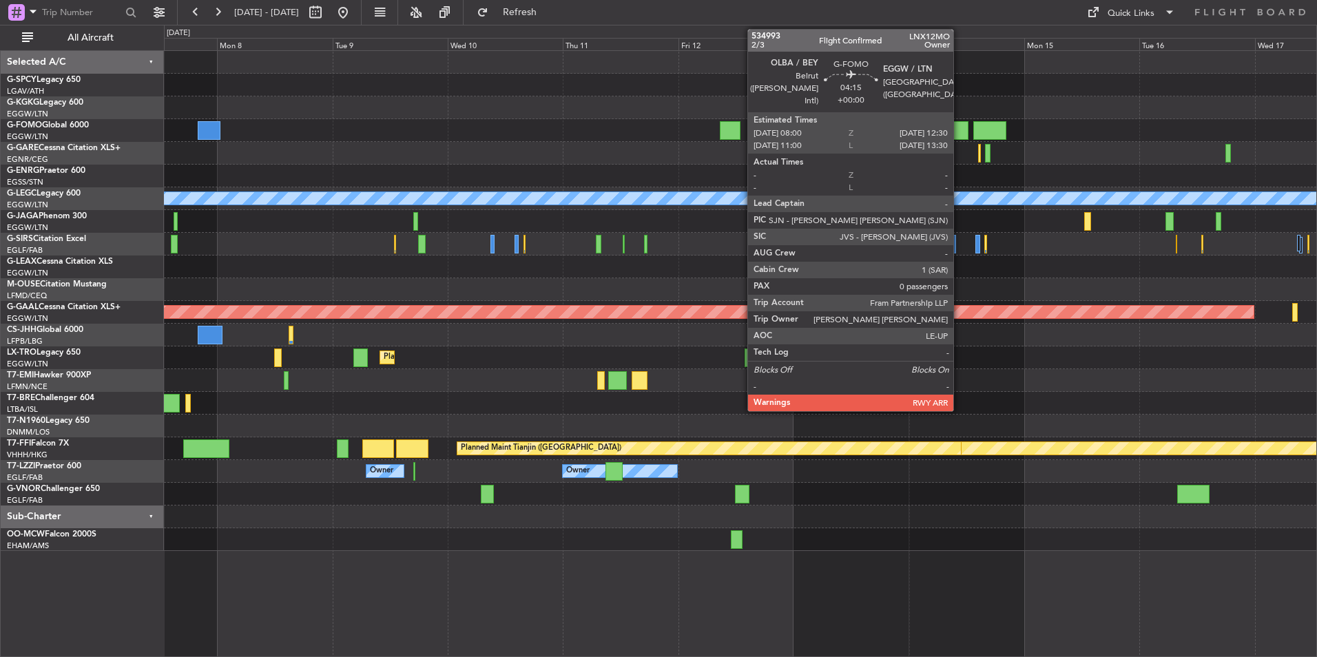
click at [960, 126] on div at bounding box center [957, 130] width 22 height 19
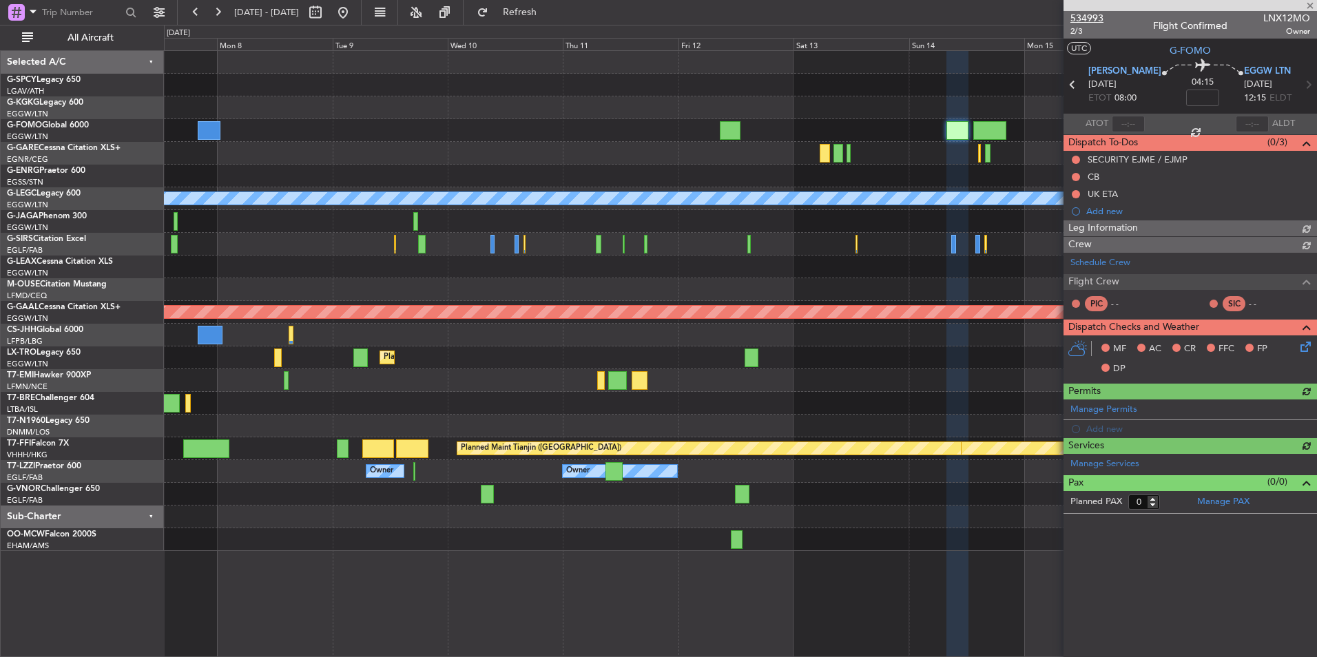
click at [1094, 21] on span "534993" at bounding box center [1086, 18] width 33 height 14
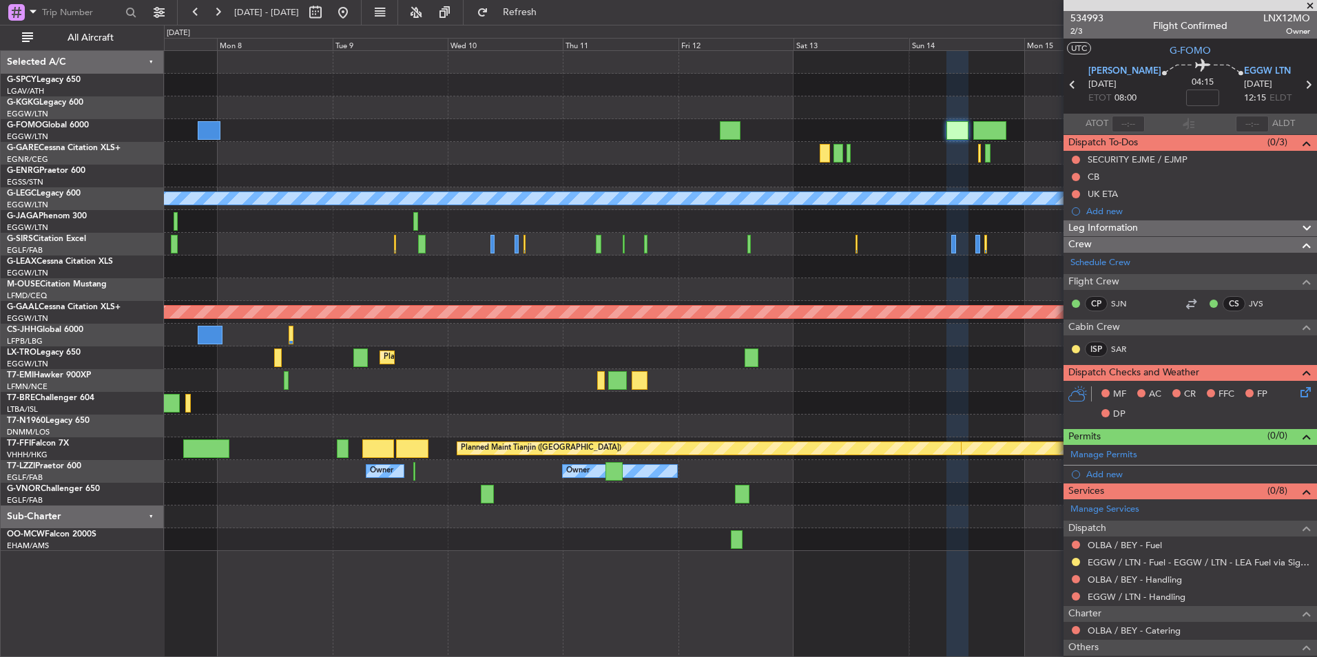
click at [968, 260] on div at bounding box center [740, 267] width 1152 height 23
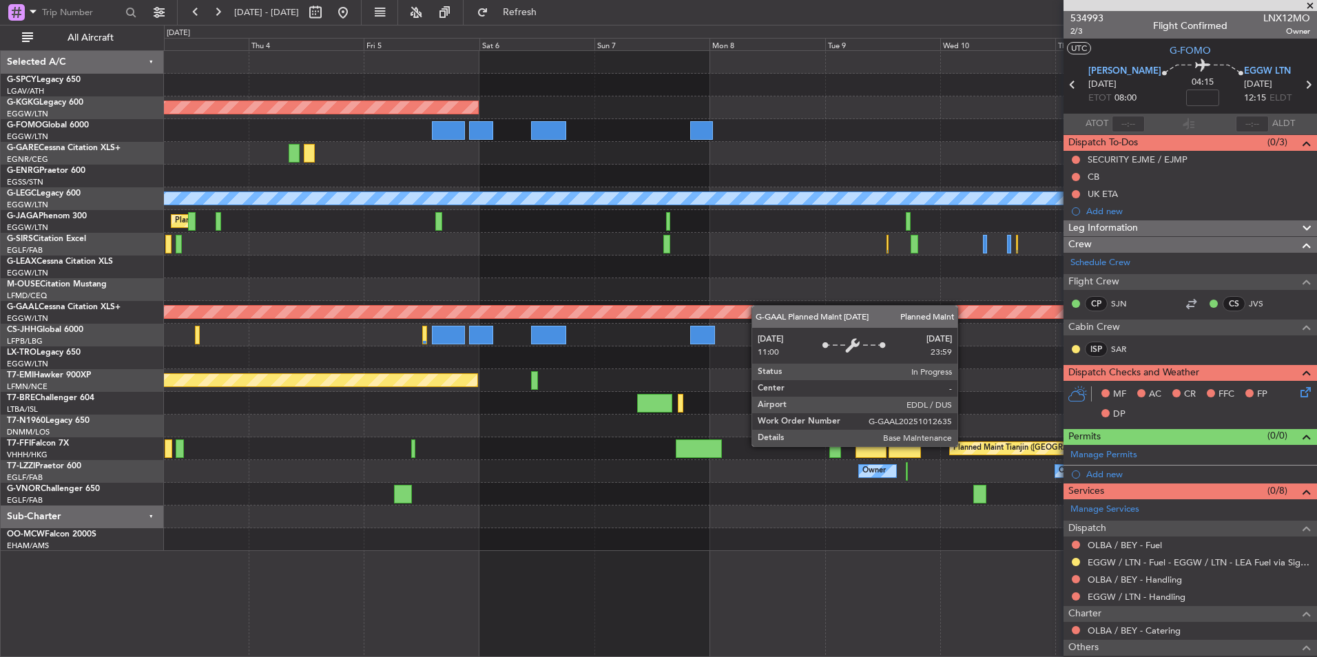
click at [794, 307] on div "AOG Maint Istanbul (Ataturk) A/C Unavailable London (Luton) Planned Maint Londo…" at bounding box center [740, 301] width 1152 height 500
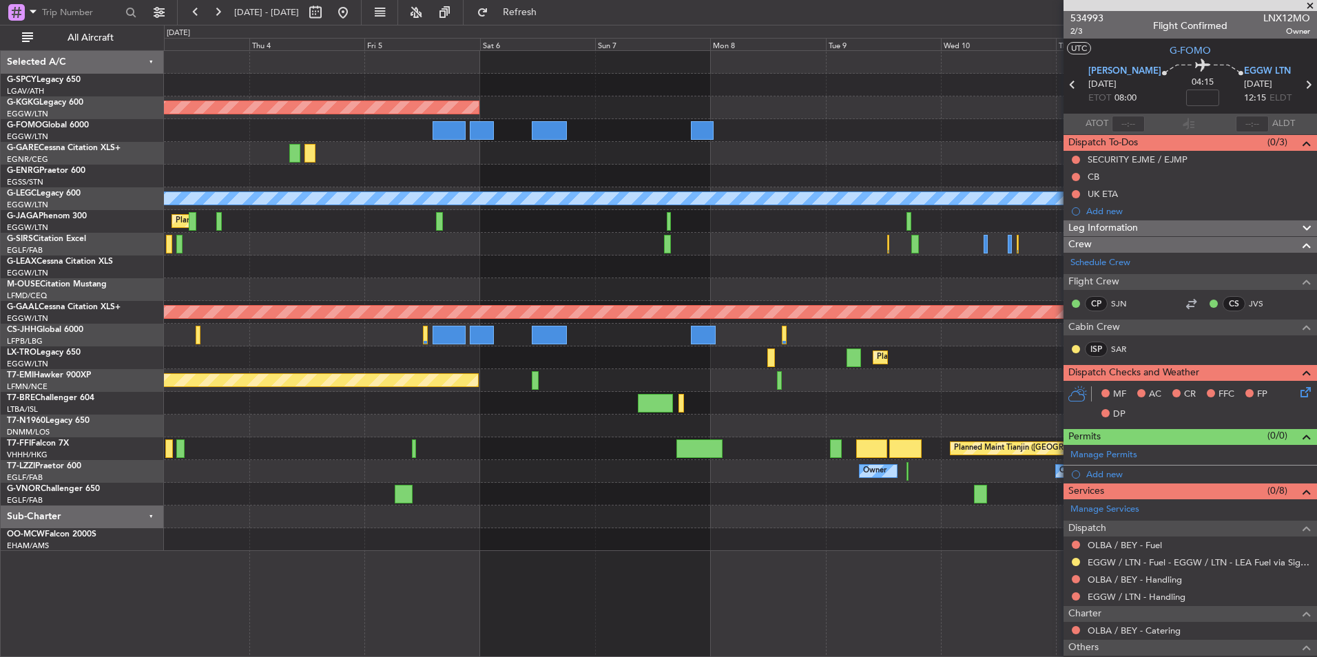
click at [813, 244] on div at bounding box center [740, 244] width 1152 height 23
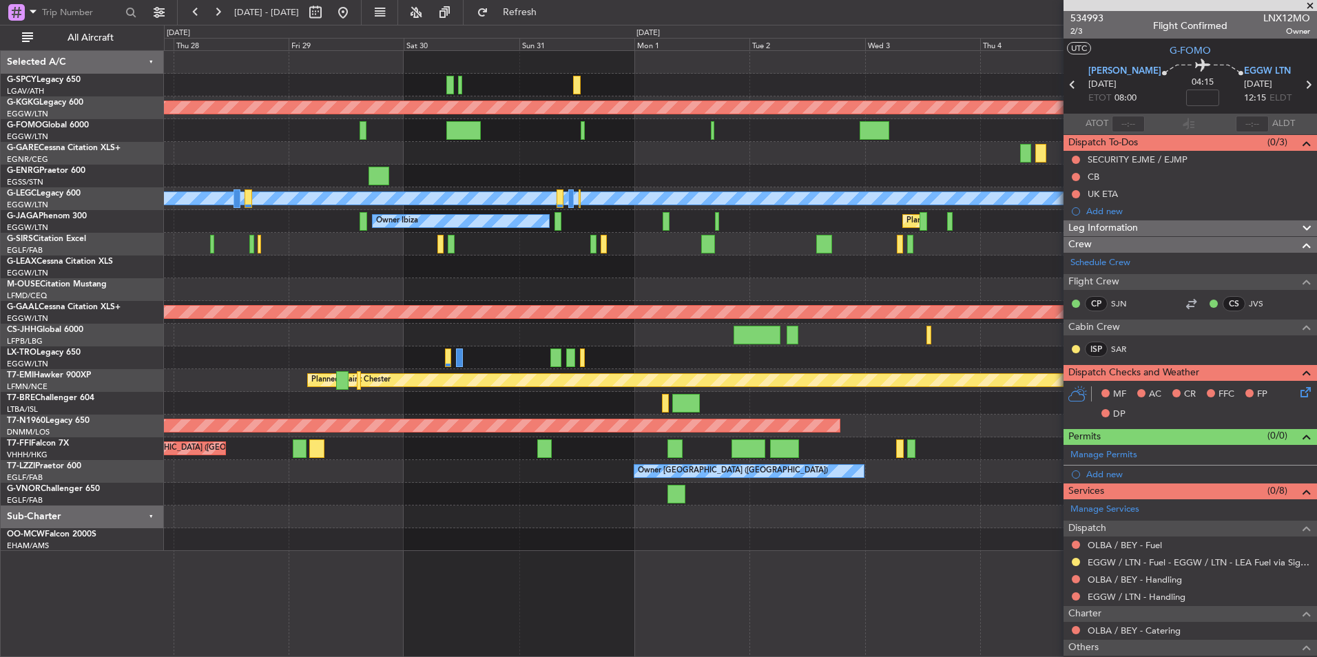
click at [1056, 185] on div "AOG Maint Istanbul (Ataturk) A/C Unavailable London (Luton) Planned Maint Londo…" at bounding box center [740, 301] width 1152 height 500
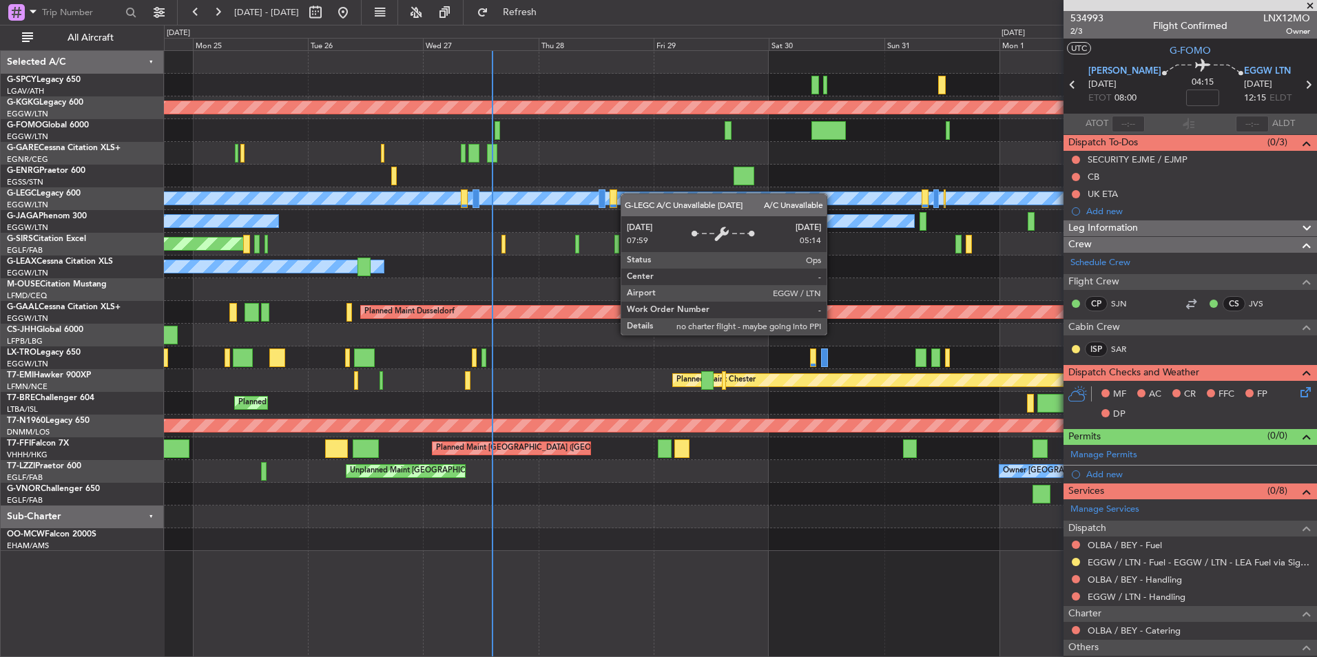
click at [650, 194] on div "AOG Maint Istanbul (Ataturk) A/C Unavailable London (Luton) Planned Maint Londo…" at bounding box center [740, 301] width 1152 height 500
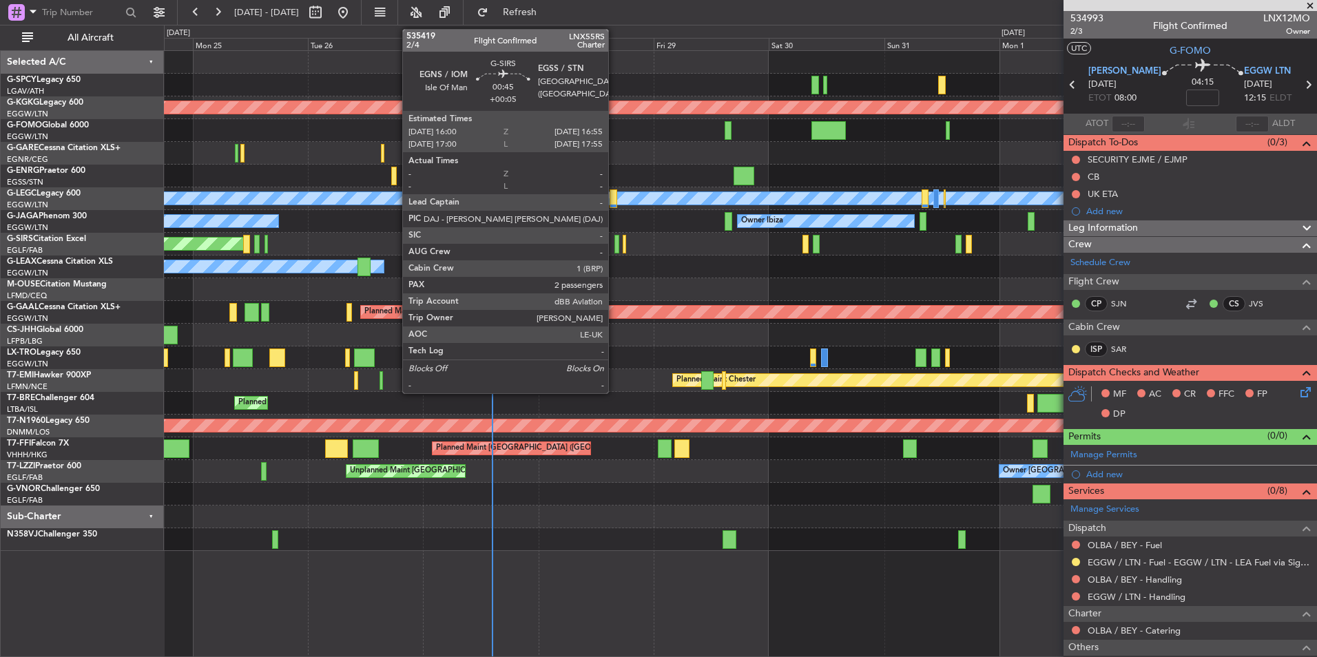
click at [615, 240] on div at bounding box center [616, 244] width 5 height 19
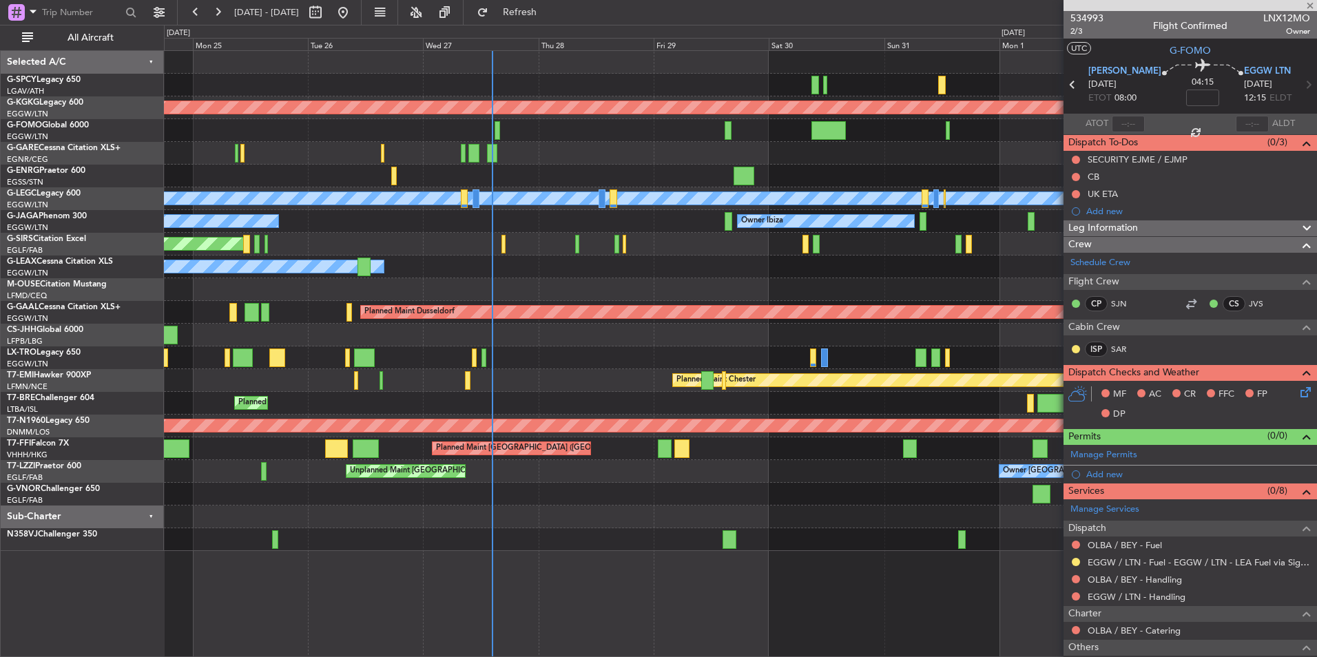
type input "+00:05"
type input "2"
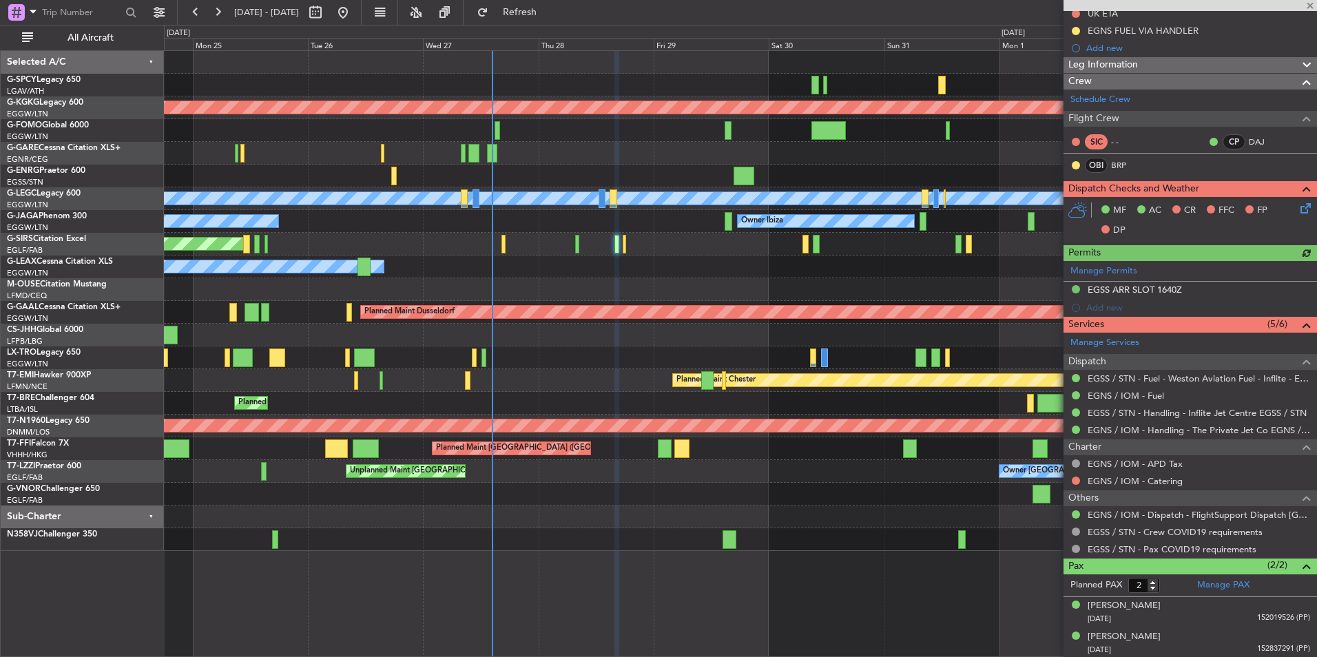
scroll to position [165, 0]
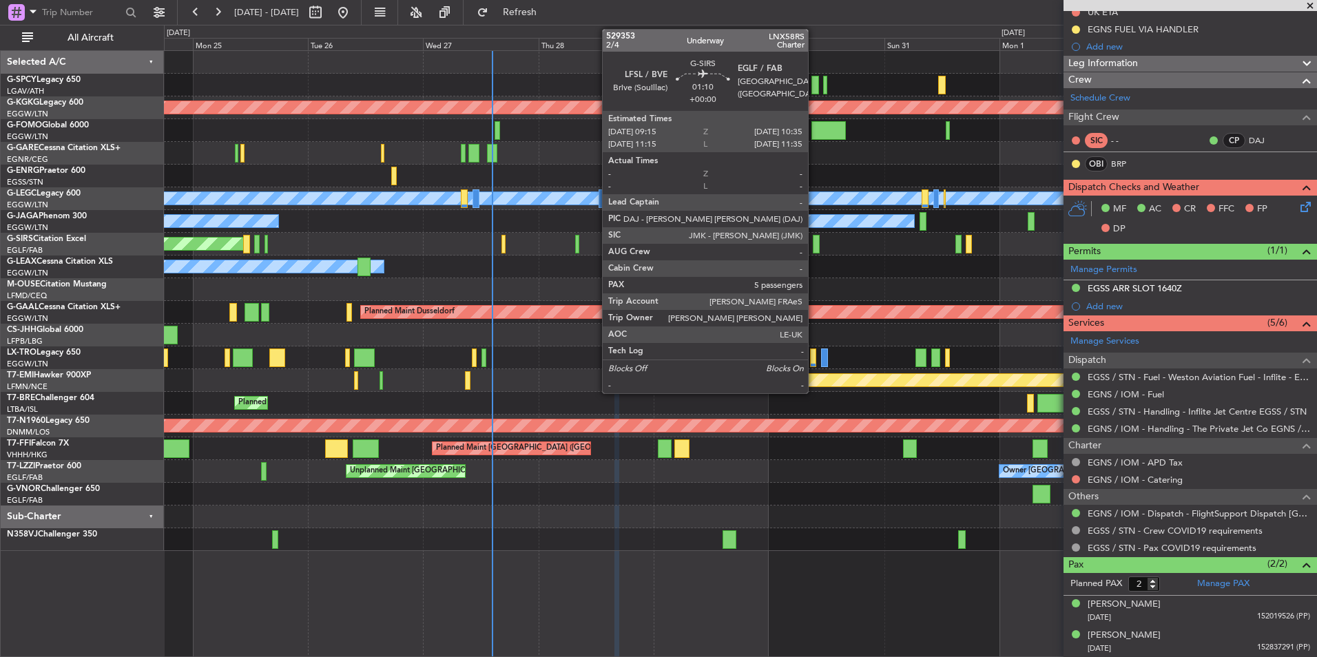
click at [814, 250] on div at bounding box center [816, 244] width 7 height 19
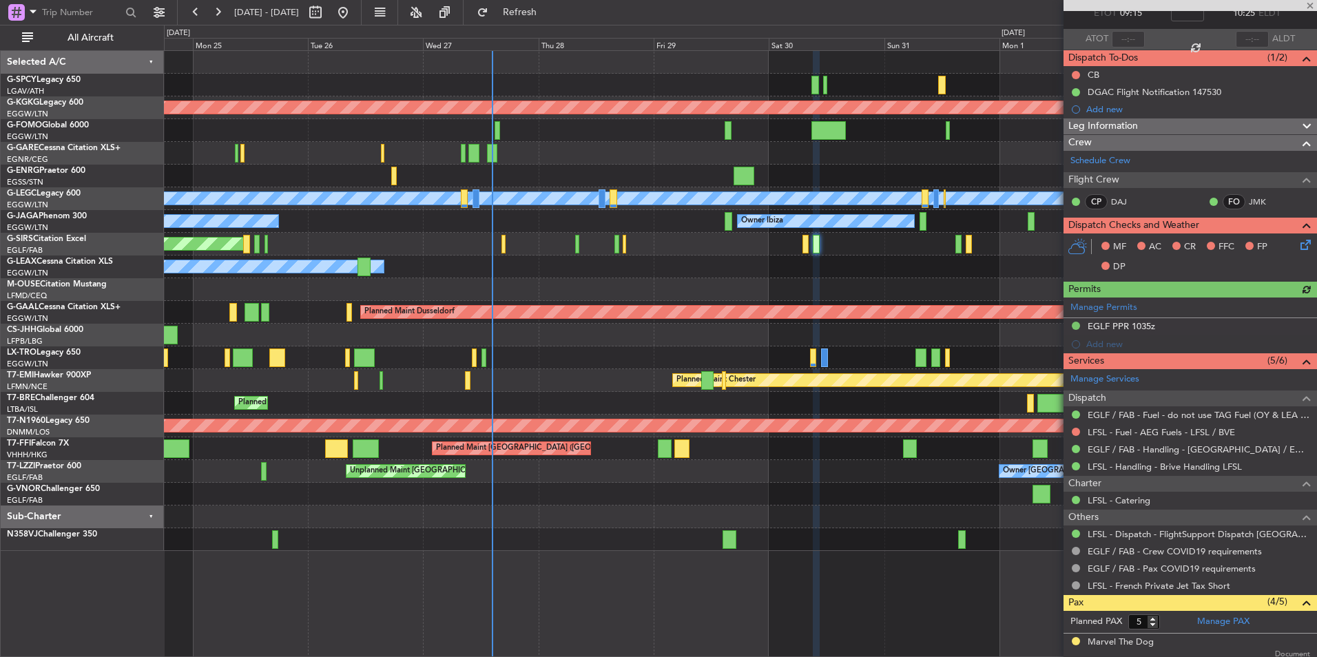
scroll to position [214, 0]
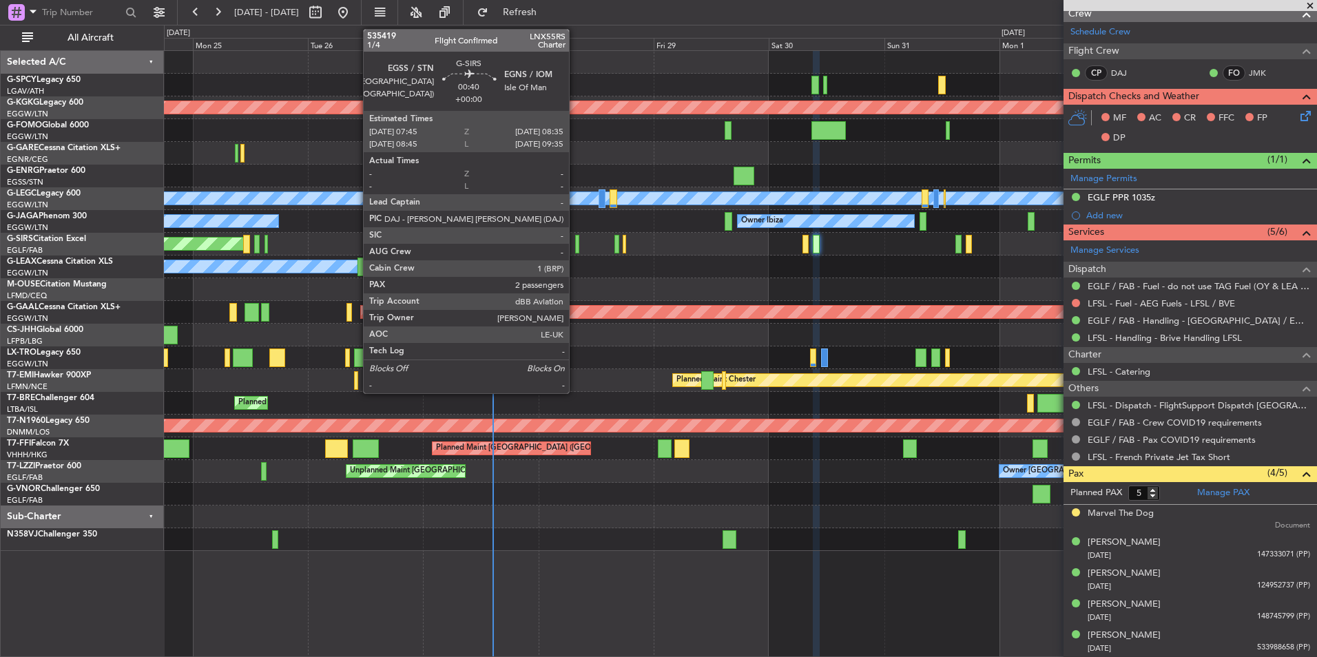
click at [575, 246] on div at bounding box center [577, 244] width 4 height 19
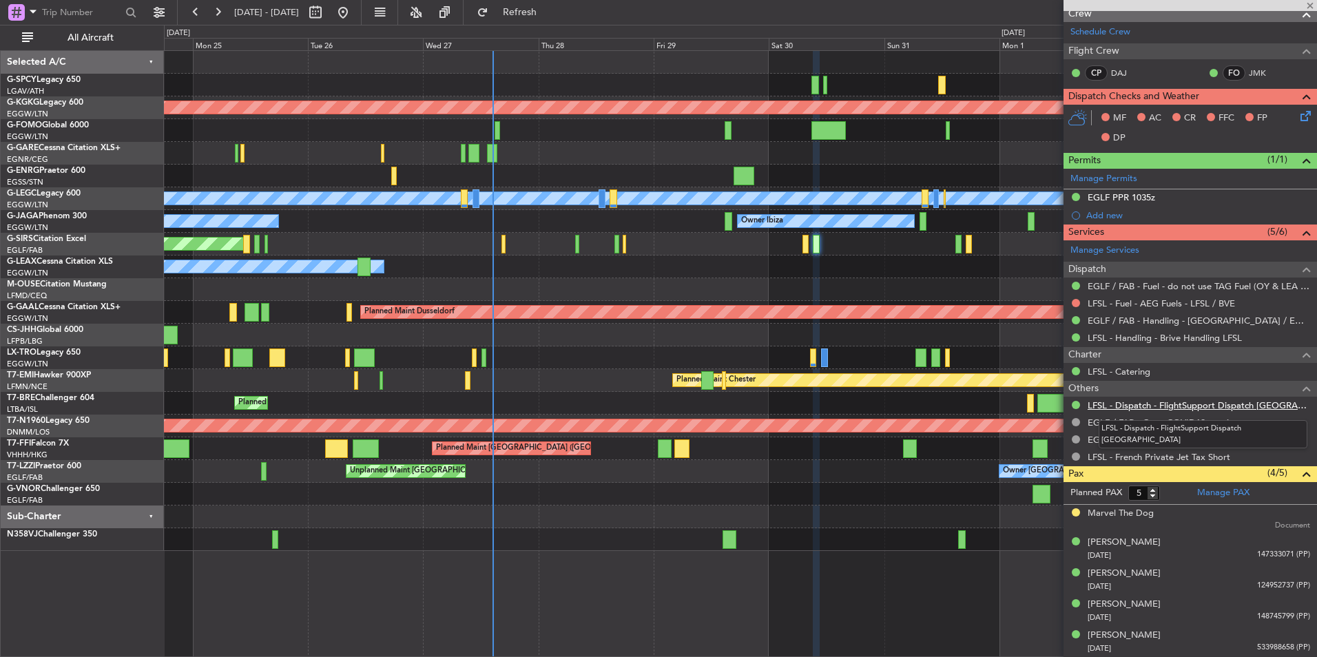
type input "2"
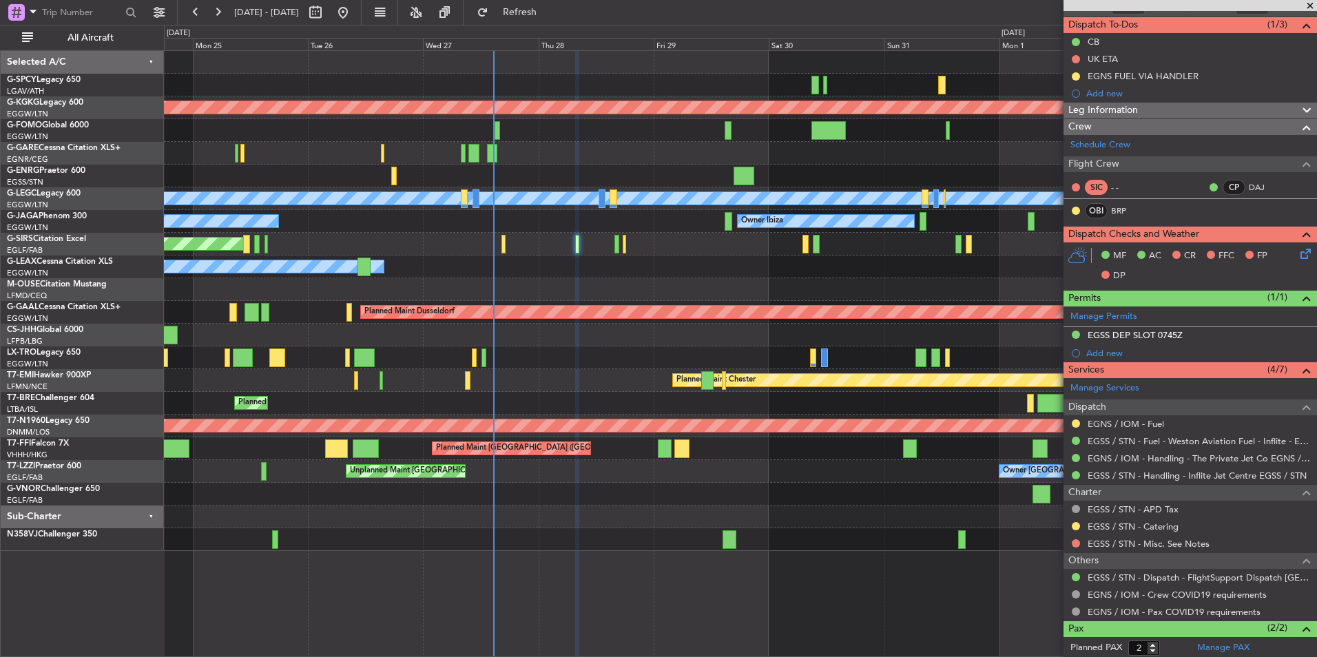
scroll to position [0, 0]
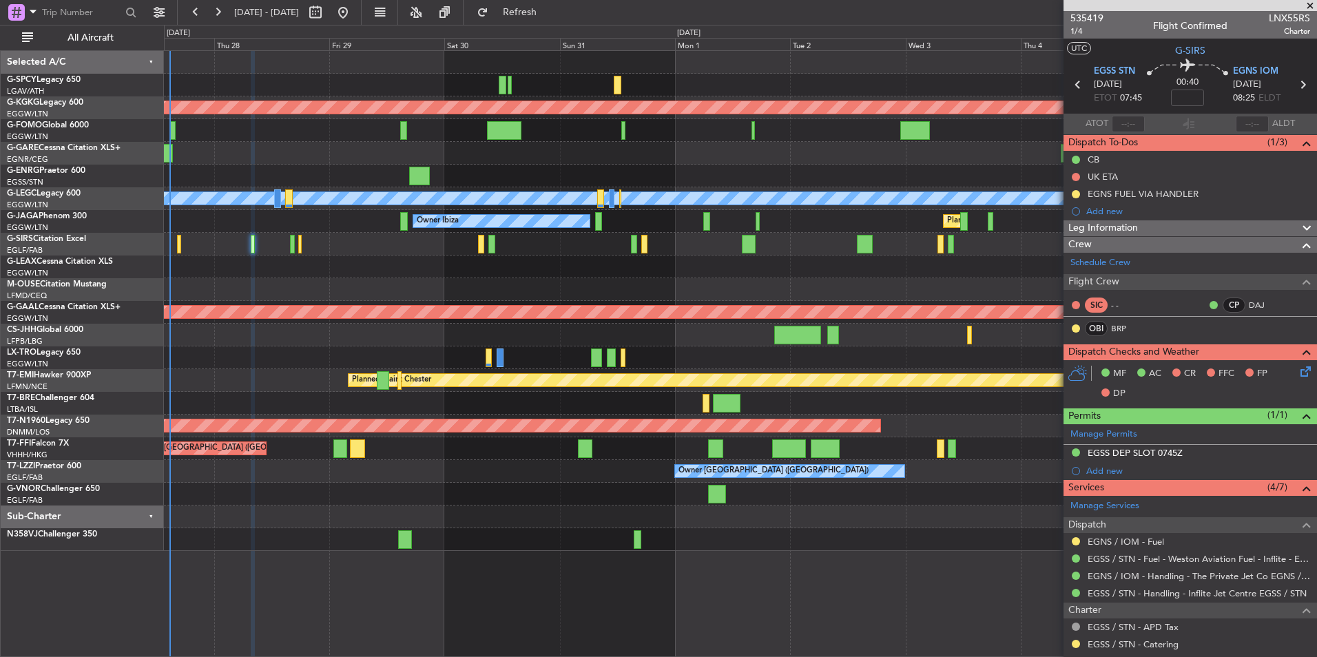
click at [280, 552] on div "AOG Maint Istanbul (Ataturk) A/C Unavailable London (Luton) Owner Ibiza Planned…" at bounding box center [740, 353] width 1153 height 607
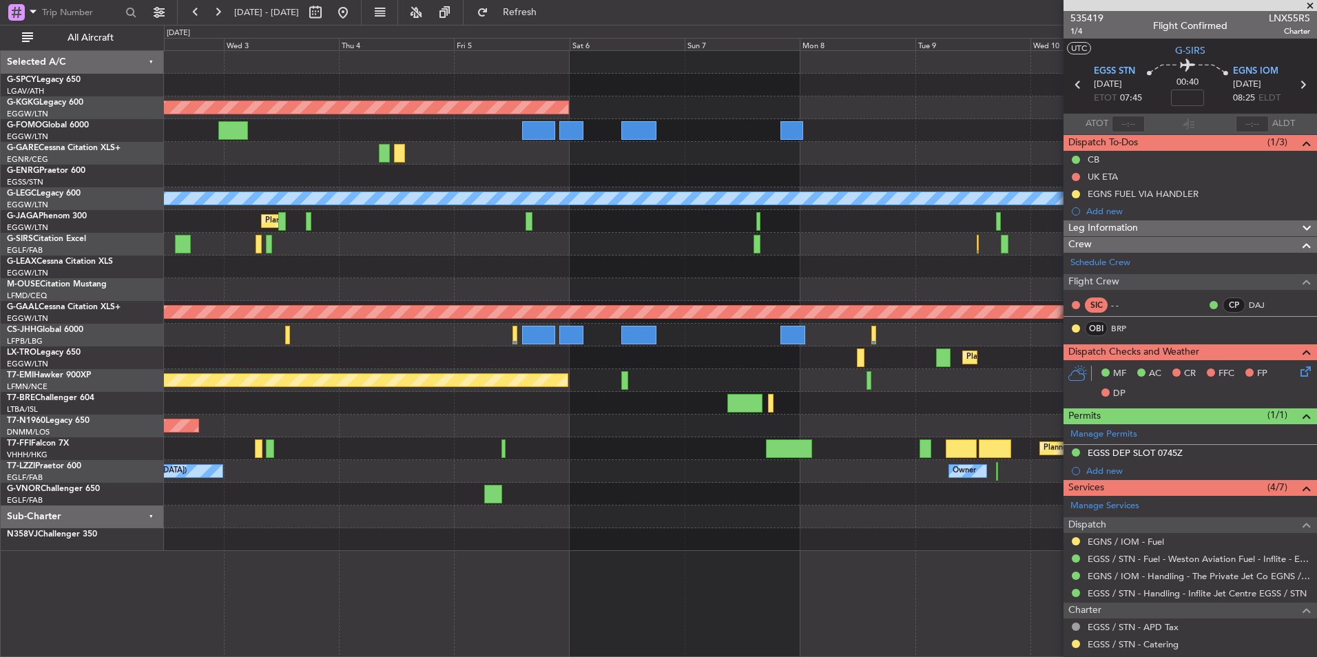
click at [265, 559] on div "AOG Maint [GEOGRAPHIC_DATA] (Ataturk) A/C Unavailable [GEOGRAPHIC_DATA] ([GEOGR…" at bounding box center [740, 353] width 1153 height 607
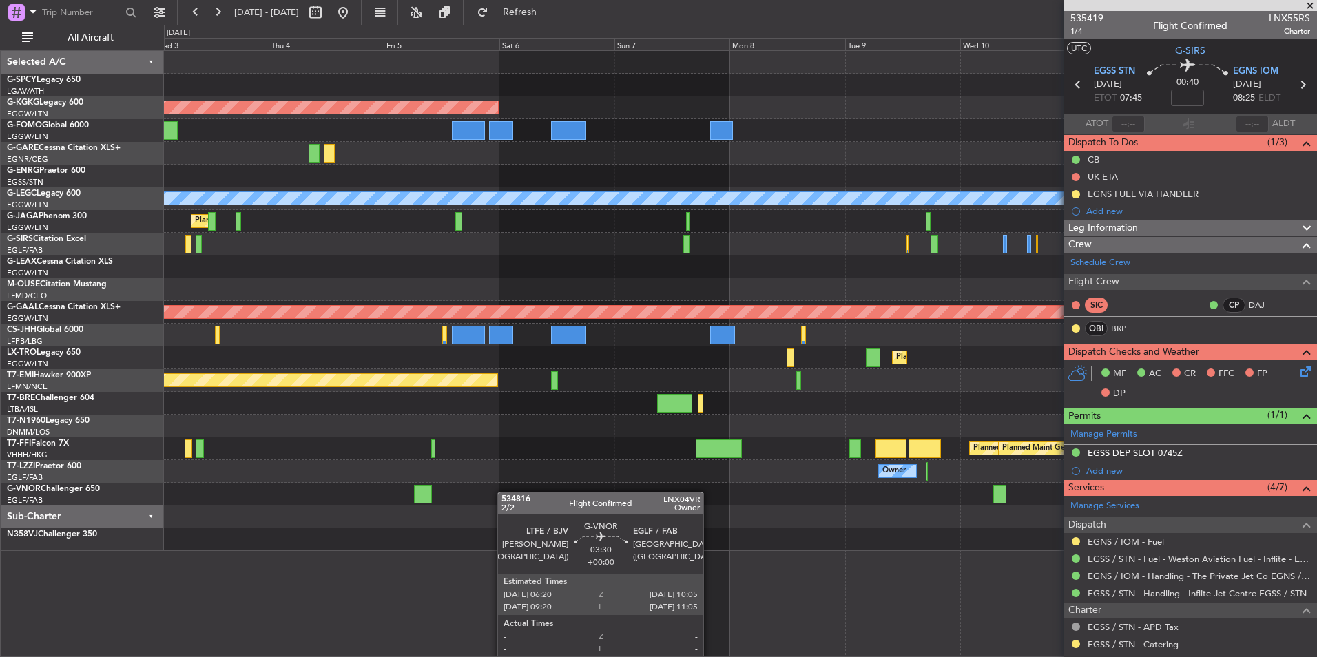
click at [103, 547] on div "AOG Maint Istanbul (Ataturk) A/C Unavailable London (Luton) Planned Maint Londo…" at bounding box center [658, 341] width 1317 height 632
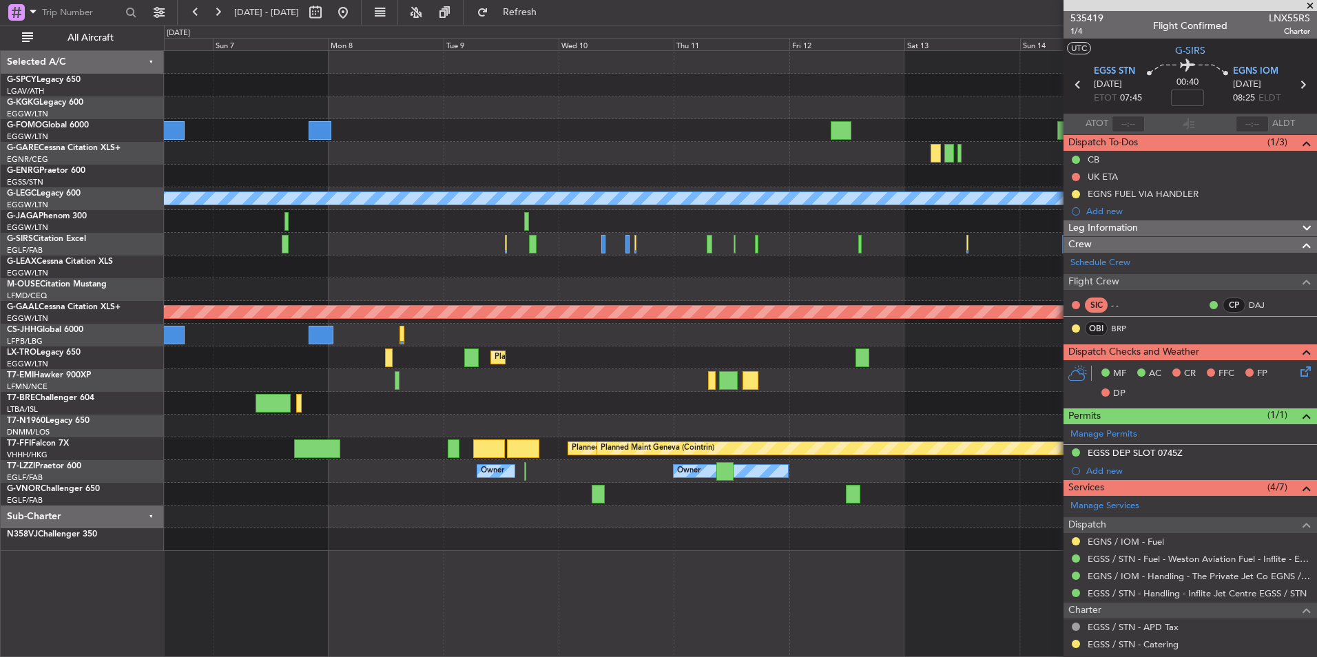
click at [8, 482] on div "AOG Maint Istanbul (Ataturk) A/C Unavailable London (Luton) Planned Maint Dusse…" at bounding box center [658, 341] width 1317 height 632
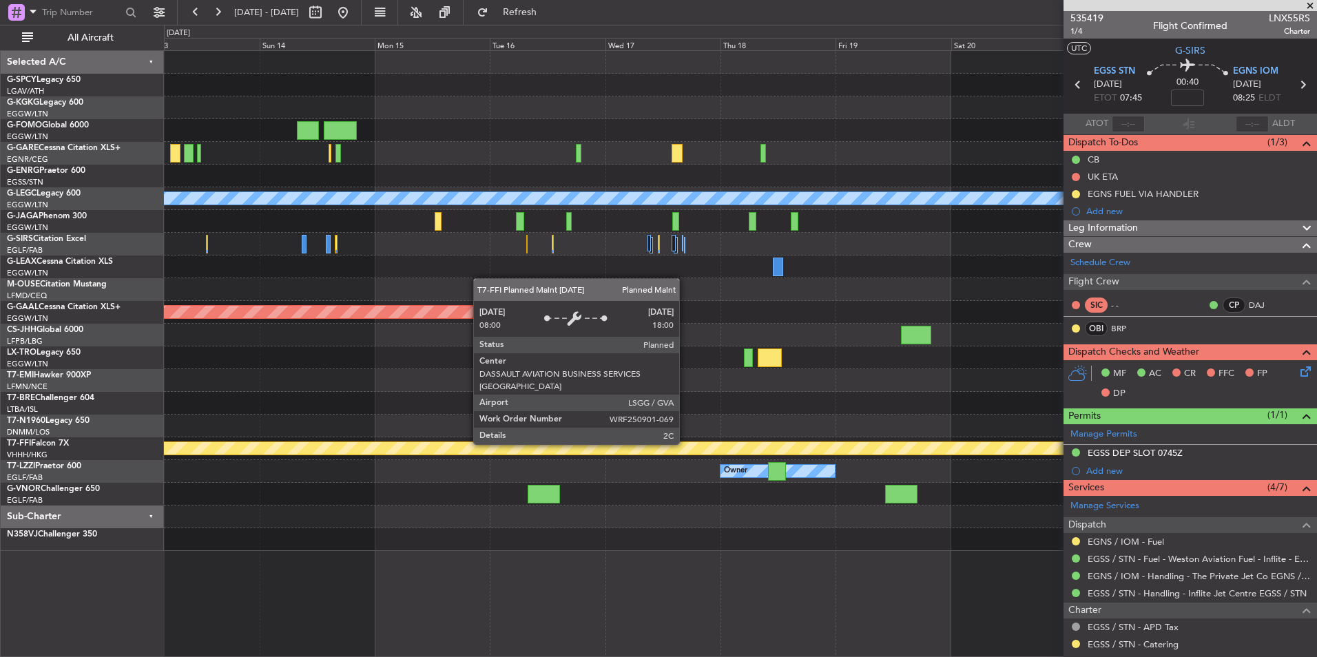
click at [175, 495] on div "A/C Unavailable London (Luton) Planned Maint Dusseldorf Planned Maint Tianjin (…" at bounding box center [740, 301] width 1152 height 500
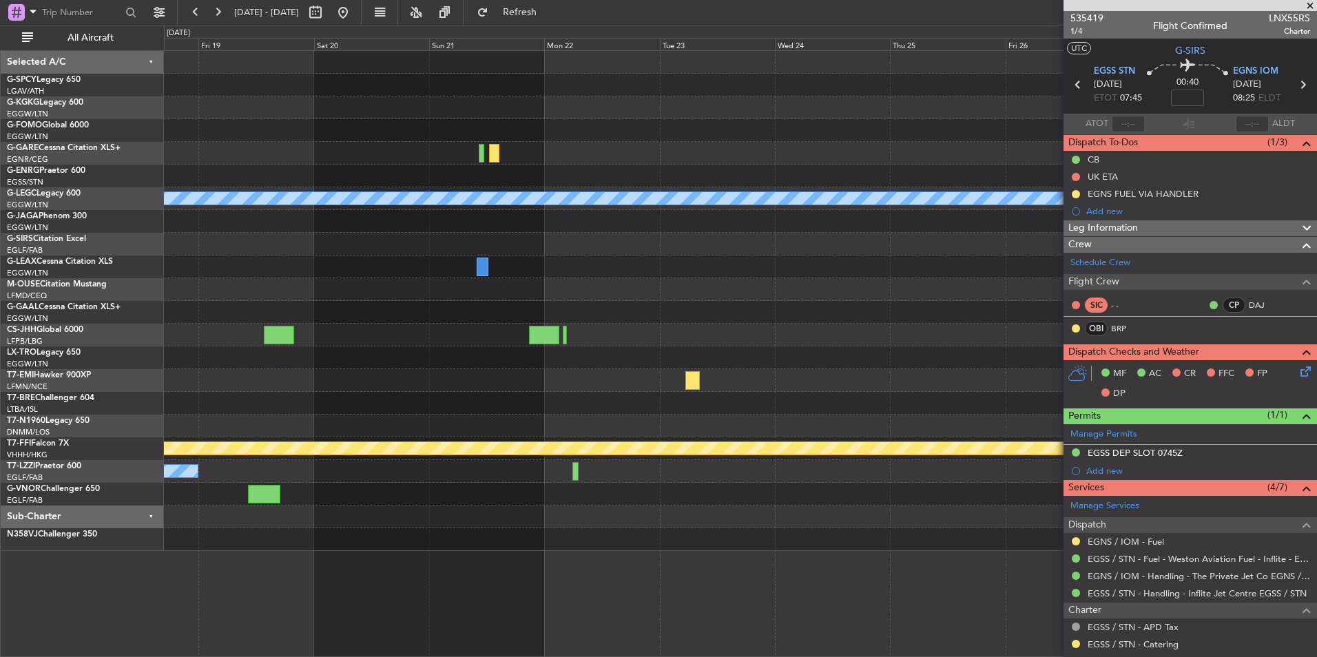
click at [610, 478] on div "A/C Unavailable London (Luton) Planned Maint Dusseldorf Planned Maint Geneva (C…" at bounding box center [740, 301] width 1152 height 500
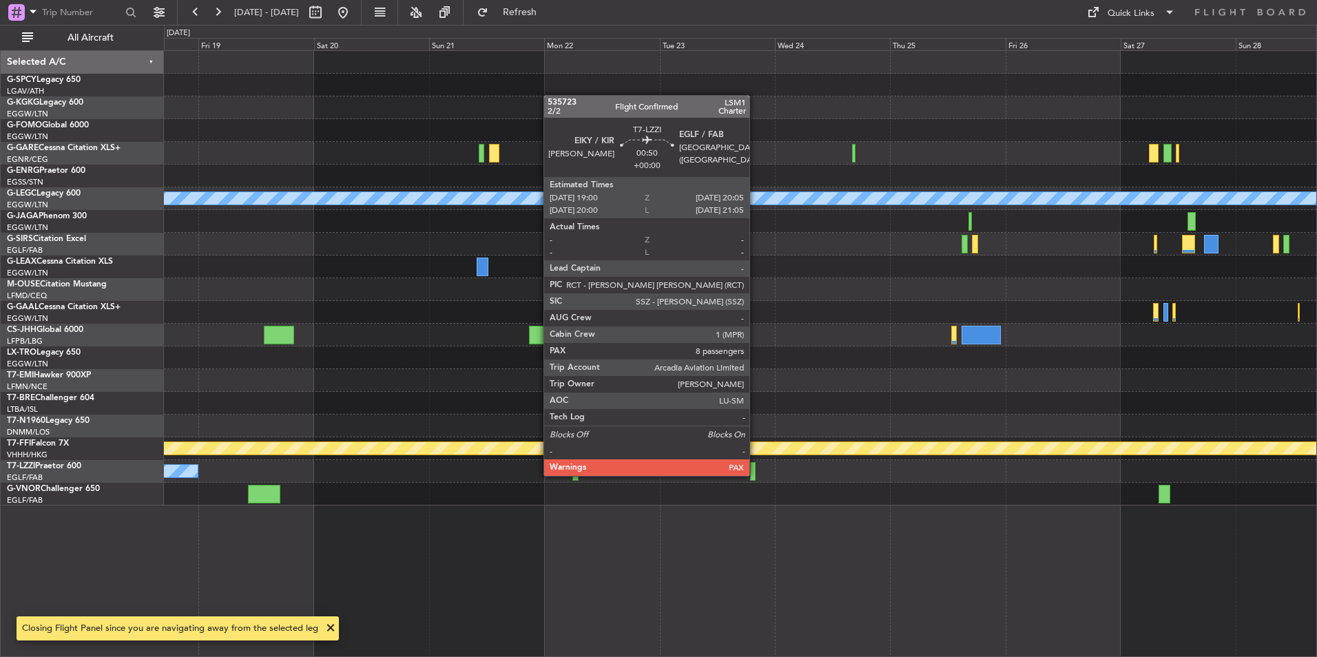
click at [756, 475] on div at bounding box center [753, 471] width 6 height 19
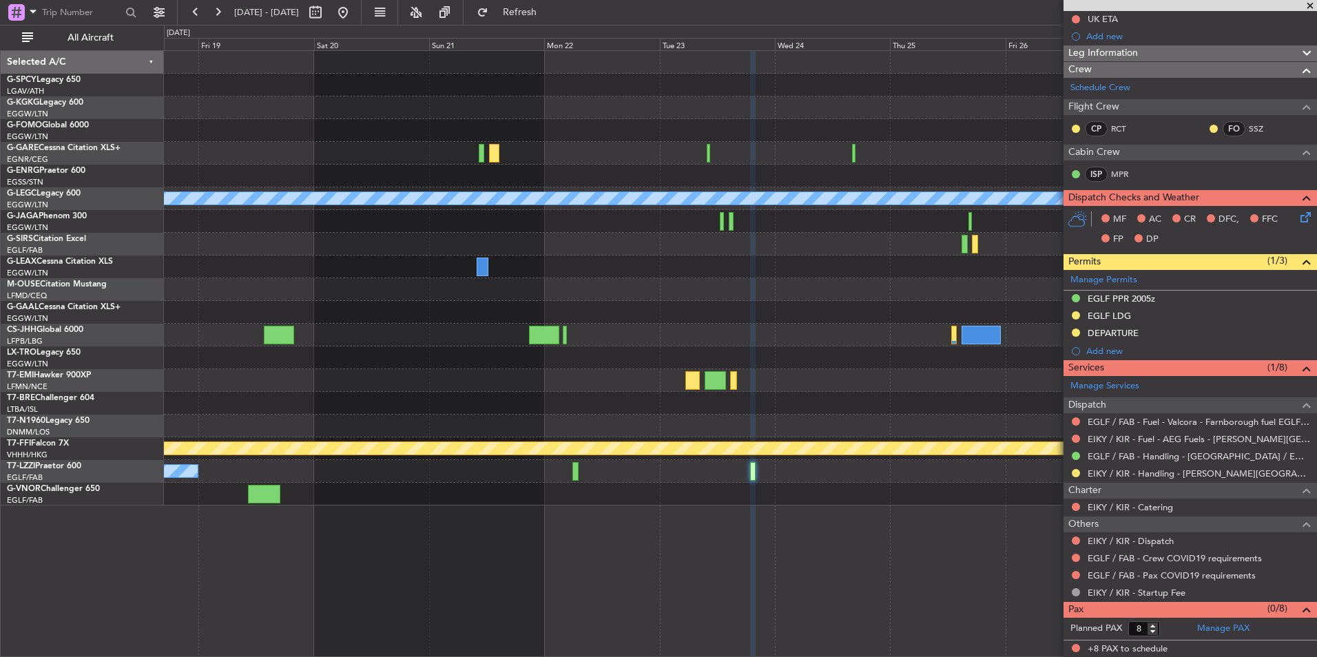
scroll to position [106, 0]
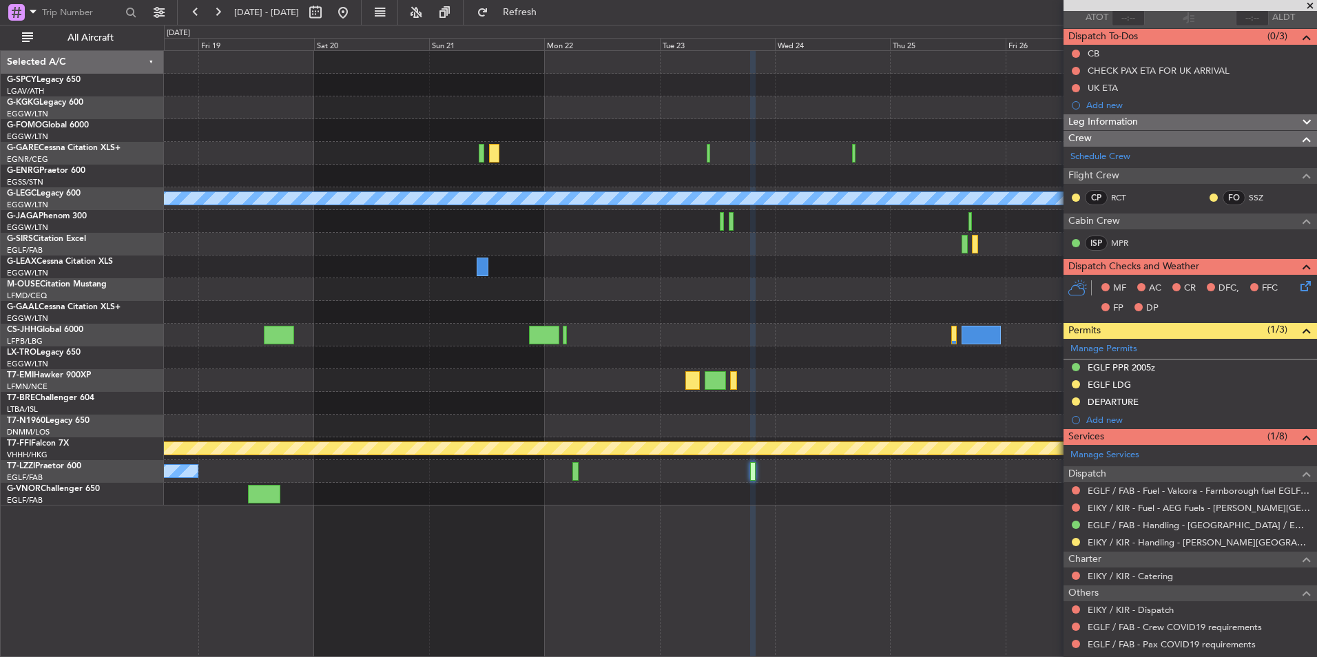
click at [1311, 10] on span at bounding box center [1310, 6] width 14 height 12
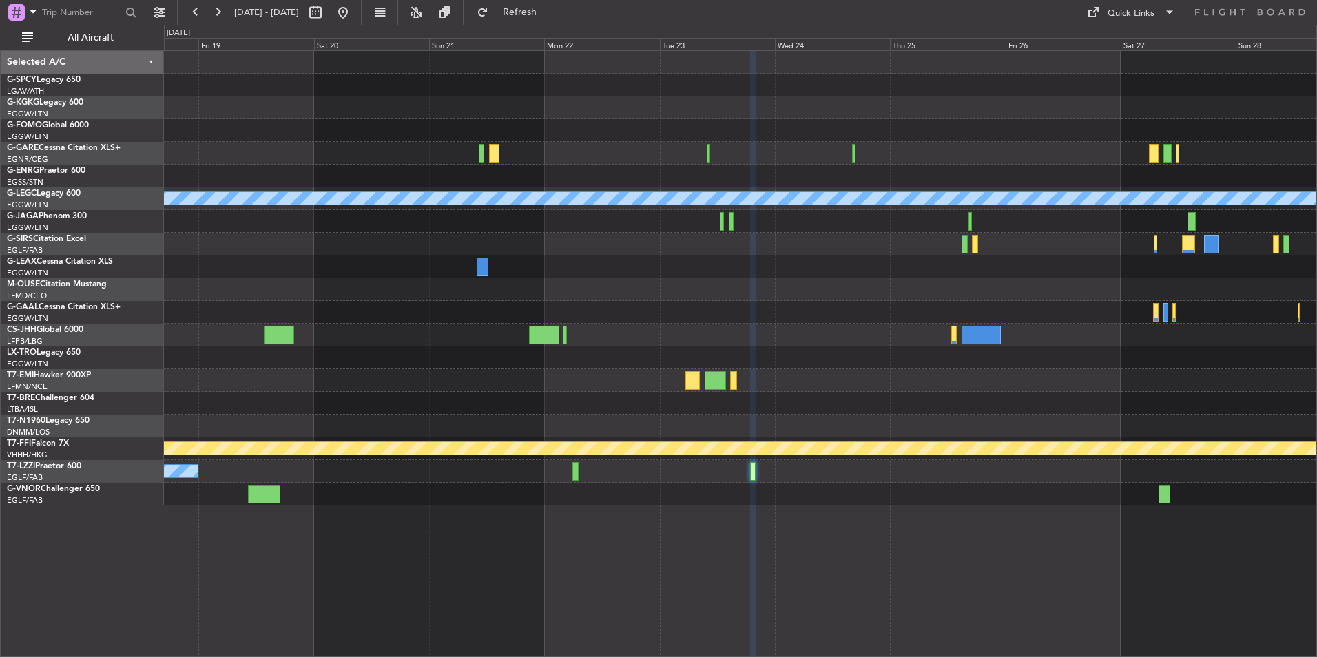
type input "0"
click at [354, 15] on button at bounding box center [343, 12] width 22 height 22
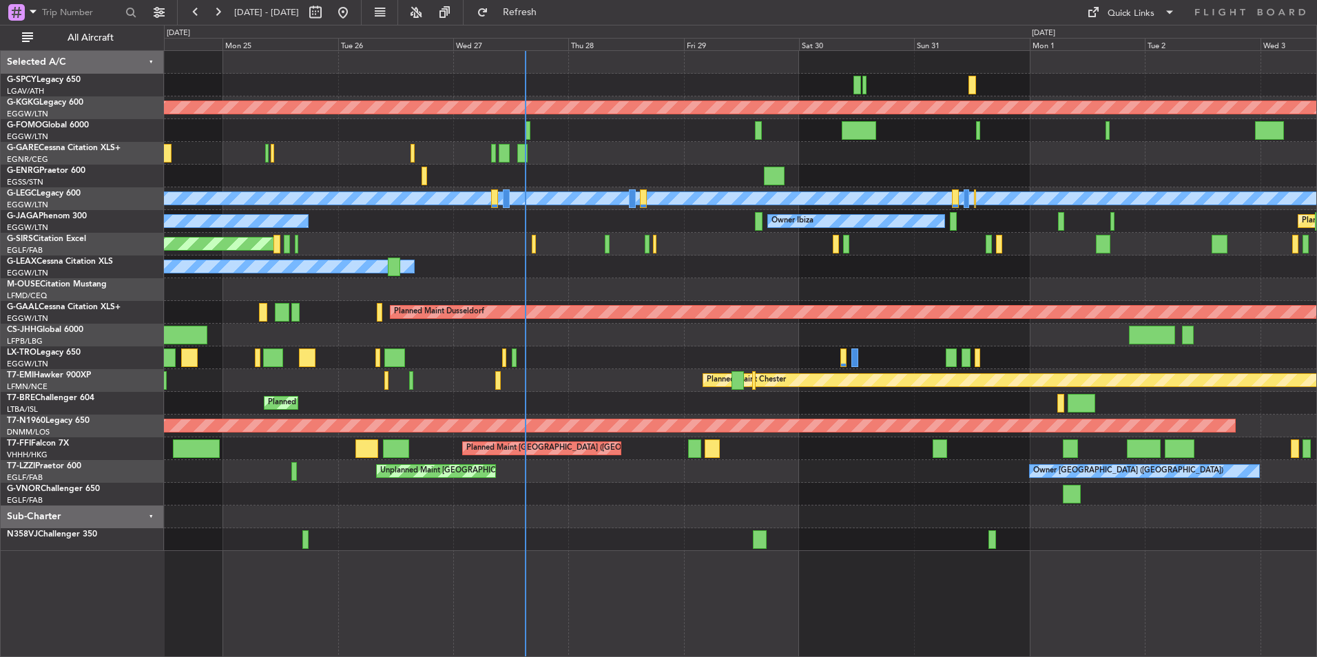
click at [532, 211] on div "No Crew Cannes (Mandelieu) Owner Ibiza Planned Maint London (Luton)" at bounding box center [740, 221] width 1152 height 23
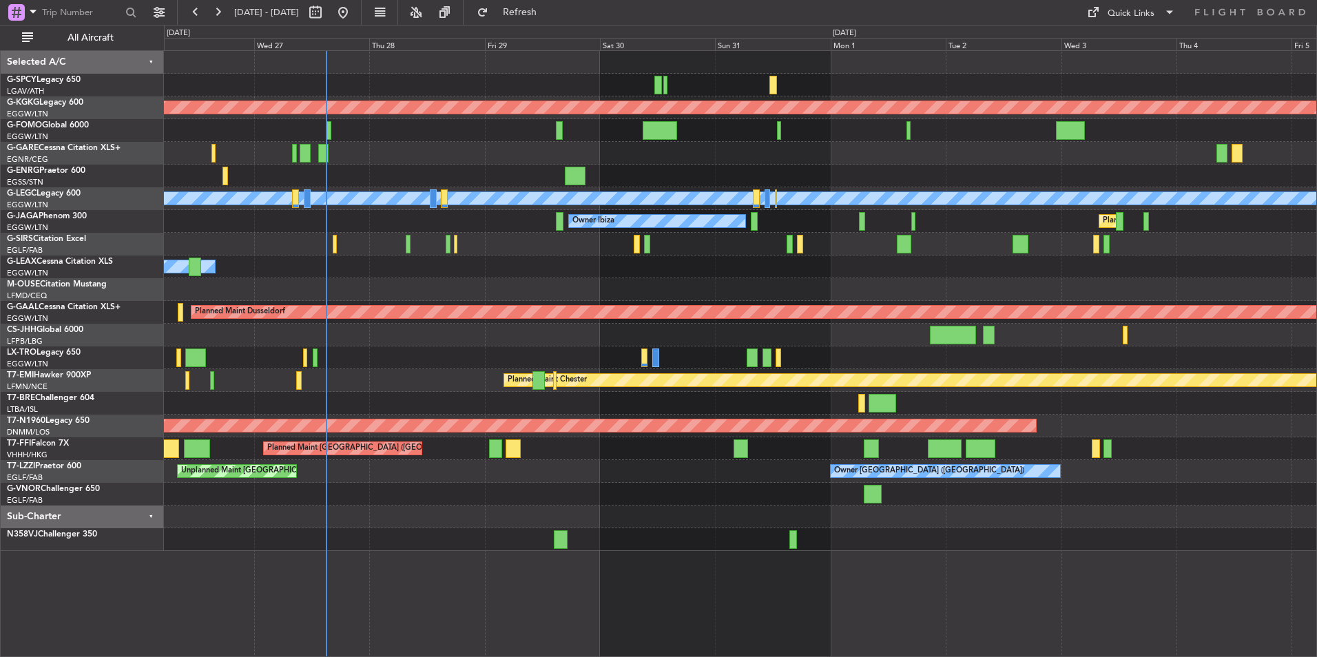
click at [597, 242] on div "Unplanned Maint Oxford ([GEOGRAPHIC_DATA])" at bounding box center [740, 244] width 1152 height 23
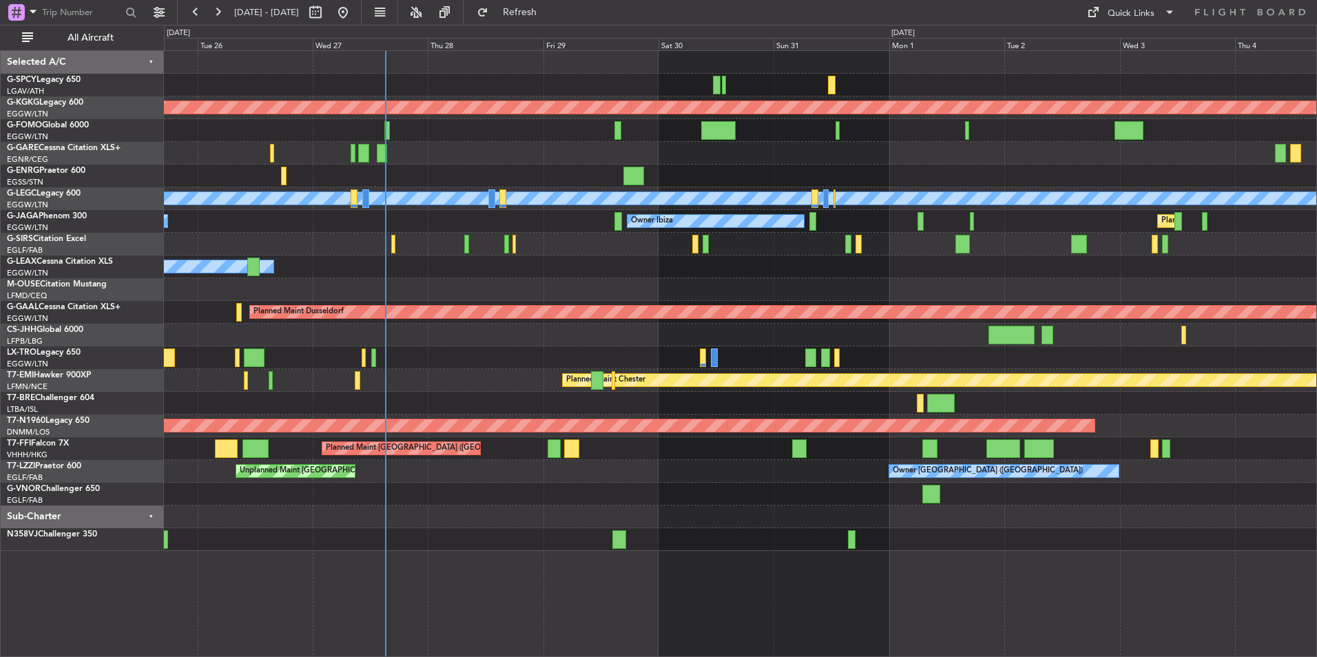
click at [456, 174] on div "AOG Maint Istanbul (Ataturk) A/C Unavailable London (Luton) Planned Maint Londo…" at bounding box center [740, 301] width 1152 height 500
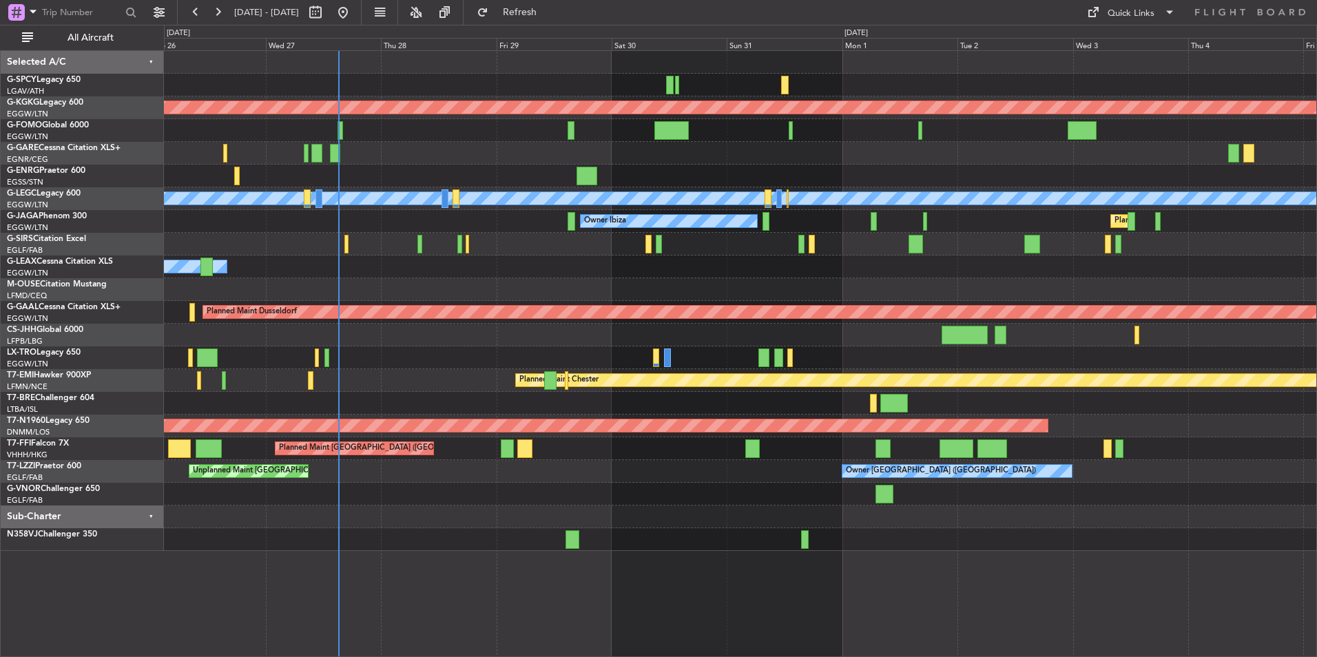
click at [571, 263] on div "Owner" at bounding box center [740, 267] width 1152 height 23
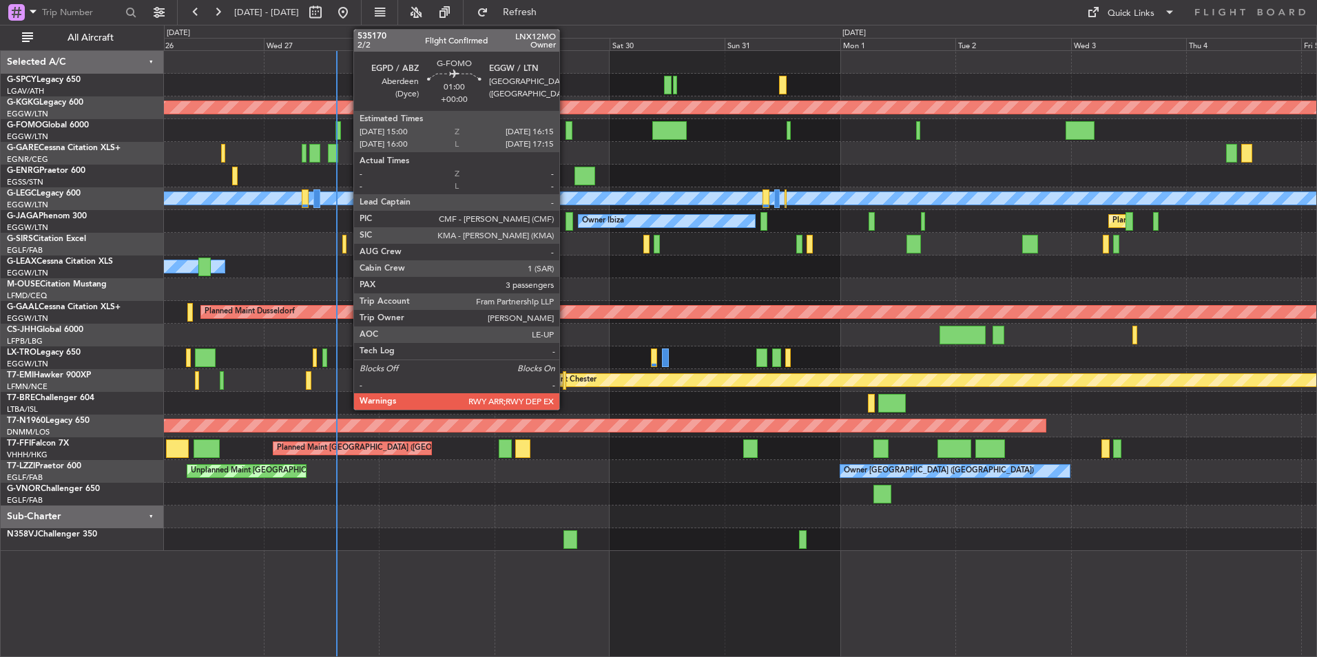
click at [566, 123] on div at bounding box center [569, 130] width 6 height 19
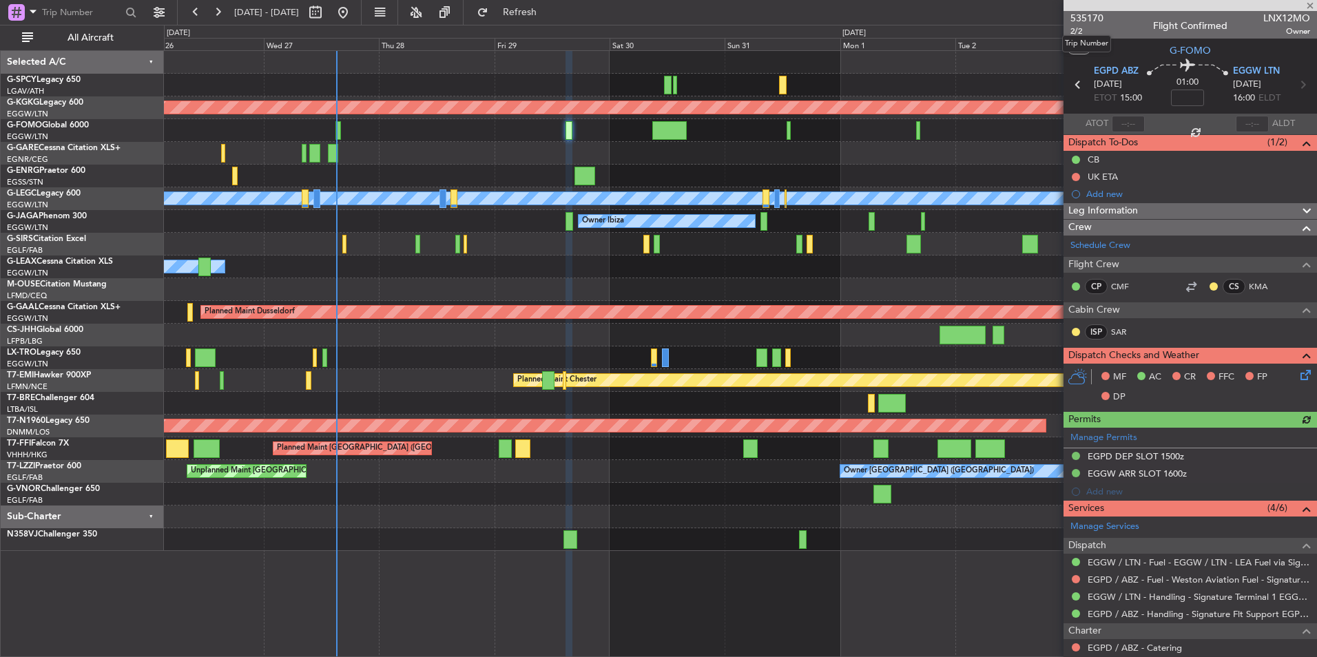
click at [1086, 19] on span "535170" at bounding box center [1086, 18] width 33 height 14
click at [549, 9] on span "Refresh" at bounding box center [520, 13] width 58 height 10
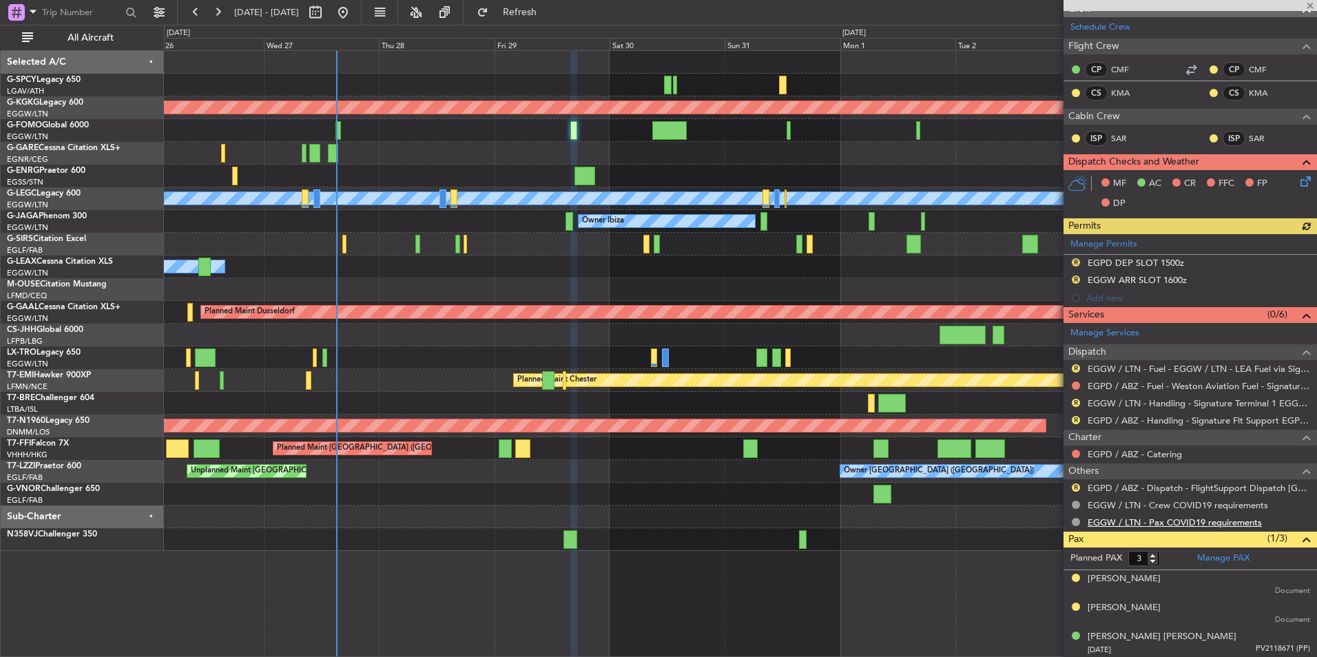
scroll to position [220, 0]
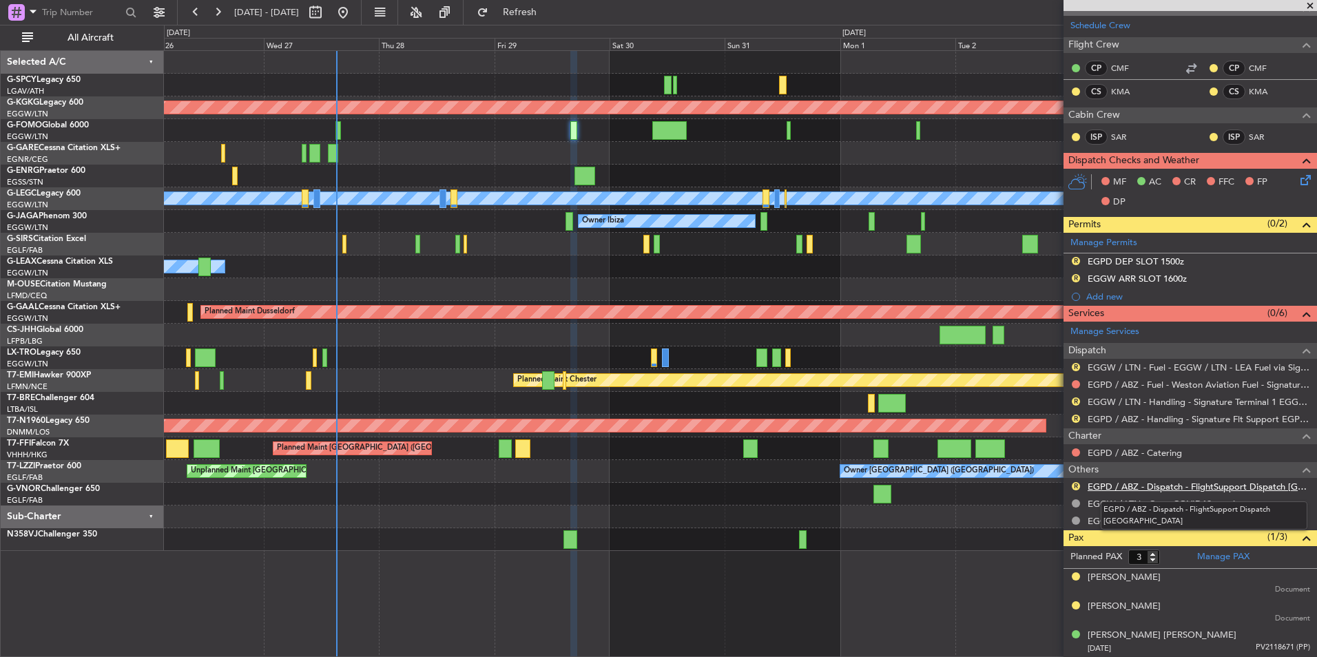
click at [1198, 487] on link "EGPD / ABZ - Dispatch - FlightSupport Dispatch UK" at bounding box center [1199, 487] width 222 height 12
click at [549, 15] on span "Refresh" at bounding box center [520, 13] width 58 height 10
click at [1199, 420] on link "EGPD / ABZ - Handling - Signature Flt Support EGPD / ABZ" at bounding box center [1199, 419] width 222 height 12
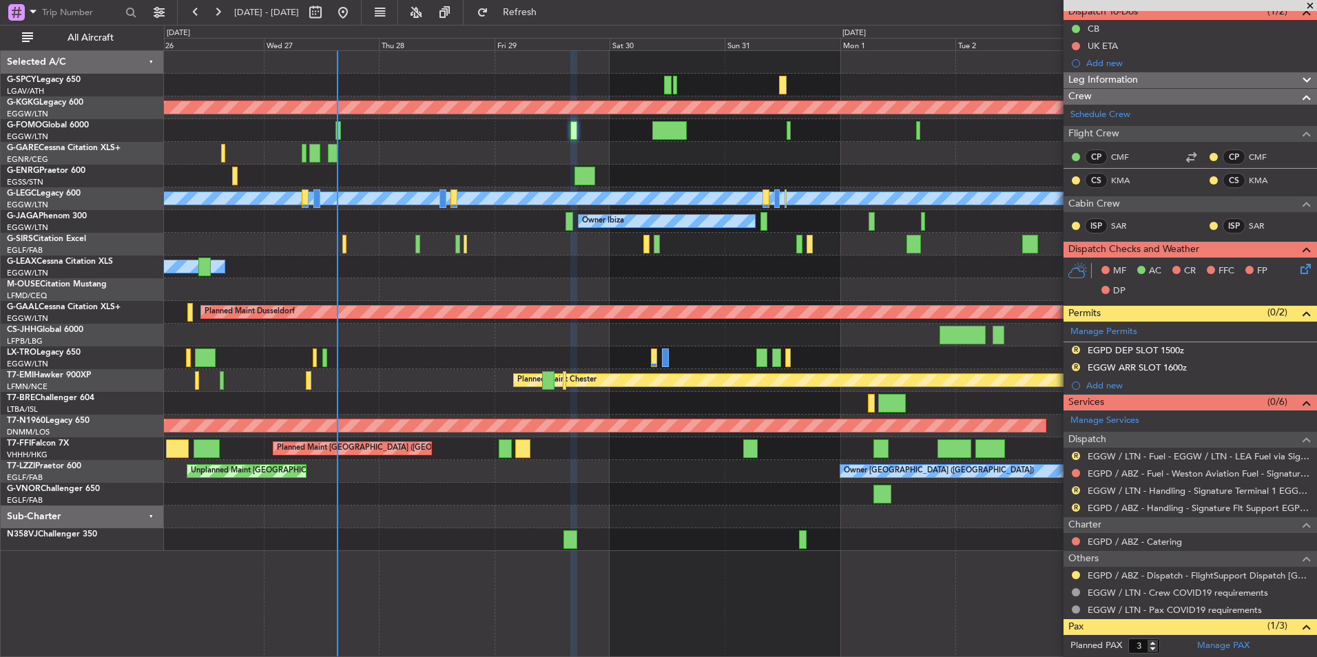
scroll to position [0, 0]
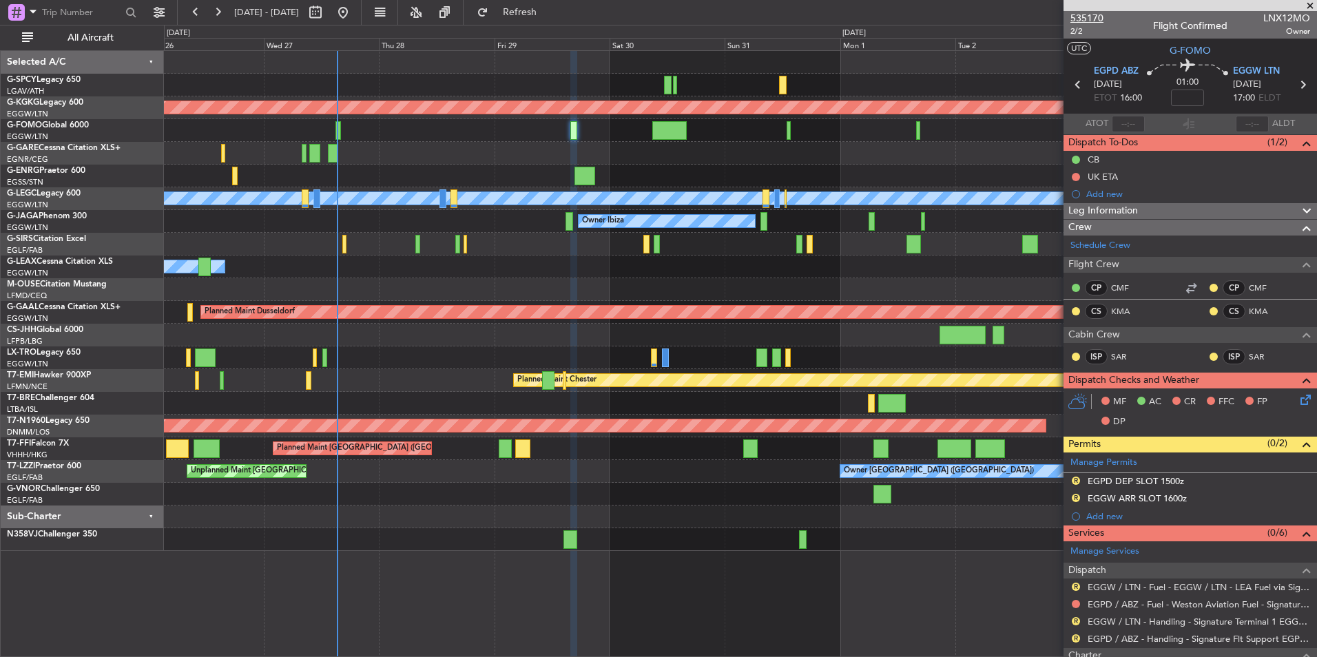
click at [1094, 23] on span "535170" at bounding box center [1086, 18] width 33 height 14
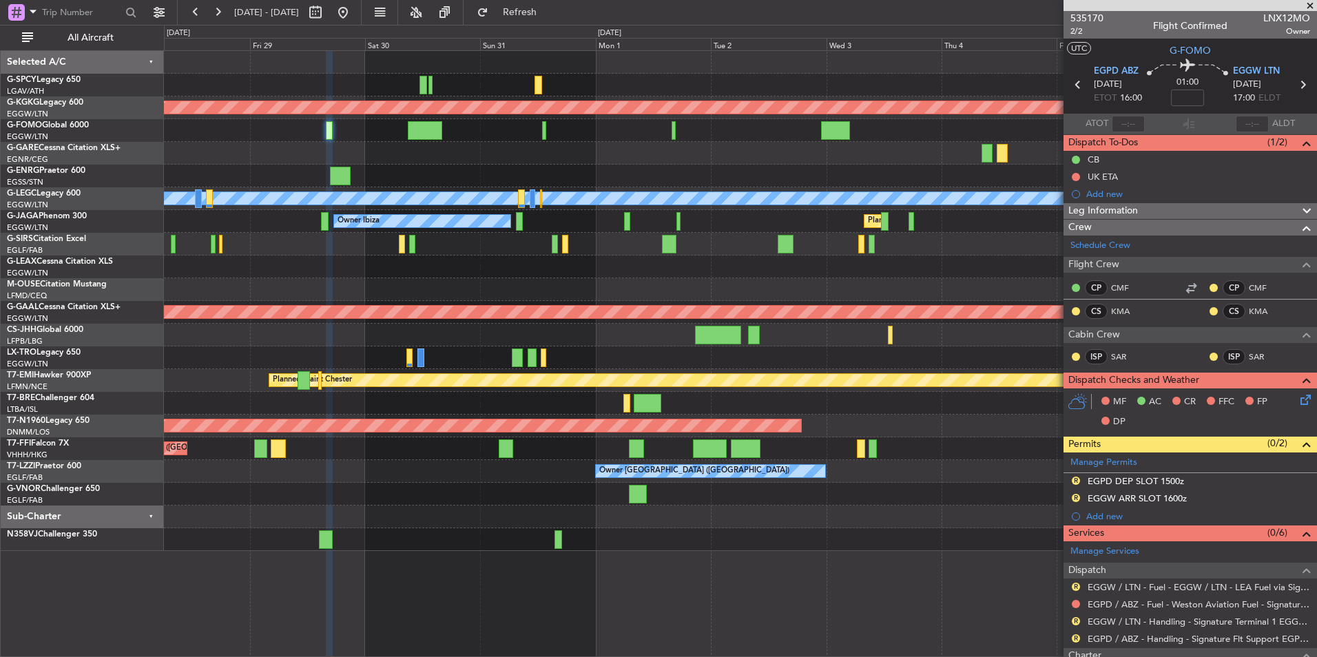
click at [319, 267] on div "Owner" at bounding box center [740, 267] width 1152 height 23
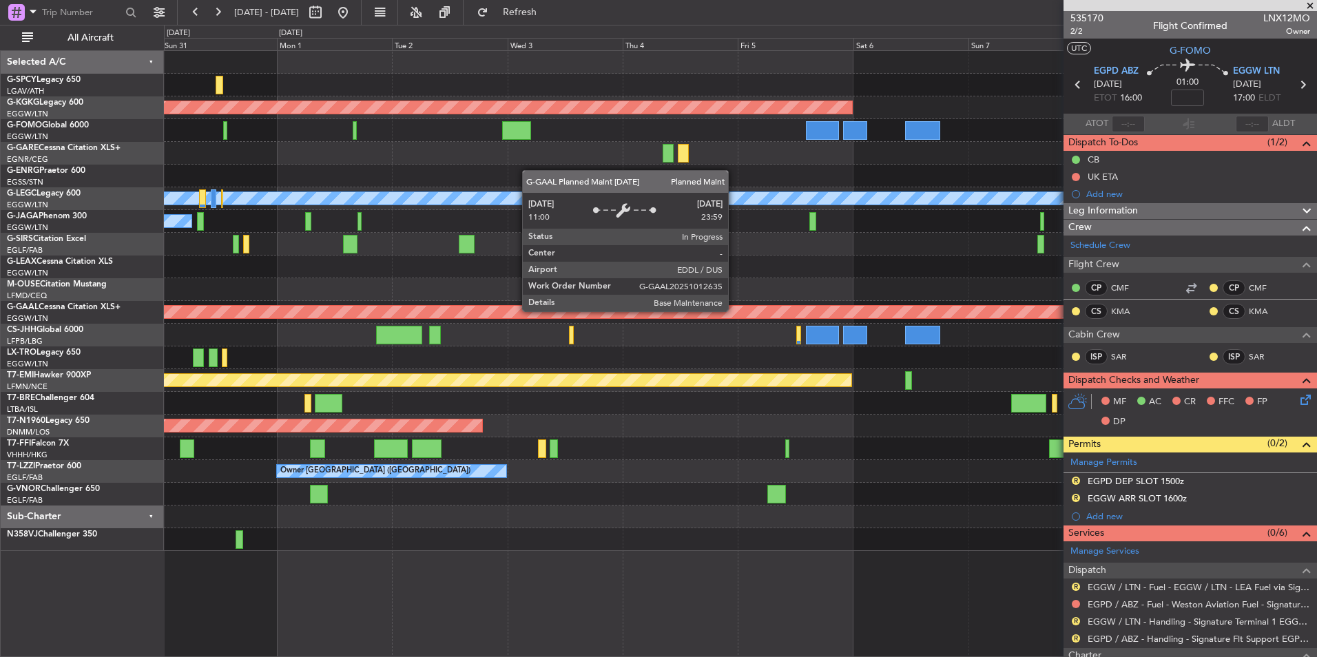
click at [380, 284] on div "AOG Maint Istanbul (Ataturk) A/C Unavailable London (Luton) Planned Maint Londo…" at bounding box center [740, 301] width 1152 height 500
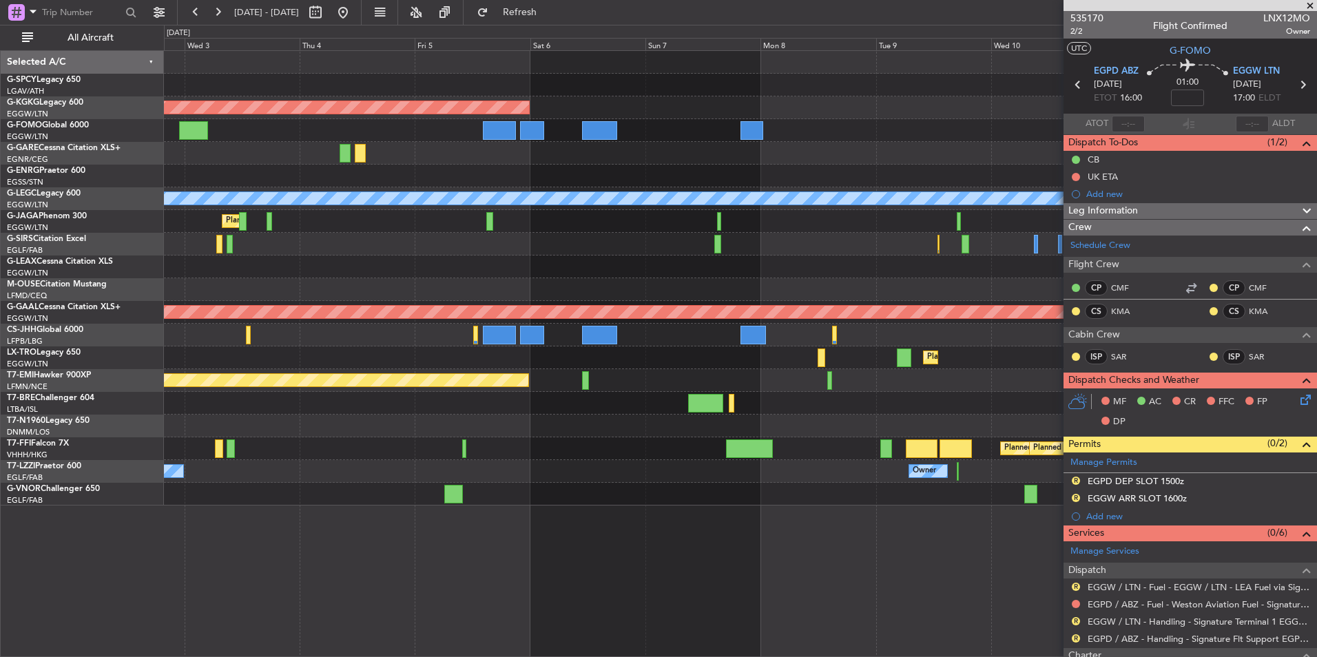
click at [543, 419] on div "AOG Maint Istanbul (Ataturk) A/C Unavailable London (Luton) Planned Maint Londo…" at bounding box center [740, 278] width 1152 height 455
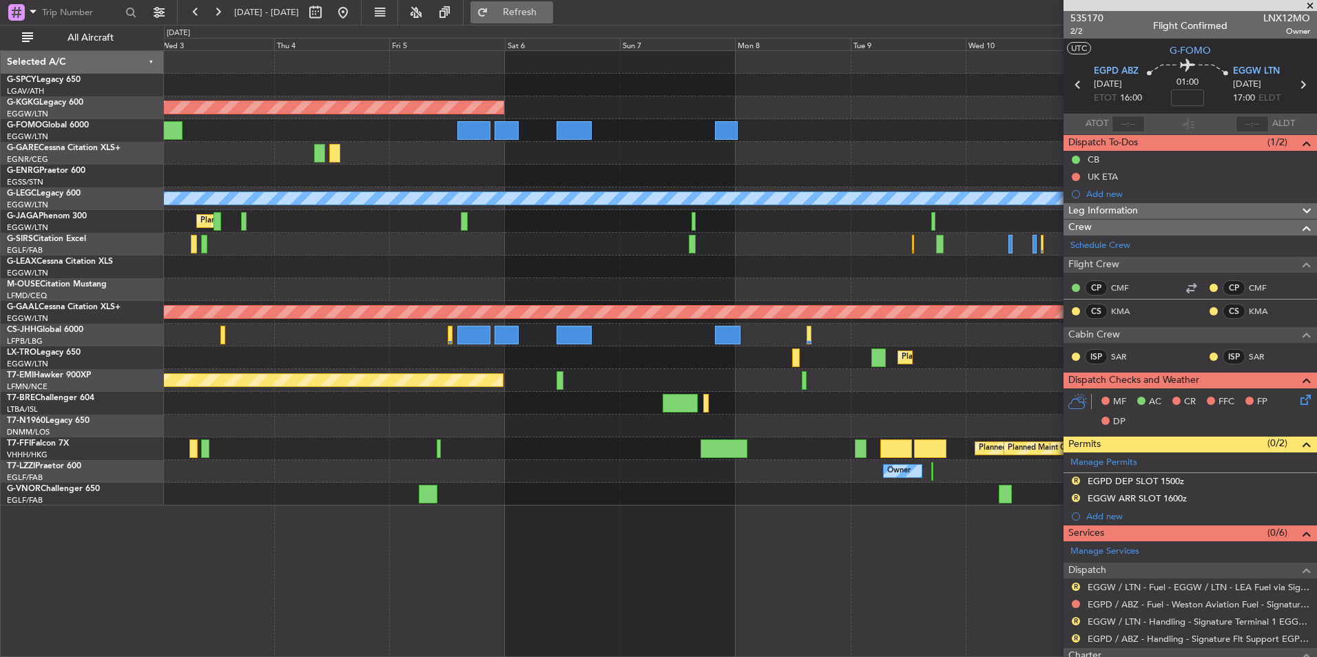
click at [549, 8] on span "Refresh" at bounding box center [520, 13] width 58 height 10
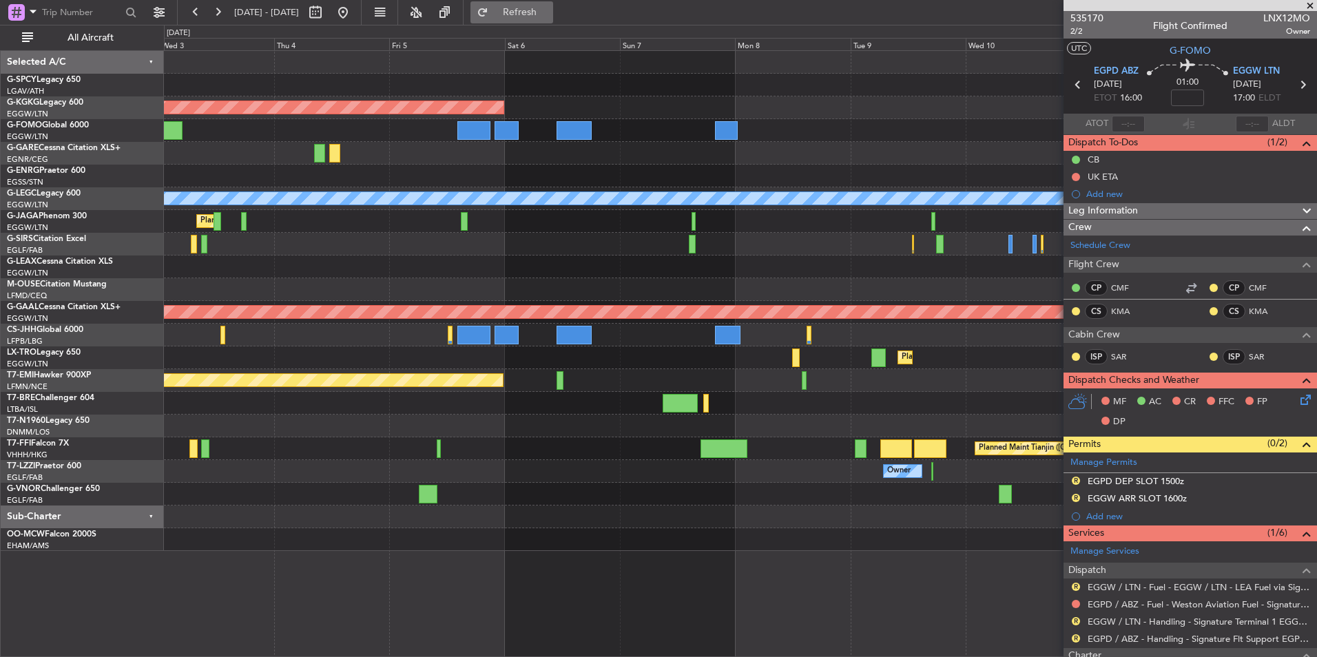
click at [553, 21] on button "Refresh" at bounding box center [511, 12] width 83 height 22
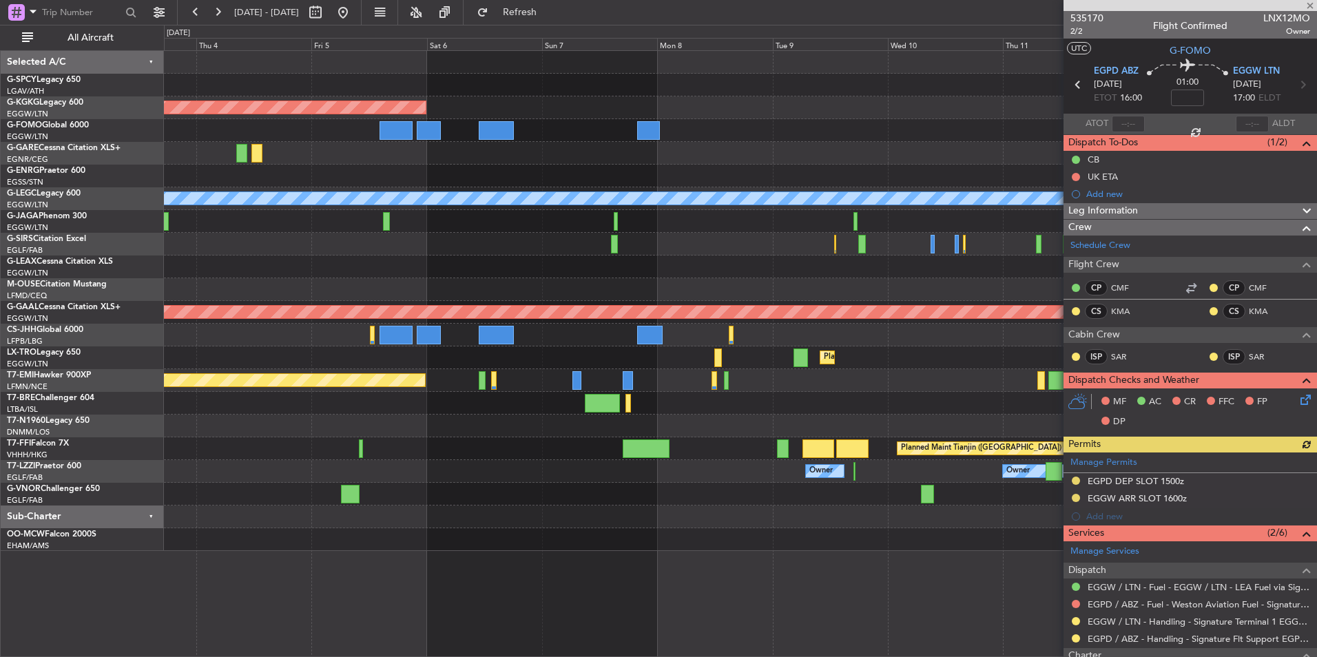
click at [541, 417] on div "Planned Maint [GEOGRAPHIC_DATA] ([GEOGRAPHIC_DATA])" at bounding box center [740, 426] width 1152 height 23
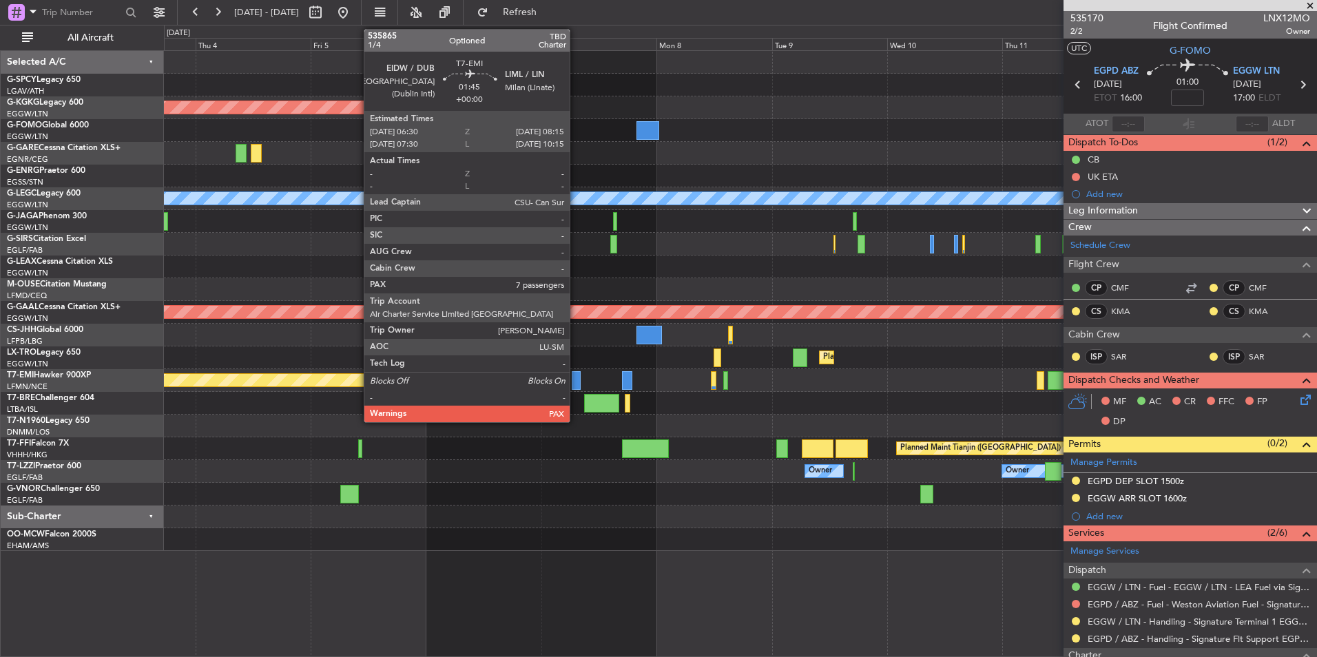
click at [576, 373] on div at bounding box center [576, 380] width 9 height 19
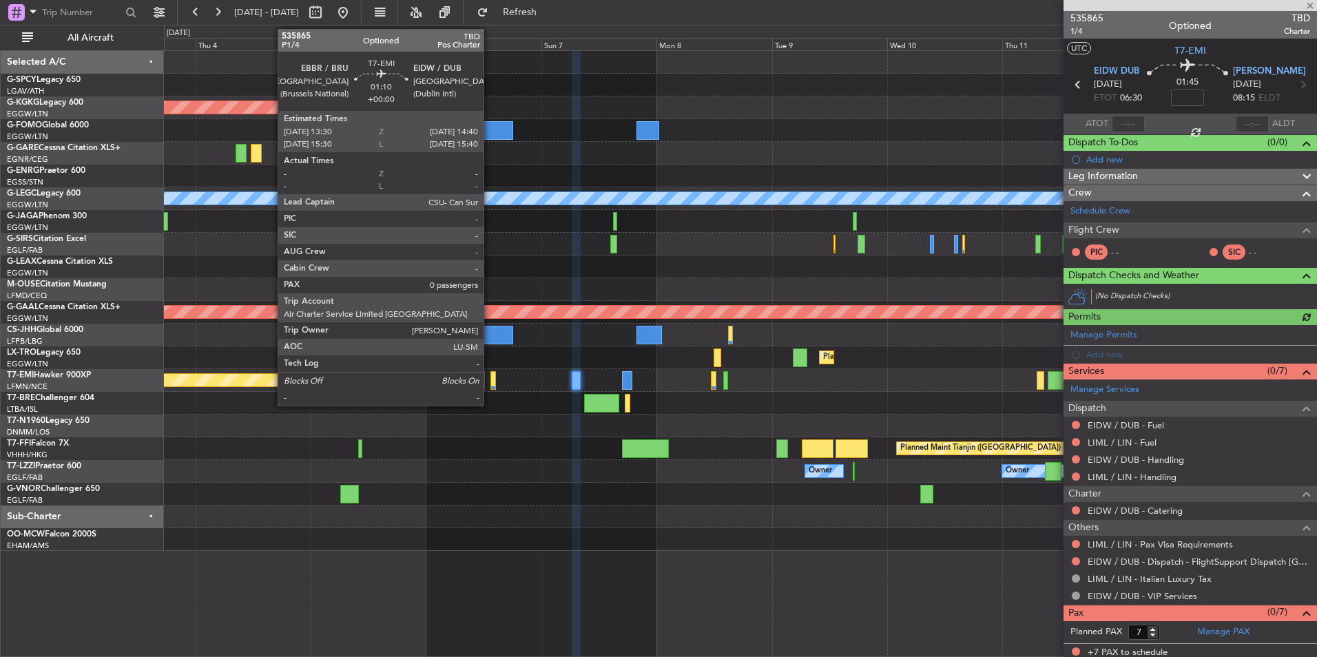
click at [490, 385] on div at bounding box center [493, 380] width 6 height 19
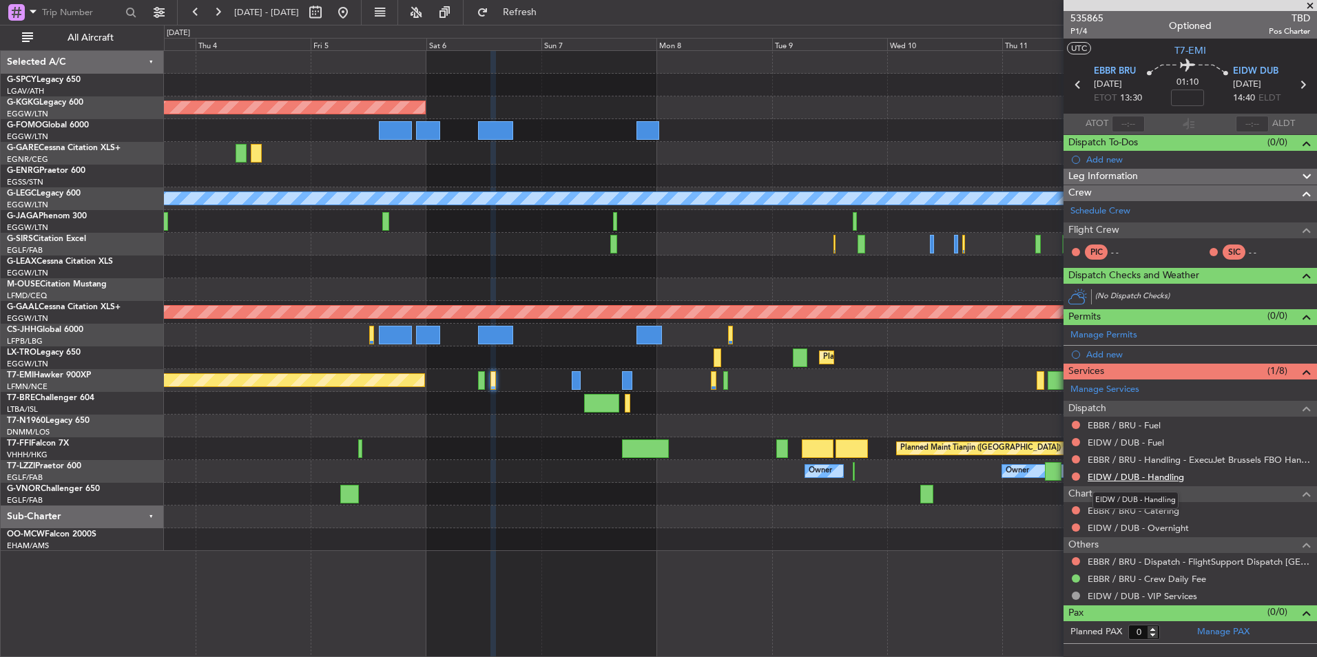
click at [1165, 476] on link "EIDW / DUB - Handling" at bounding box center [1136, 477] width 96 height 12
click at [549, 8] on span "Refresh" at bounding box center [520, 13] width 58 height 10
click at [1151, 442] on link "EIDW / DUB - Fuel" at bounding box center [1126, 443] width 76 height 12
click at [549, 8] on span "Refresh" at bounding box center [520, 13] width 58 height 10
click at [1149, 428] on link "EBBR / BRU - Fuel" at bounding box center [1124, 425] width 73 height 12
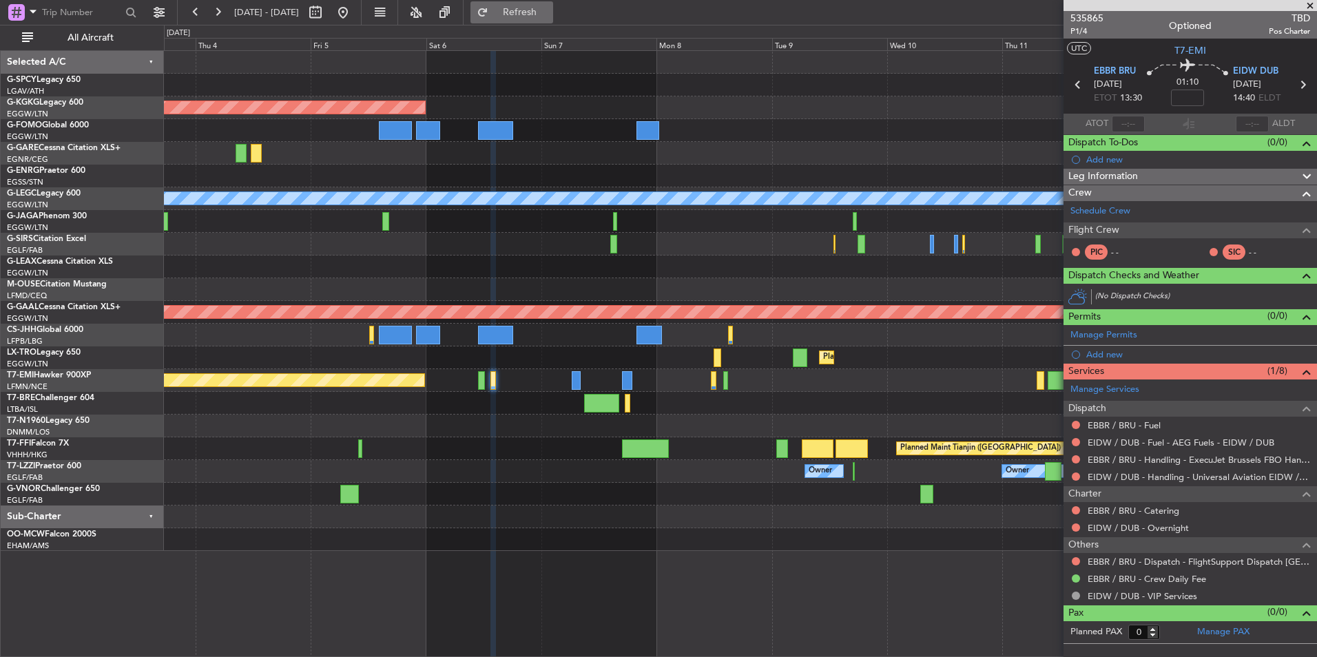
click at [549, 12] on span "Refresh" at bounding box center [520, 13] width 58 height 10
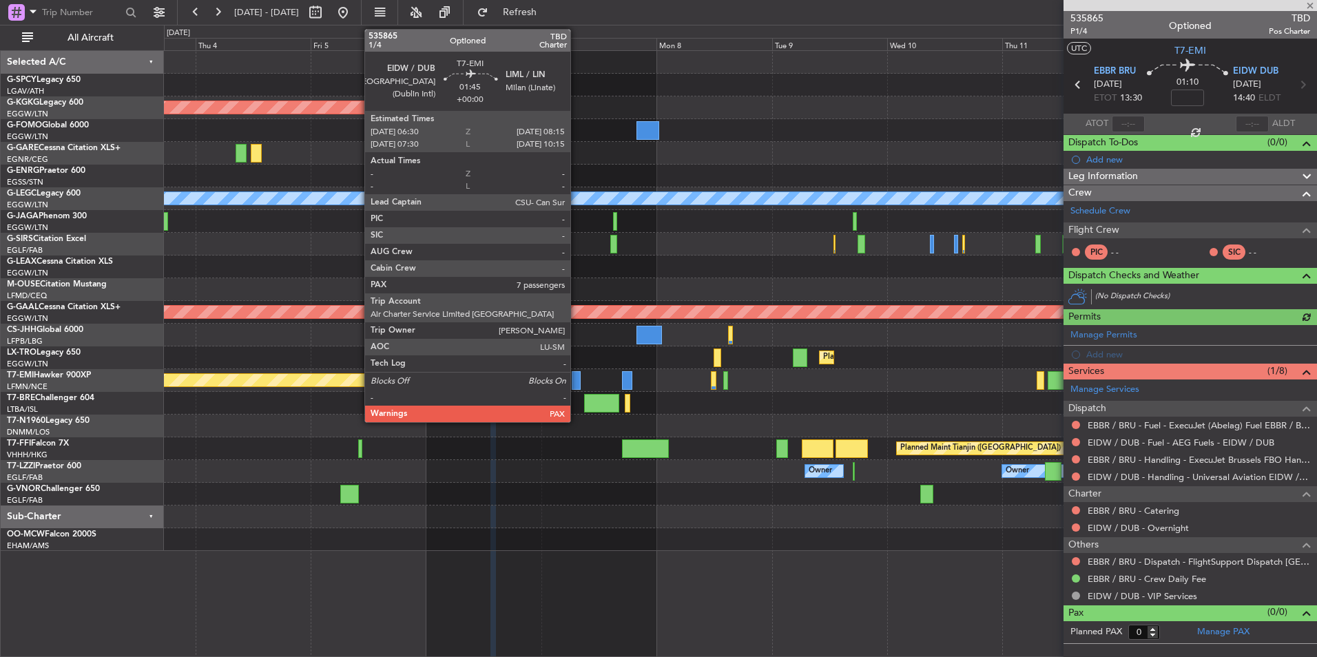
click at [577, 380] on div at bounding box center [576, 380] width 9 height 19
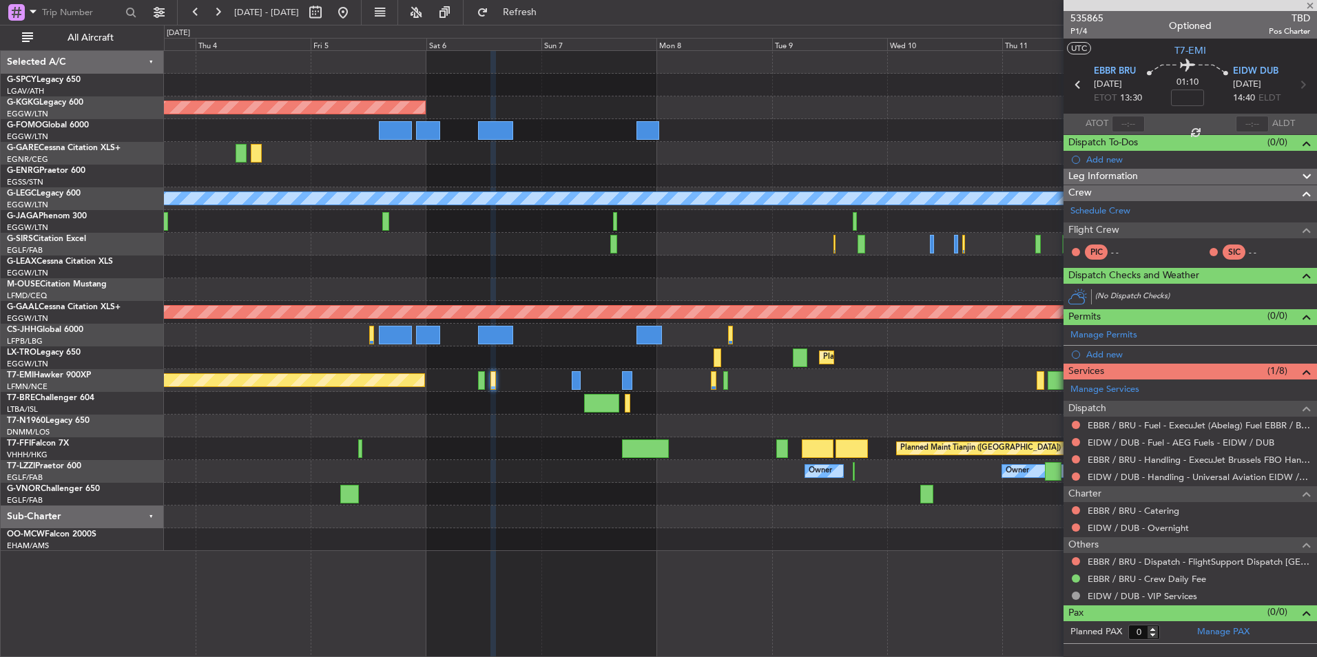
type input "7"
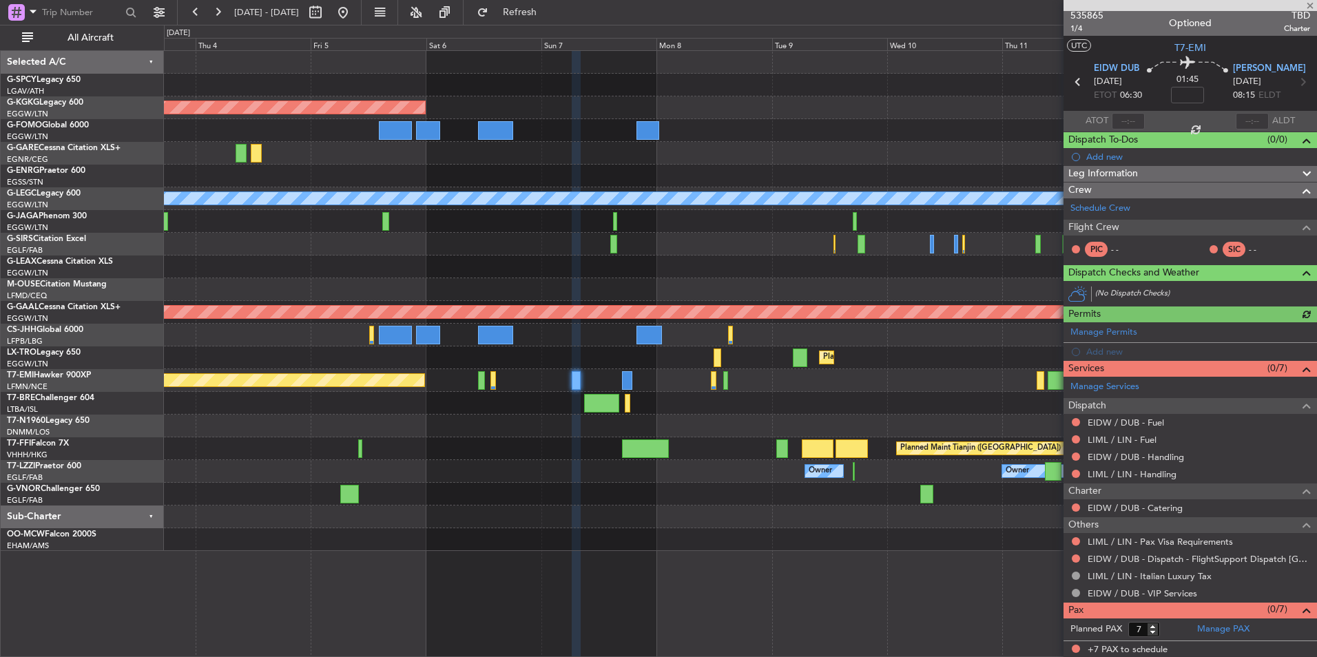
scroll to position [3, 0]
click at [1170, 475] on link "LIML / LIN - Handling" at bounding box center [1132, 474] width 89 height 12
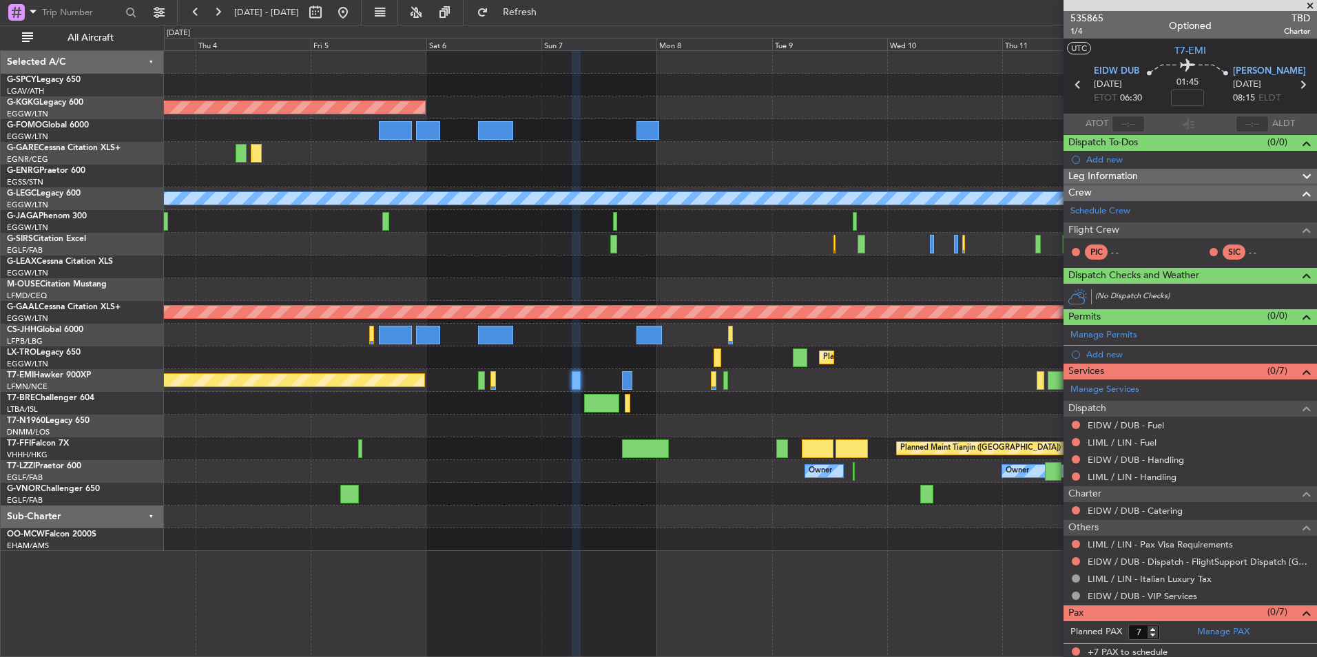
scroll to position [3, 0]
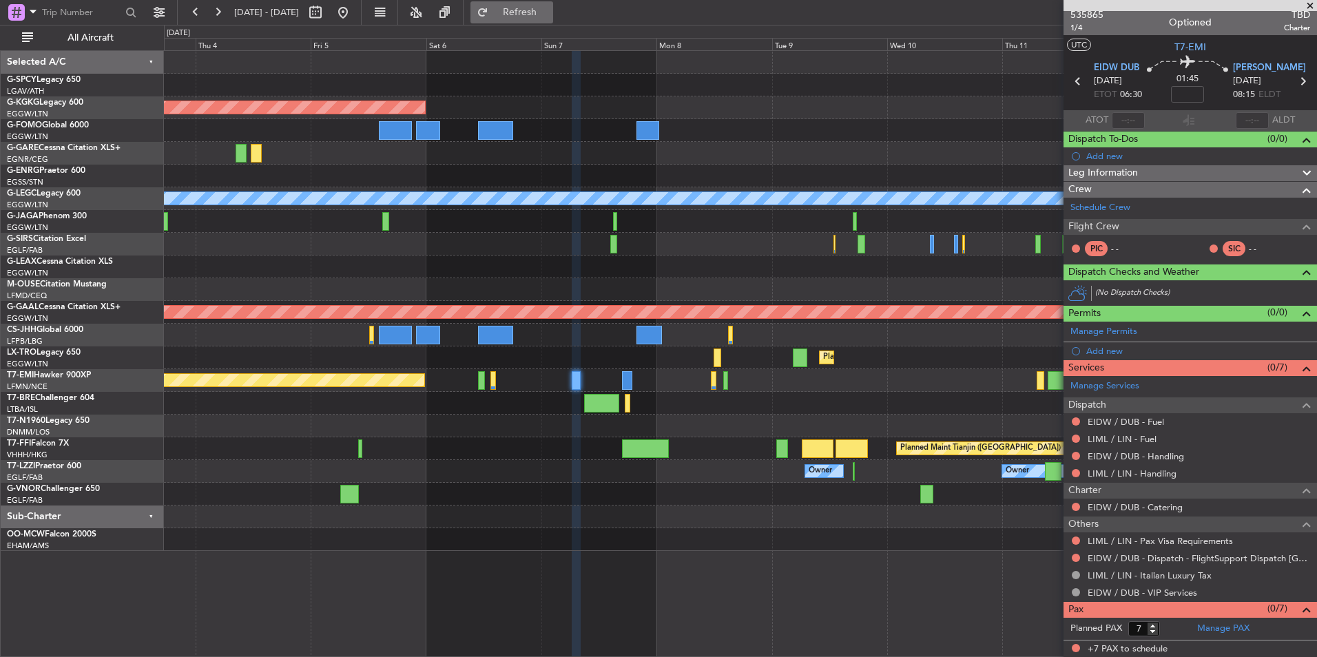
click at [535, 12] on span "Refresh" at bounding box center [520, 13] width 58 height 10
click at [1166, 456] on link "EIDW / DUB - Handling" at bounding box center [1136, 456] width 96 height 12
click at [549, 12] on span "Refresh" at bounding box center [520, 13] width 58 height 10
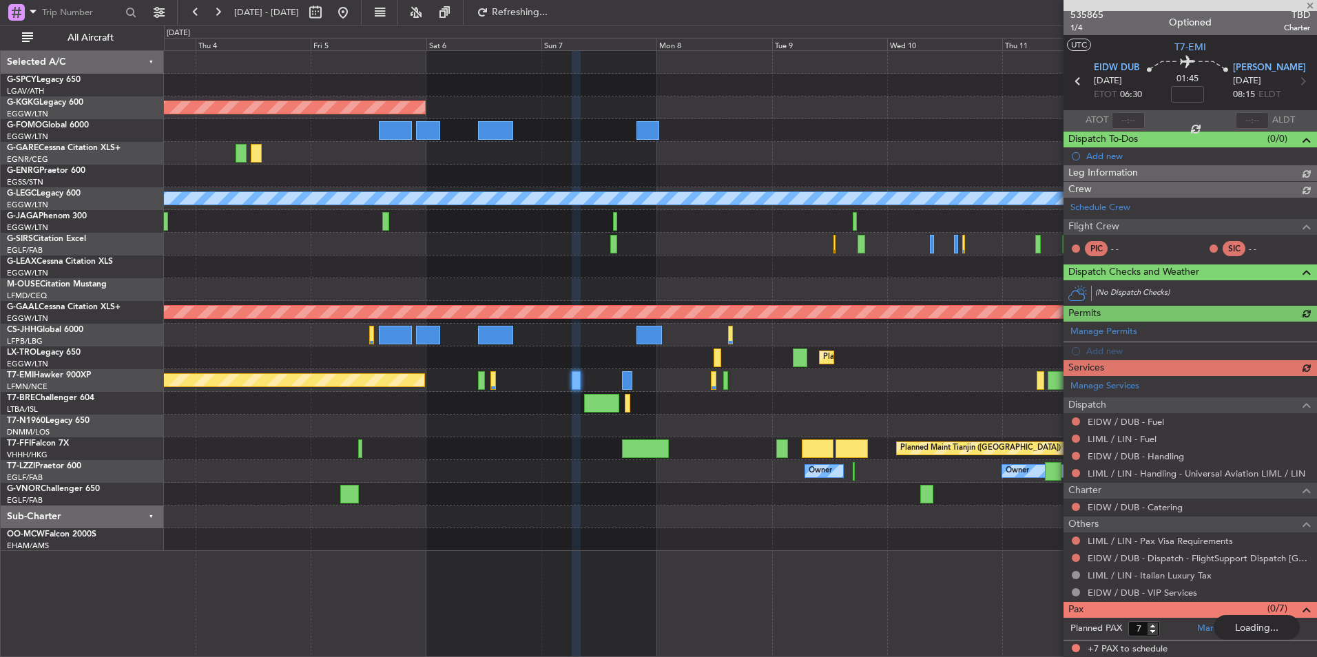
click at [1138, 442] on link "LIML / LIN - Fuel" at bounding box center [1122, 439] width 69 height 12
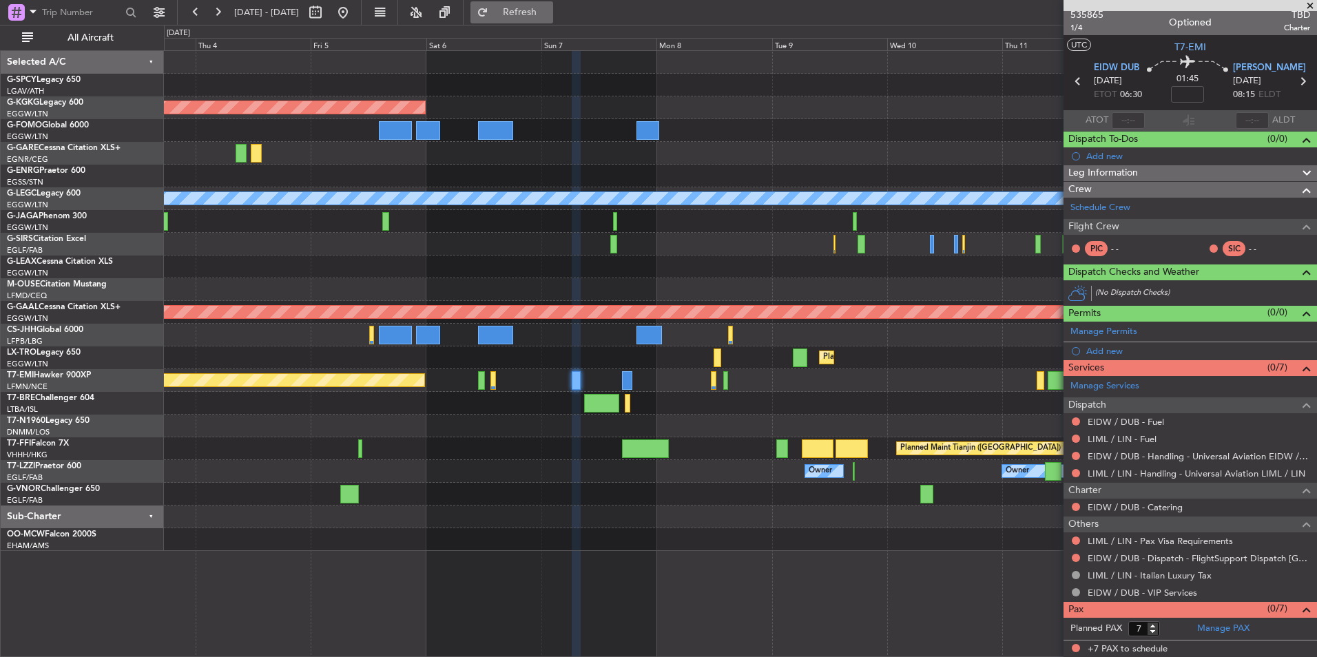
click at [515, 8] on button "Refresh" at bounding box center [511, 12] width 83 height 22
click at [1153, 422] on link "EIDW / DUB - Fuel" at bounding box center [1126, 422] width 76 height 12
click at [560, 23] on fb-refresh-button "Refresh" at bounding box center [512, 12] width 96 height 25
click at [549, 17] on span "Refresh" at bounding box center [520, 13] width 58 height 10
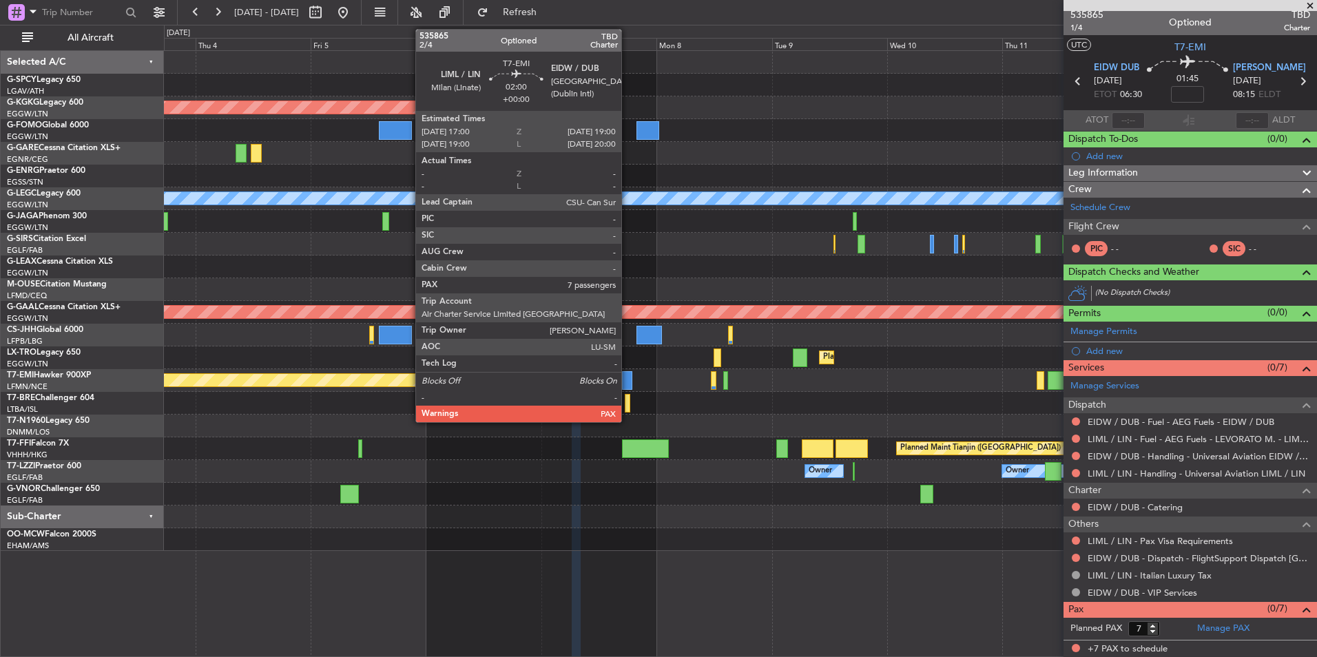
click at [628, 375] on div at bounding box center [627, 380] width 10 height 19
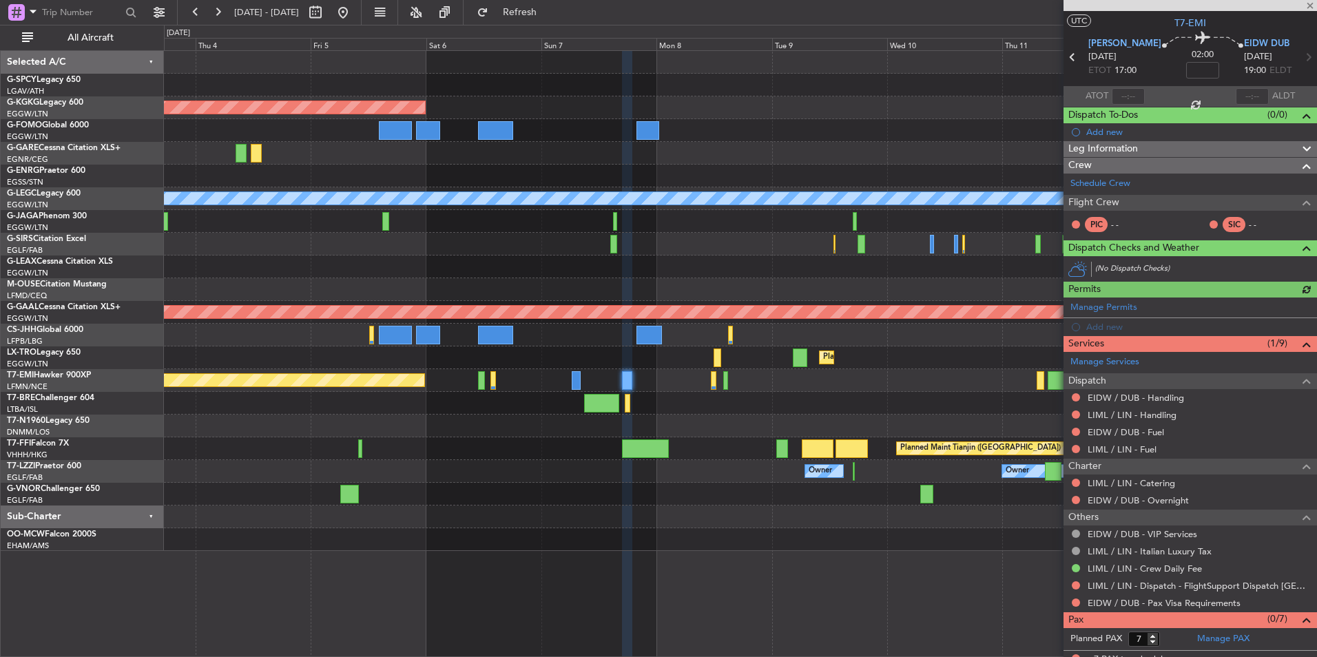
scroll to position [38, 0]
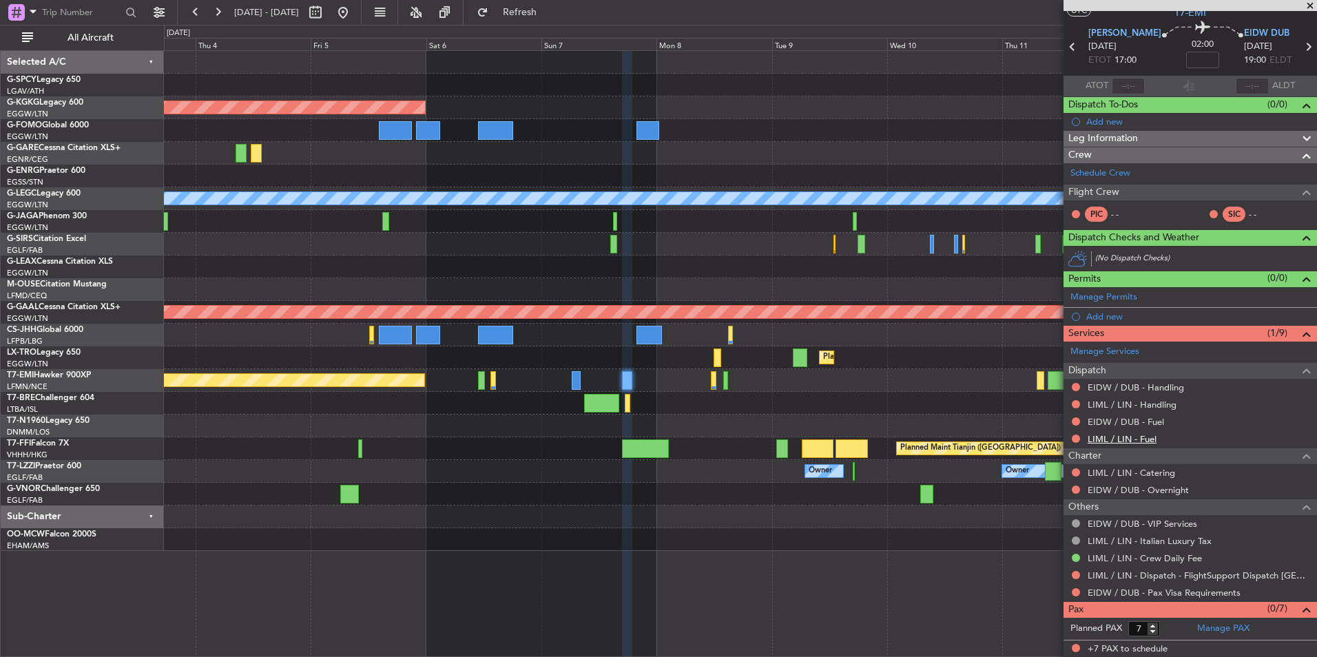
click at [1129, 440] on link "LIML / LIN - Fuel" at bounding box center [1122, 439] width 69 height 12
click at [549, 12] on span "Refresh" at bounding box center [520, 13] width 58 height 10
click at [1148, 417] on link "EIDW / DUB - Fuel" at bounding box center [1126, 422] width 76 height 12
click at [549, 14] on span "Refresh" at bounding box center [520, 13] width 58 height 10
click at [1172, 402] on link "LIML / LIN - Handling" at bounding box center [1132, 405] width 89 height 12
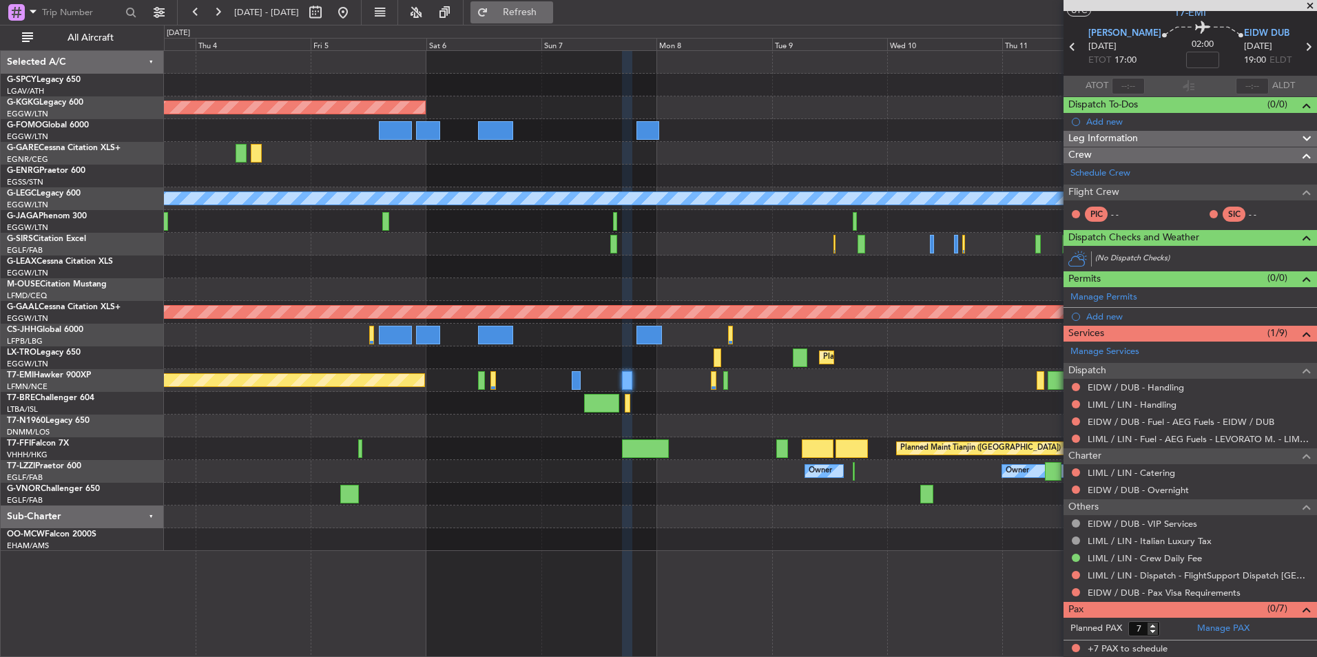
click at [549, 8] on span "Refresh" at bounding box center [520, 13] width 58 height 10
click at [1177, 385] on link "EIDW / DUB - Handling" at bounding box center [1136, 388] width 96 height 12
click at [549, 12] on span "Refresh" at bounding box center [520, 13] width 58 height 10
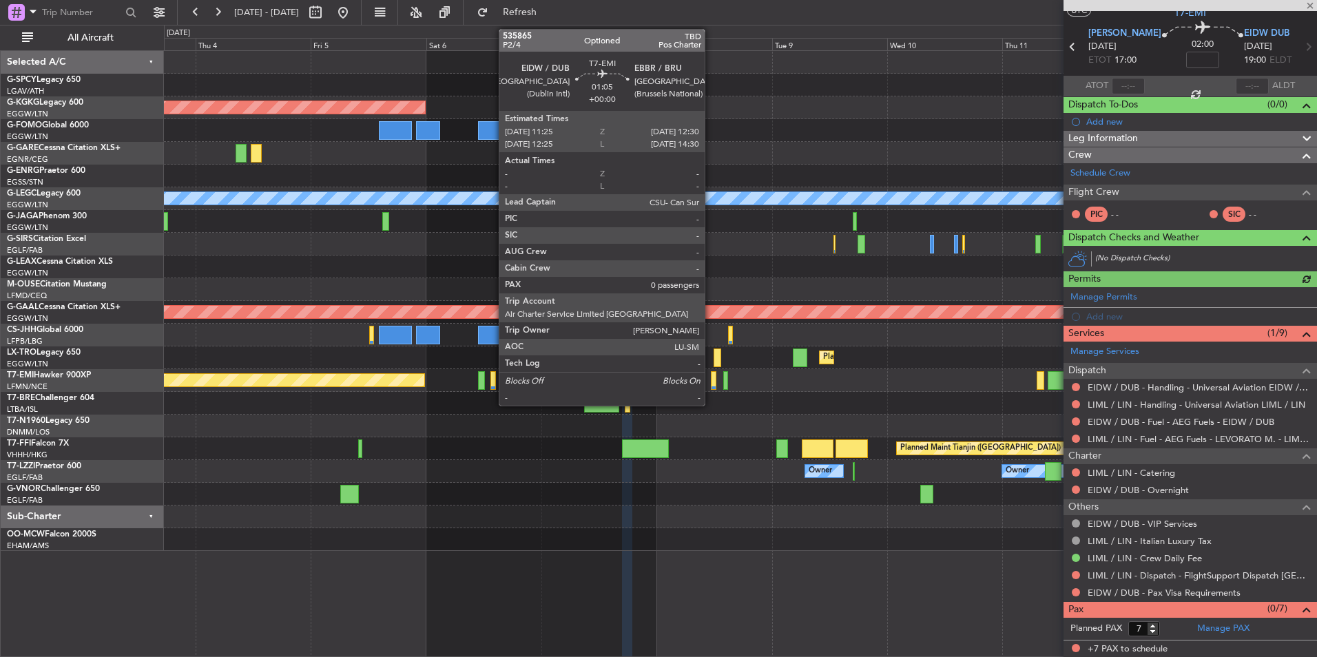
click at [711, 381] on div at bounding box center [714, 380] width 6 height 19
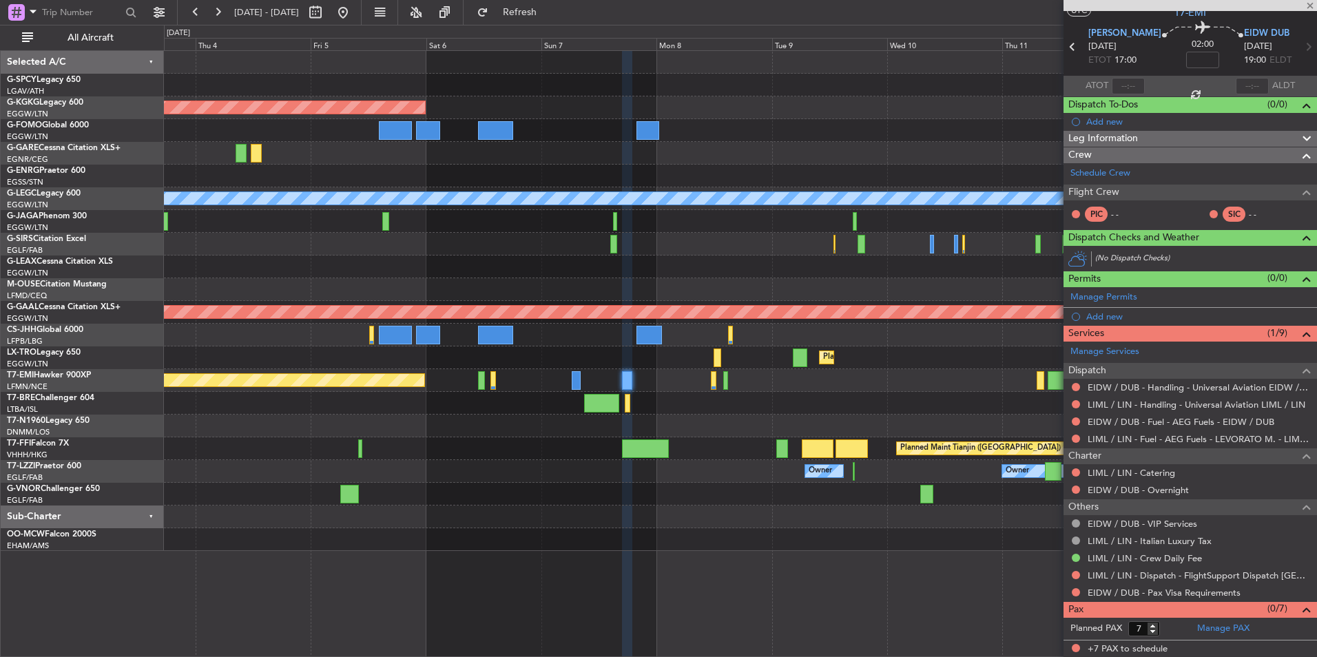
type input "0"
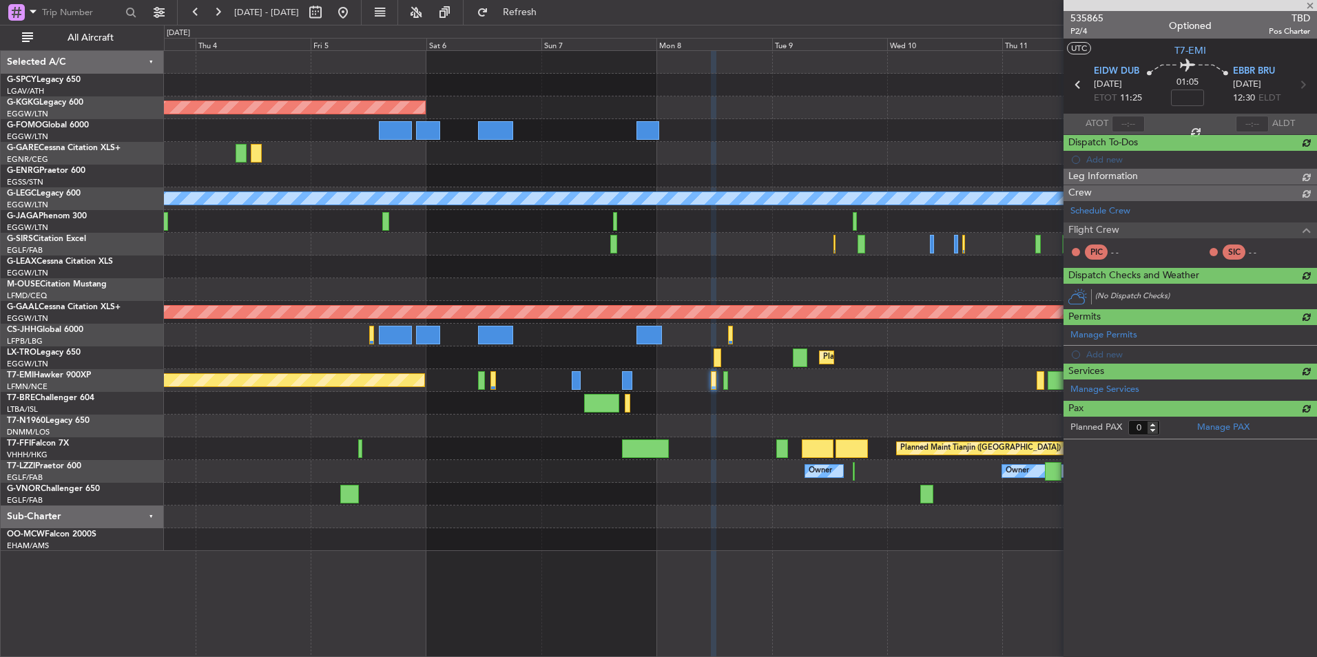
scroll to position [0, 0]
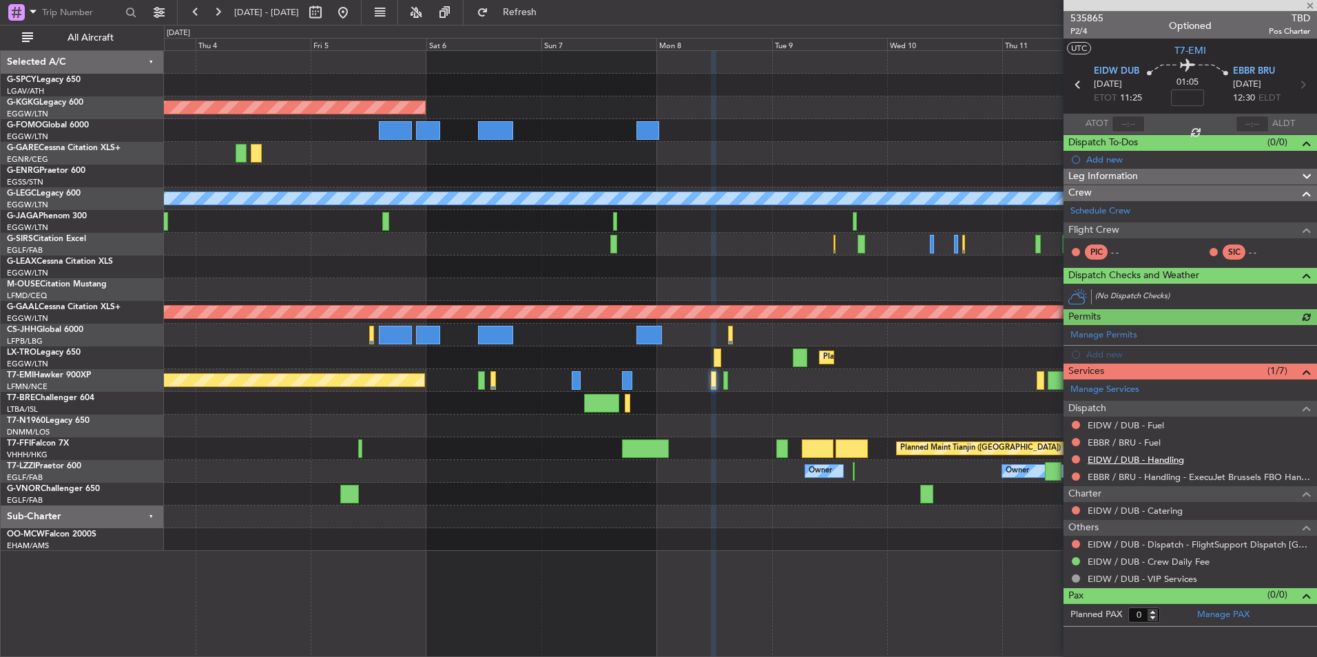
click at [1182, 459] on link "EIDW / DUB - Handling" at bounding box center [1136, 460] width 96 height 12
click at [549, 8] on span "Refresh" at bounding box center [520, 13] width 58 height 10
click at [1138, 442] on link "EBBR / BRU - Fuel" at bounding box center [1124, 443] width 73 height 12
click at [549, 10] on span "Refresh" at bounding box center [520, 13] width 58 height 10
click at [1152, 426] on link "EIDW / DUB - Fuel" at bounding box center [1126, 425] width 76 height 12
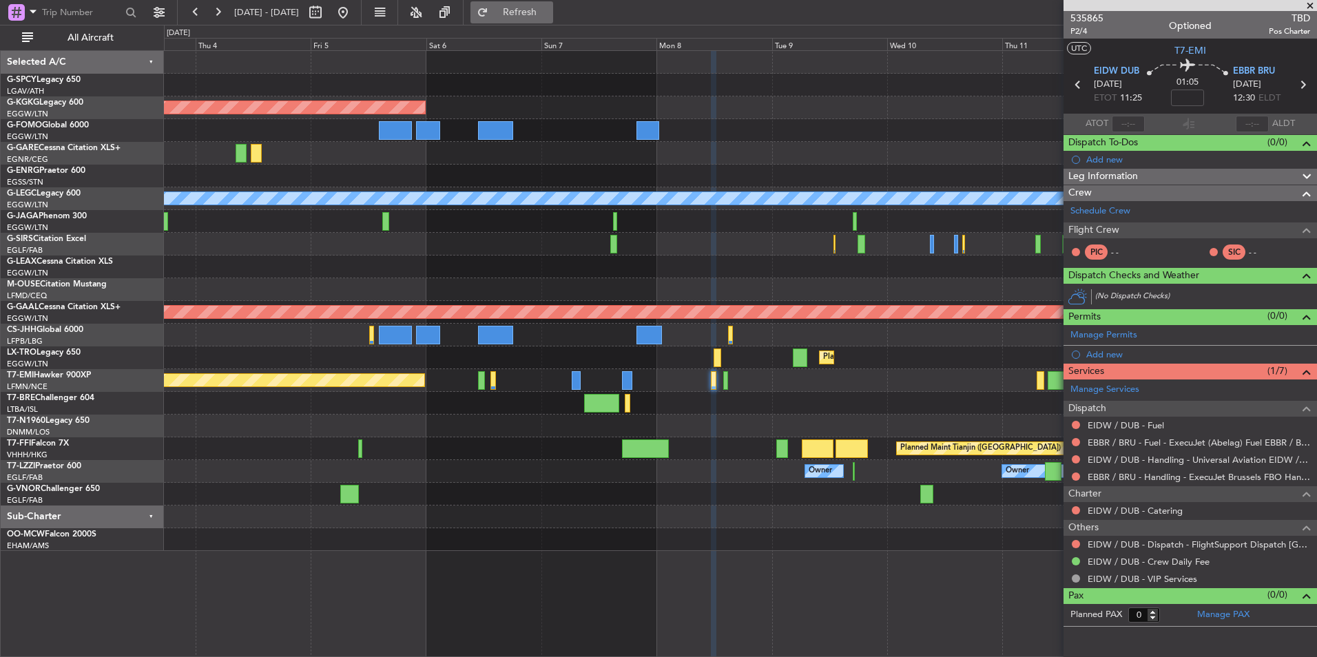
click at [548, 8] on span "Refresh" at bounding box center [520, 13] width 58 height 10
click at [1309, 3] on span at bounding box center [1310, 6] width 14 height 12
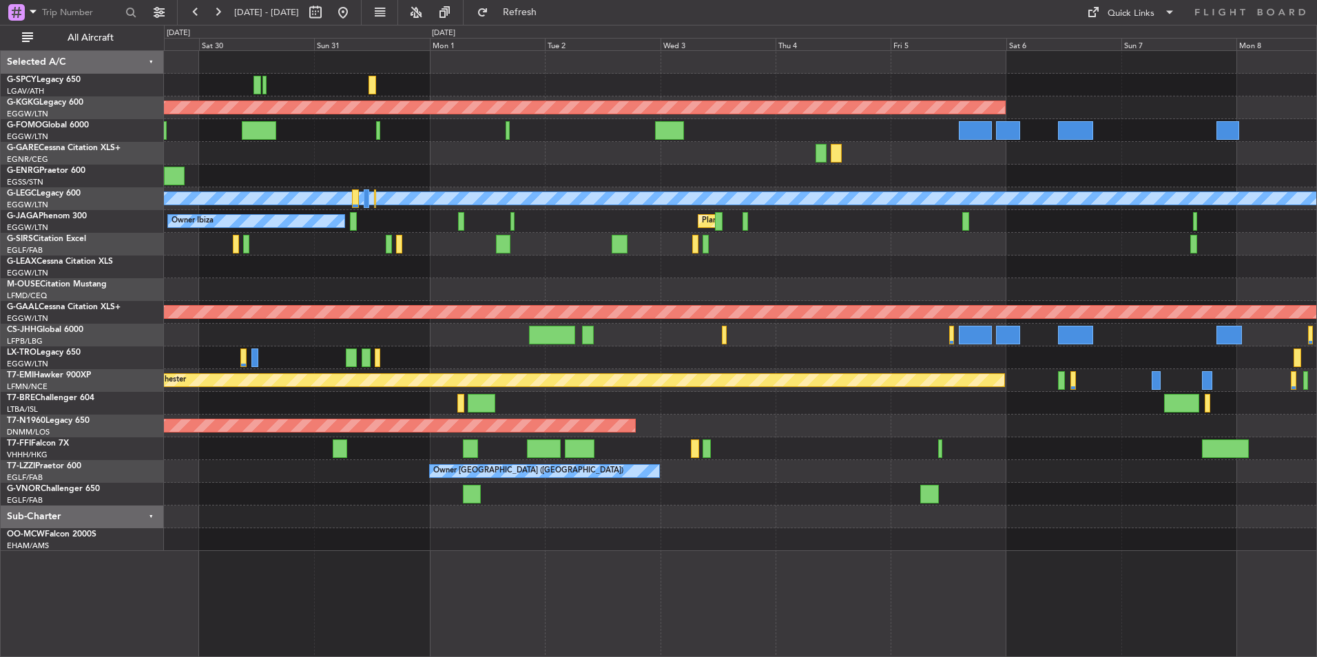
click at [942, 165] on div "AOG Maint Istanbul (Ataturk) A/C Unavailable London (Luton) Planned Maint Londo…" at bounding box center [740, 301] width 1152 height 500
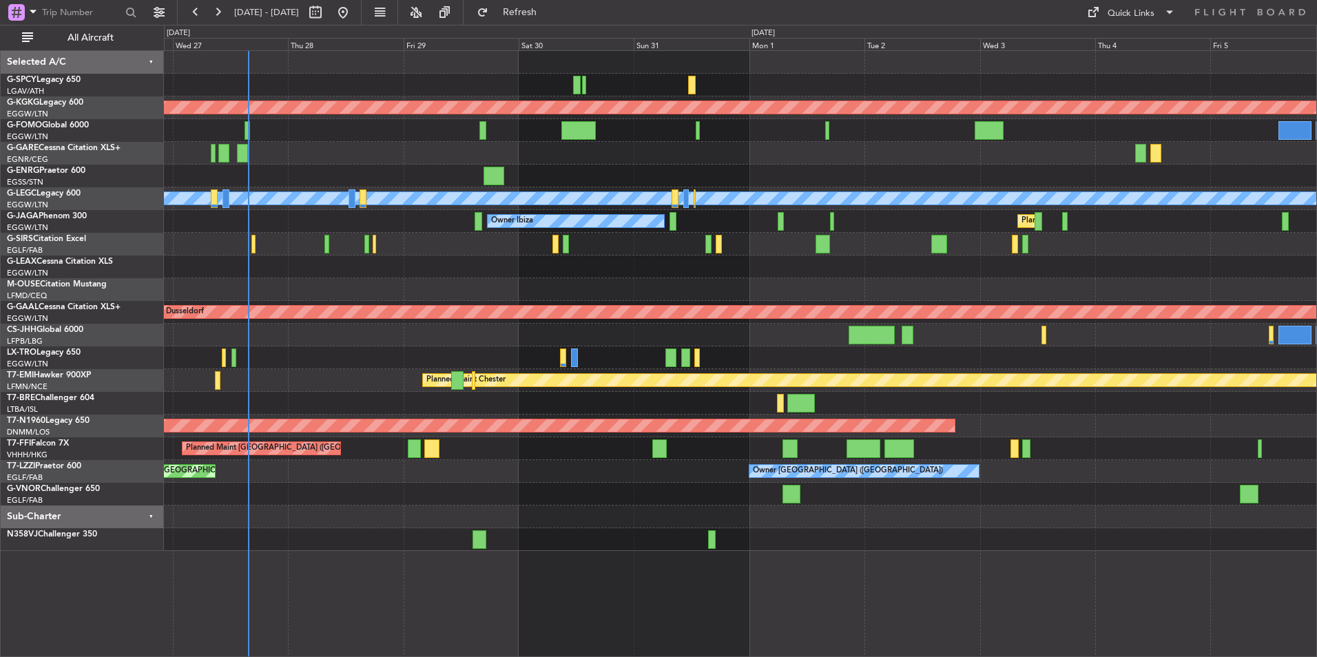
click at [532, 175] on div "AOG Maint Istanbul (Ataturk) A/C Unavailable London (Luton) Planned Maint Londo…" at bounding box center [740, 301] width 1152 height 500
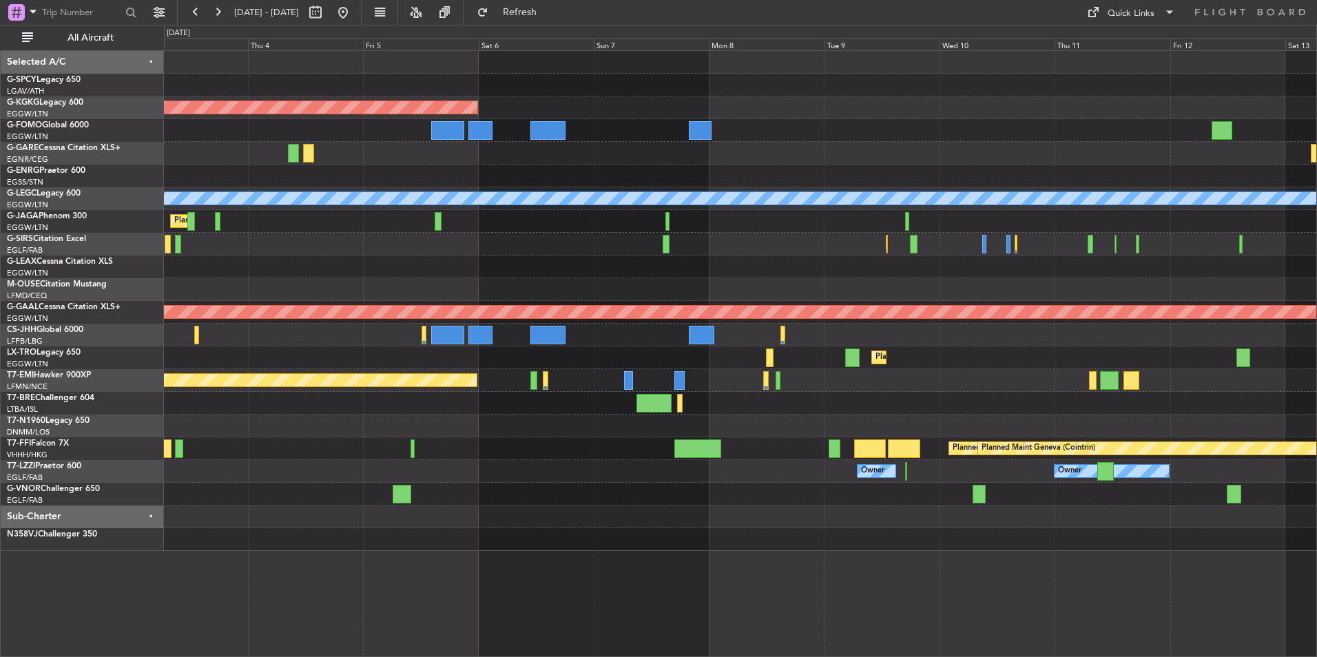
click at [0, 384] on html "26 Aug 2025 - 05 Sep 2025 Refresh Quick Links All Aircraft AOG Maint Istanbul (…" at bounding box center [658, 328] width 1317 height 657
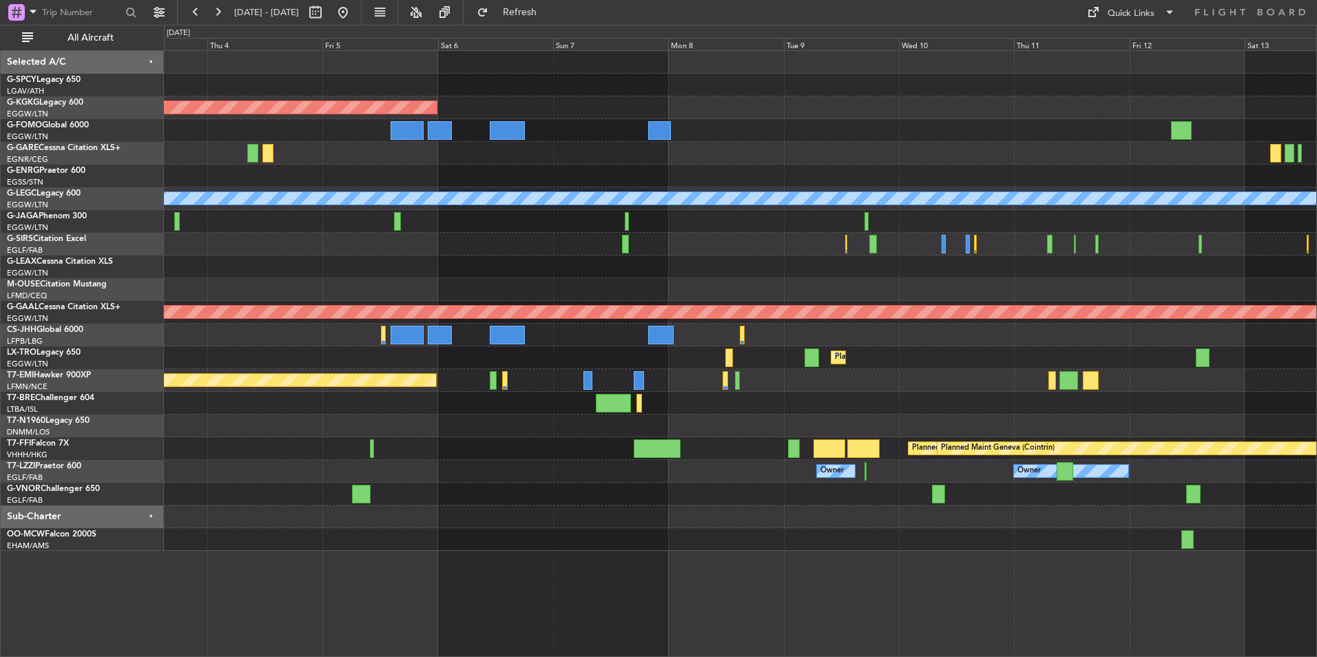
click at [767, 379] on div "Planned Maint Chester" at bounding box center [740, 380] width 1152 height 23
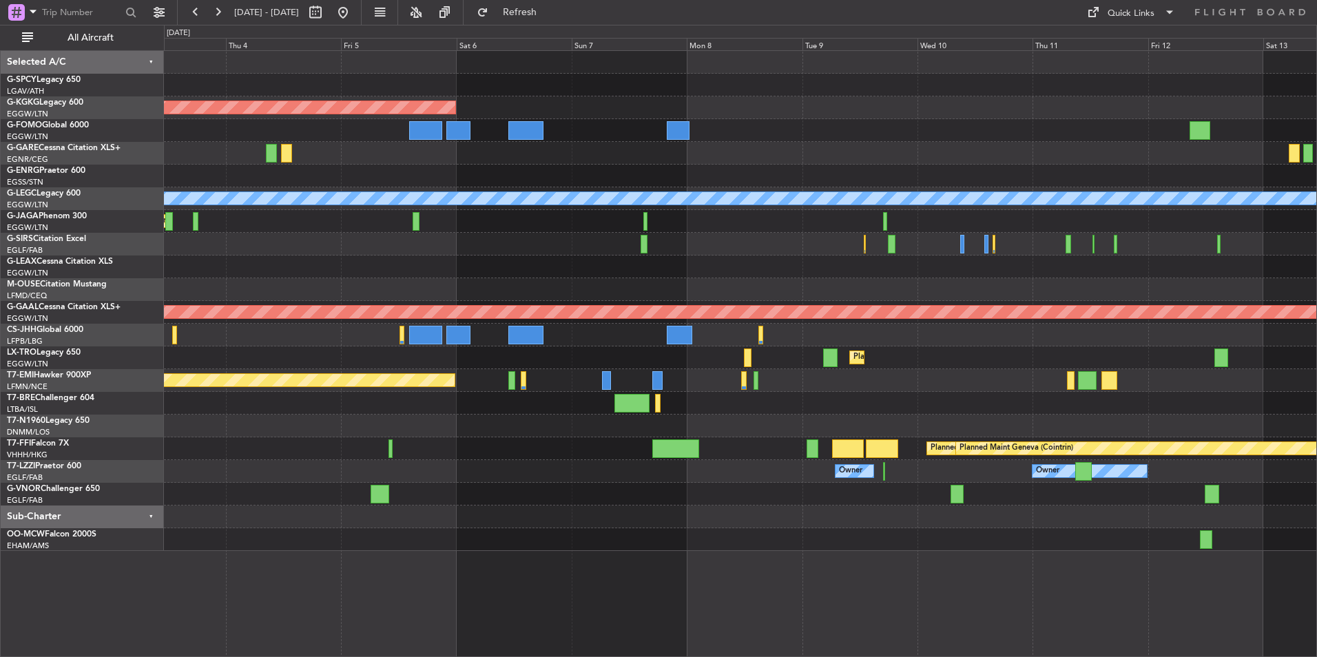
click at [452, 428] on div "Planned Maint [GEOGRAPHIC_DATA] ([GEOGRAPHIC_DATA])" at bounding box center [740, 426] width 1152 height 23
click at [354, 19] on button at bounding box center [343, 12] width 22 height 22
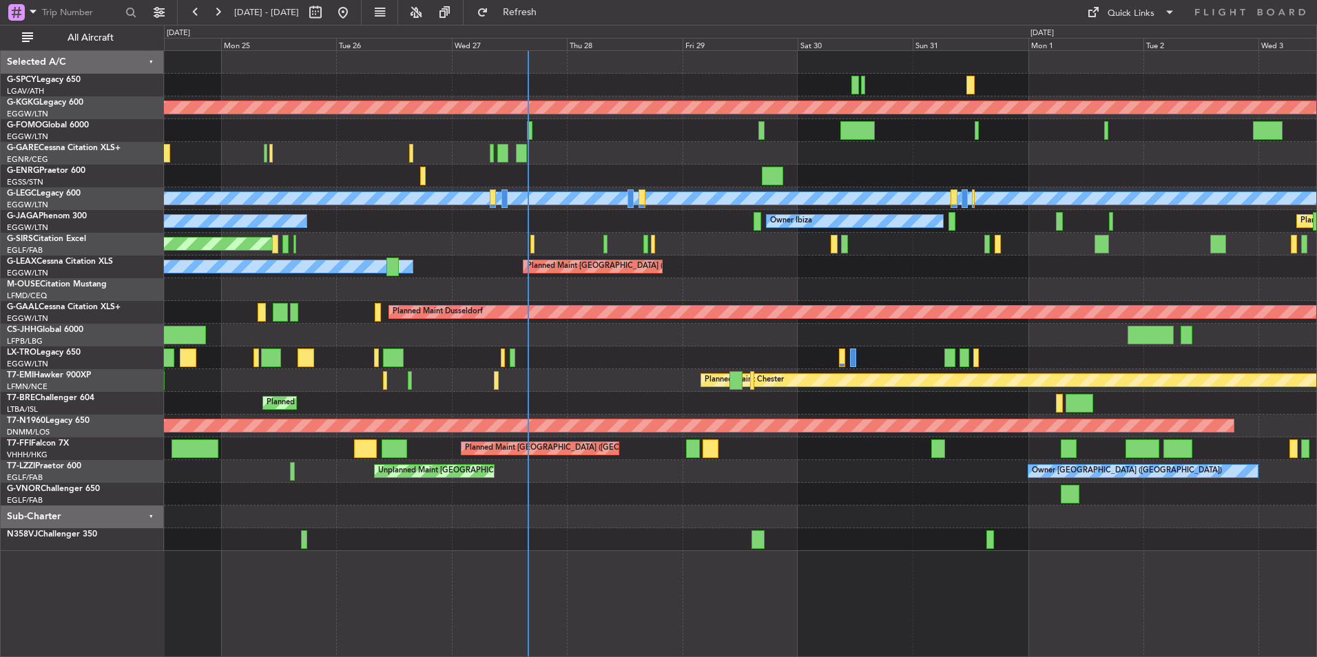
click at [755, 134] on div at bounding box center [740, 130] width 1152 height 23
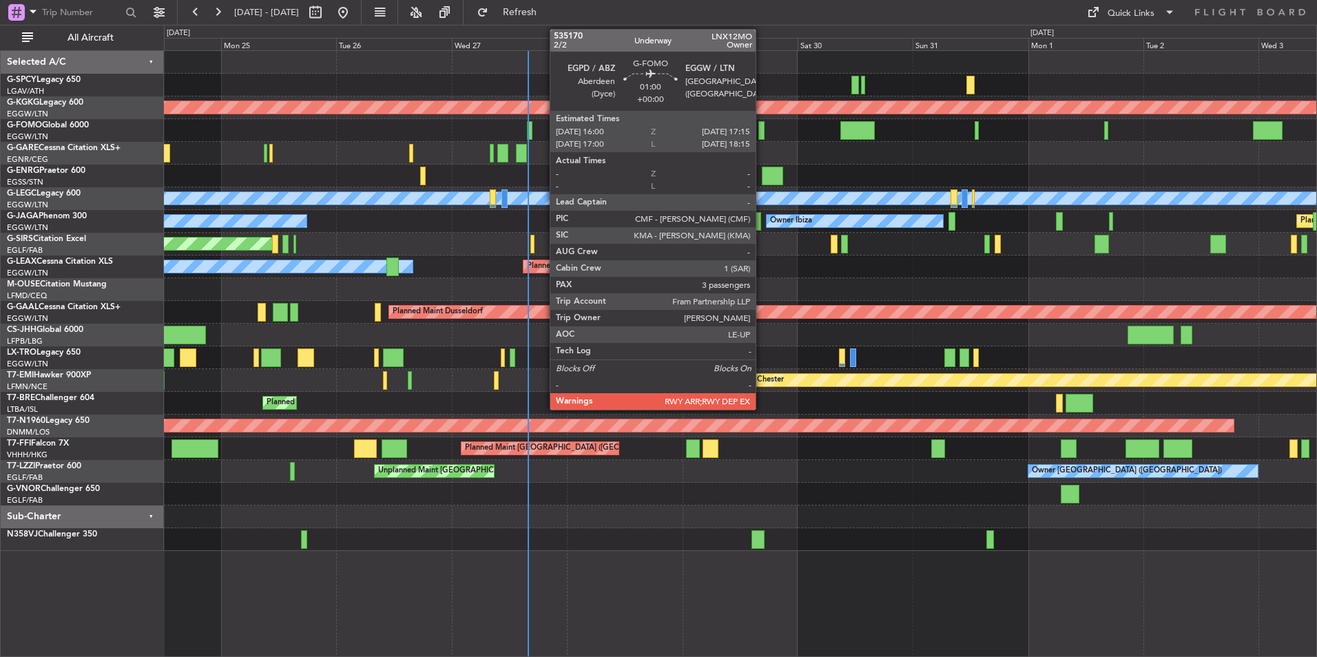
click at [762, 136] on div at bounding box center [761, 130] width 6 height 19
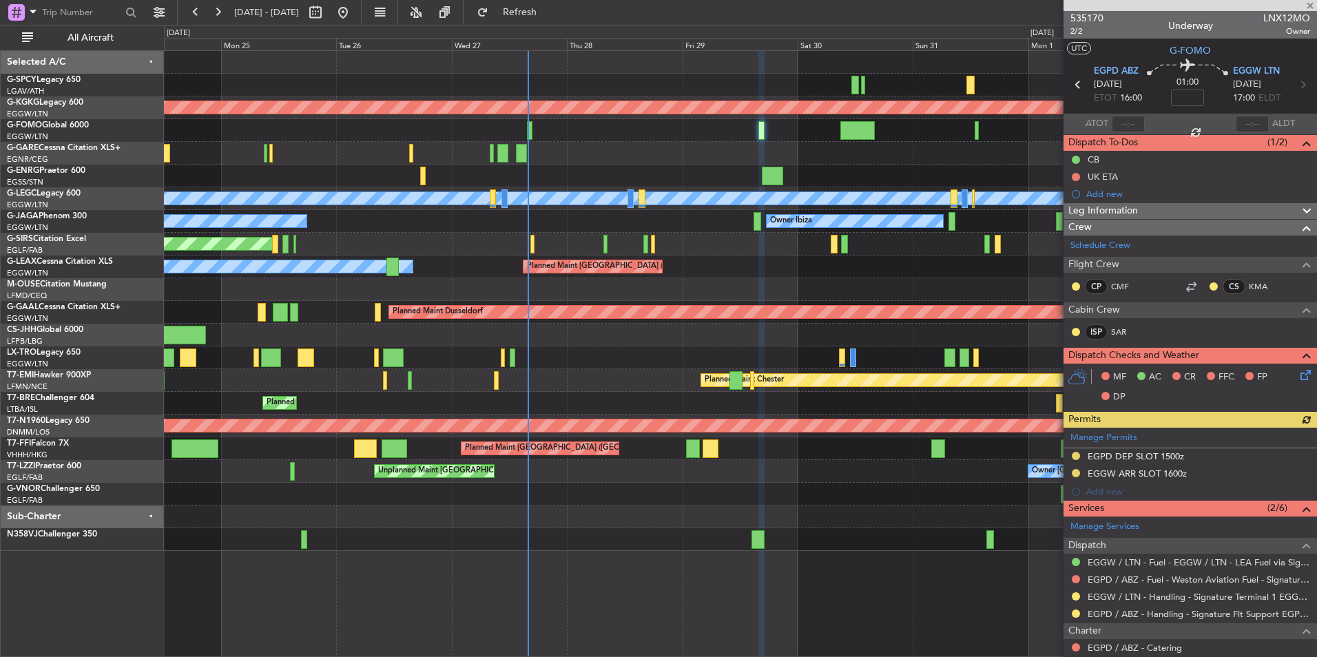
scroll to position [195, 0]
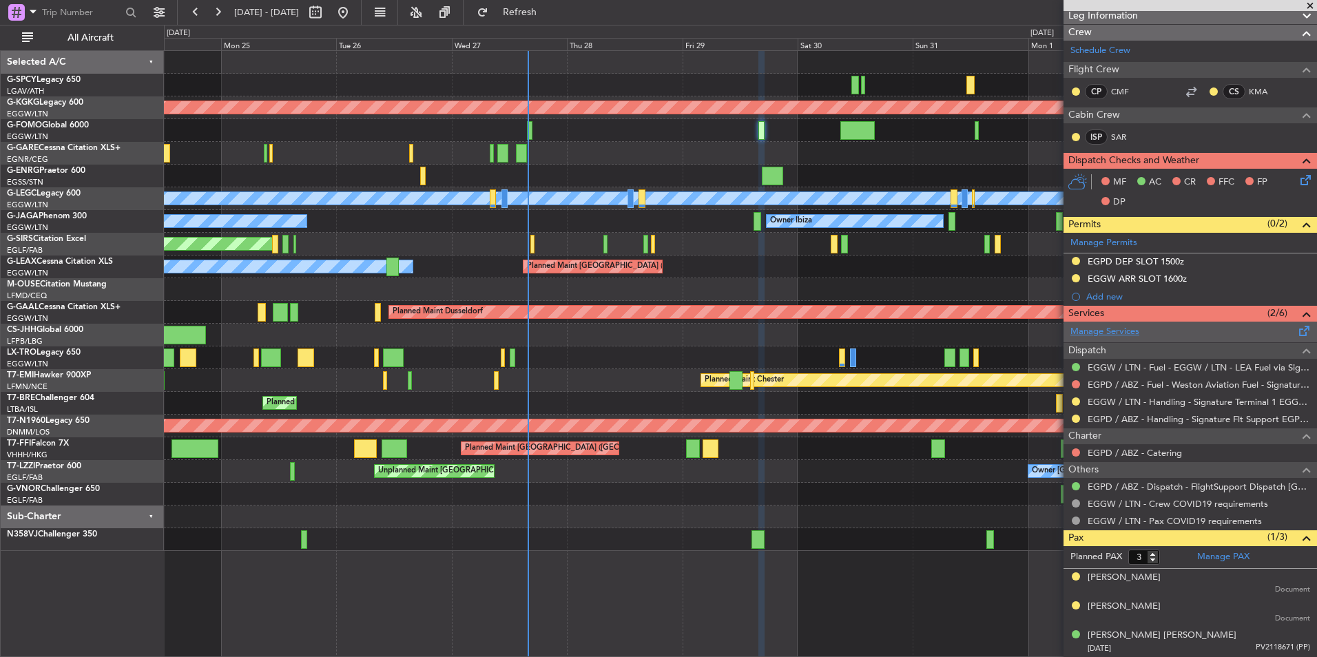
click at [1123, 328] on link "Manage Services" at bounding box center [1104, 332] width 69 height 14
click at [553, 21] on button "Refresh" at bounding box center [511, 12] width 83 height 22
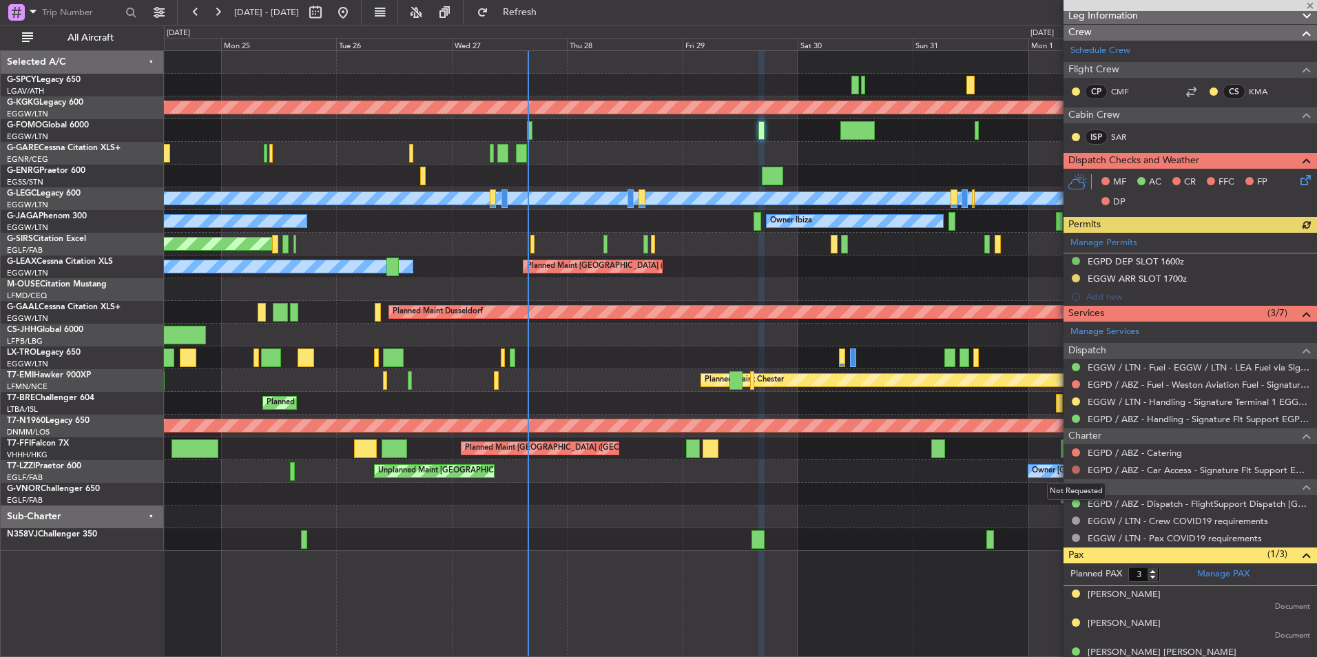
click at [1075, 469] on button at bounding box center [1076, 470] width 8 height 8
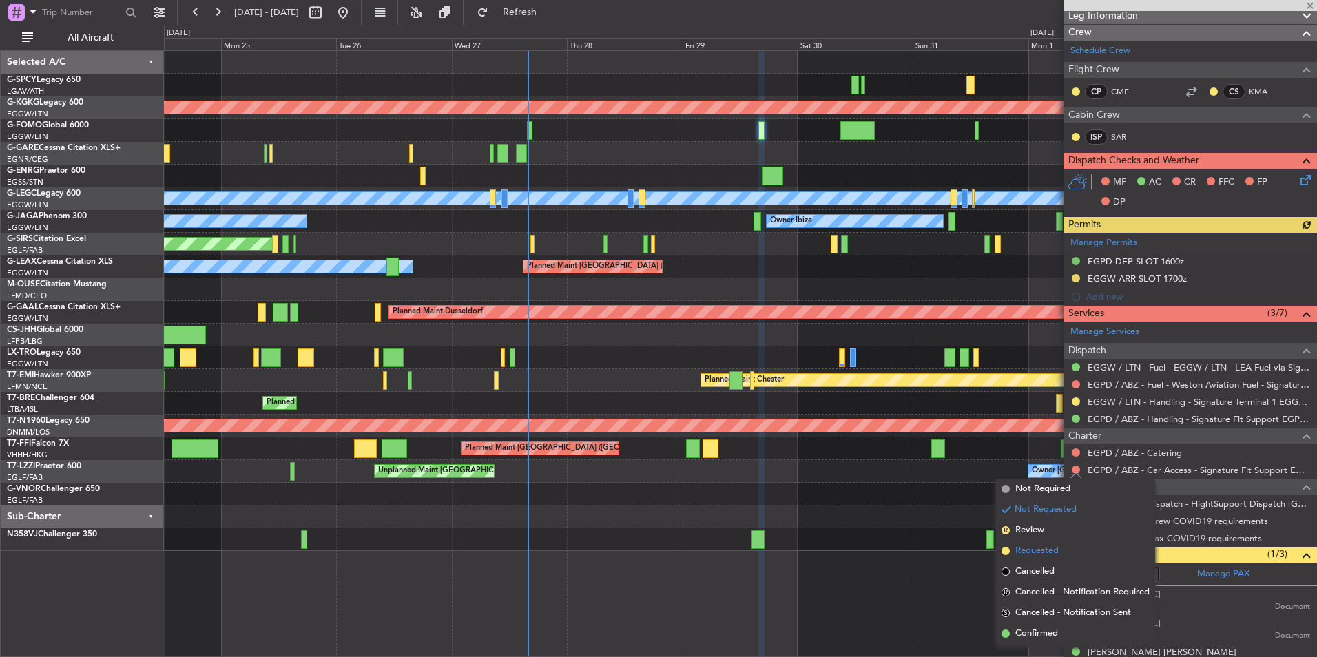
click at [1055, 550] on span "Requested" at bounding box center [1036, 551] width 43 height 14
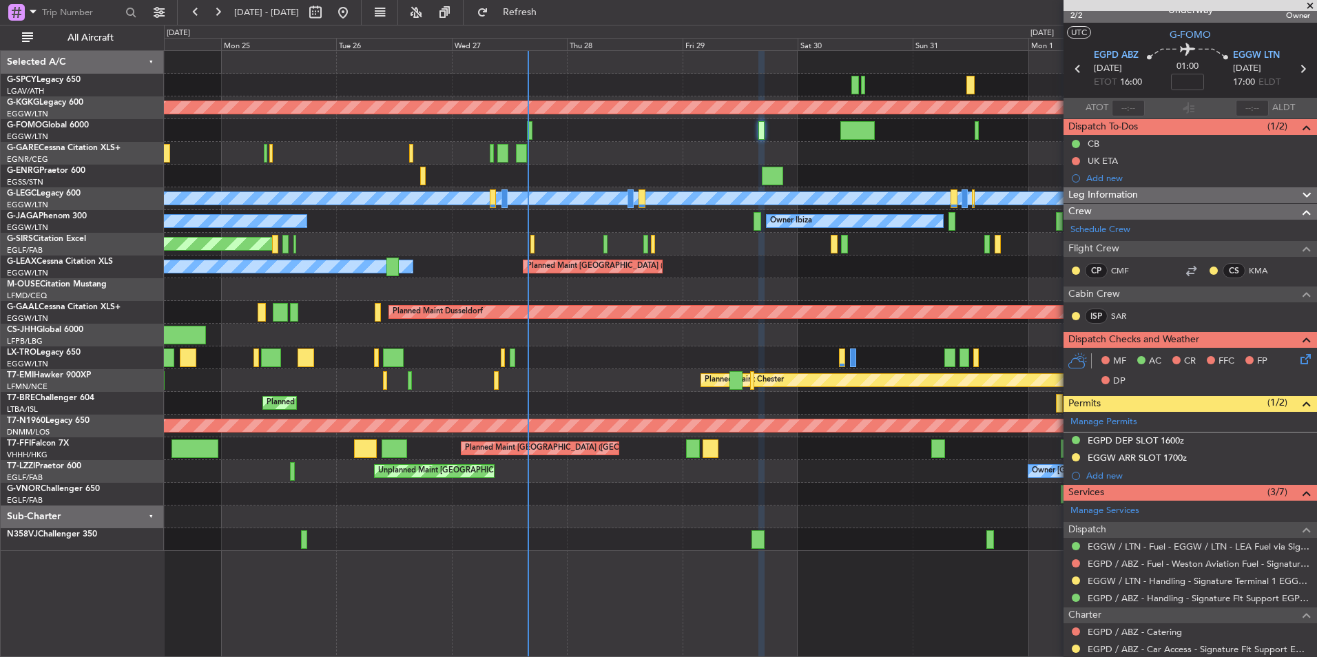
scroll to position [0, 0]
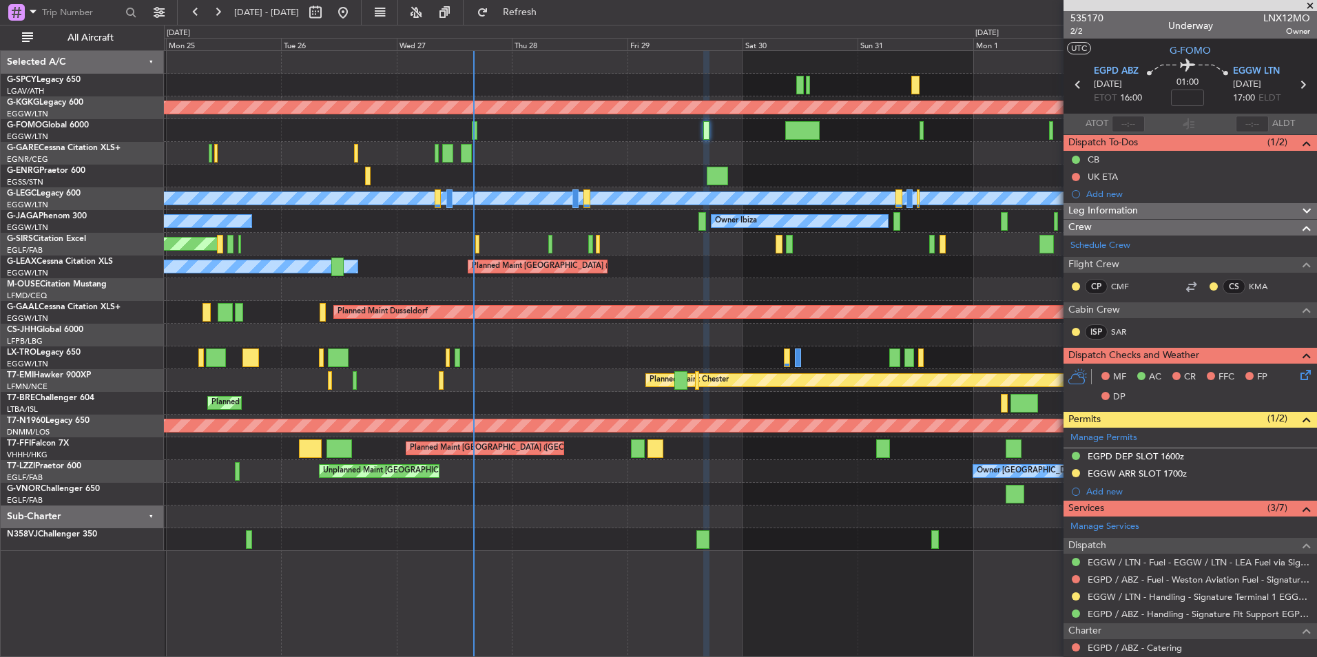
click at [532, 271] on div "Owner Planned Maint London (Luton)" at bounding box center [740, 267] width 1152 height 23
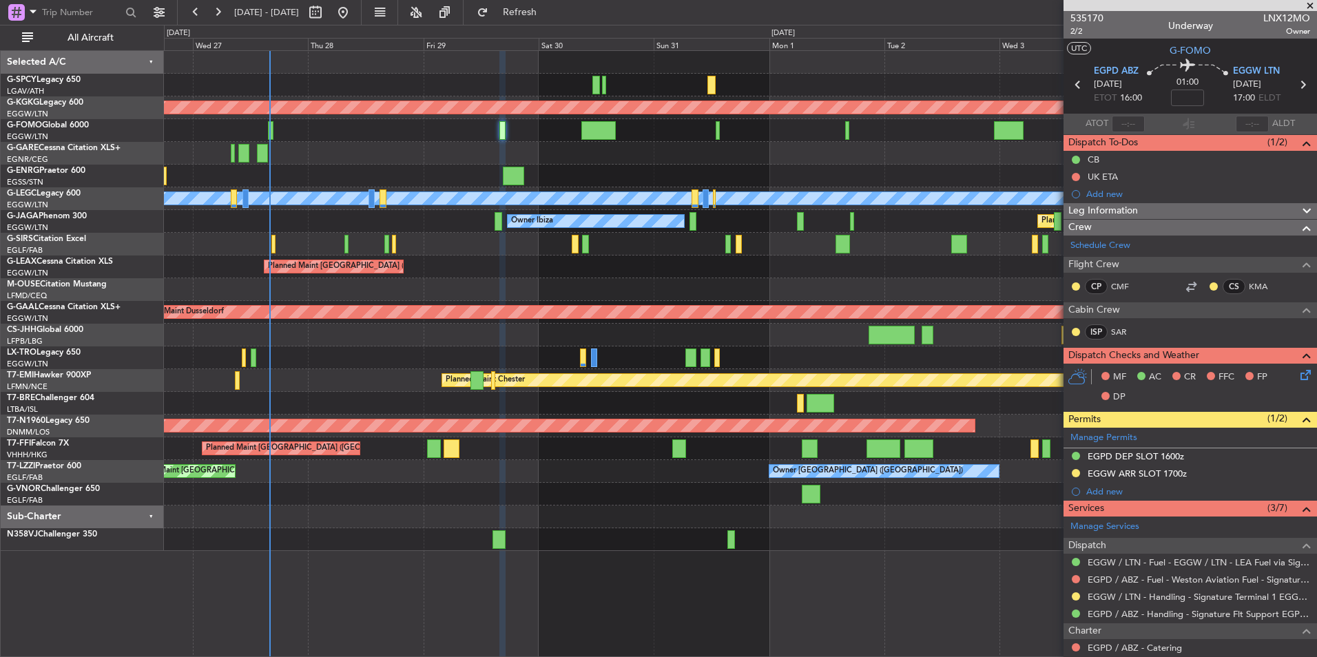
click at [477, 282] on div "AOG Maint Istanbul (Ataturk) A/C Unavailable London (Luton) Planned Maint Londo…" at bounding box center [740, 301] width 1152 height 500
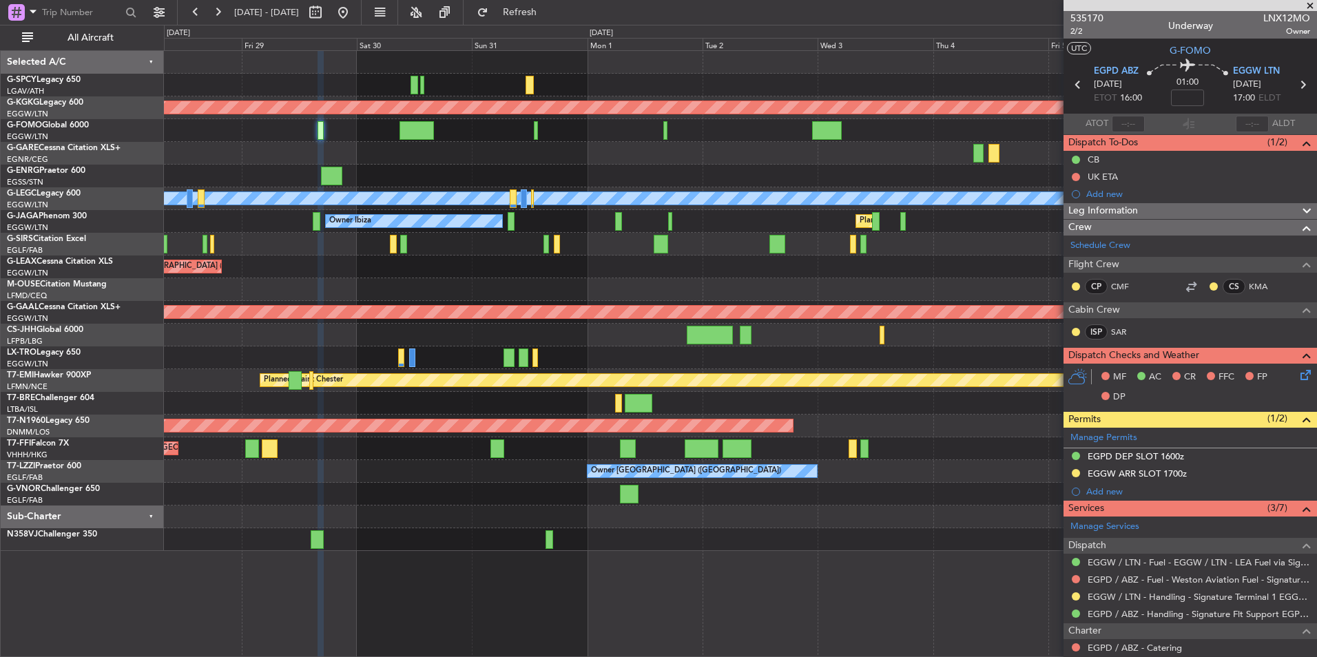
click at [535, 276] on div "Planned Maint London (Luton) Owner" at bounding box center [740, 267] width 1152 height 23
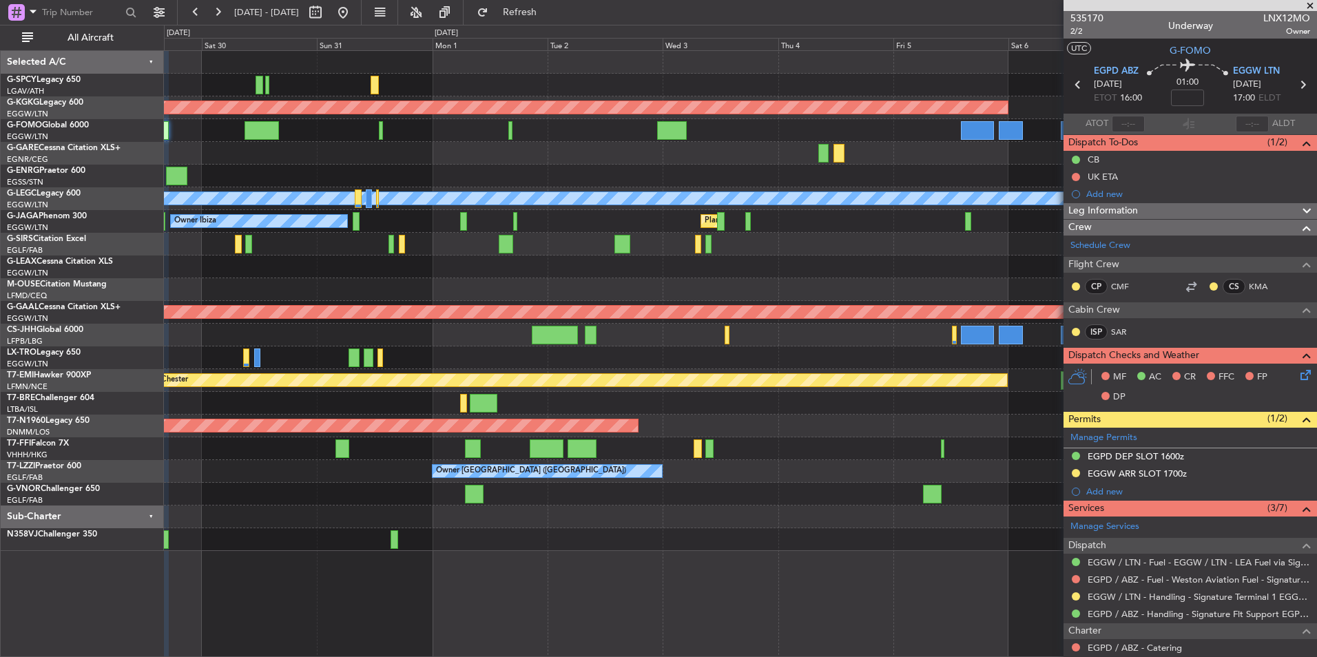
click at [458, 296] on div "AOG Maint Istanbul (Ataturk) A/C Unavailable London (Luton) Planned Maint Londo…" at bounding box center [740, 301] width 1152 height 500
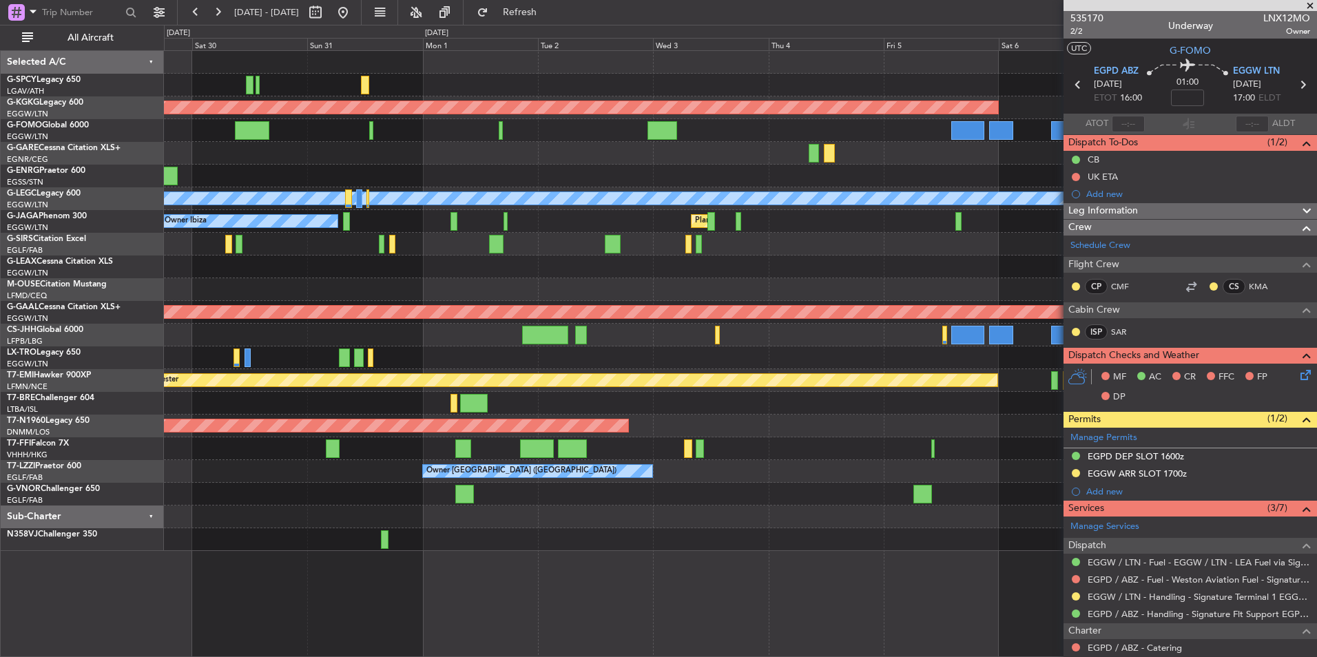
click at [366, 284] on div at bounding box center [740, 289] width 1152 height 23
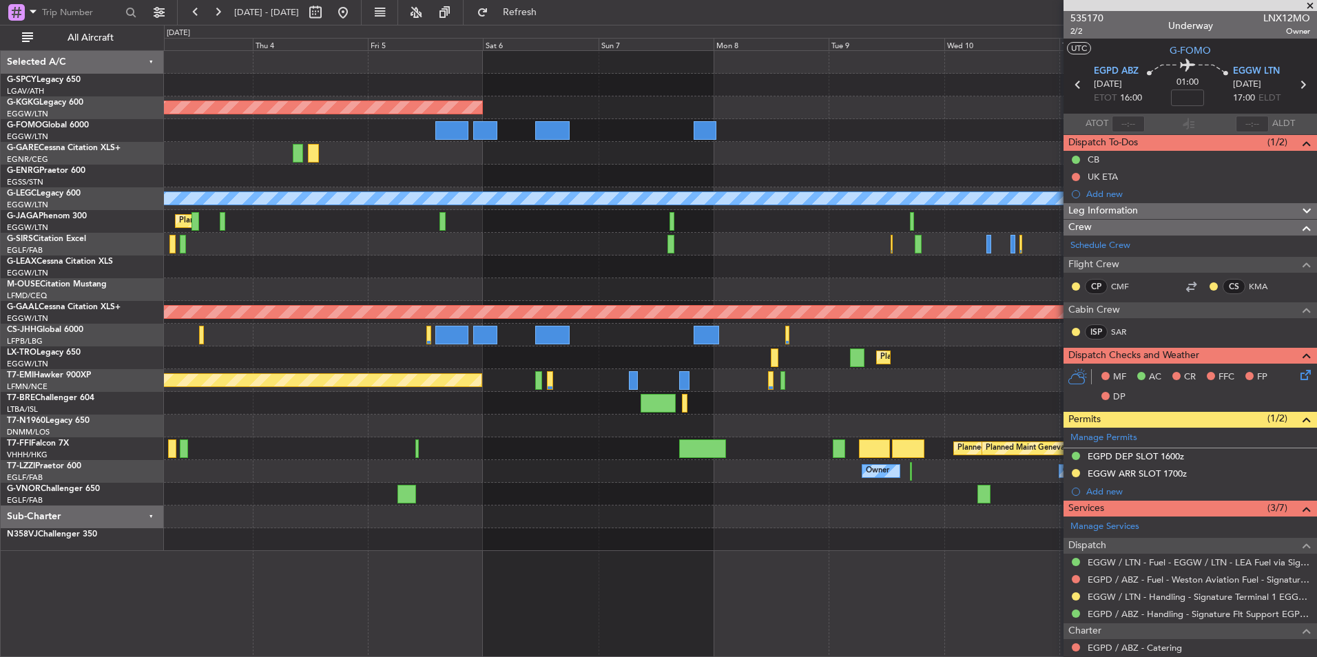
click at [406, 269] on div "AOG Maint Istanbul (Ataturk) A/C Unavailable London (Luton) Planned Maint Londo…" at bounding box center [740, 301] width 1152 height 500
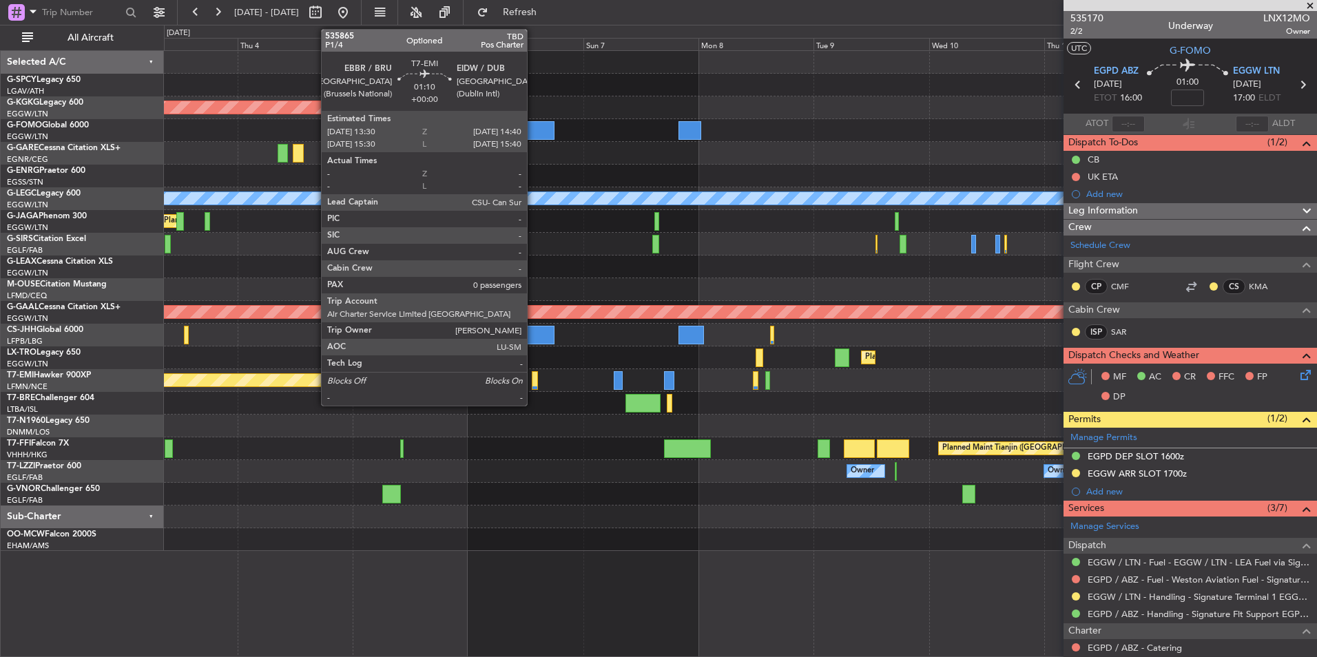
click at [534, 379] on div at bounding box center [535, 380] width 6 height 19
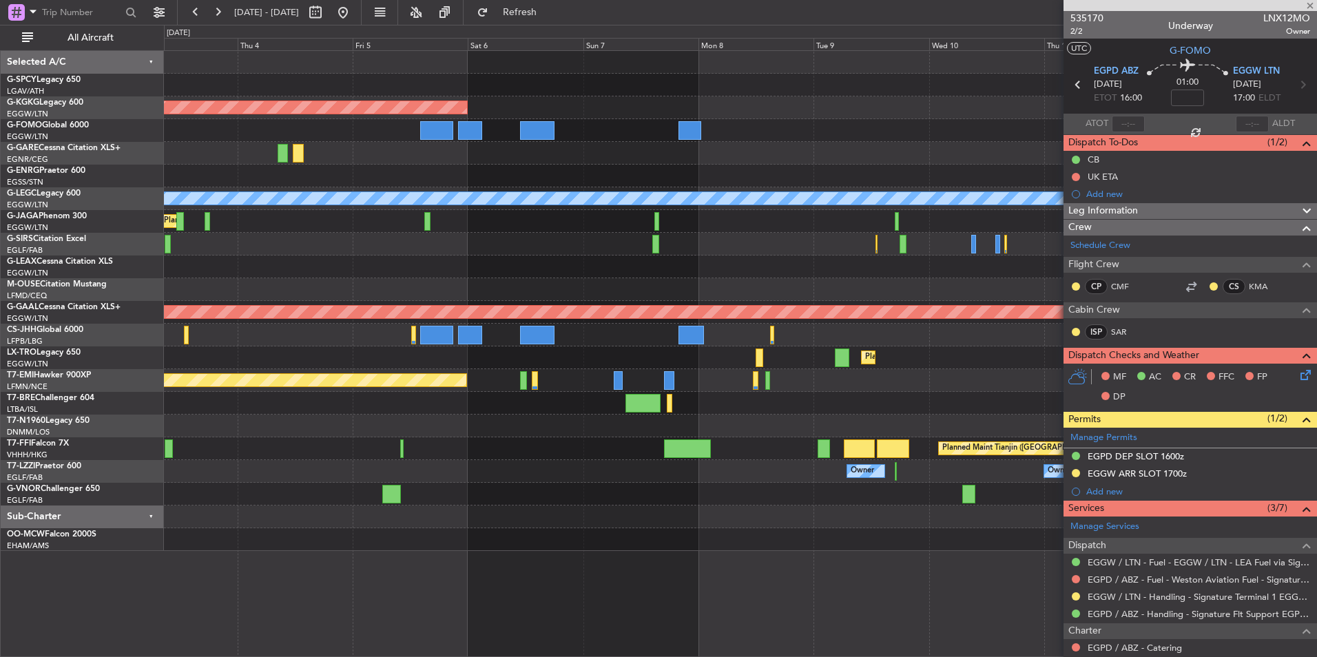
type input "0"
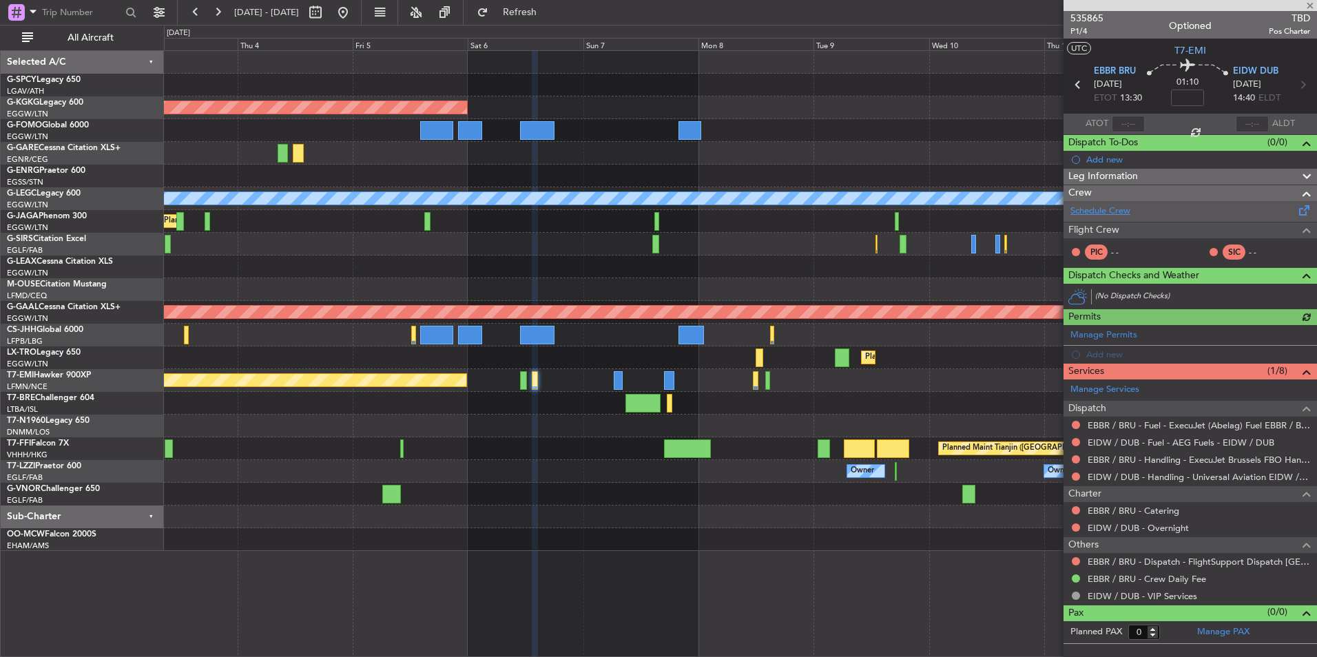
click at [1110, 217] on link "Schedule Crew" at bounding box center [1100, 212] width 60 height 14
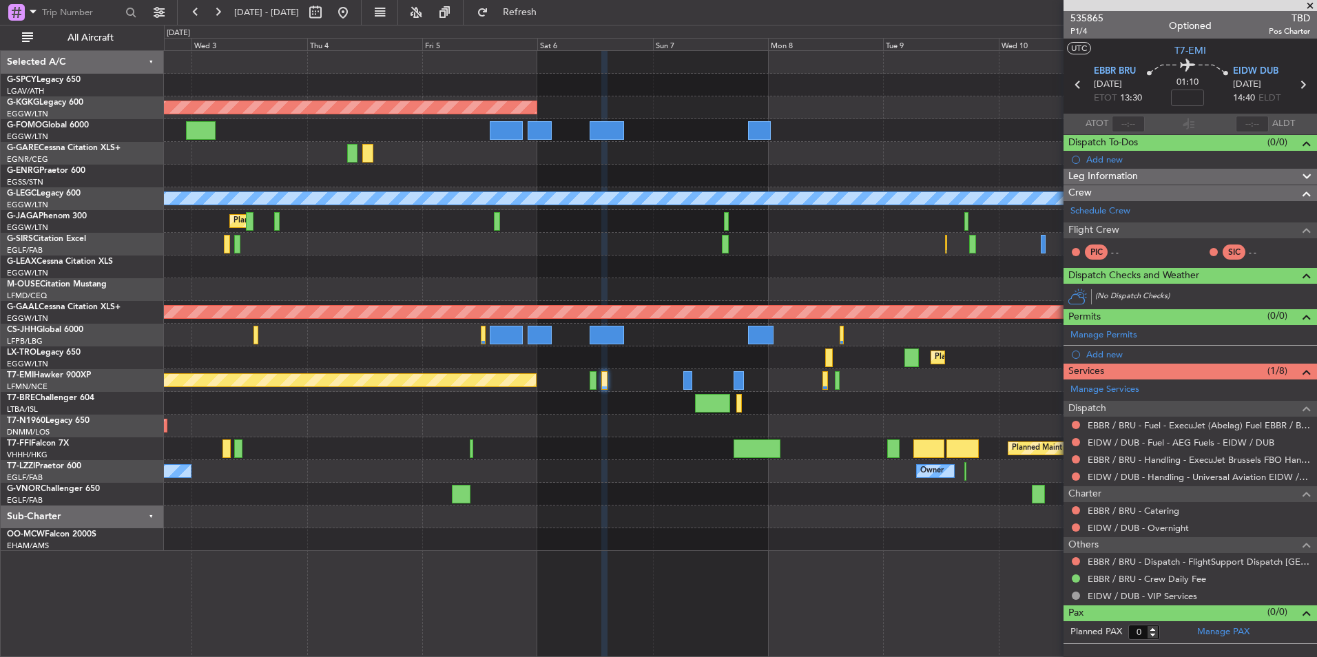
click at [532, 442] on div "AOG Maint Istanbul (Ataturk) A/C Unavailable London (Luton) Planned Maint Londo…" at bounding box center [740, 301] width 1152 height 500
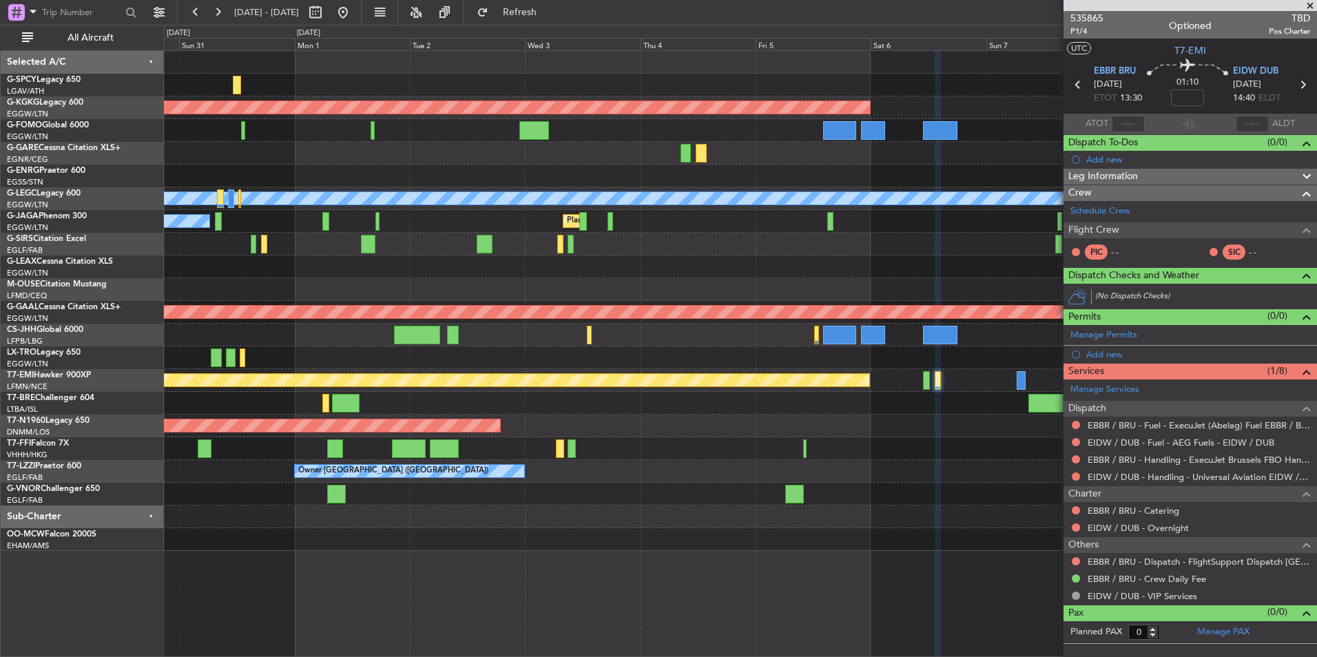
click at [926, 391] on div "AOG Maint Istanbul (Ataturk) A/C Unavailable London (Luton) Planned Maint Londo…" at bounding box center [740, 301] width 1152 height 500
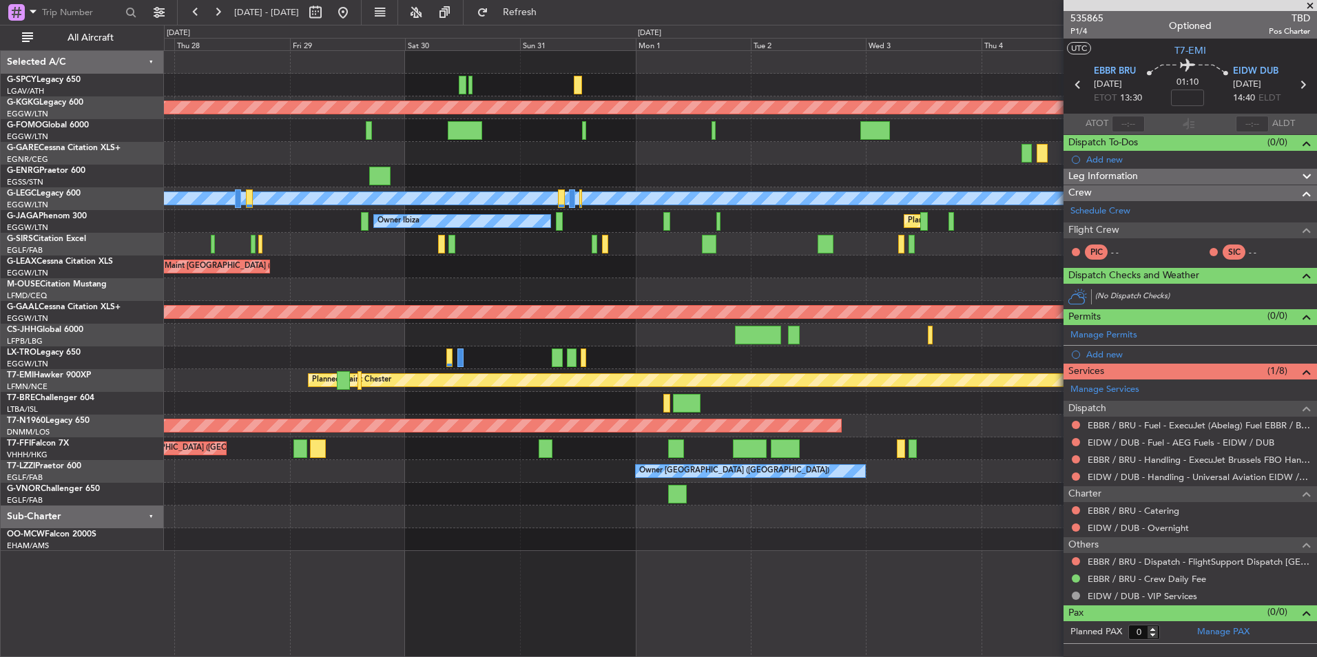
click at [903, 394] on div "Planned Maint Warsaw ([GEOGRAPHIC_DATA])" at bounding box center [740, 403] width 1152 height 23
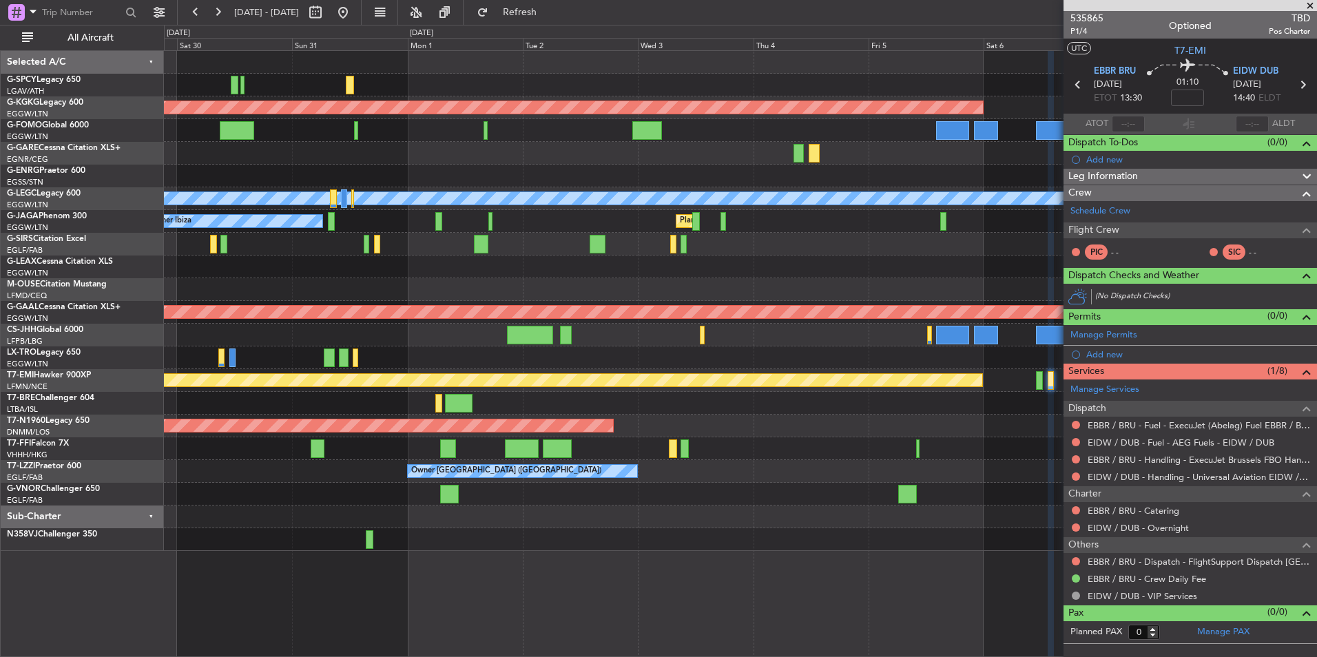
click at [165, 401] on div at bounding box center [740, 403] width 1152 height 23
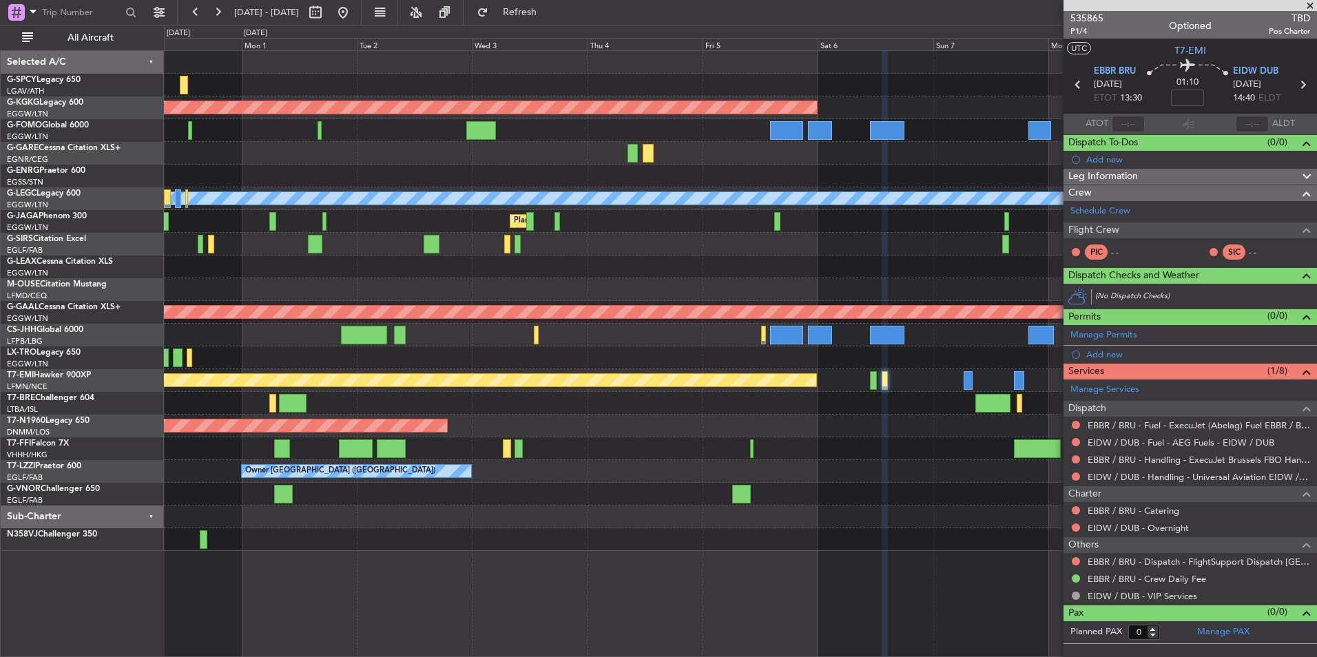
click at [347, 419] on div "AOG Maint Istanbul (Ataturk) A/C Unavailable London (Luton) Planned Maint Londo…" at bounding box center [740, 301] width 1152 height 500
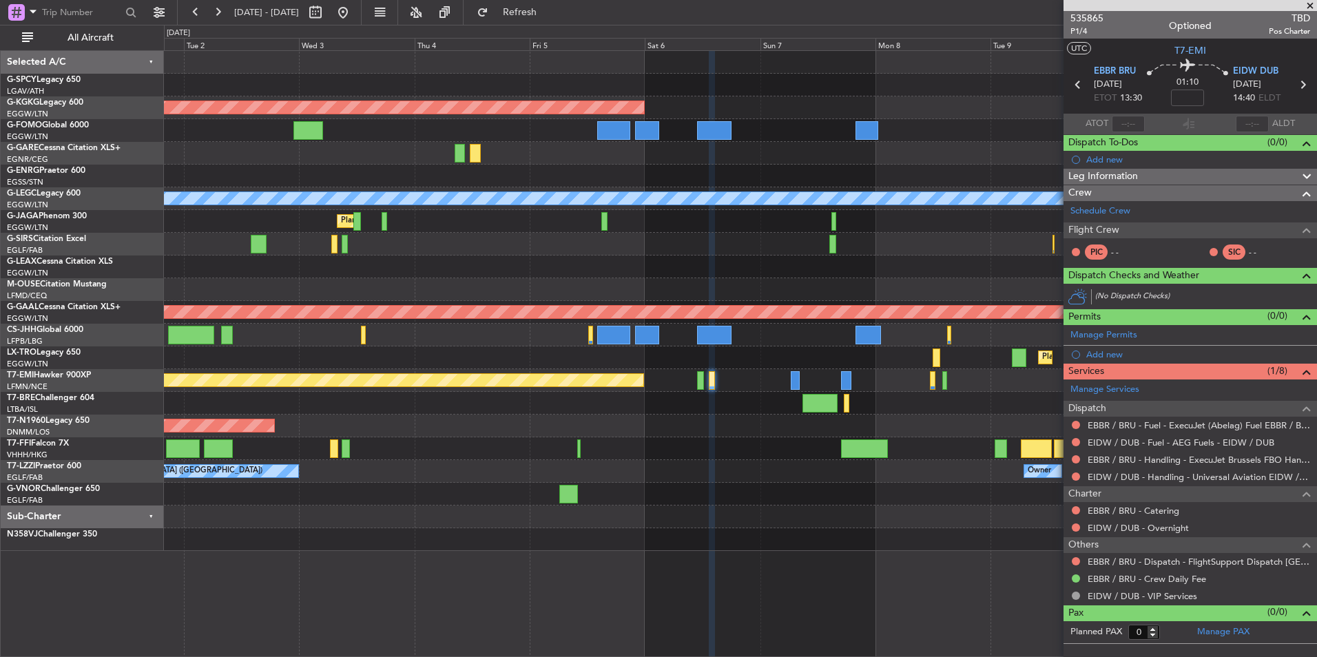
click at [484, 435] on div "AOG Maint Istanbul (Ataturk) A/C Unavailable London (Luton) Planned Maint Londo…" at bounding box center [740, 301] width 1152 height 500
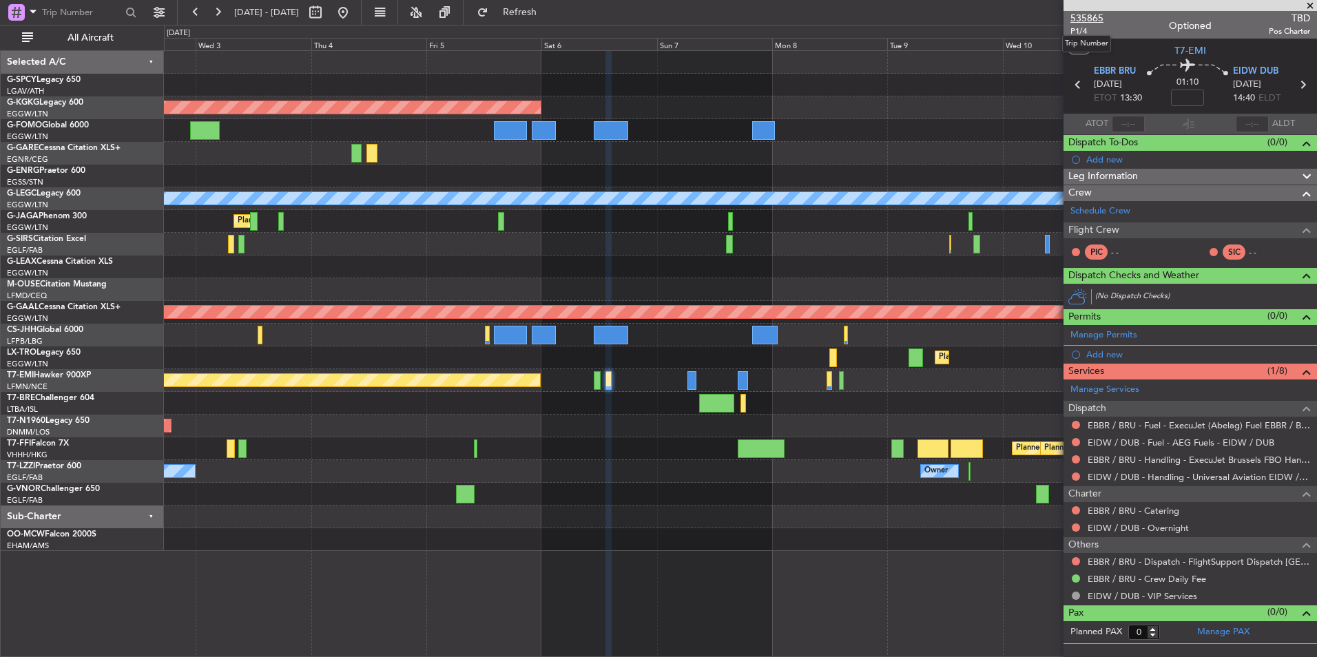
click at [1084, 21] on span "535865" at bounding box center [1086, 18] width 33 height 14
click at [1104, 205] on link "Schedule Crew" at bounding box center [1100, 212] width 60 height 14
click at [1093, 17] on span "535865" at bounding box center [1086, 18] width 33 height 14
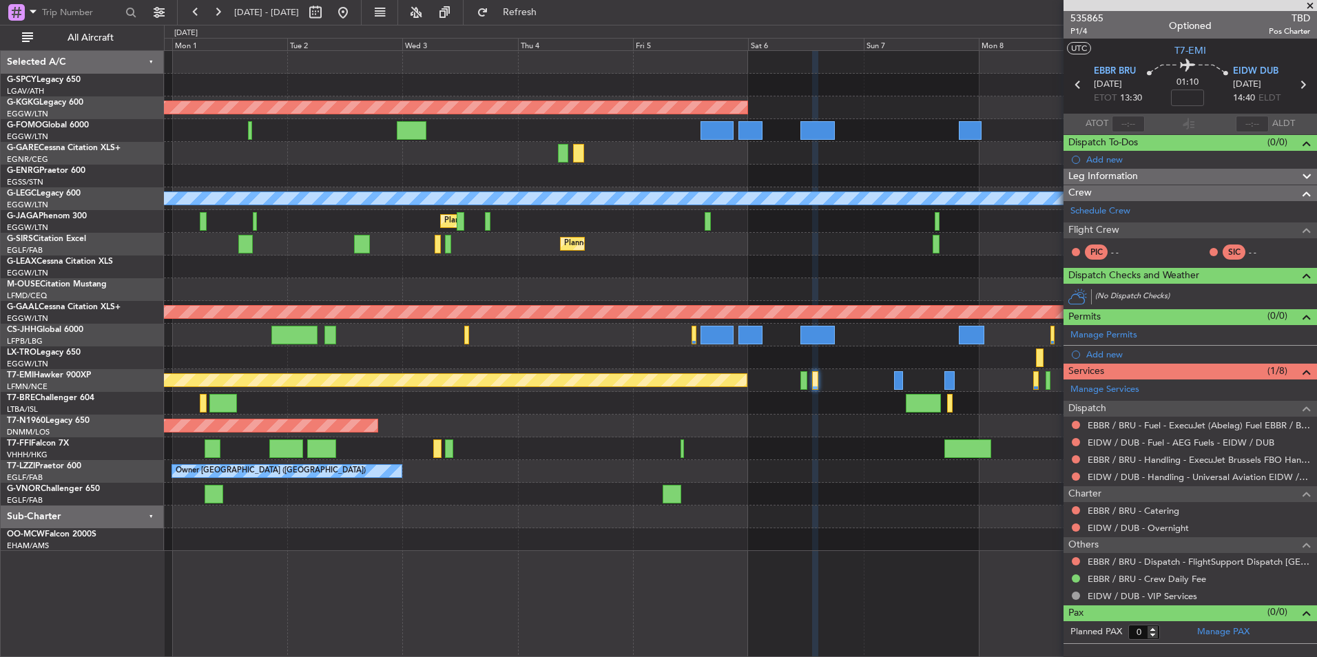
click at [791, 216] on div "Planned Maint London (Luton) Owner Ibiza" at bounding box center [740, 221] width 1152 height 23
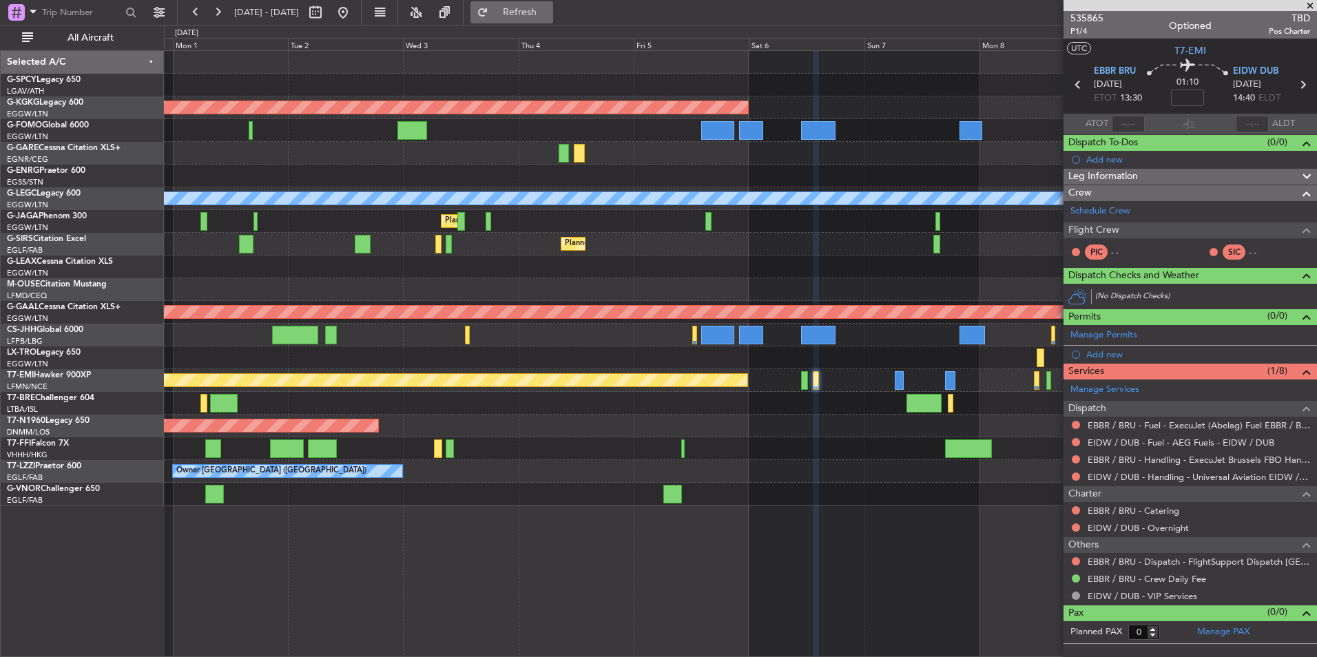
click at [549, 16] on span "Refresh" at bounding box center [520, 13] width 58 height 10
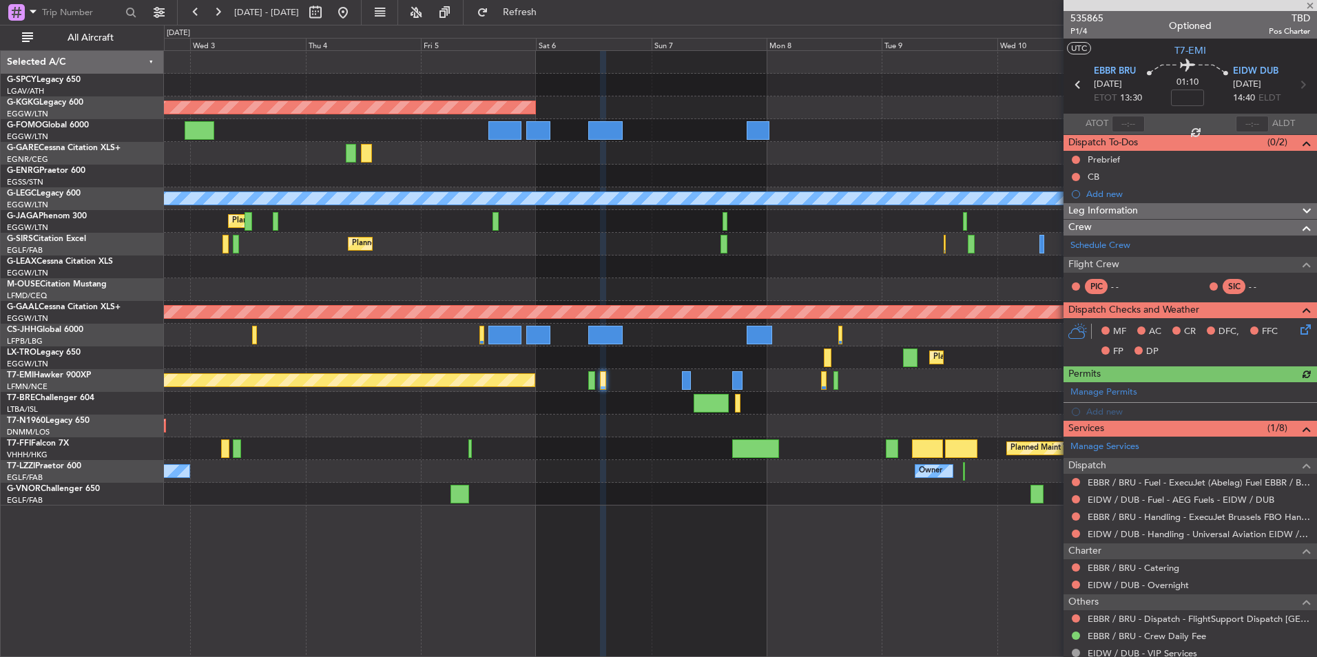
click at [636, 418] on div "Planned Maint [GEOGRAPHIC_DATA] ([GEOGRAPHIC_DATA])" at bounding box center [740, 426] width 1152 height 23
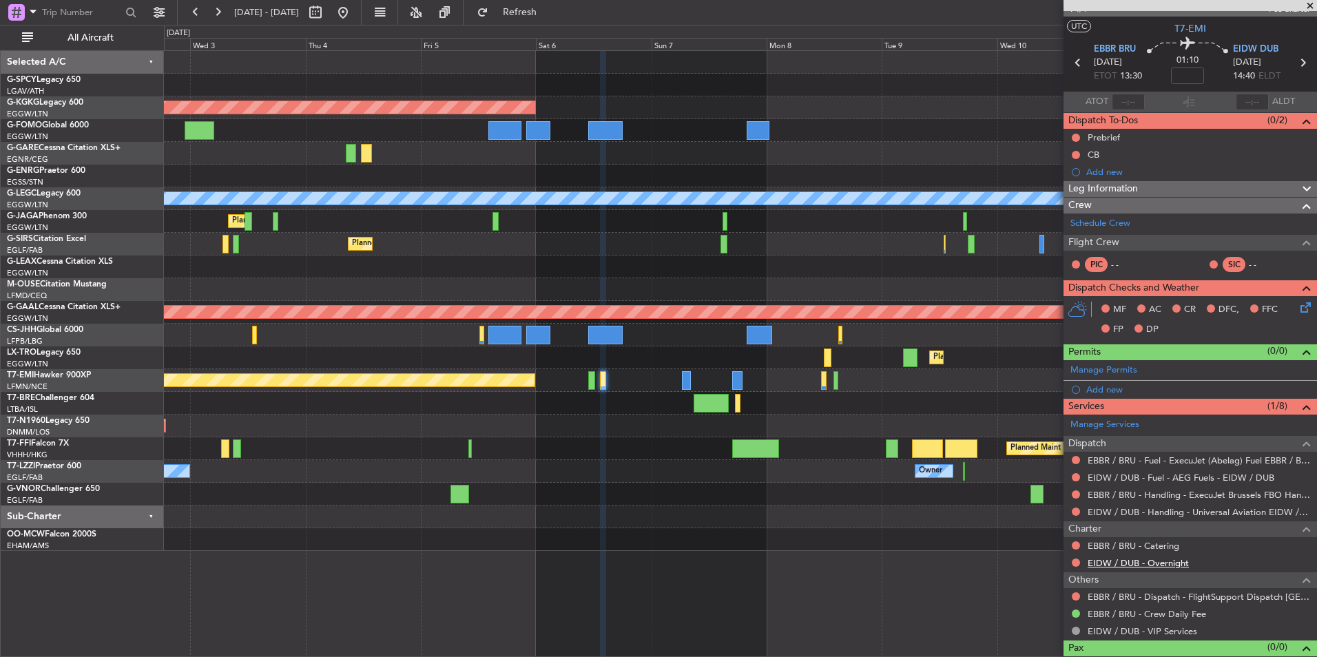
scroll to position [43, 0]
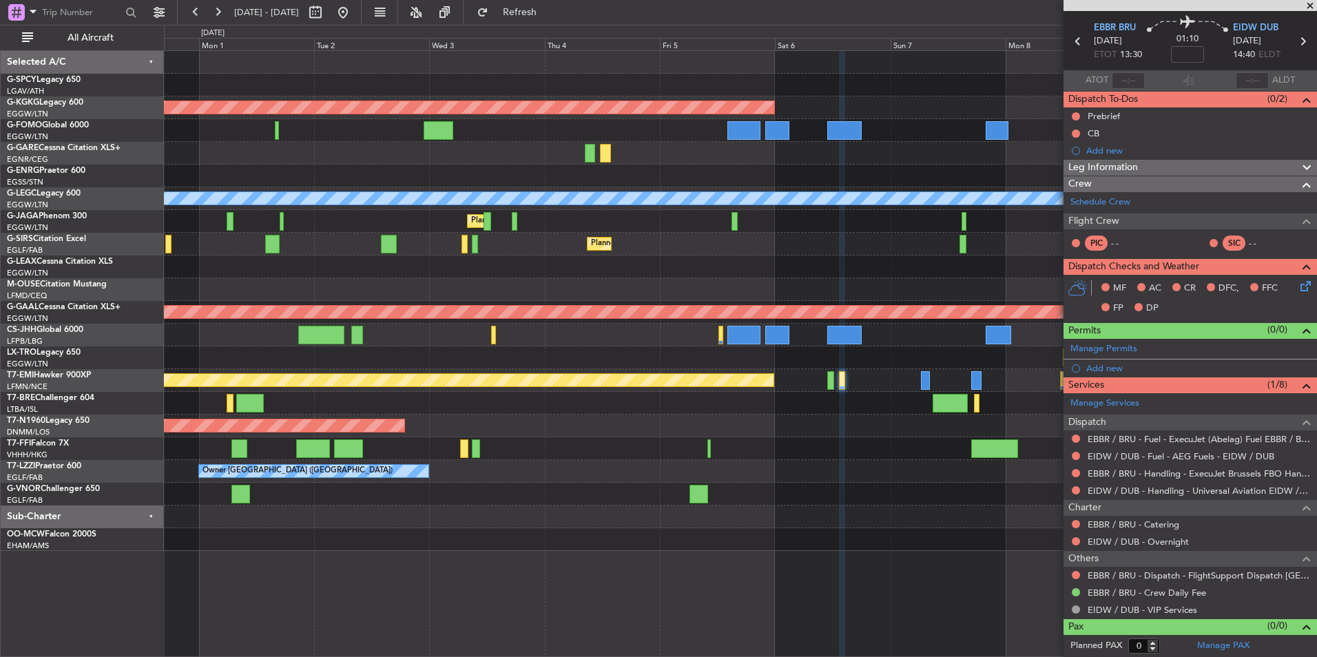
click at [645, 397] on div "AOG Maint Istanbul (Ataturk) A/C Unavailable London (Luton) Planned Maint Londo…" at bounding box center [740, 301] width 1152 height 500
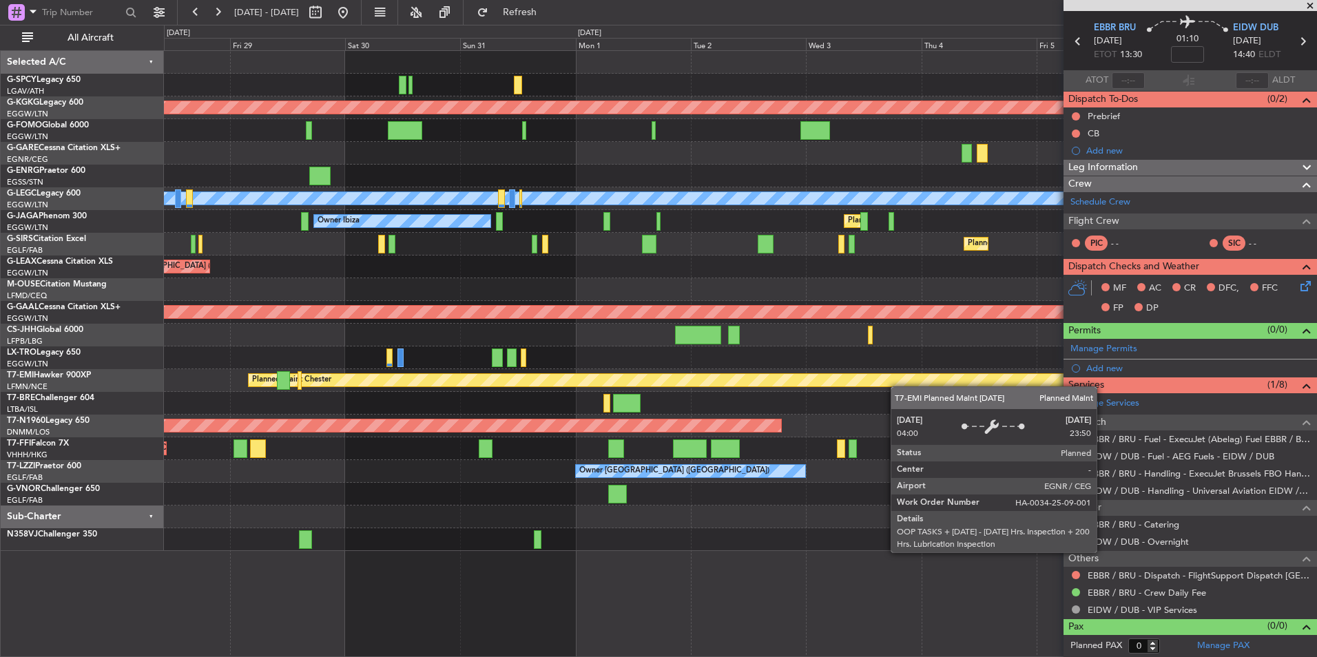
click at [954, 376] on div "AOG Maint Istanbul (Ataturk) A/C Unavailable London (Luton) Planned Maint Londo…" at bounding box center [740, 301] width 1152 height 500
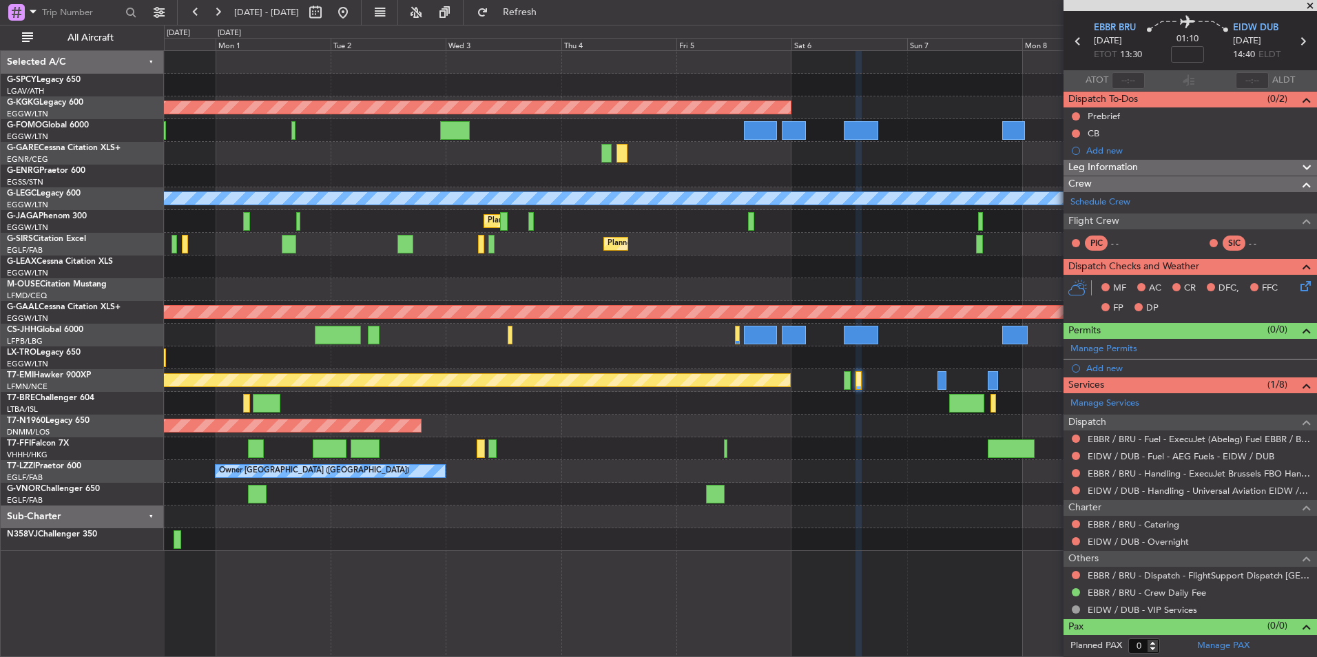
click at [583, 397] on div "AOG Maint [GEOGRAPHIC_DATA] (Ataturk) A/C Unavailable [GEOGRAPHIC_DATA] ([GEOGR…" at bounding box center [740, 301] width 1152 height 500
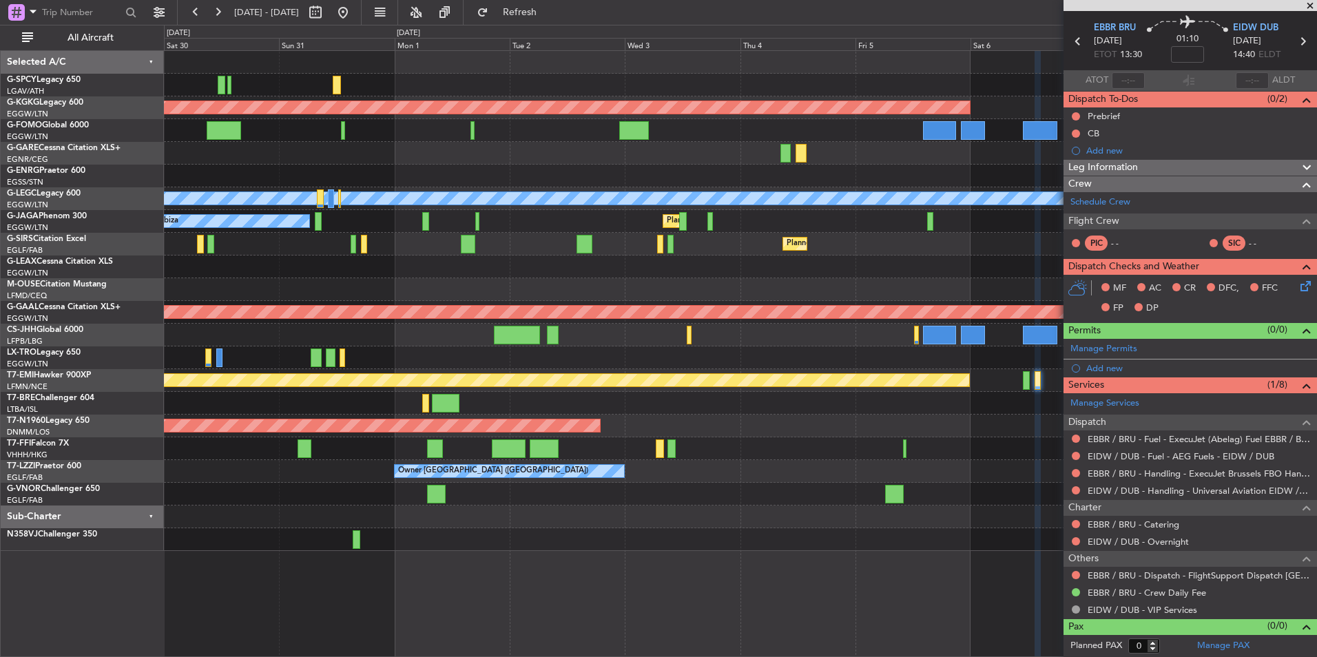
click at [753, 397] on div at bounding box center [740, 403] width 1152 height 23
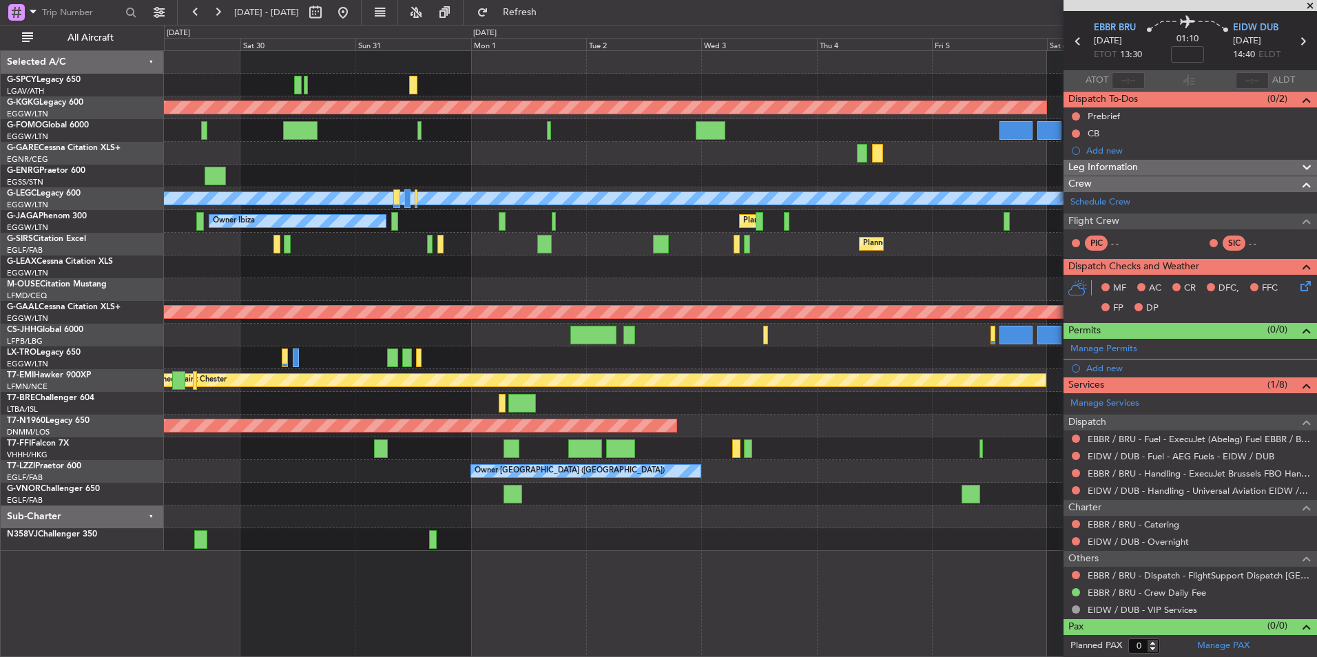
click at [374, 404] on div at bounding box center [740, 403] width 1152 height 23
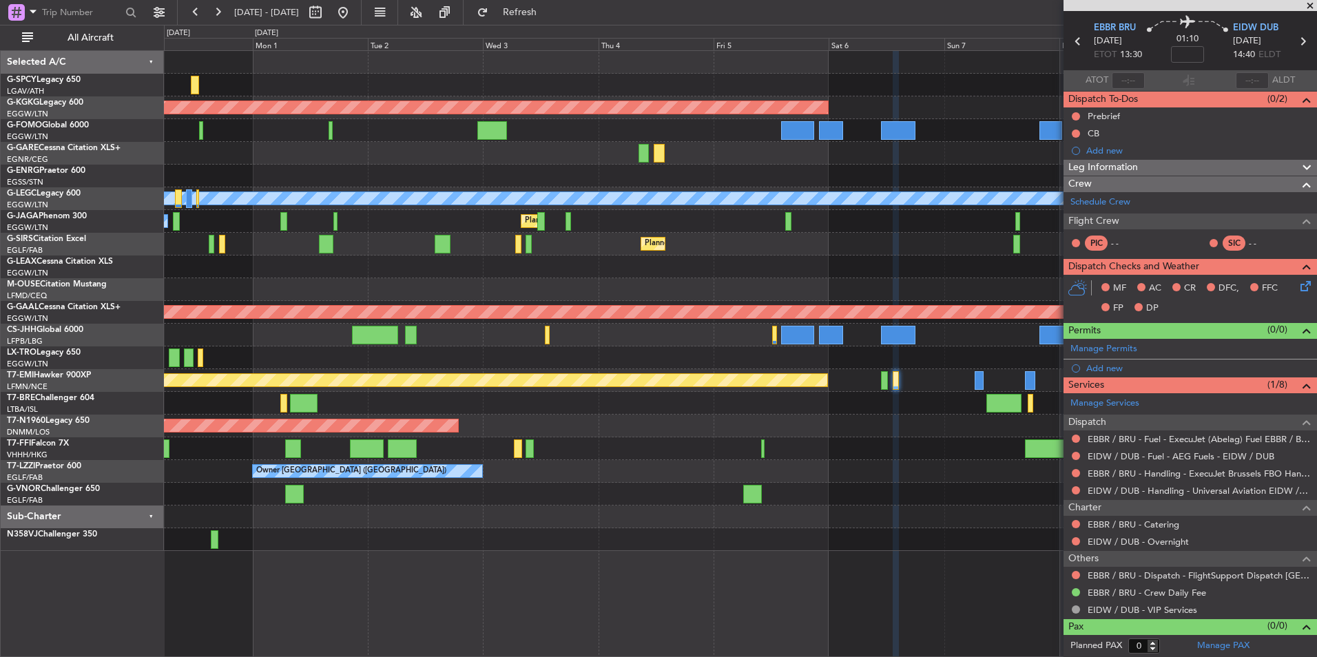
click at [591, 310] on div "AOG Maint [GEOGRAPHIC_DATA] (Ataturk) A/C Unavailable [GEOGRAPHIC_DATA] ([GEOGR…" at bounding box center [740, 301] width 1152 height 500
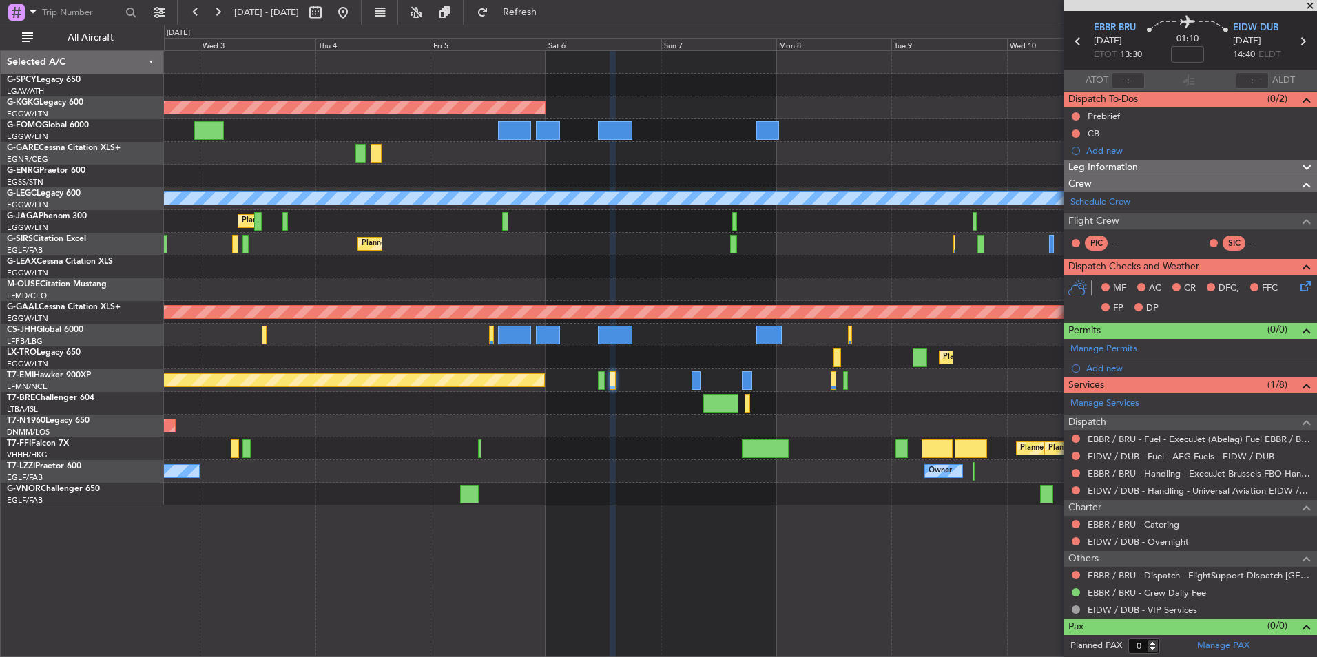
click at [405, 399] on div "AOG Maint [GEOGRAPHIC_DATA] (Ataturk) A/C Unavailable [GEOGRAPHIC_DATA] ([GEOGR…" at bounding box center [740, 278] width 1152 height 455
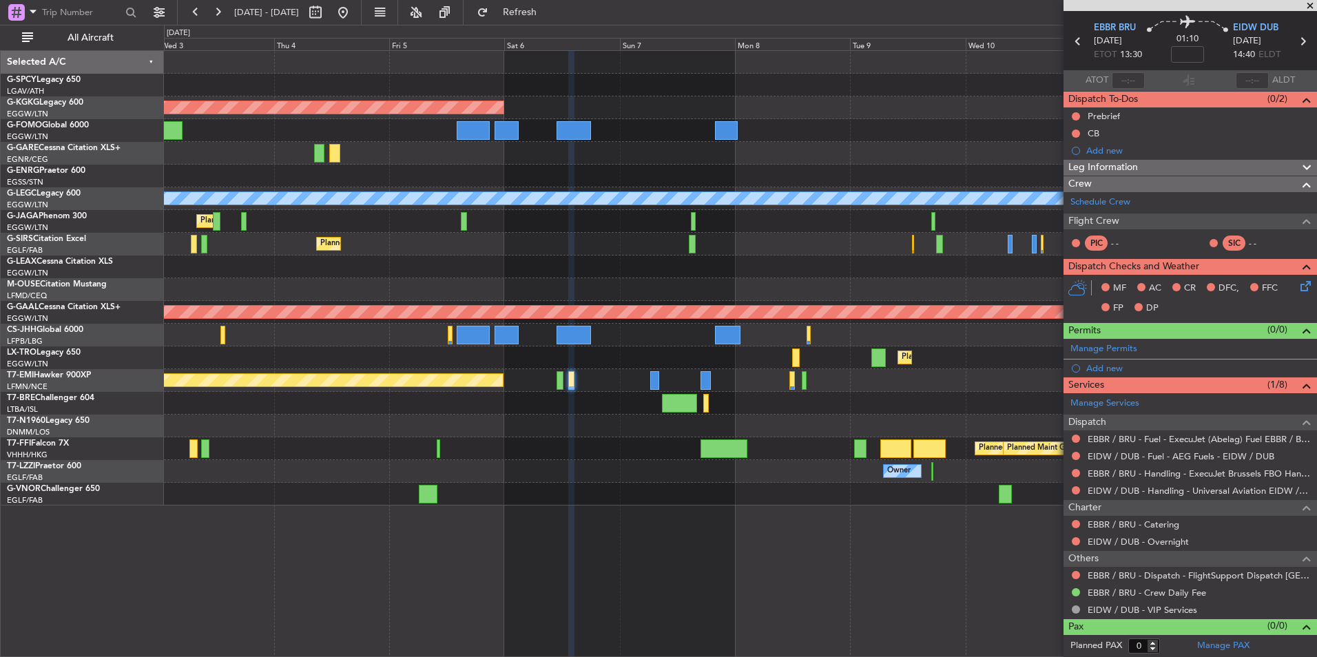
click at [564, 438] on div "AOG Maint Istanbul (Ataturk) A/C Unavailable London (Luton) Planned Maint Londo…" at bounding box center [740, 278] width 1152 height 455
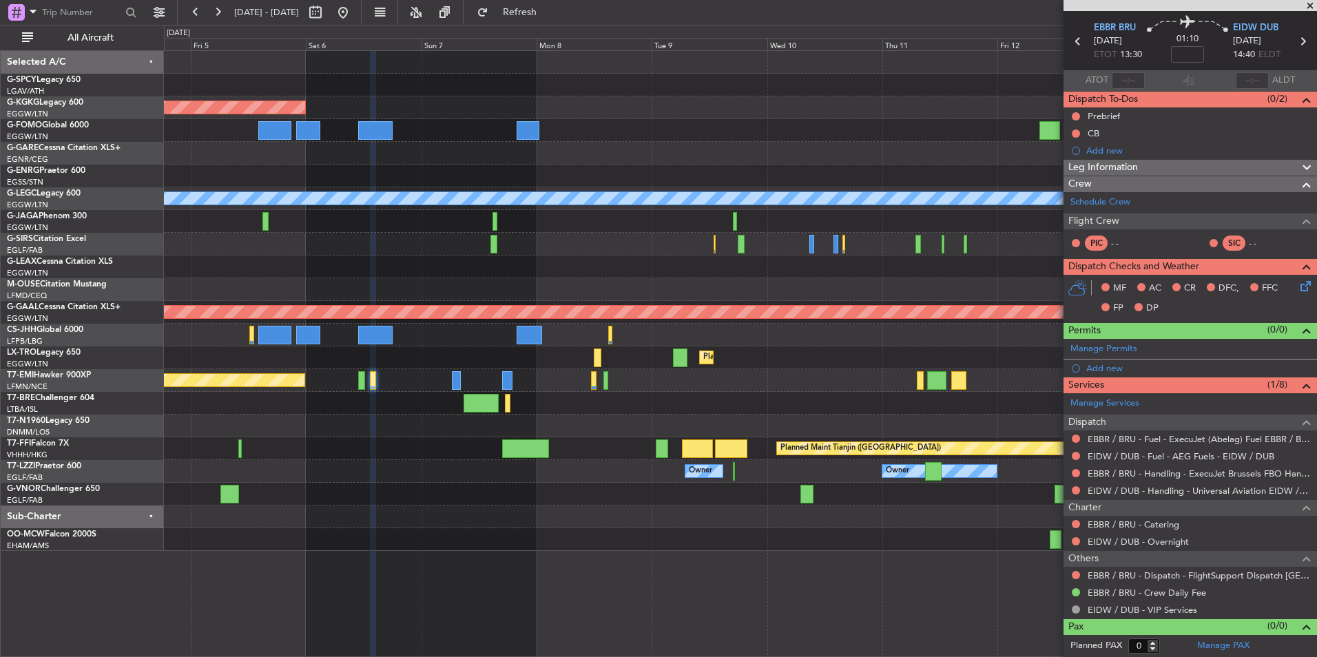
click at [623, 390] on div "Planned Maint Chester" at bounding box center [740, 380] width 1152 height 23
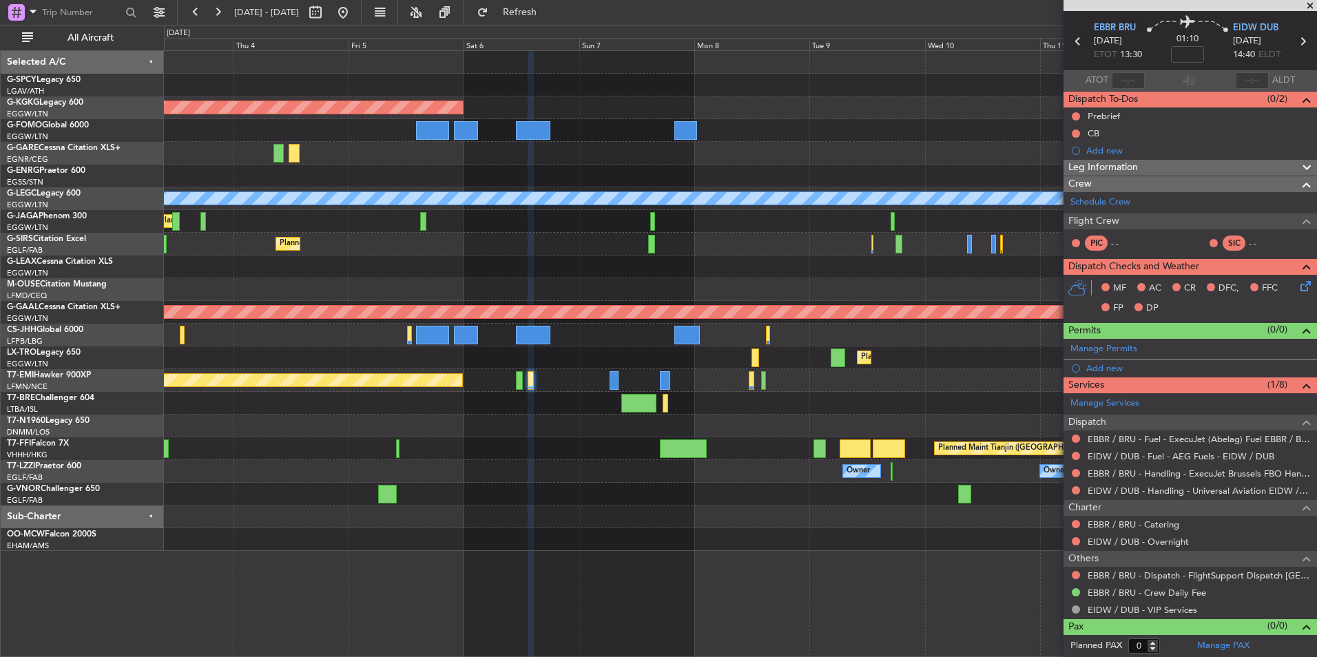
click at [498, 273] on div at bounding box center [740, 267] width 1152 height 23
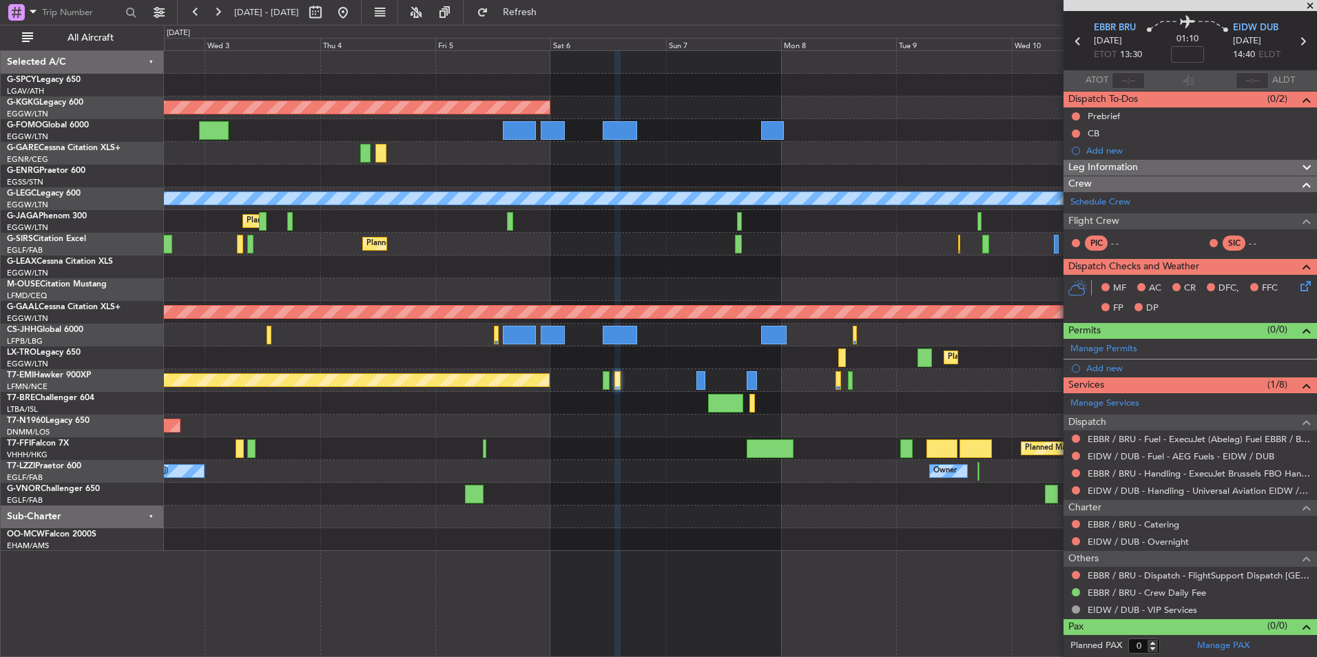
click at [585, 279] on div "AOG Maint Istanbul (Ataturk) A/C Unavailable London (Luton) Planned Maint Londo…" at bounding box center [740, 301] width 1152 height 500
click at [482, 564] on div "AOG Maint Istanbul (Ataturk) A/C Unavailable London (Luton) Planned Maint Londo…" at bounding box center [740, 353] width 1153 height 607
click at [354, 10] on button at bounding box center [343, 12] width 22 height 22
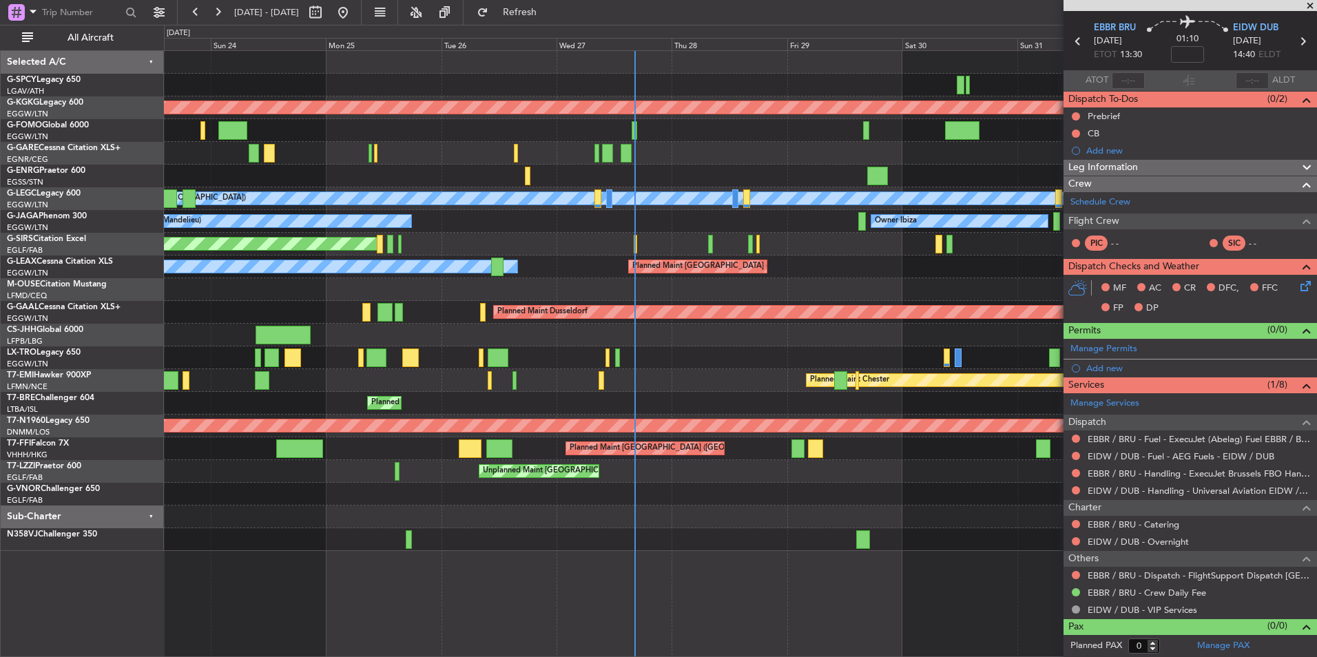
click at [227, 400] on div "AOG Maint Istanbul (Ataturk) A/C Unavailable London (Luton) Planned Maint Londo…" at bounding box center [740, 301] width 1152 height 500
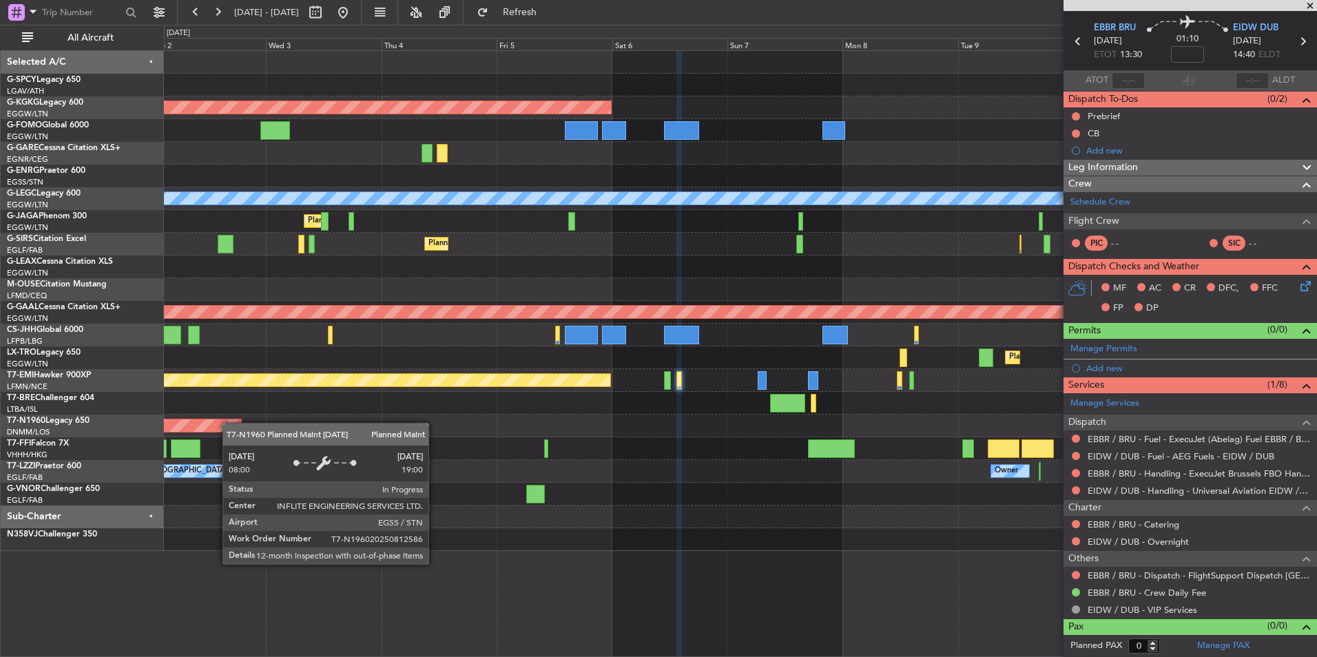
click at [59, 436] on div "AOG Maint Istanbul (Ataturk) A/C Unavailable London (Luton) Planned Maint Londo…" at bounding box center [658, 341] width 1317 height 632
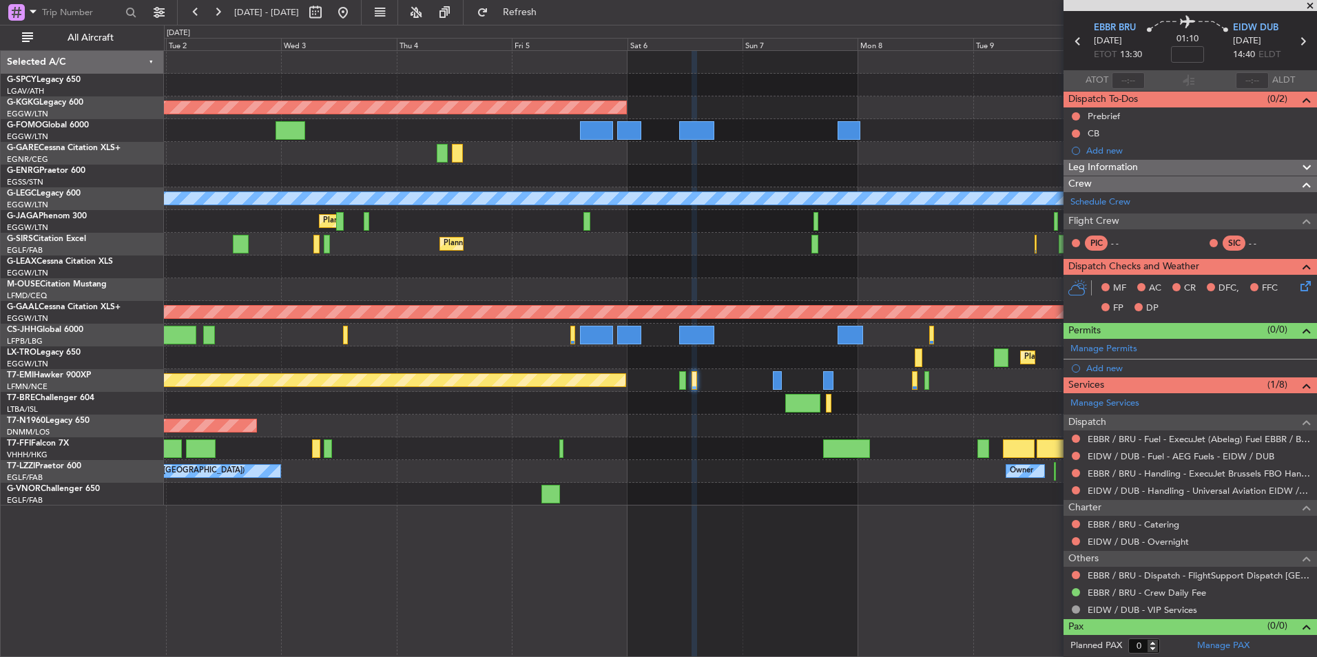
click at [706, 393] on div "AOG Maint Istanbul (Ataturk) A/C Unavailable London (Luton) Planned Maint Londo…" at bounding box center [740, 278] width 1152 height 455
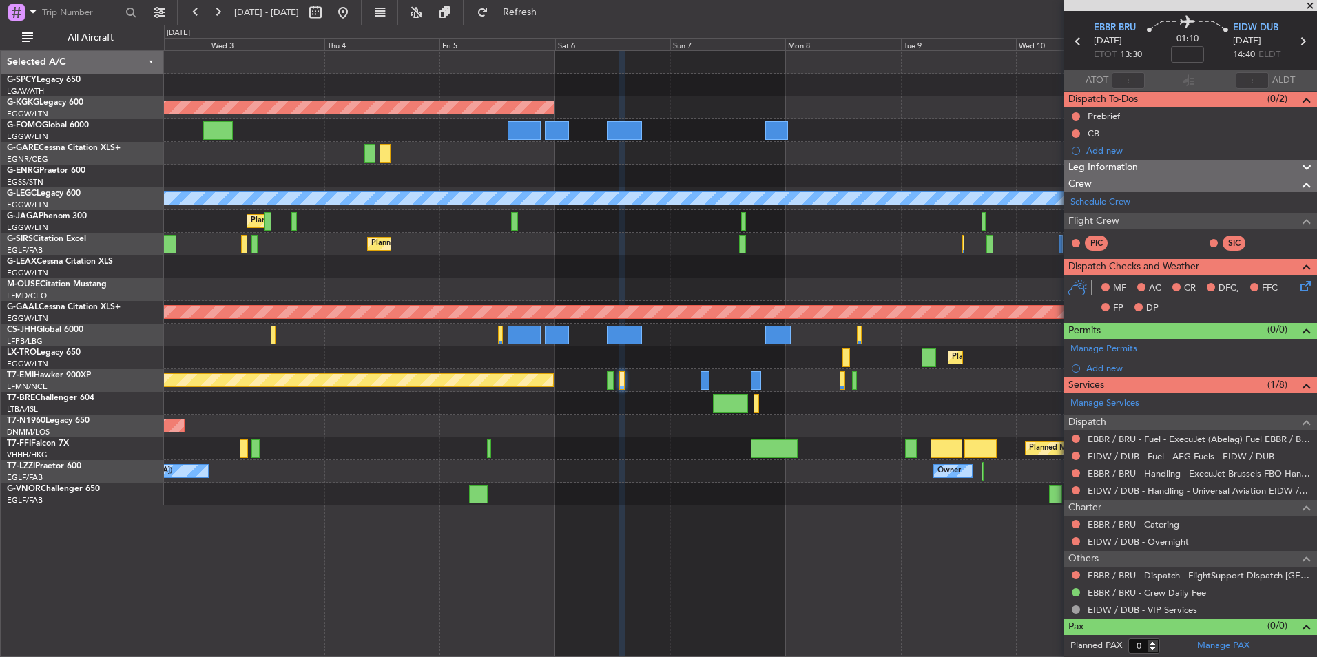
click at [667, 380] on div "Planned Maint Chester" at bounding box center [740, 380] width 1152 height 23
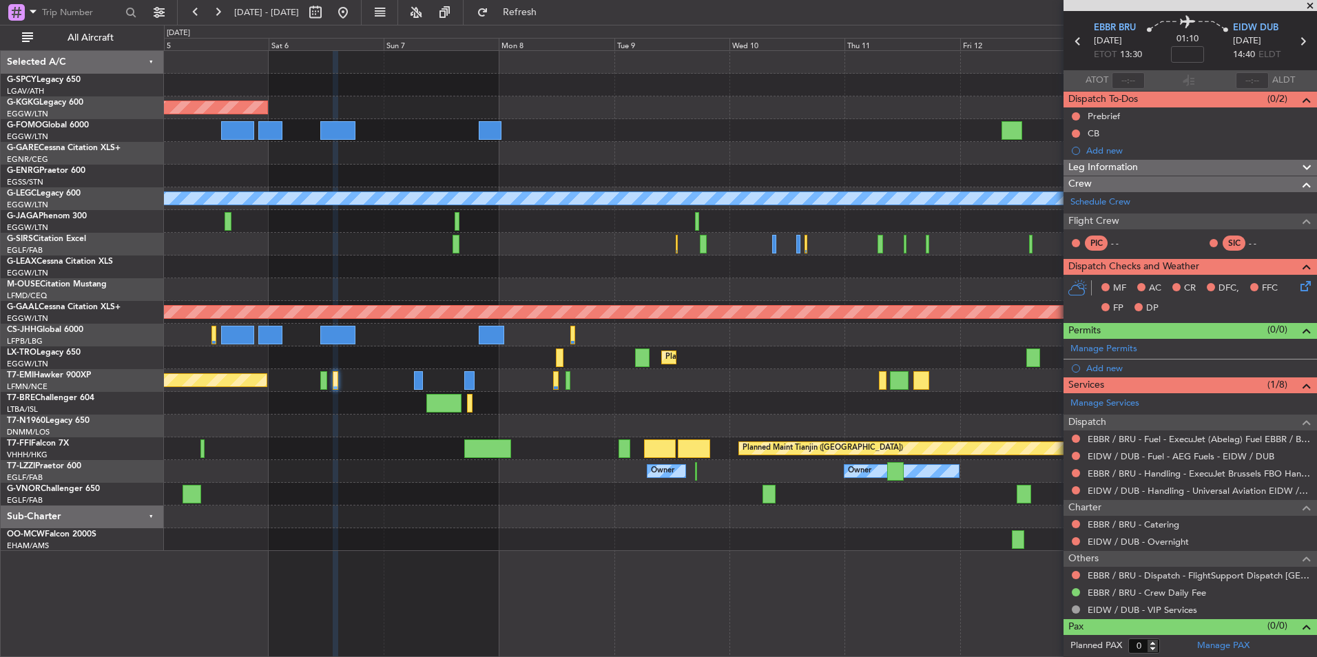
click at [599, 393] on div "AOG Maint Istanbul (Ataturk) A/C Unavailable London (Luton) Planned Maint Londo…" at bounding box center [740, 301] width 1152 height 500
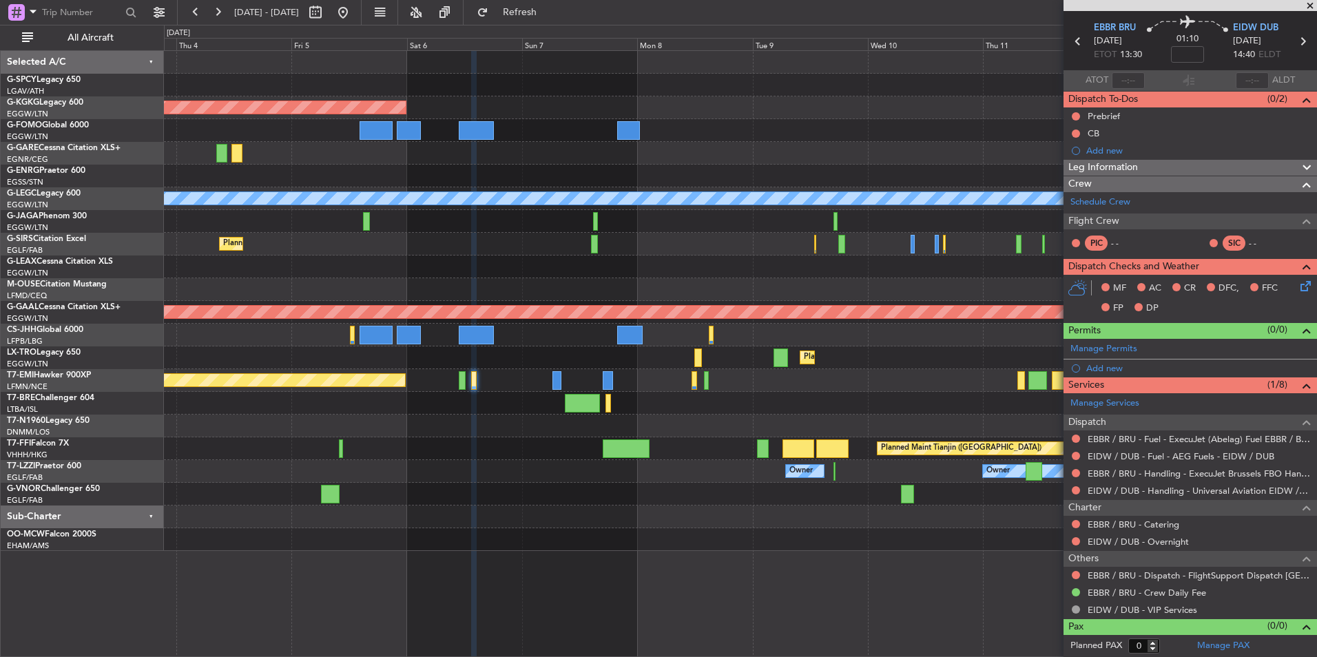
click at [483, 428] on div "Planned Maint [GEOGRAPHIC_DATA] ([GEOGRAPHIC_DATA])" at bounding box center [740, 426] width 1152 height 23
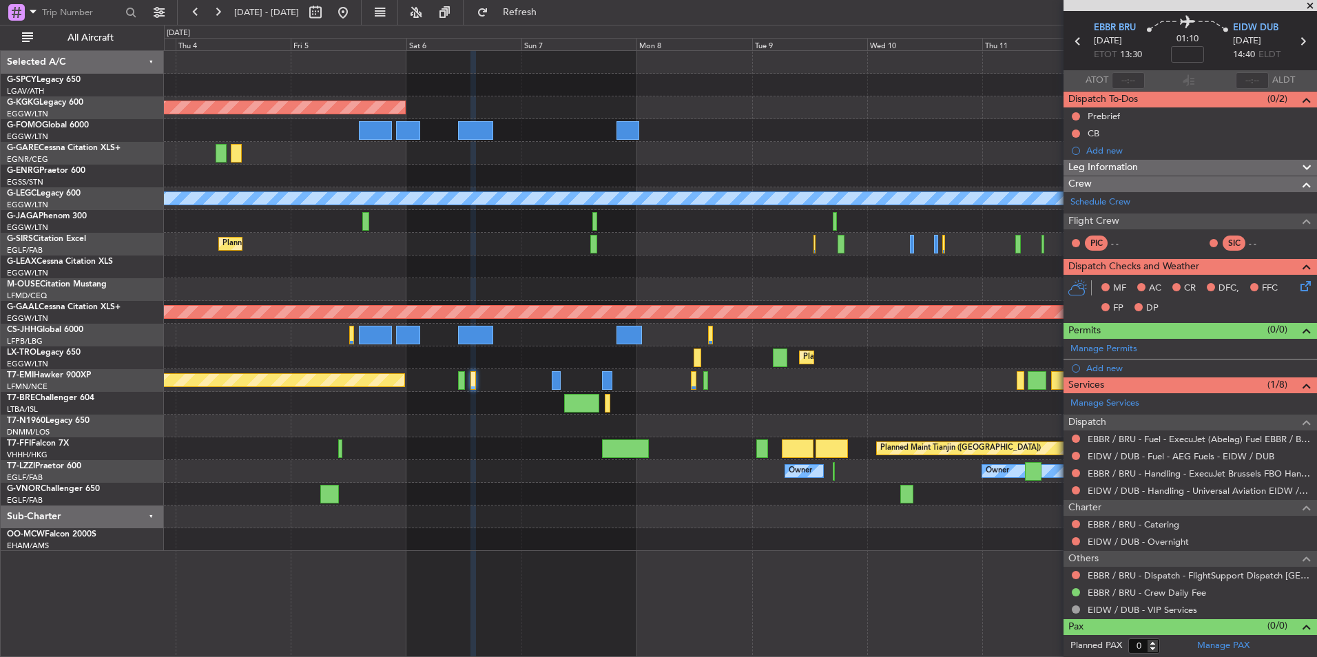
click at [560, 24] on fb-refresh-button "Refresh" at bounding box center [512, 12] width 96 height 25
click at [553, 23] on button "Refresh" at bounding box center [511, 12] width 83 height 22
click at [387, 385] on div "Planned Maint Chester" at bounding box center [740, 380] width 1152 height 23
click at [1307, 1] on span at bounding box center [1310, 6] width 14 height 12
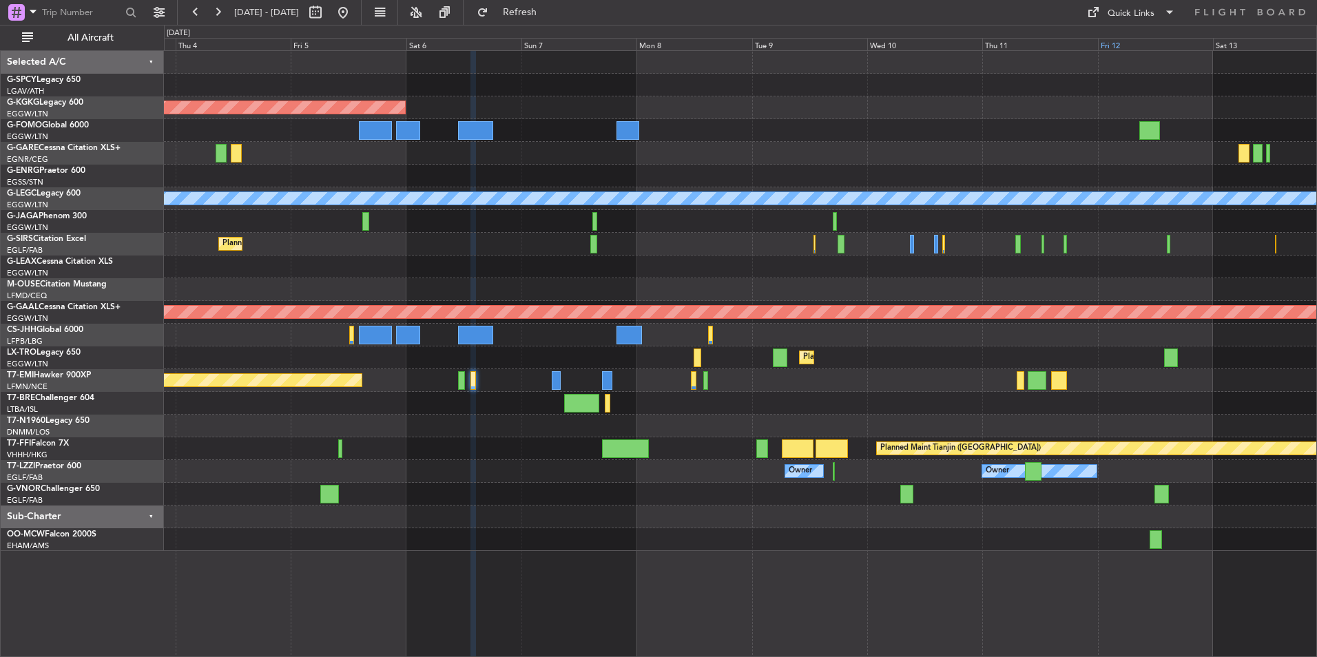
scroll to position [0, 0]
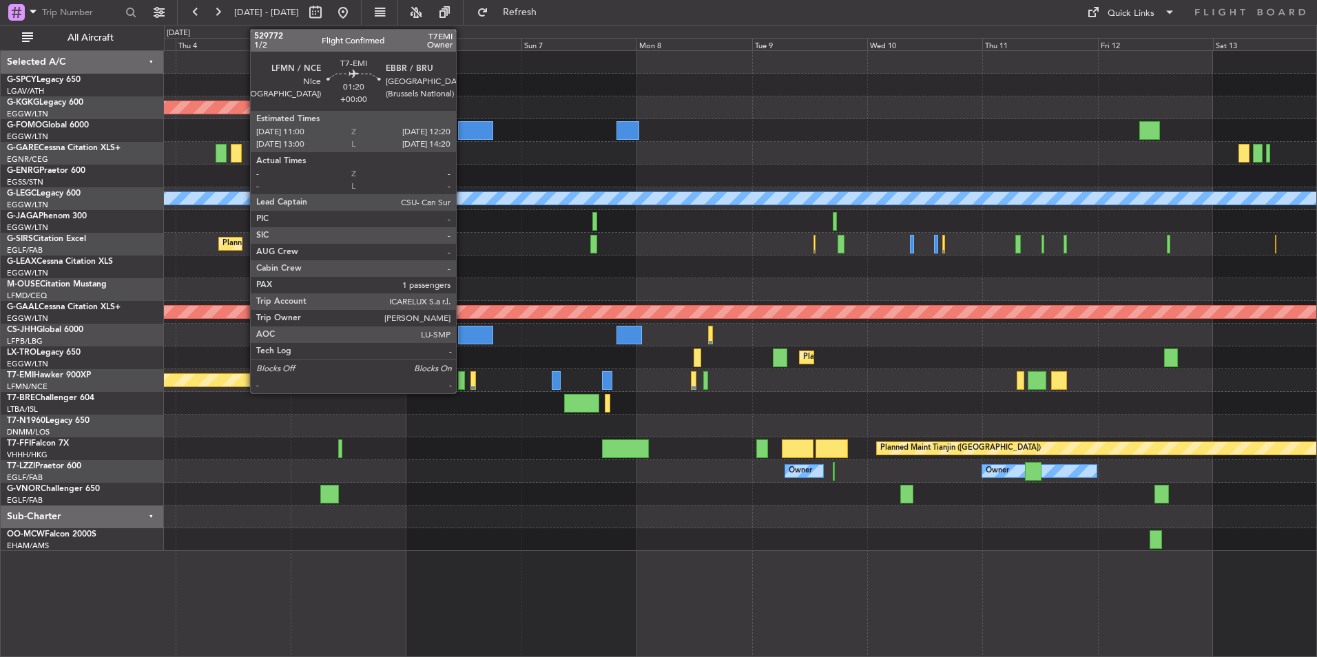
click at [462, 382] on div at bounding box center [461, 380] width 7 height 19
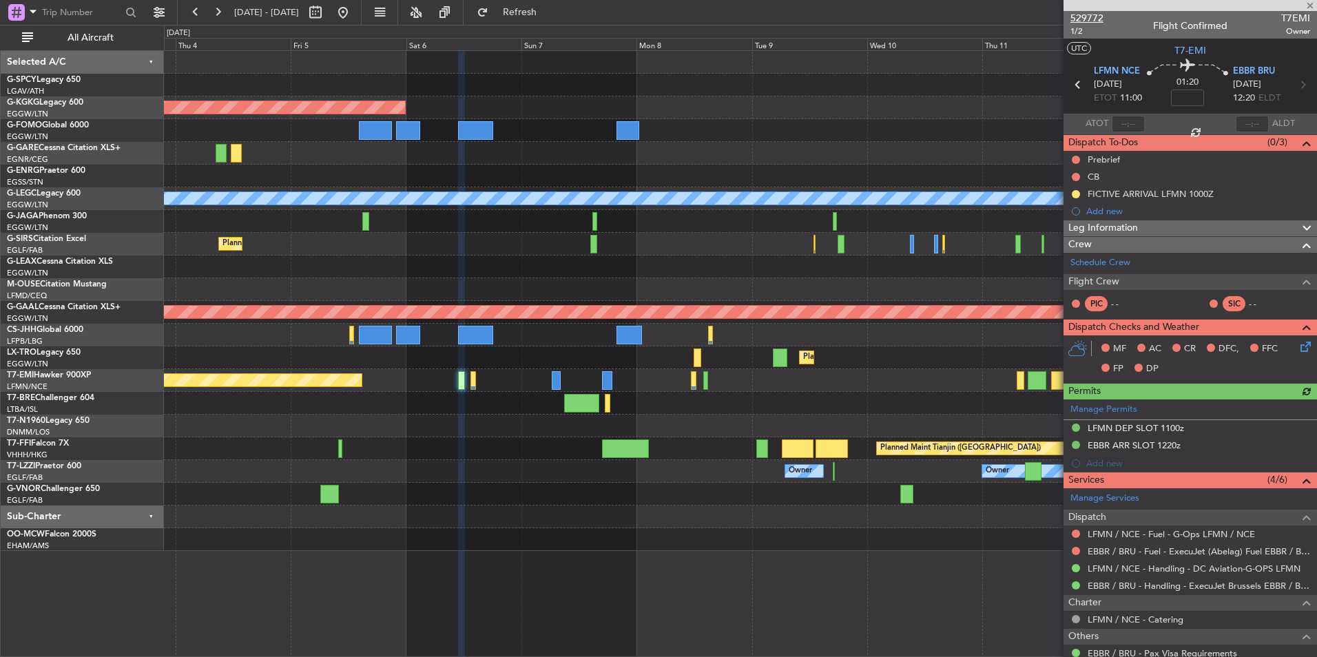
click at [1102, 19] on span "529772" at bounding box center [1086, 18] width 33 height 14
click at [549, 17] on span "Refresh" at bounding box center [520, 13] width 58 height 10
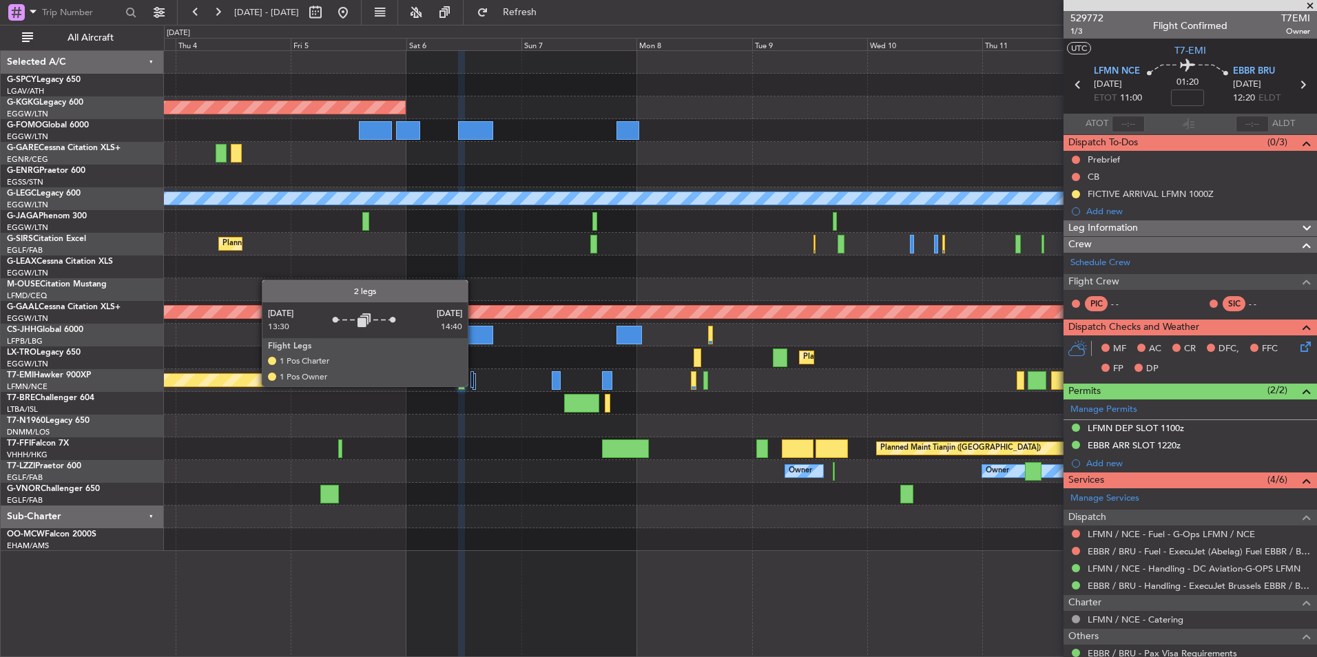
click at [474, 386] on div at bounding box center [472, 379] width 4 height 17
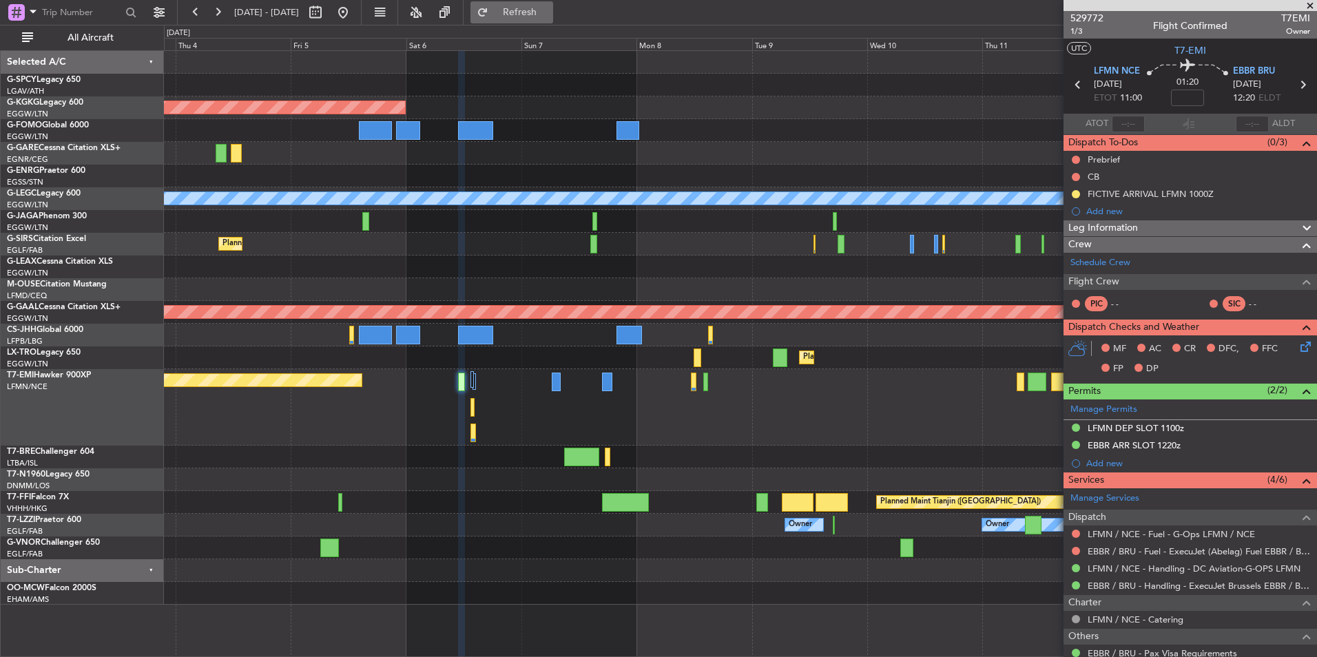
click at [549, 14] on span "Refresh" at bounding box center [520, 13] width 58 height 10
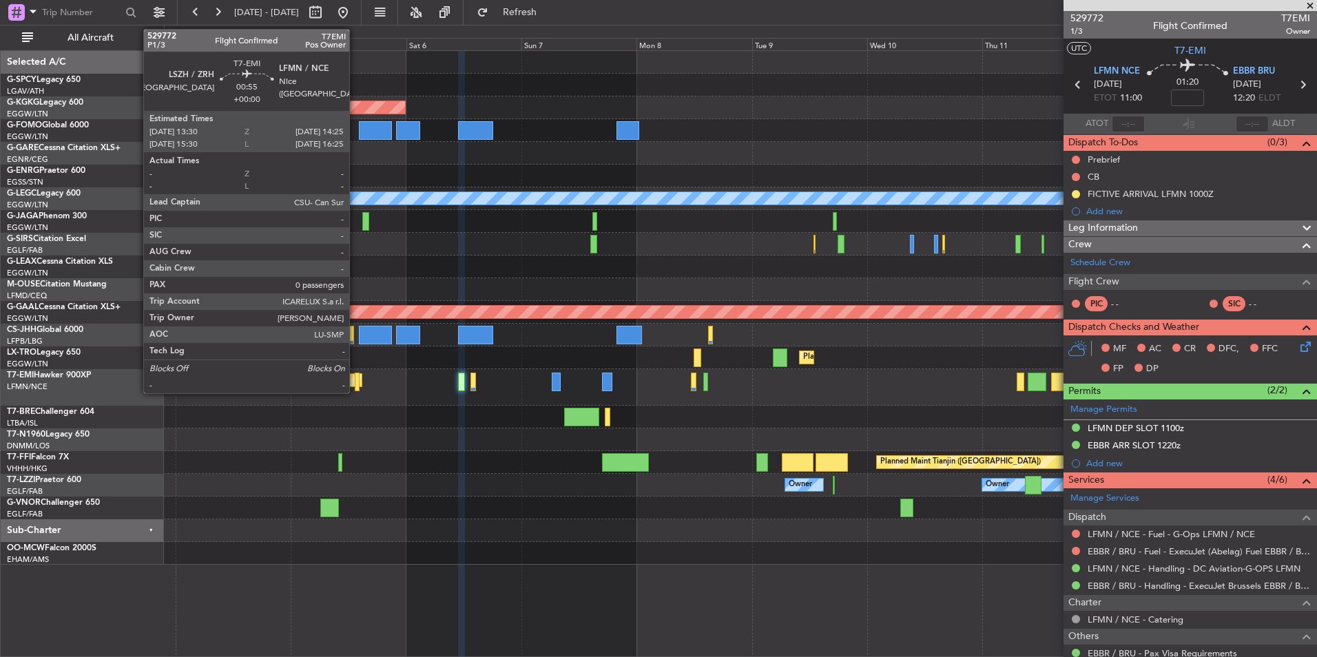
click at [355, 381] on div at bounding box center [357, 382] width 5 height 19
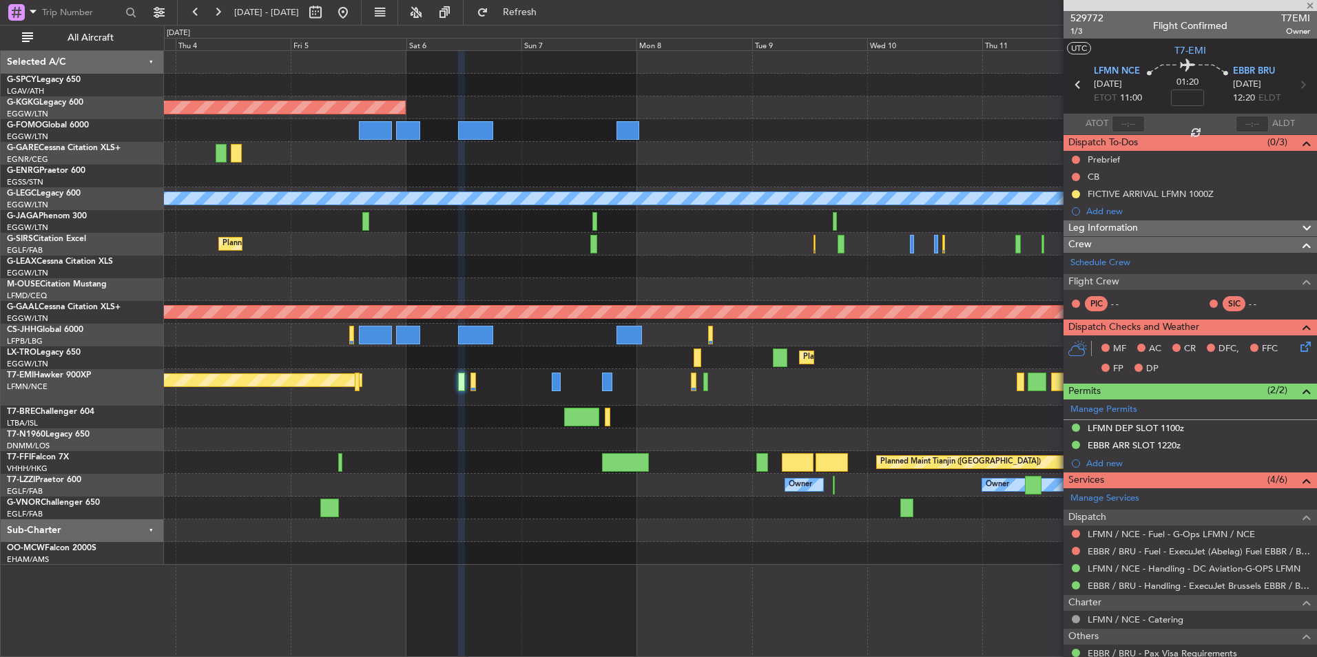
type input "0"
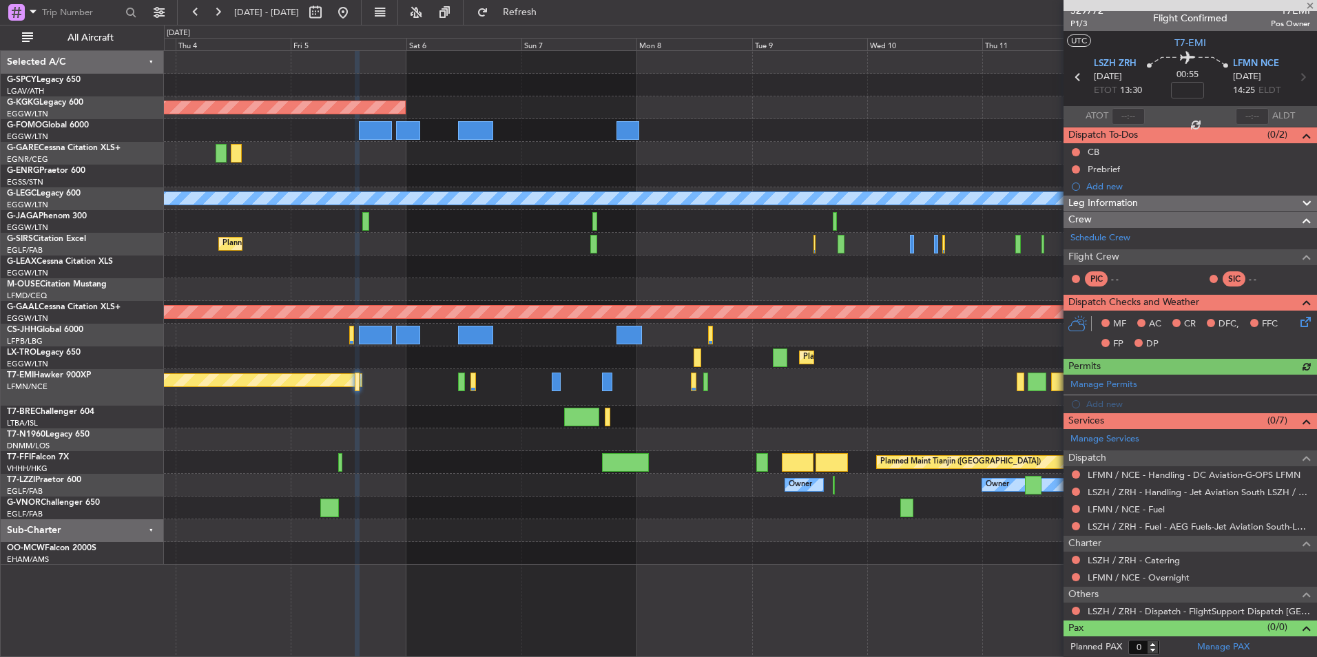
scroll to position [9, 0]
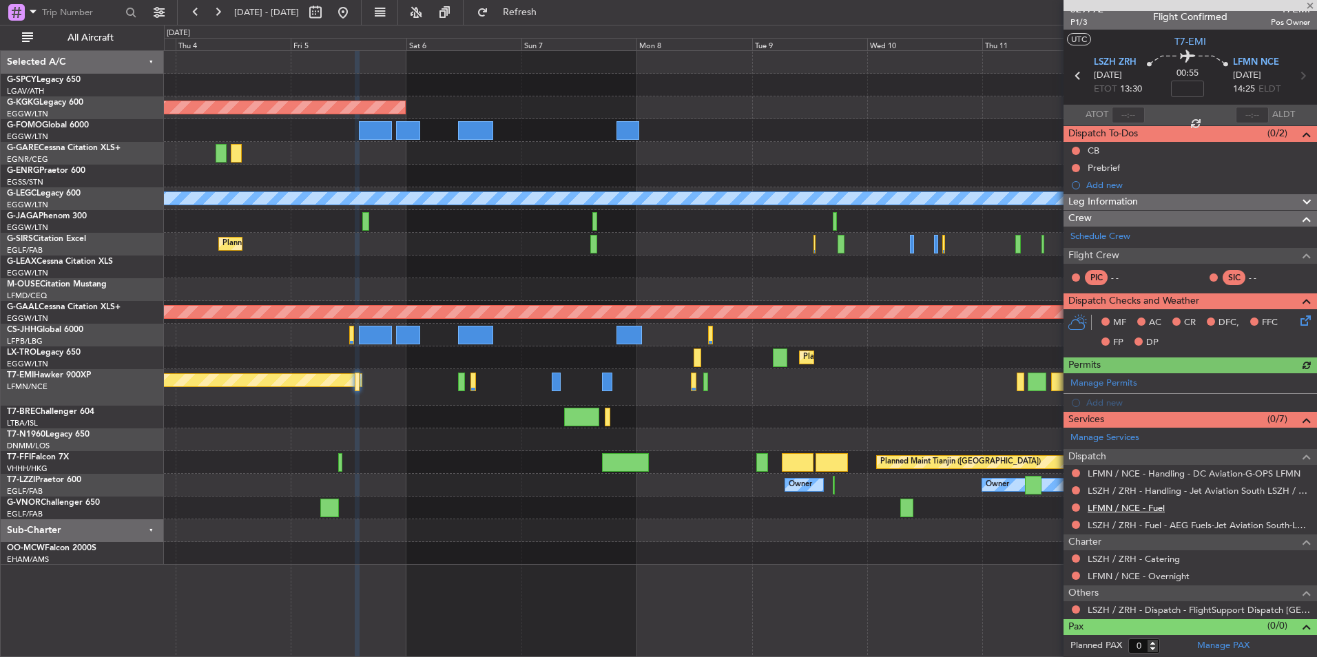
click at [1134, 507] on link "LFMN / NCE - Fuel" at bounding box center [1126, 508] width 77 height 12
click at [547, 21] on button "Refresh" at bounding box center [511, 12] width 83 height 22
click at [1232, 609] on link "LSZH / ZRH - Dispatch - FlightSupport Dispatch [GEOGRAPHIC_DATA]" at bounding box center [1199, 610] width 222 height 12
click at [549, 15] on span "Refresh" at bounding box center [520, 13] width 58 height 10
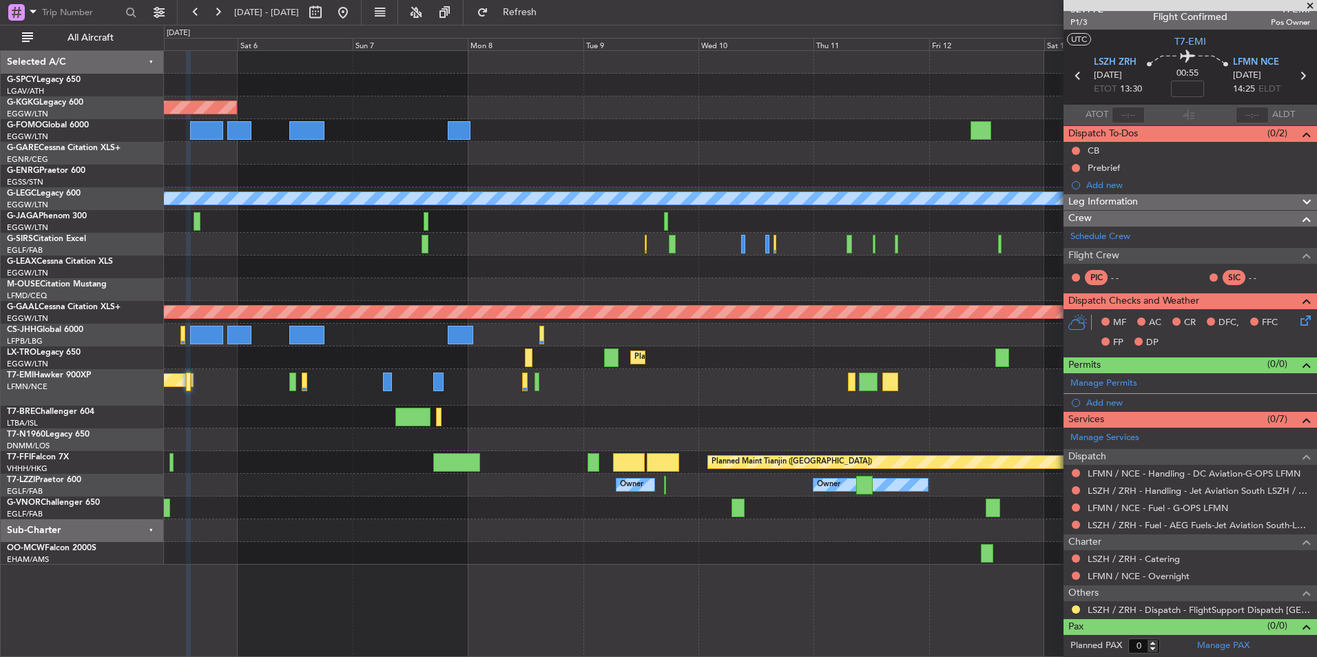
click at [546, 409] on div "AOG Maint Istanbul (Ataturk) A/C Unavailable London (Luton) Planned Maint Londo…" at bounding box center [740, 308] width 1152 height 514
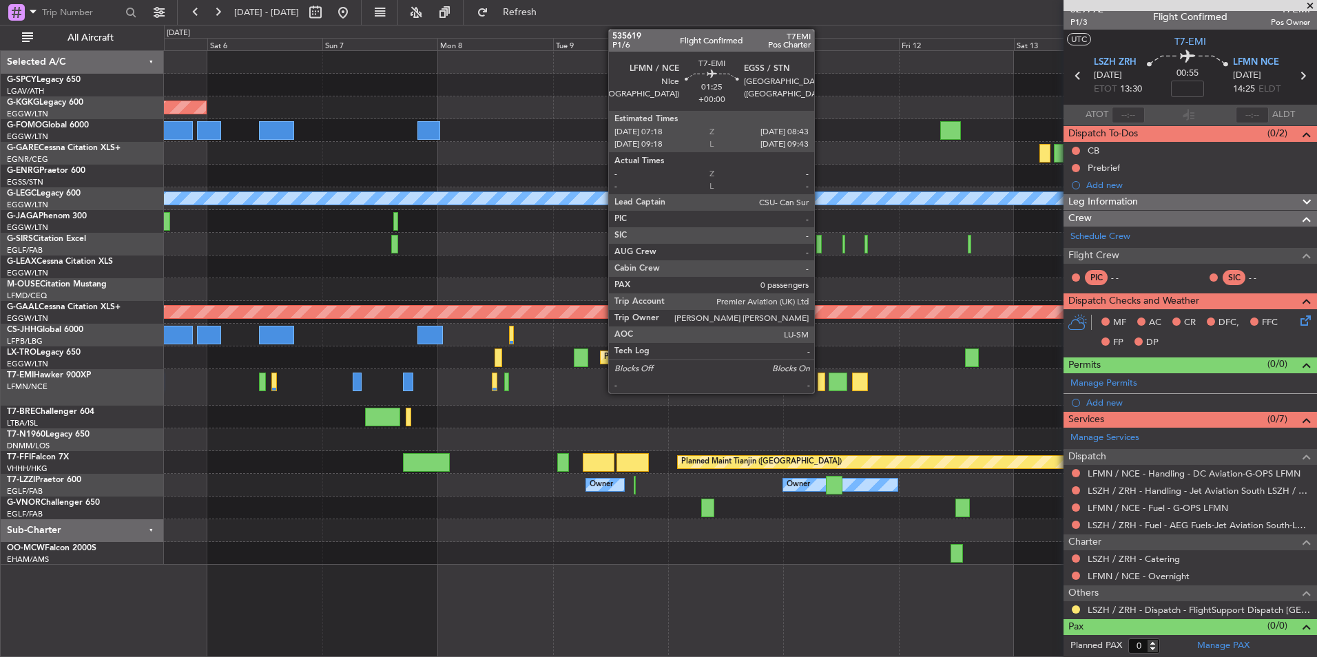
click at [820, 378] on div at bounding box center [821, 382] width 7 height 19
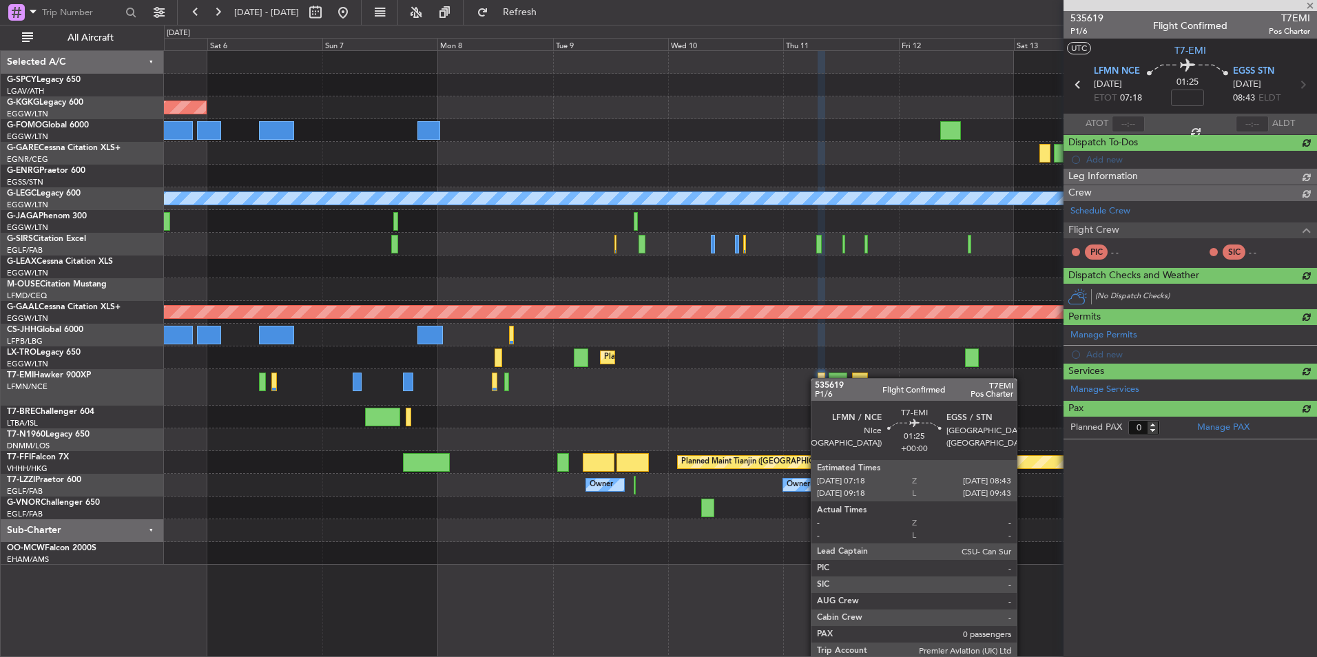
scroll to position [0, 0]
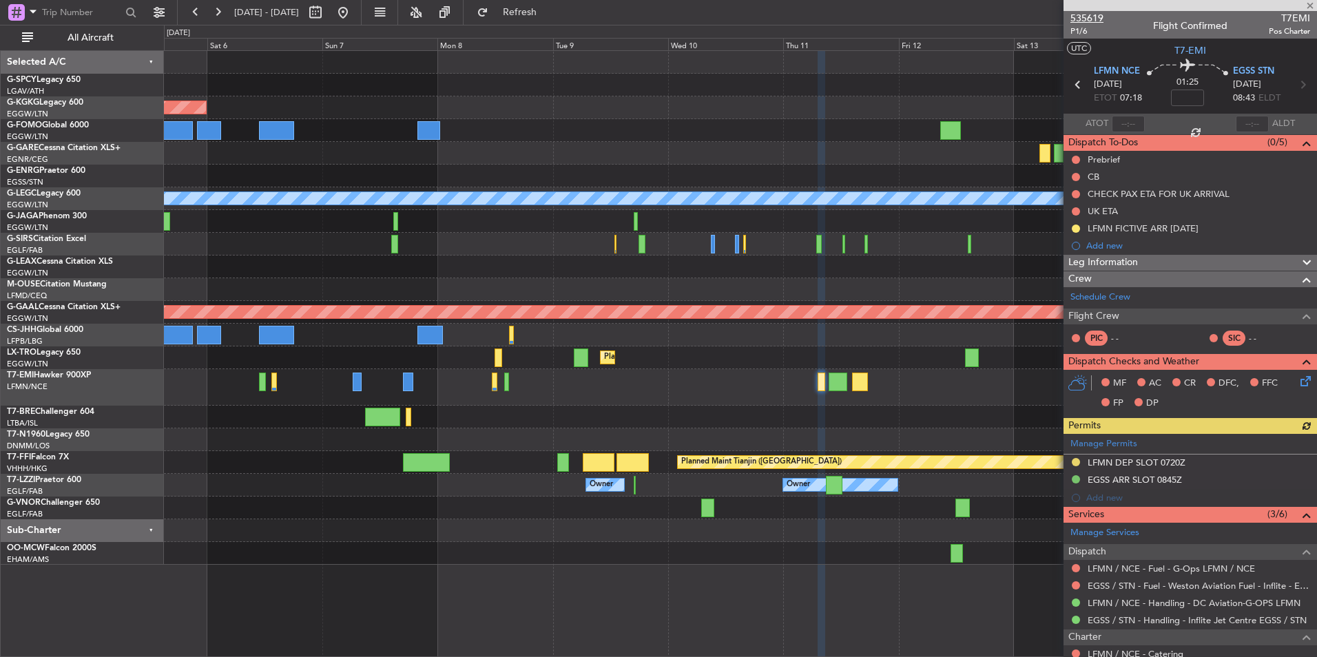
click at [1095, 18] on span "535619" at bounding box center [1086, 18] width 33 height 14
click at [549, 17] on span "Refresh" at bounding box center [520, 13] width 58 height 10
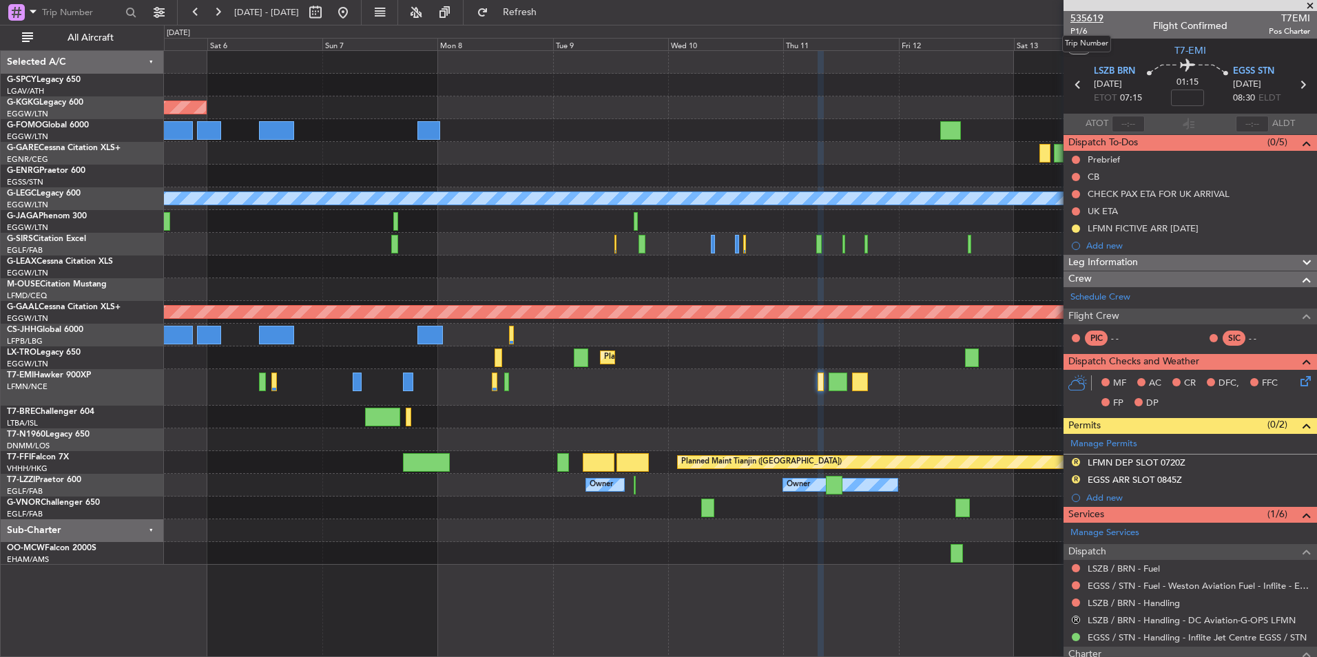
click at [1081, 14] on span "535619" at bounding box center [1086, 18] width 33 height 14
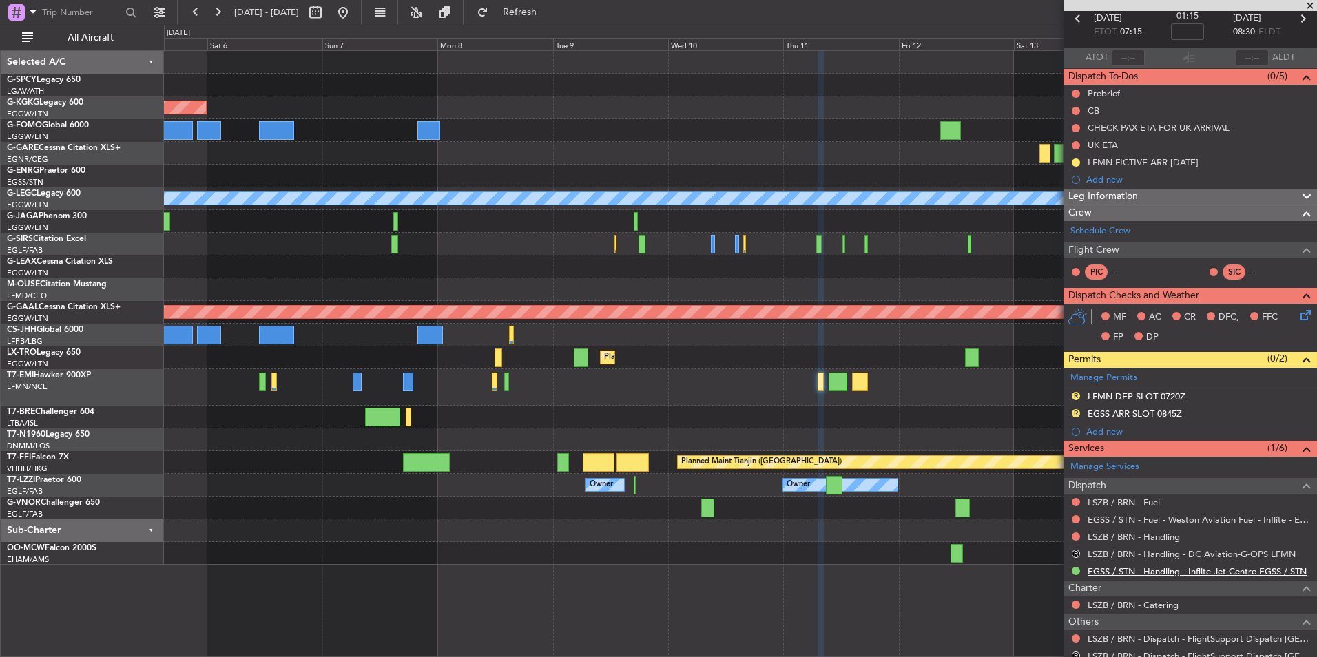
scroll to position [112, 0]
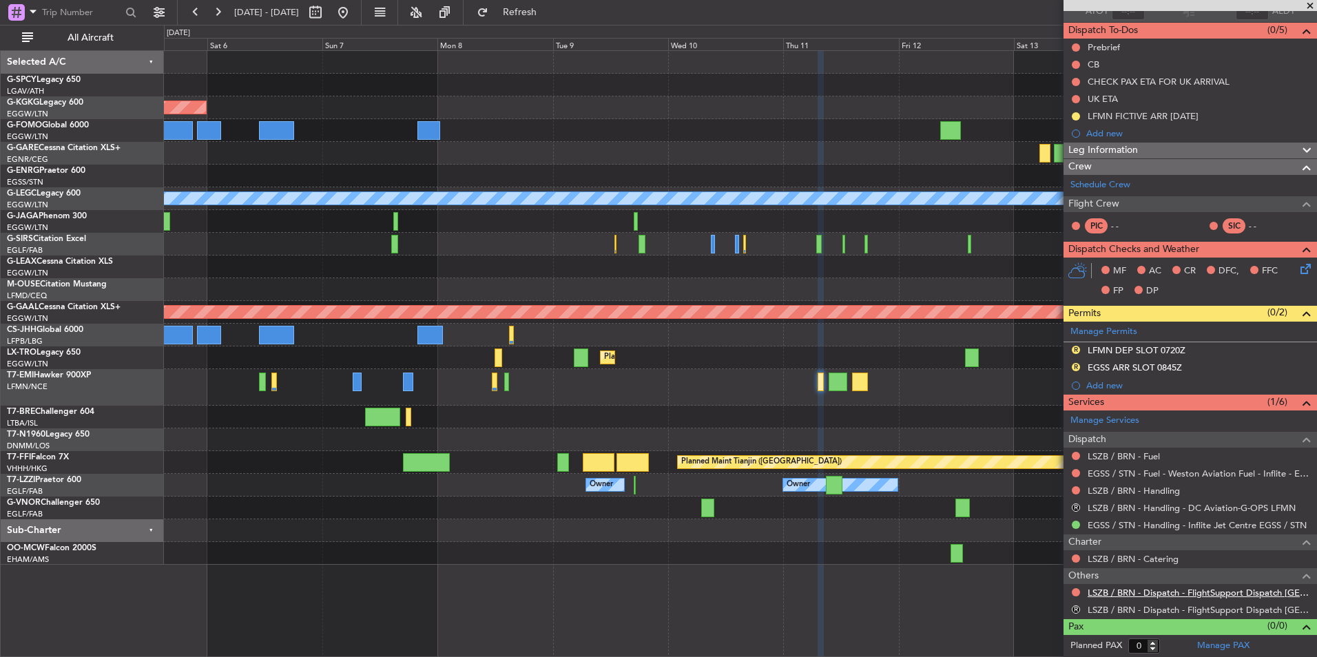
click at [1225, 594] on link "LSZB / BRN - Dispatch - FlightSupport Dispatch [GEOGRAPHIC_DATA]" at bounding box center [1199, 593] width 222 height 12
click at [553, 19] on button "Refresh" at bounding box center [511, 12] width 83 height 22
click at [354, 23] on button at bounding box center [343, 12] width 22 height 22
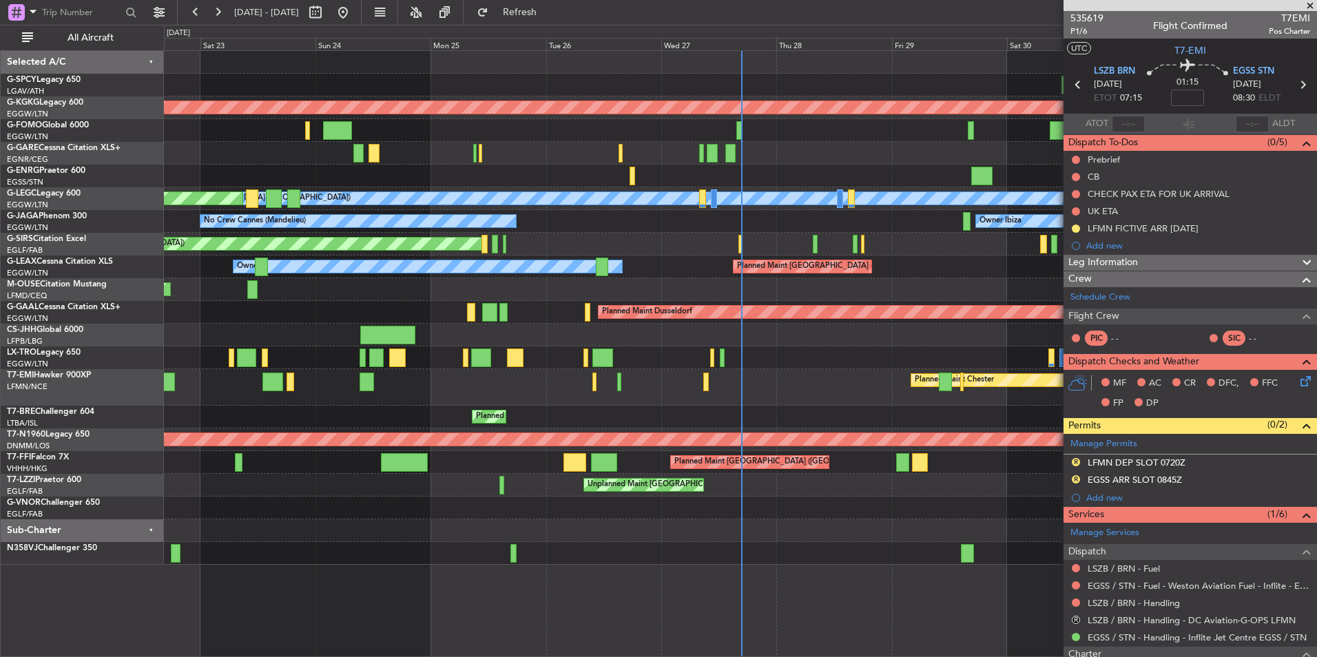
scroll to position [112, 0]
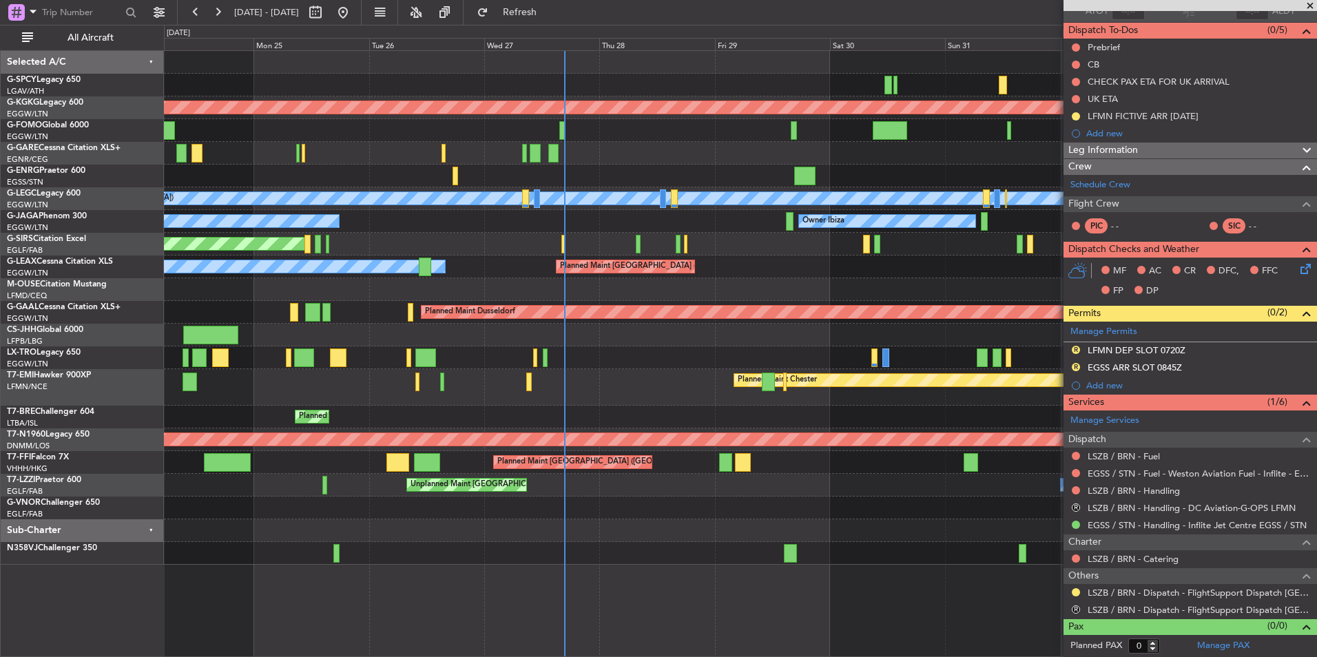
click at [636, 360] on div "Planned Maint [GEOGRAPHIC_DATA] ([GEOGRAPHIC_DATA])" at bounding box center [740, 357] width 1152 height 23
click at [582, 351] on div "Planned Maint [GEOGRAPHIC_DATA] ([GEOGRAPHIC_DATA])" at bounding box center [740, 357] width 1152 height 23
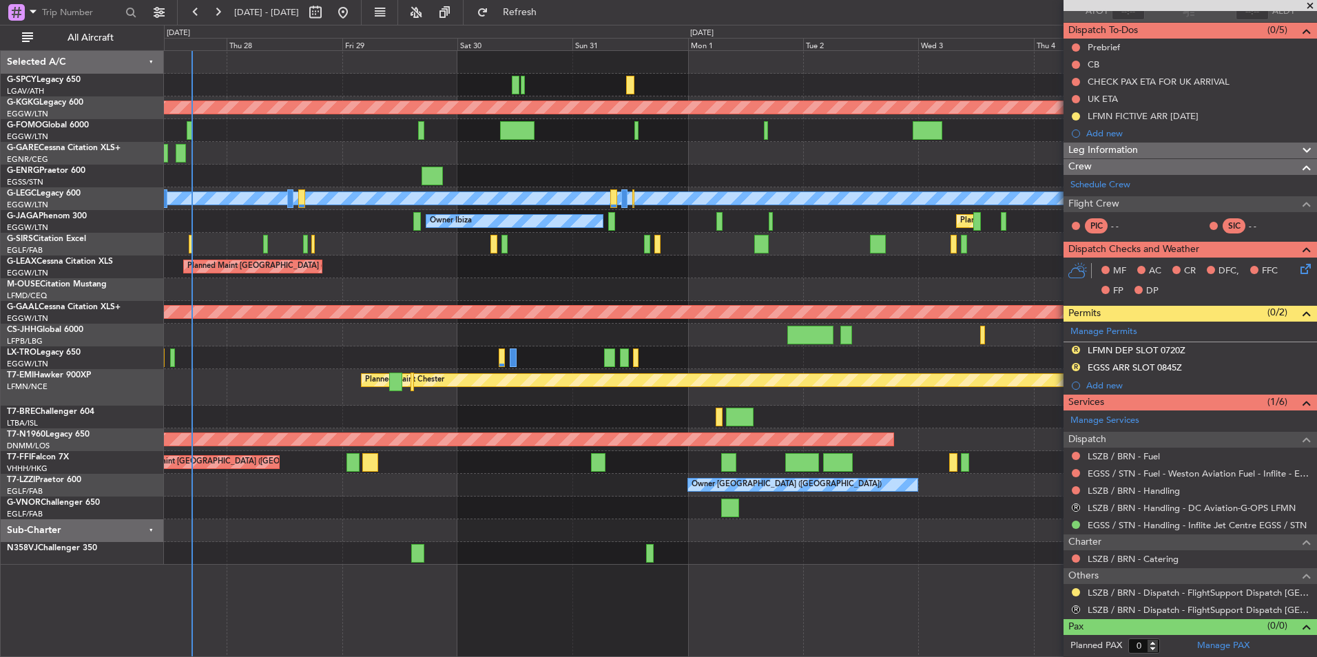
click at [300, 400] on div "Planned Maint Chester" at bounding box center [740, 387] width 1152 height 37
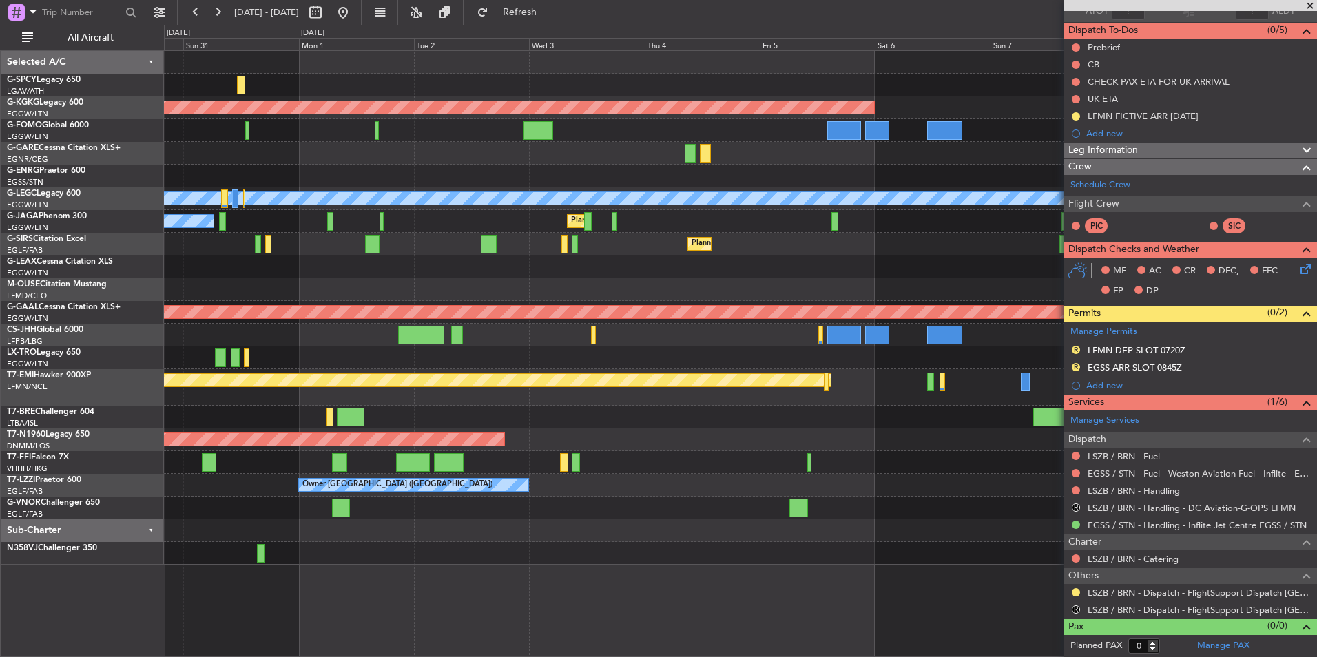
click at [455, 393] on div "AOG Maint [GEOGRAPHIC_DATA] (Ataturk) A/C Unavailable [GEOGRAPHIC_DATA] ([GEOGR…" at bounding box center [740, 308] width 1152 height 514
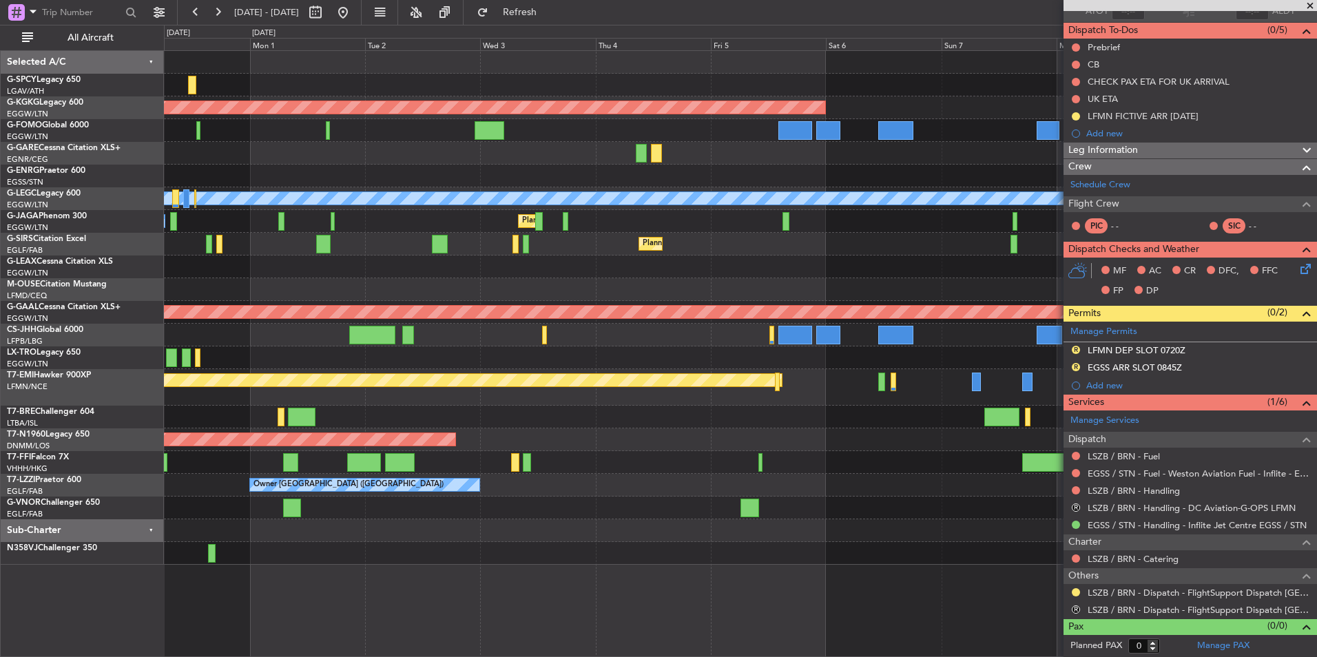
click at [878, 454] on div "AOG Maint [GEOGRAPHIC_DATA] (Ataturk) A/C Unavailable [GEOGRAPHIC_DATA] ([GEOGR…" at bounding box center [740, 308] width 1152 height 514
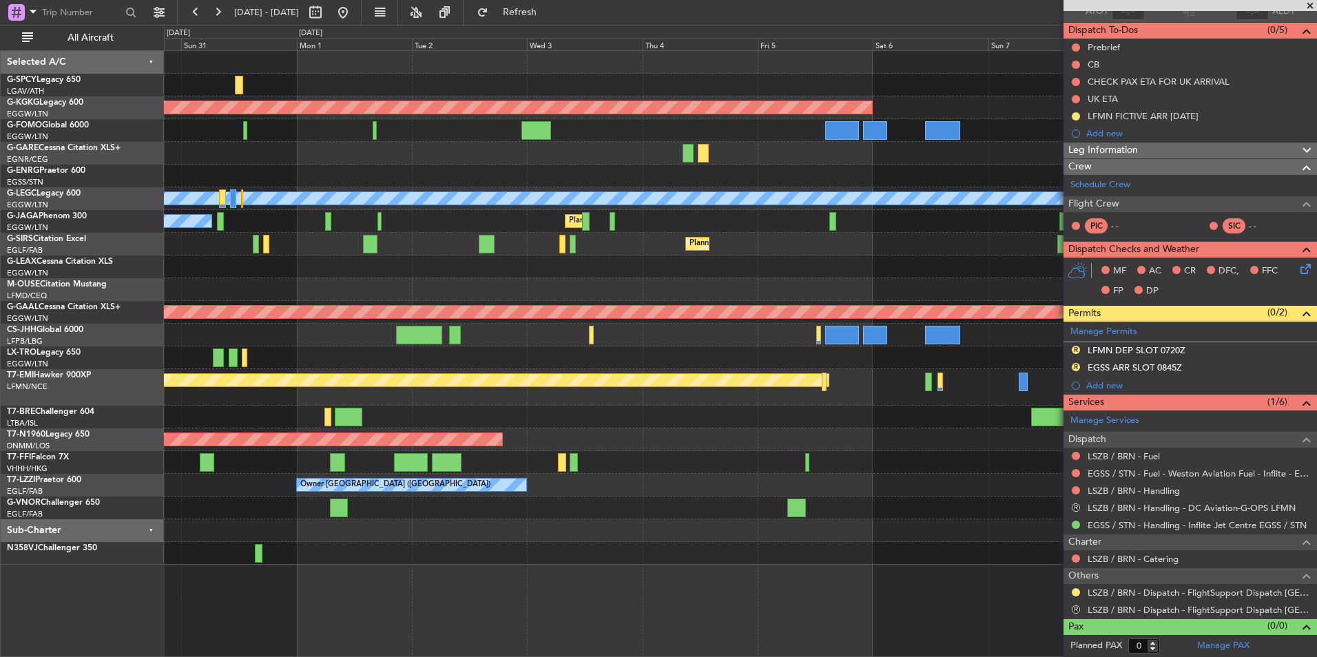
click at [506, 366] on div "AOG Maint [GEOGRAPHIC_DATA] (Ataturk) A/C Unavailable [GEOGRAPHIC_DATA] ([GEOGR…" at bounding box center [740, 308] width 1152 height 514
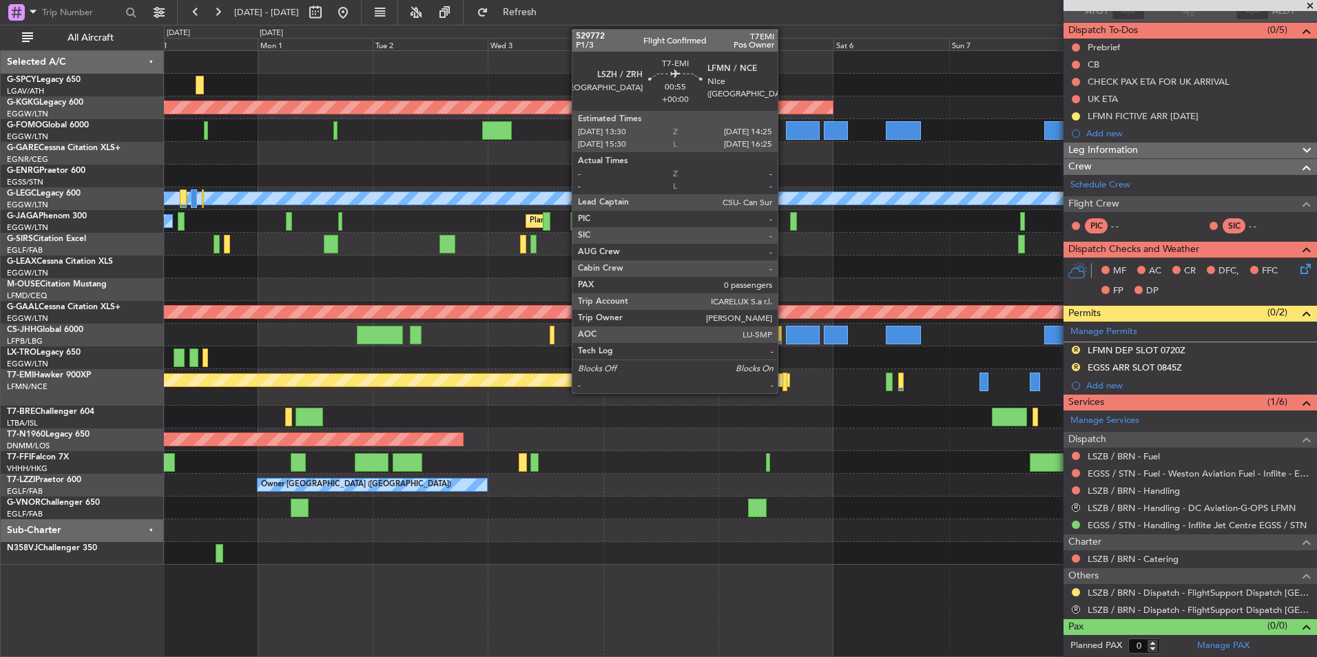
click at [784, 388] on div at bounding box center [784, 382] width 5 height 19
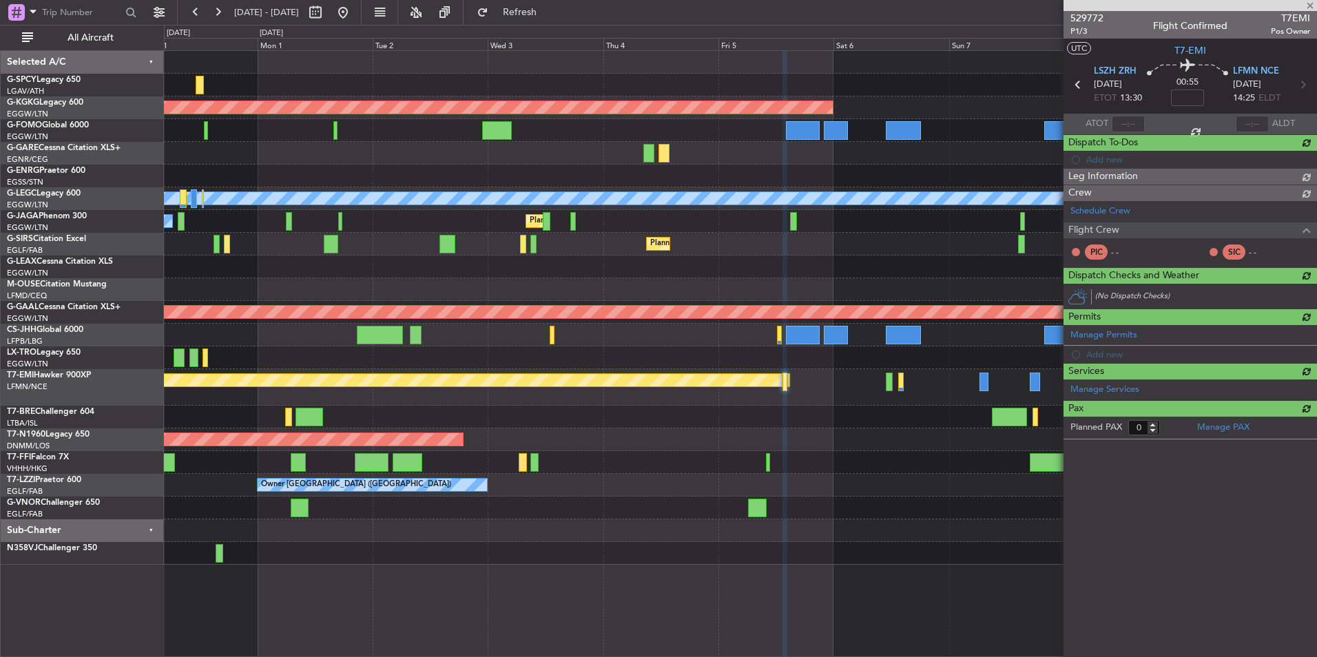
scroll to position [0, 0]
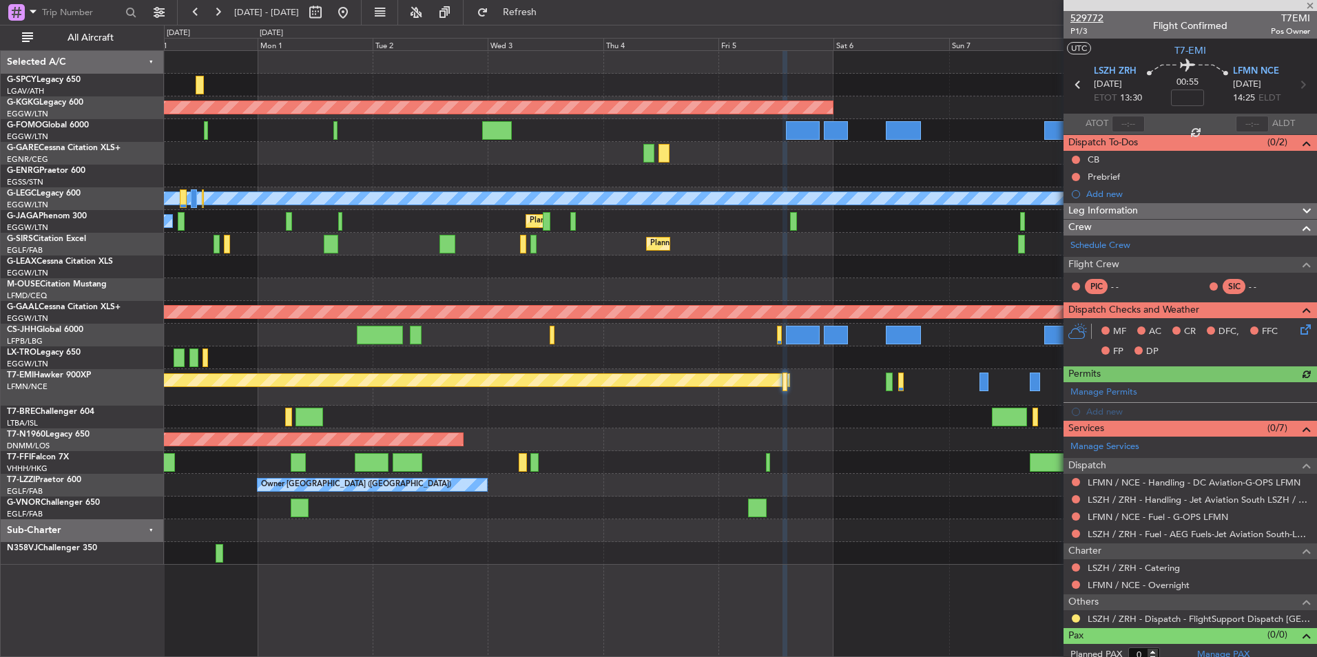
click at [1078, 21] on span "529772" at bounding box center [1086, 18] width 33 height 14
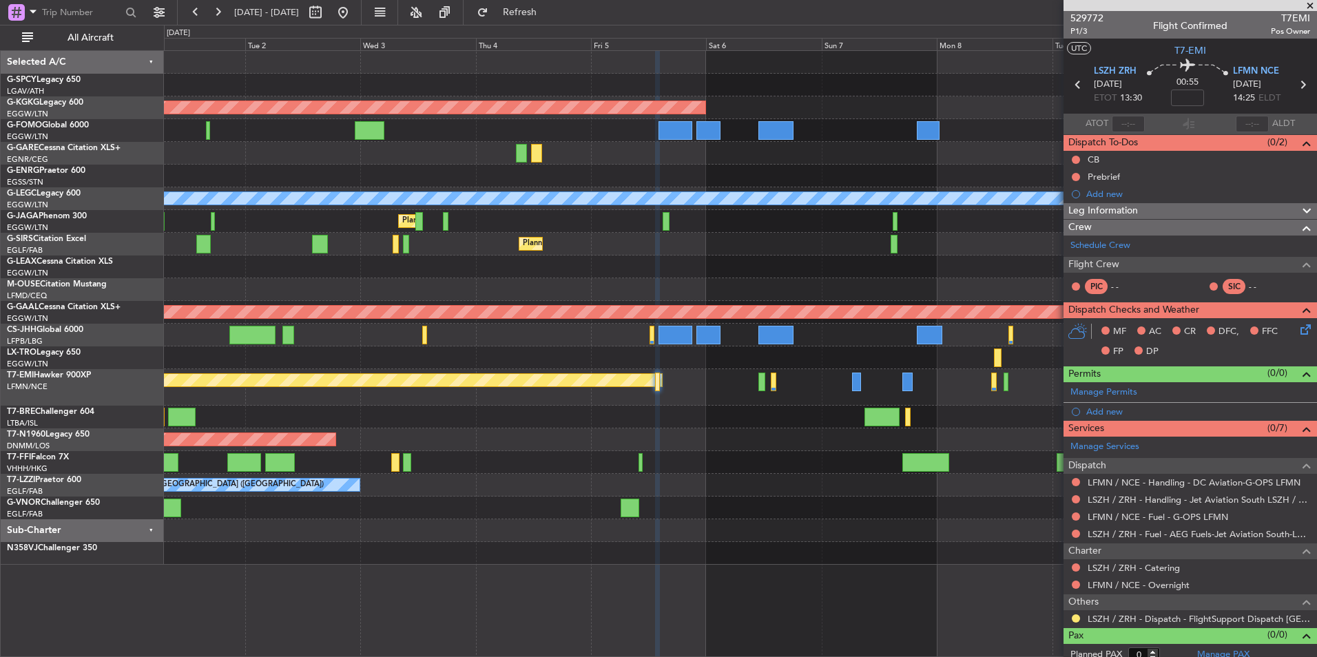
click at [719, 386] on div "Planned Maint Chester" at bounding box center [740, 387] width 1152 height 37
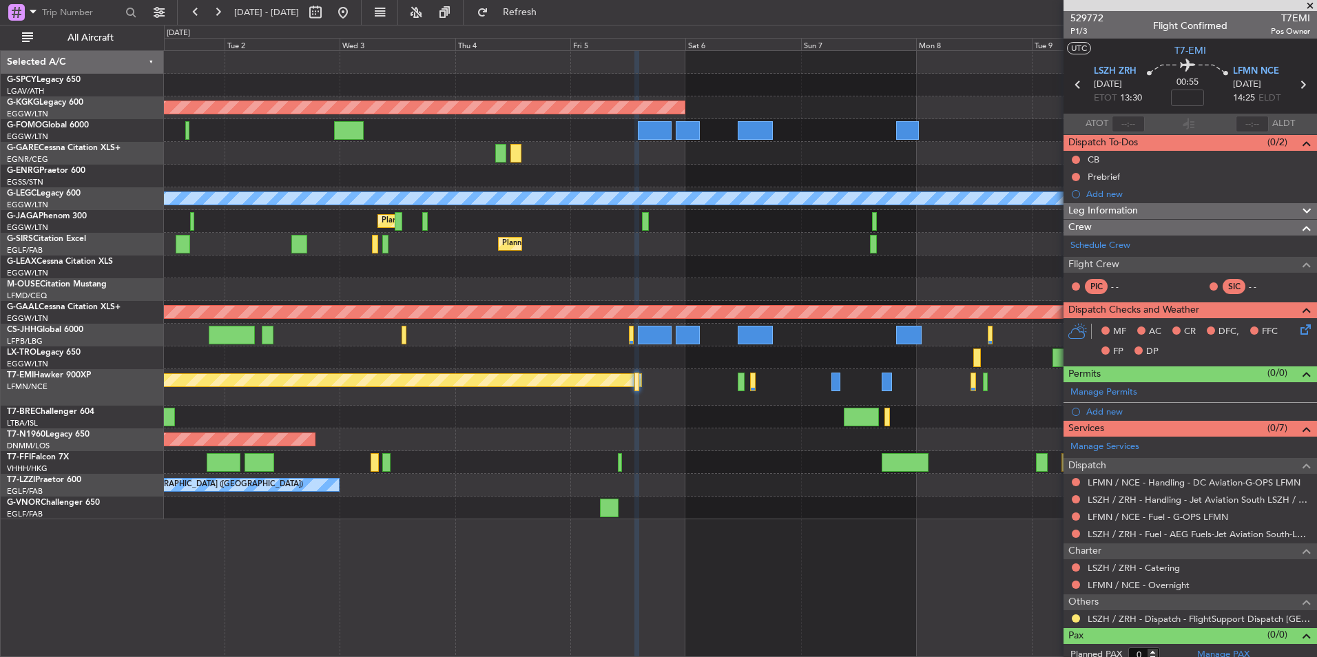
click at [740, 392] on div "Planned Maint Chester" at bounding box center [740, 387] width 1152 height 37
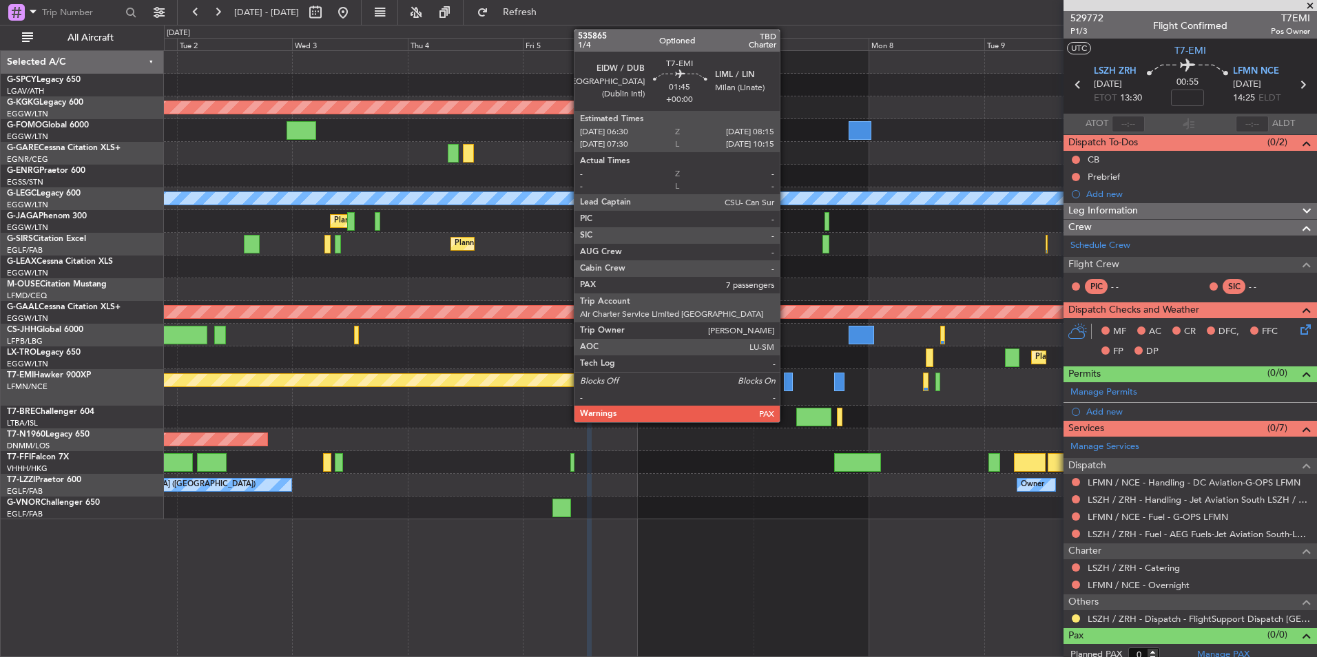
click at [786, 384] on div at bounding box center [788, 382] width 9 height 19
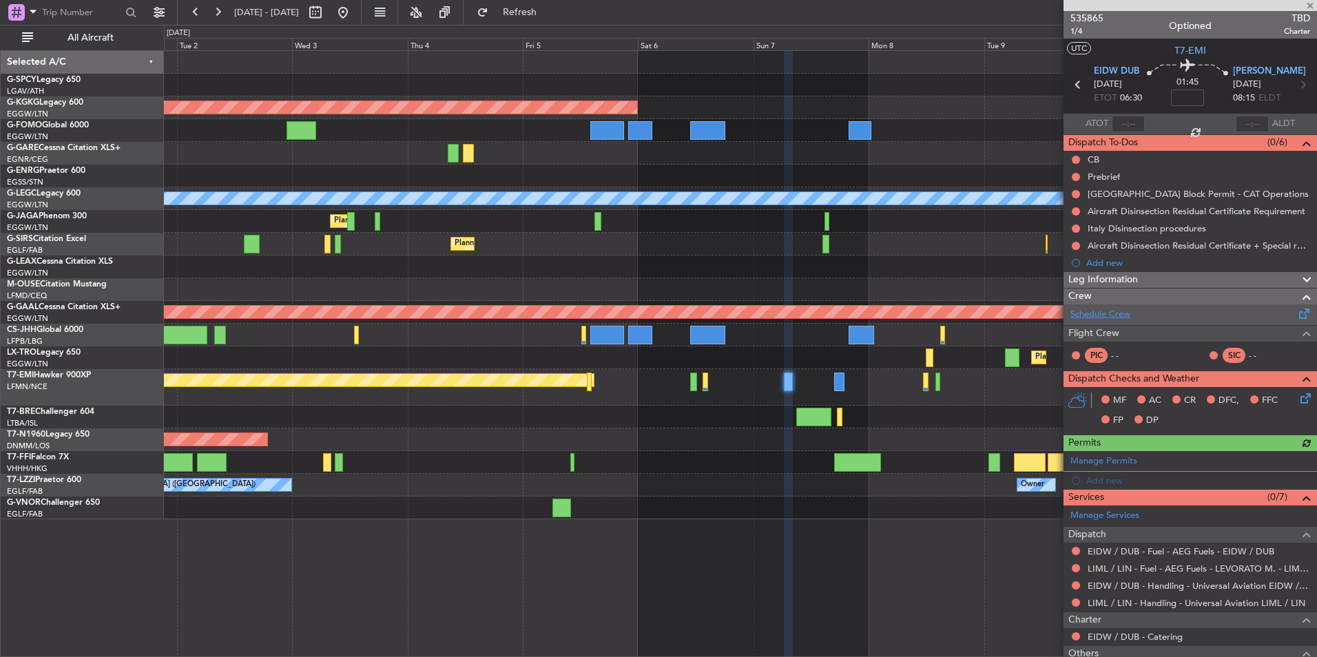
click at [1111, 314] on link "Schedule Crew" at bounding box center [1100, 315] width 60 height 14
click at [1101, 19] on span "535865" at bounding box center [1086, 18] width 33 height 14
click at [1121, 314] on link "Schedule Crew" at bounding box center [1100, 315] width 60 height 14
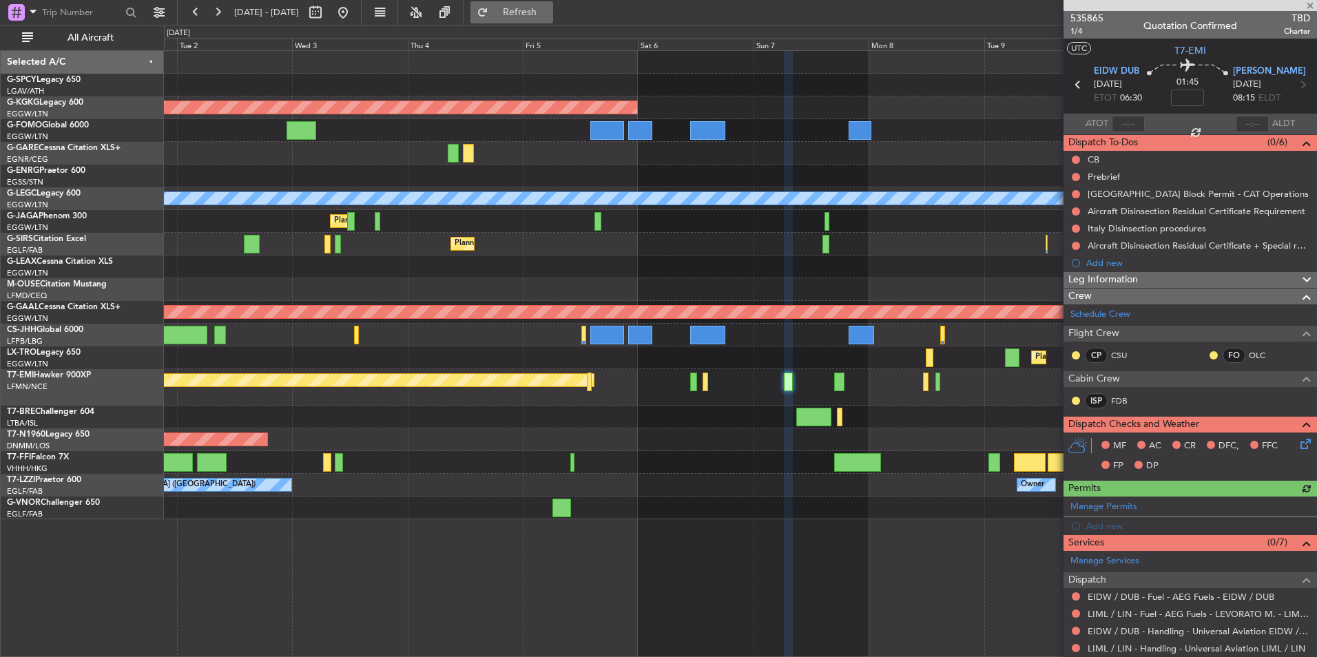
click at [549, 17] on span "Refresh" at bounding box center [520, 13] width 58 height 10
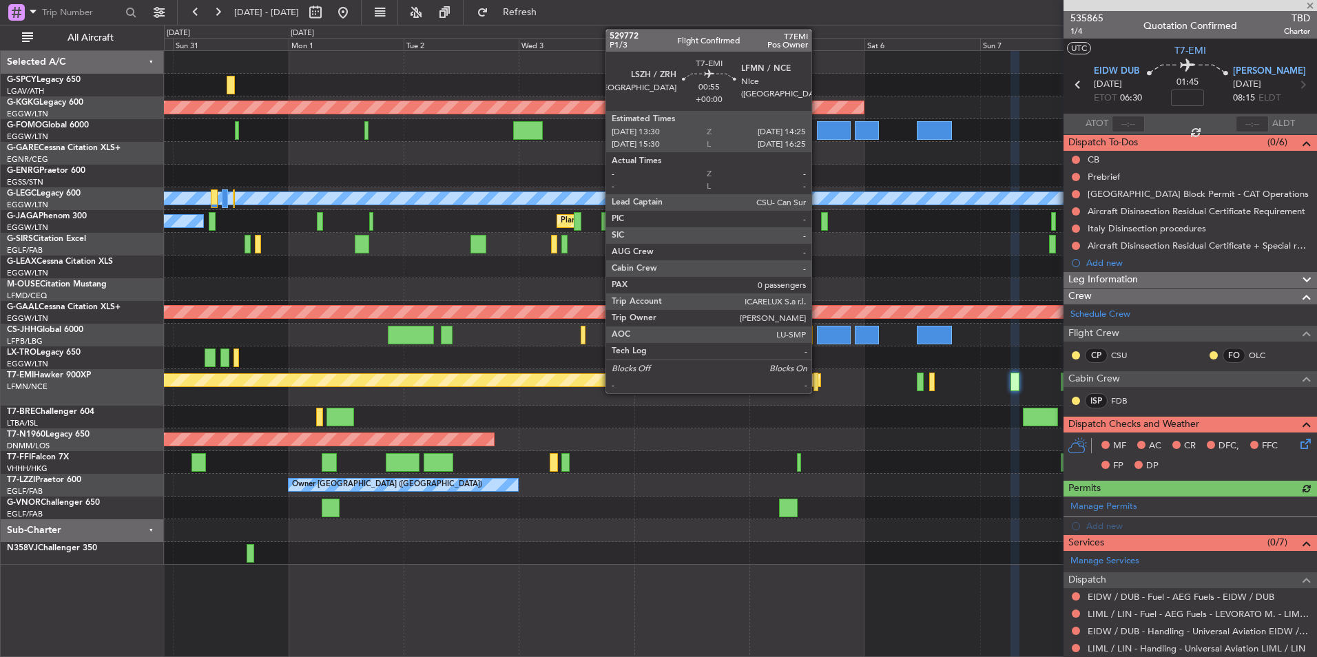
click at [818, 384] on div at bounding box center [815, 382] width 5 height 19
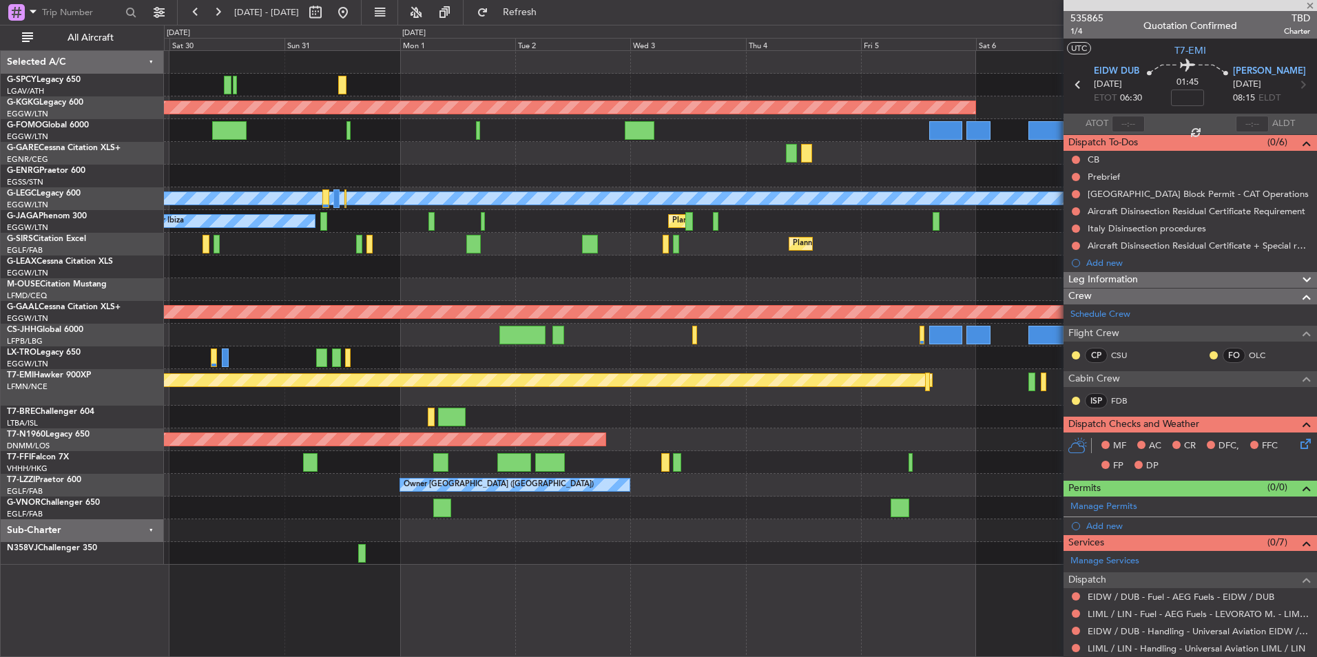
type input "0"
click at [935, 423] on div at bounding box center [740, 417] width 1152 height 23
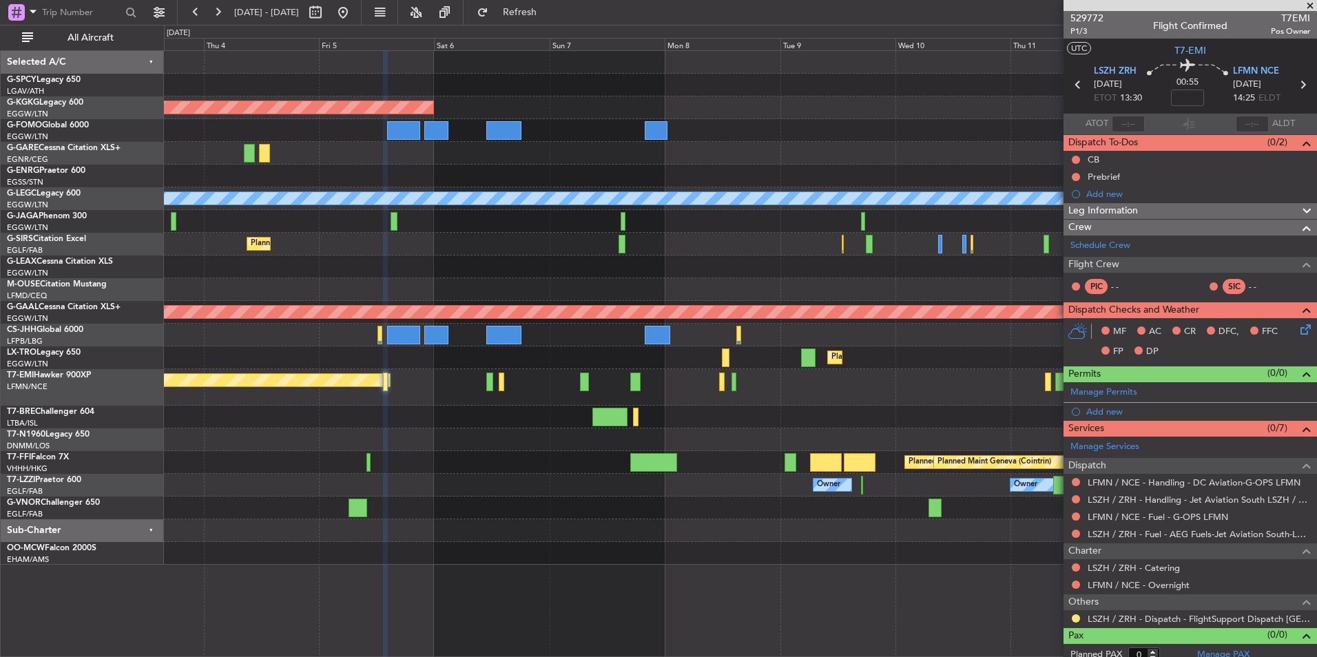
click at [1309, 4] on span at bounding box center [1310, 6] width 14 height 12
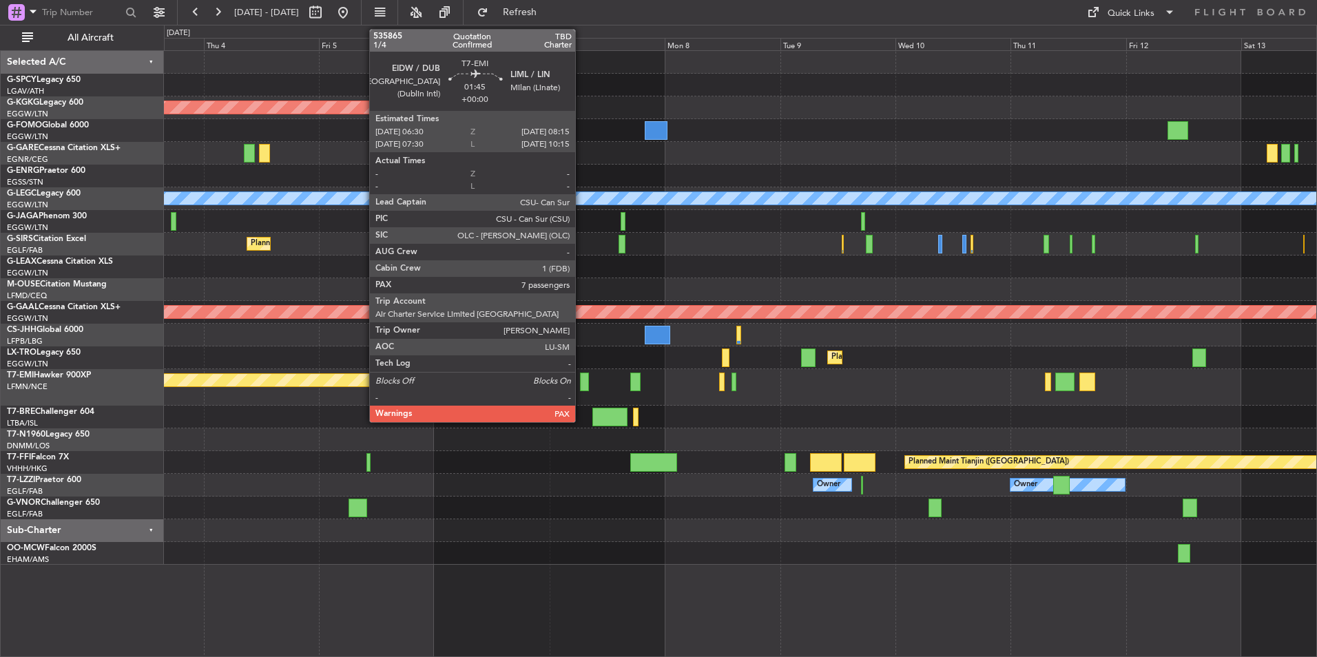
click at [581, 375] on div at bounding box center [584, 382] width 9 height 19
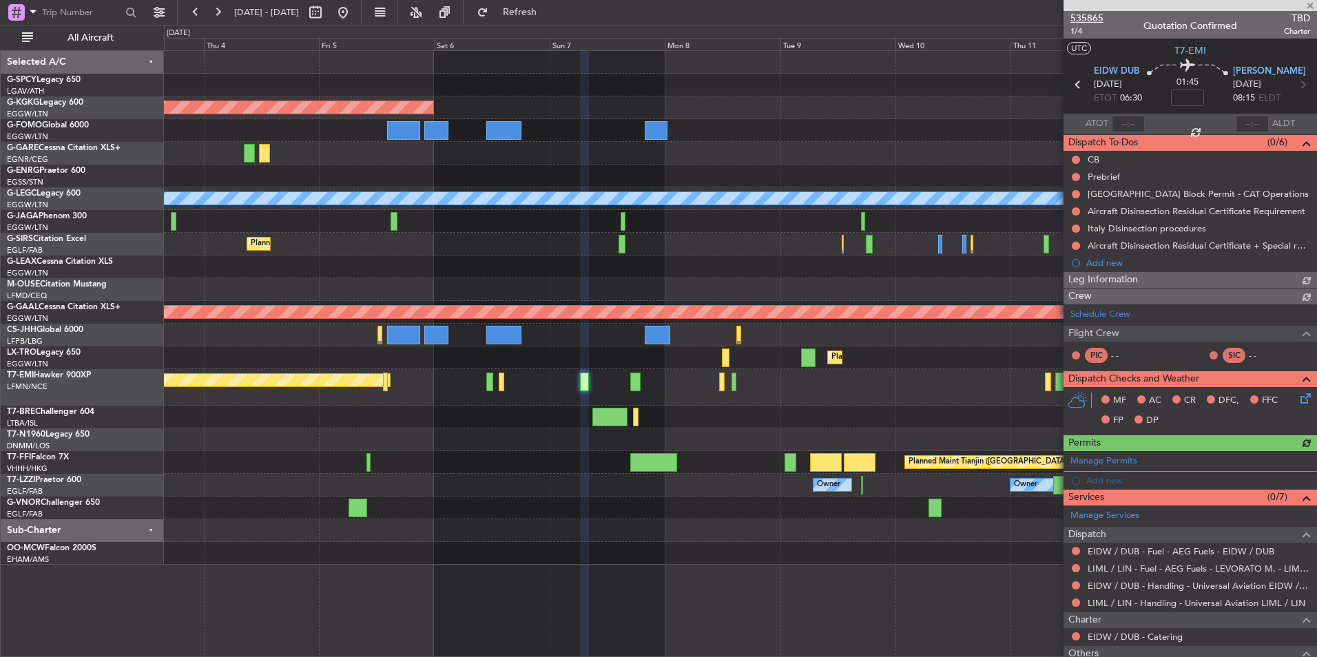
click at [1097, 16] on span "535865" at bounding box center [1086, 18] width 33 height 14
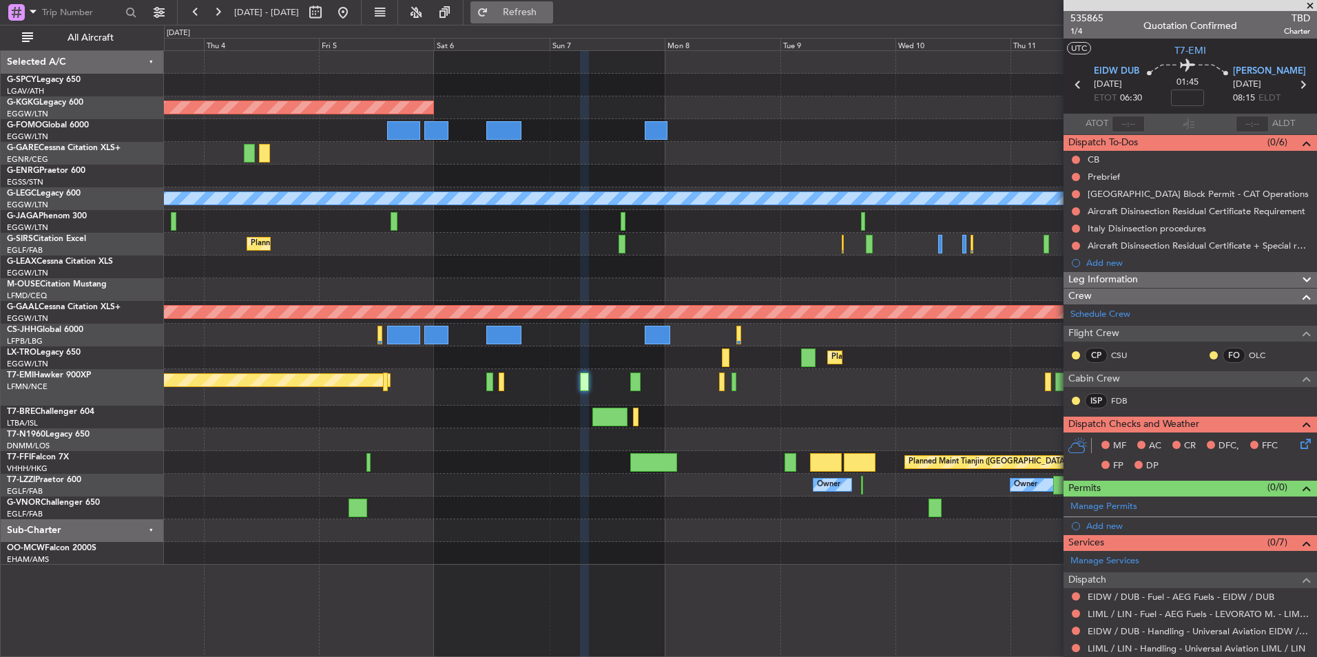
click at [549, 14] on span "Refresh" at bounding box center [520, 13] width 58 height 10
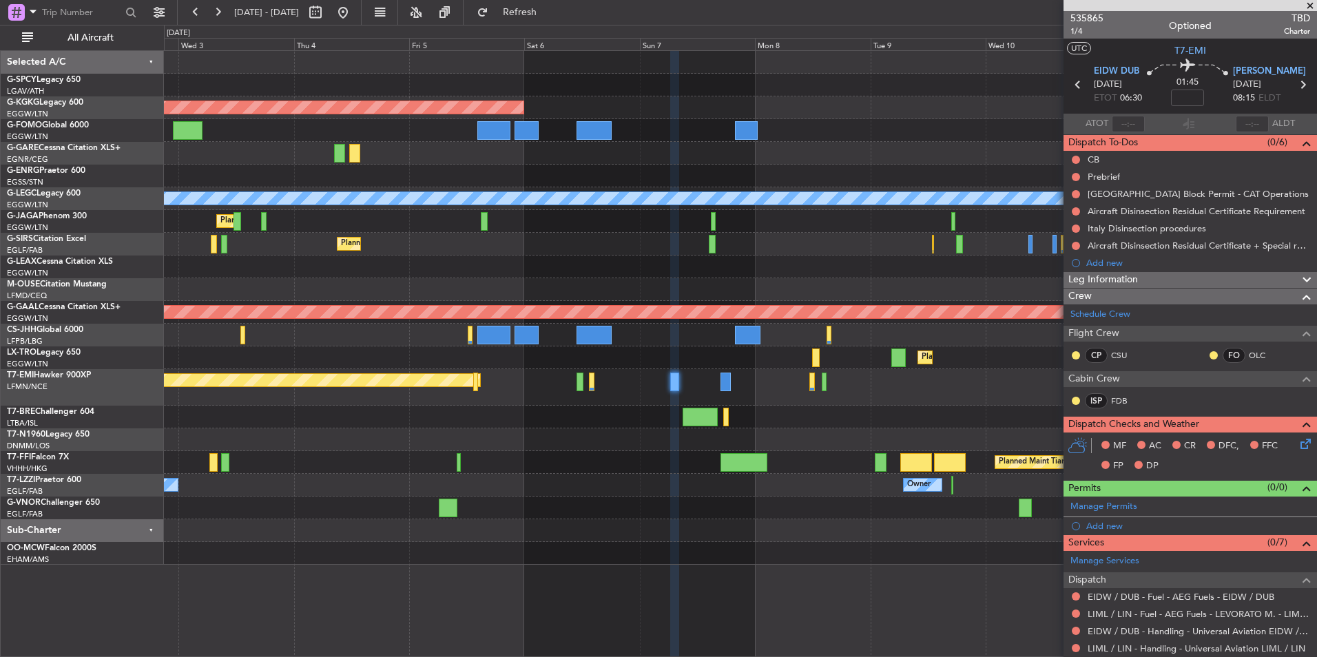
click at [920, 338] on div "AOG Maint [GEOGRAPHIC_DATA] (Ataturk) A/C Unavailable [GEOGRAPHIC_DATA] ([GEOGR…" at bounding box center [740, 308] width 1152 height 514
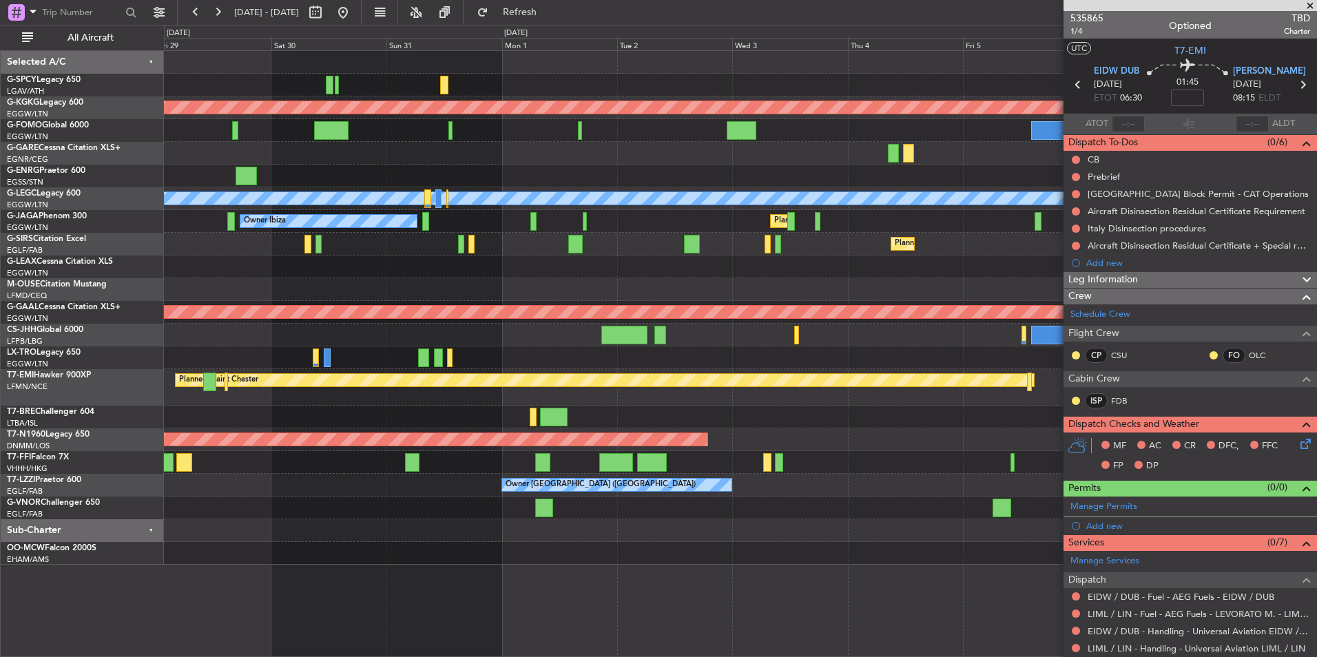
click at [794, 370] on div "Planned Maint Chester" at bounding box center [740, 387] width 1152 height 37
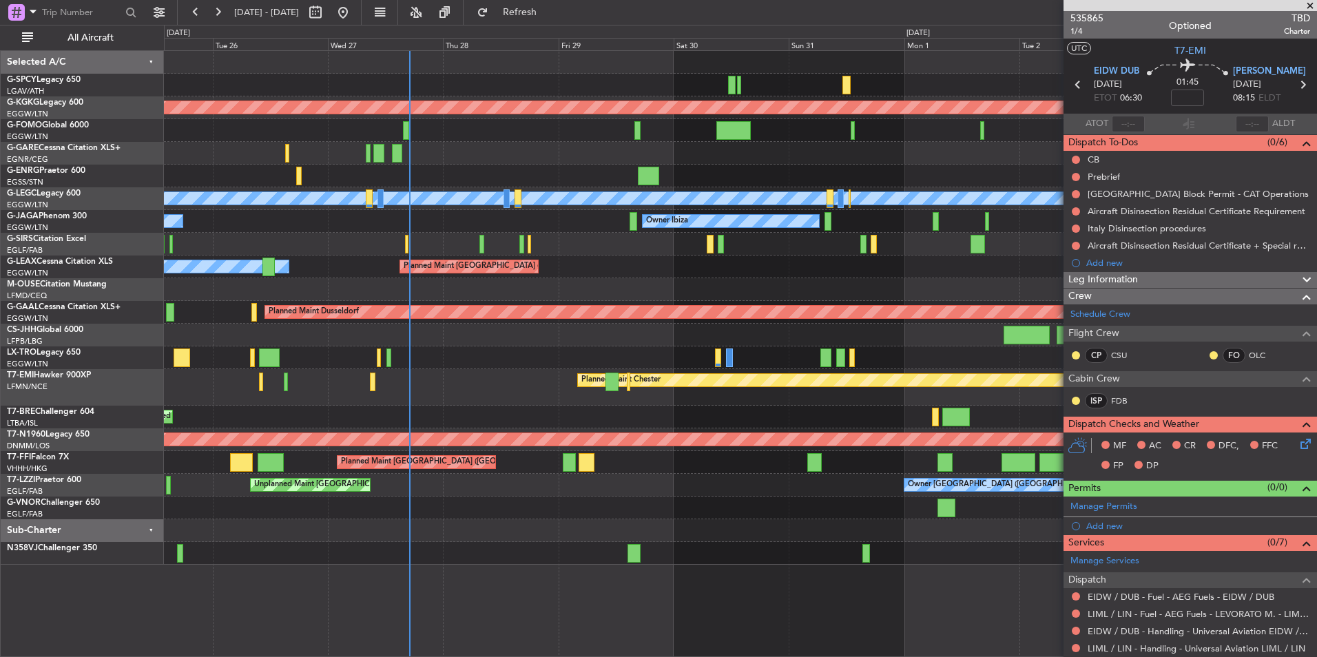
click at [695, 528] on div at bounding box center [740, 530] width 1152 height 23
click at [342, 532] on div at bounding box center [740, 530] width 1152 height 23
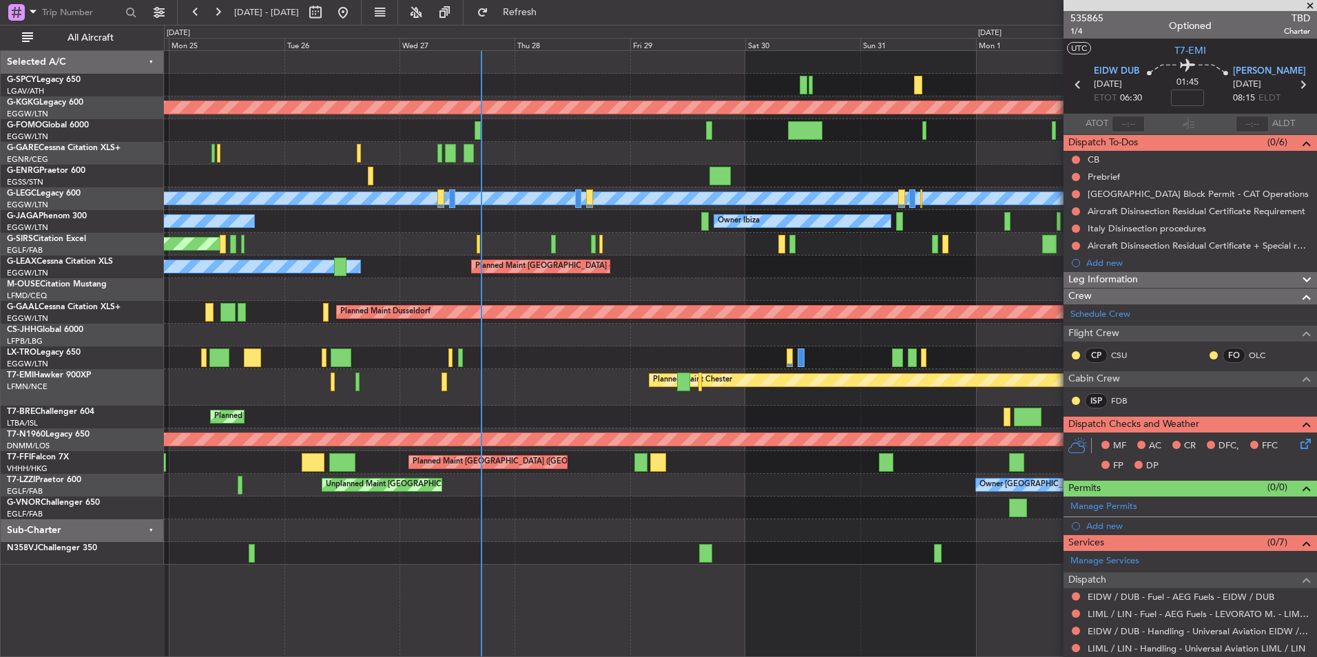
click at [1309, 8] on span at bounding box center [1310, 6] width 14 height 12
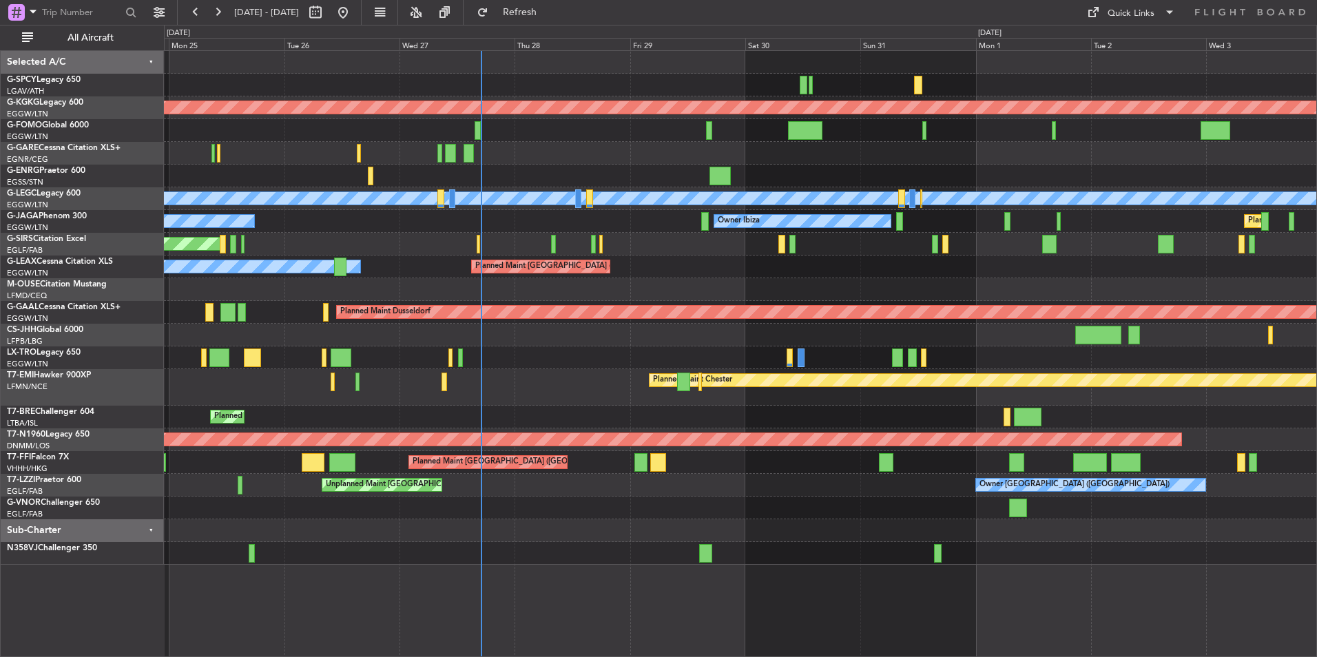
type input "0"
click at [899, 586] on div "AOG Maint [GEOGRAPHIC_DATA] (Ataturk) A/C Unavailable [GEOGRAPHIC_DATA] ([GEOGR…" at bounding box center [740, 353] width 1153 height 607
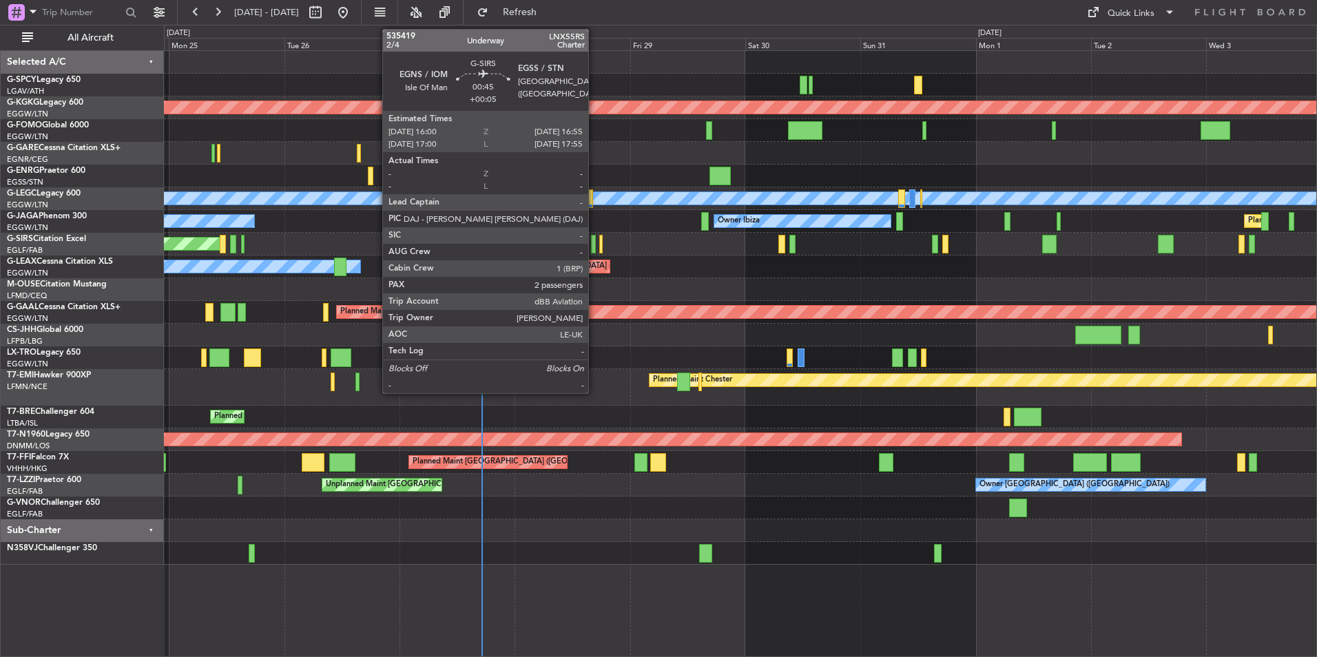
click at [594, 247] on div at bounding box center [593, 244] width 5 height 19
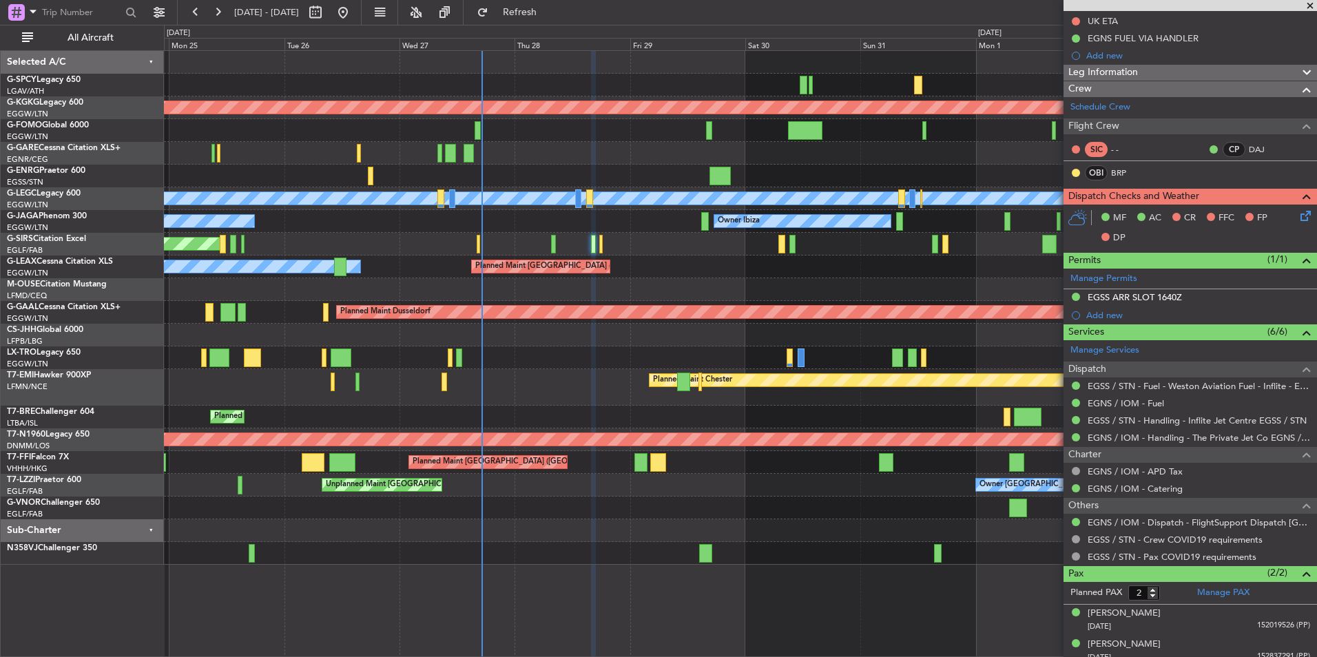
scroll to position [165, 0]
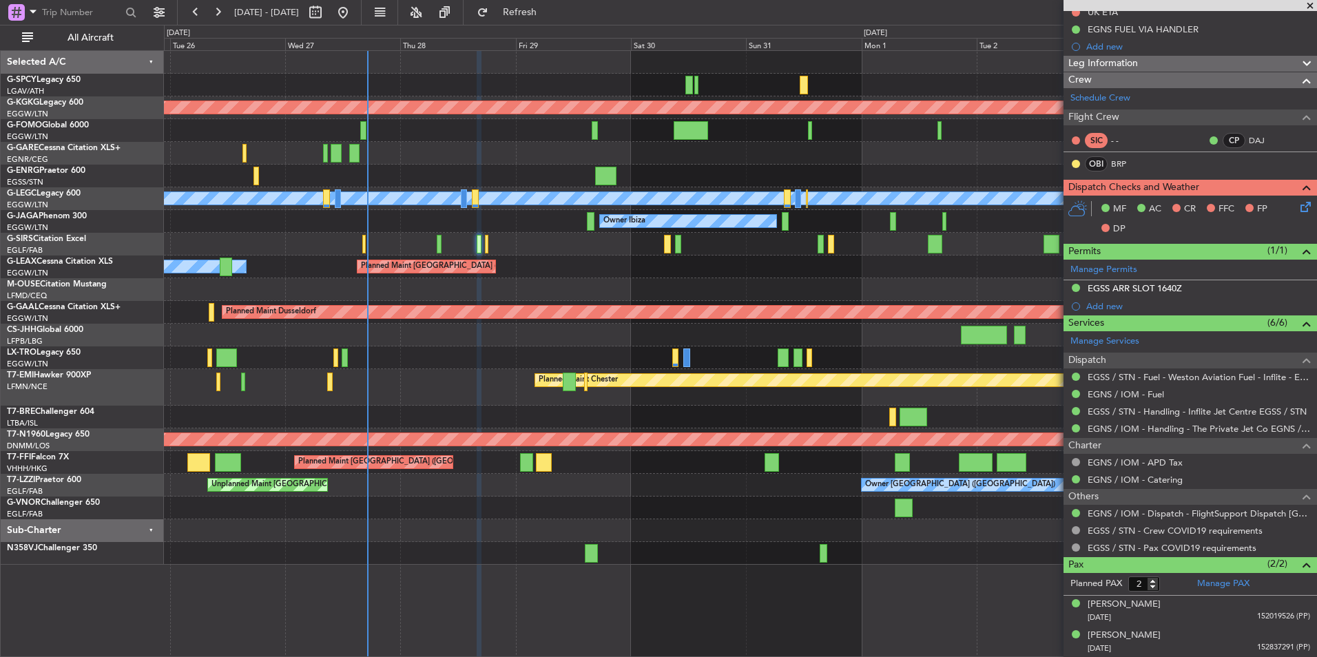
click at [590, 258] on div "AOG Maint [GEOGRAPHIC_DATA] (Ataturk) A/C Unavailable [GEOGRAPHIC_DATA] ([GEOGR…" at bounding box center [740, 308] width 1152 height 514
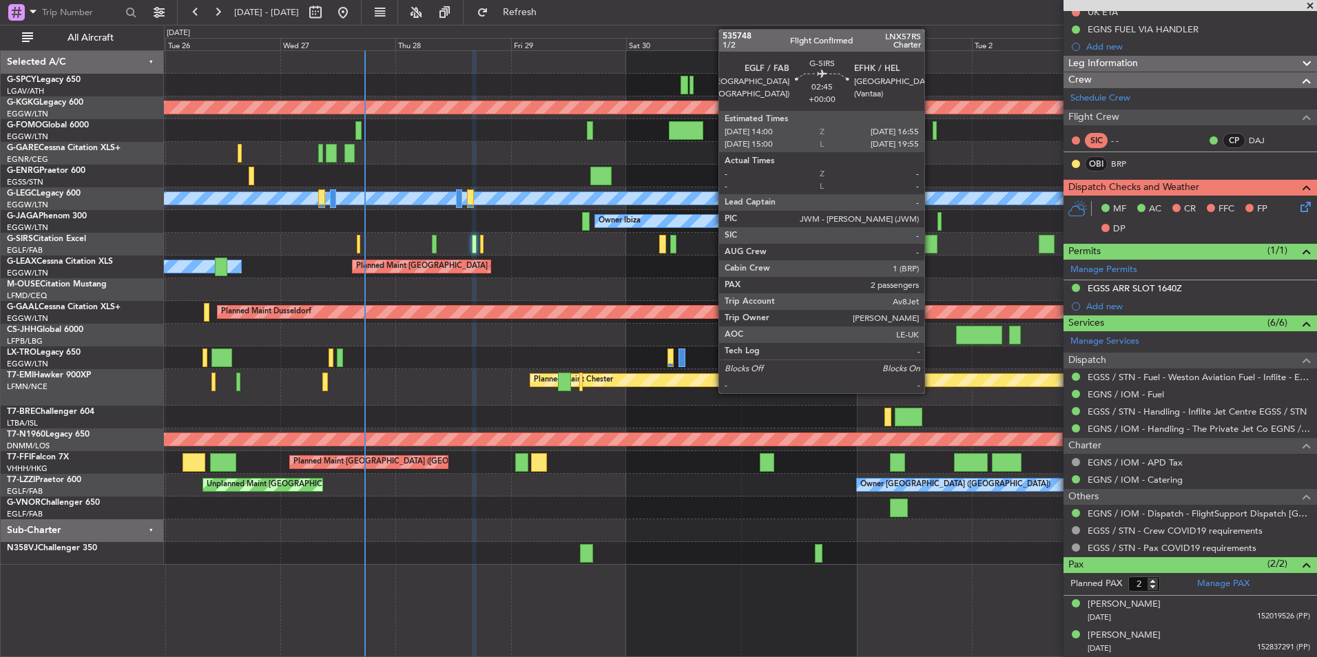
click at [931, 251] on div at bounding box center [930, 244] width 14 height 19
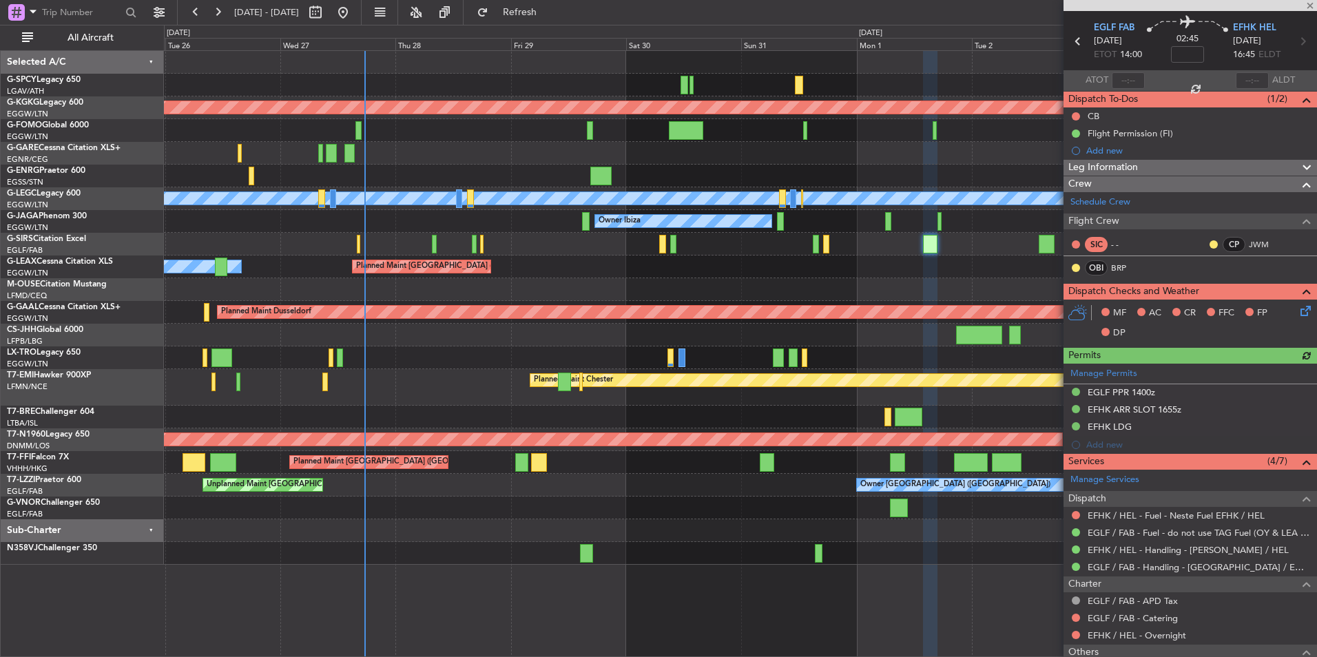
scroll to position [0, 0]
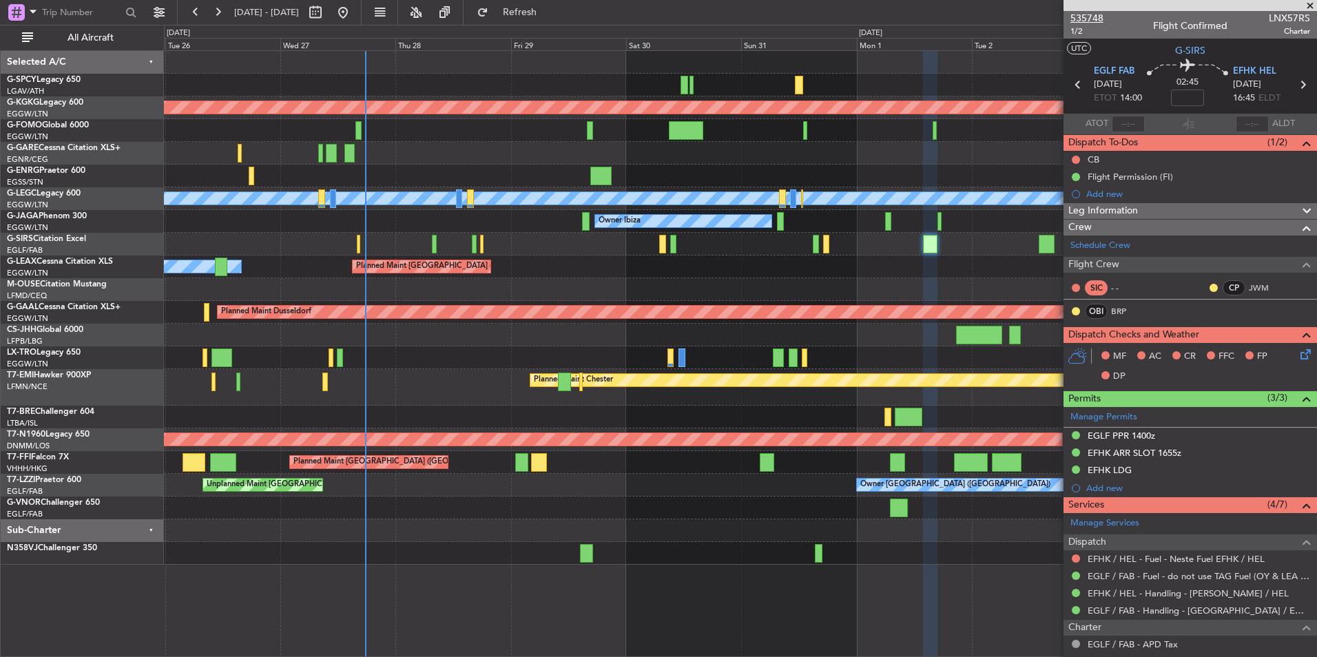
click at [1090, 17] on span "535748" at bounding box center [1086, 18] width 33 height 14
click at [216, 8] on button at bounding box center [218, 12] width 22 height 22
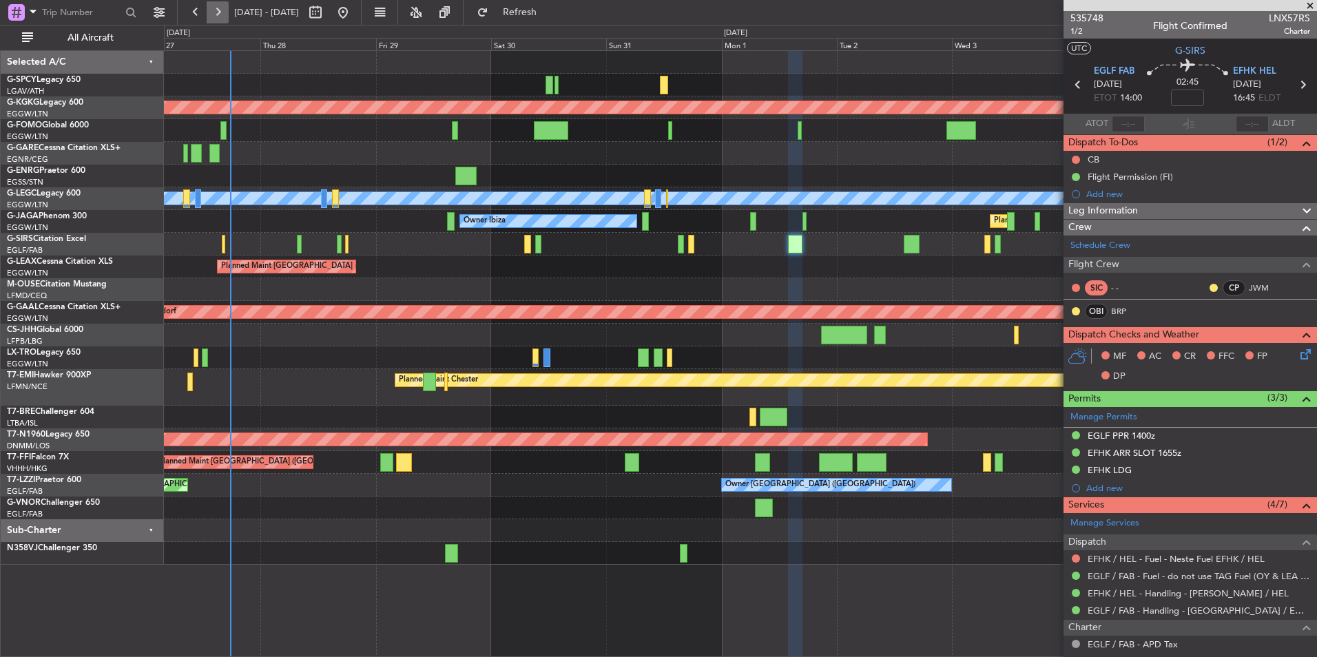
click at [216, 8] on button at bounding box center [218, 12] width 22 height 22
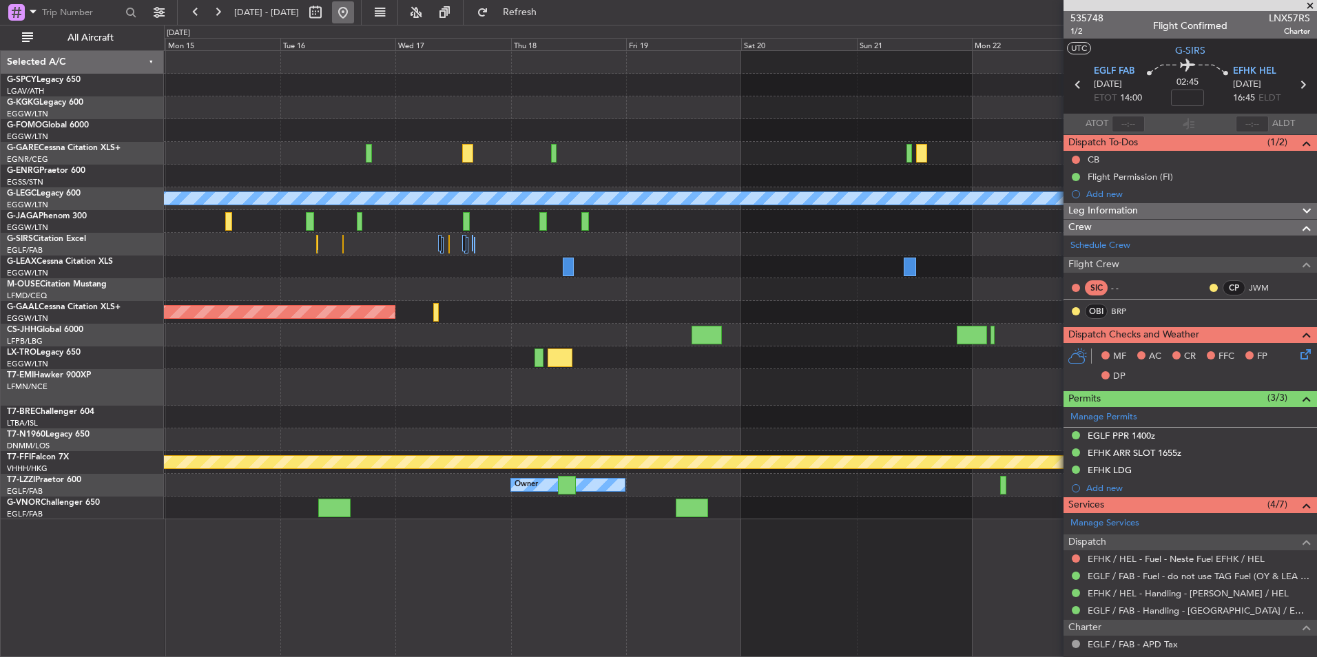
click at [354, 14] on button at bounding box center [343, 12] width 22 height 22
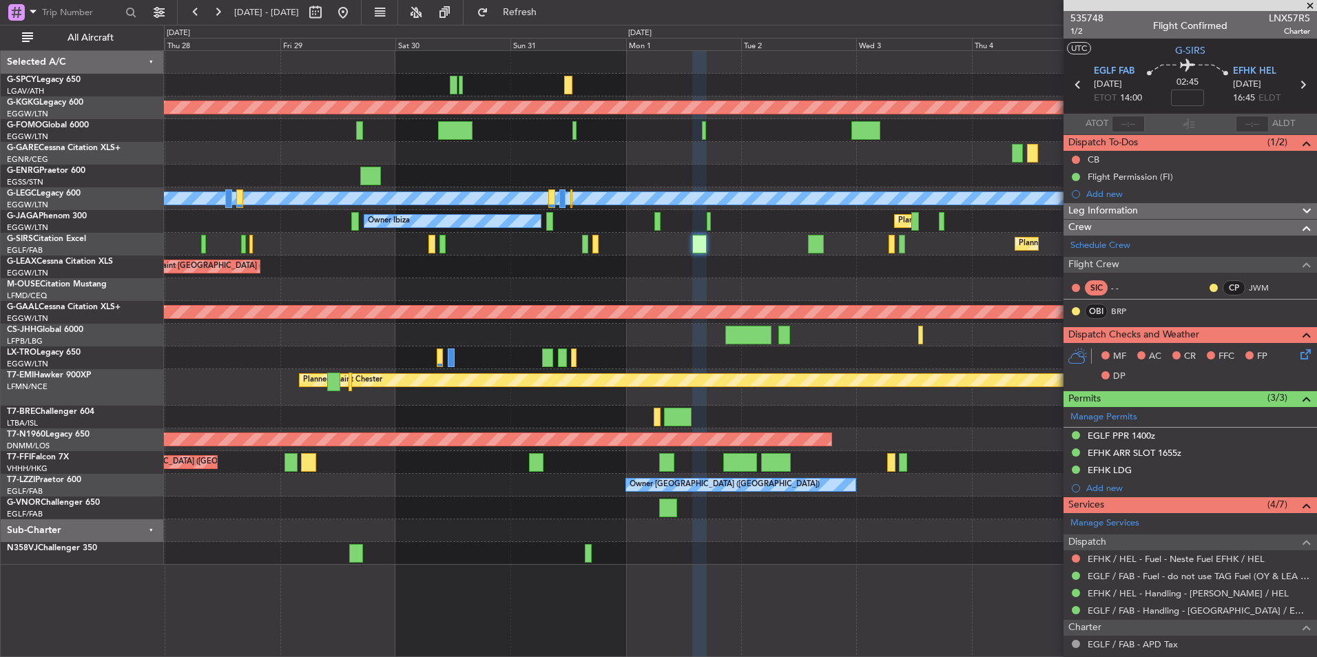
click at [433, 364] on div "Planned Maint Dusseldorf" at bounding box center [740, 357] width 1152 height 23
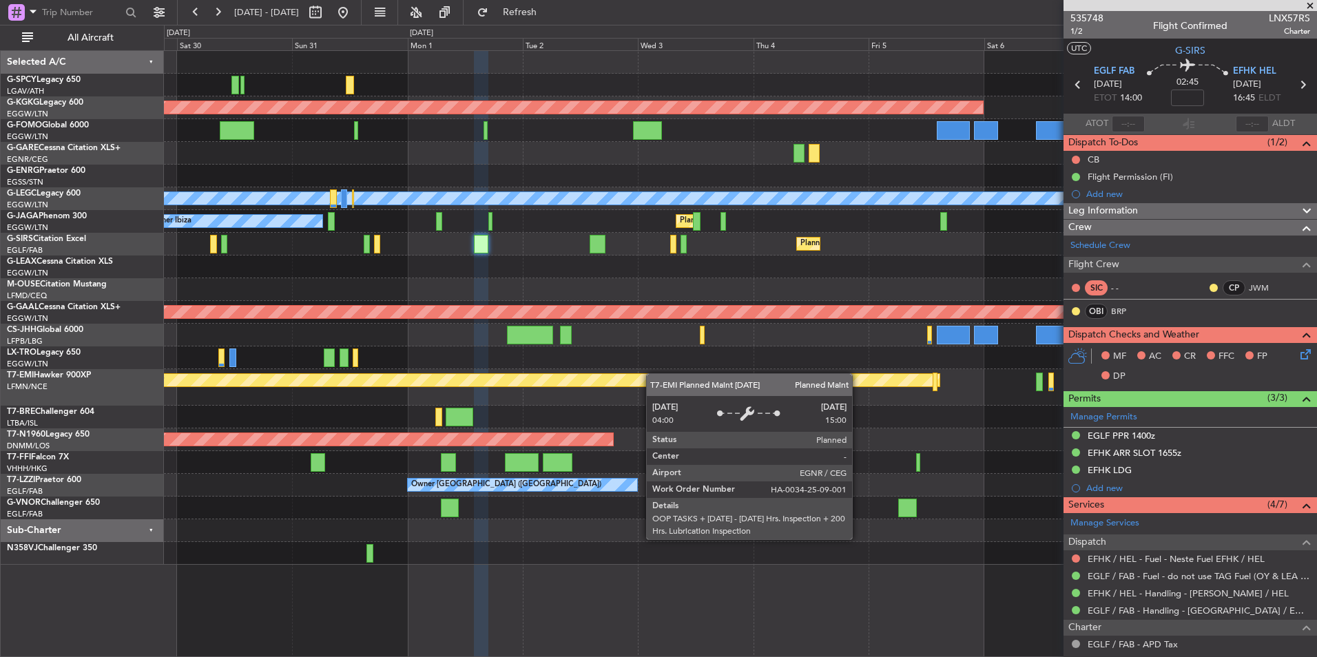
click at [588, 377] on div "Planned Maint Chester" at bounding box center [740, 387] width 1152 height 37
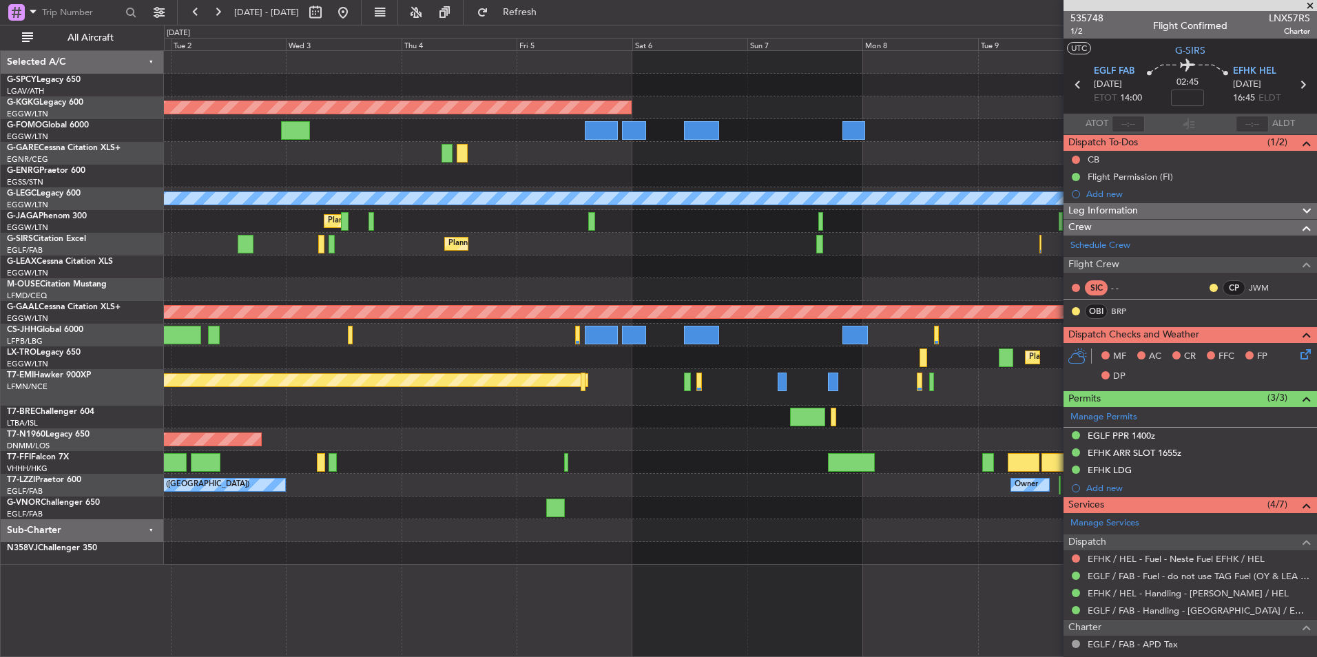
click at [606, 371] on div "AOG Maint [GEOGRAPHIC_DATA] (Ataturk) A/C Unavailable [GEOGRAPHIC_DATA] ([GEOGR…" at bounding box center [740, 308] width 1152 height 514
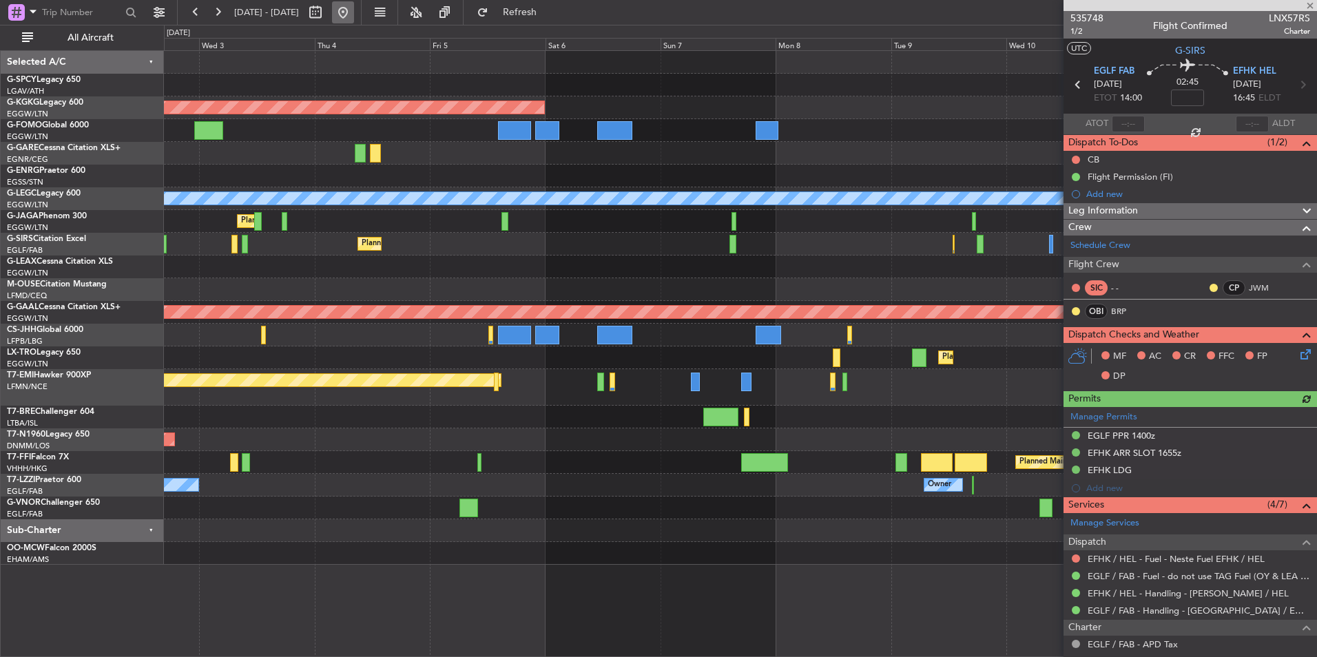
click at [354, 16] on button at bounding box center [343, 12] width 22 height 22
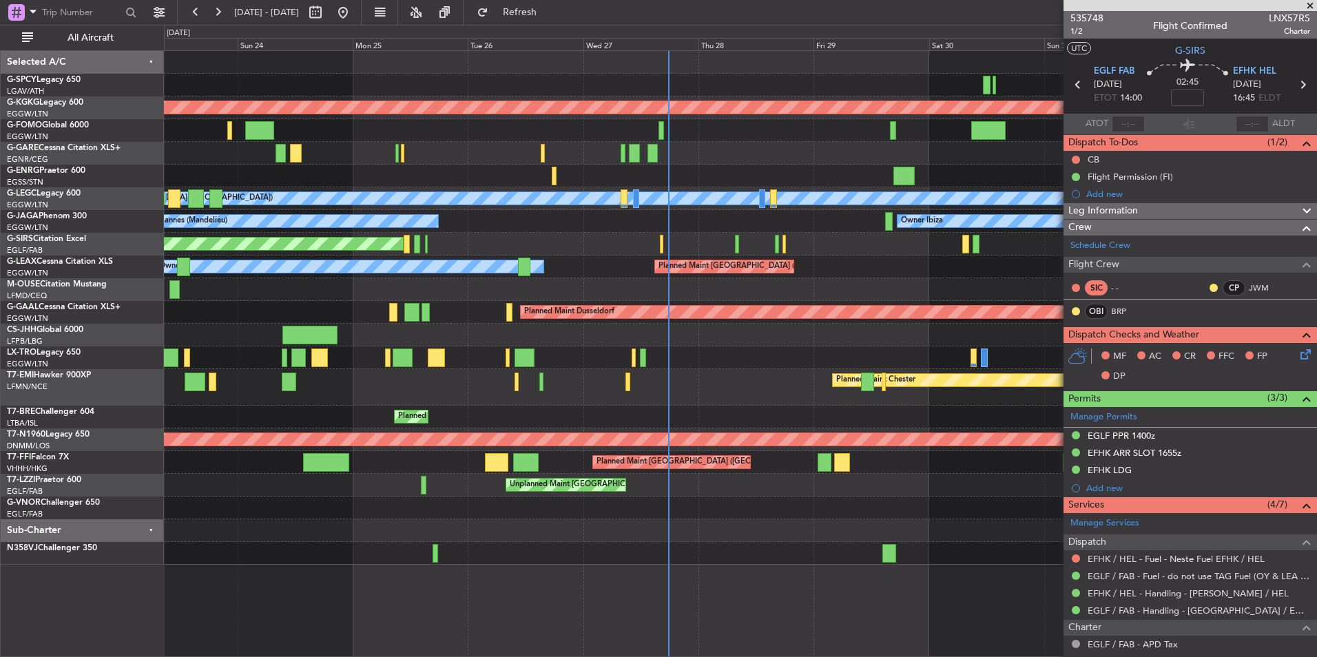
click at [704, 241] on div "Unplanned Maint Oxford ([GEOGRAPHIC_DATA]) Planned Maint [GEOGRAPHIC_DATA] ([GE…" at bounding box center [740, 244] width 1152 height 23
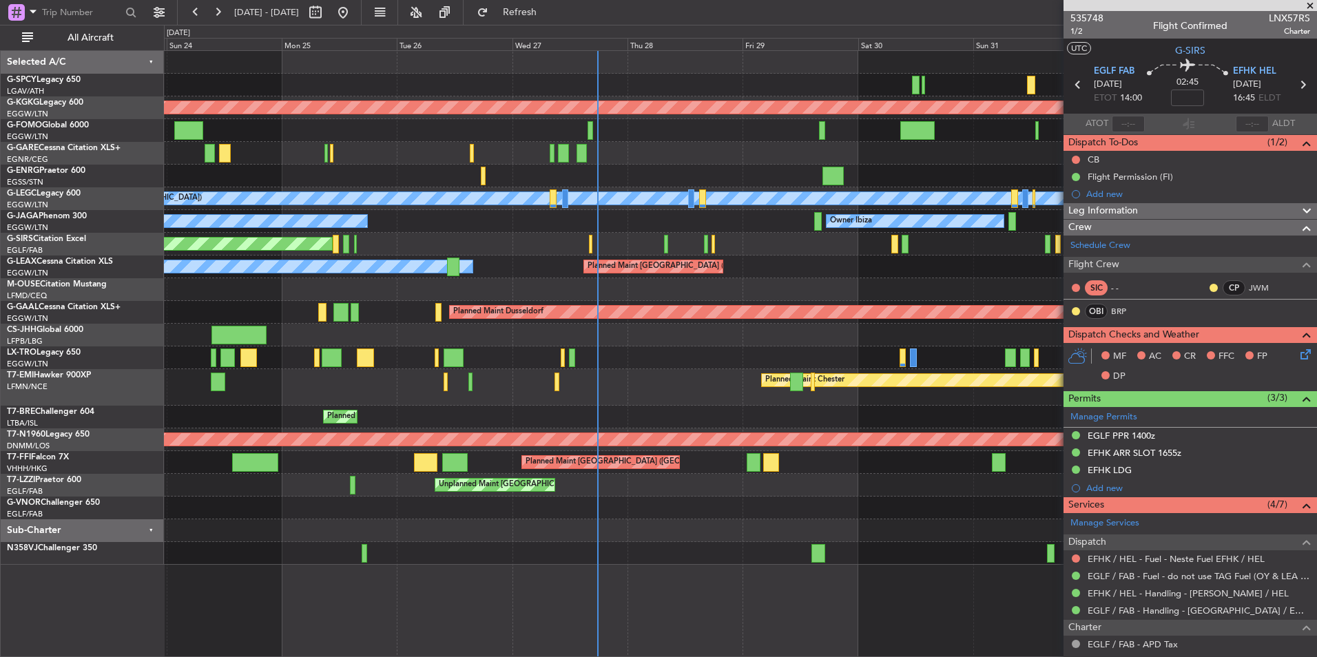
click at [686, 362] on div "AOG Maint [GEOGRAPHIC_DATA] (Ataturk) A/C Unavailable [GEOGRAPHIC_DATA] ([GEOGR…" at bounding box center [740, 308] width 1152 height 514
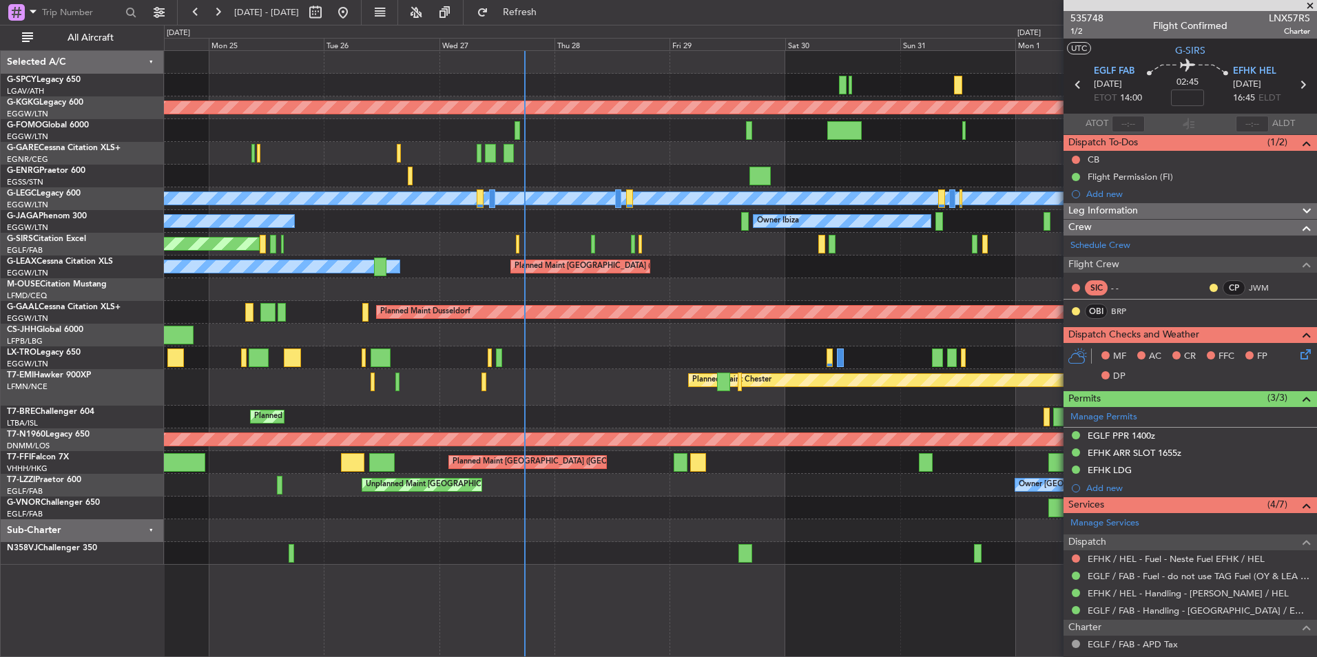
click at [611, 369] on div "Planned Maint [GEOGRAPHIC_DATA] ([GEOGRAPHIC_DATA])" at bounding box center [740, 357] width 1152 height 23
